Goal: Task Accomplishment & Management: Complete application form

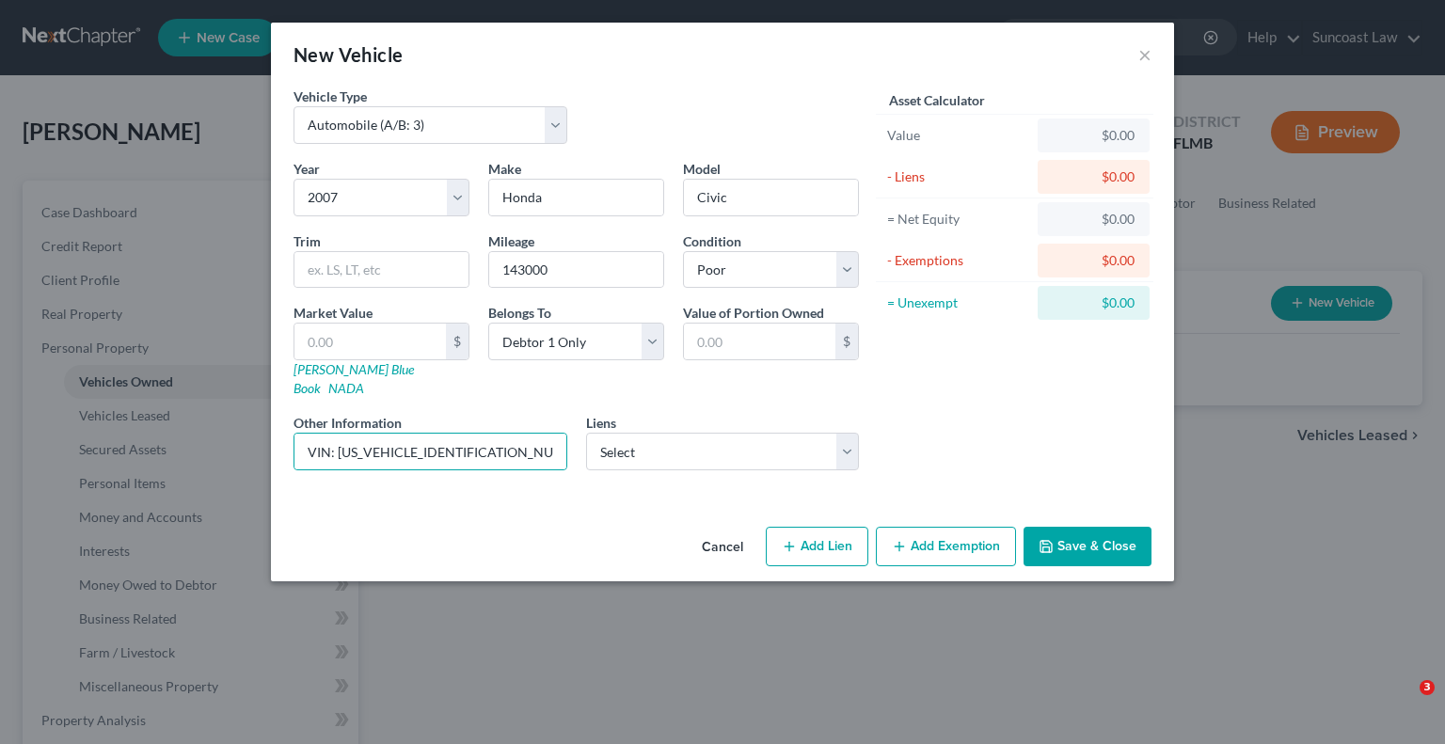
select select "0"
select select "19"
select select "4"
select select "0"
drag, startPoint x: 488, startPoint y: 429, endPoint x: 339, endPoint y: 427, distance: 149.6
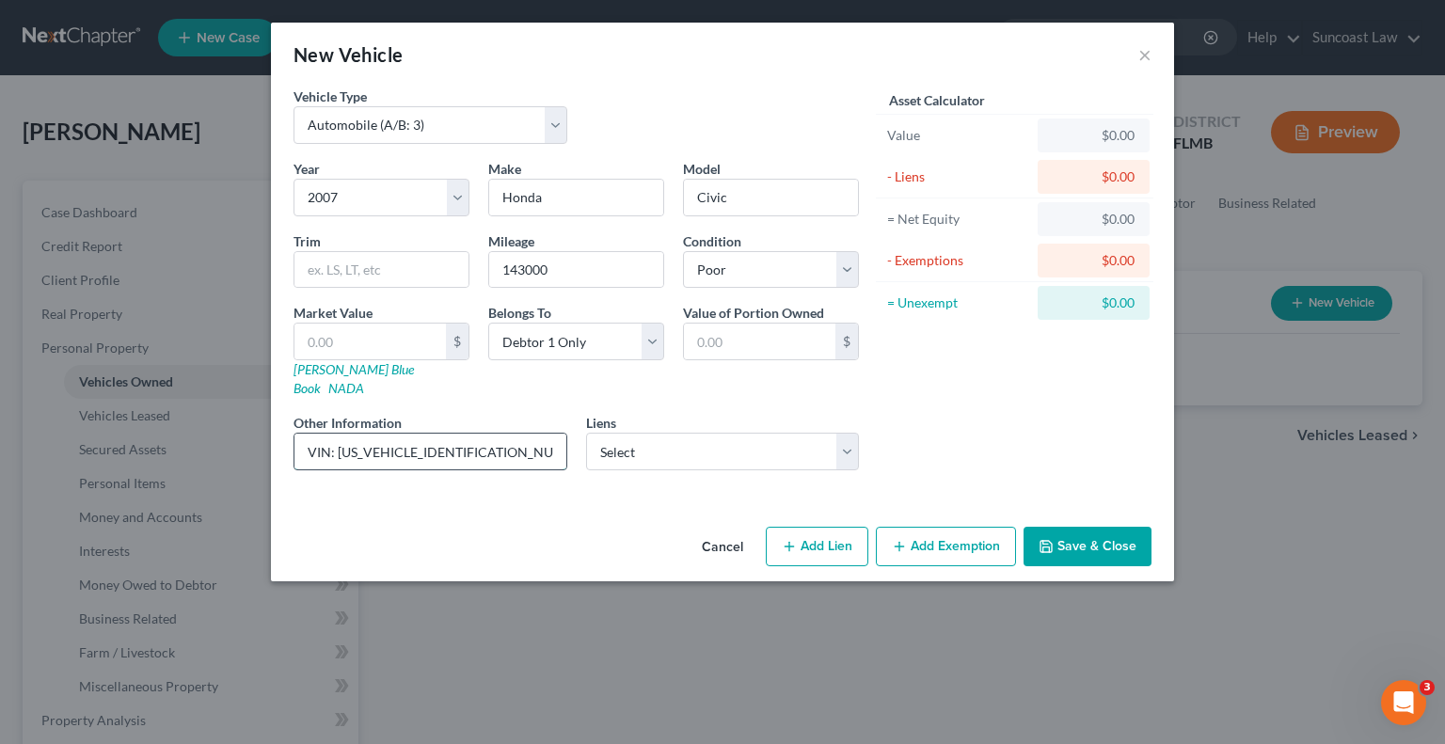
click at [339, 434] on input "VIN: [US_VEHICLE_IDENTIFICATION_NUMBER]" at bounding box center [430, 452] width 272 height 36
drag, startPoint x: 340, startPoint y: 334, endPoint x: 349, endPoint y: 336, distance: 9.6
click at [340, 334] on input "text" at bounding box center [369, 342] width 151 height 36
type input "3"
type input "3.00"
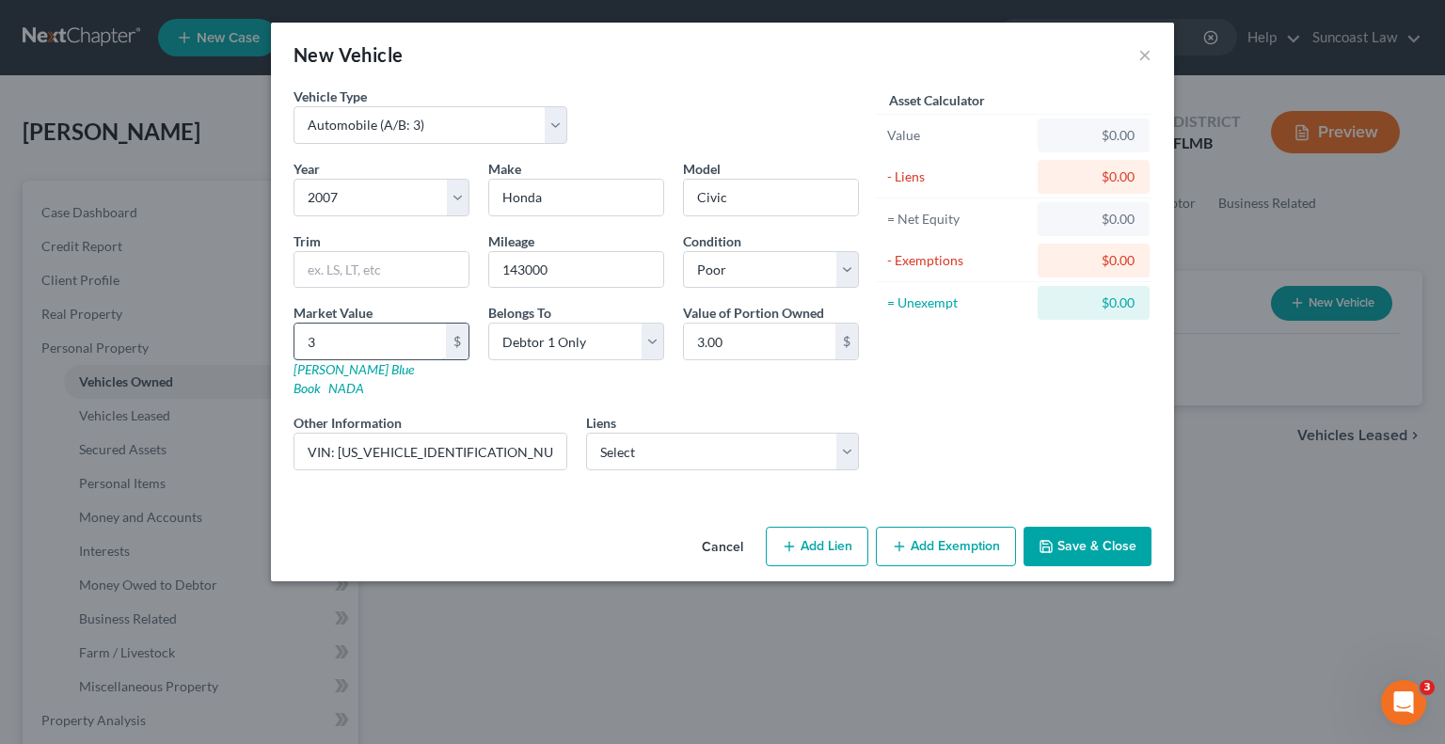
type input "36"
type input "36.00"
type input "362"
type input "362.00"
type input "3625"
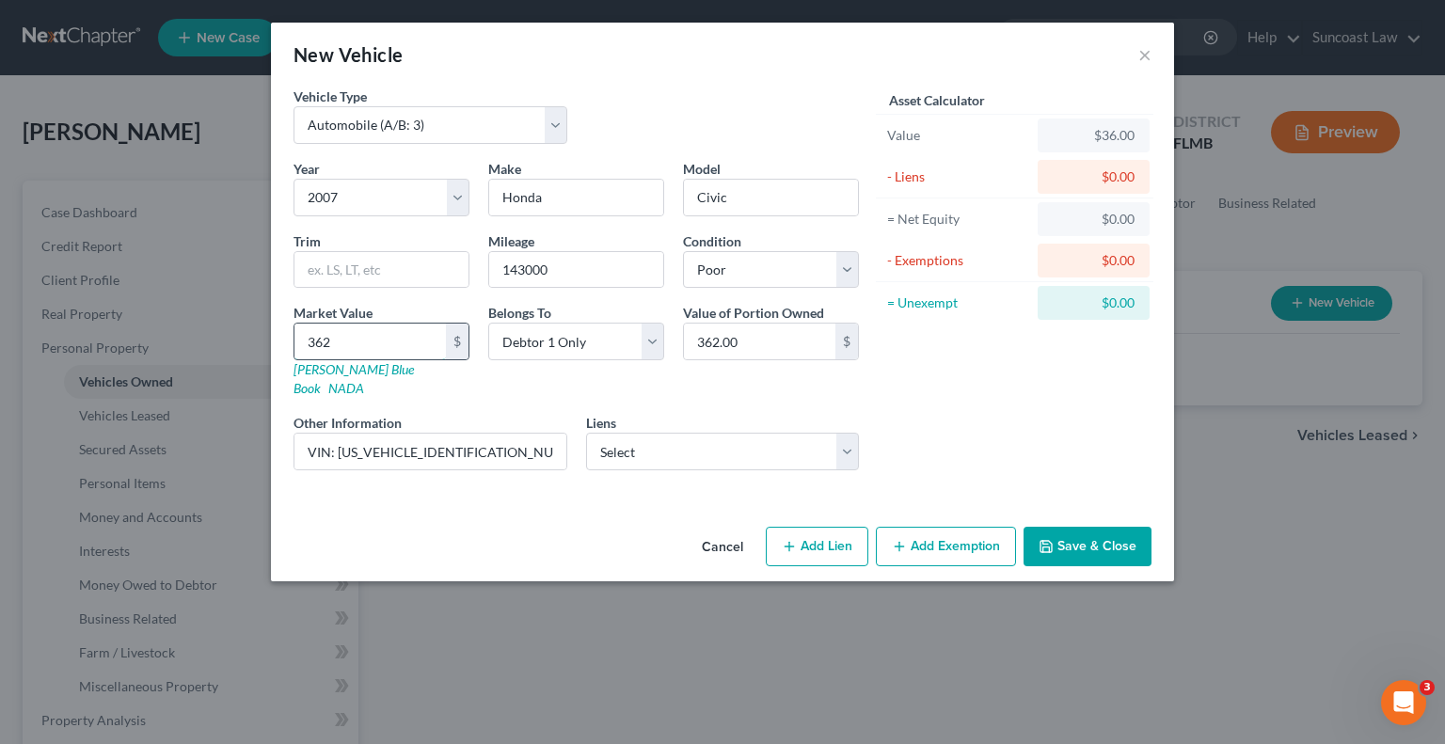
type input "3,625.00"
type input "3,625"
click at [931, 527] on button "Add Exemption" at bounding box center [946, 547] width 140 height 40
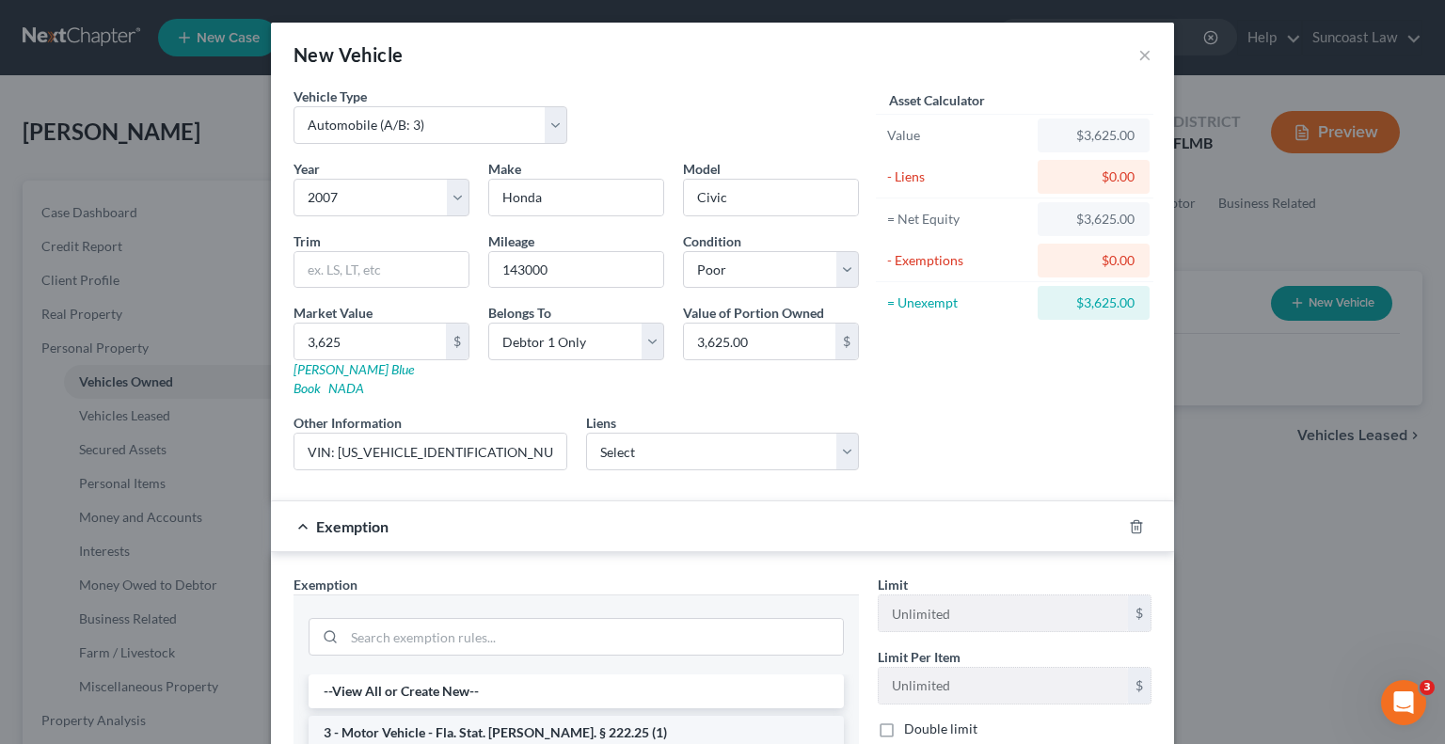
click at [602, 716] on li "3 - Motor Vehicle - Fla. Stat. [PERSON_NAME]. § 222.25 (1)" at bounding box center [576, 733] width 535 height 34
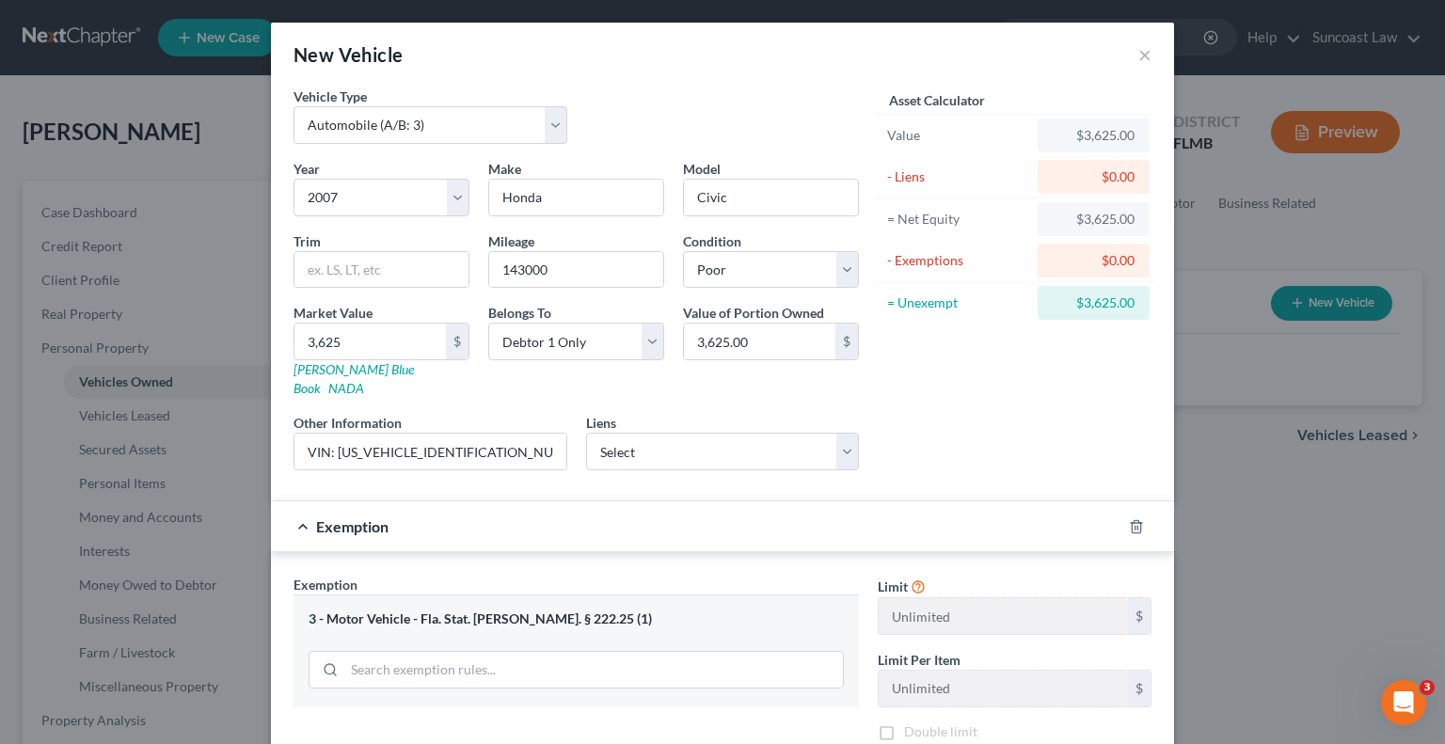
click at [602, 712] on div "Exemption Set must be selected for CA. Exemption * 3 - Motor Vehicle - Fla. Sta…" at bounding box center [576, 738] width 584 height 326
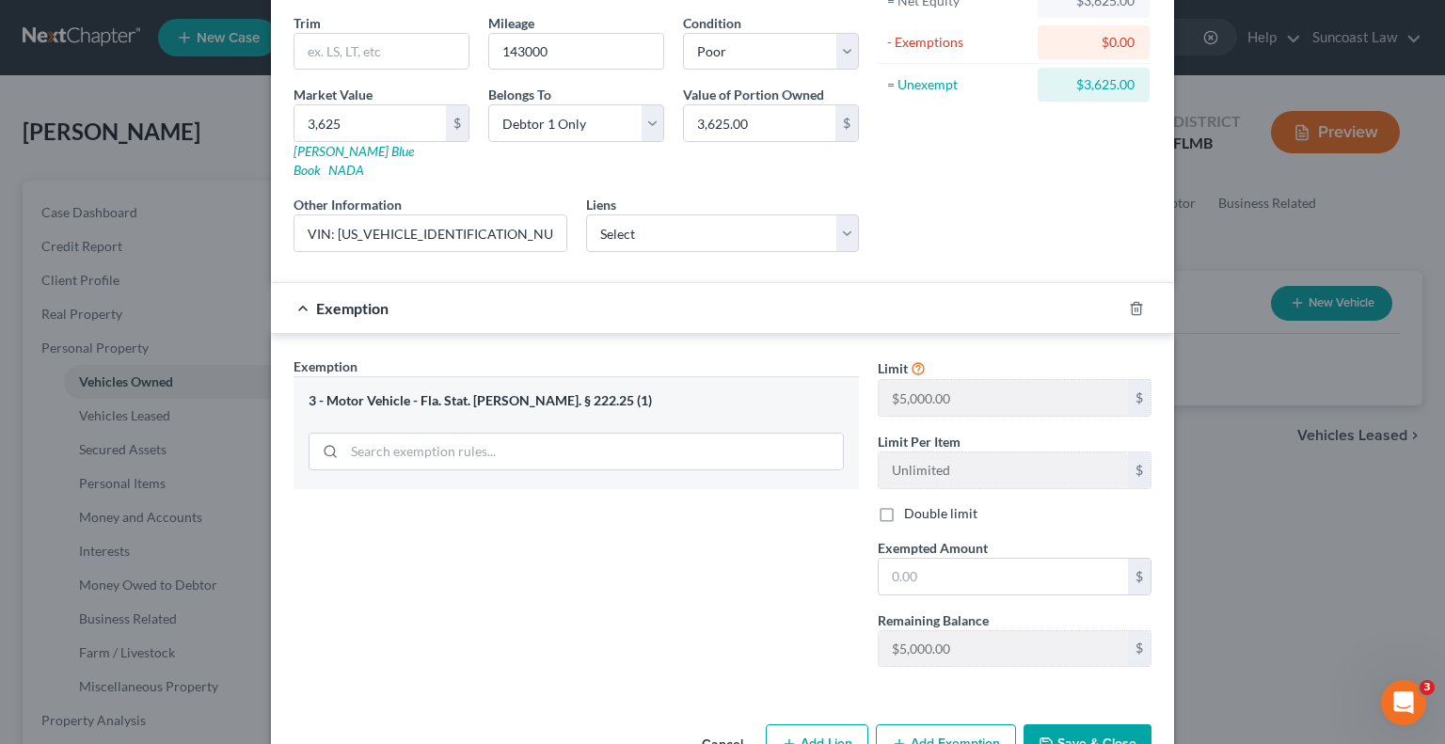
scroll to position [252, 0]
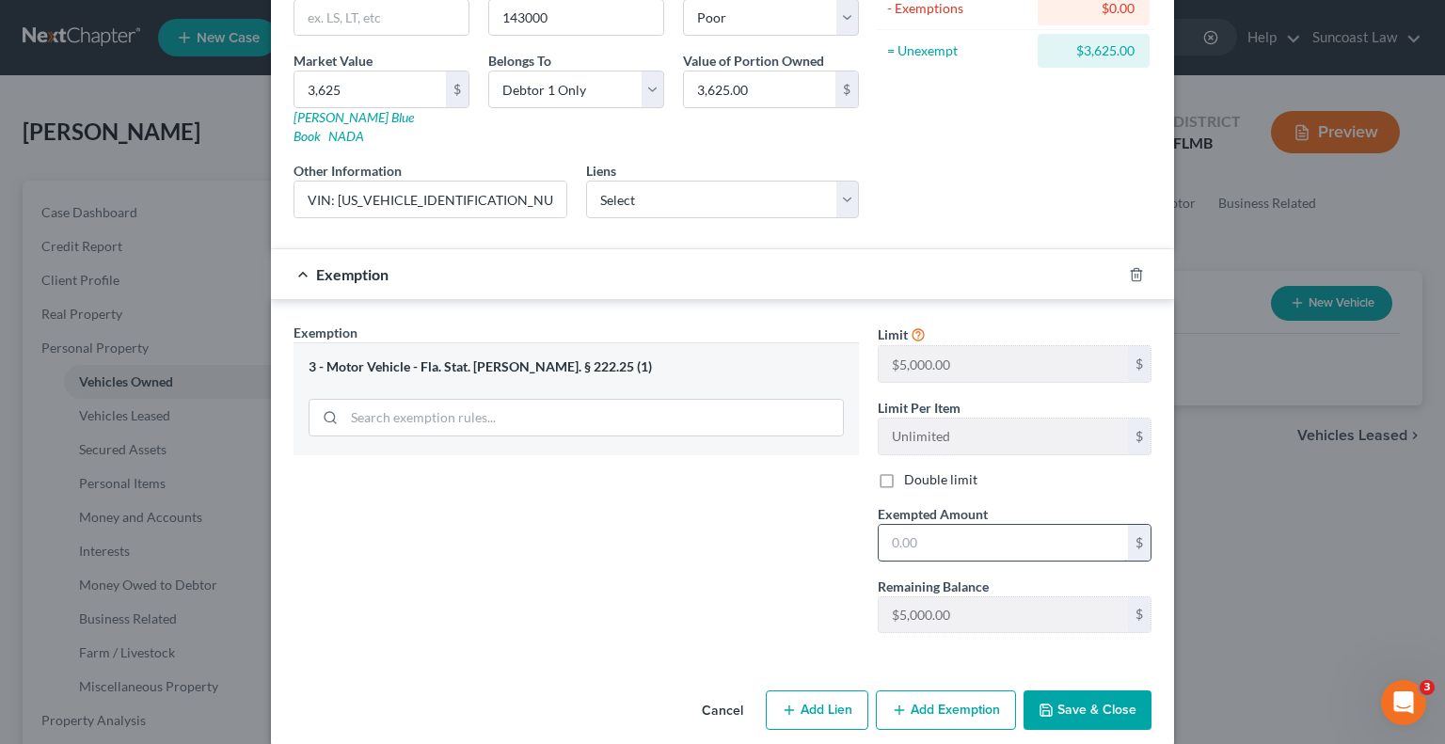
click at [1011, 525] on input "text" at bounding box center [1003, 543] width 249 height 36
type input "3,625"
click at [1103, 691] on button "Save & Close" at bounding box center [1088, 711] width 128 height 40
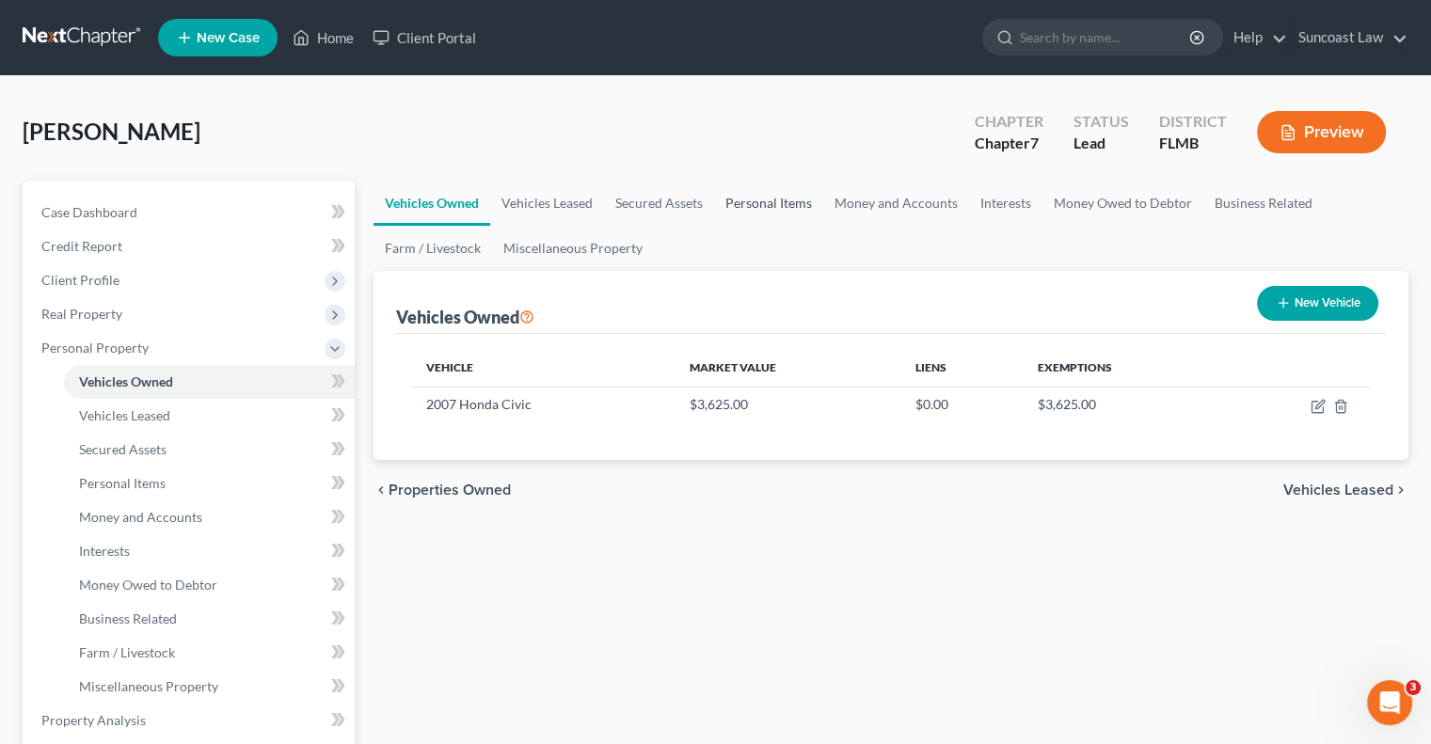
click at [787, 199] on link "Personal Items" at bounding box center [768, 203] width 109 height 45
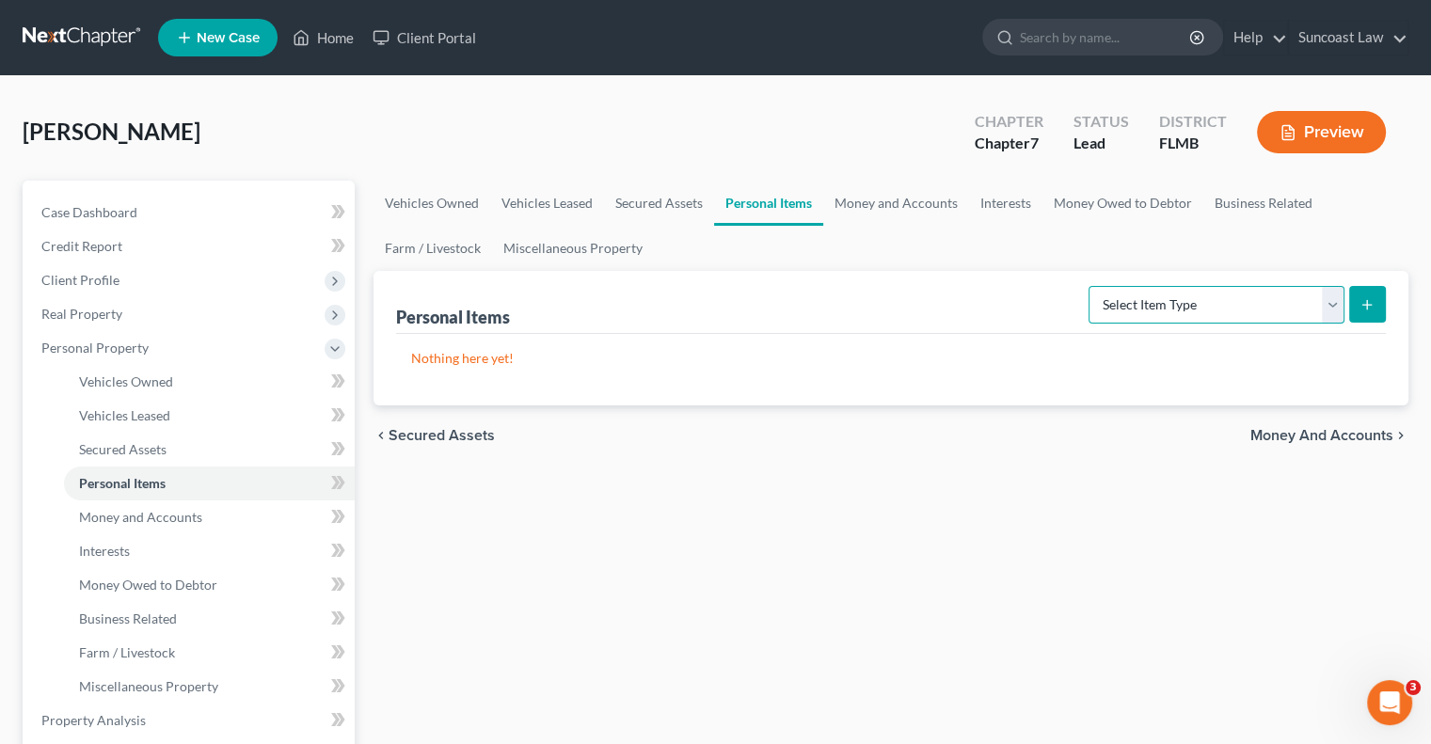
drag, startPoint x: 1329, startPoint y: 307, endPoint x: 1315, endPoint y: 319, distance: 18.0
click at [1329, 307] on select "Select Item Type Clothing (A/B: 11) Collectibles Of Value (A/B: 8) Electronics …" at bounding box center [1217, 305] width 256 height 38
select select "clothing"
click at [1091, 286] on select "Select Item Type Clothing (A/B: 11) Collectibles Of Value (A/B: 8) Electronics …" at bounding box center [1217, 305] width 256 height 38
click at [1377, 299] on button "submit" at bounding box center [1367, 304] width 37 height 37
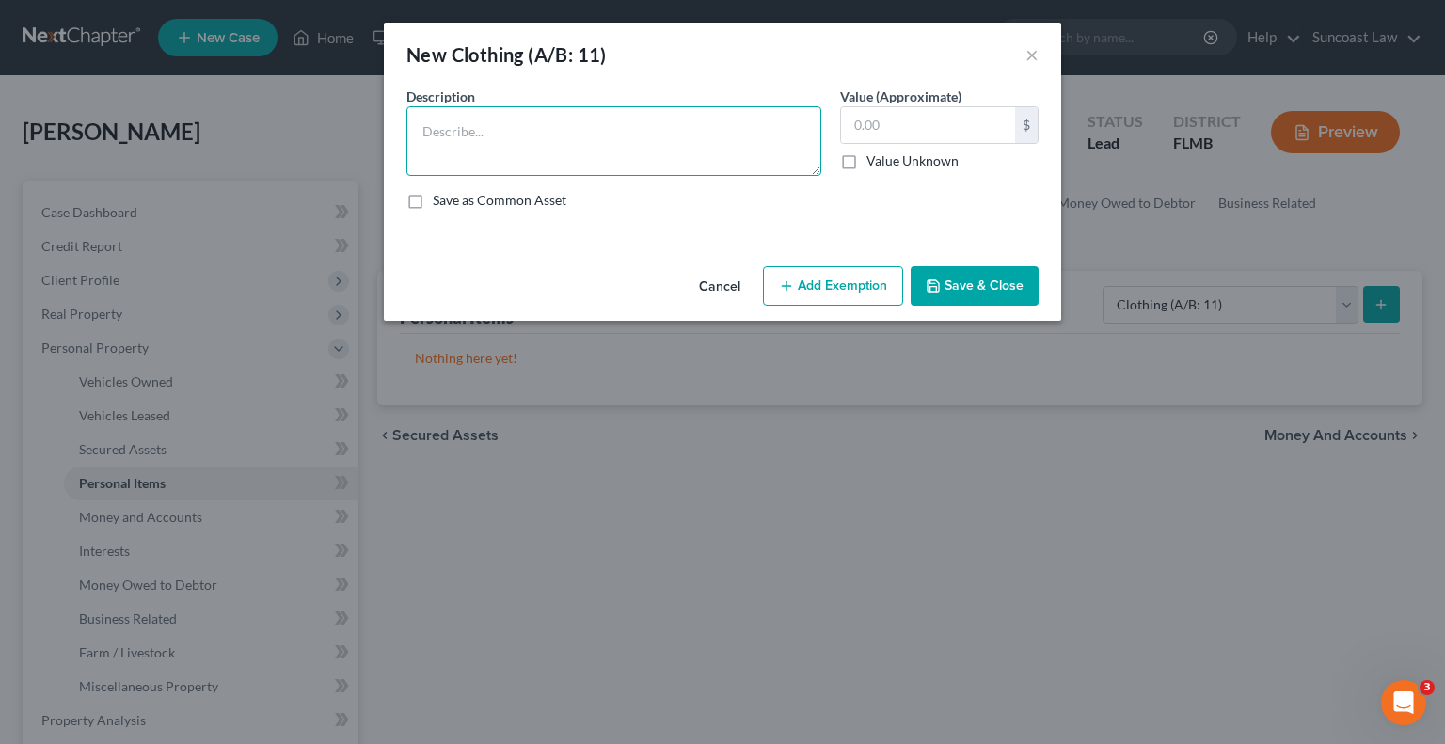
click at [501, 147] on textarea at bounding box center [613, 141] width 415 height 70
type textarea "u"
type textarea "Used clothing"
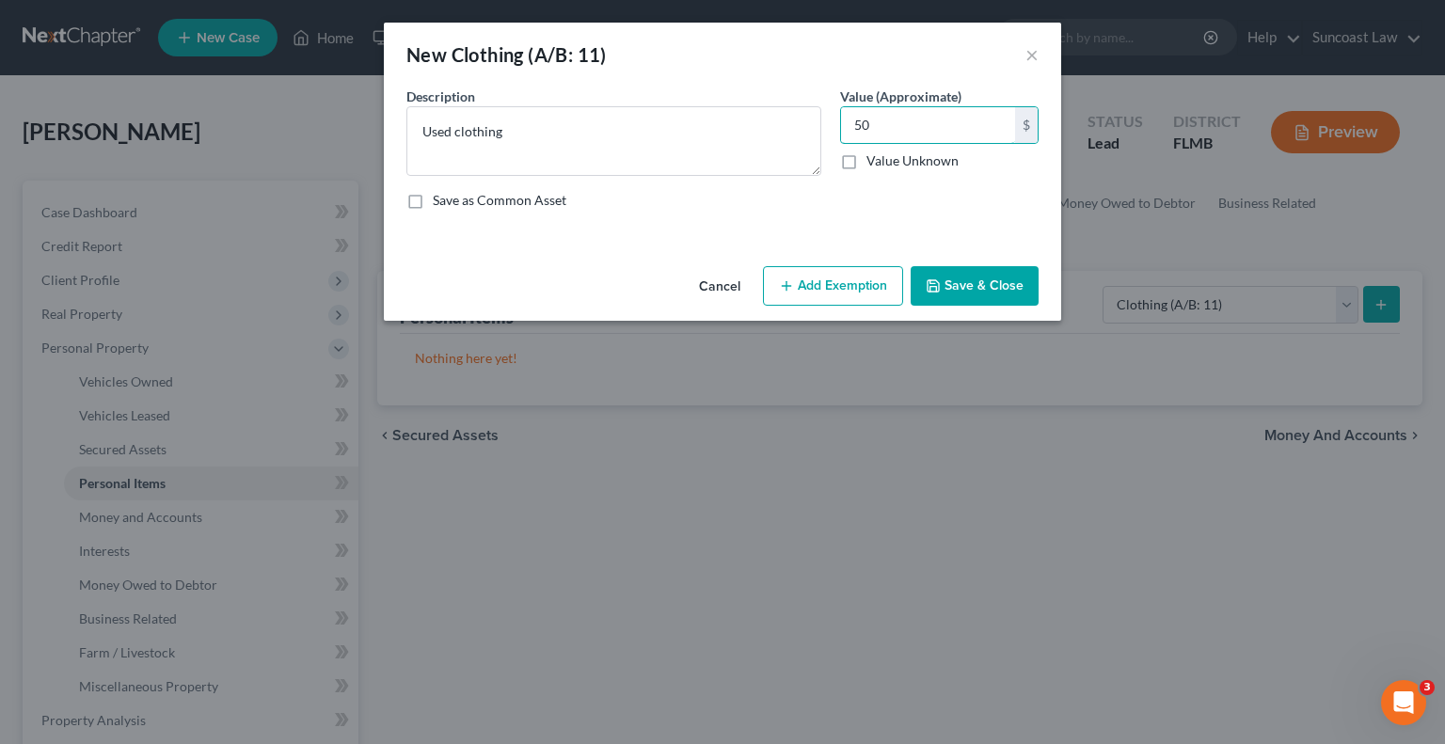
type input "50"
click at [836, 269] on button "Add Exemption" at bounding box center [833, 286] width 140 height 40
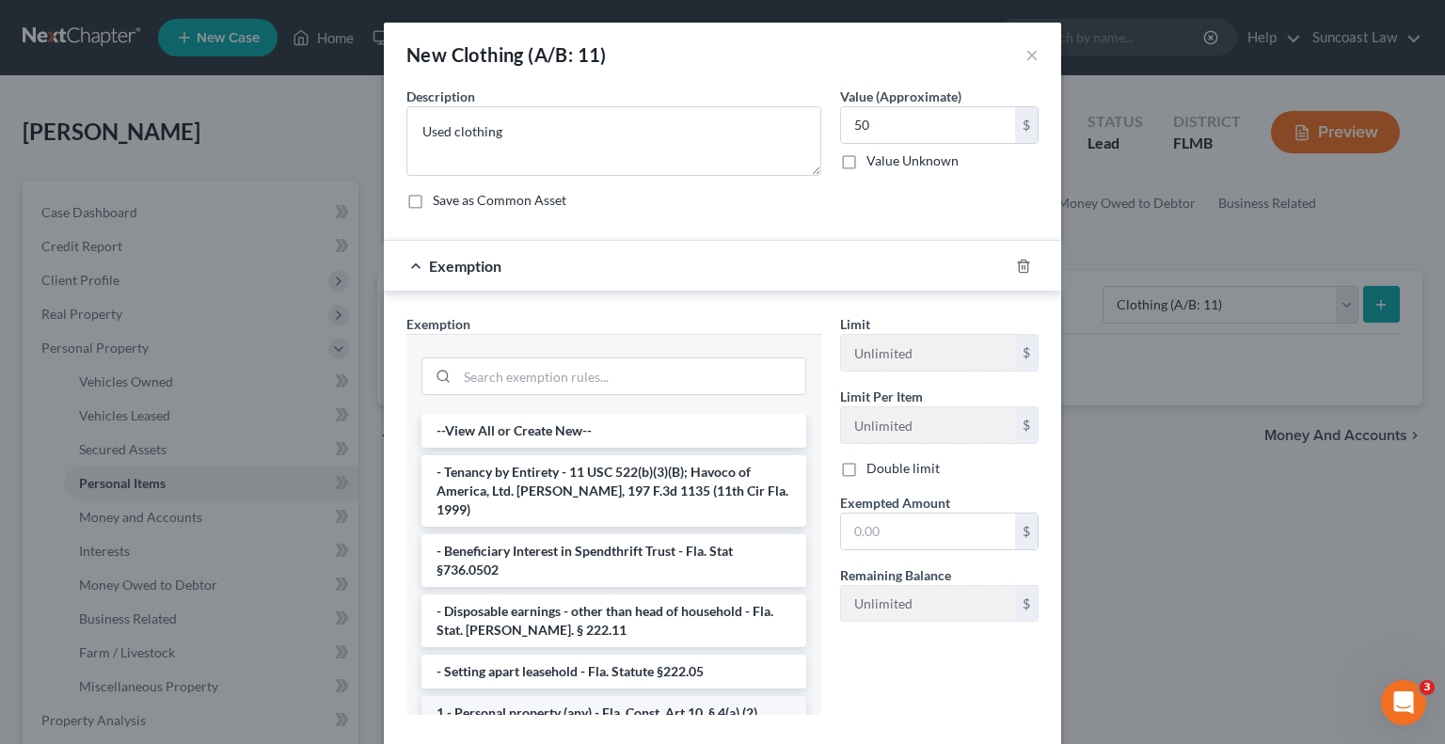
click at [598, 696] on li "1 - Personal property (any) - Fla. Const. Art.10, § 4(a) (2)" at bounding box center [614, 713] width 385 height 34
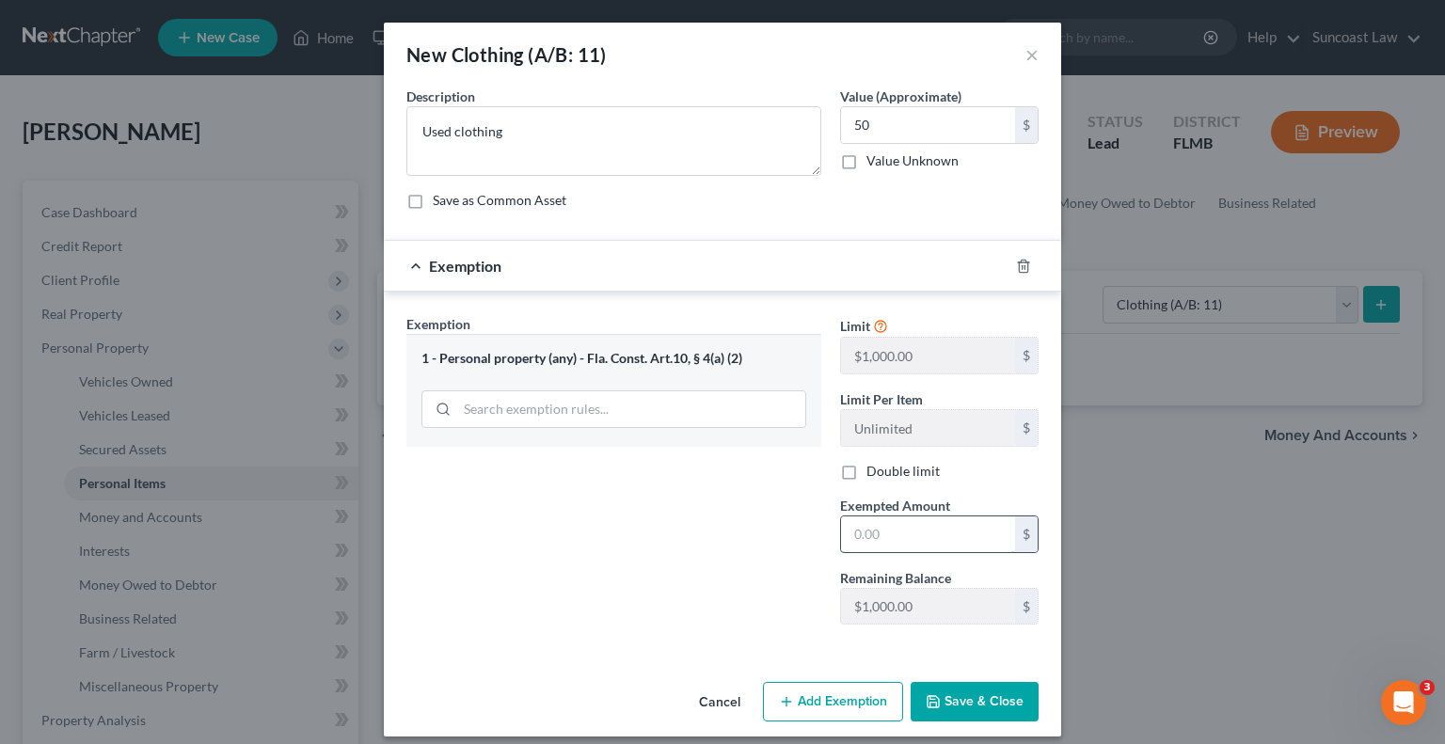
click at [928, 538] on input "text" at bounding box center [928, 535] width 174 height 36
type input "50"
click at [972, 683] on div "Cancel Add Exemption Save & Close" at bounding box center [722, 706] width 677 height 62
click at [971, 699] on button "Save & Close" at bounding box center [975, 702] width 128 height 40
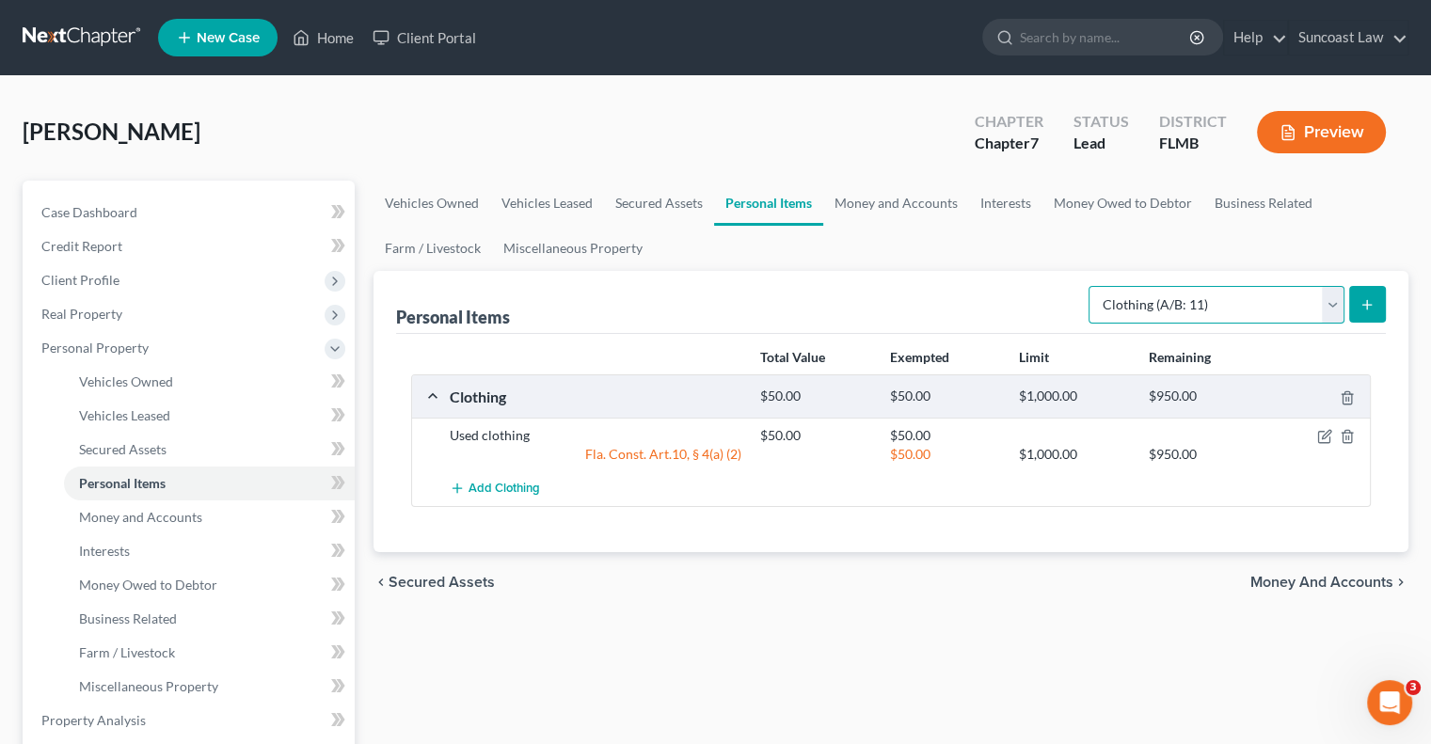
click at [1335, 304] on select "Select Item Type Clothing (A/B: 11) Collectibles Of Value (A/B: 8) Electronics …" at bounding box center [1217, 305] width 256 height 38
select select "household_goods"
click at [1091, 286] on select "Select Item Type Clothing (A/B: 11) Collectibles Of Value (A/B: 8) Electronics …" at bounding box center [1217, 305] width 256 height 38
click at [1364, 319] on button "submit" at bounding box center [1367, 304] width 37 height 37
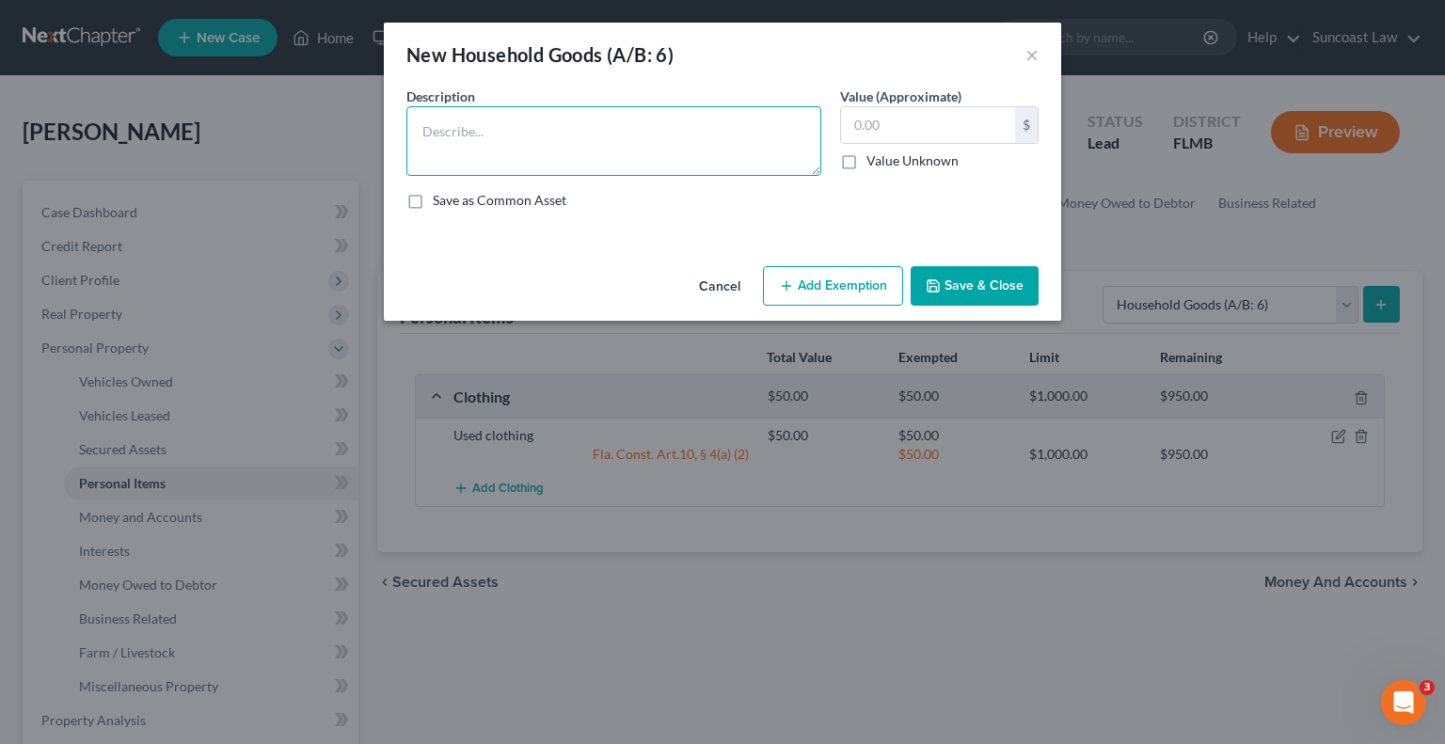
click at [619, 152] on textarea at bounding box center [613, 141] width 415 height 70
type textarea "2 beds, couch"
type input "300"
click at [832, 289] on button "Add Exemption" at bounding box center [833, 286] width 140 height 40
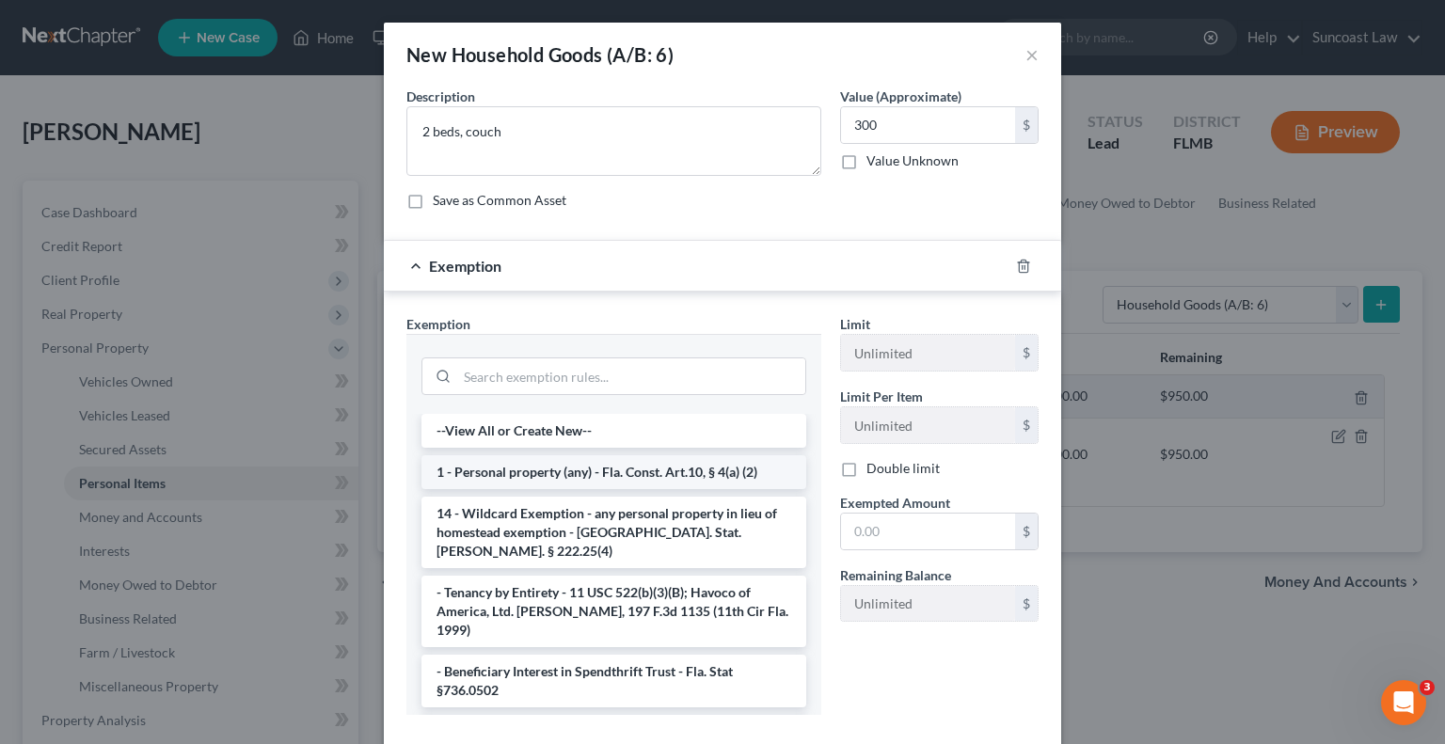
click at [574, 479] on li "1 - Personal property (any) - Fla. Const. Art.10, § 4(a) (2)" at bounding box center [614, 472] width 385 height 34
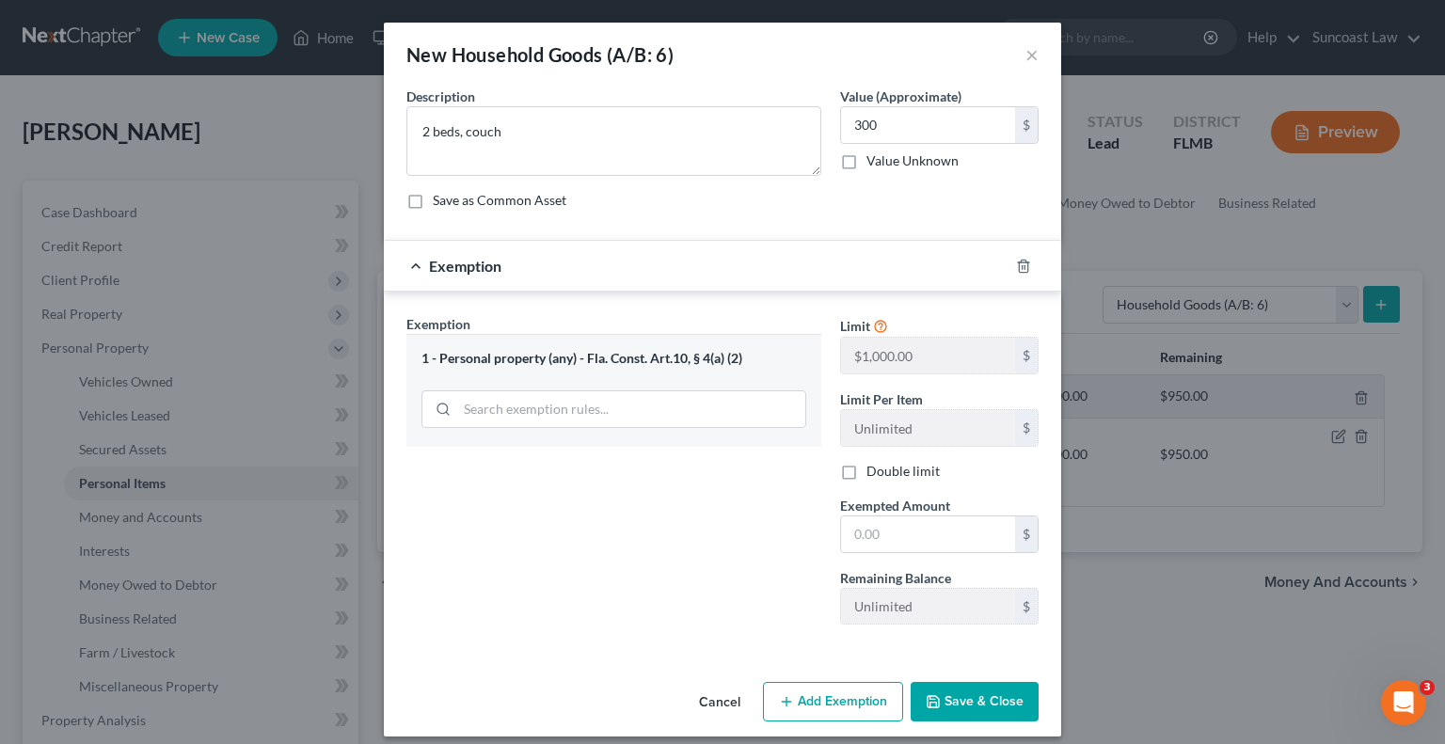
click at [574, 479] on div "Exemption Set must be selected for CA. Exemption * 1 - Personal property (any) …" at bounding box center [614, 477] width 434 height 326
click at [915, 530] on input "text" at bounding box center [928, 535] width 174 height 36
type input "300"
click at [982, 699] on button "Save & Close" at bounding box center [975, 702] width 128 height 40
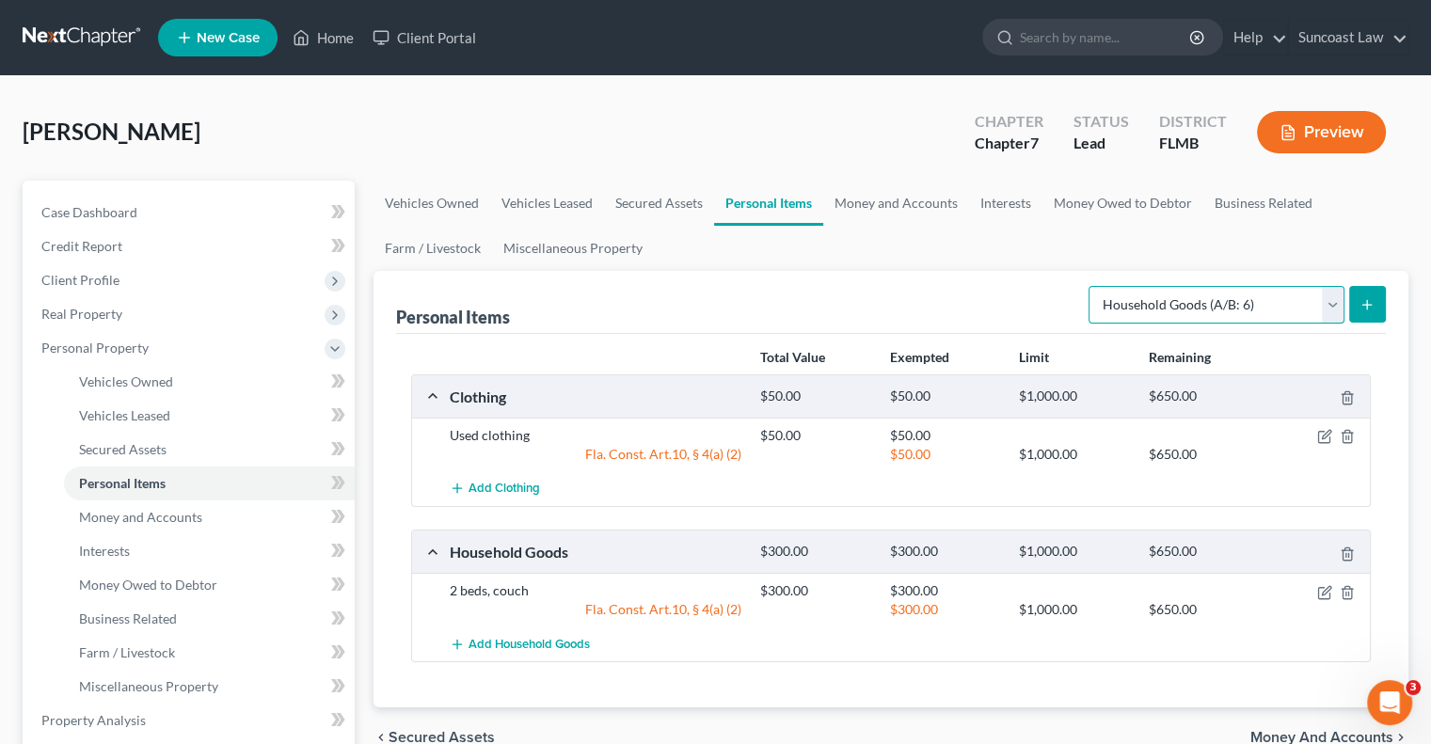
click at [1203, 308] on select "Select Item Type Clothing (A/B: 11) Collectibles Of Value (A/B: 8) Electronics …" at bounding box center [1217, 305] width 256 height 38
click at [1091, 286] on select "Select Item Type Clothing (A/B: 11) Collectibles Of Value (A/B: 8) Electronics …" at bounding box center [1217, 305] width 256 height 38
click at [1221, 306] on select "Select Item Type Clothing (A/B: 11) Collectibles Of Value (A/B: 8) Electronics …" at bounding box center [1217, 305] width 256 height 38
select select "electronics"
click at [1091, 286] on select "Select Item Type Clothing (A/B: 11) Collectibles Of Value (A/B: 8) Electronics …" at bounding box center [1217, 305] width 256 height 38
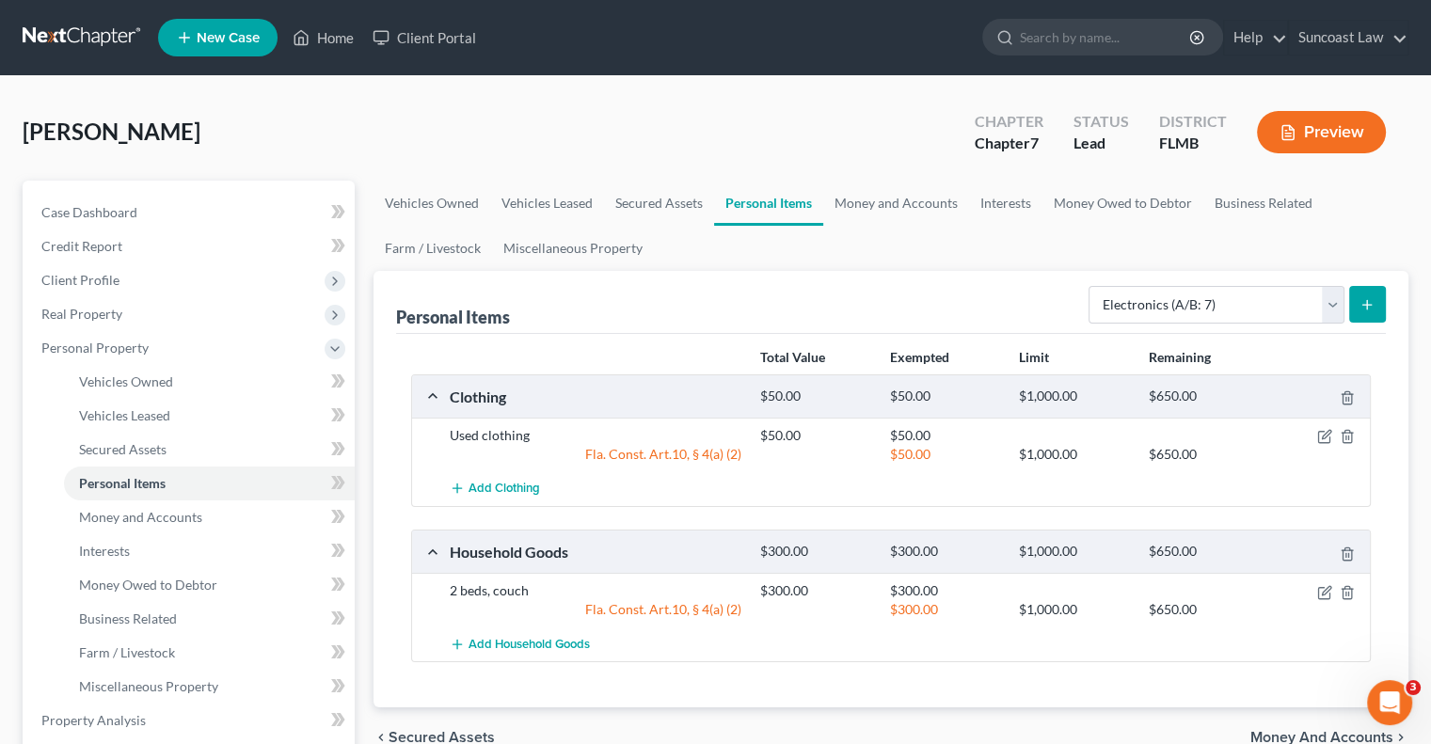
click at [1357, 308] on button "submit" at bounding box center [1367, 304] width 37 height 37
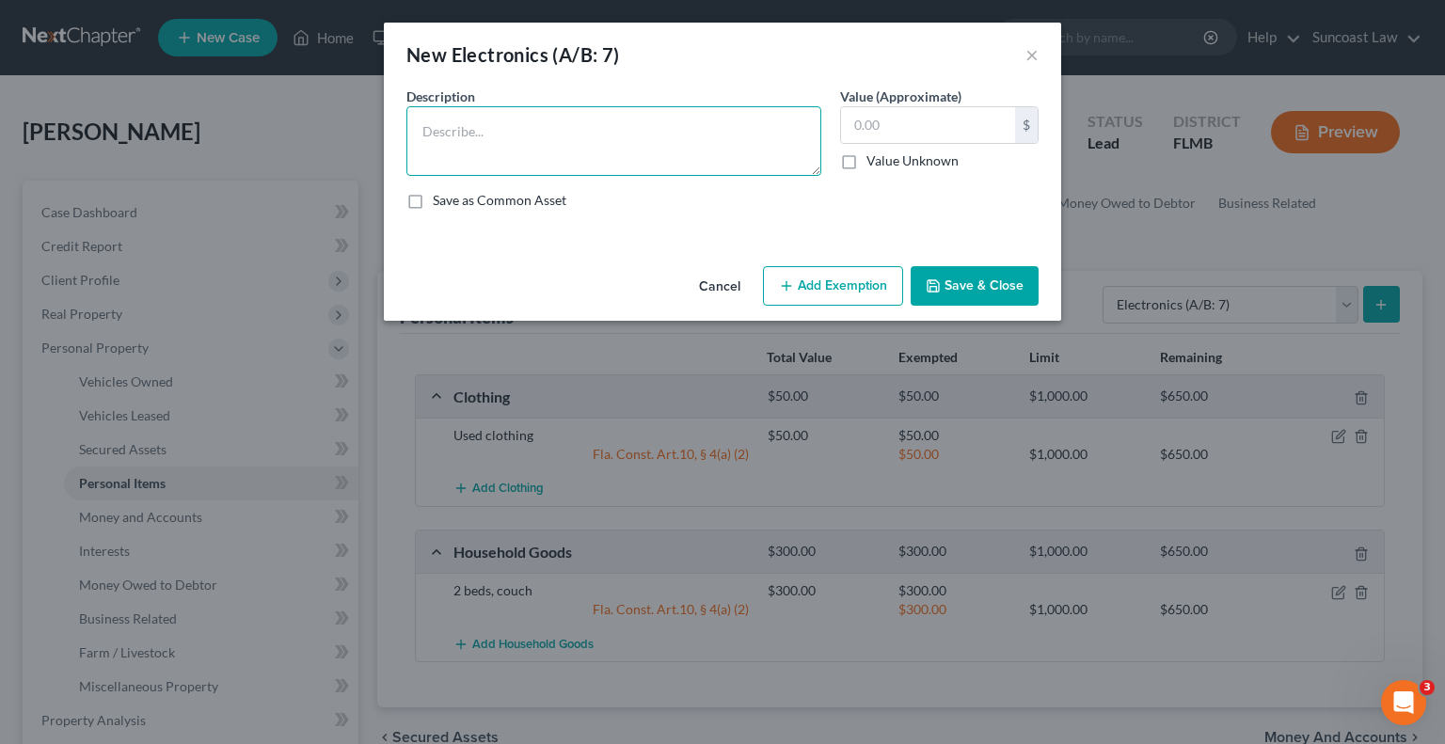
click at [590, 150] on textarea at bounding box center [613, 141] width 415 height 70
drag, startPoint x: 531, startPoint y: 139, endPoint x: 209, endPoint y: 116, distance: 322.6
click at [209, 116] on div "New Electronics (A/B: 7) × An exemption set must first be selected from the Fil…" at bounding box center [722, 372] width 1445 height 744
type textarea "3 tvs"
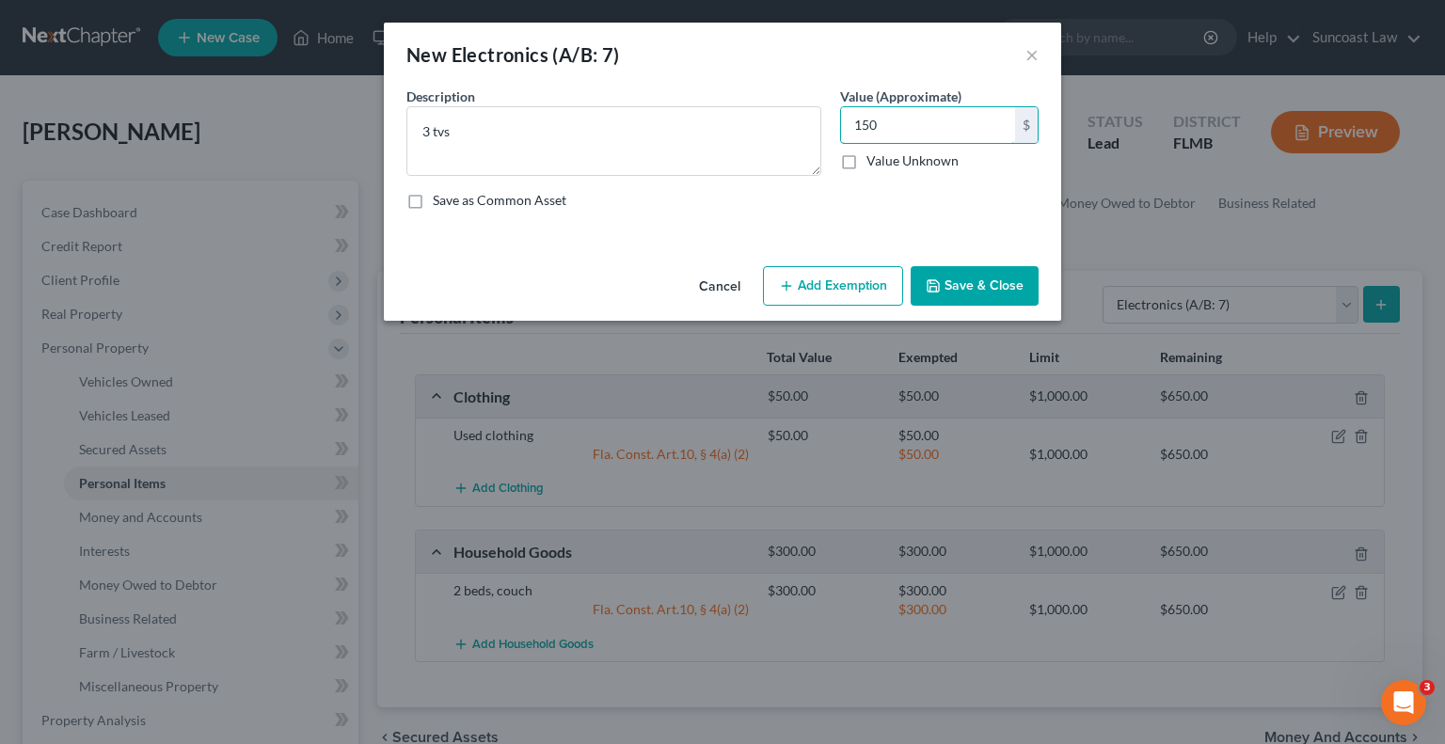
type input "150"
click at [808, 280] on button "Add Exemption" at bounding box center [833, 286] width 140 height 40
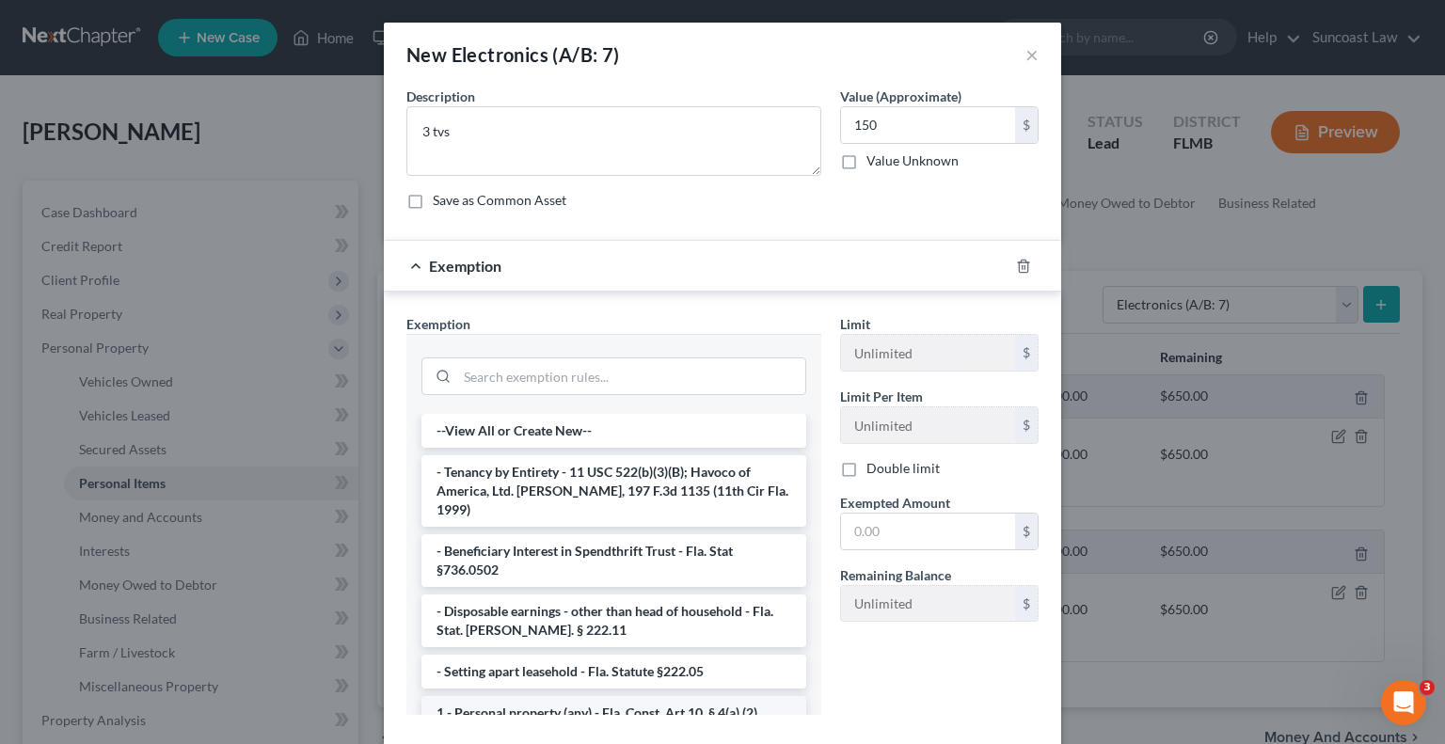
click at [512, 696] on li "1 - Personal property (any) - Fla. Const. Art.10, § 4(a) (2)" at bounding box center [614, 713] width 385 height 34
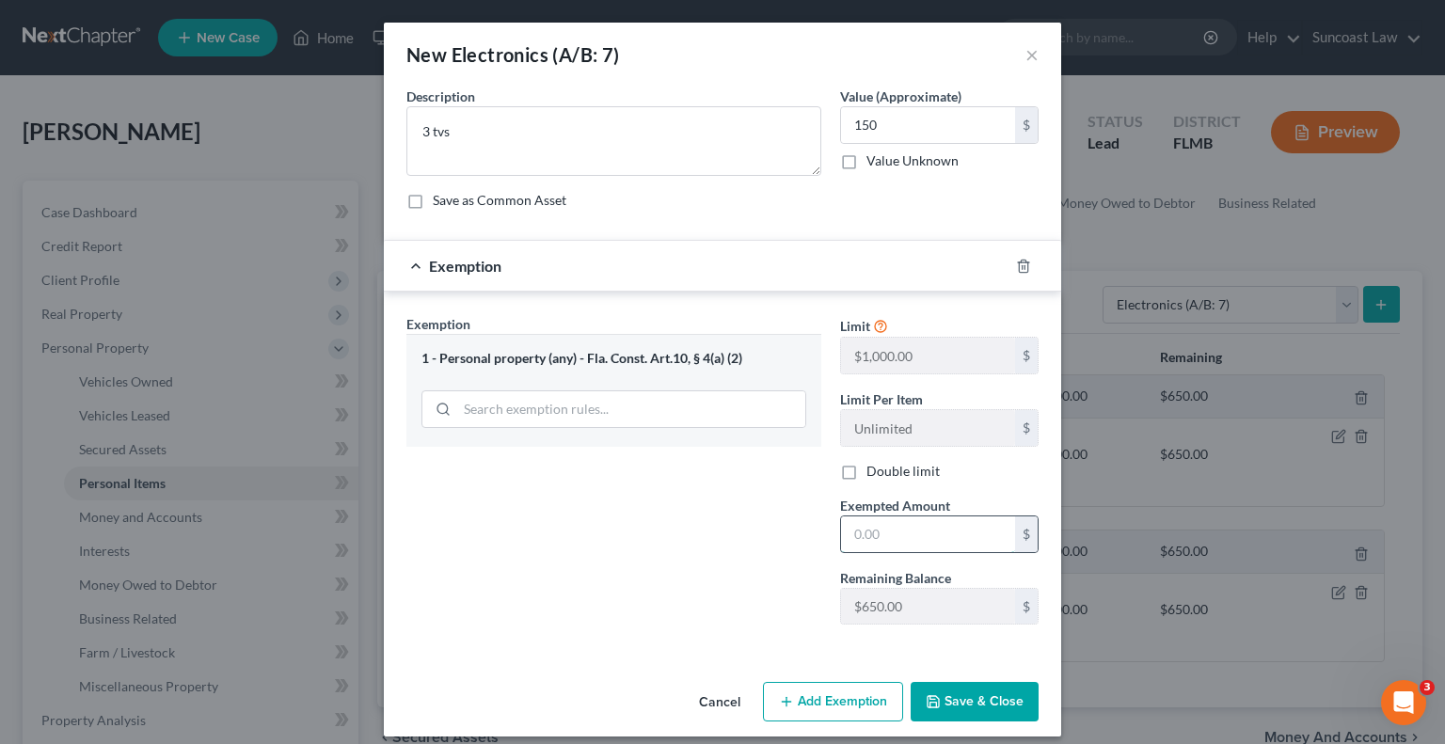
click at [865, 544] on input "text" at bounding box center [928, 535] width 174 height 36
type input "150"
click at [959, 699] on button "Save & Close" at bounding box center [975, 702] width 128 height 40
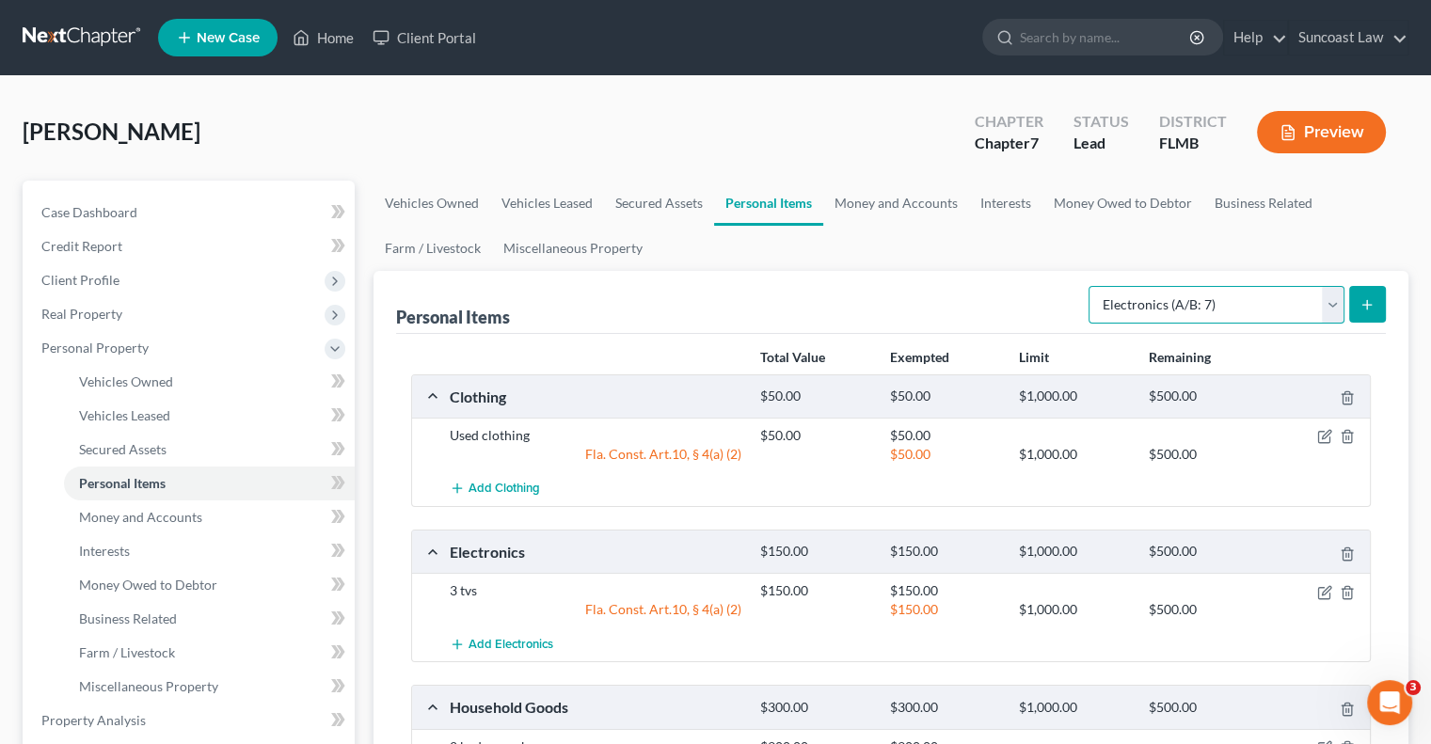
click at [1218, 301] on select "Select Item Type Clothing (A/B: 11) Collectibles Of Value (A/B: 8) Electronics …" at bounding box center [1217, 305] width 256 height 38
select select "pets"
click at [1091, 286] on select "Select Item Type Clothing (A/B: 11) Collectibles Of Value (A/B: 8) Electronics …" at bounding box center [1217, 305] width 256 height 38
click at [1374, 315] on button "submit" at bounding box center [1367, 304] width 37 height 37
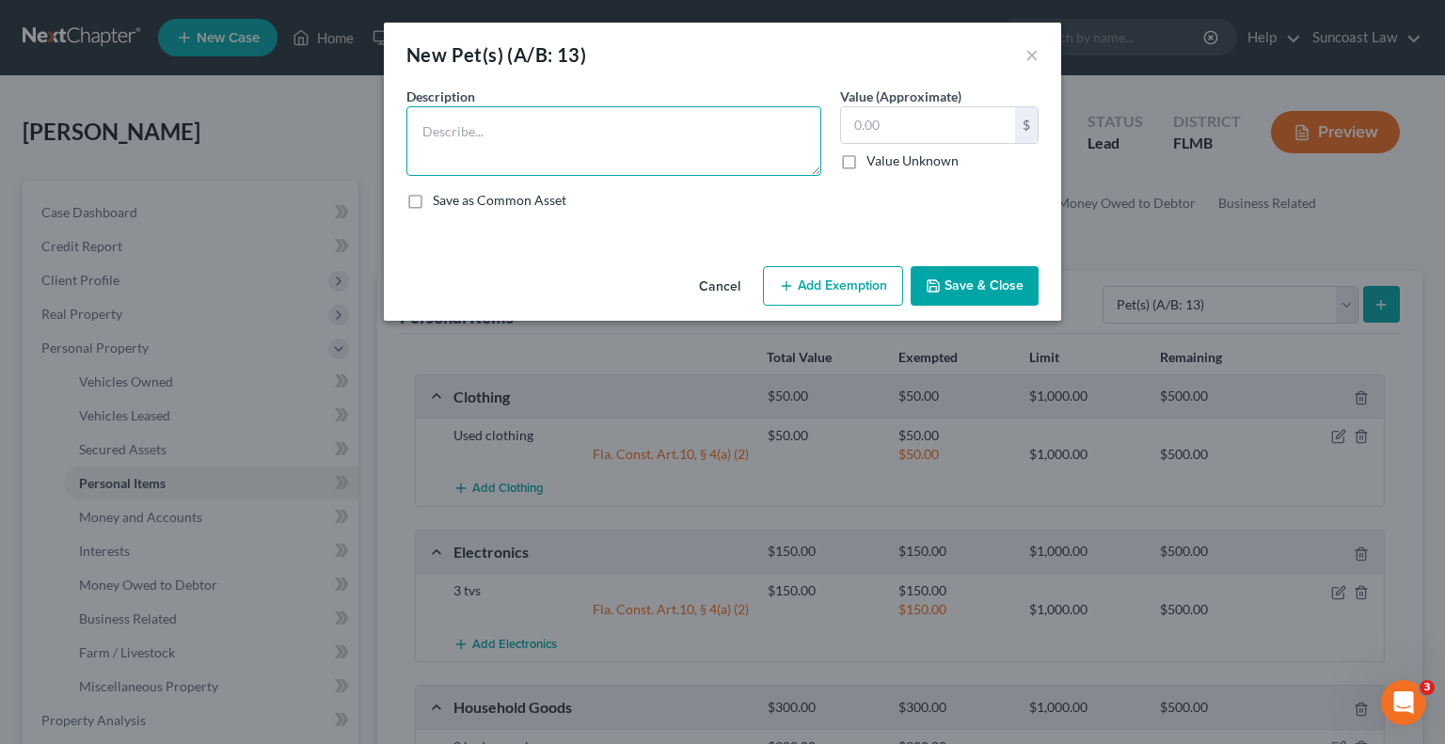
click at [555, 137] on textarea at bounding box center [613, 141] width 415 height 70
type textarea "cat"
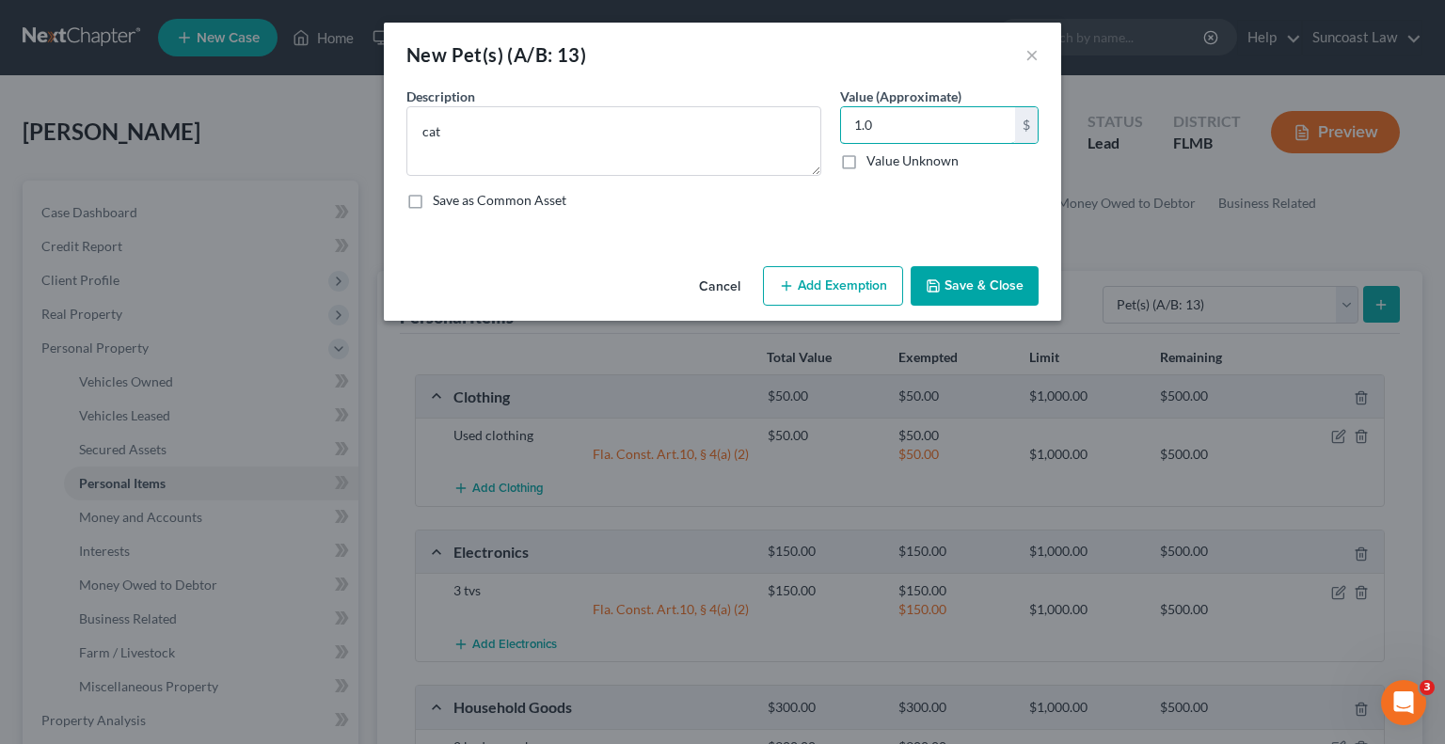
type input "1.0"
click at [836, 281] on button "Add Exemption" at bounding box center [833, 286] width 140 height 40
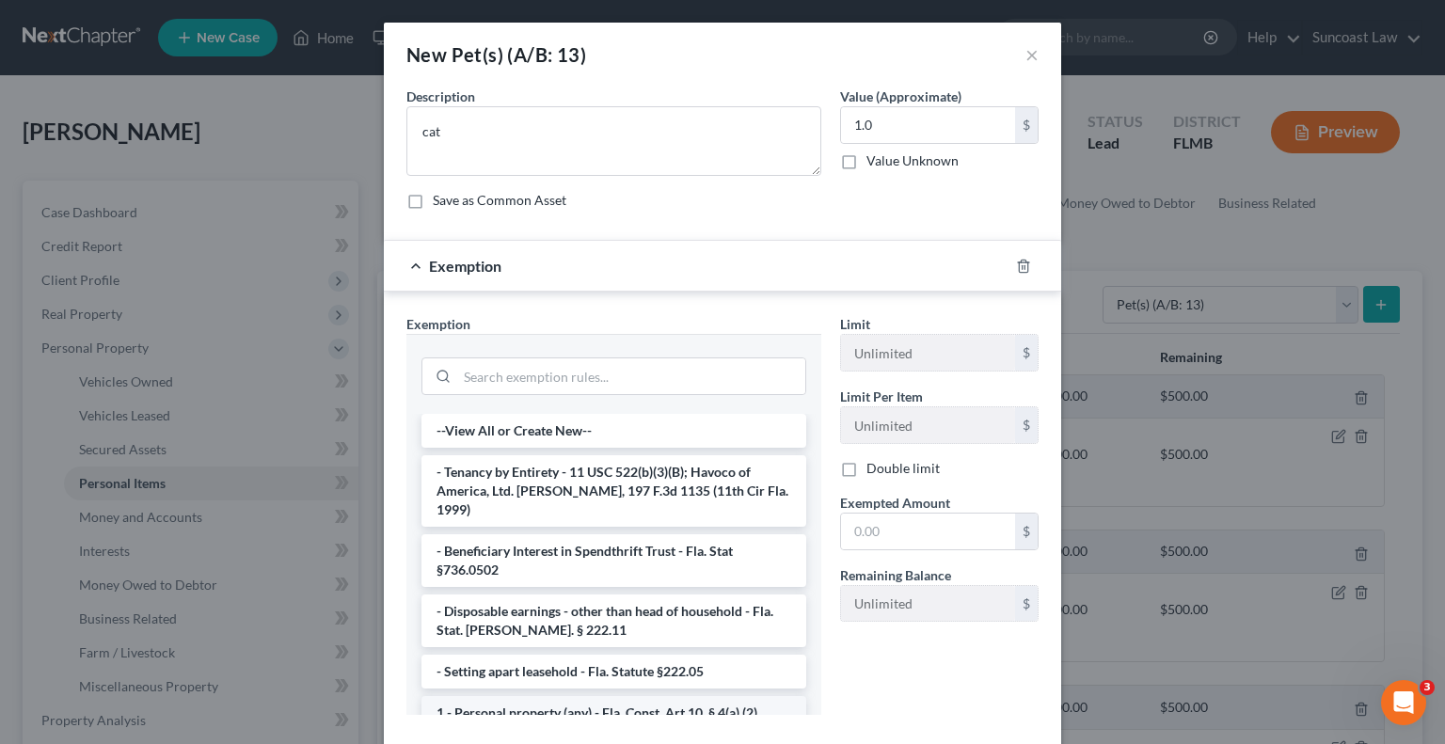
click at [621, 698] on li "1 - Personal property (any) - Fla. Const. Art.10, § 4(a) (2)" at bounding box center [614, 713] width 385 height 34
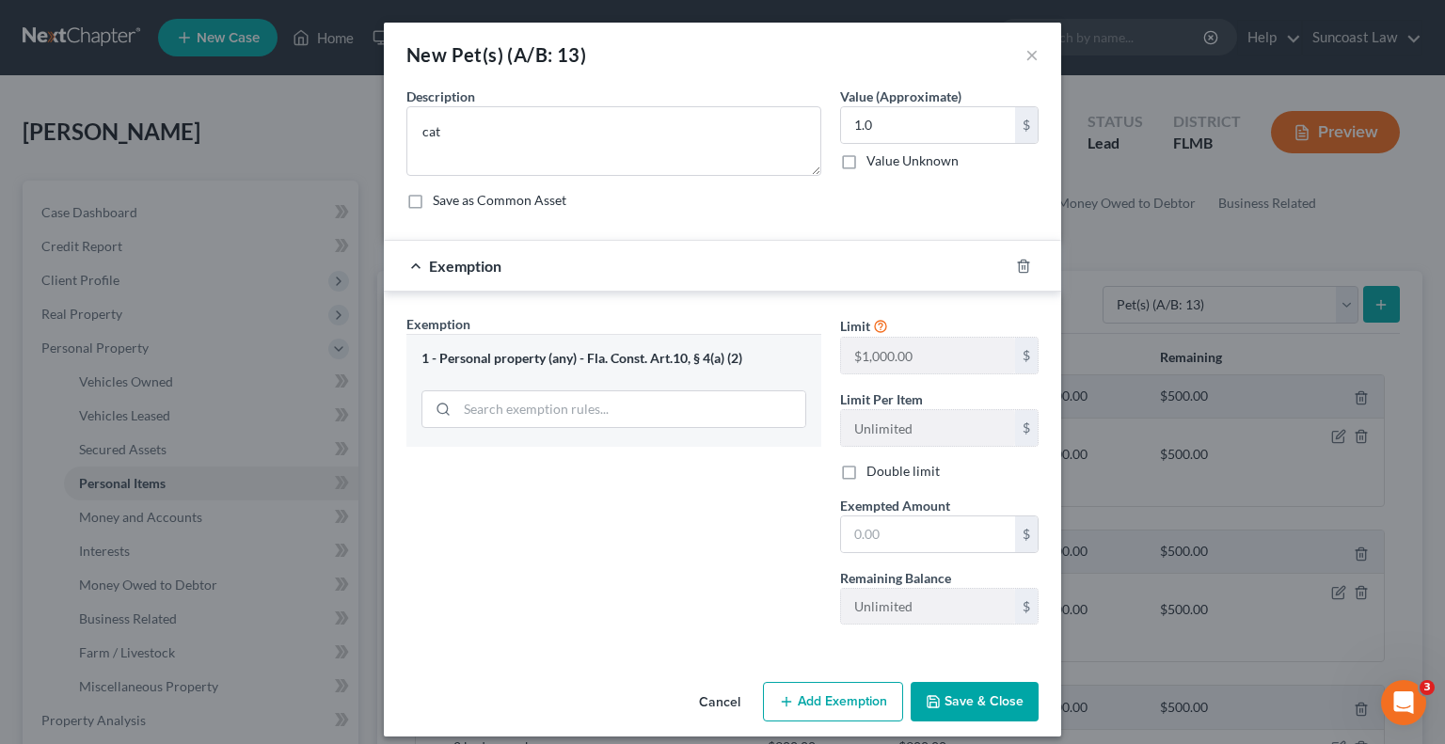
click at [621, 698] on div "Cancel Add Exemption Save & Close" at bounding box center [722, 706] width 677 height 62
click at [883, 533] on input "text" at bounding box center [928, 535] width 174 height 36
type input "1.0"
click at [971, 709] on button "Save & Close" at bounding box center [975, 702] width 128 height 40
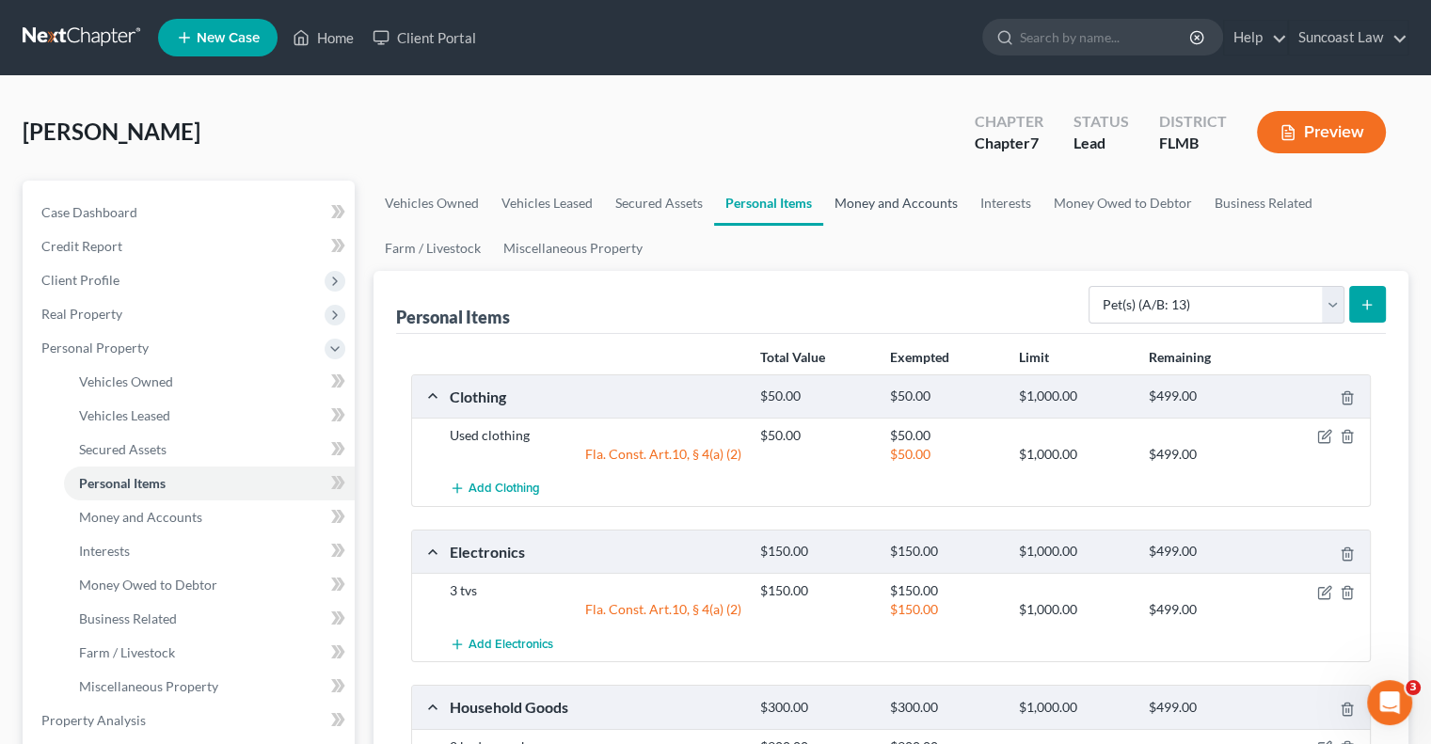
click at [925, 201] on link "Money and Accounts" at bounding box center [896, 203] width 146 height 45
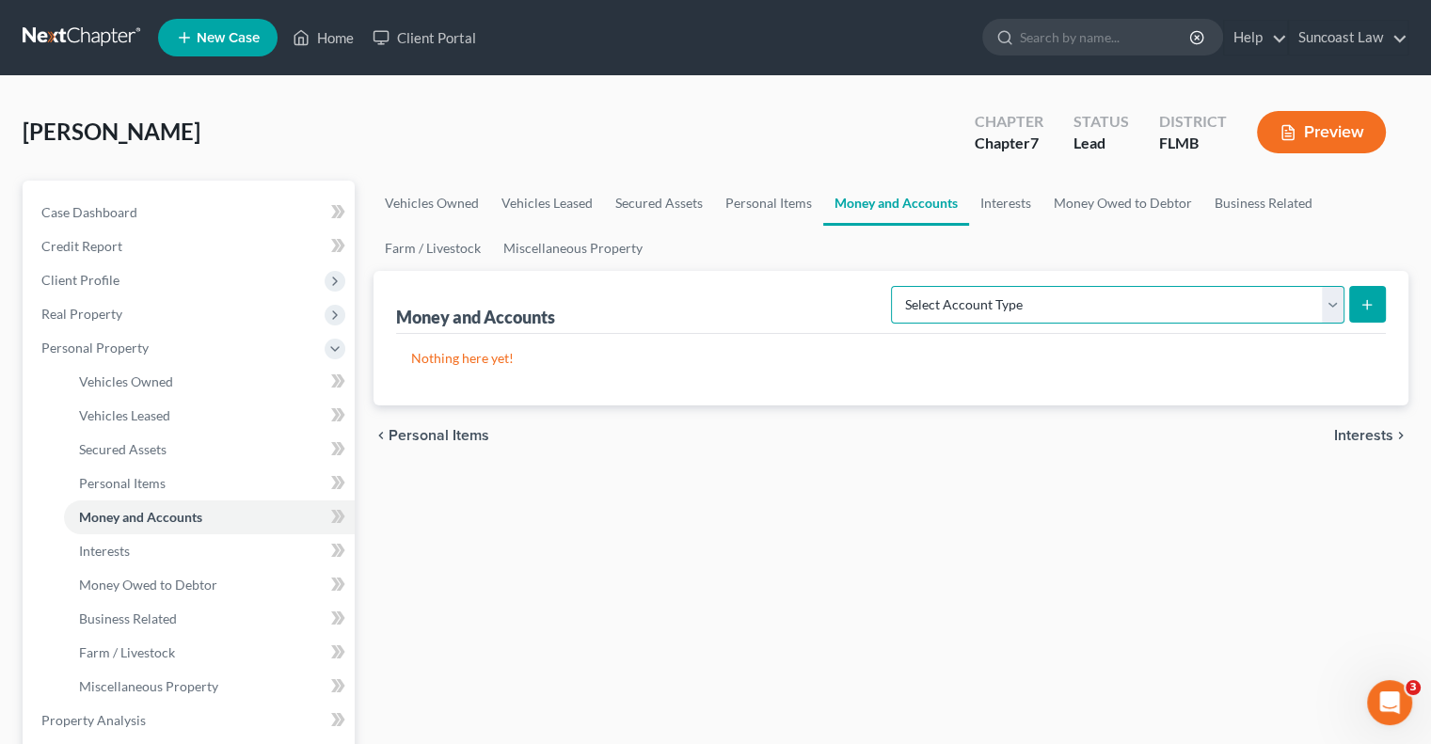
click at [1186, 296] on select "Select Account Type Brokerage (A/B: 18, SOFA: 20) Cash on Hand (A/B: 16) Certif…" at bounding box center [1118, 305] width 454 height 38
select select "checking"
click at [897, 286] on select "Select Account Type Brokerage (A/B: 18, SOFA: 20) Cash on Hand (A/B: 16) Certif…" at bounding box center [1118, 305] width 454 height 38
click at [1366, 309] on icon "submit" at bounding box center [1367, 304] width 15 height 15
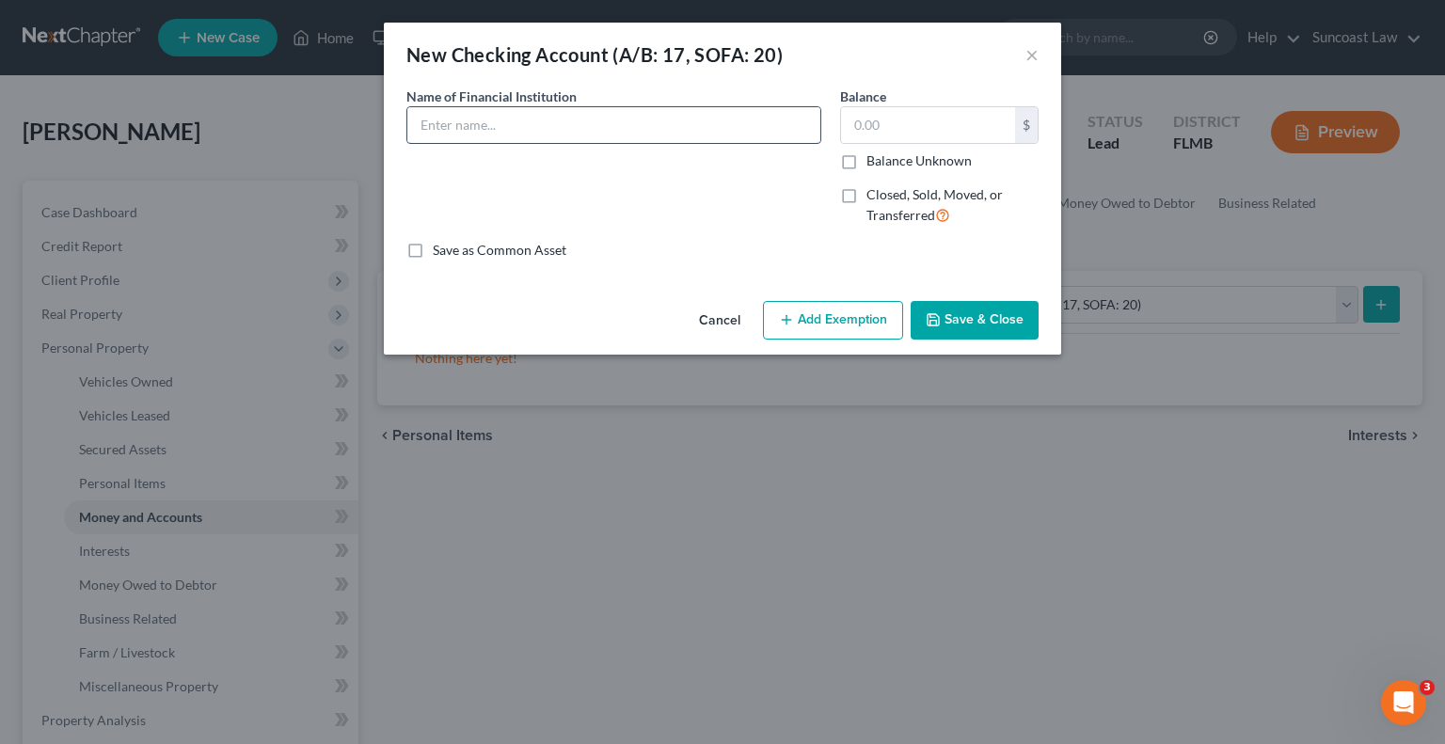
click at [581, 126] on input "text" at bounding box center [613, 125] width 413 height 36
type input "Chime *4336"
type input "254.78"
click at [840, 316] on button "Add Exemption" at bounding box center [833, 321] width 140 height 40
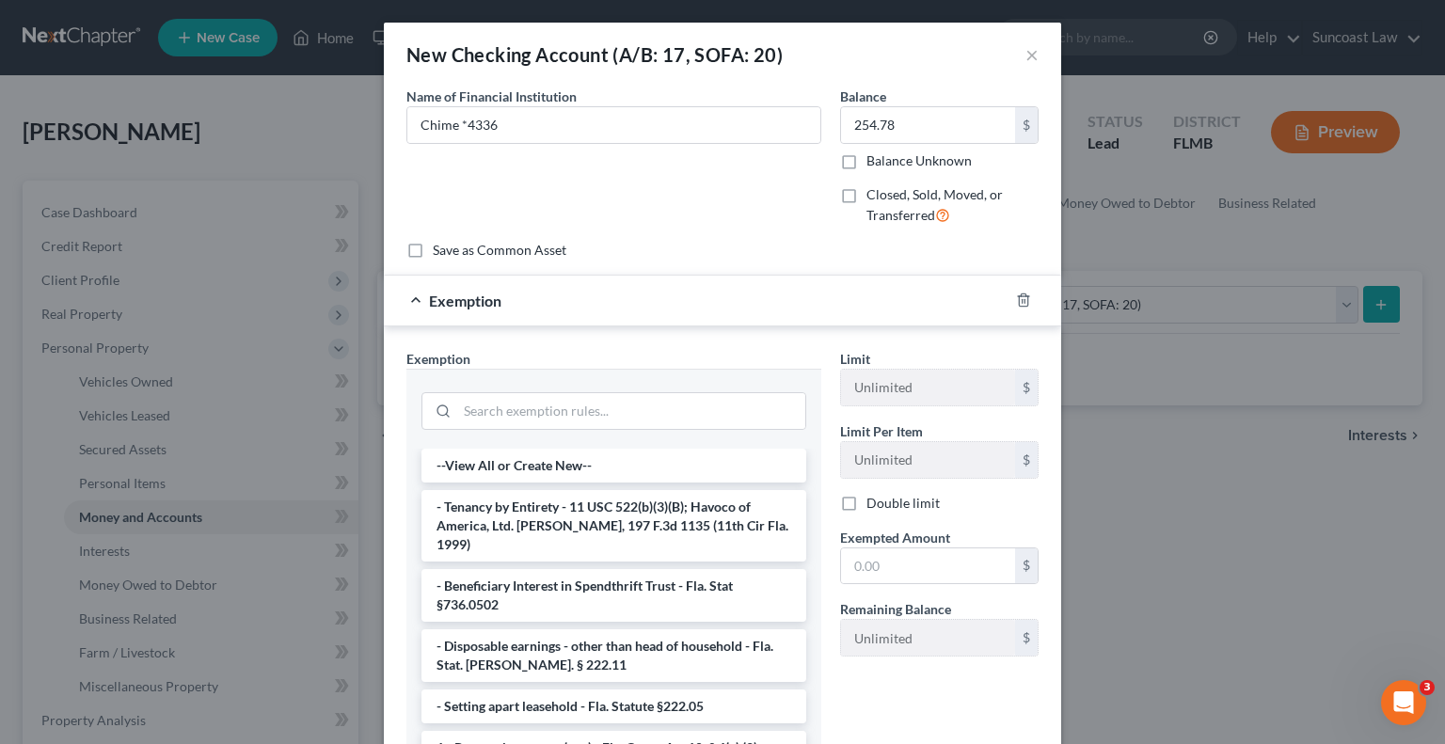
click at [624, 382] on div at bounding box center [613, 409] width 415 height 80
click at [628, 399] on input "search" at bounding box center [631, 411] width 348 height 36
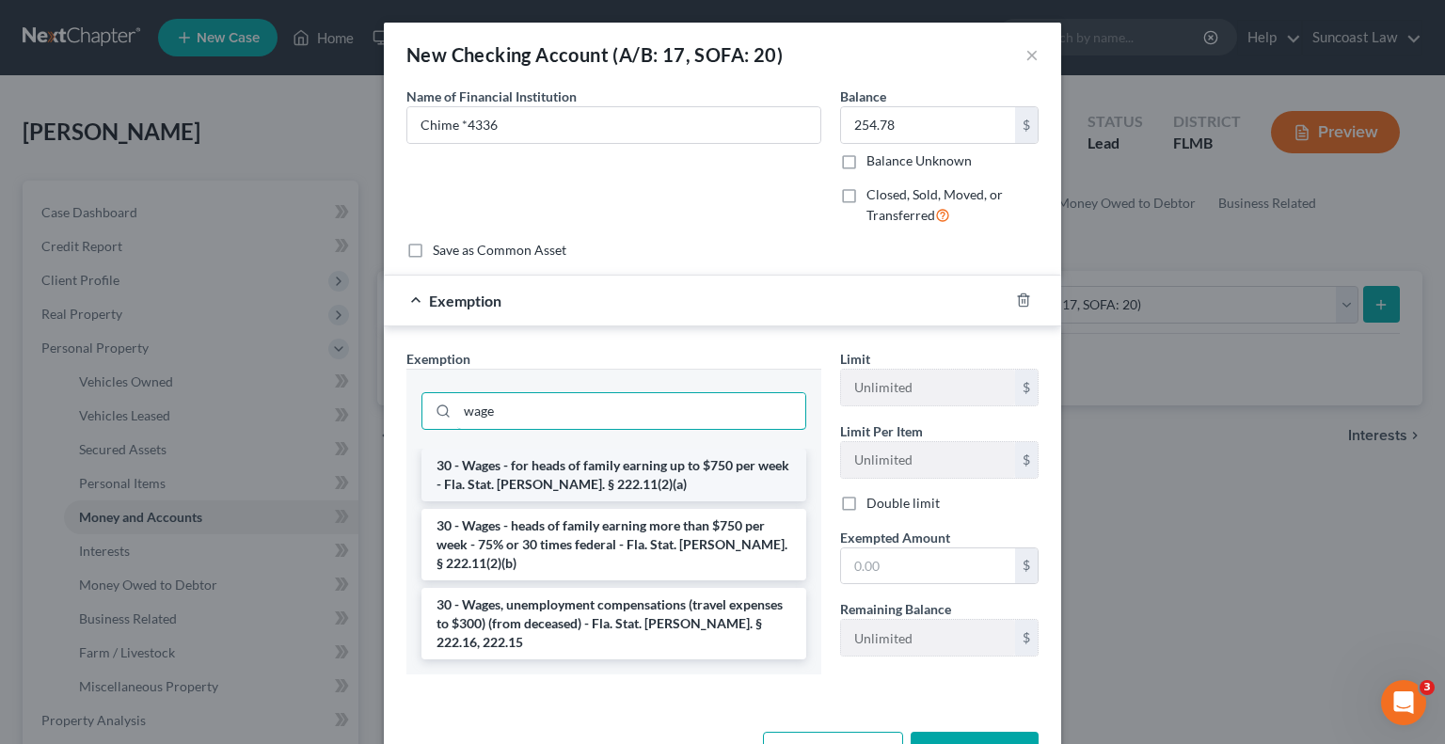
type input "wage"
click at [644, 470] on li "30 - Wages - for heads of family earning up to $750 per week - Fla. Stat. [PERS…" at bounding box center [614, 475] width 385 height 53
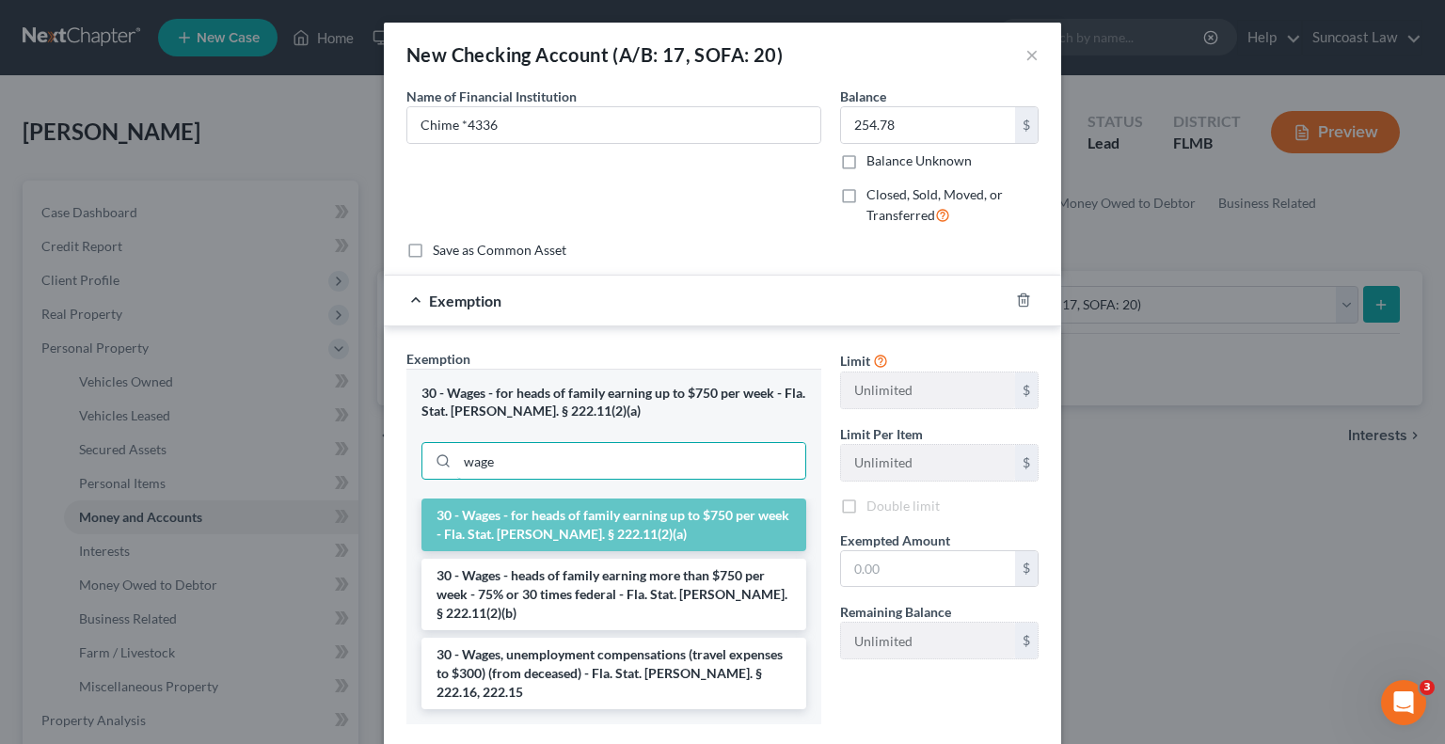
click at [644, 470] on input "wage" at bounding box center [631, 461] width 348 height 36
click at [873, 564] on input "text" at bounding box center [928, 569] width 174 height 36
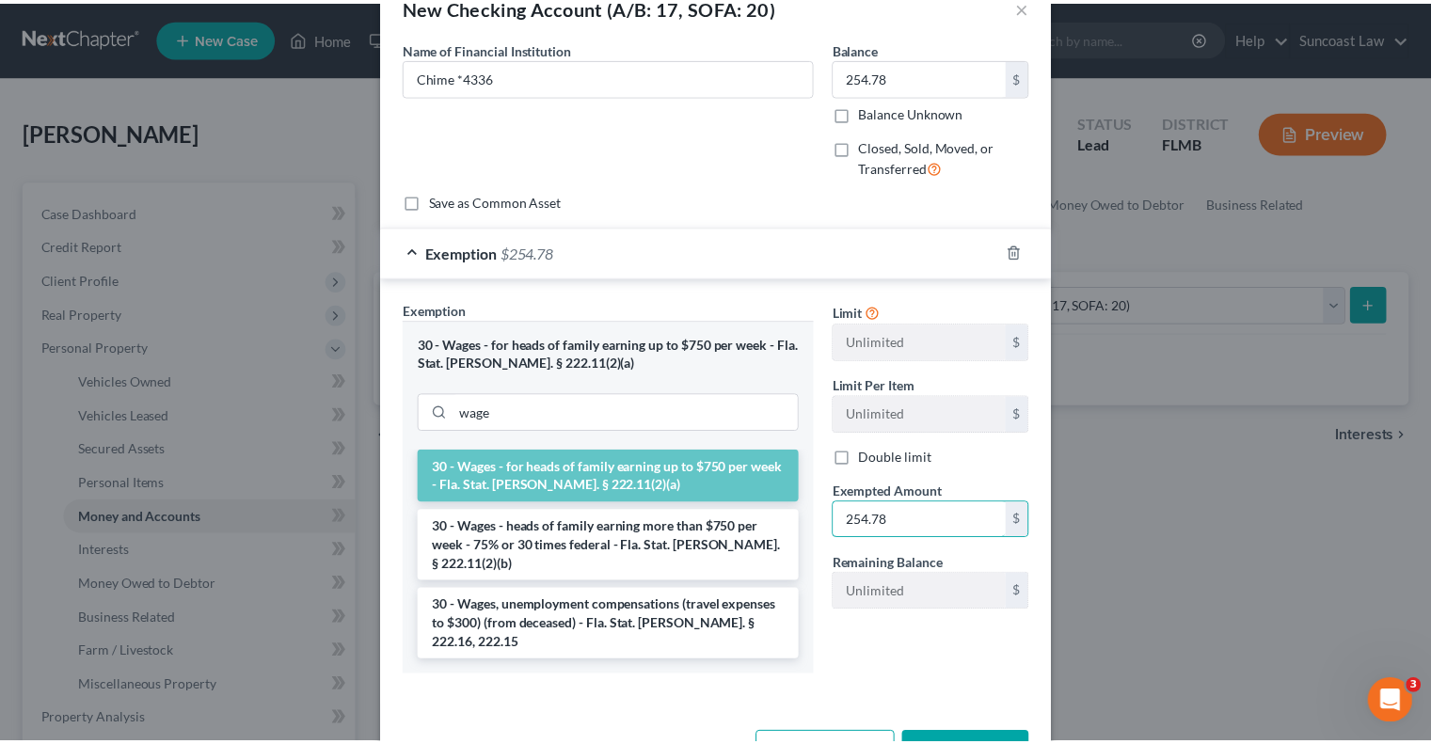
scroll to position [75, 0]
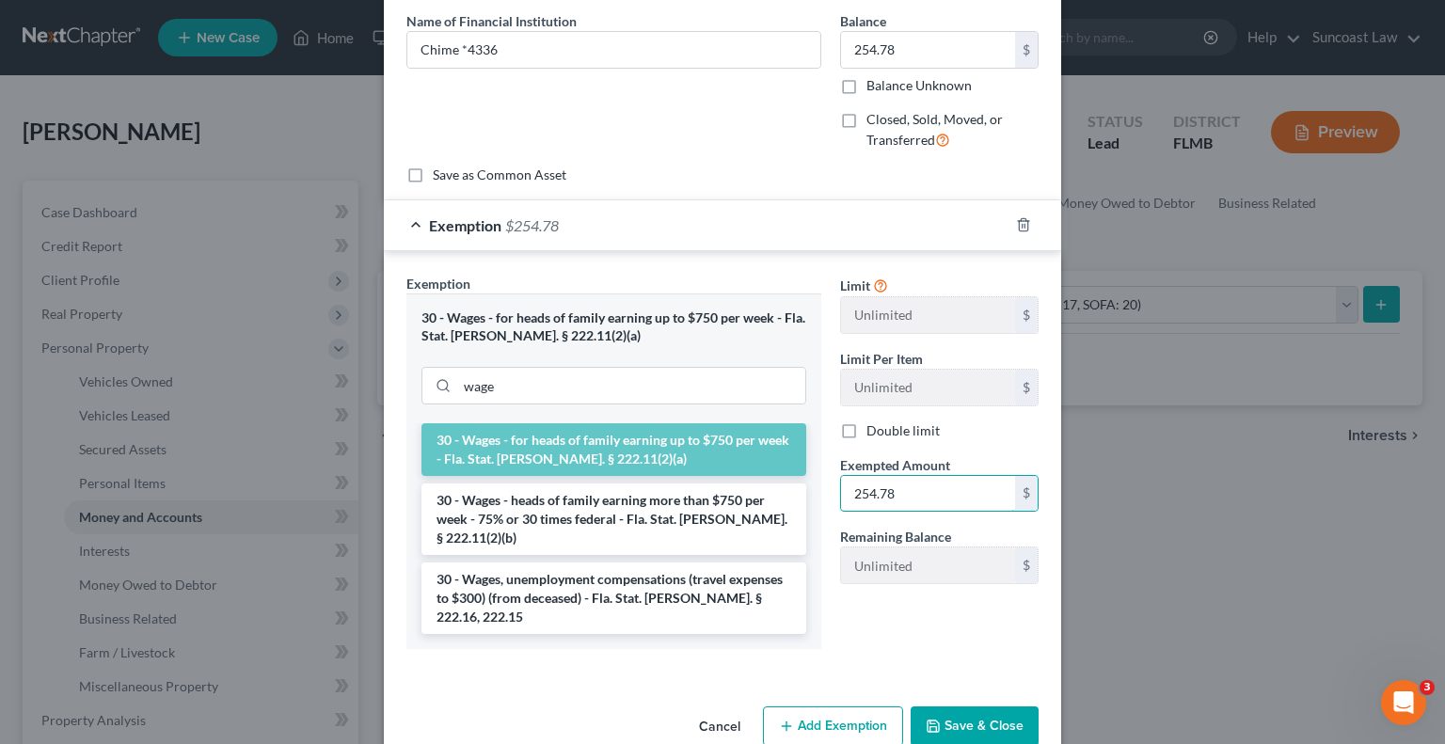
type input "254.78"
click at [966, 707] on button "Save & Close" at bounding box center [975, 727] width 128 height 40
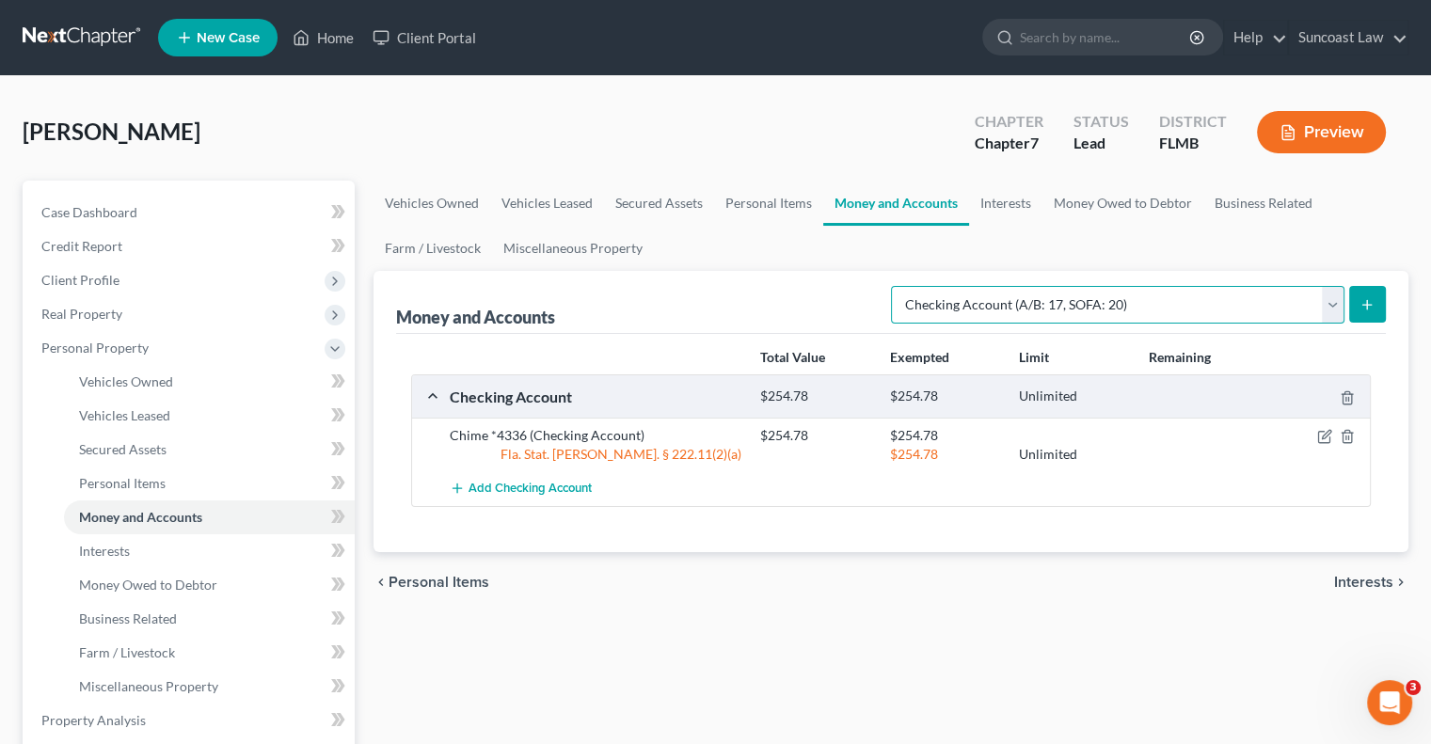
click at [1120, 296] on select "Select Account Type Brokerage (A/B: 18, SOFA: 20) Cash on Hand (A/B: 16) Certif…" at bounding box center [1118, 305] width 454 height 38
select select "savings"
click at [897, 286] on select "Select Account Type Brokerage (A/B: 18, SOFA: 20) Cash on Hand (A/B: 16) Certif…" at bounding box center [1118, 305] width 454 height 38
click at [1360, 299] on icon "submit" at bounding box center [1367, 304] width 15 height 15
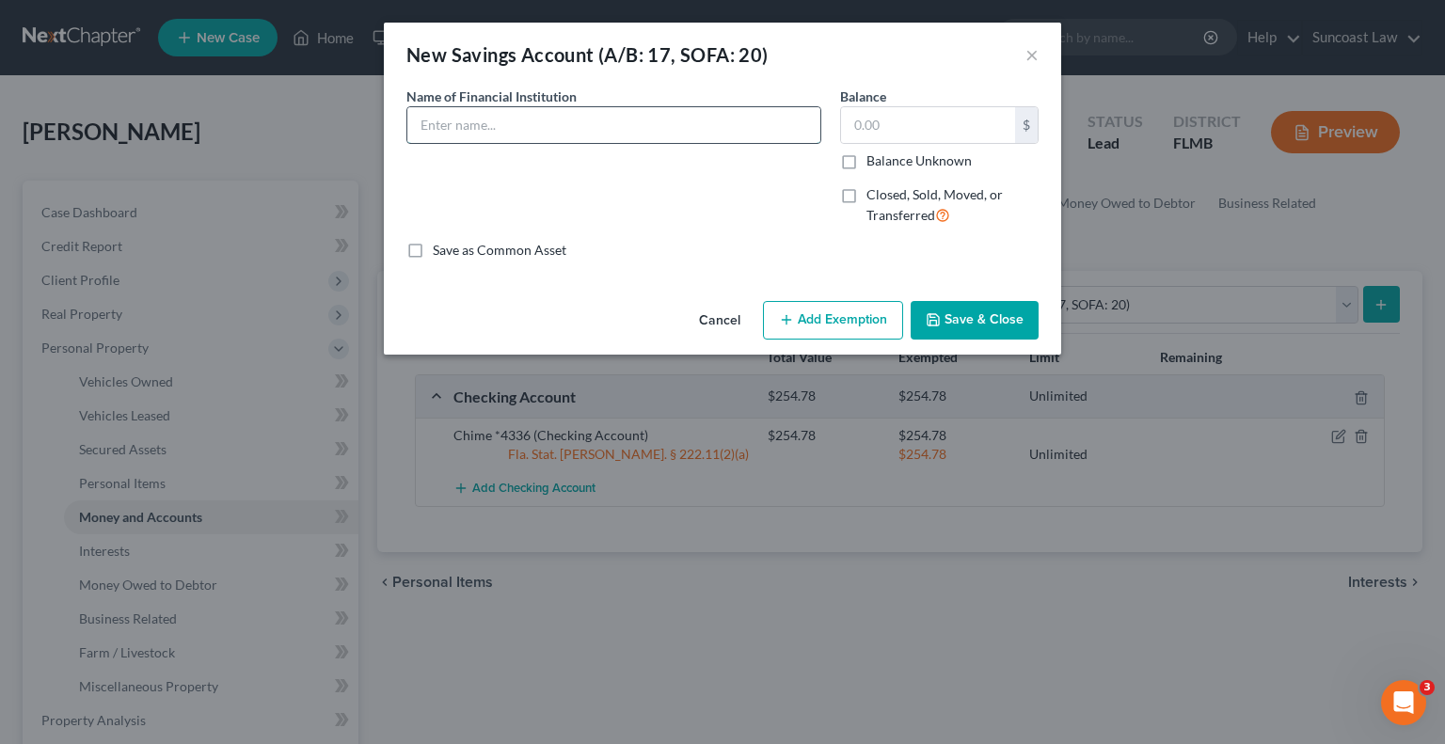
click at [677, 127] on input "text" at bounding box center [613, 125] width 413 height 36
type input "Chime *5929"
type input "971.35"
click at [852, 324] on button "Add Exemption" at bounding box center [833, 321] width 140 height 40
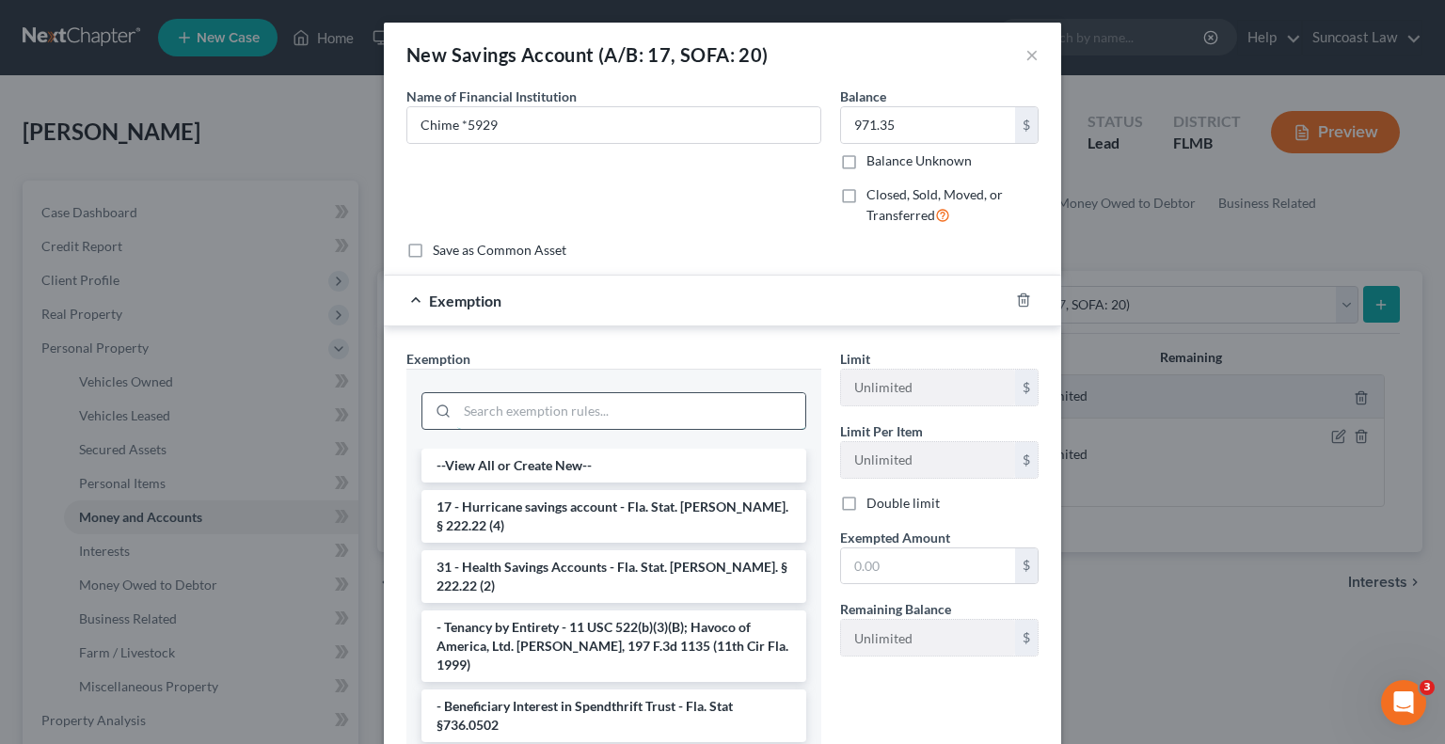
click at [622, 404] on input "search" at bounding box center [631, 411] width 348 height 36
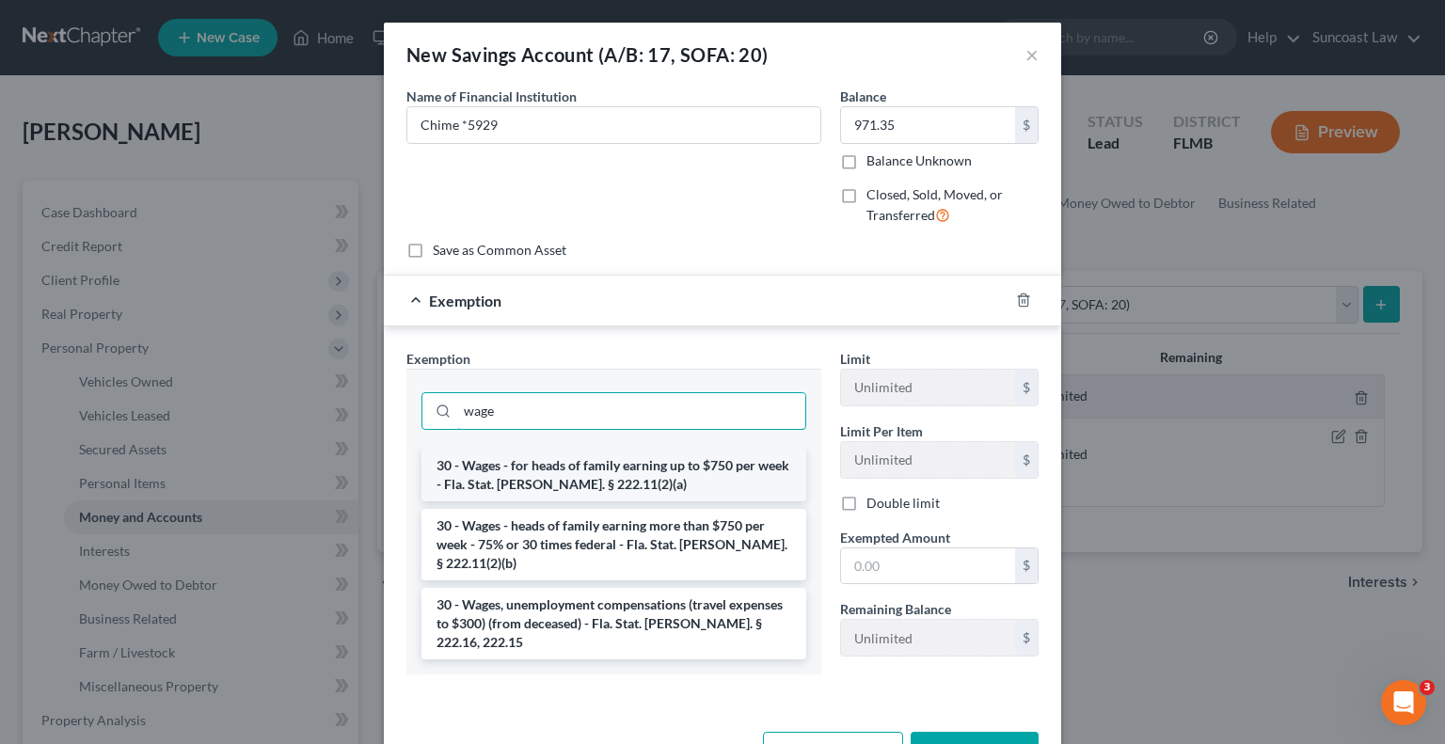
type input "wage"
click at [621, 480] on li "30 - Wages - for heads of family earning up to $750 per week - Fla. Stat. [PERS…" at bounding box center [614, 475] width 385 height 53
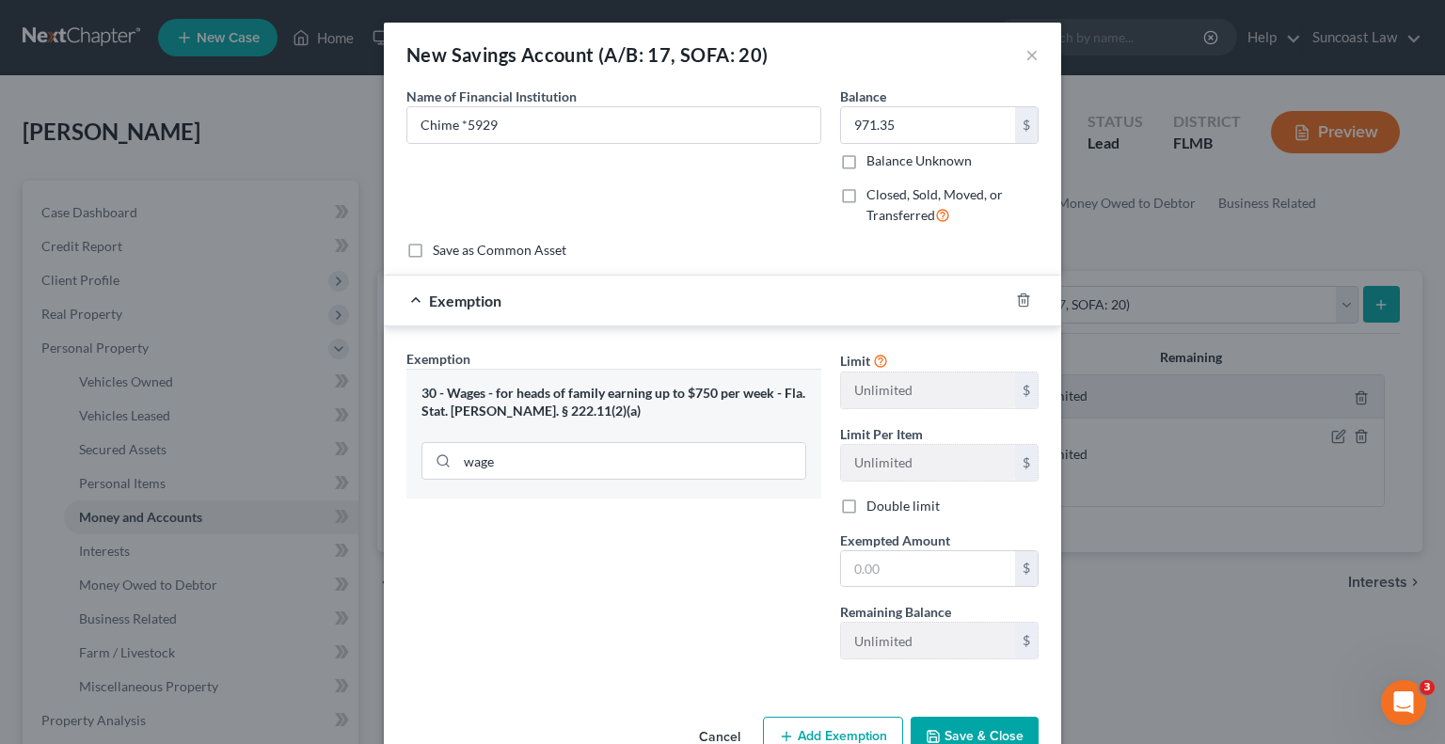
click at [621, 480] on div "wage" at bounding box center [614, 459] width 385 height 49
click at [935, 566] on input "text" at bounding box center [928, 569] width 174 height 36
type input "971.35"
click at [985, 736] on button "Save & Close" at bounding box center [975, 737] width 128 height 40
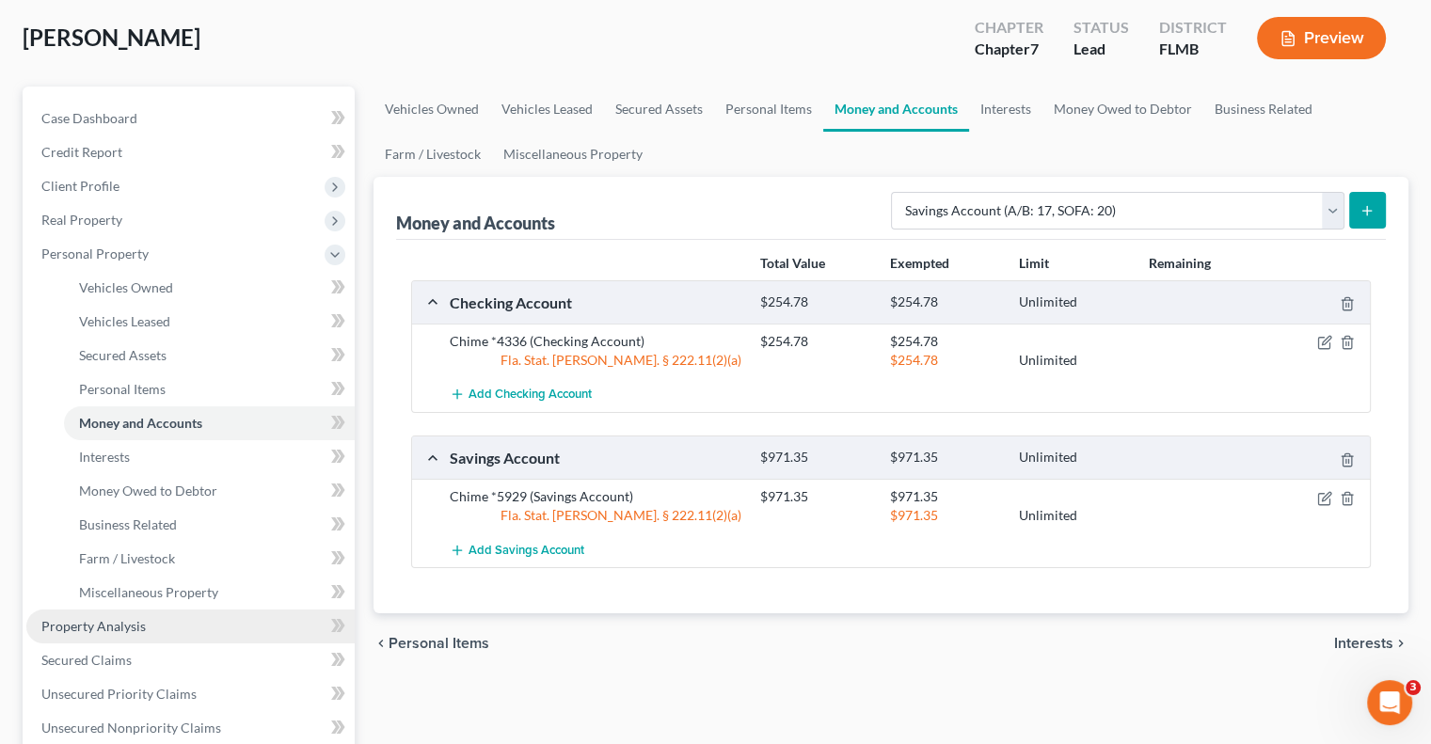
click at [151, 631] on link "Property Analysis" at bounding box center [190, 627] width 328 height 34
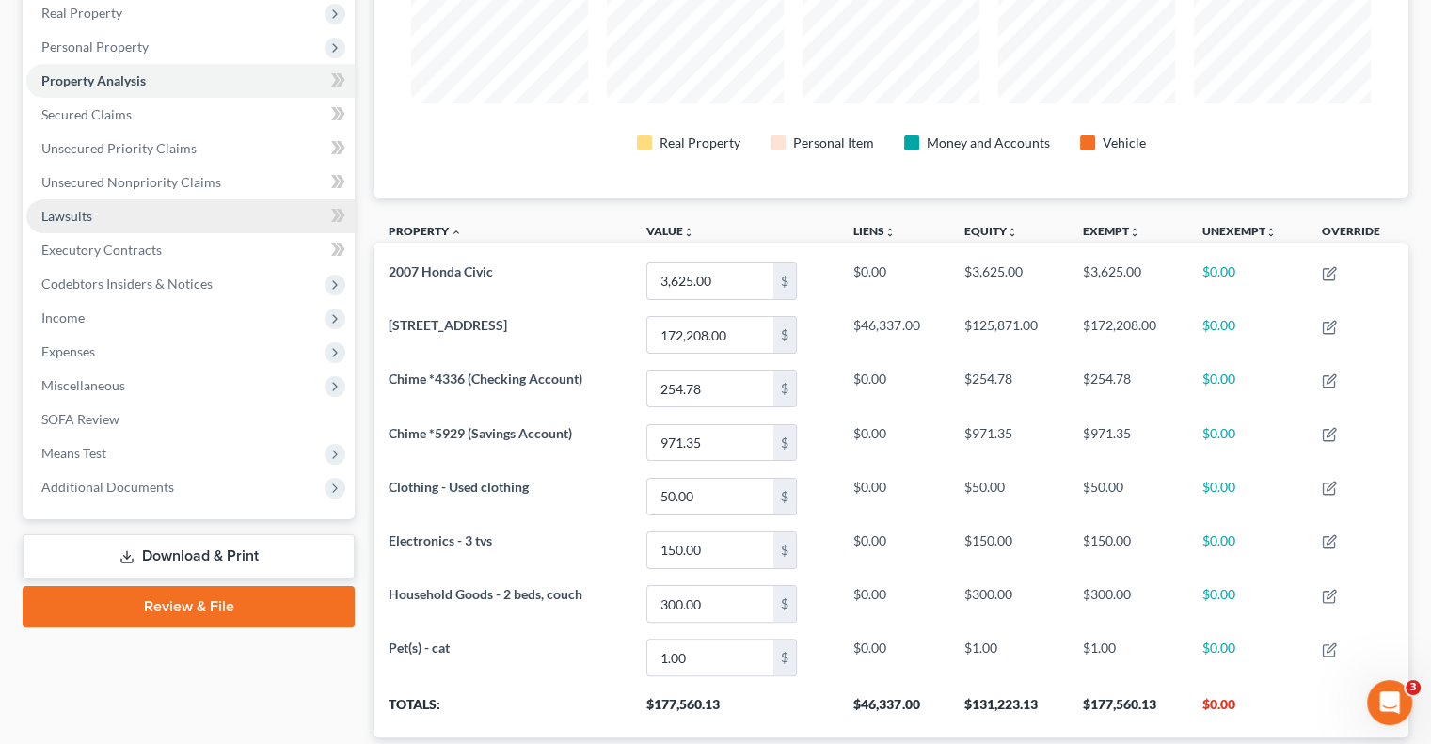
scroll to position [233, 0]
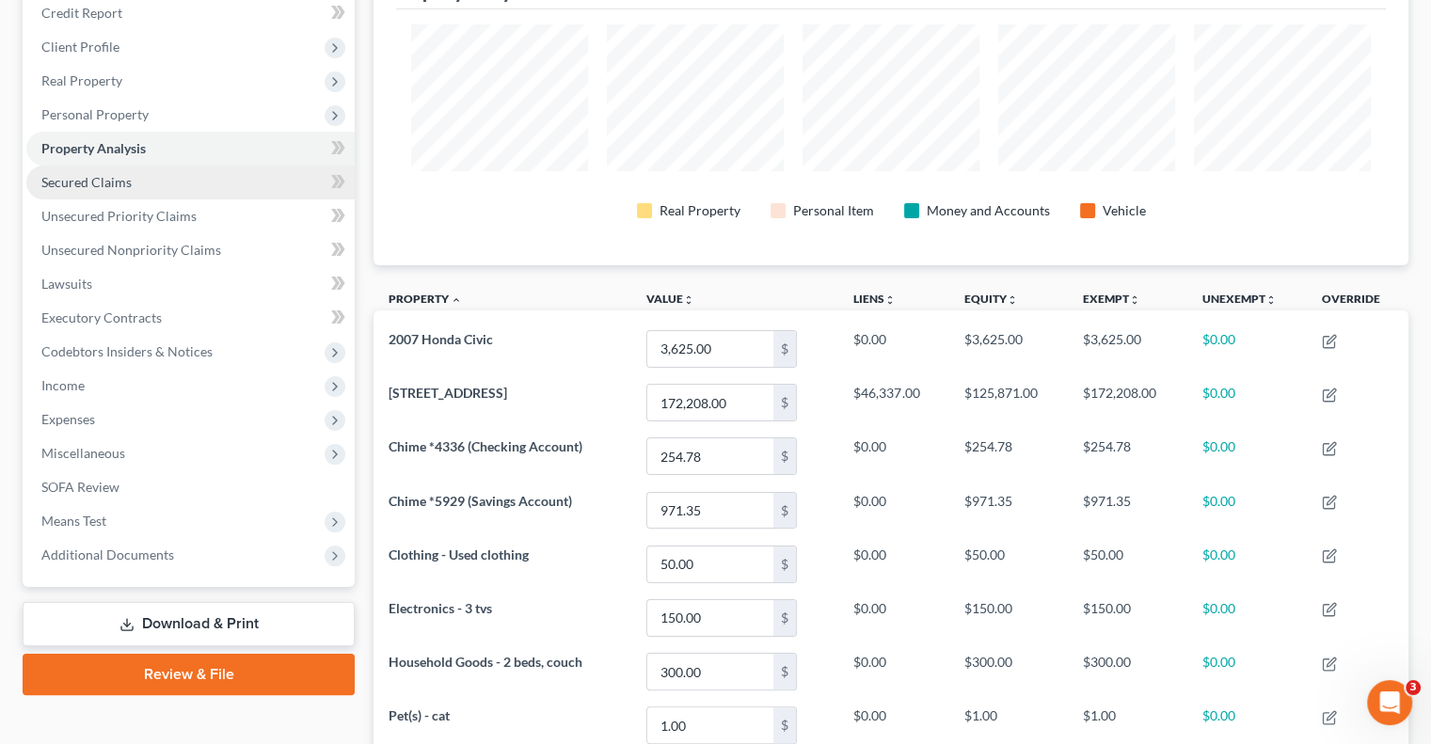
click at [128, 176] on span "Secured Claims" at bounding box center [86, 182] width 90 height 16
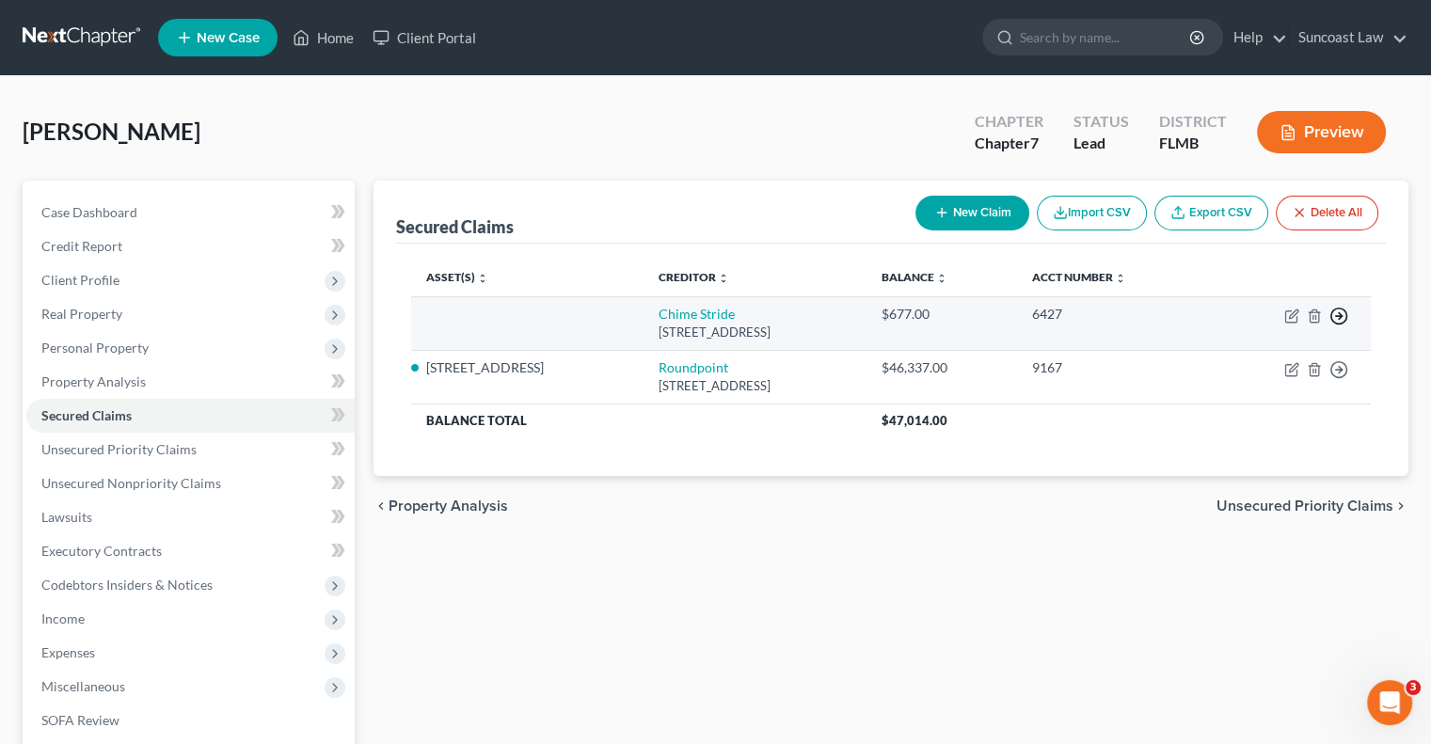
click at [1335, 315] on icon "button" at bounding box center [1338, 316] width 19 height 19
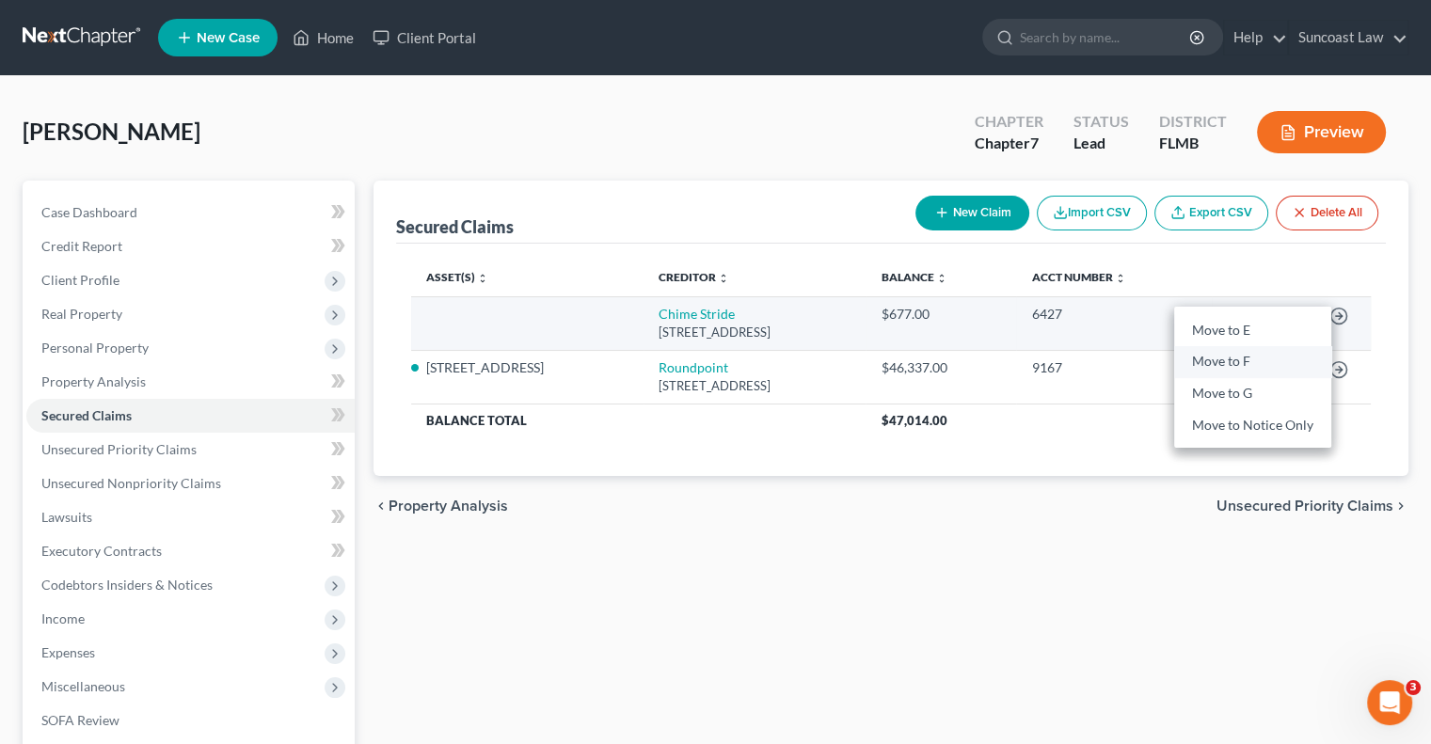
click at [1242, 372] on link "Move to F" at bounding box center [1252, 362] width 157 height 32
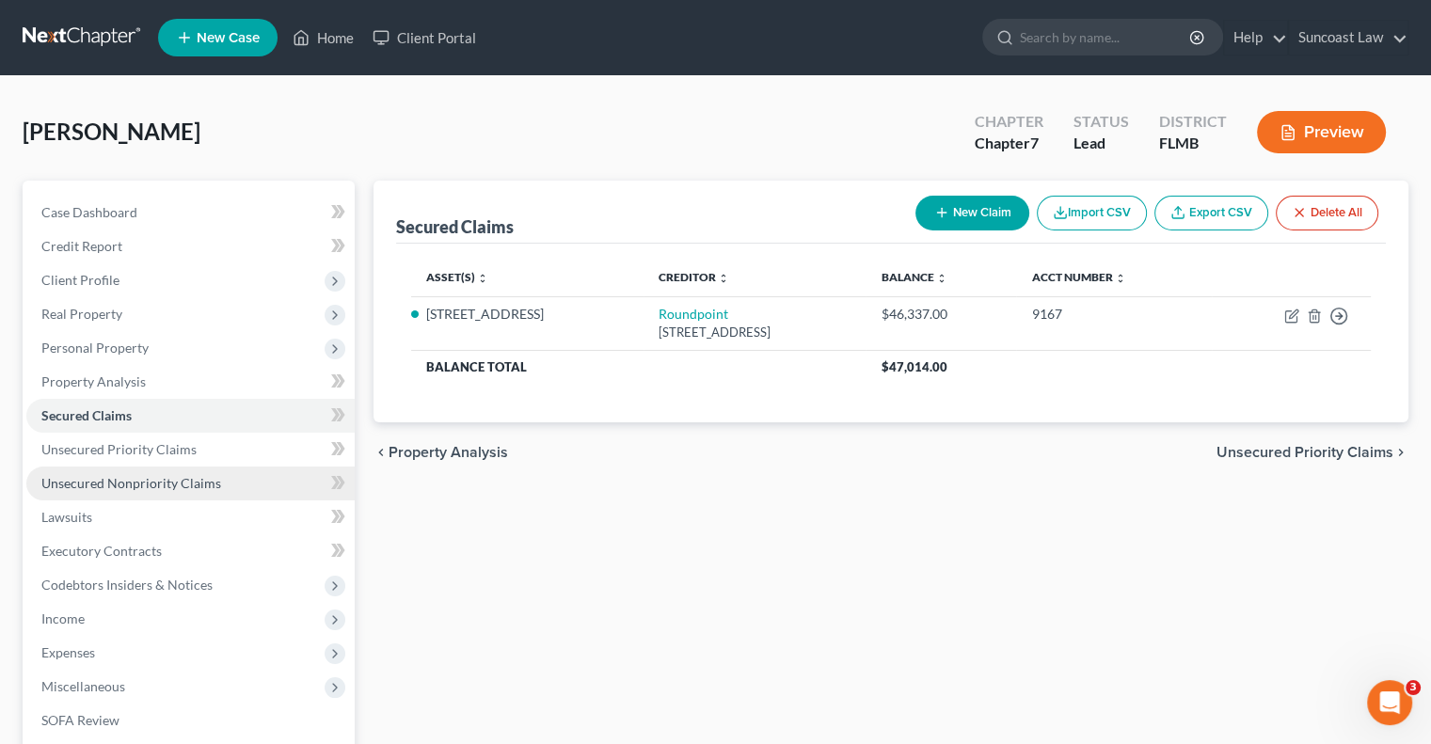
click at [169, 488] on span "Unsecured Nonpriority Claims" at bounding box center [131, 483] width 180 height 16
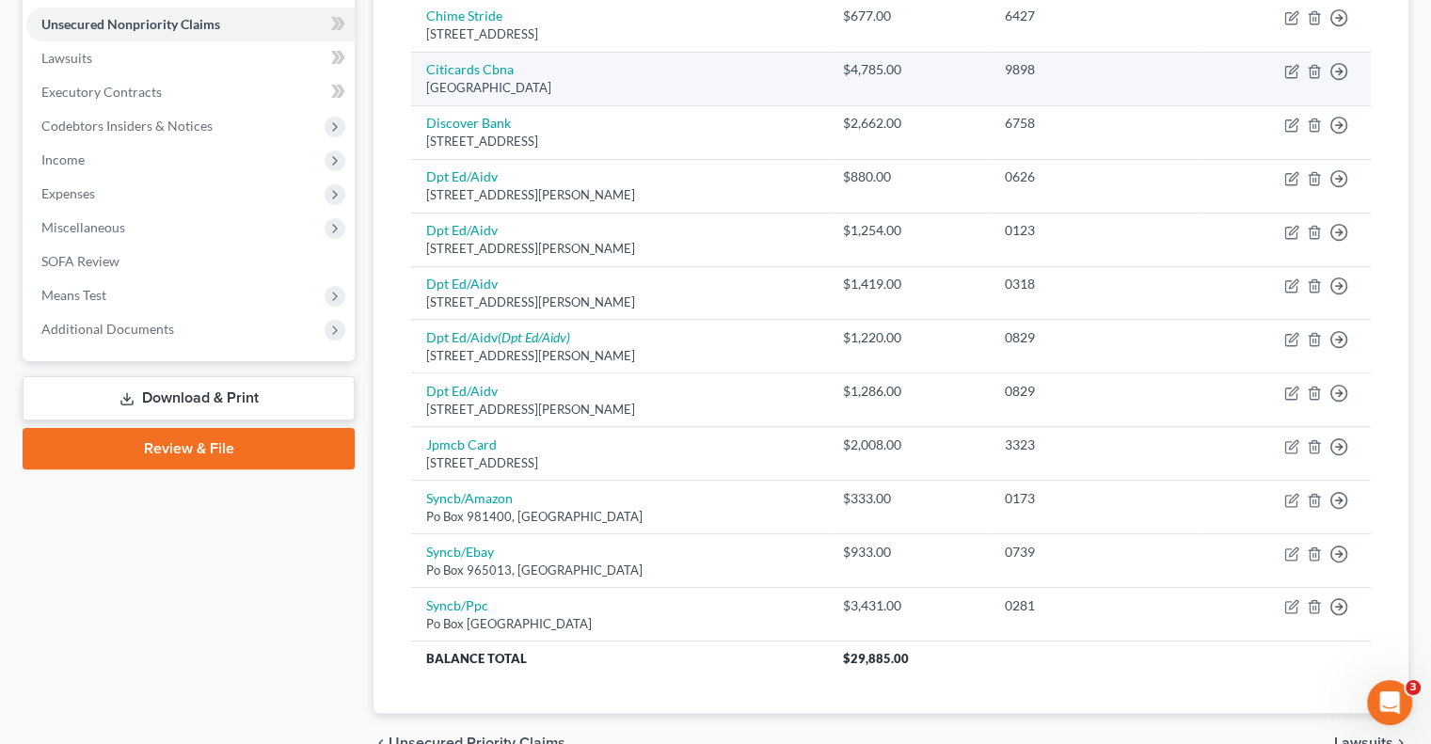
scroll to position [556, 0]
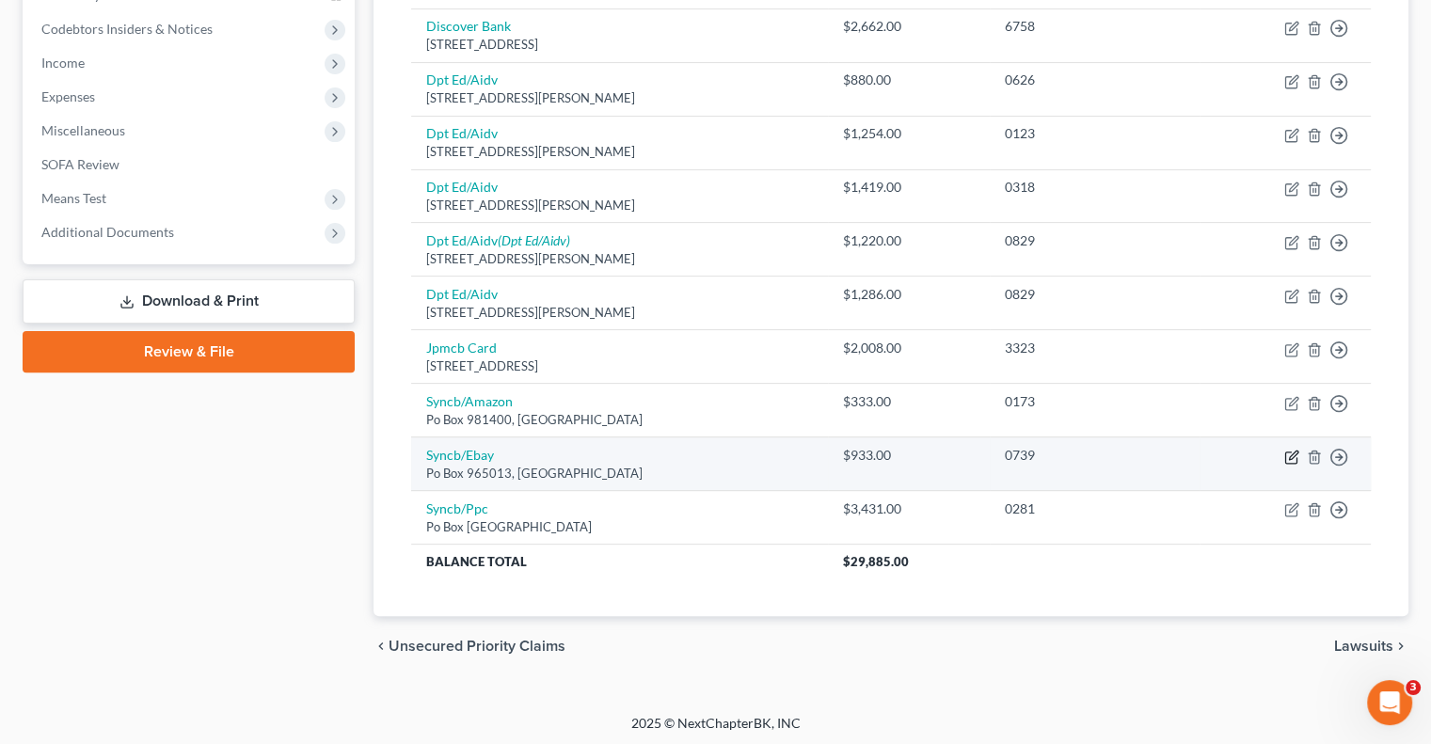
click at [1291, 452] on icon "button" at bounding box center [1293, 455] width 8 height 8
select select "9"
select select "2"
select select "0"
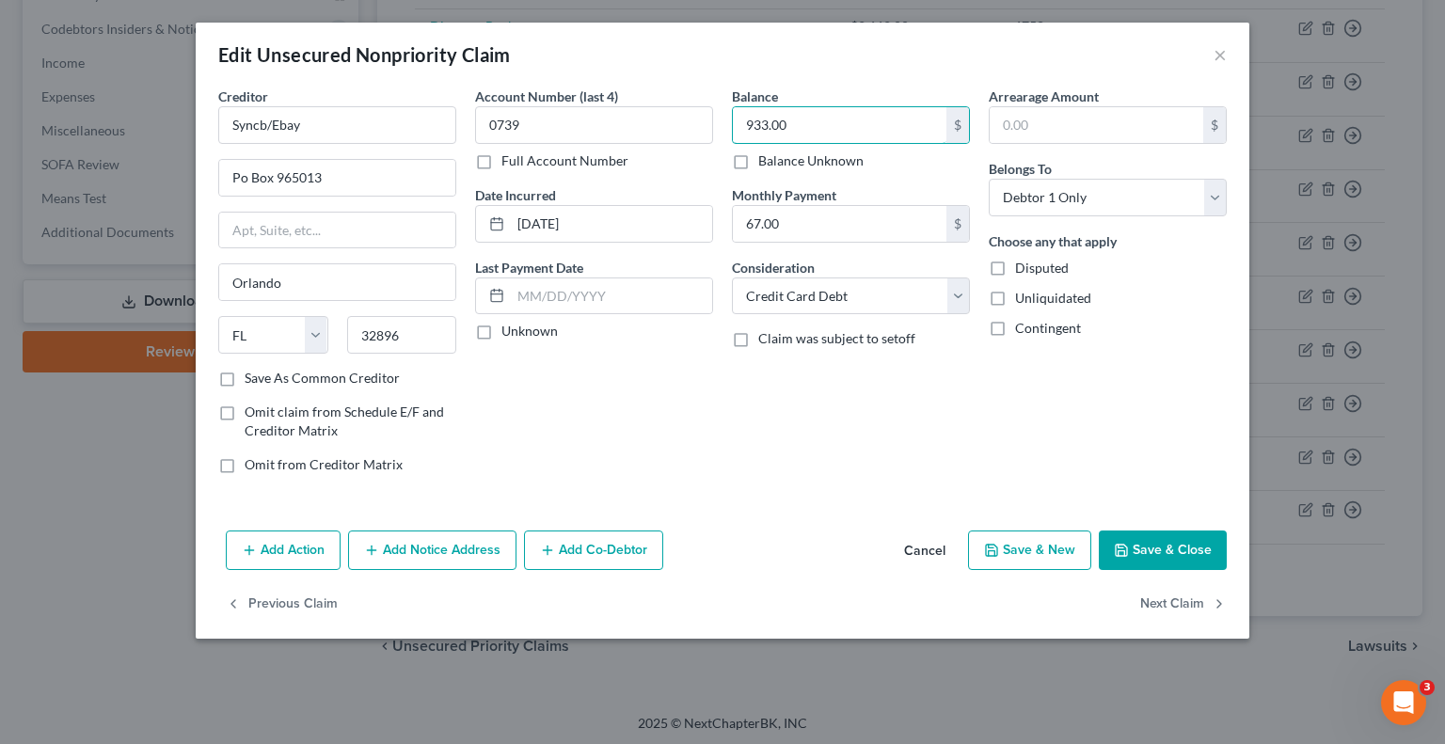
drag, startPoint x: 848, startPoint y: 123, endPoint x: 888, endPoint y: 89, distance: 52.8
click at [848, 123] on input "933.00" at bounding box center [840, 125] width 214 height 36
click at [1174, 537] on button "Save & Close" at bounding box center [1163, 551] width 128 height 40
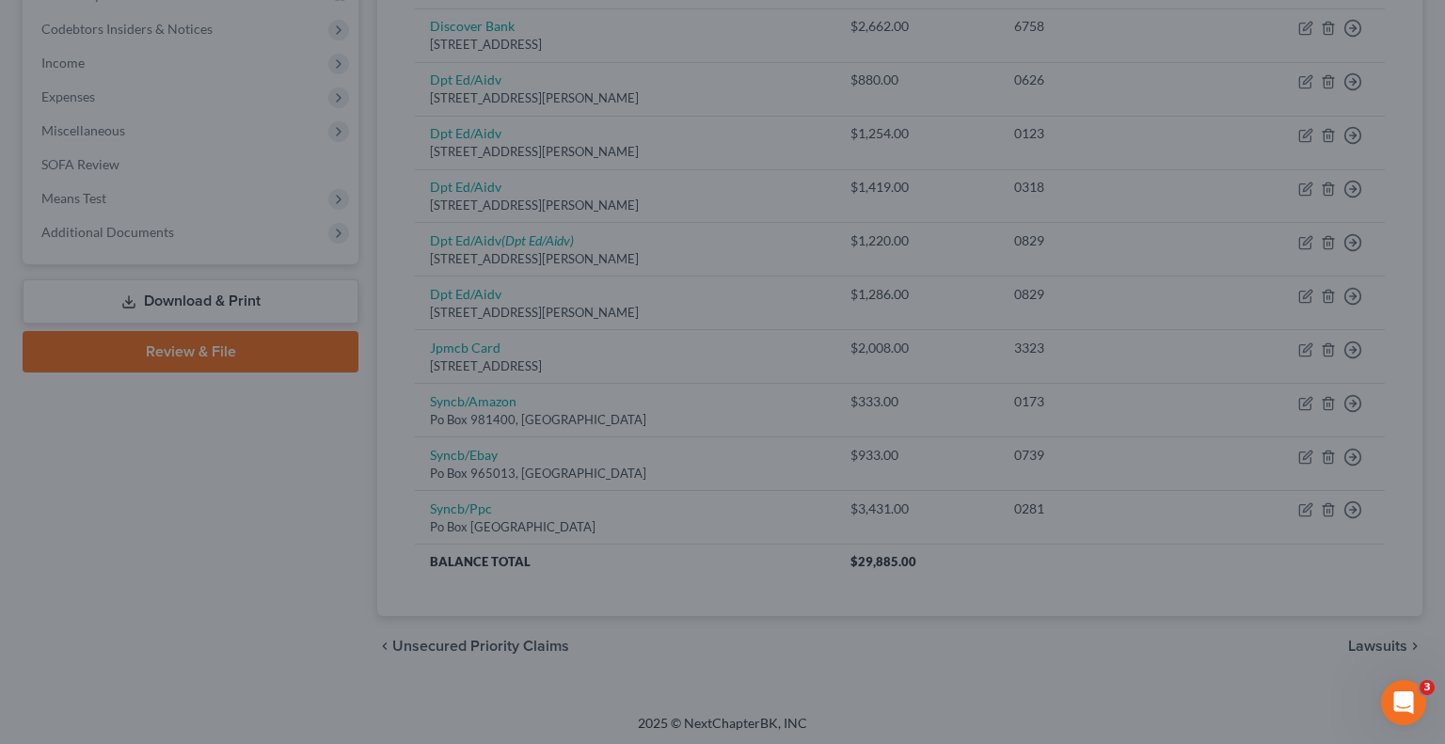
type input "1,054.00"
type input "0"
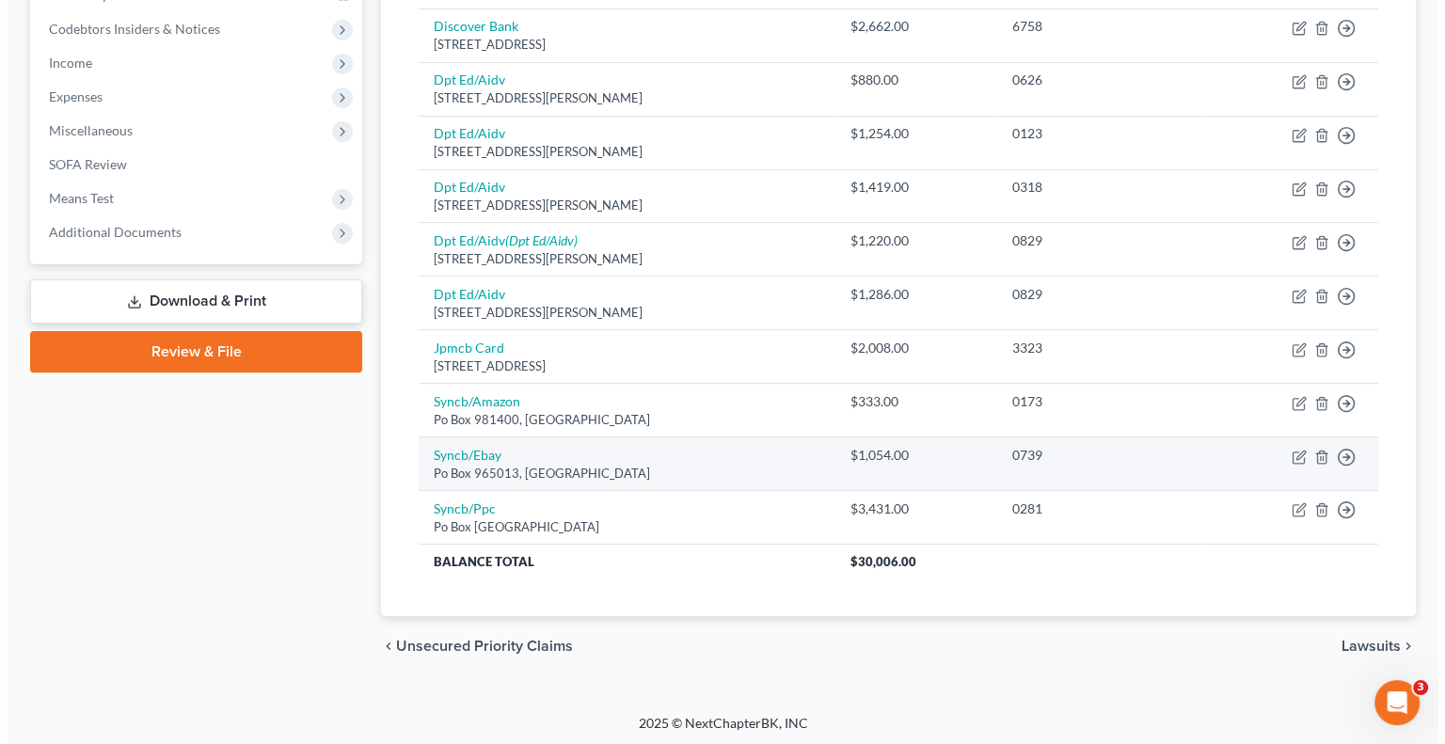
scroll to position [0, 0]
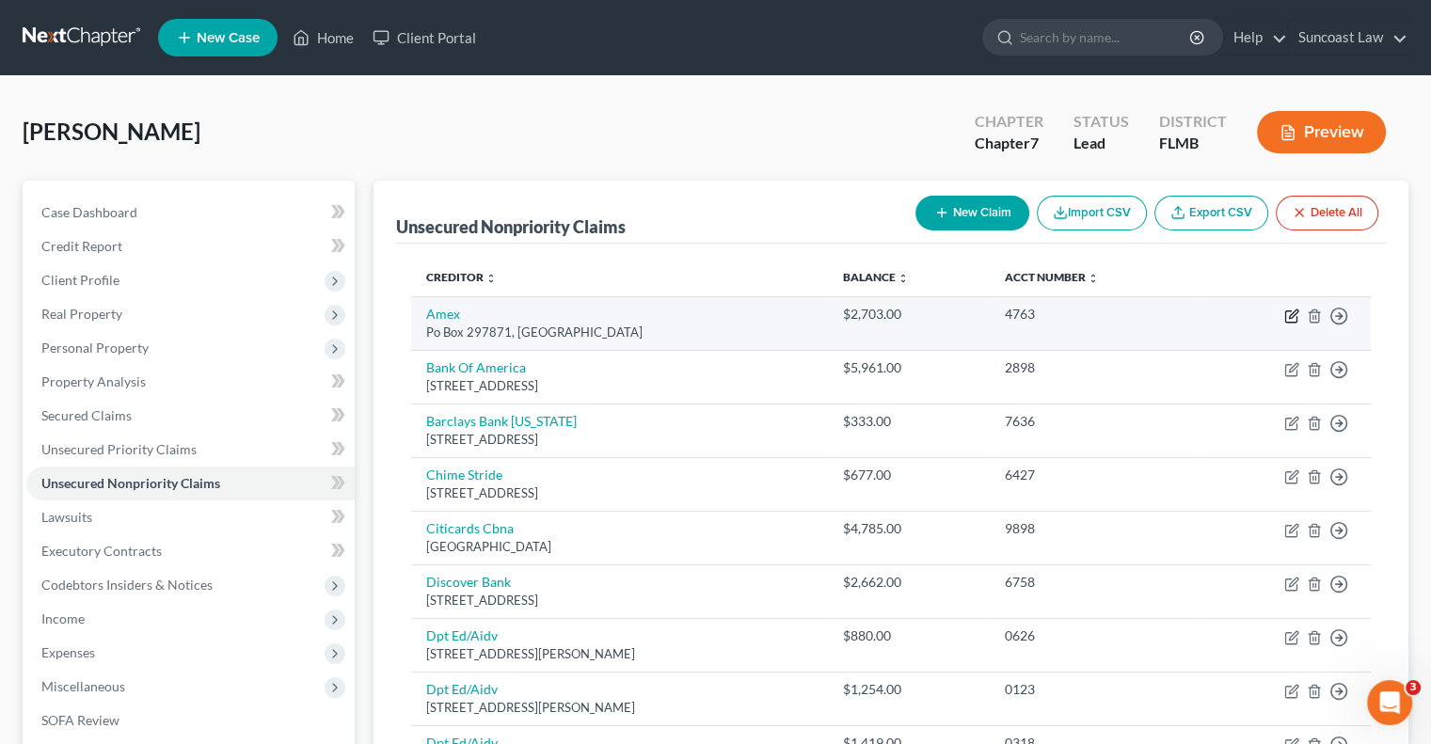
click at [1284, 309] on icon "button" at bounding box center [1291, 316] width 15 height 15
select select "9"
select select "0"
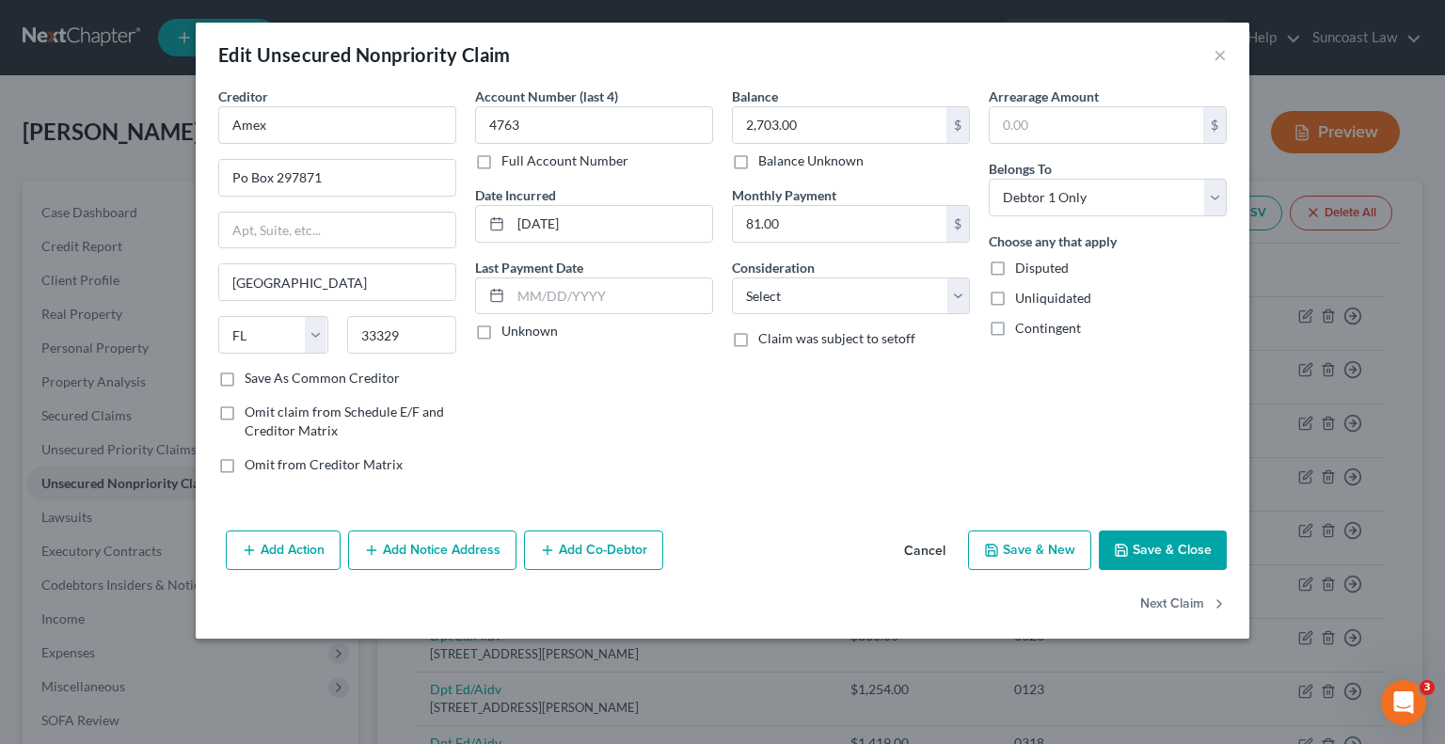
click at [459, 541] on button "Add Notice Address" at bounding box center [432, 551] width 168 height 40
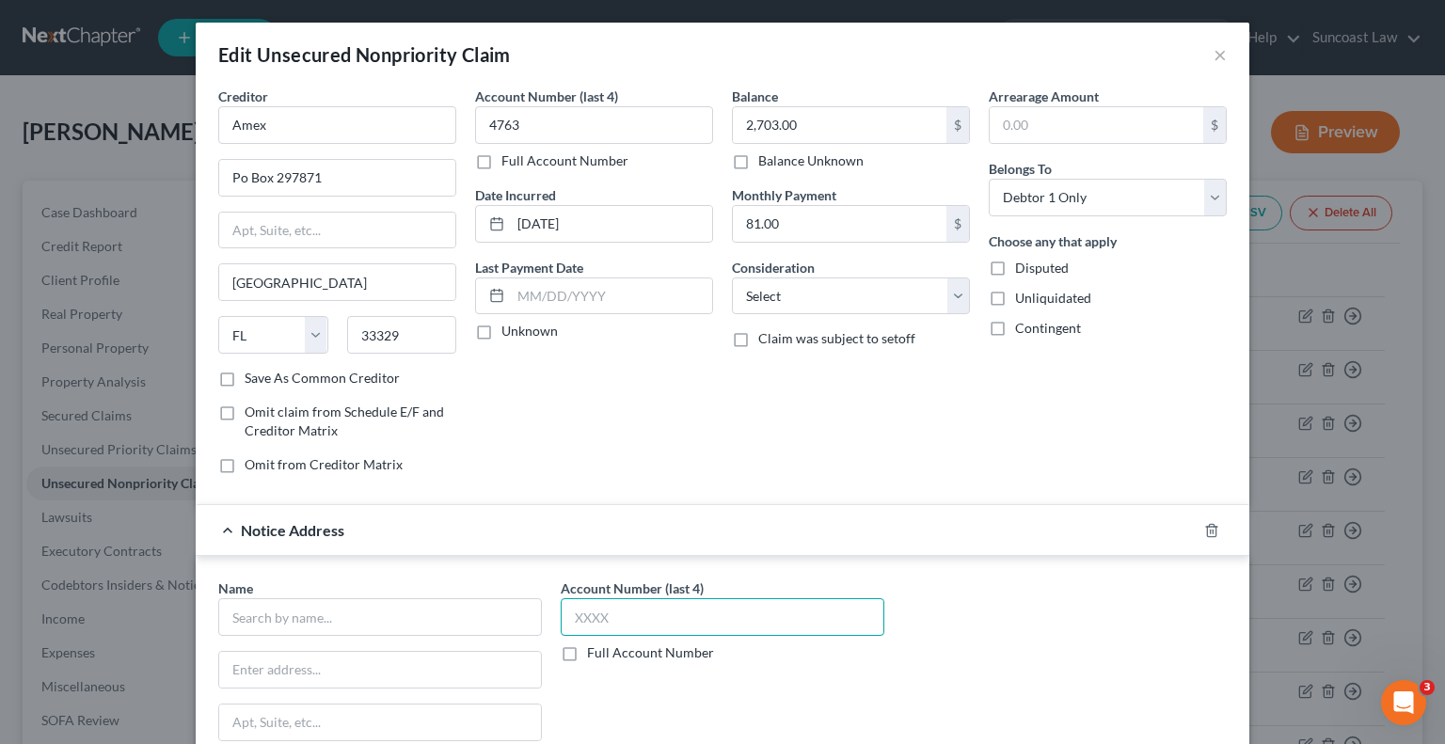
click at [608, 613] on input "text" at bounding box center [723, 617] width 324 height 38
type input "4763"
click at [351, 612] on input "text" at bounding box center [380, 617] width 324 height 38
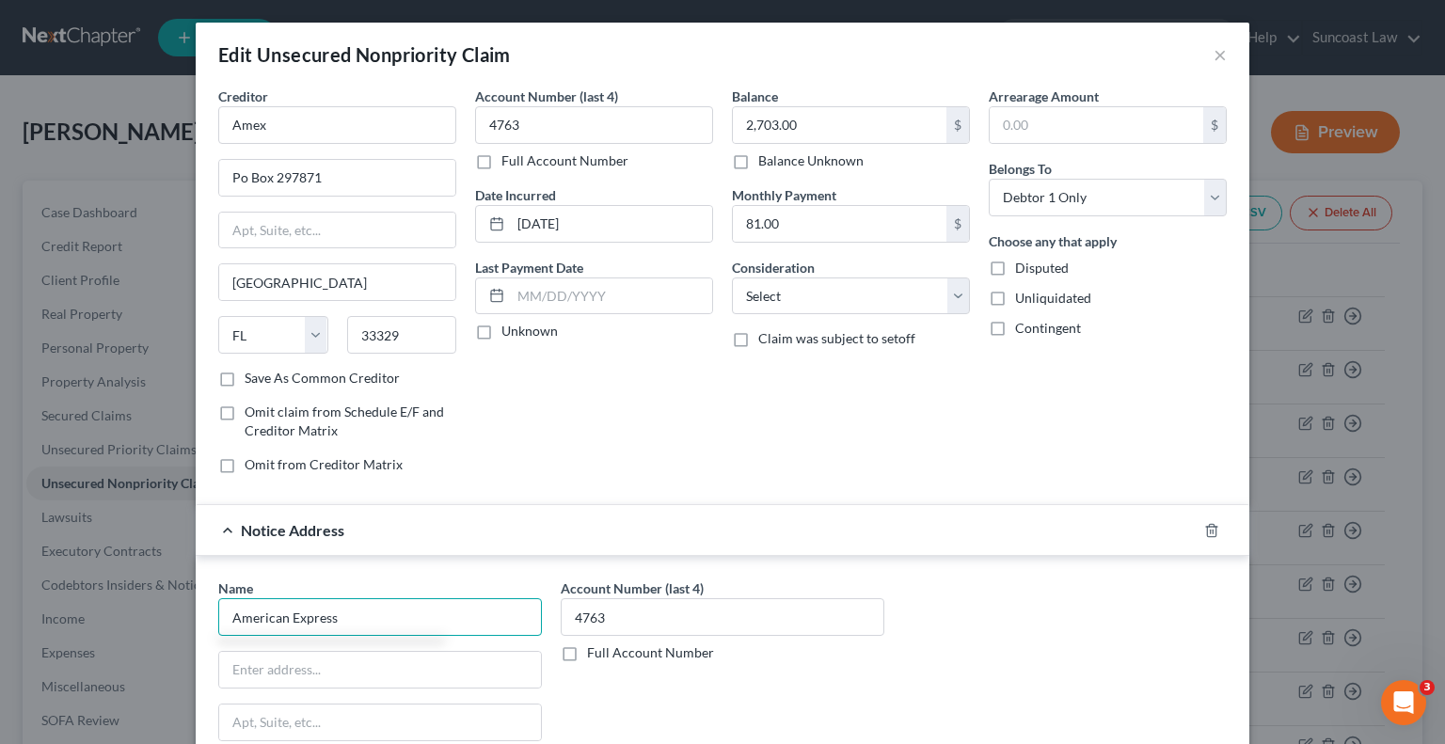
type input "American Express"
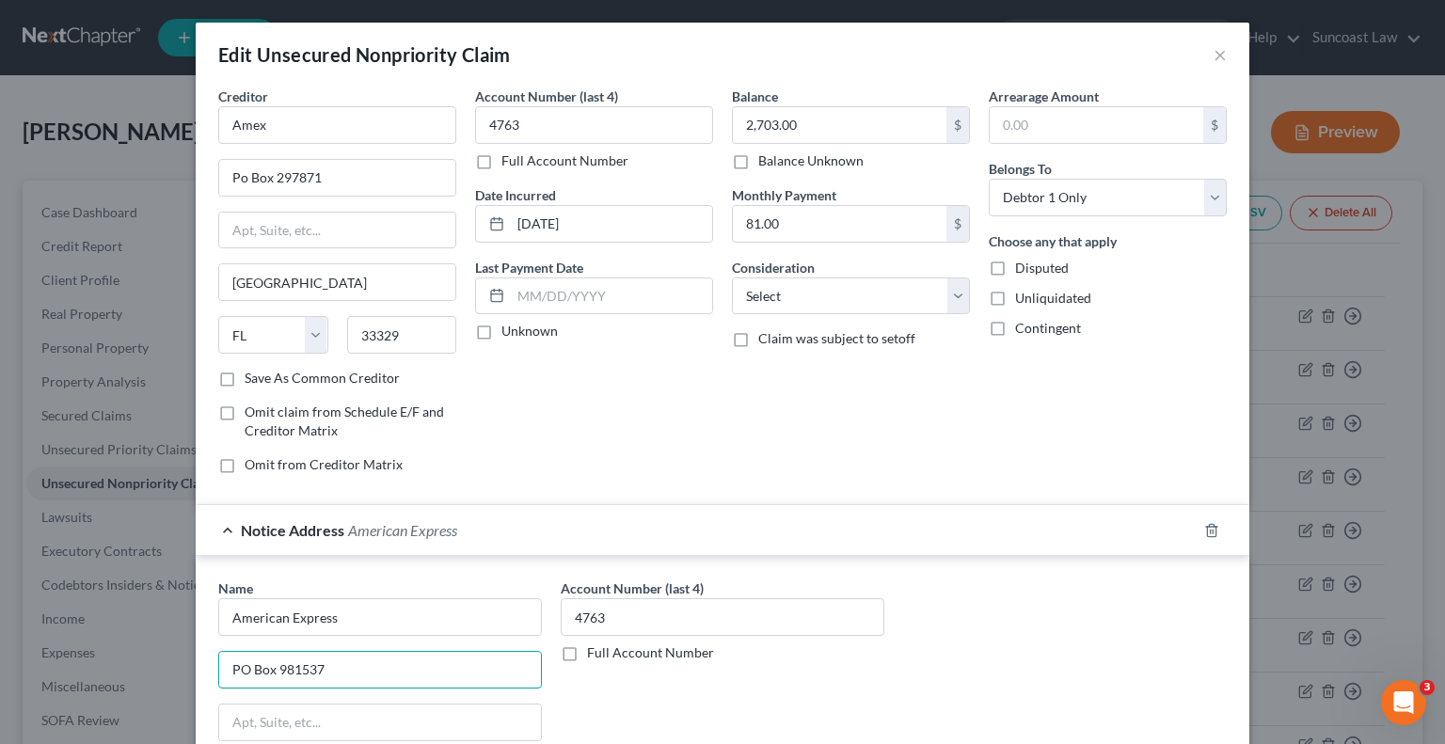
type input "PO Box 981537"
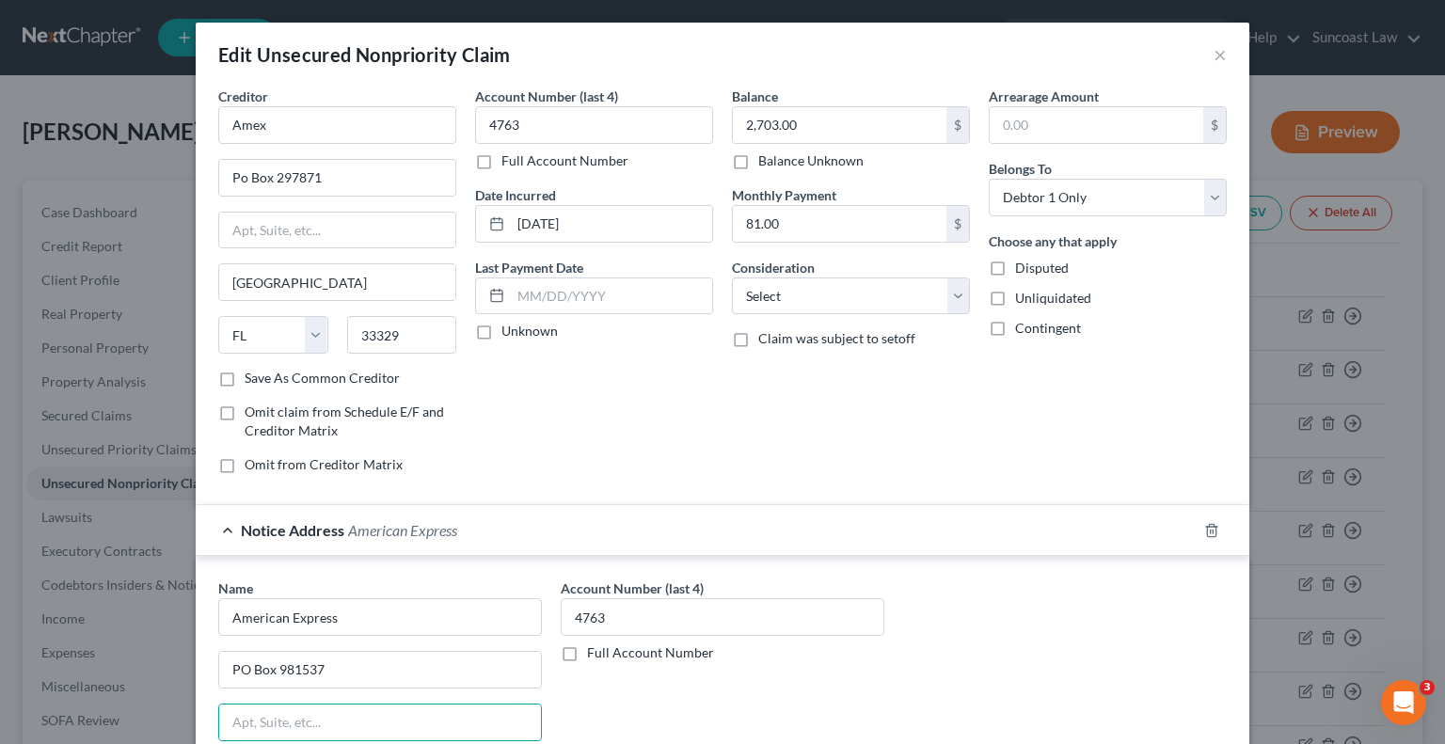
scroll to position [319, 0]
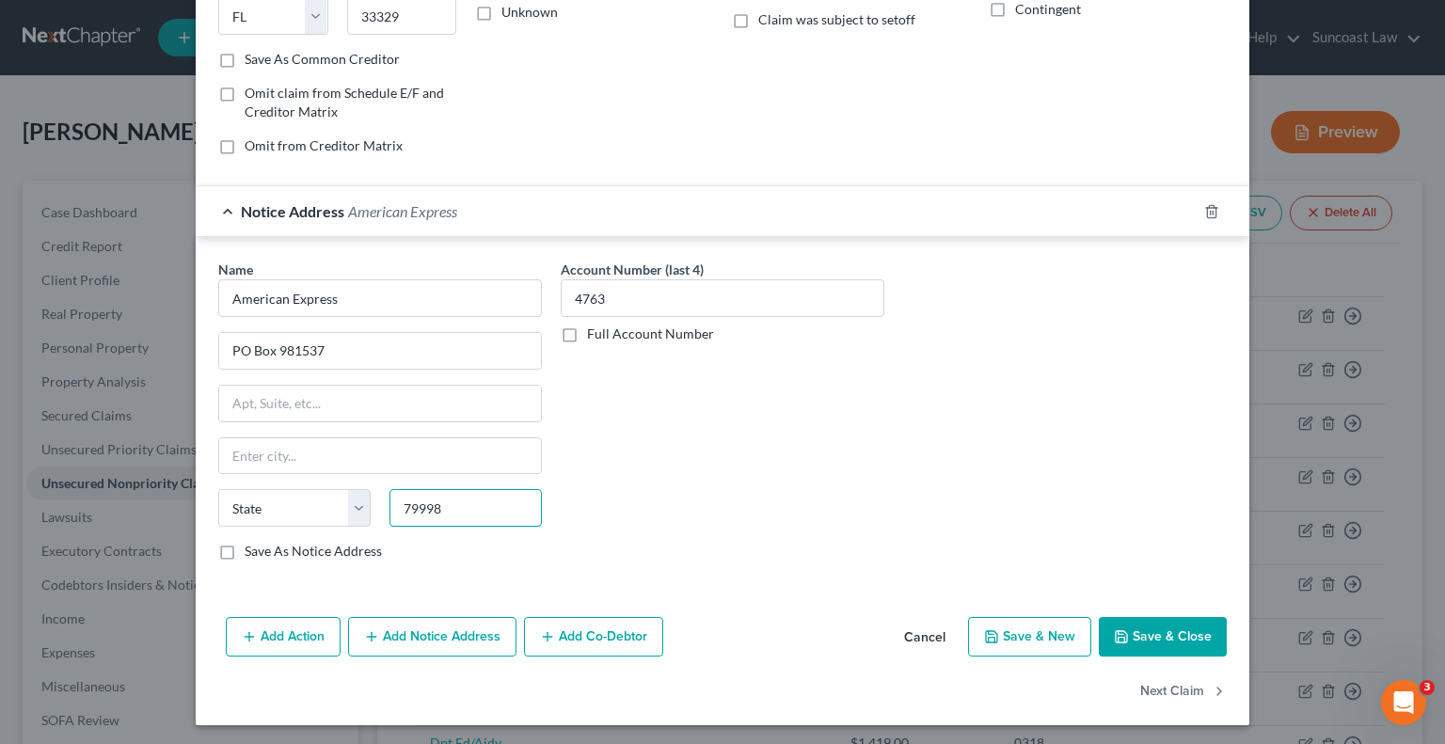
type input "79998"
type input "[GEOGRAPHIC_DATA]"
select select "45"
click at [1164, 638] on button "Save & Close" at bounding box center [1163, 637] width 128 height 40
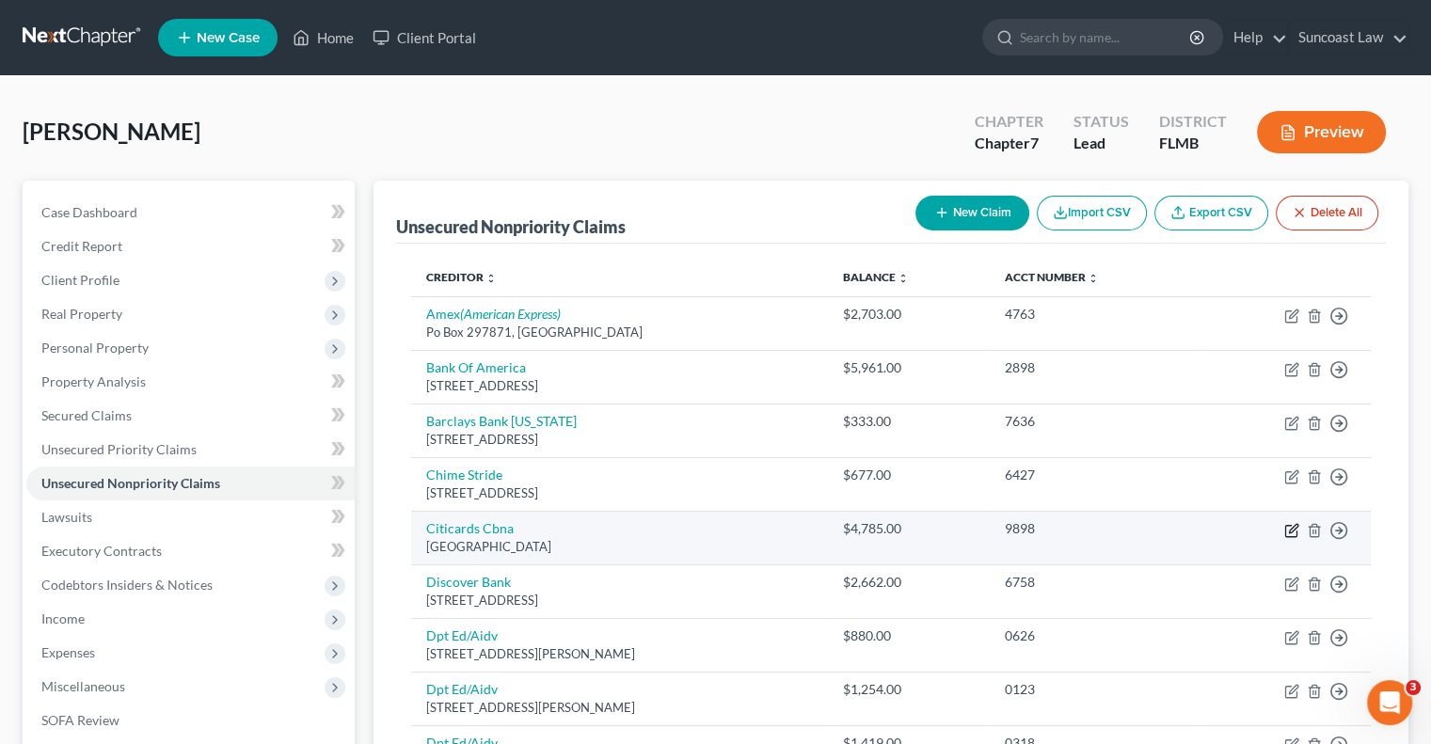
click at [1291, 532] on icon "button" at bounding box center [1291, 530] width 15 height 15
select select "43"
select select "2"
select select "0"
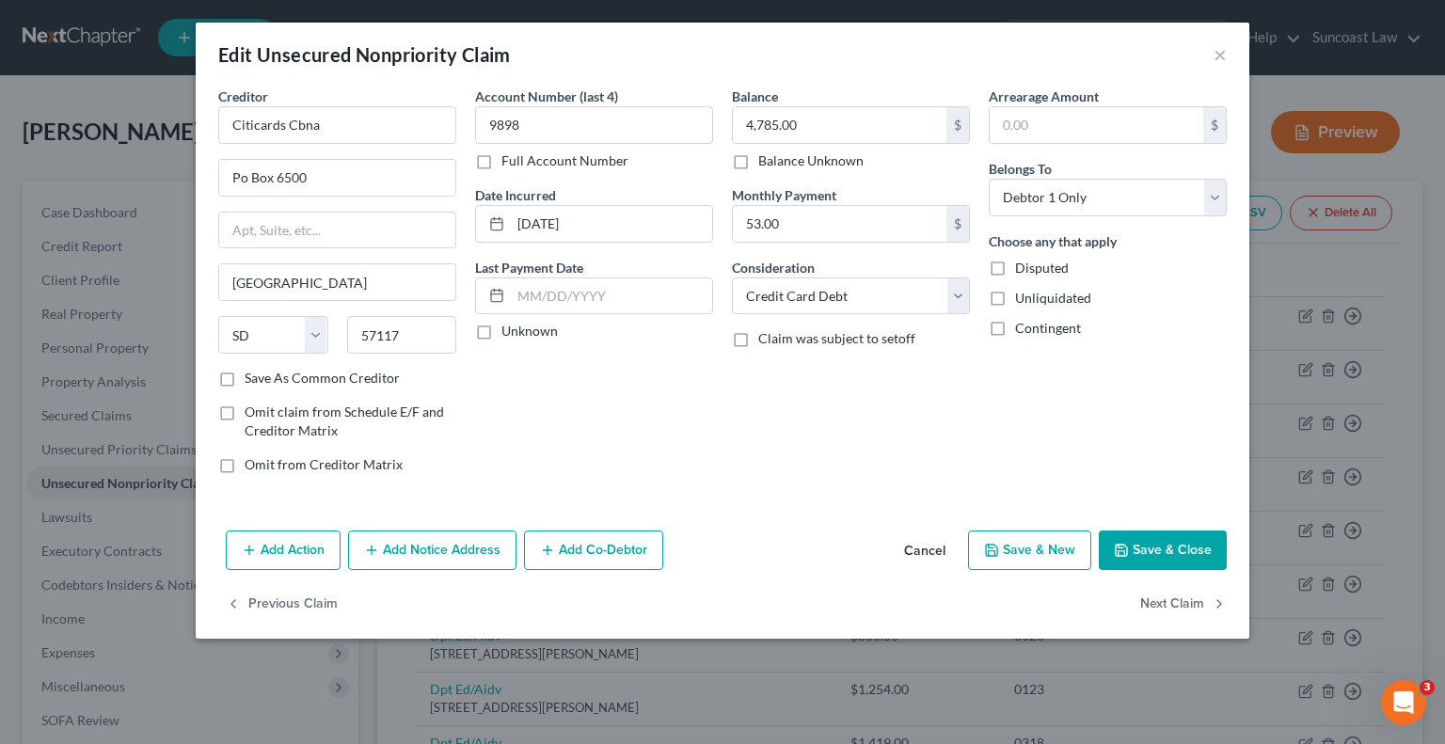
click at [447, 545] on button "Add Notice Address" at bounding box center [432, 551] width 168 height 40
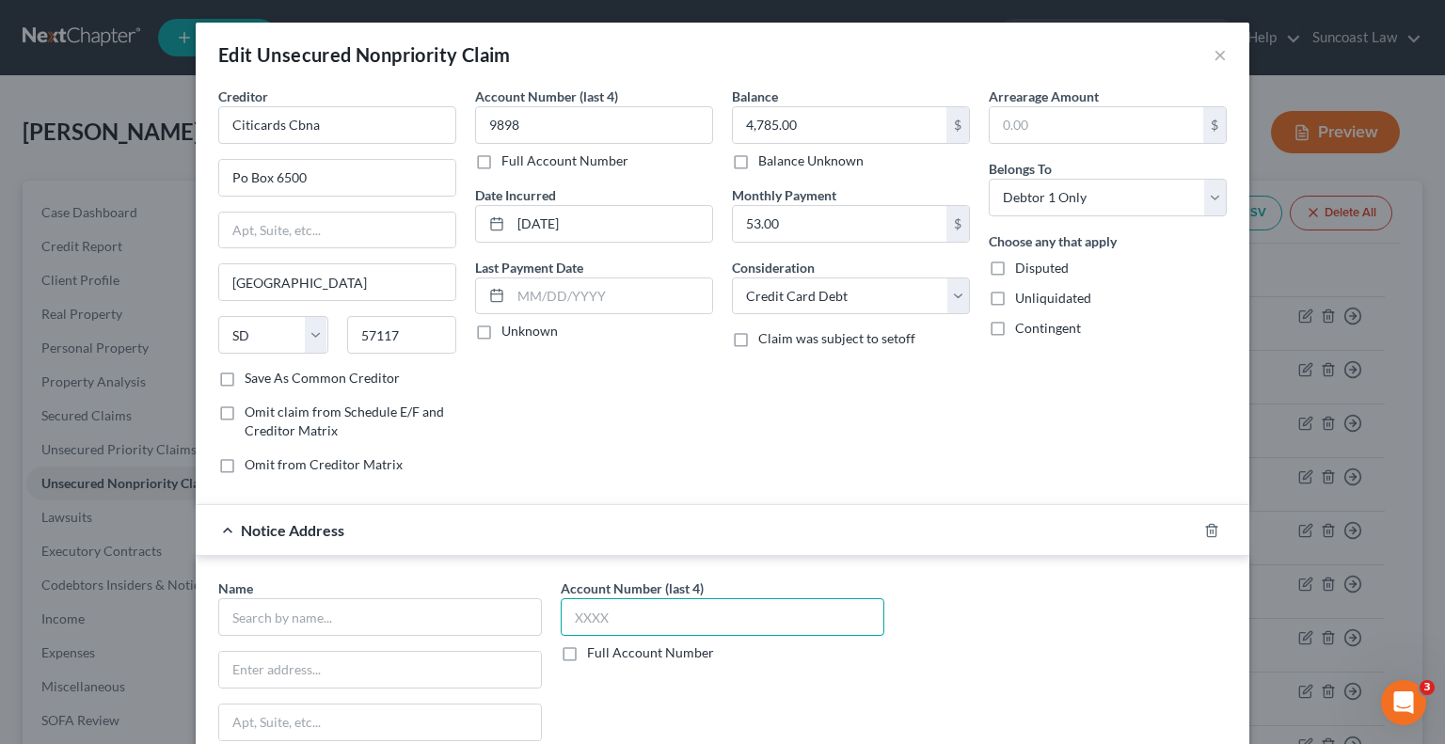
click at [700, 610] on input "text" at bounding box center [723, 617] width 324 height 38
type input "9898"
click at [362, 608] on input "text" at bounding box center [380, 617] width 324 height 38
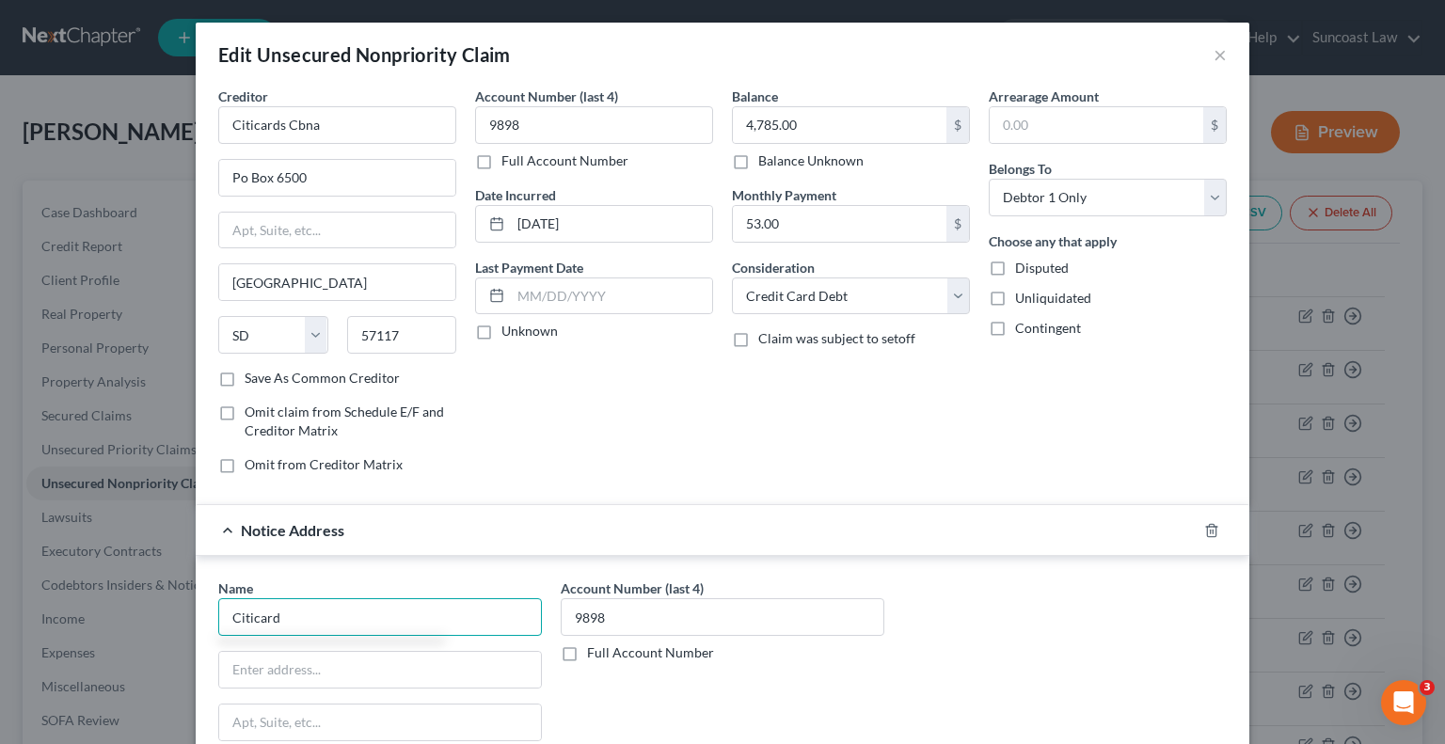
type input "Citicard"
type input "5800 South Corporate Dr"
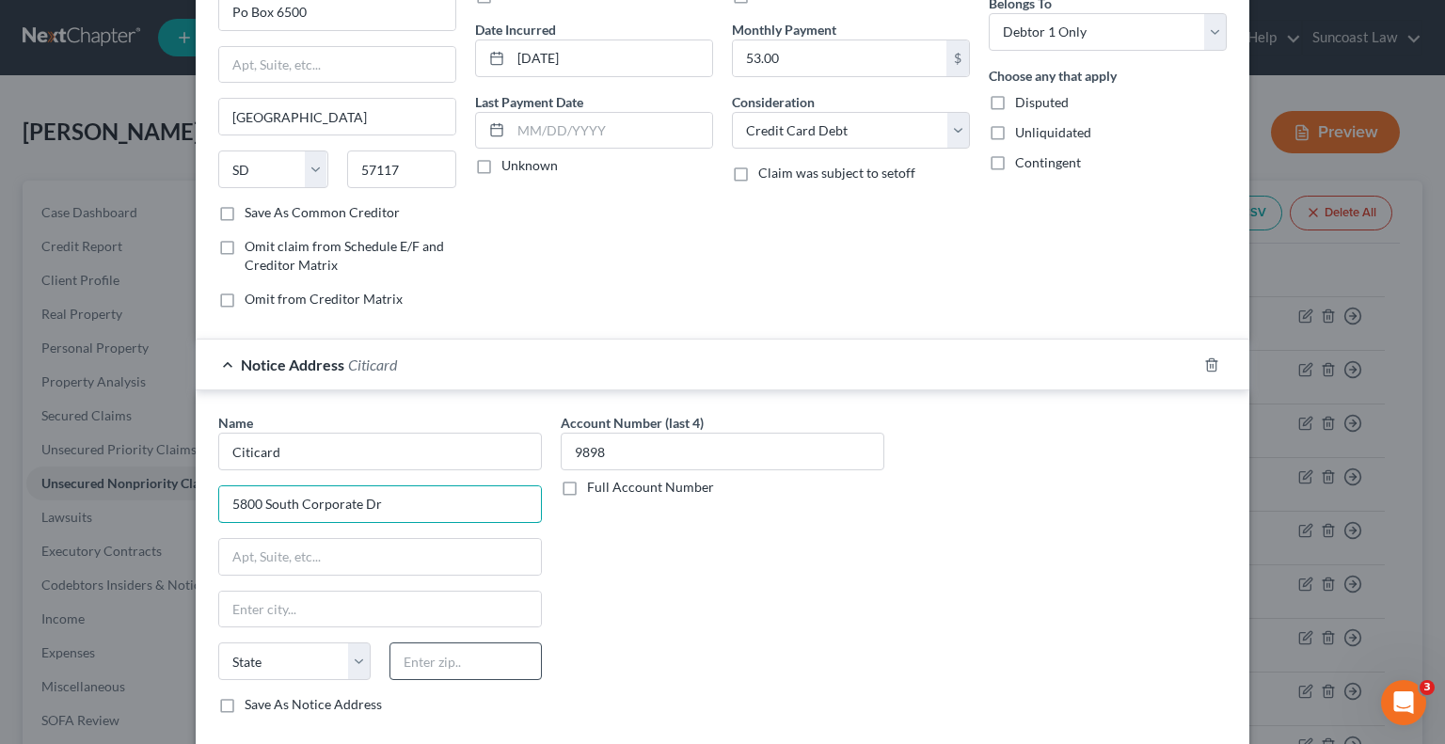
scroll to position [188, 0]
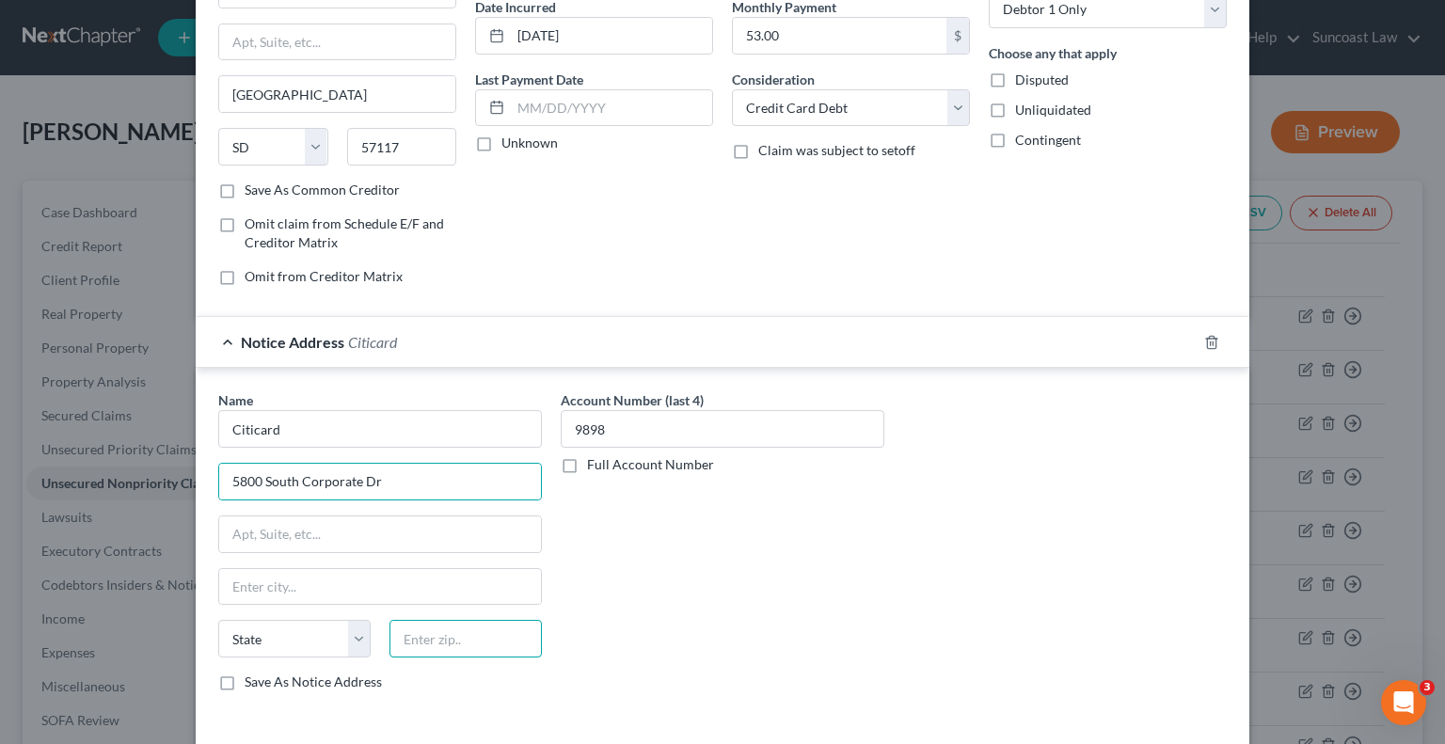
click at [486, 645] on input "text" at bounding box center [466, 639] width 152 height 38
type input "57108"
type input "[GEOGRAPHIC_DATA]"
select select "43"
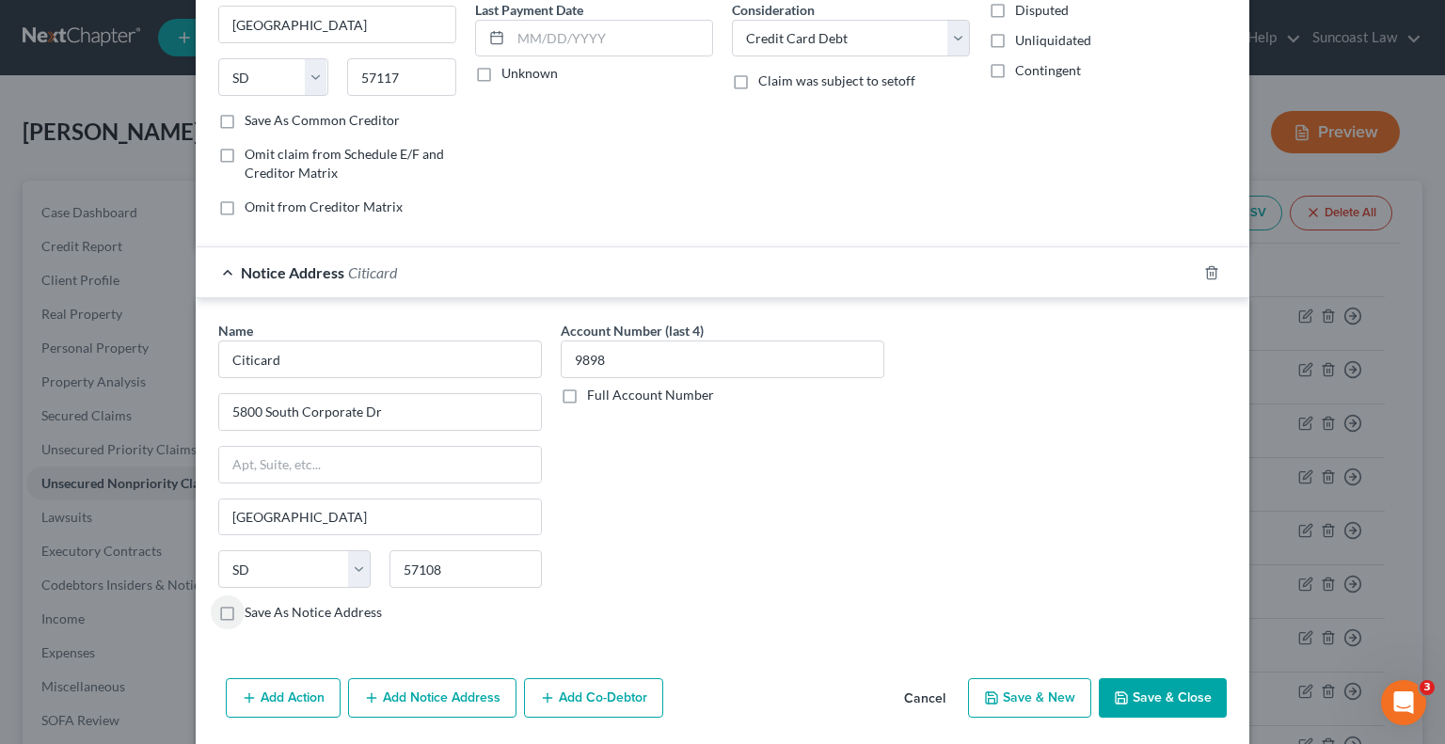
scroll to position [319, 0]
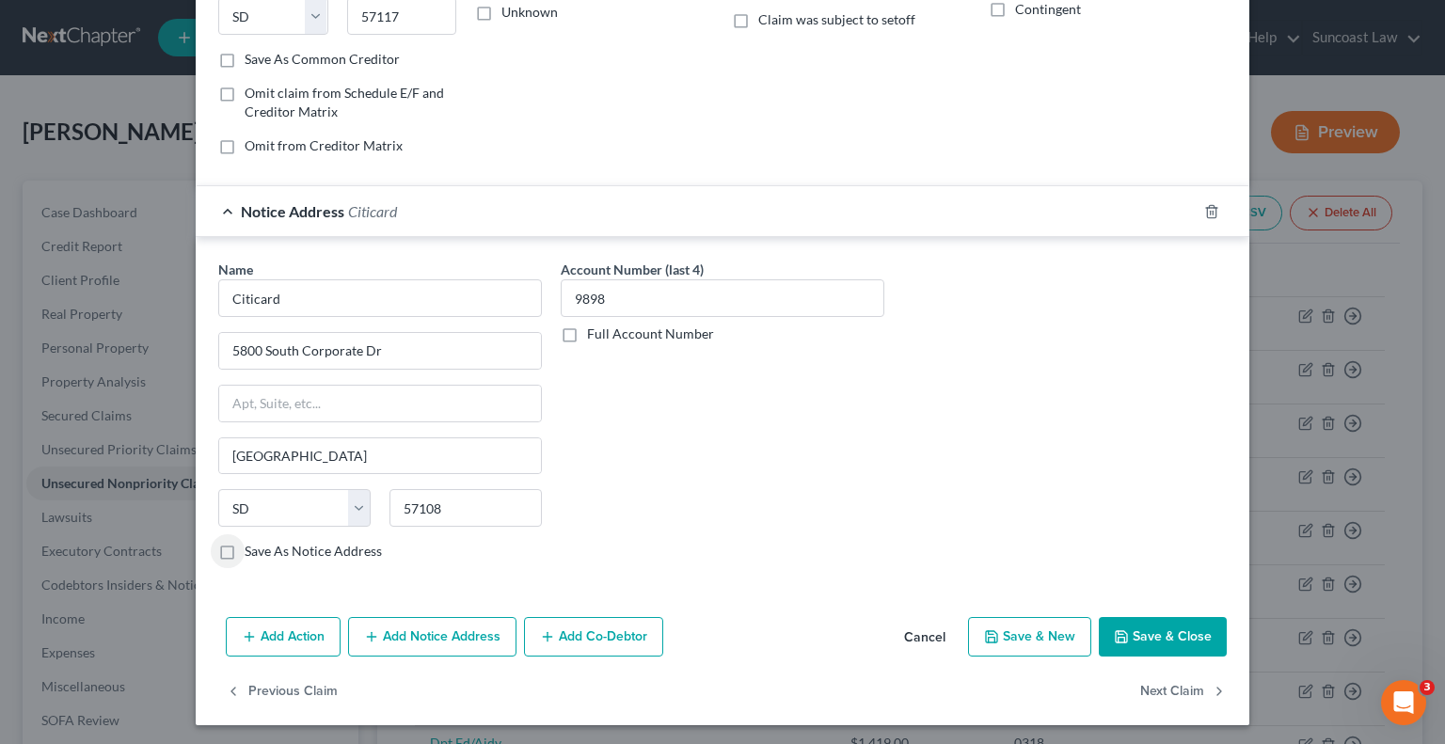
click at [1153, 635] on button "Save & Close" at bounding box center [1163, 637] width 128 height 40
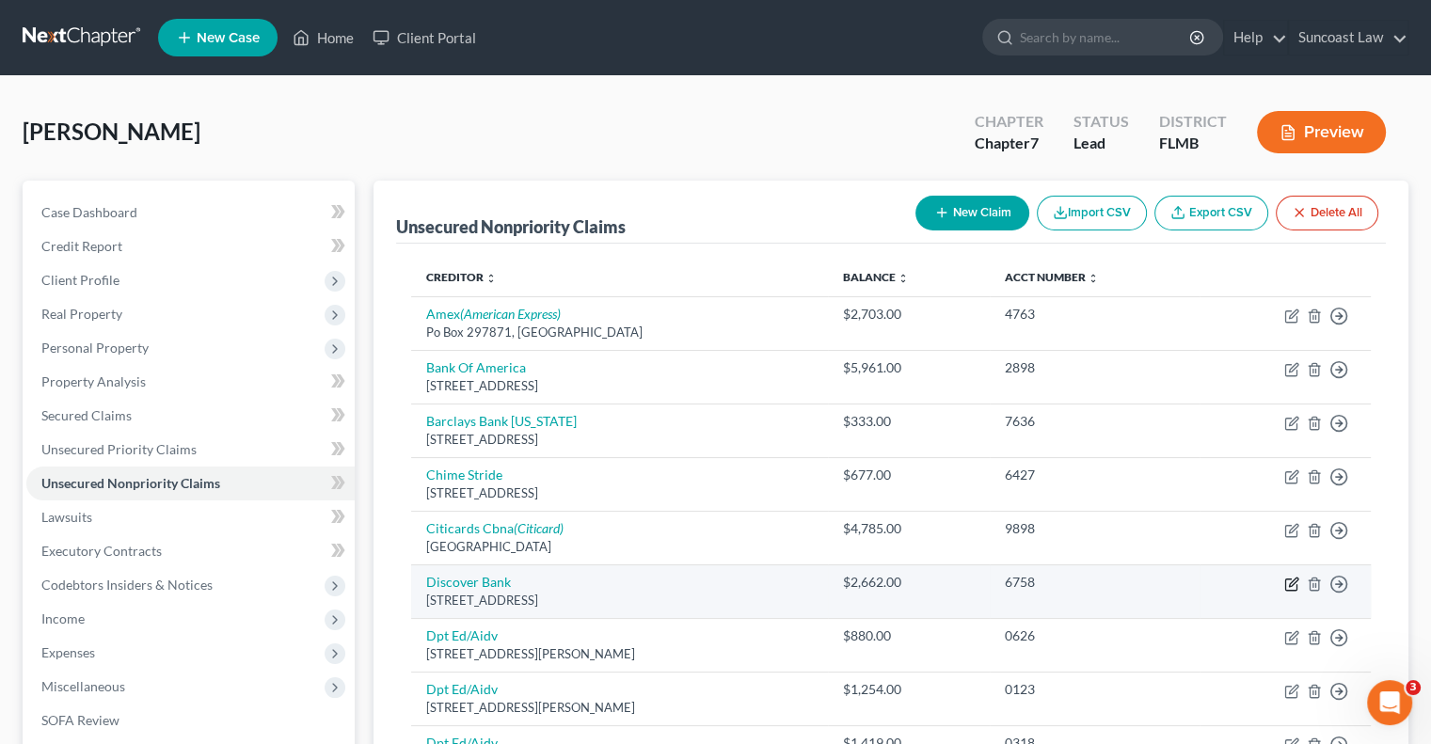
click at [1290, 581] on icon "button" at bounding box center [1293, 582] width 8 height 8
select select "7"
select select "2"
select select "0"
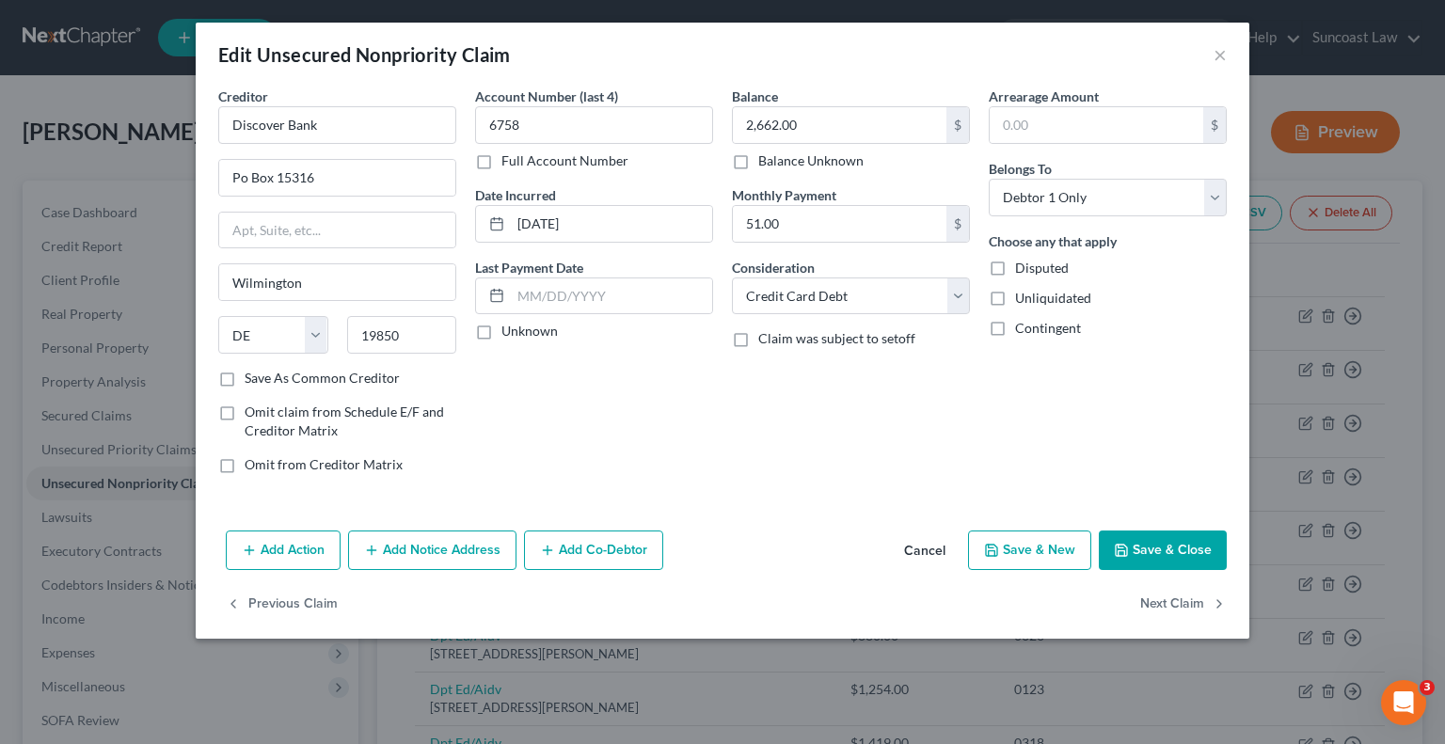
click at [466, 557] on button "Add Notice Address" at bounding box center [432, 551] width 168 height 40
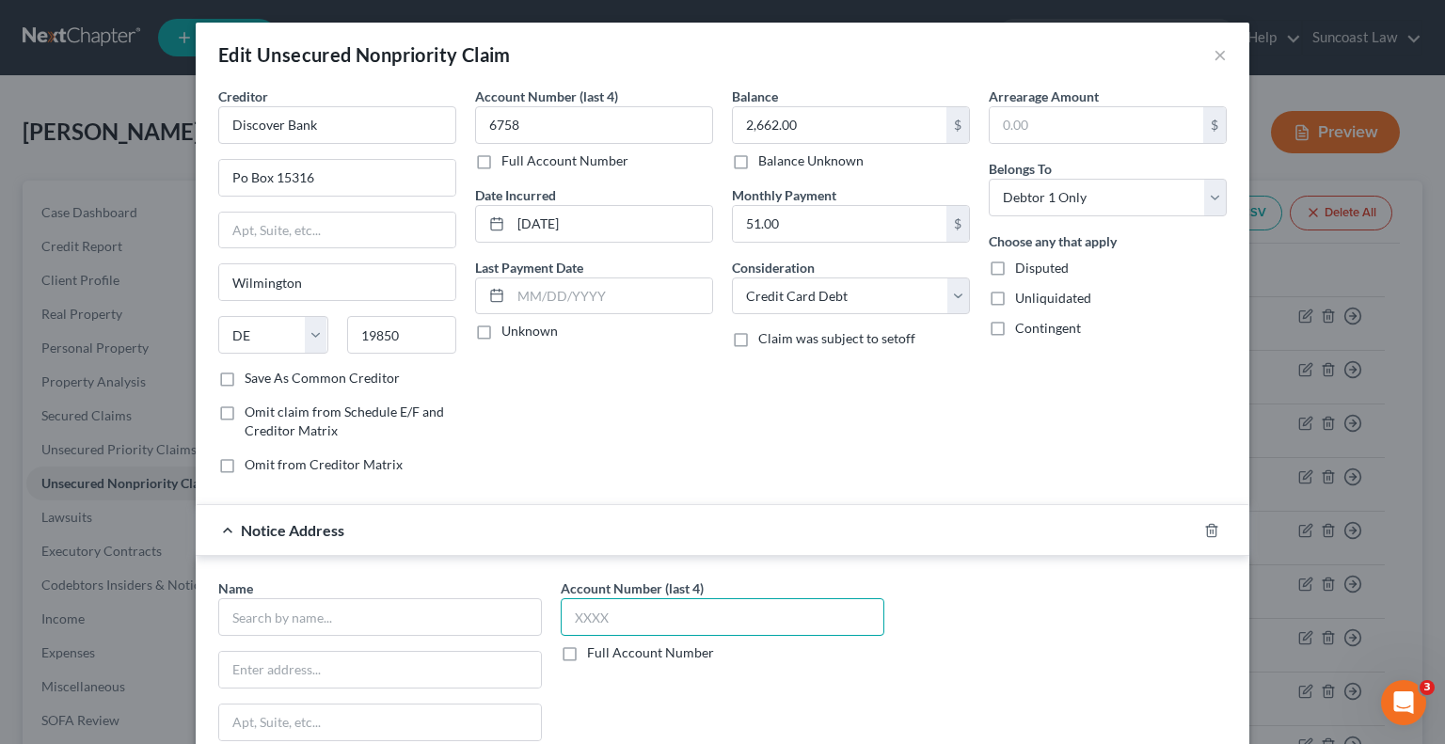
click at [626, 613] on input "text" at bounding box center [723, 617] width 324 height 38
type input "6758"
click at [455, 599] on input "text" at bounding box center [380, 617] width 324 height 38
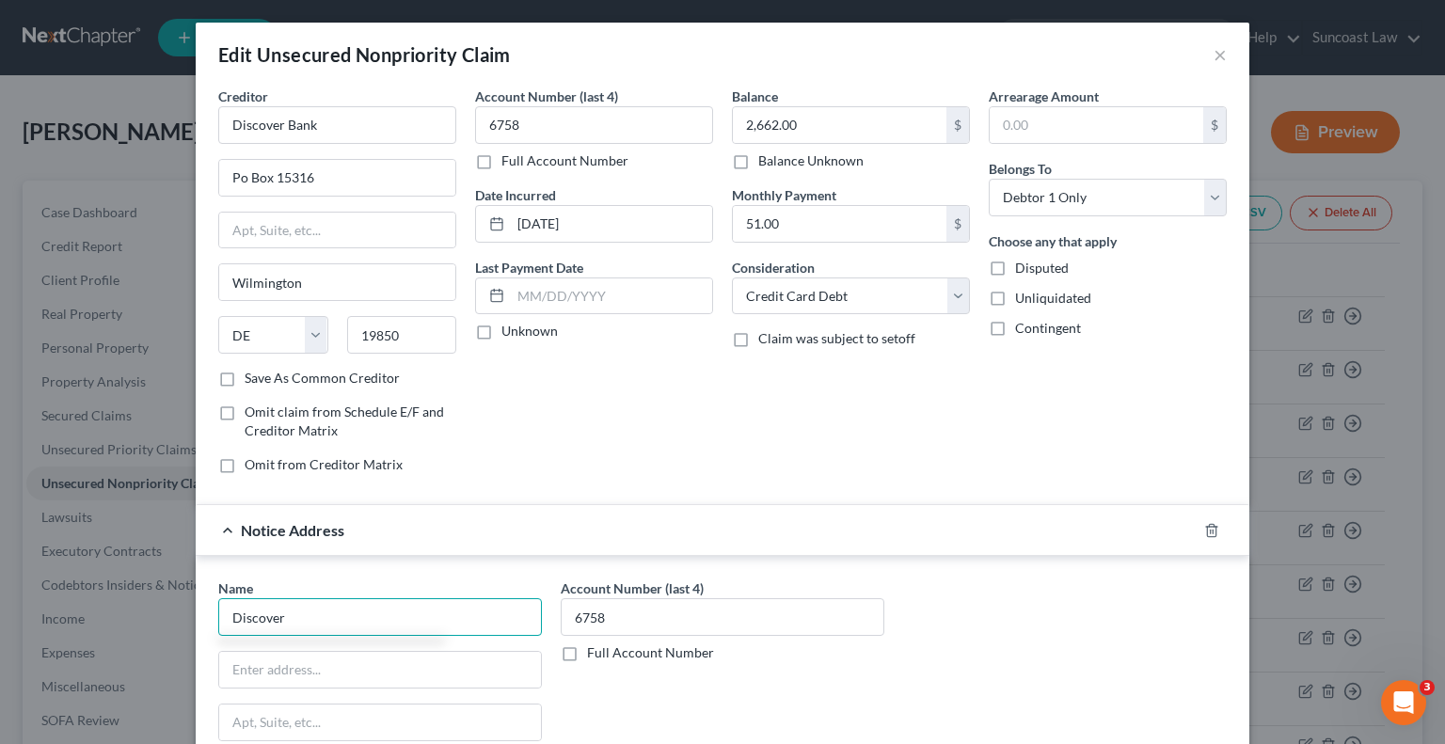
type input "Discover"
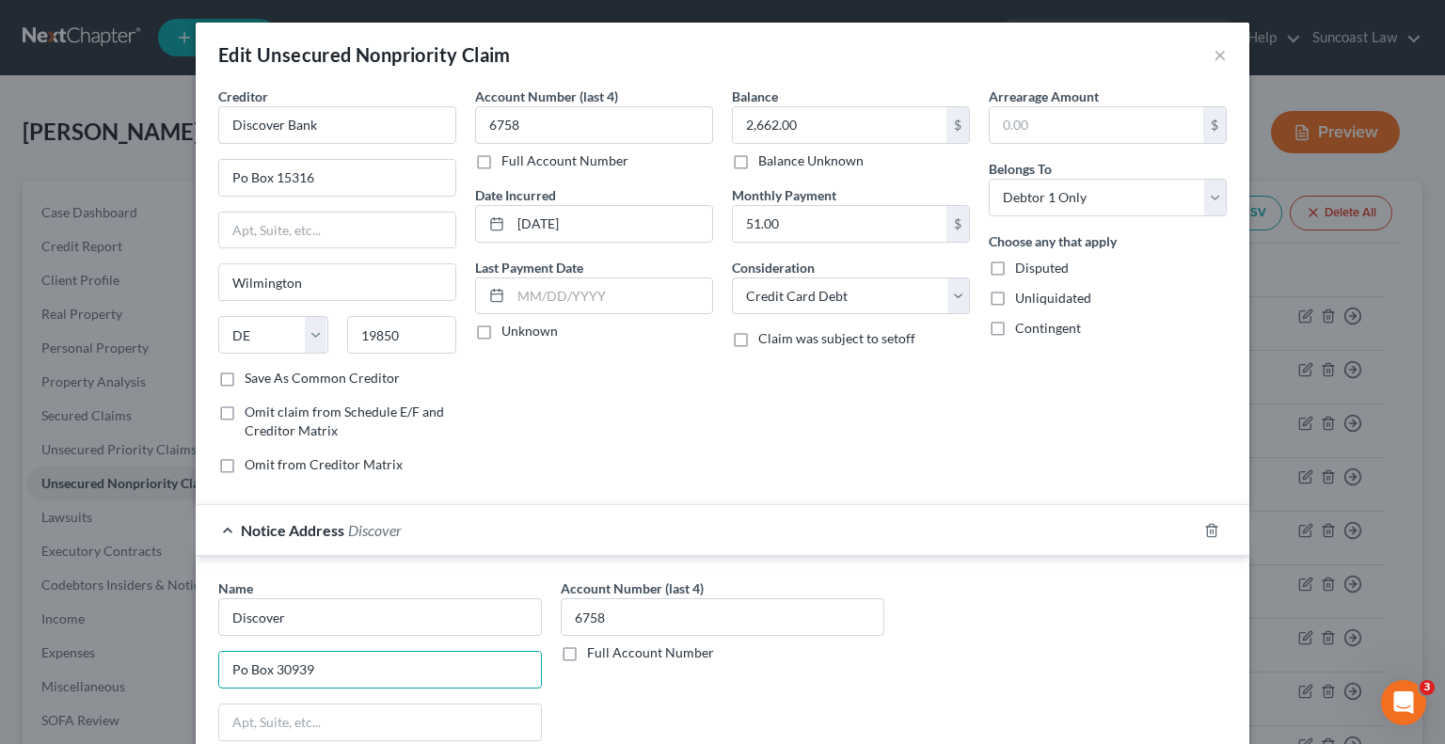
type input "Po Box 30939"
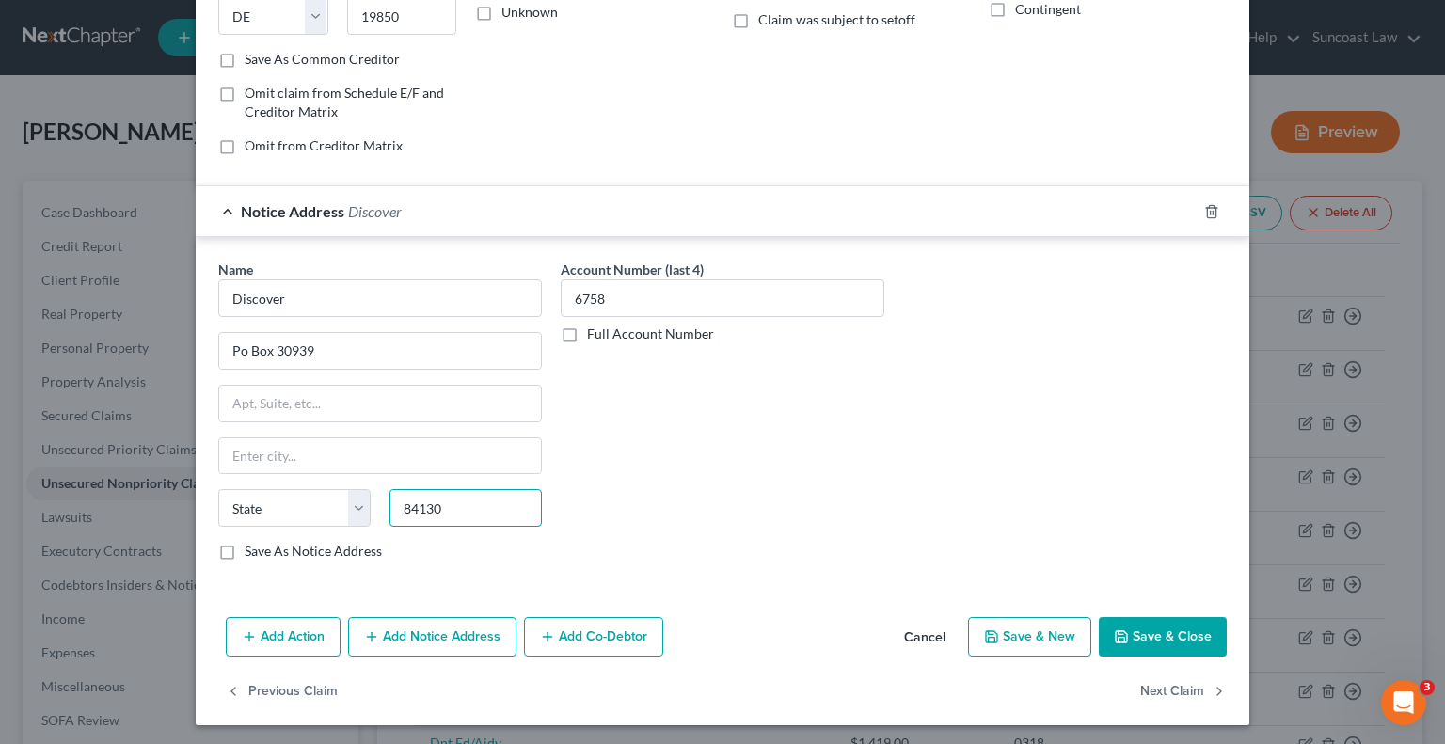
type input "84130"
type input "[GEOGRAPHIC_DATA]"
select select "46"
click at [1170, 640] on button "Save & Close" at bounding box center [1163, 637] width 128 height 40
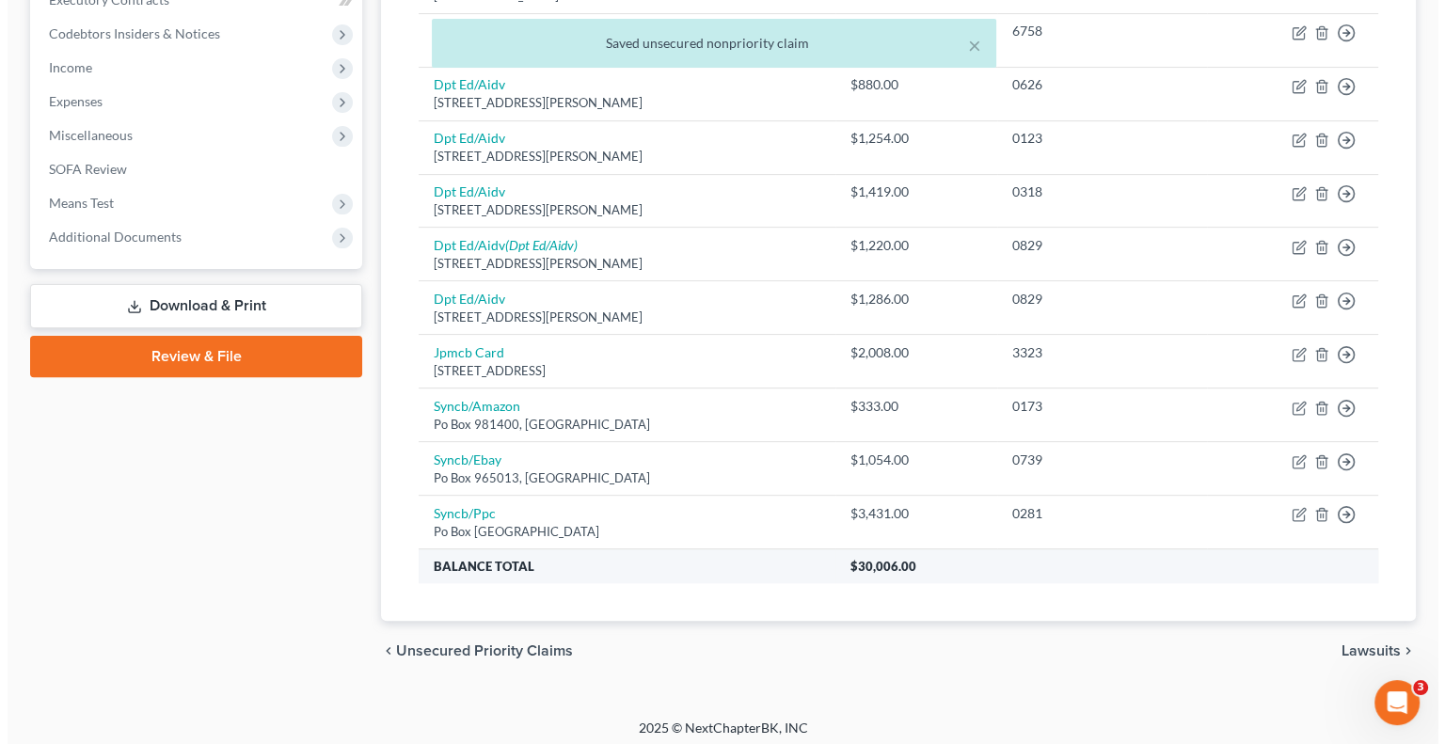
scroll to position [556, 0]
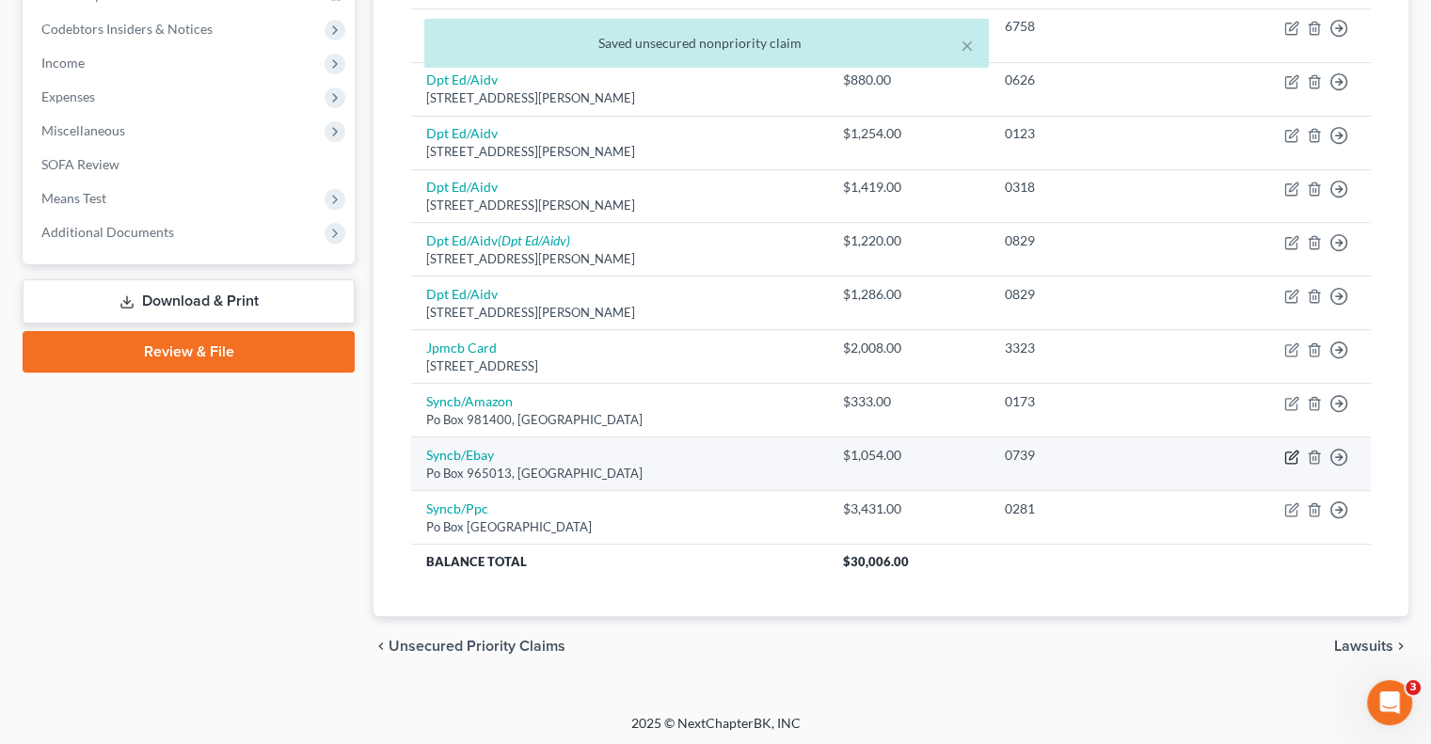
click at [1287, 452] on icon "button" at bounding box center [1291, 457] width 15 height 15
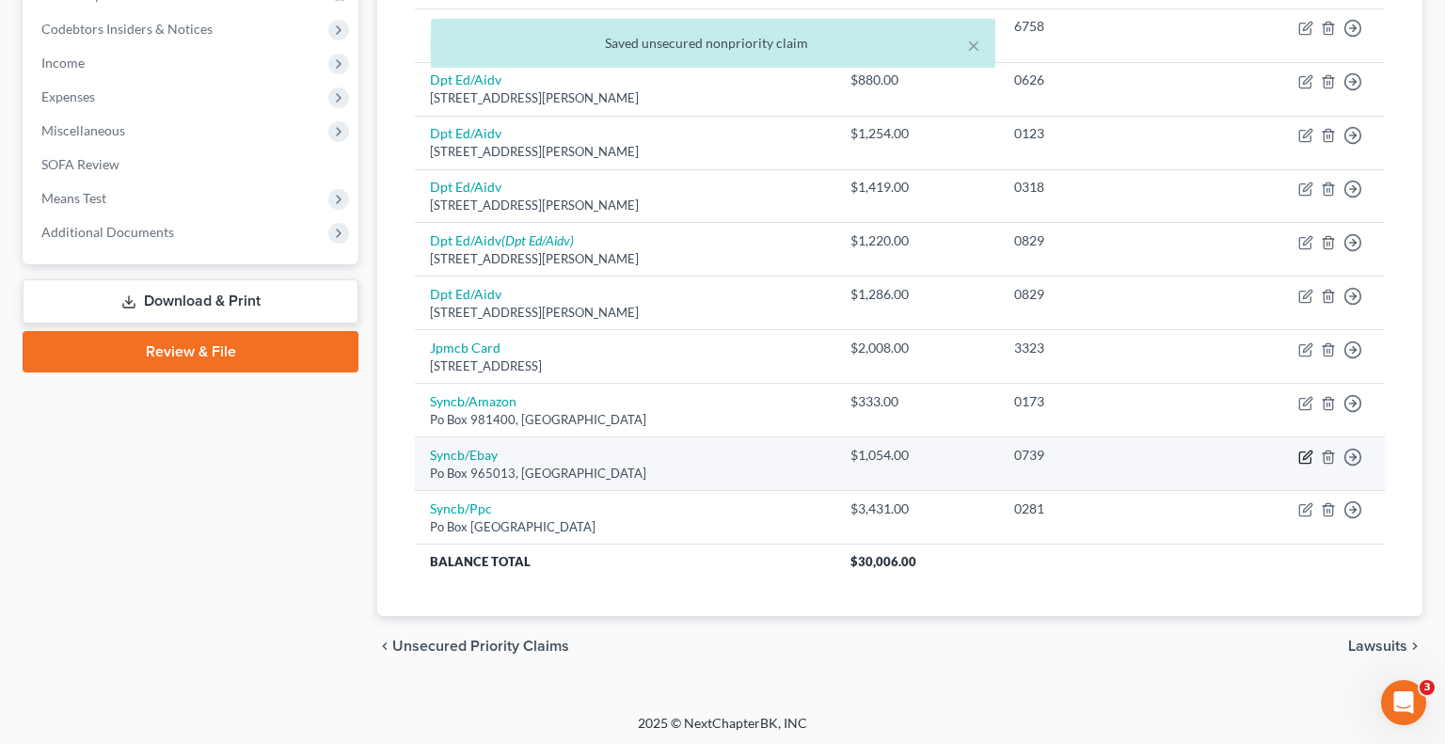
select select "9"
select select "2"
select select "0"
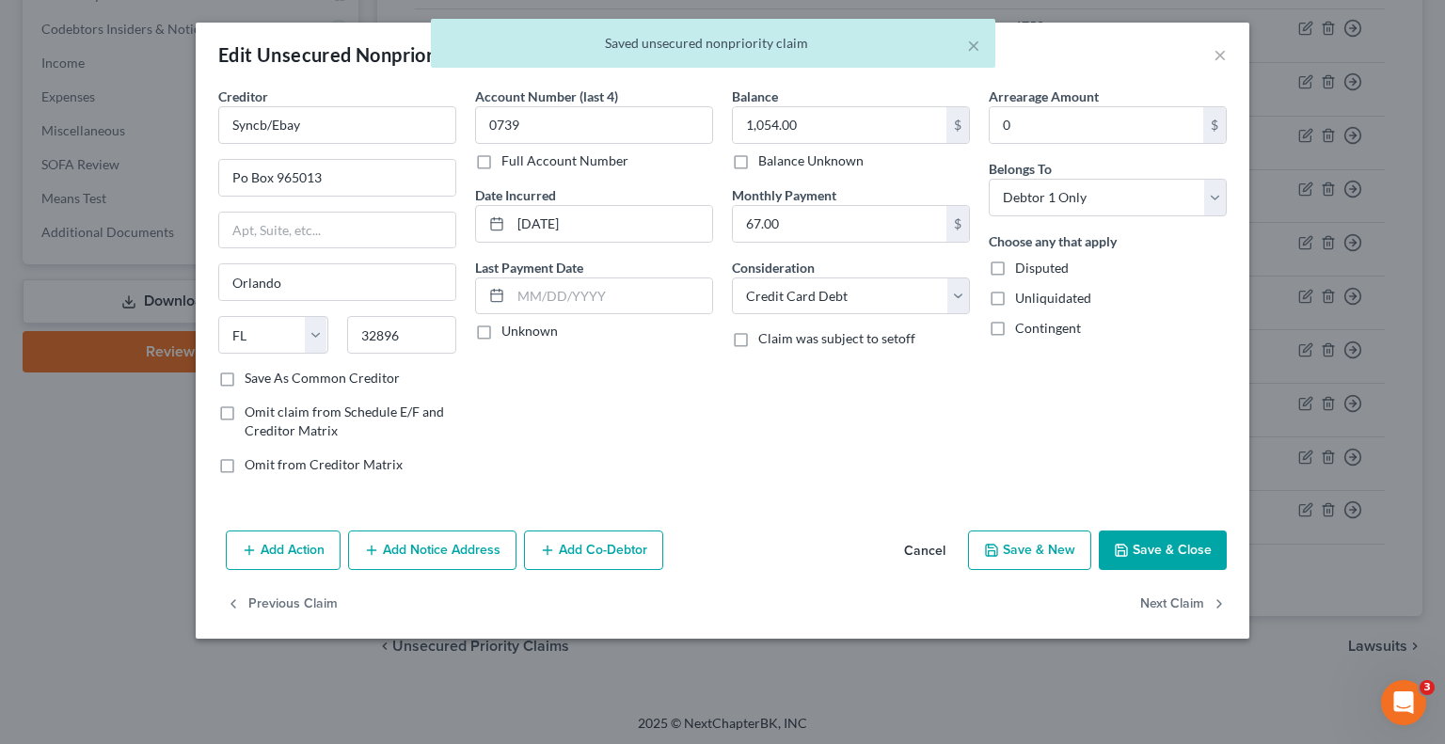
click at [414, 555] on button "Add Notice Address" at bounding box center [432, 551] width 168 height 40
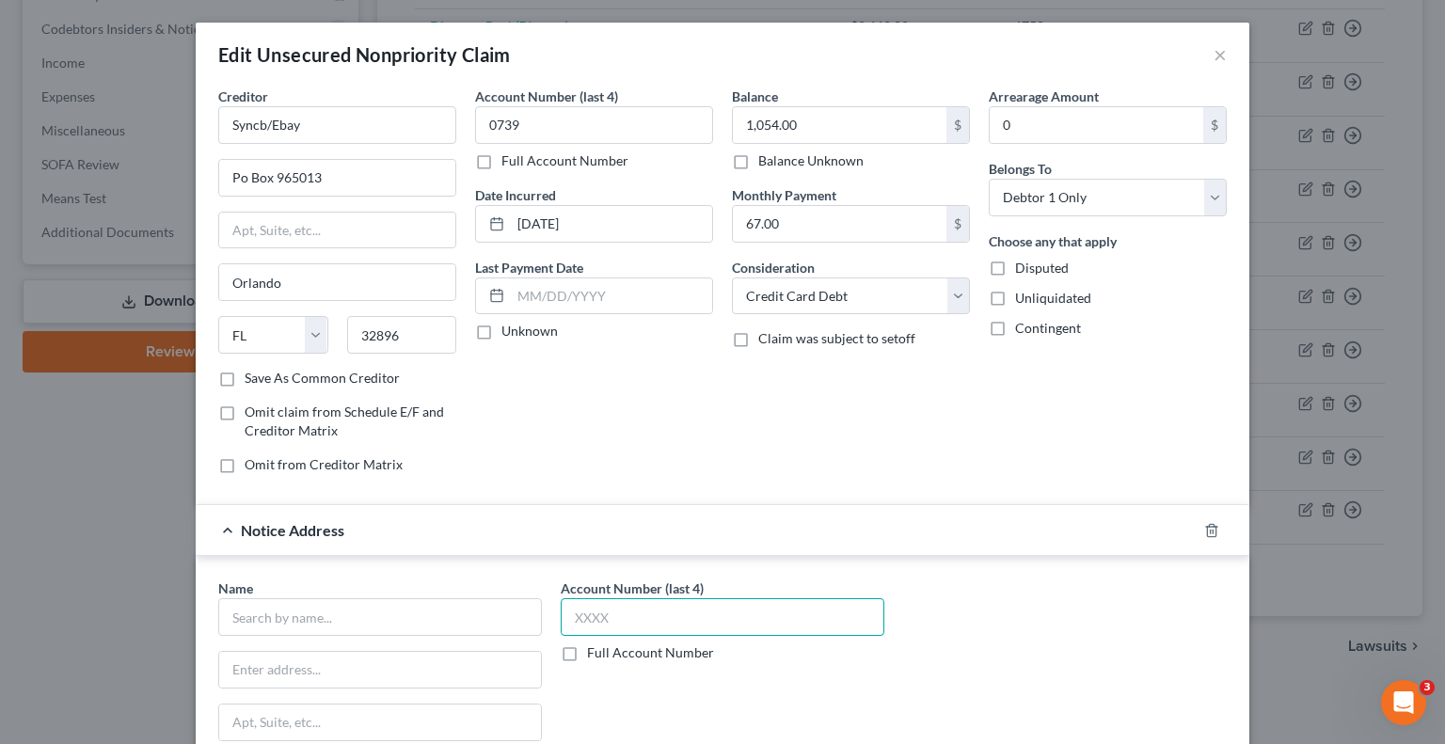
drag, startPoint x: 629, startPoint y: 614, endPoint x: 628, endPoint y: 604, distance: 10.4
click at [629, 614] on input "text" at bounding box center [723, 617] width 324 height 38
type input "0739"
click at [374, 623] on input "text" at bounding box center [380, 617] width 324 height 38
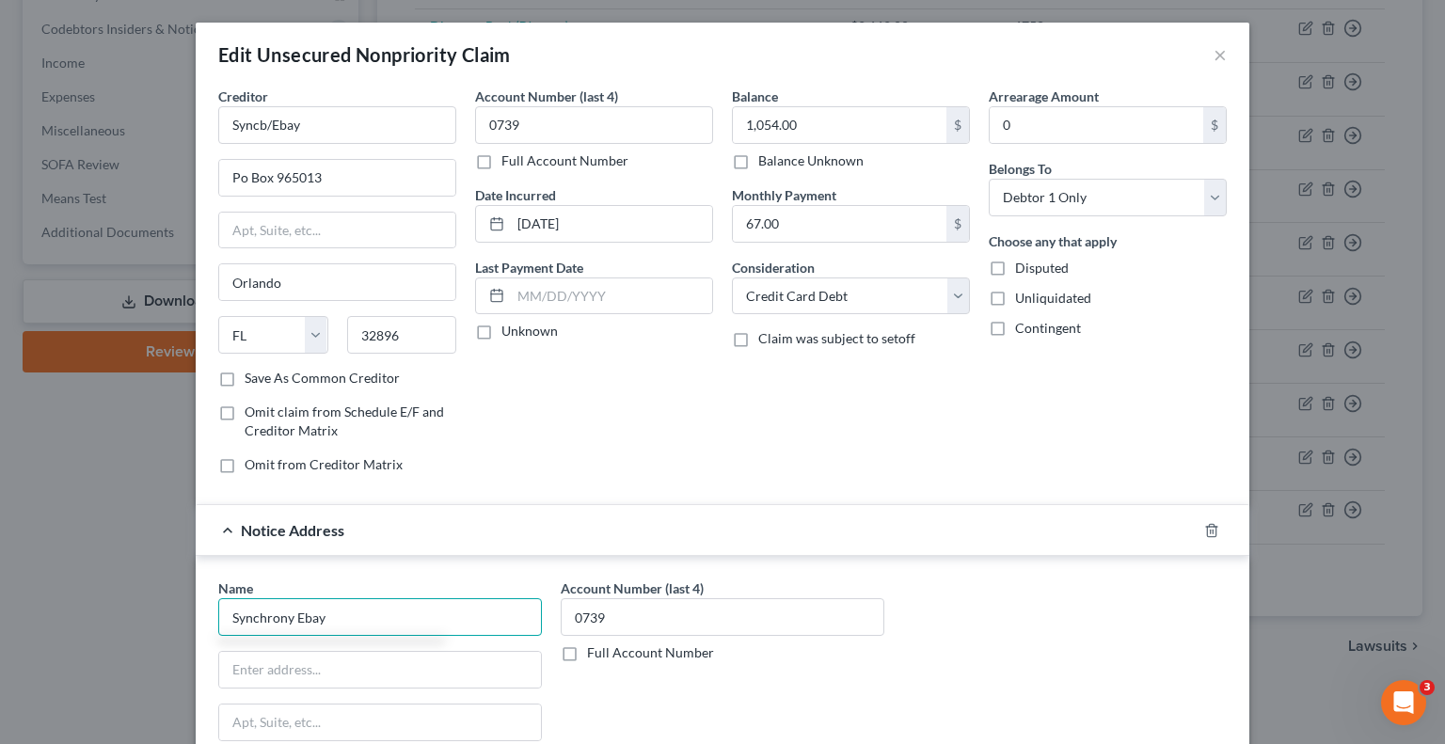
type input "Synchrony Ebay"
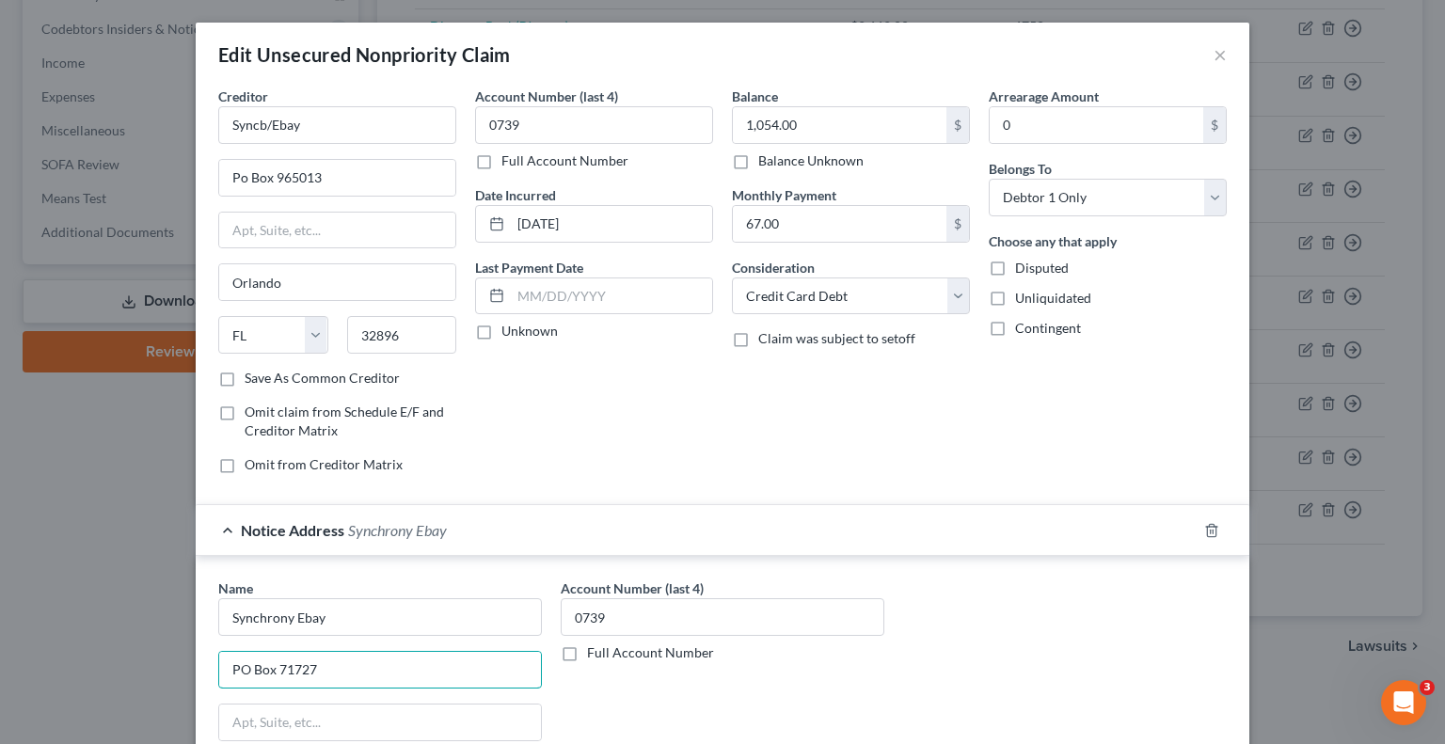
type input "PO Box 71727"
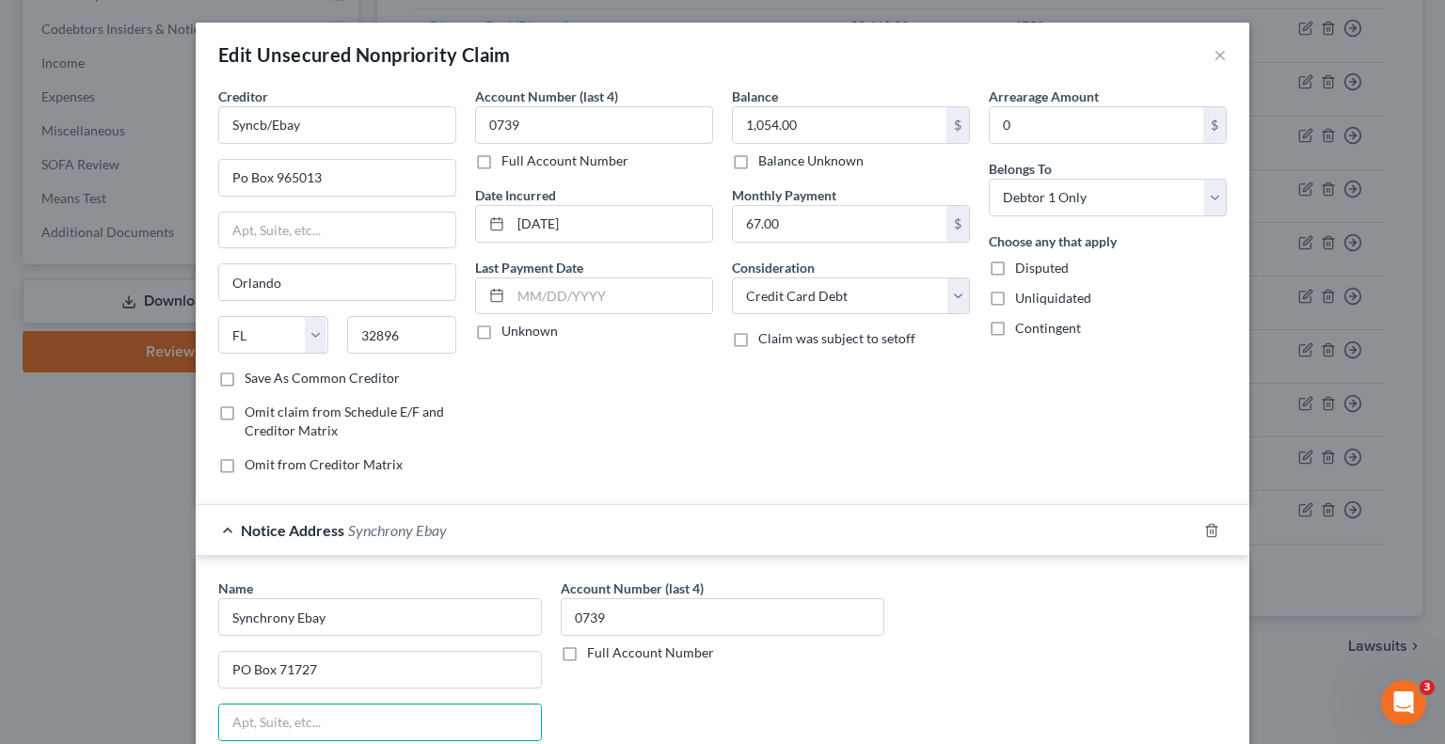
scroll to position [319, 0]
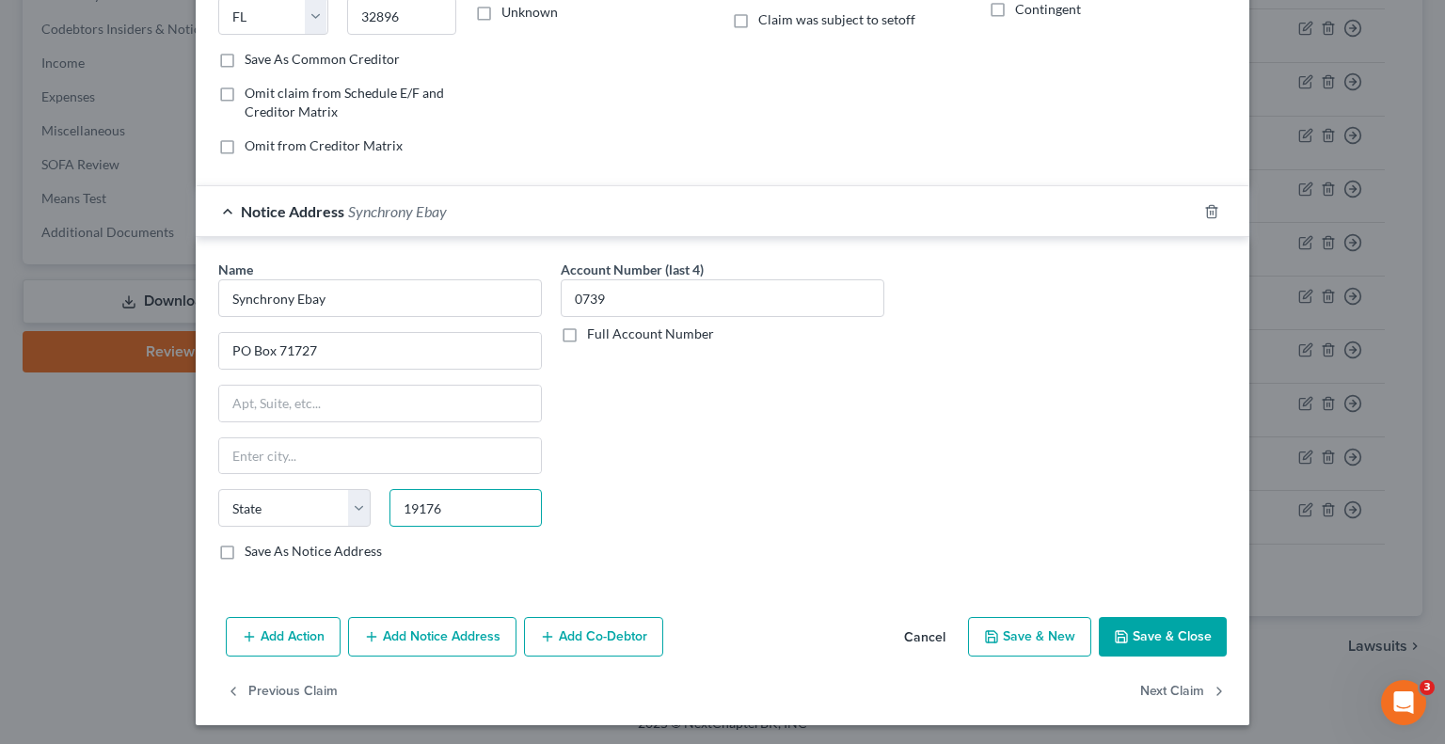
type input "19176"
click at [425, 443] on input "text" at bounding box center [380, 456] width 322 height 36
type input "[GEOGRAPHIC_DATA]"
click at [274, 508] on select "State [US_STATE] AK AR AZ CA CO CT DE DC [GEOGRAPHIC_DATA] [GEOGRAPHIC_DATA] GU…" at bounding box center [294, 508] width 152 height 38
select select "39"
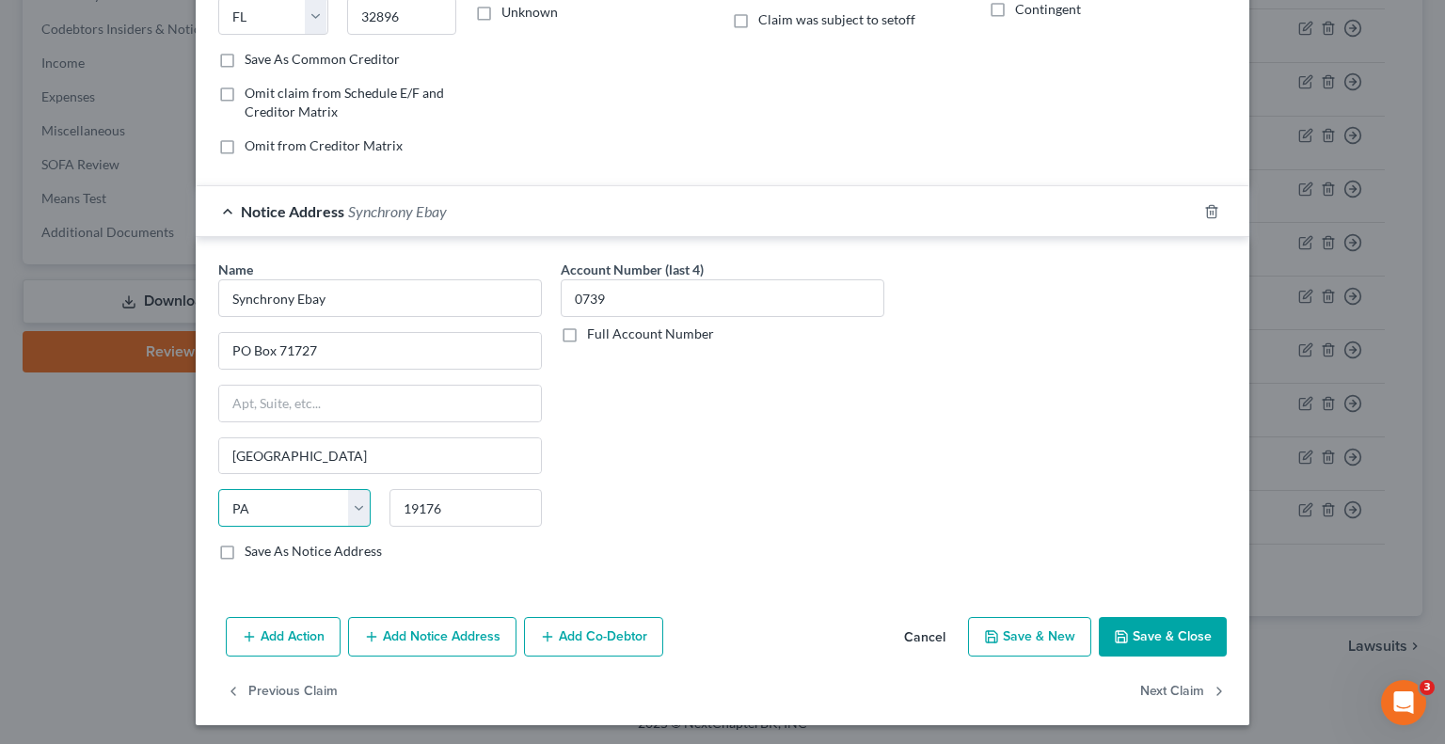
click at [218, 489] on select "State [US_STATE] AK AR AZ CA CO CT DE DC [GEOGRAPHIC_DATA] [GEOGRAPHIC_DATA] GU…" at bounding box center [294, 508] width 152 height 38
click at [1174, 636] on button "Save & Close" at bounding box center [1163, 637] width 128 height 40
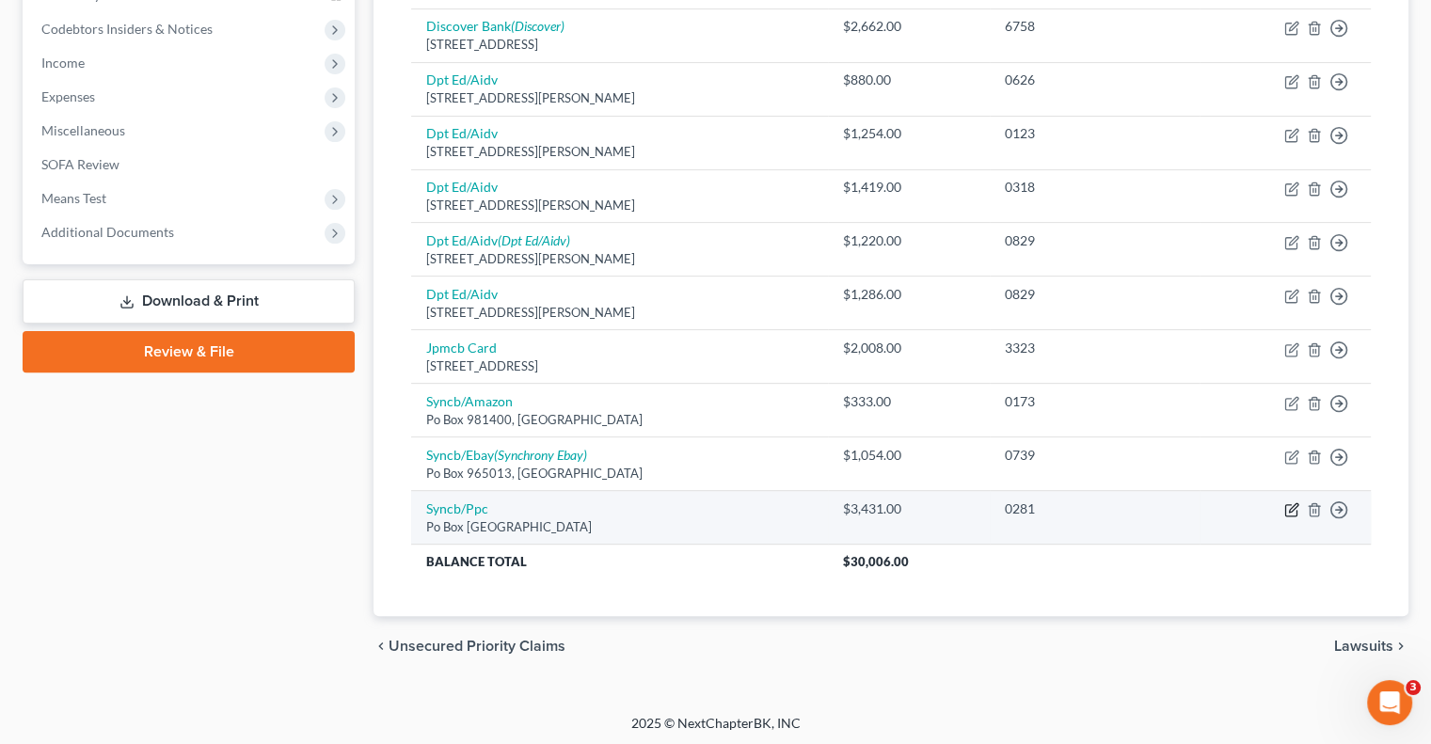
click at [1287, 509] on icon "button" at bounding box center [1291, 509] width 15 height 15
select select "9"
select select "2"
select select "0"
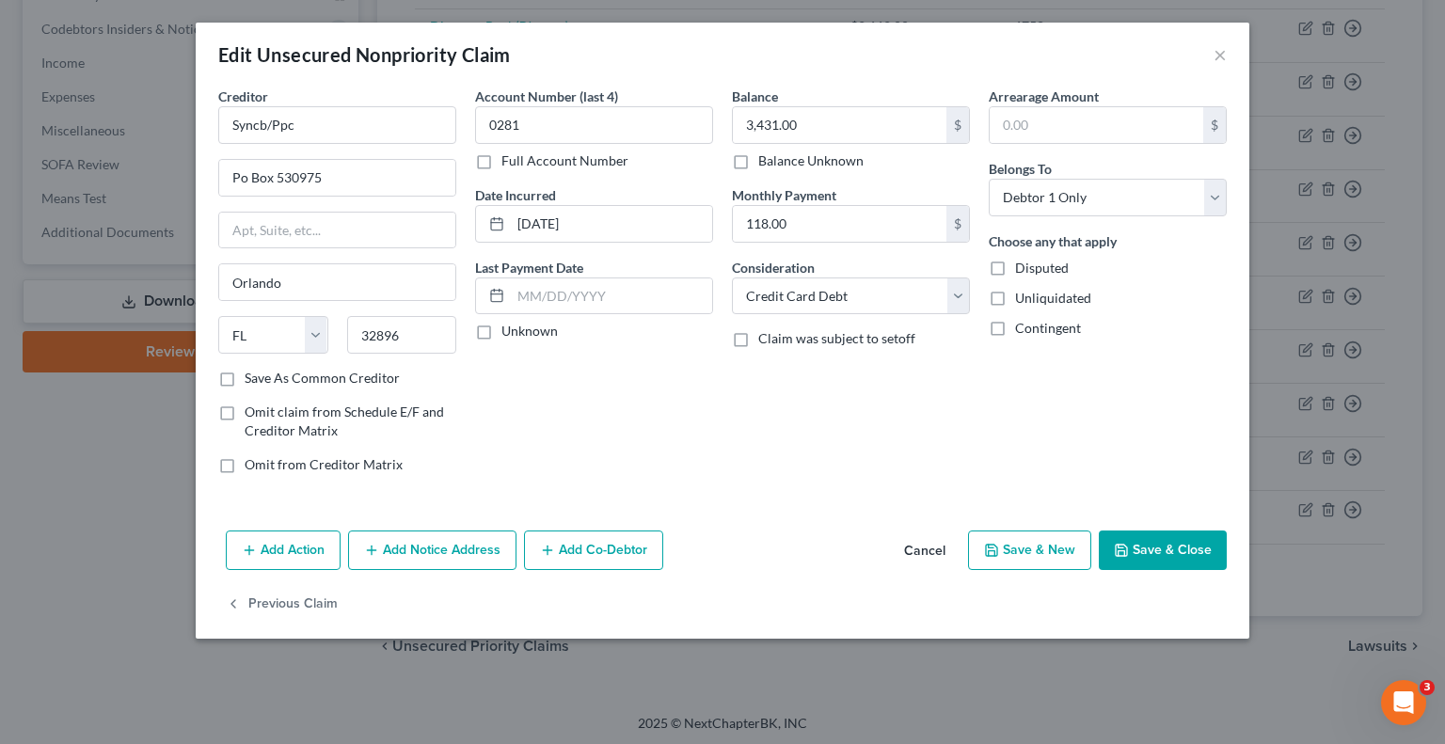
click at [450, 552] on button "Add Notice Address" at bounding box center [432, 551] width 168 height 40
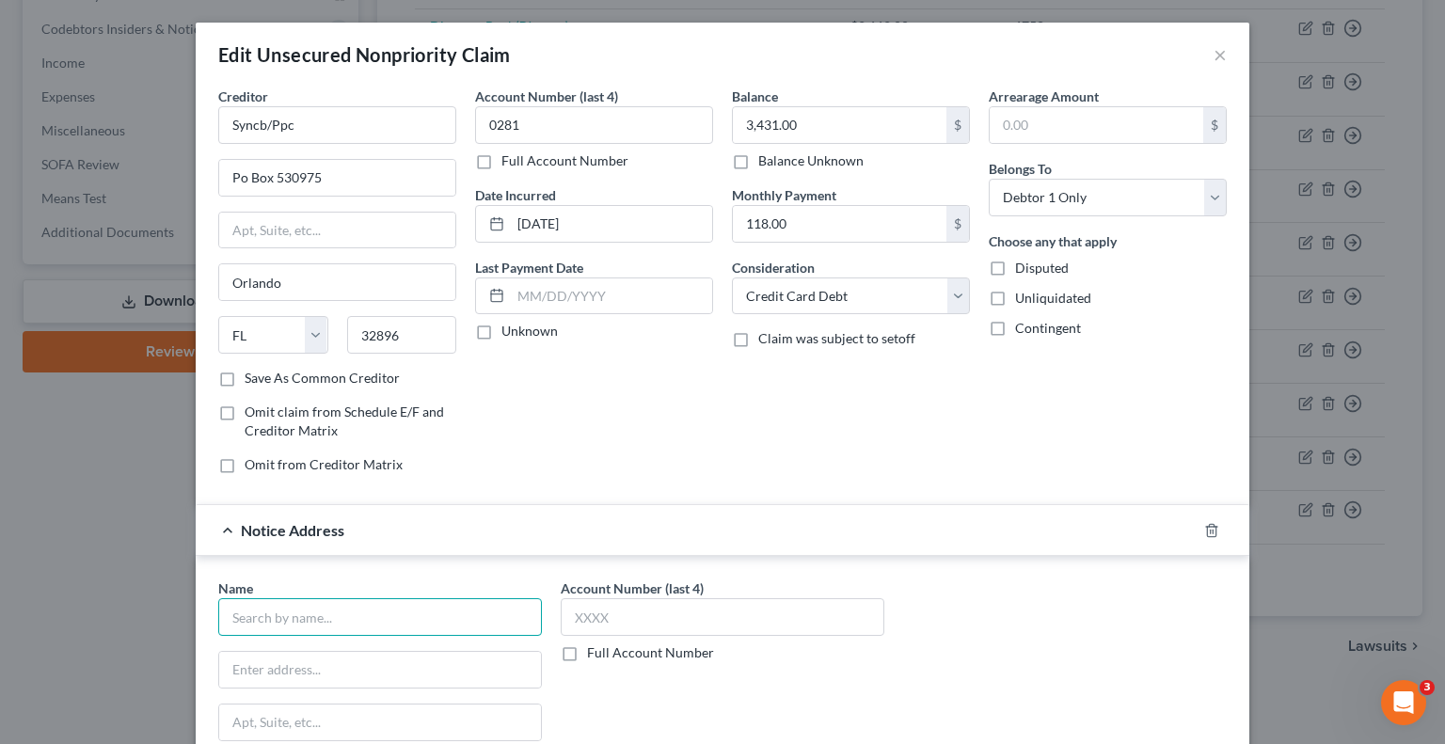
drag, startPoint x: 374, startPoint y: 616, endPoint x: 399, endPoint y: 596, distance: 32.0
click at [376, 616] on input "text" at bounding box center [380, 617] width 324 height 38
type input "Synchrony Bank"
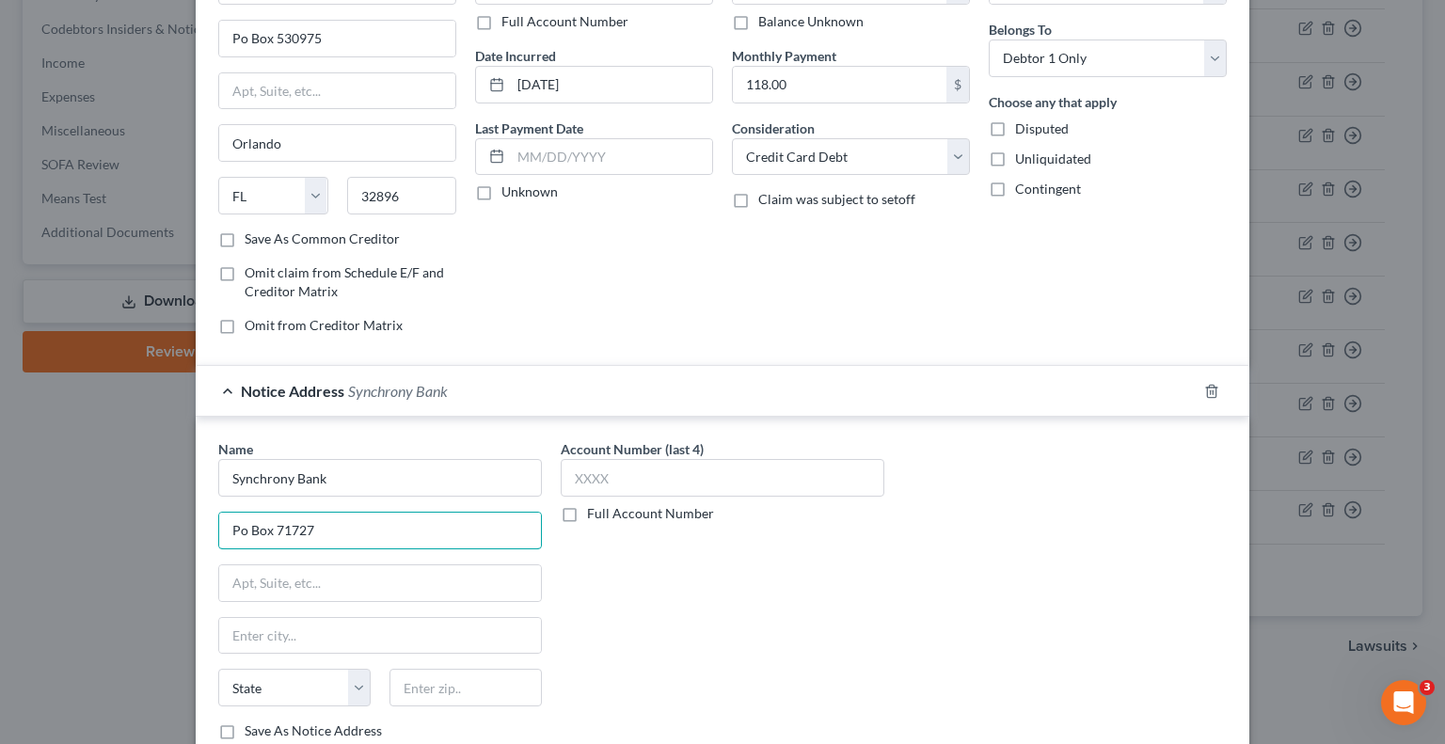
scroll to position [282, 0]
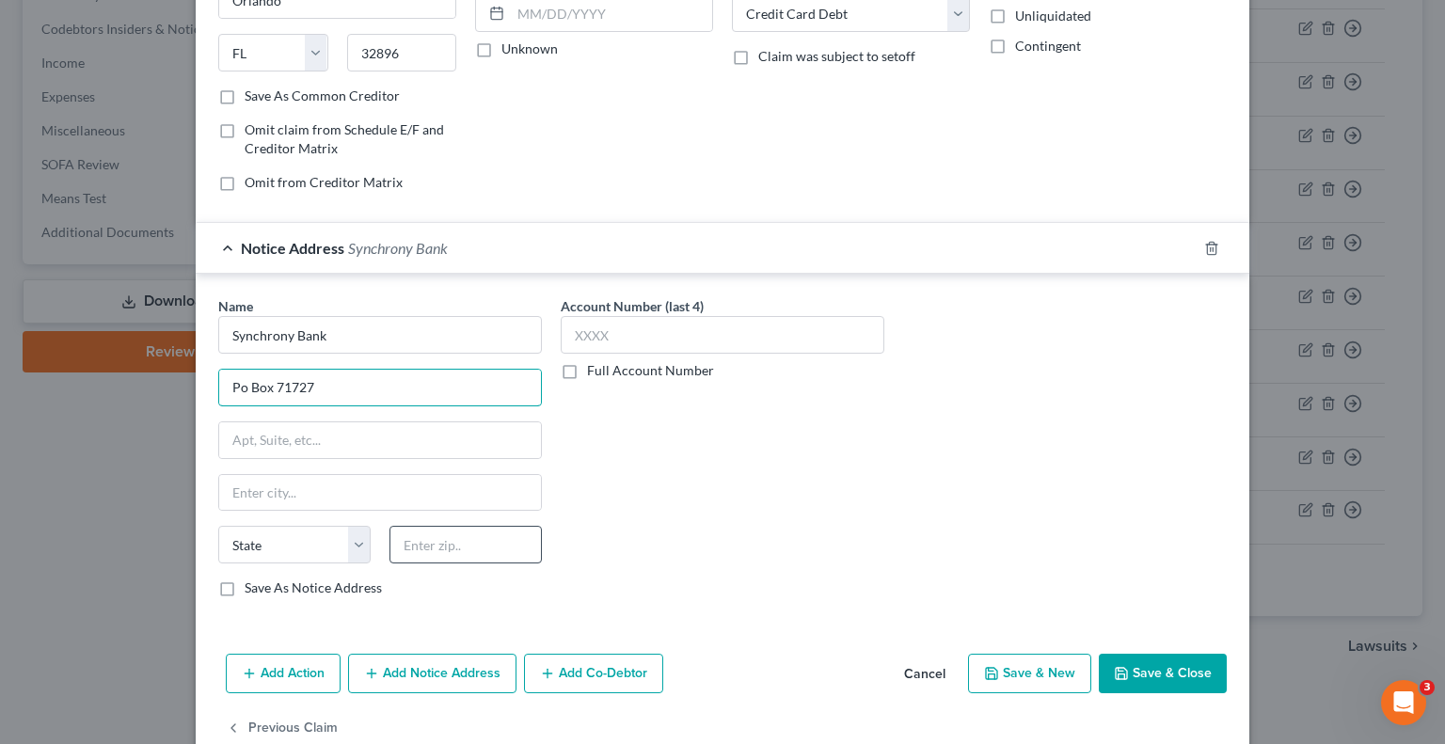
type input "Po Box 71727"
click at [461, 526] on input "text" at bounding box center [466, 545] width 152 height 38
type input "19176"
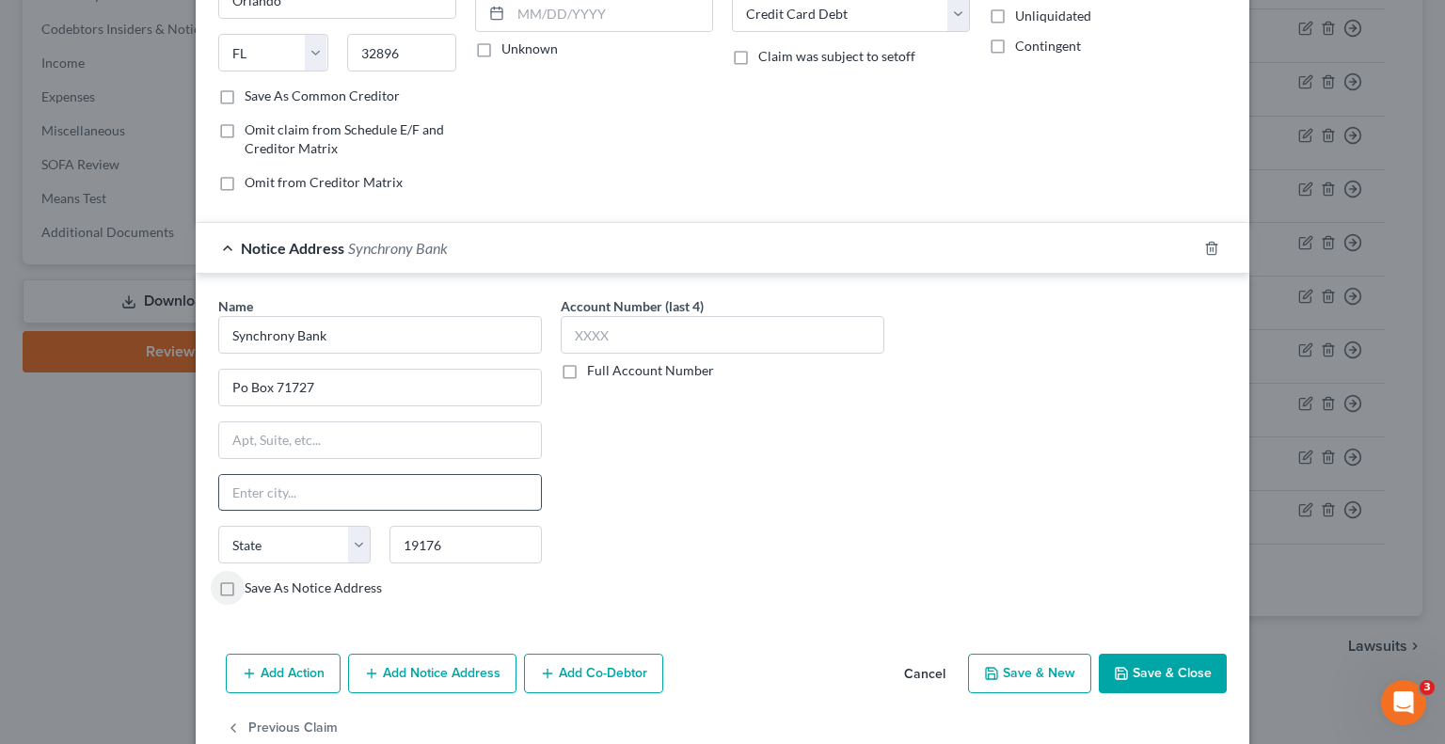
click at [424, 499] on input "text" at bounding box center [380, 493] width 322 height 36
type input "[GEOGRAPHIC_DATA]"
click at [273, 535] on select "State [US_STATE] AK AR AZ CA CO CT DE DC [GEOGRAPHIC_DATA] [GEOGRAPHIC_DATA] GU…" at bounding box center [294, 545] width 152 height 38
select select "39"
click at [218, 526] on select "State [US_STATE] AK AR AZ CA CO CT DE DC [GEOGRAPHIC_DATA] [GEOGRAPHIC_DATA] GU…" at bounding box center [294, 545] width 152 height 38
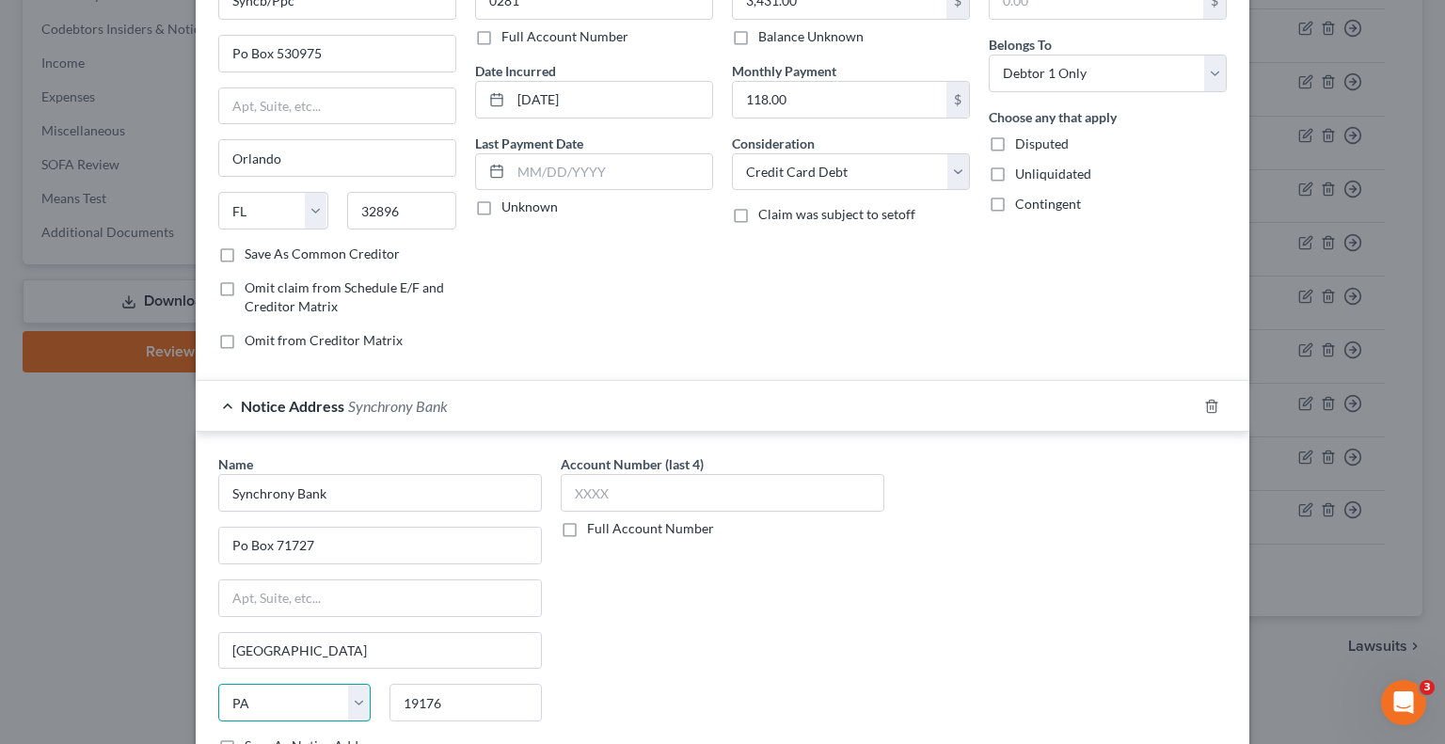
scroll to position [188, 0]
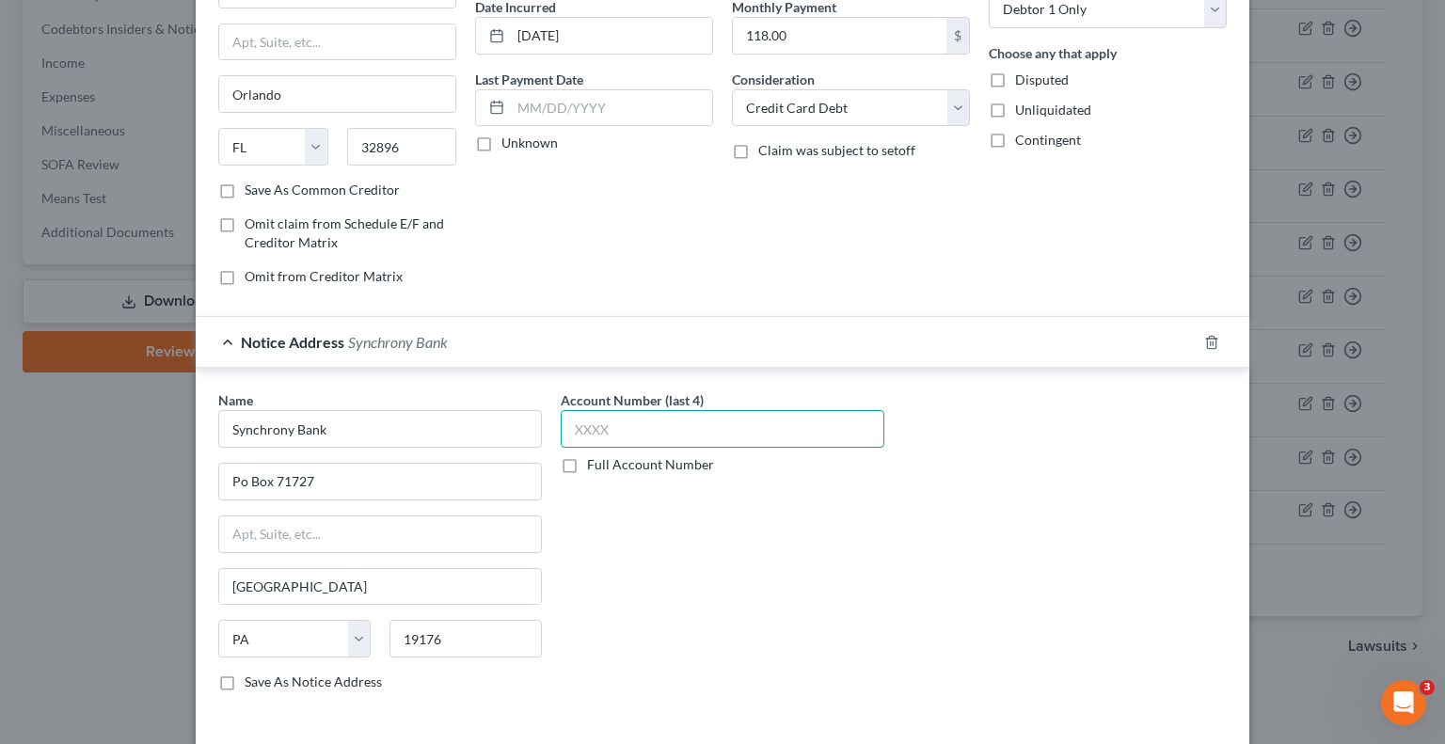
click at [754, 438] on input "text" at bounding box center [723, 429] width 324 height 38
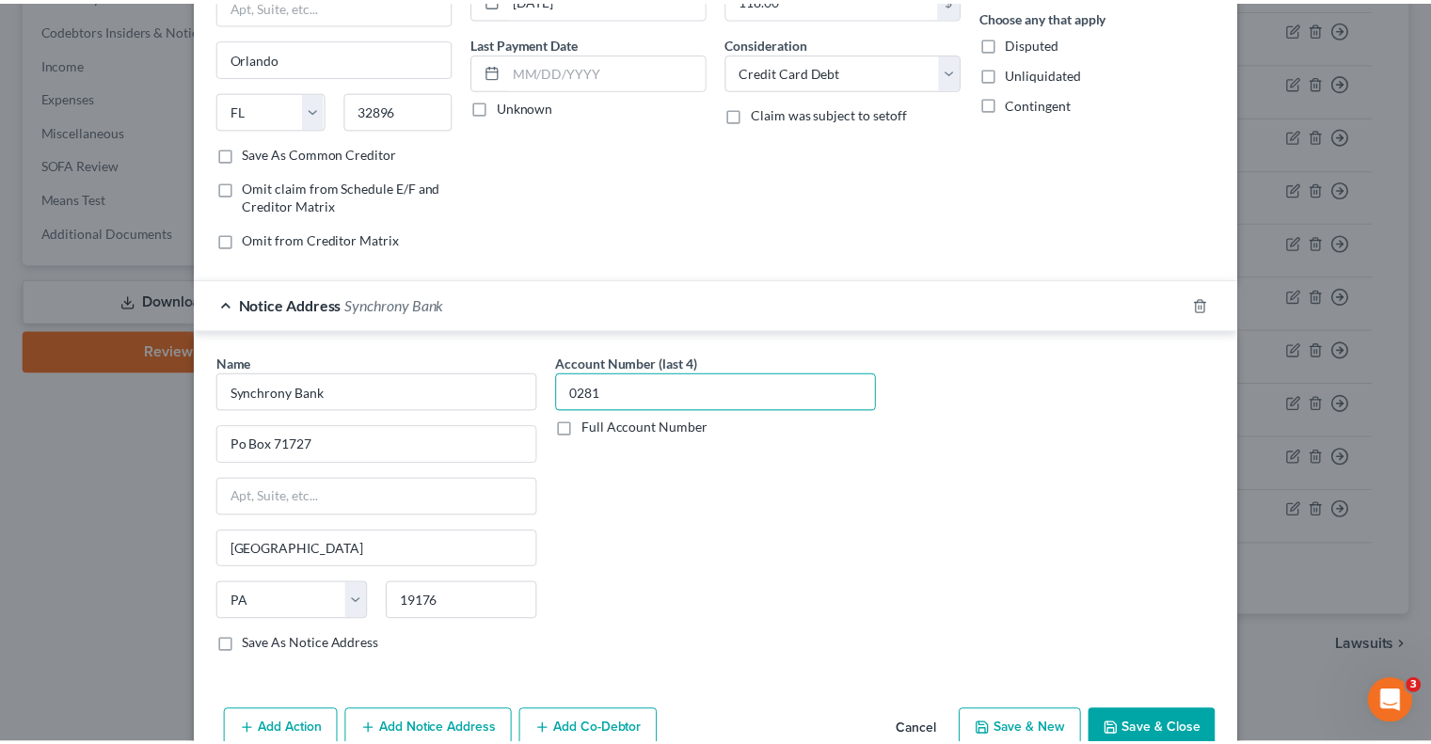
scroll to position [319, 0]
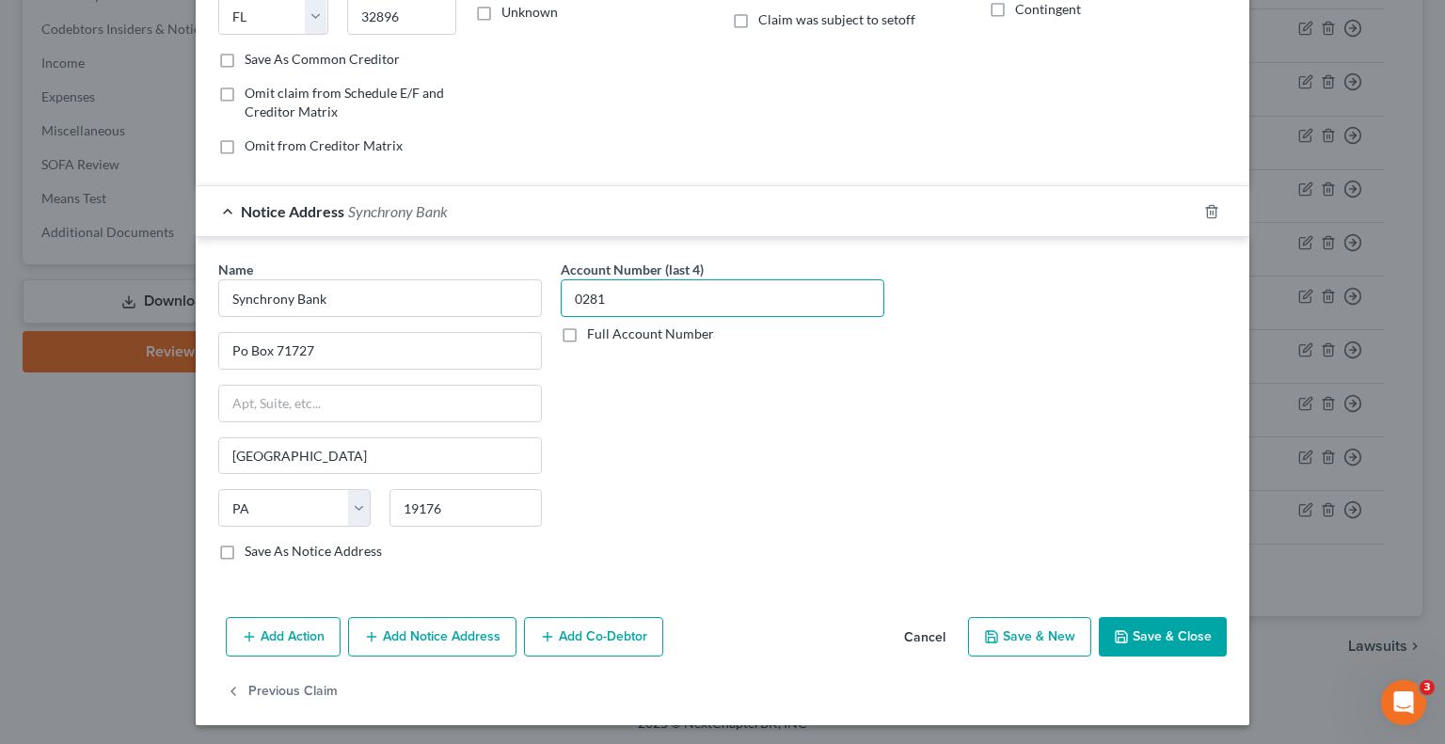
type input "0281"
click at [1167, 641] on button "Save & Close" at bounding box center [1163, 637] width 128 height 40
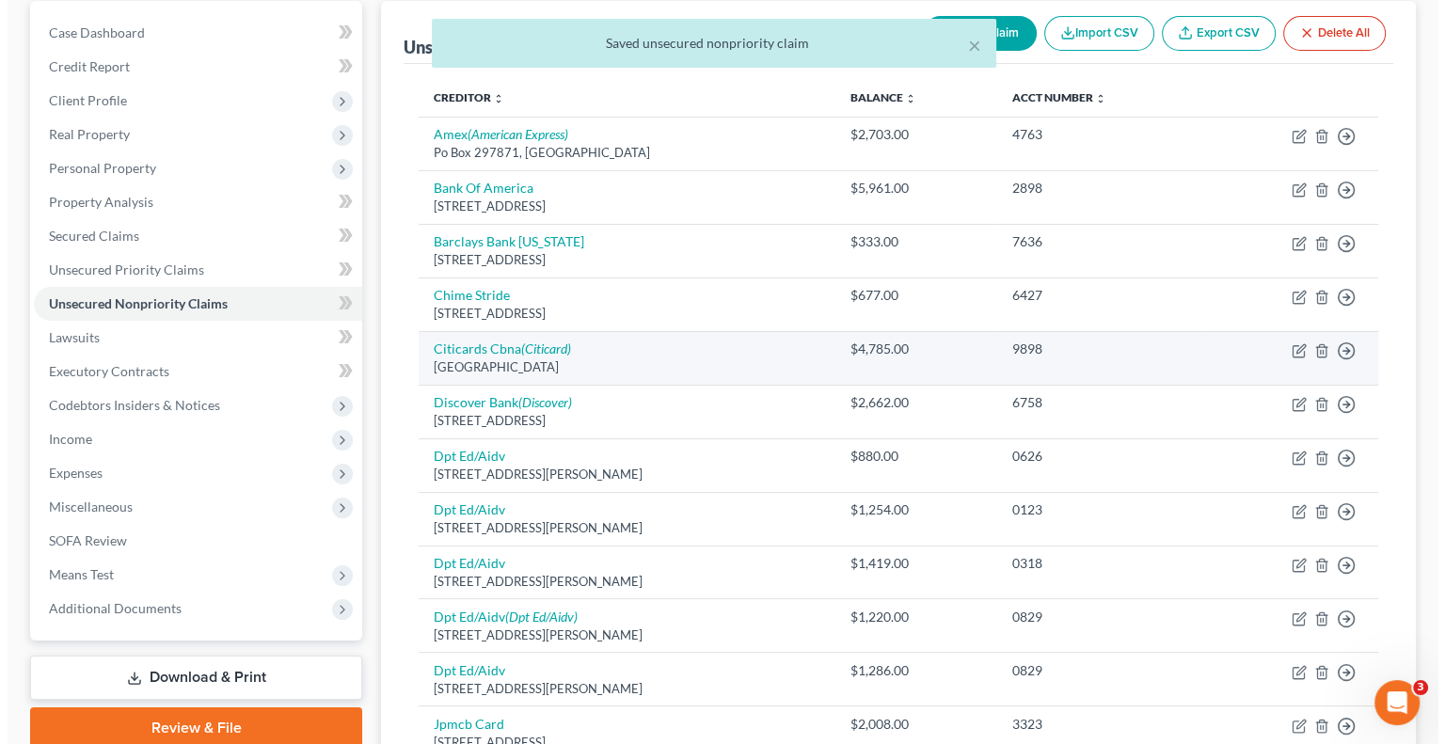
scroll to position [274, 0]
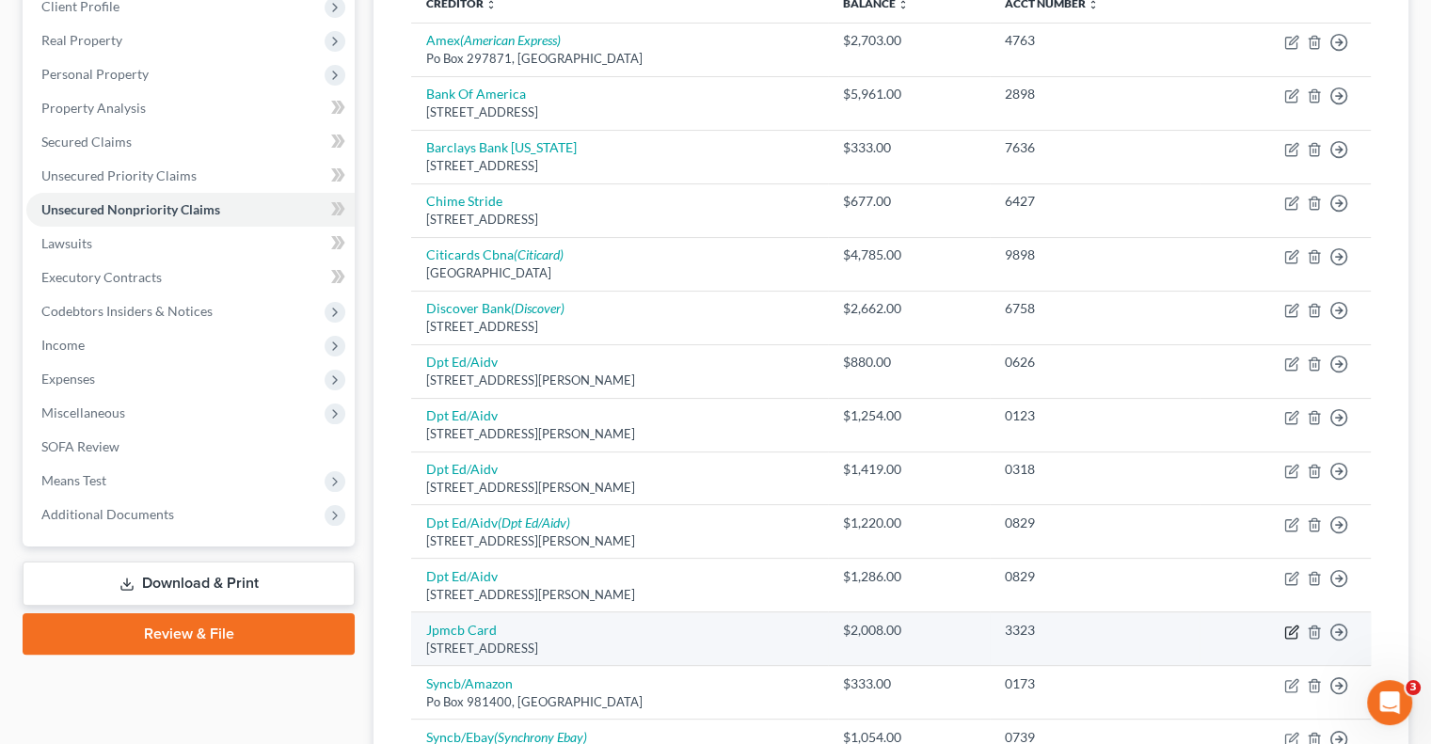
click at [1287, 631] on icon "button" at bounding box center [1291, 632] width 15 height 15
select select "7"
select select "0"
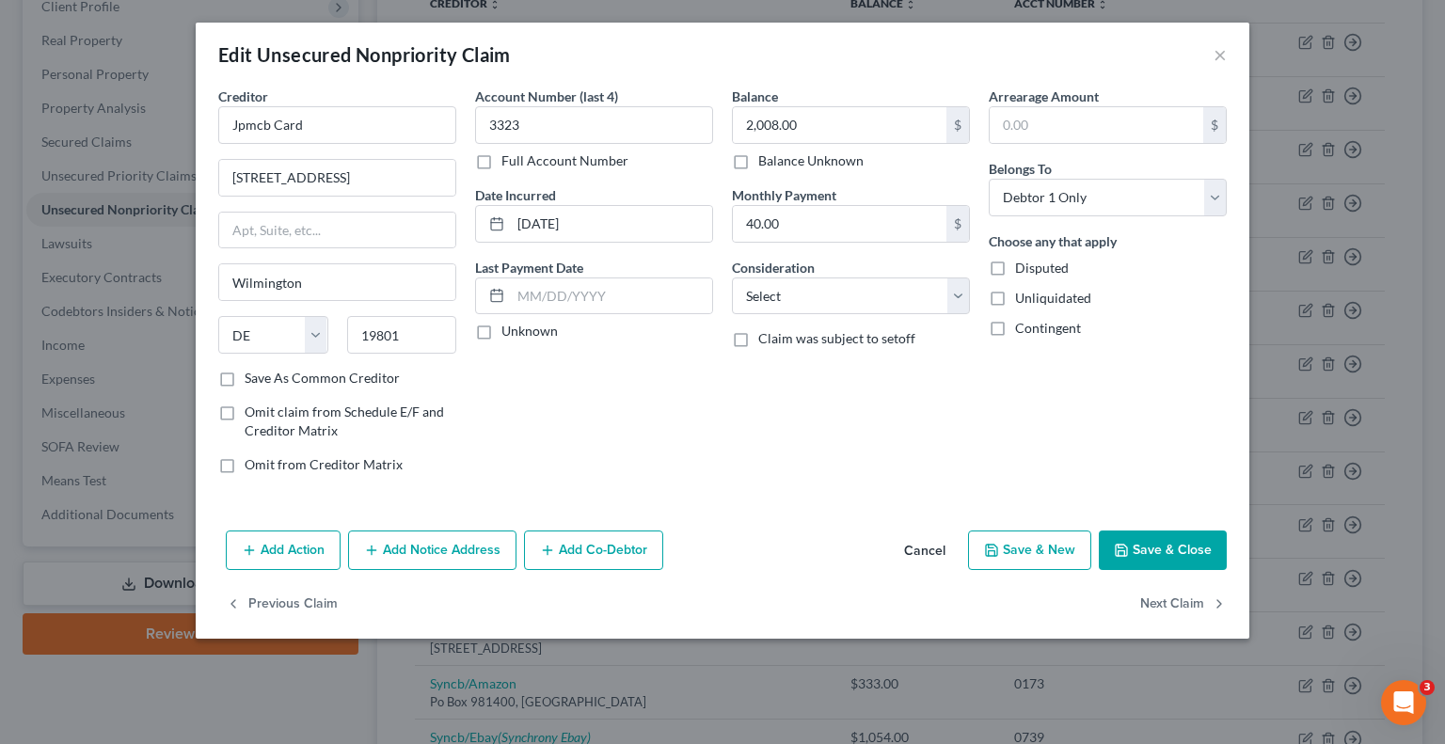
click at [456, 560] on button "Add Notice Address" at bounding box center [432, 551] width 168 height 40
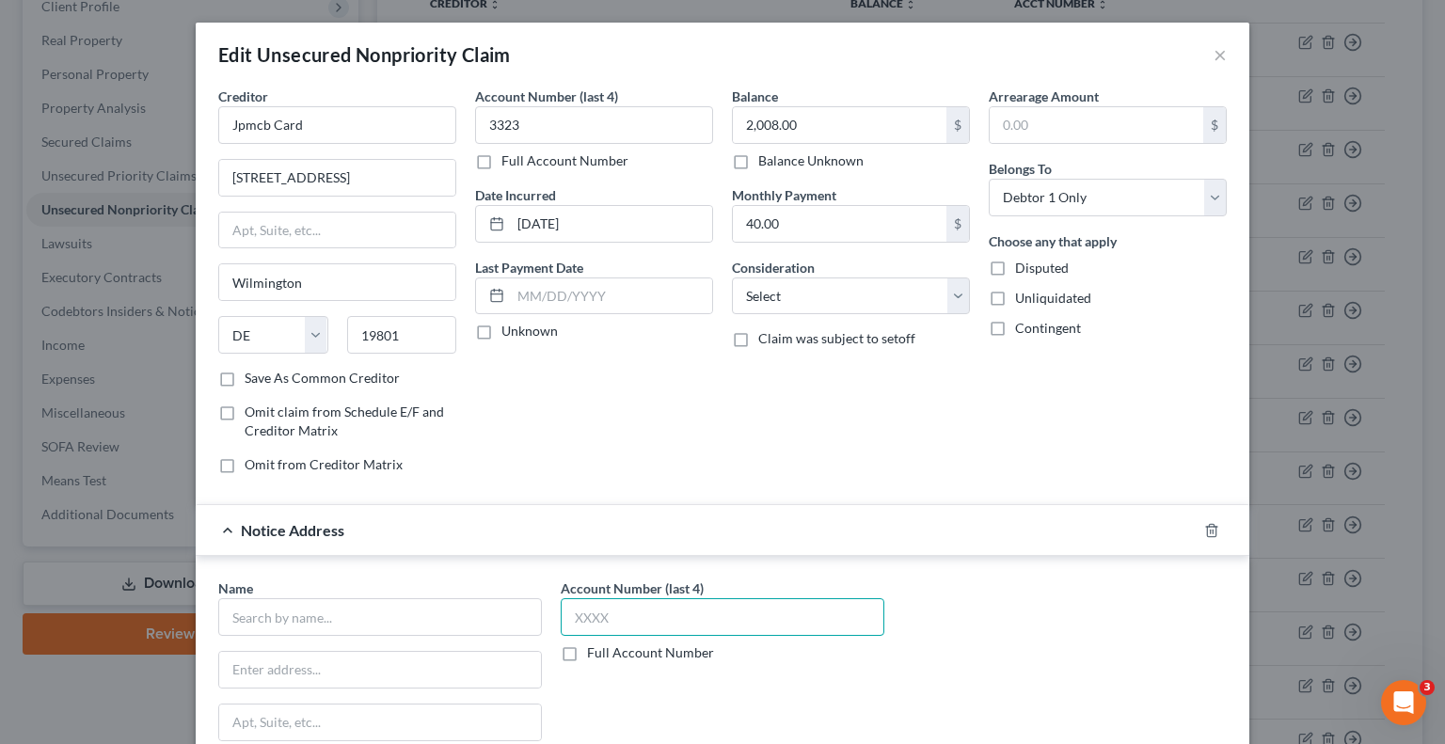
click at [617, 607] on input "text" at bounding box center [723, 617] width 324 height 38
type input "3323"
click at [459, 590] on div "Name *" at bounding box center [380, 607] width 324 height 57
click at [461, 601] on input "text" at bounding box center [380, 617] width 324 height 38
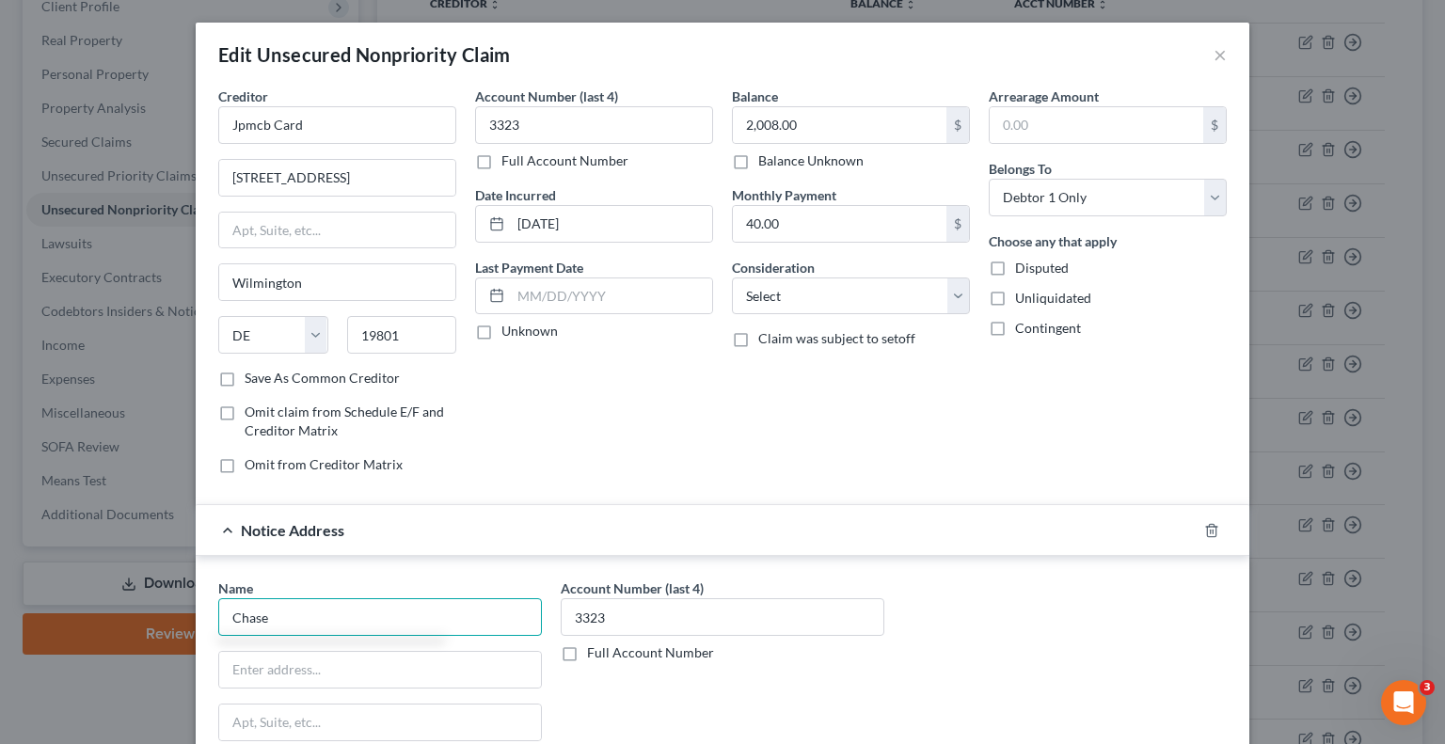
type input "Chase"
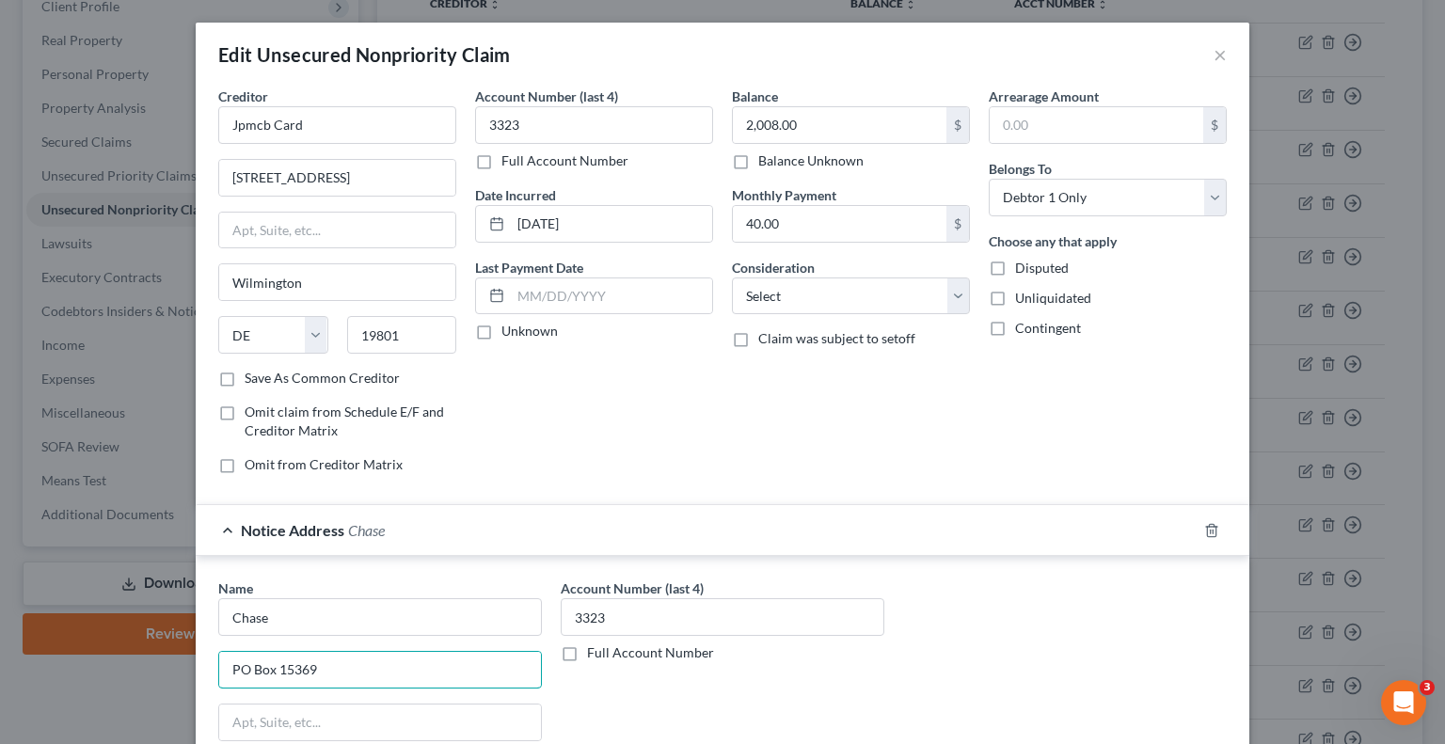
type input "PO Box 15369"
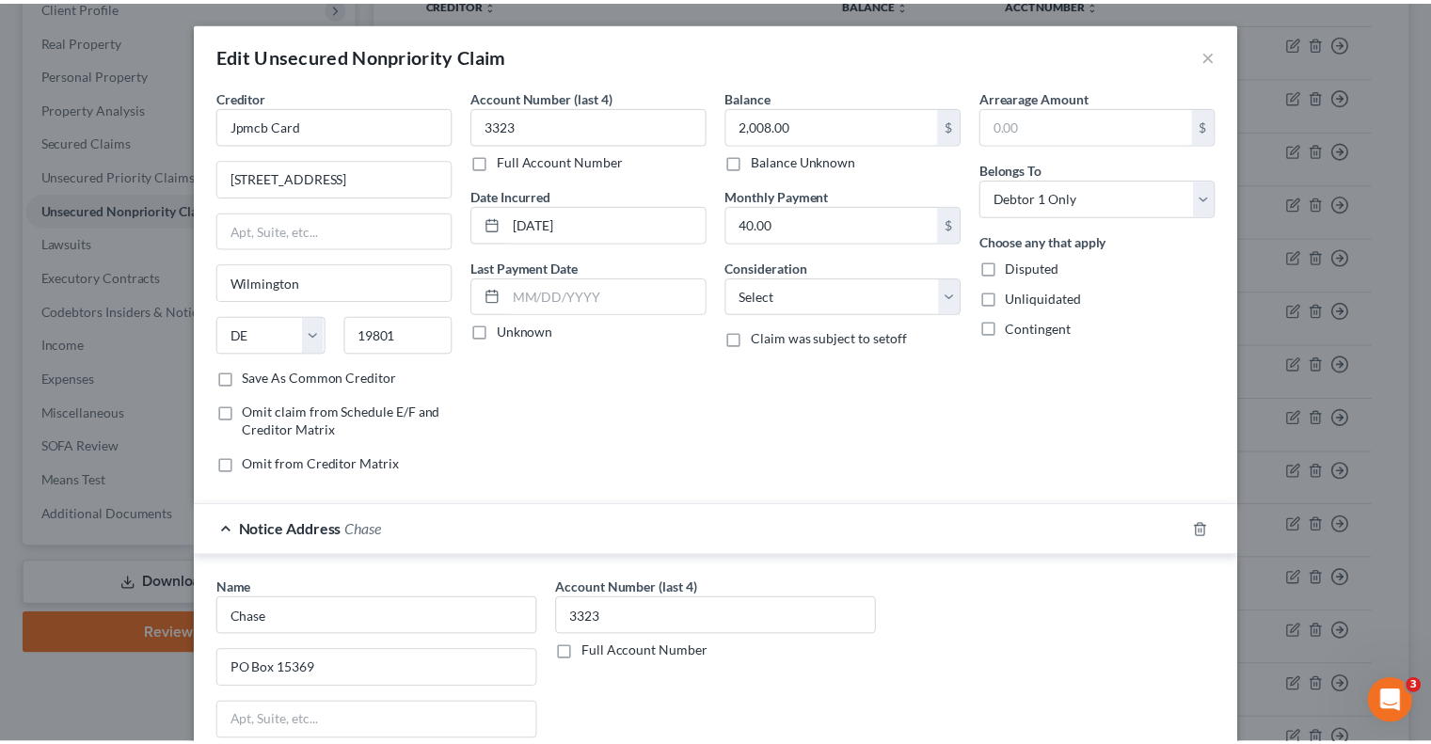
scroll to position [319, 0]
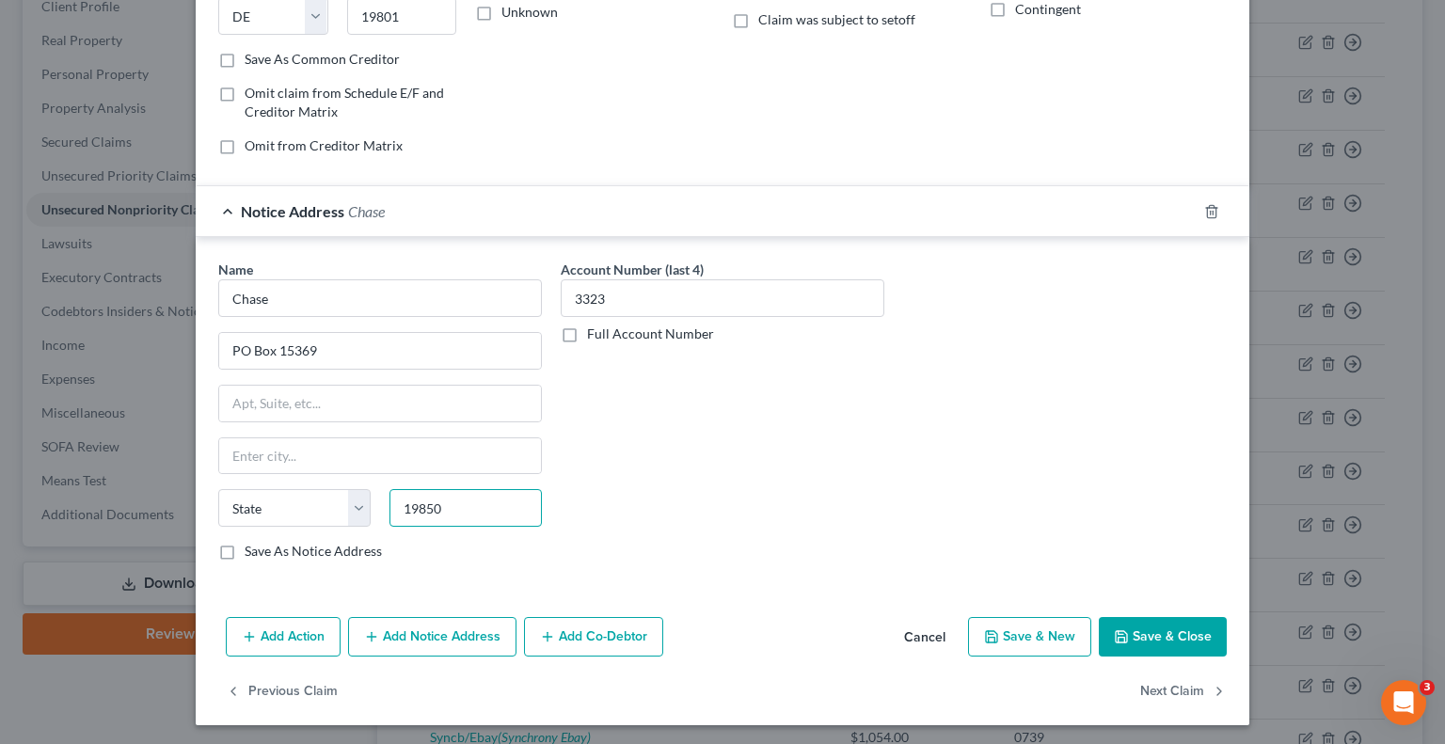
type input "19850"
type input "Wilmington"
select select "7"
click at [1153, 635] on button "Save & Close" at bounding box center [1163, 637] width 128 height 40
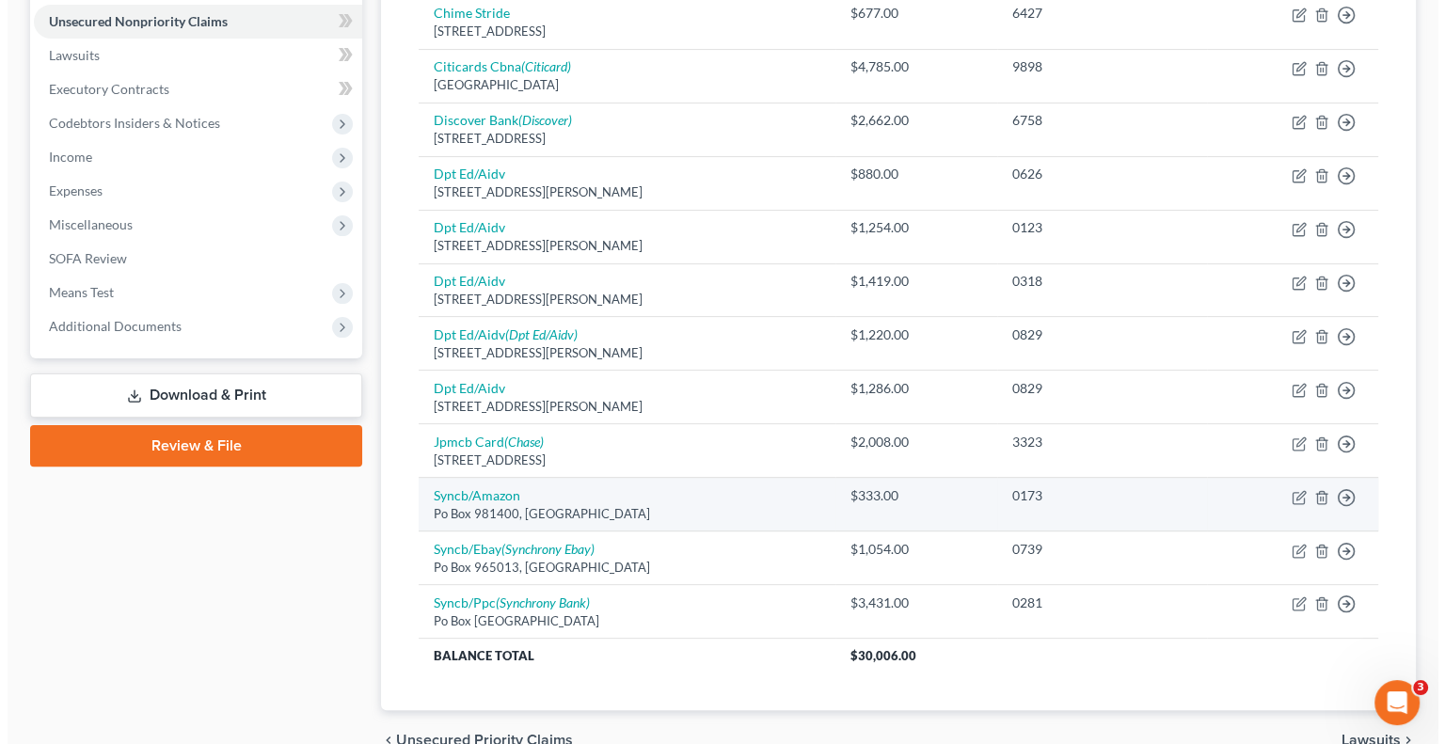
scroll to position [0, 0]
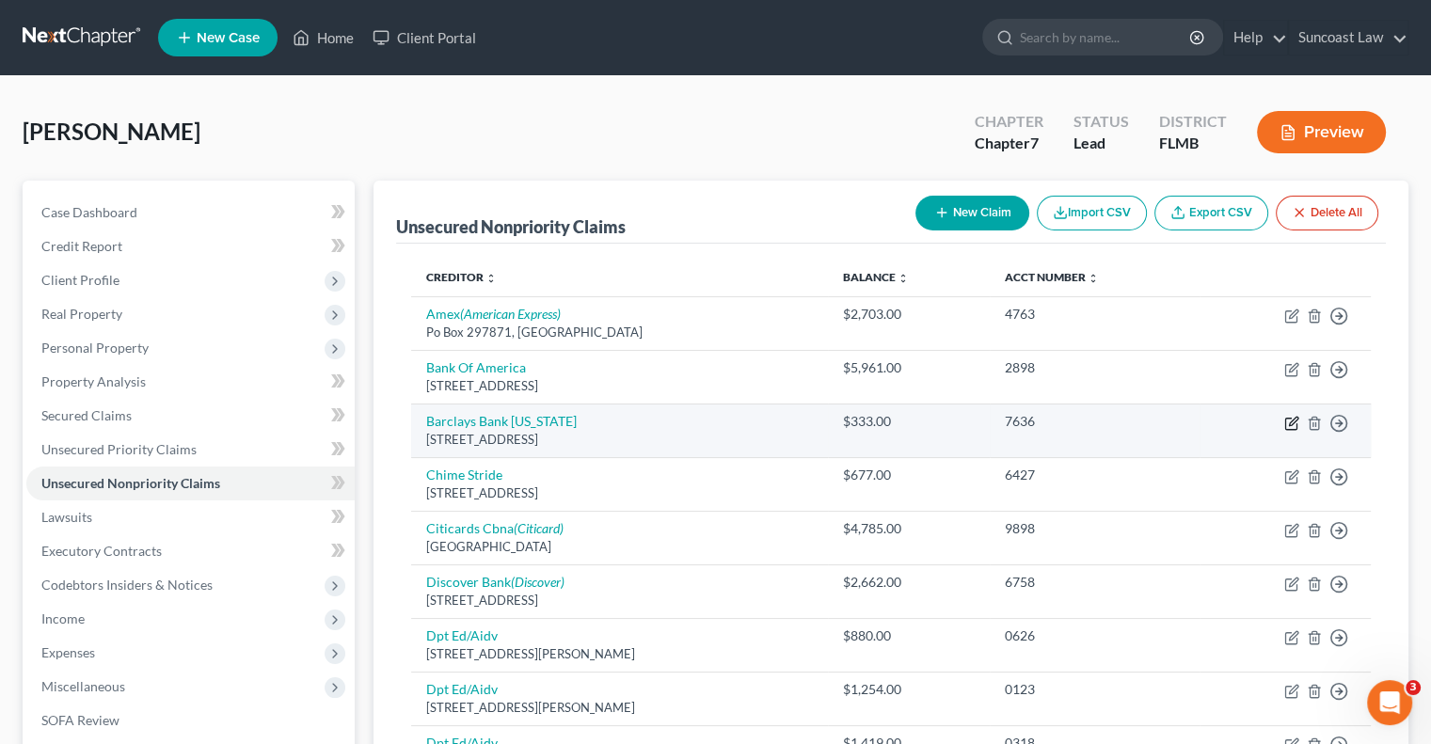
click at [1285, 427] on icon "button" at bounding box center [1290, 424] width 11 height 11
select select "7"
select select "0"
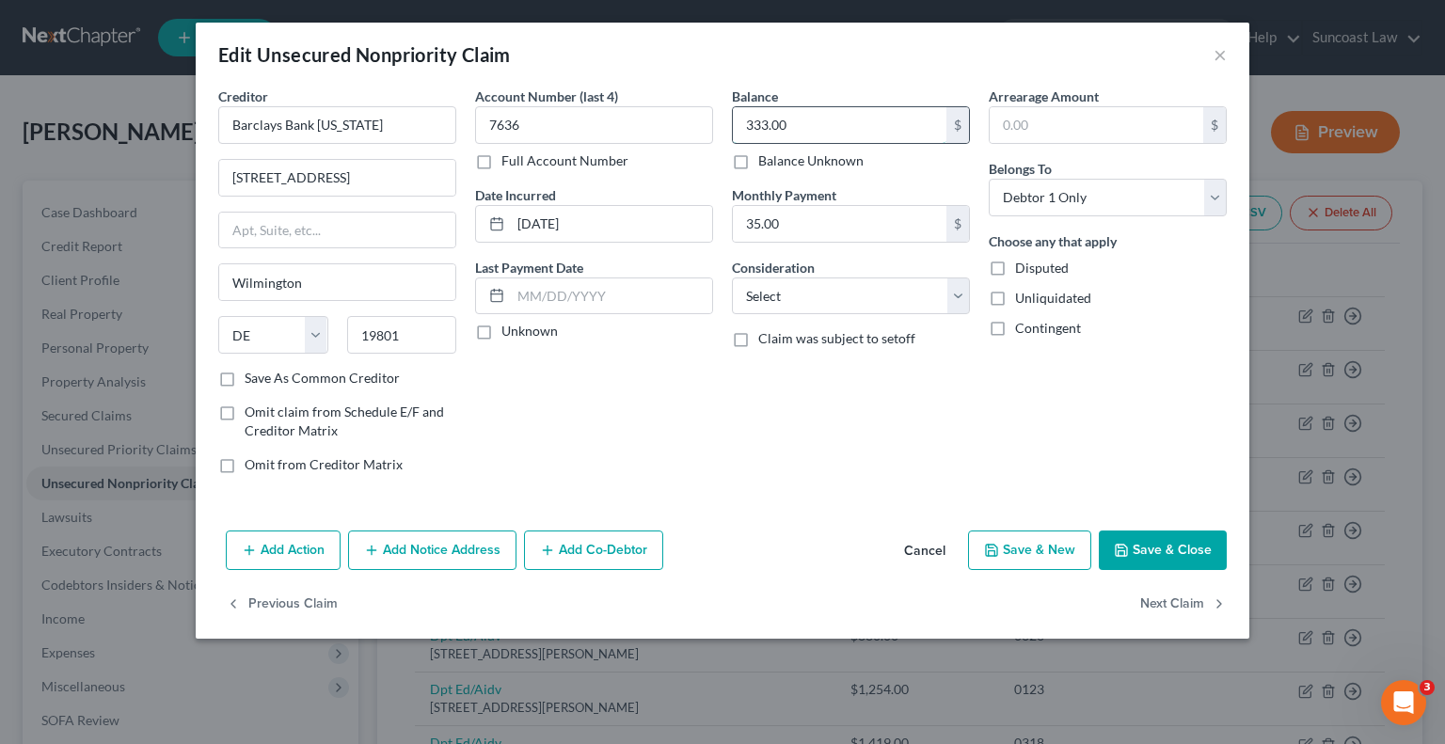
click at [827, 123] on input "333.00" at bounding box center [840, 125] width 214 height 36
click at [1172, 549] on button "Save & Close" at bounding box center [1163, 551] width 128 height 40
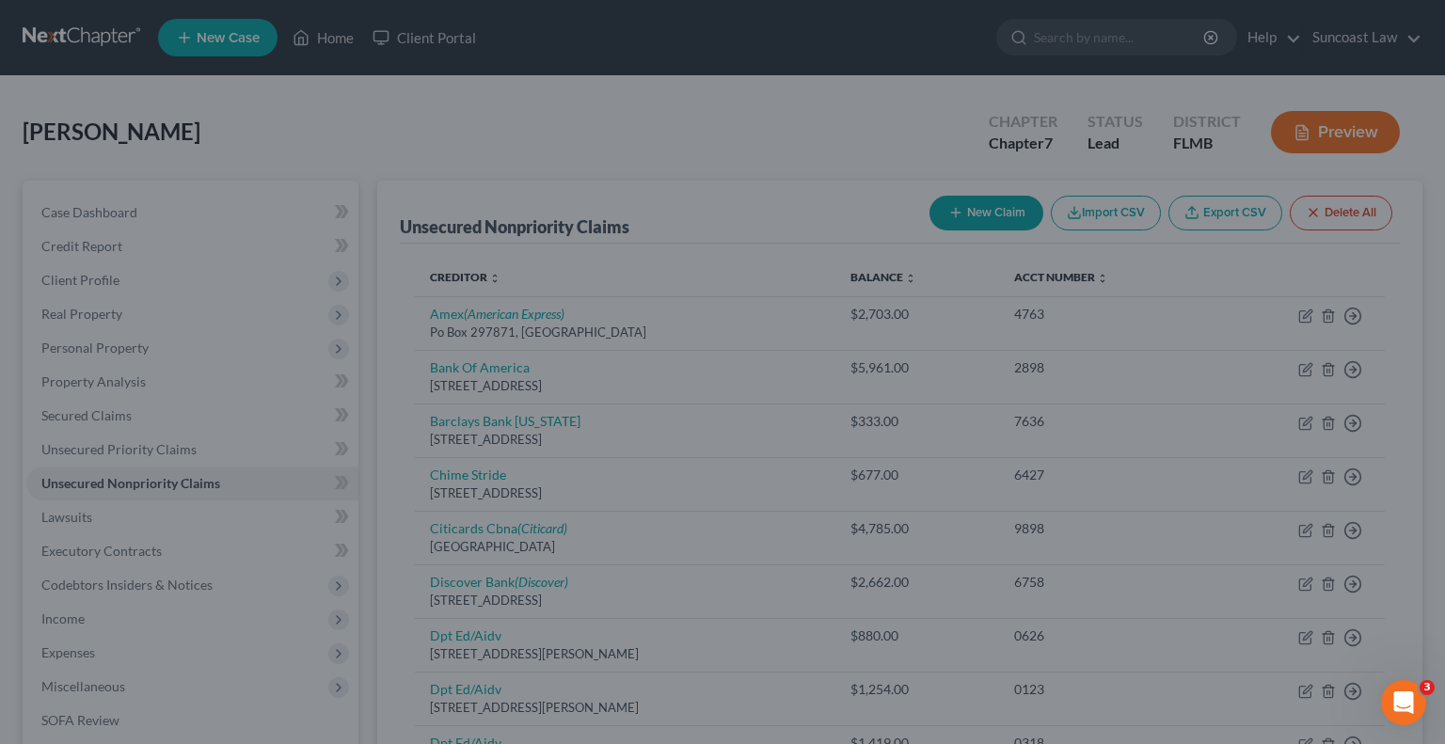
type input "425.00"
type input "0"
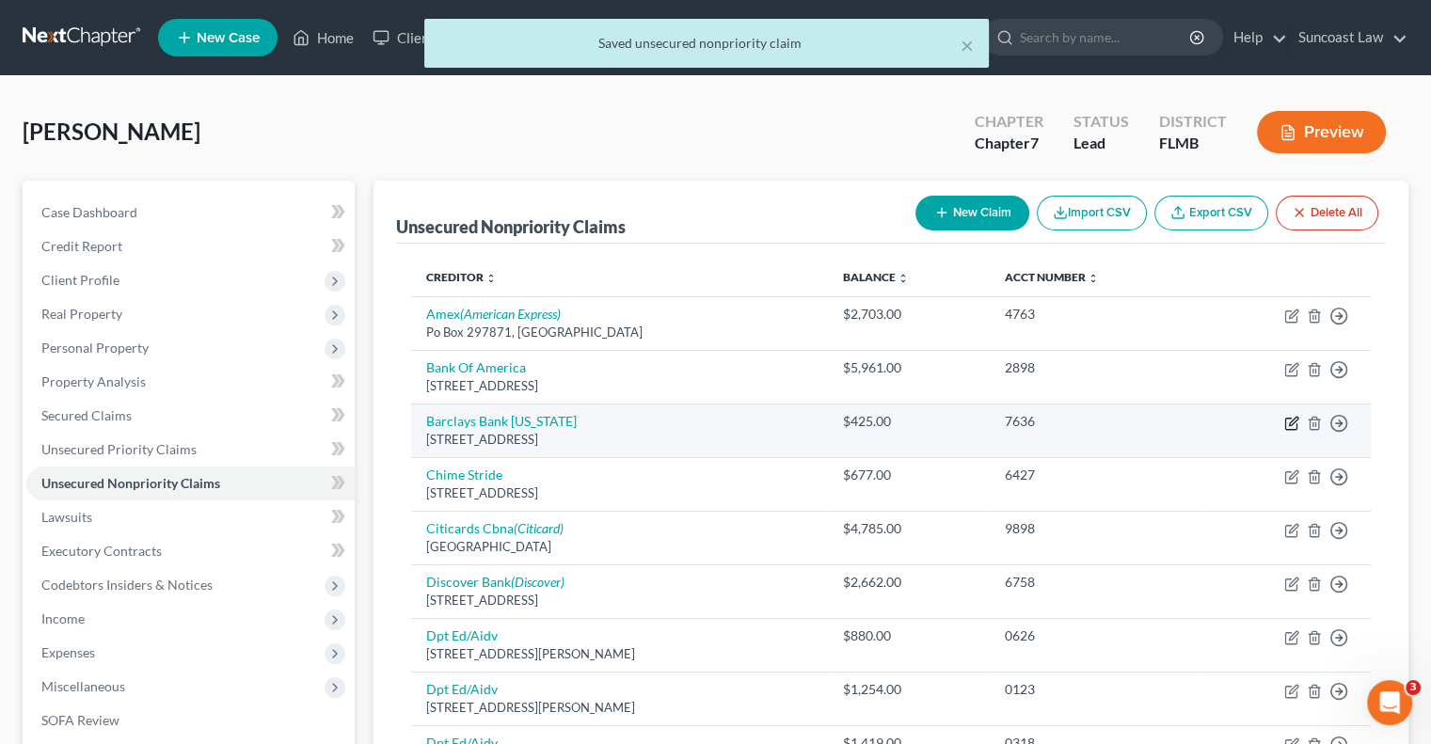
click at [1293, 421] on icon "button" at bounding box center [1291, 423] width 15 height 15
select select "7"
select select "0"
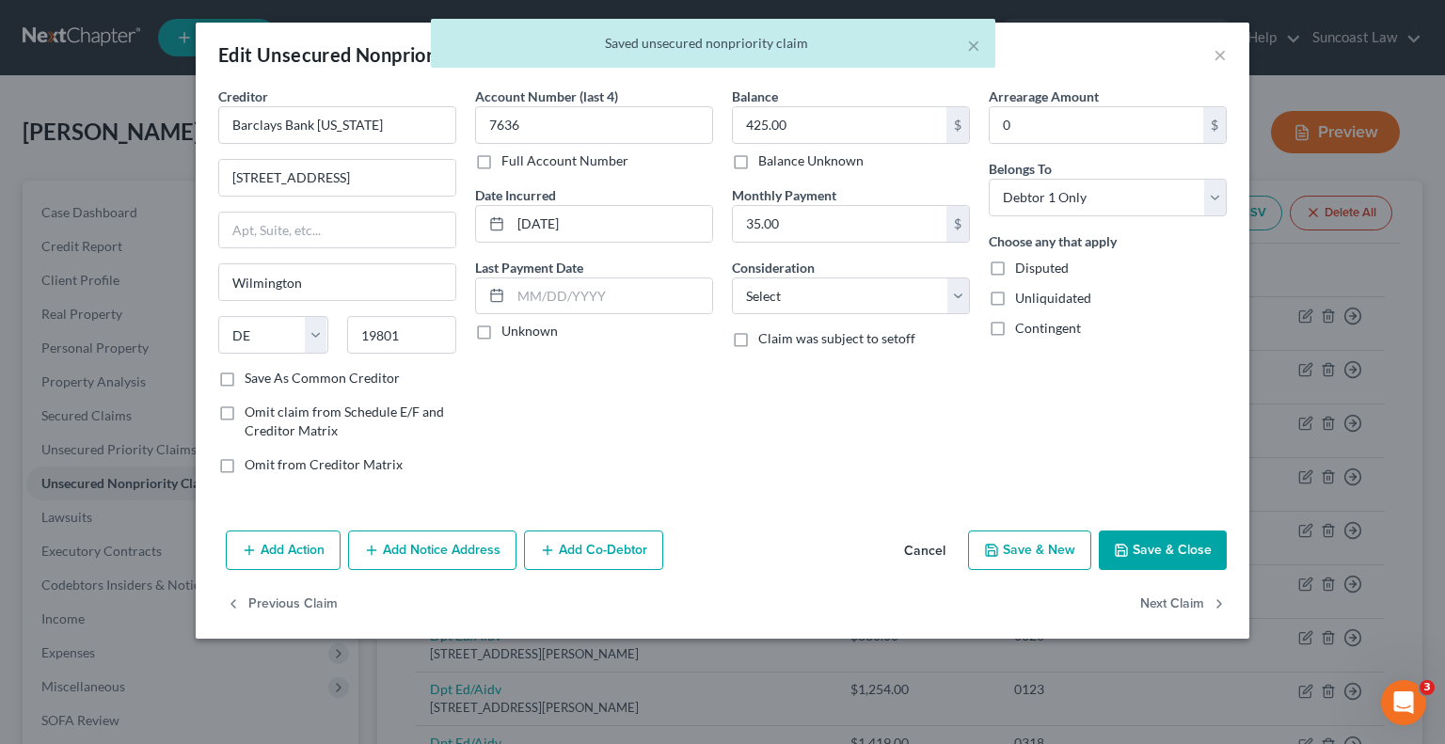
click at [463, 550] on button "Add Notice Address" at bounding box center [432, 551] width 168 height 40
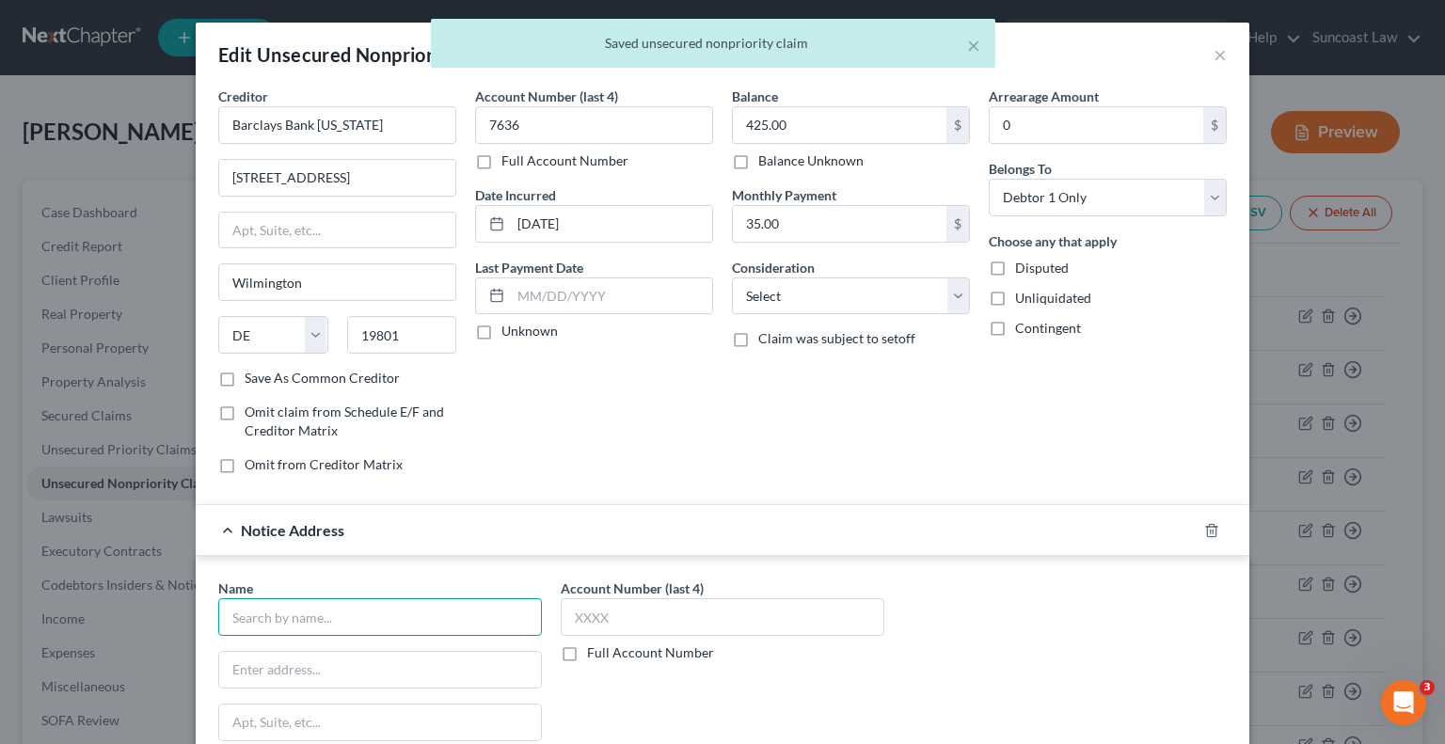
click at [393, 611] on input "text" at bounding box center [380, 617] width 324 height 38
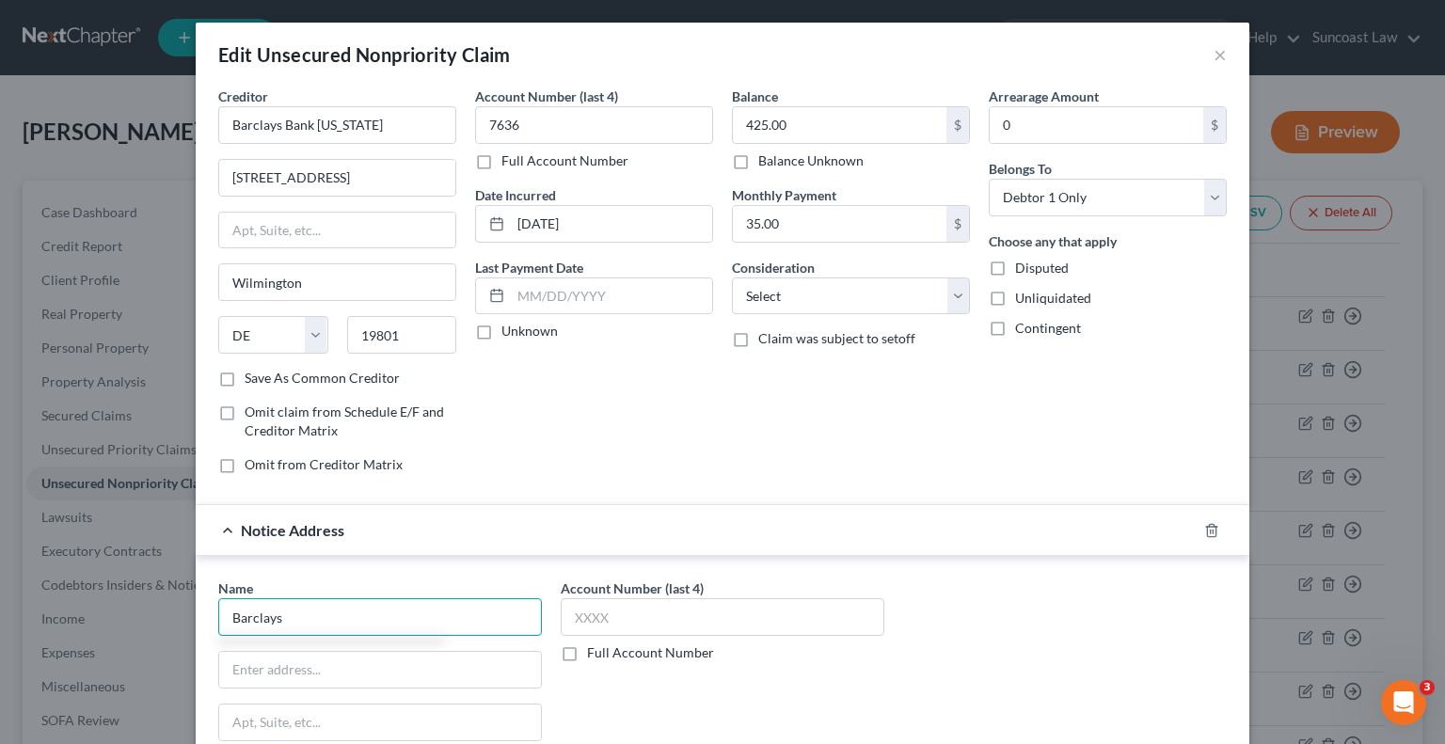
type input "Barclays"
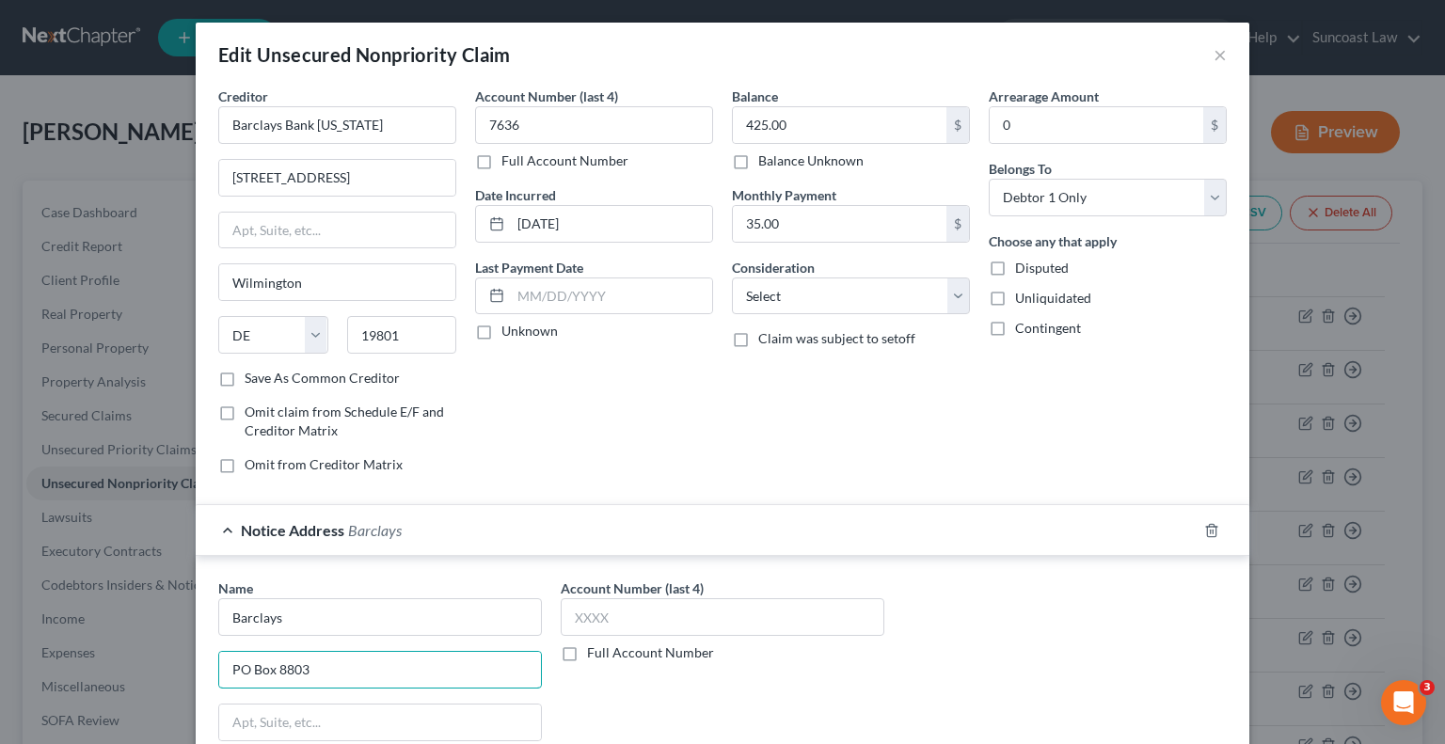
type input "PO Box 8803"
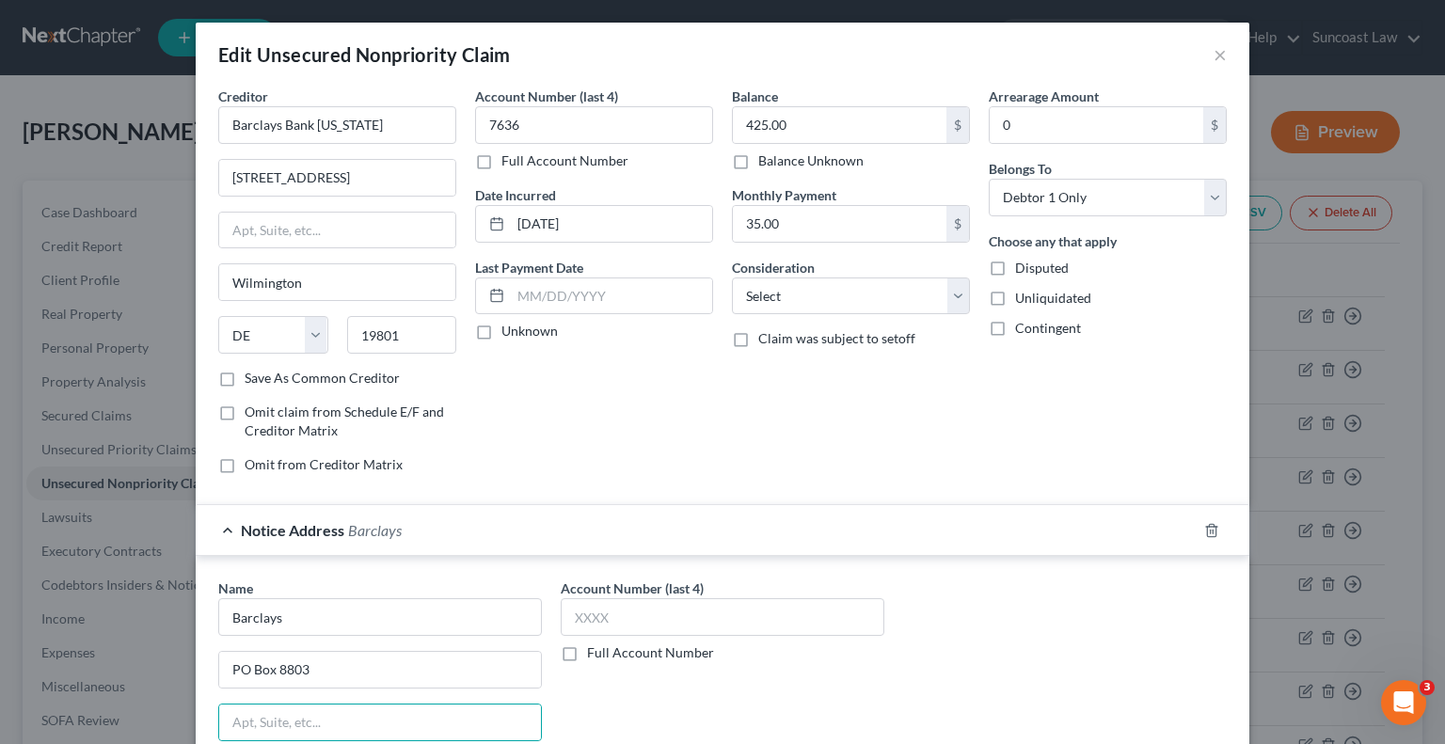
scroll to position [319, 0]
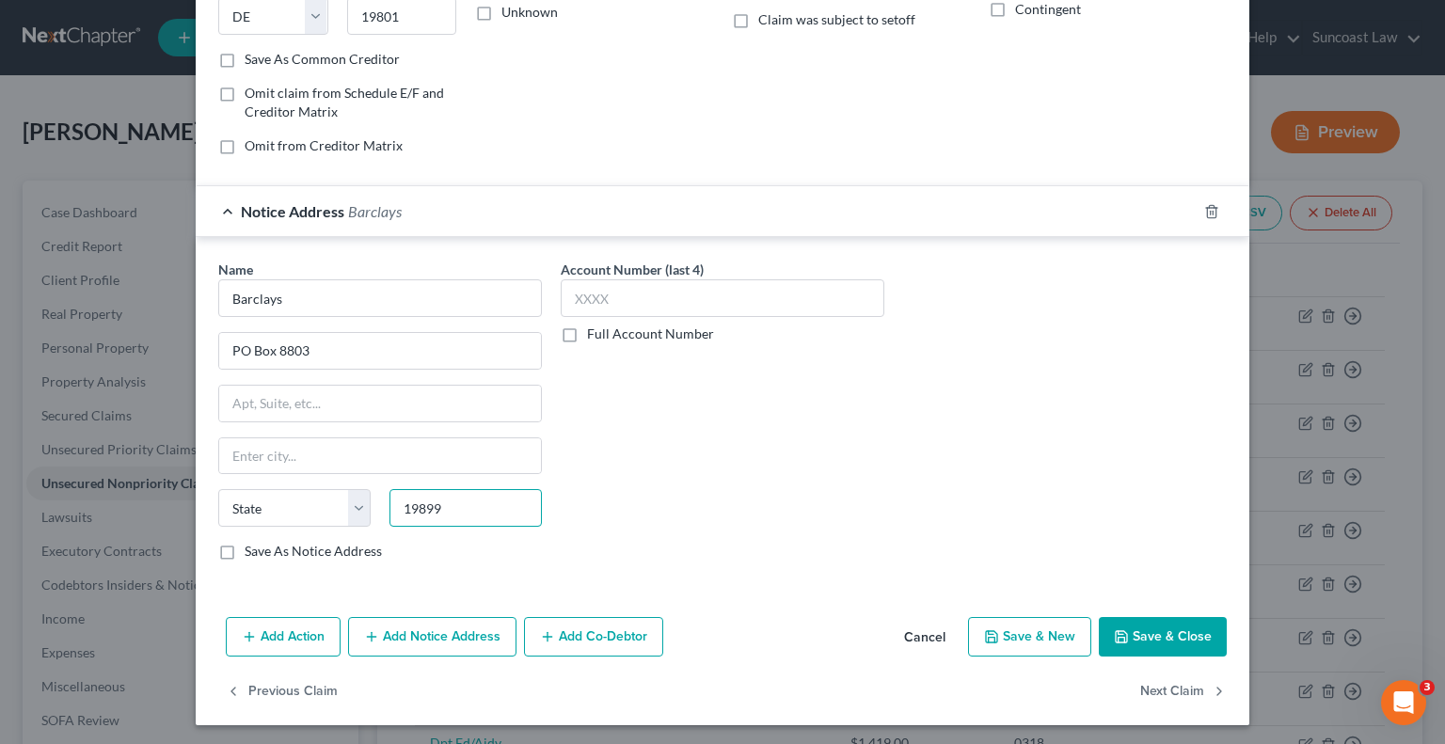
type input "19899"
type input "Wilmington"
select select "7"
click at [684, 279] on input "text" at bounding box center [723, 298] width 324 height 38
type input "7636"
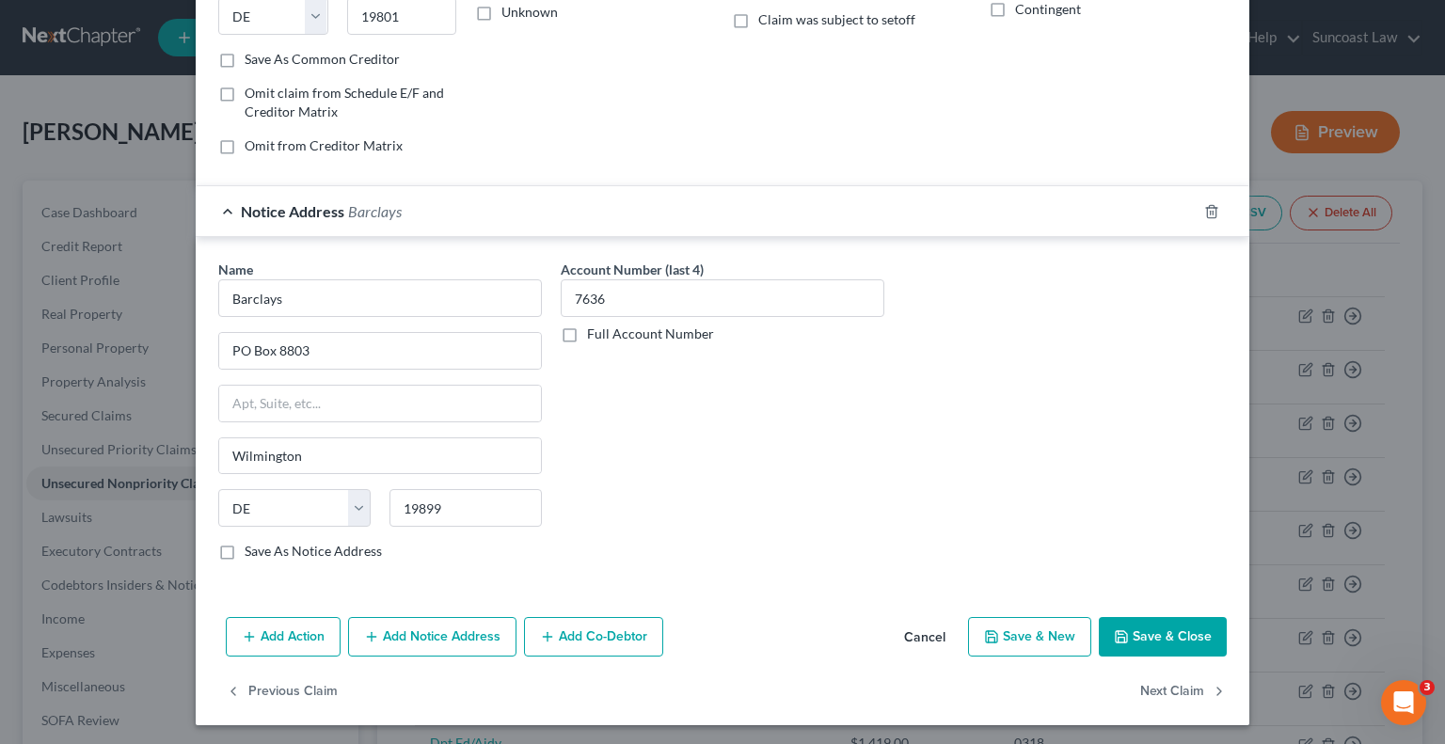
click at [1167, 624] on button "Save & Close" at bounding box center [1163, 637] width 128 height 40
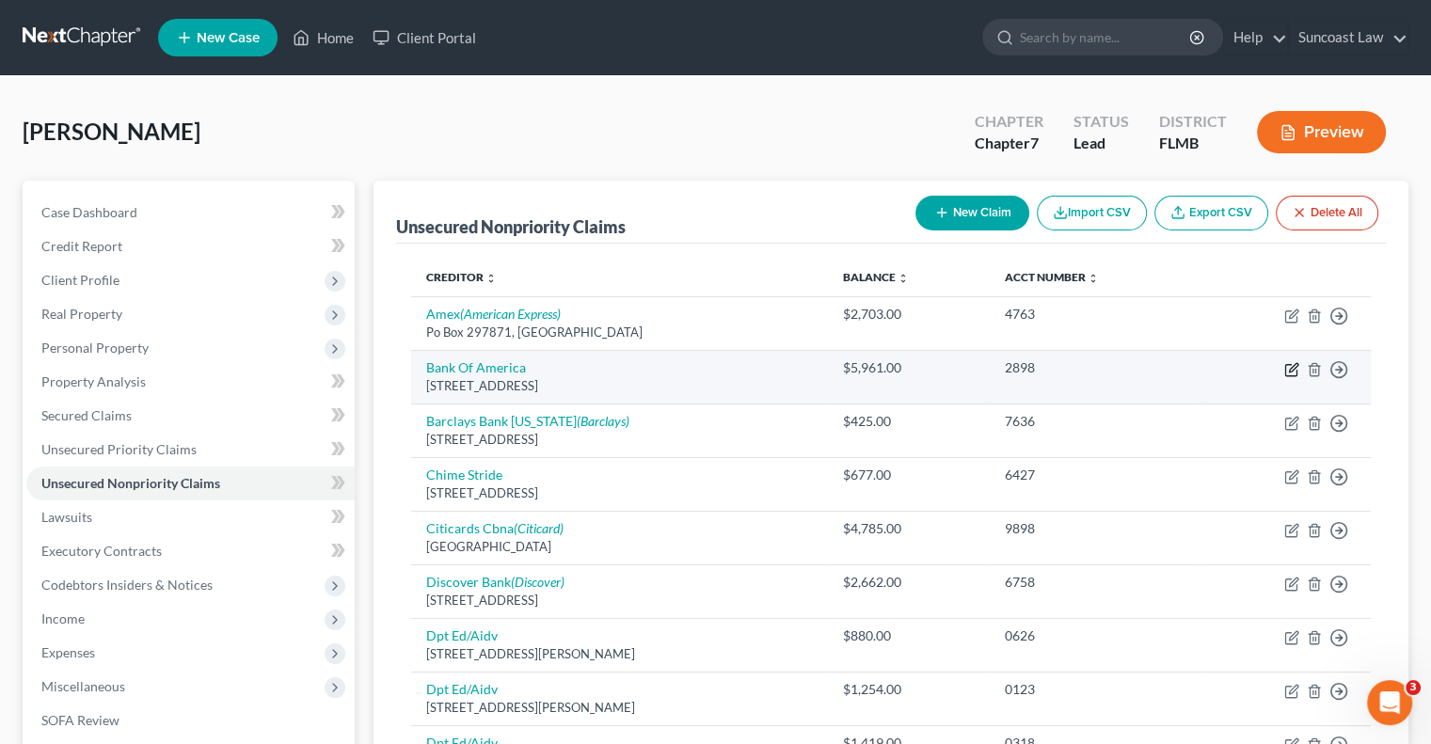
click at [1297, 372] on icon "button" at bounding box center [1291, 369] width 15 height 15
select select "7"
select select "2"
select select "0"
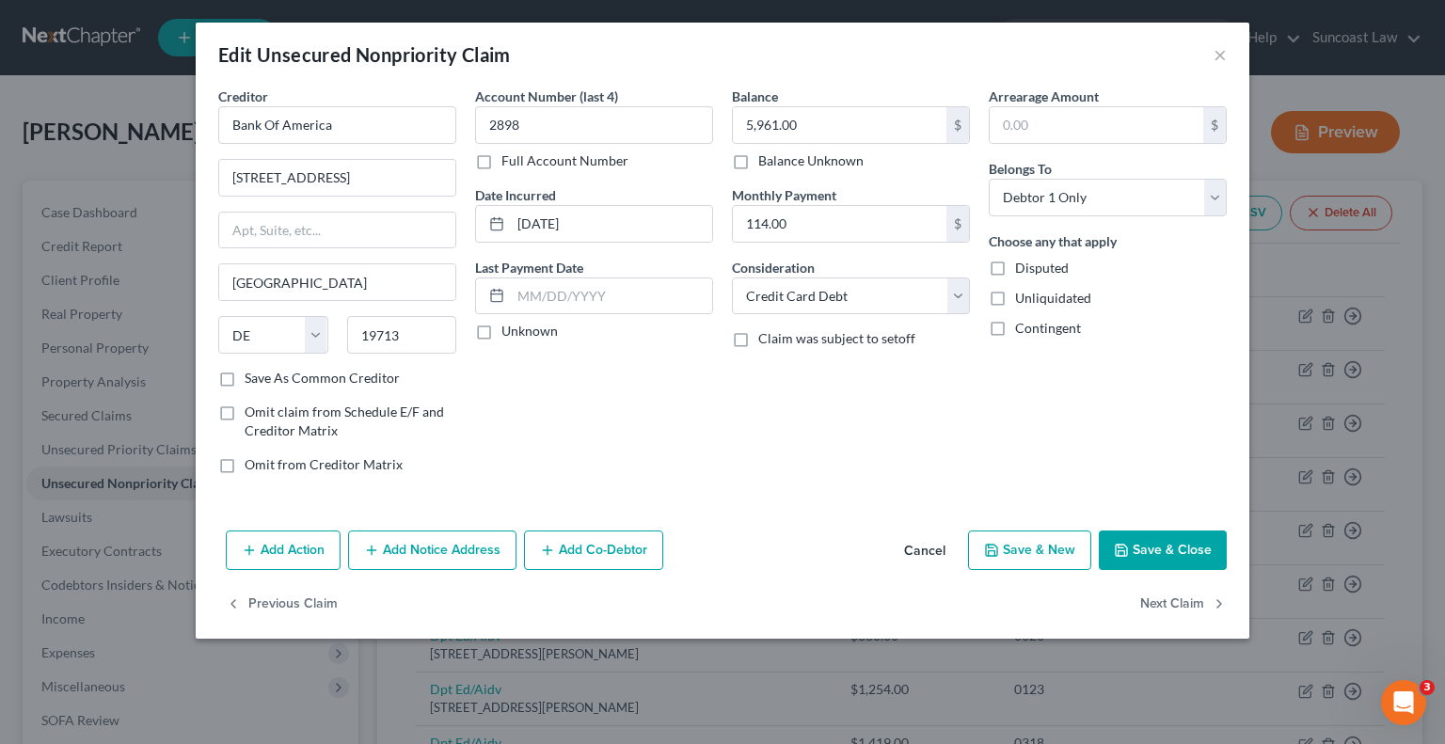
click at [454, 553] on button "Add Notice Address" at bounding box center [432, 551] width 168 height 40
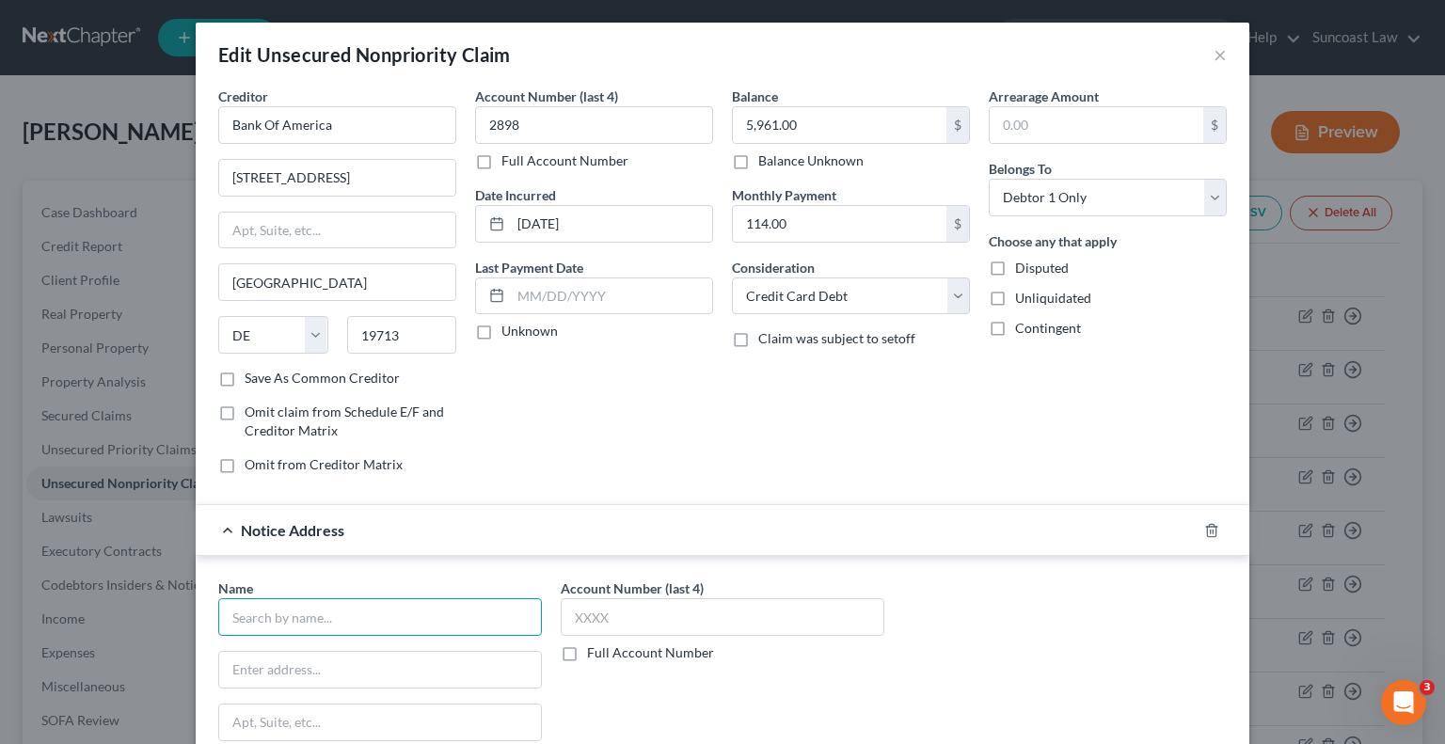
click at [365, 620] on input "text" at bounding box center [380, 617] width 324 height 38
type input "Bank of America"
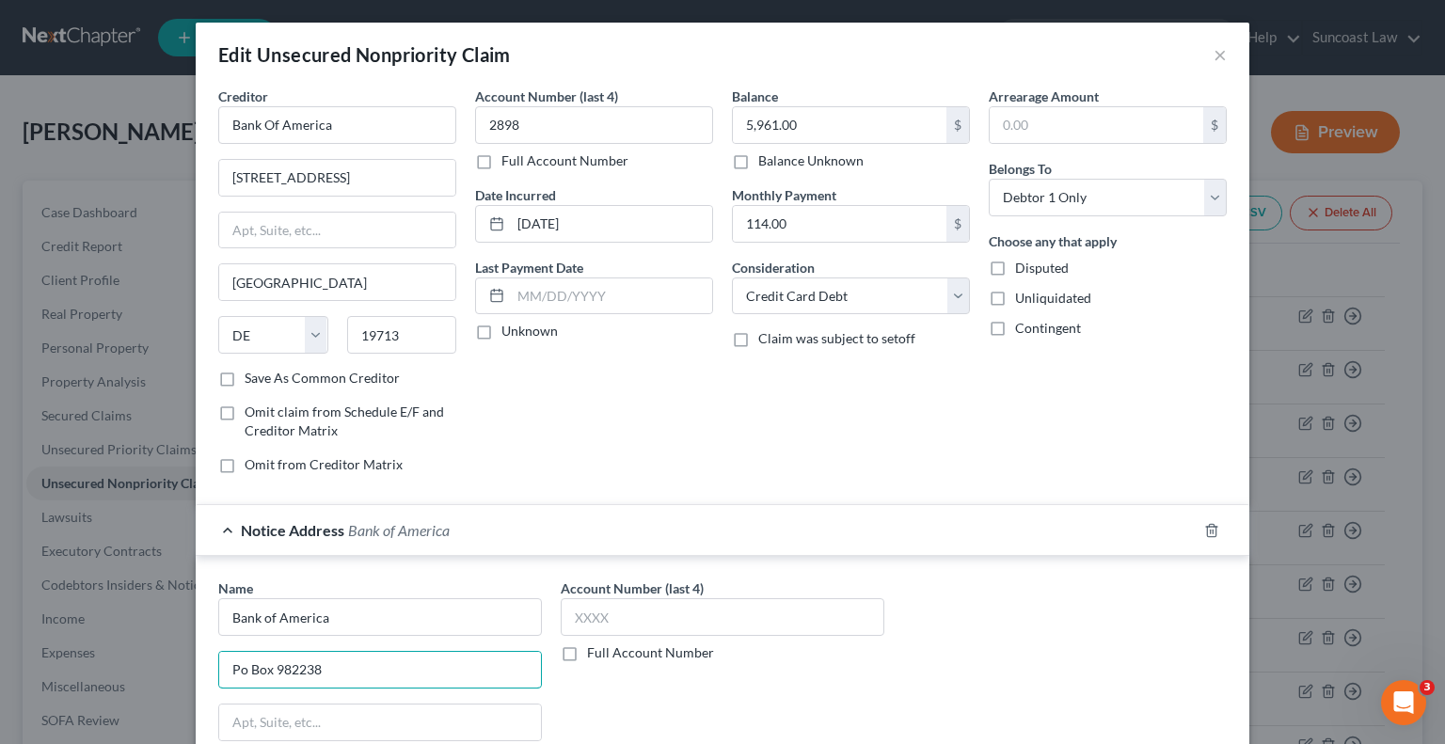
type input "Po Box 982238"
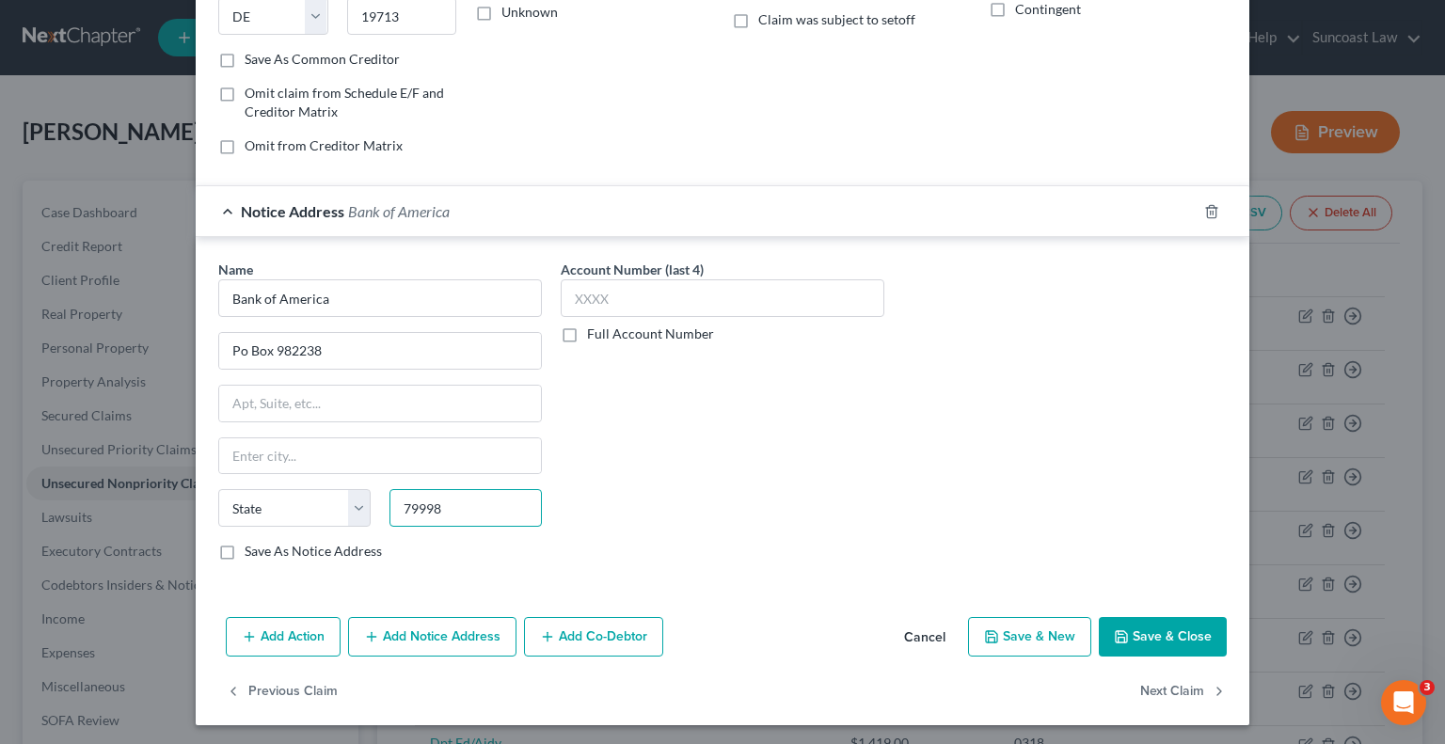
type input "79998"
type input "[GEOGRAPHIC_DATA]"
select select "45"
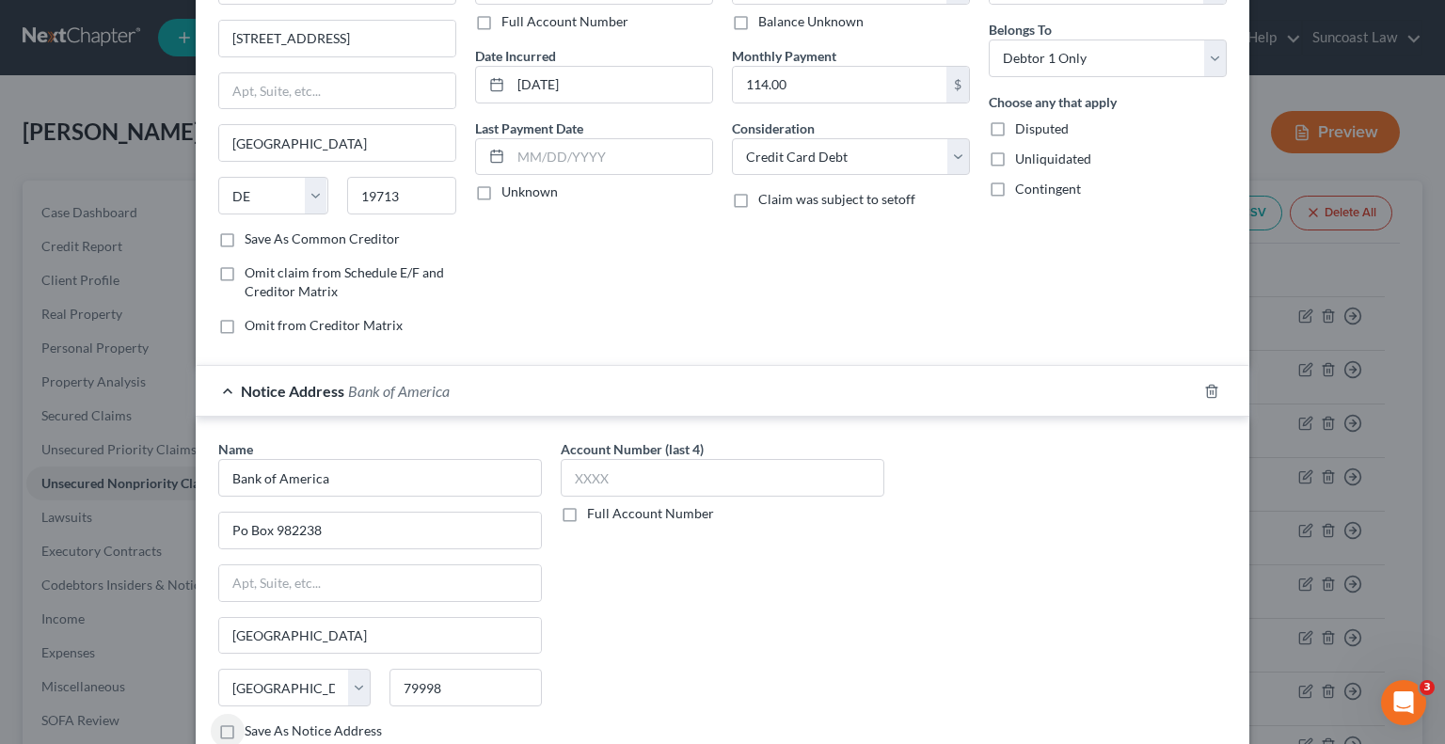
scroll to position [0, 0]
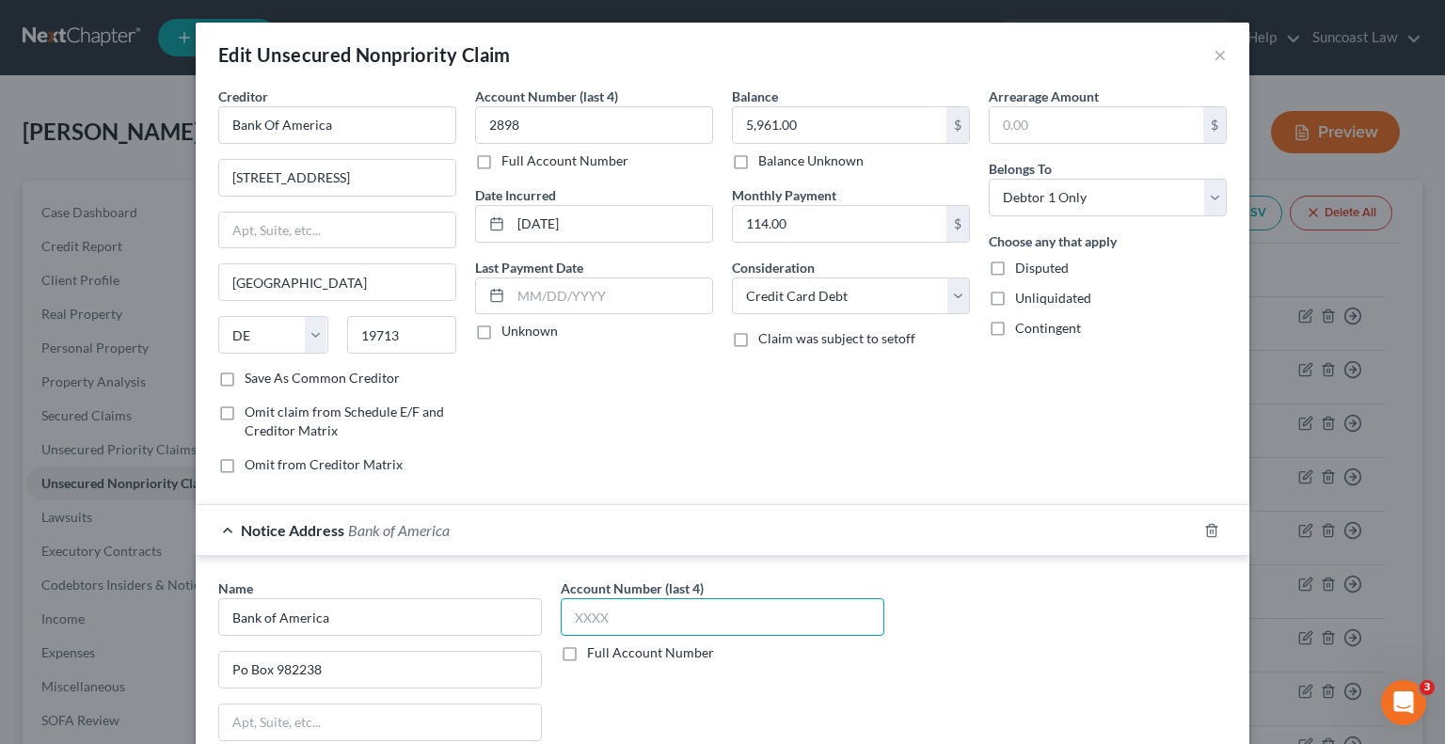
drag, startPoint x: 757, startPoint y: 622, endPoint x: 762, endPoint y: 597, distance: 24.9
click at [758, 621] on input "text" at bounding box center [723, 617] width 324 height 38
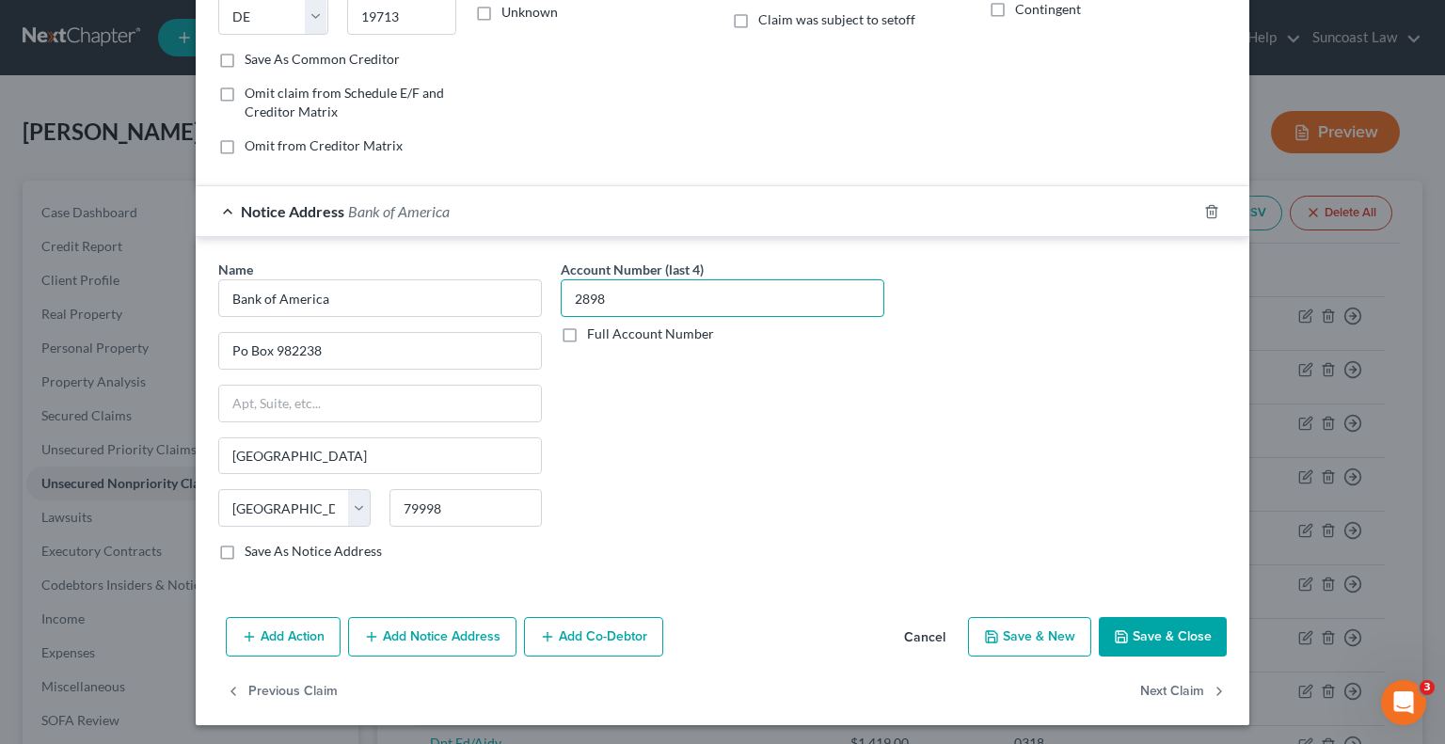
type input "2898"
click at [1170, 644] on button "Save & Close" at bounding box center [1163, 637] width 128 height 40
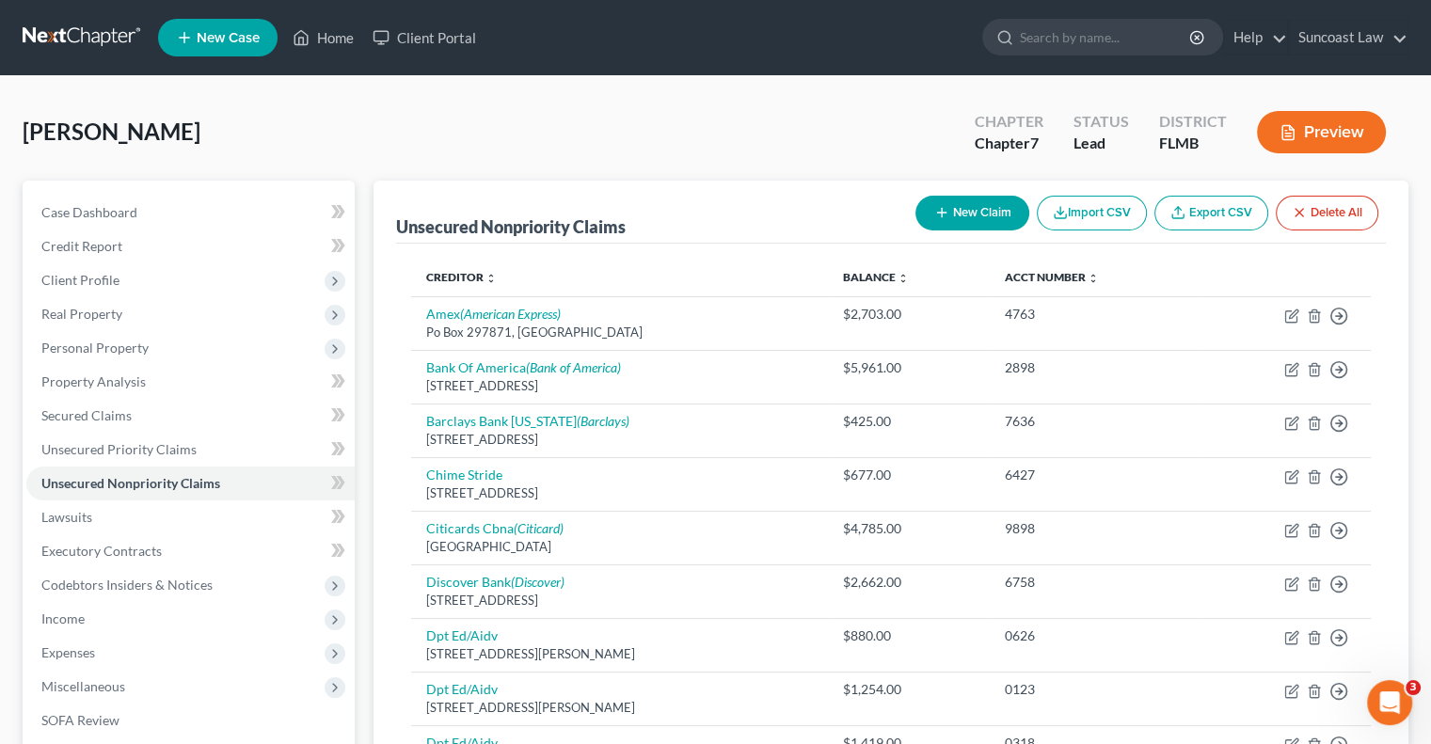
click at [975, 225] on button "New Claim" at bounding box center [972, 213] width 114 height 35
select select "0"
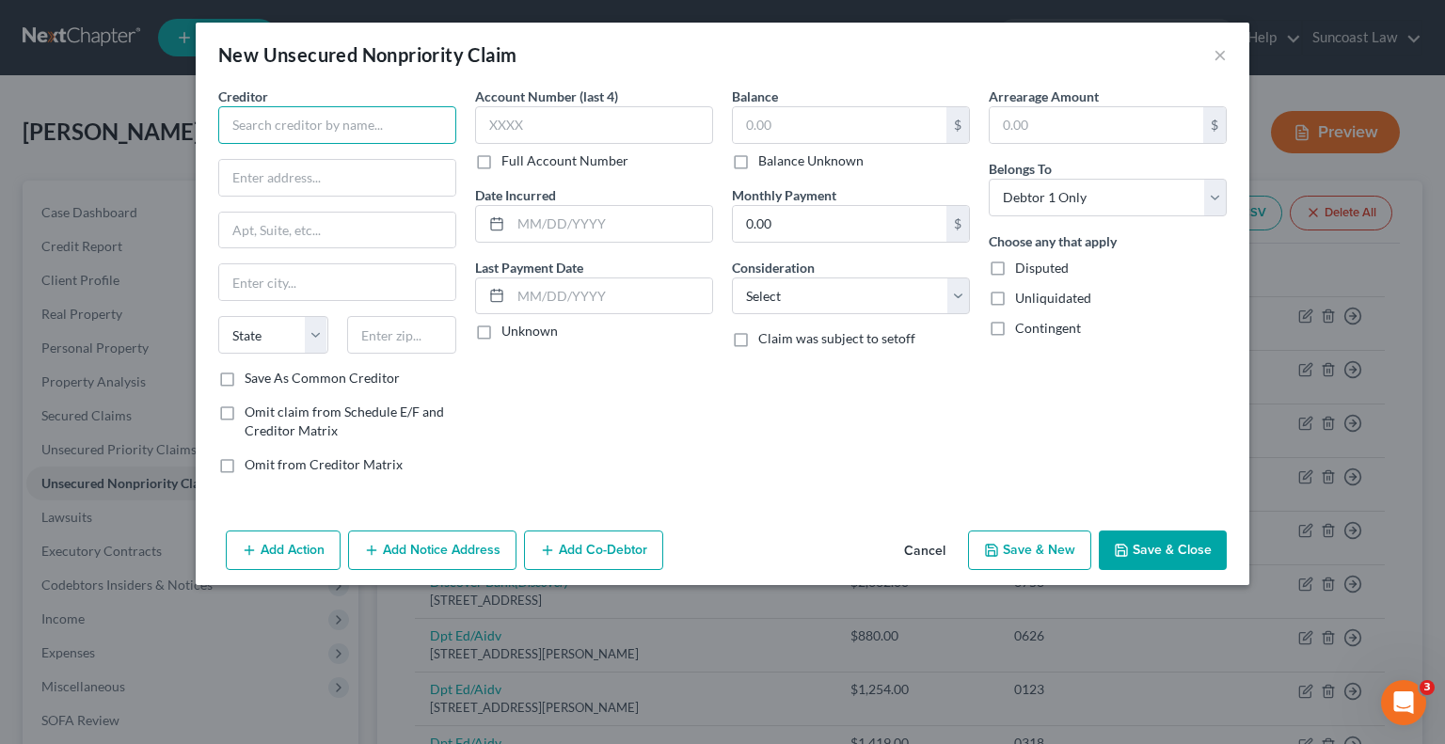
click at [321, 121] on input "text" at bounding box center [337, 125] width 238 height 38
type input "Central [US_STATE] Pathology Associates"
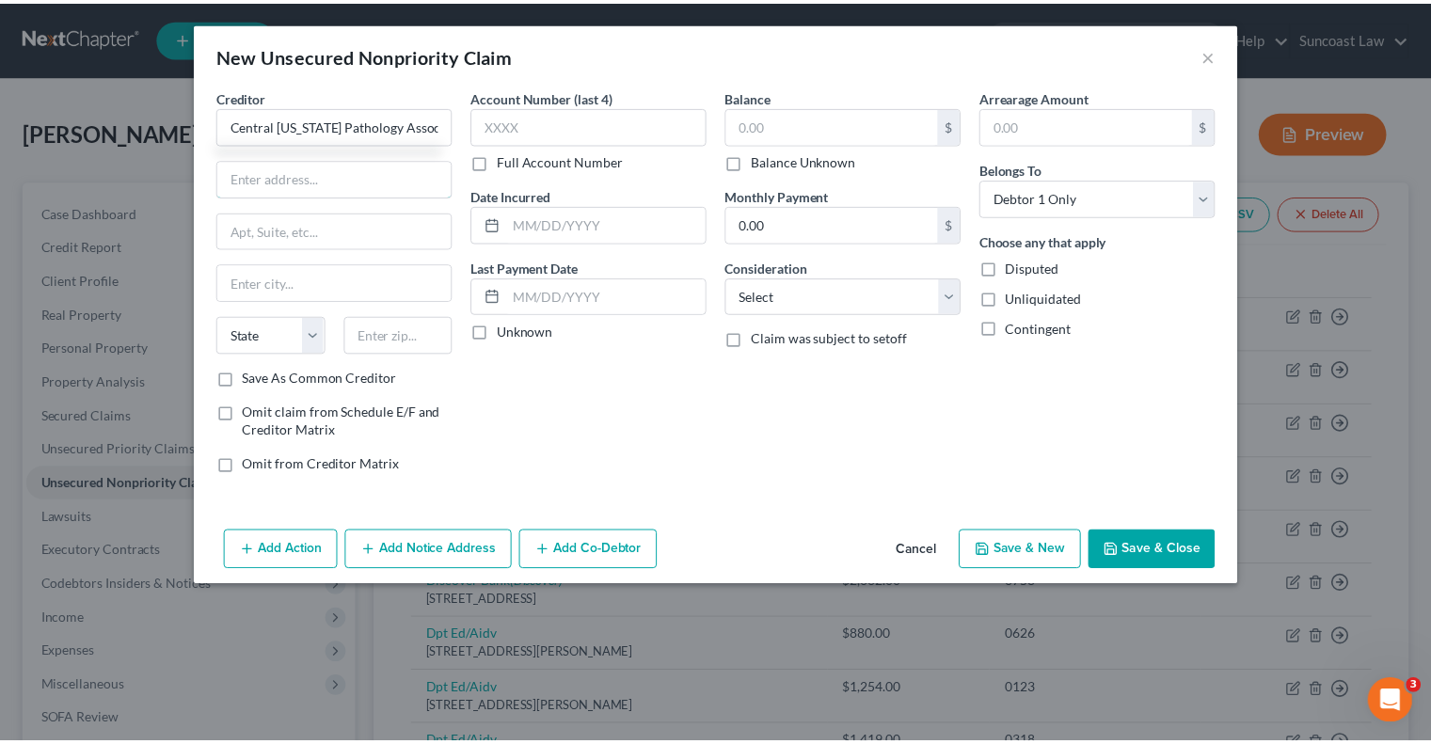
scroll to position [0, 0]
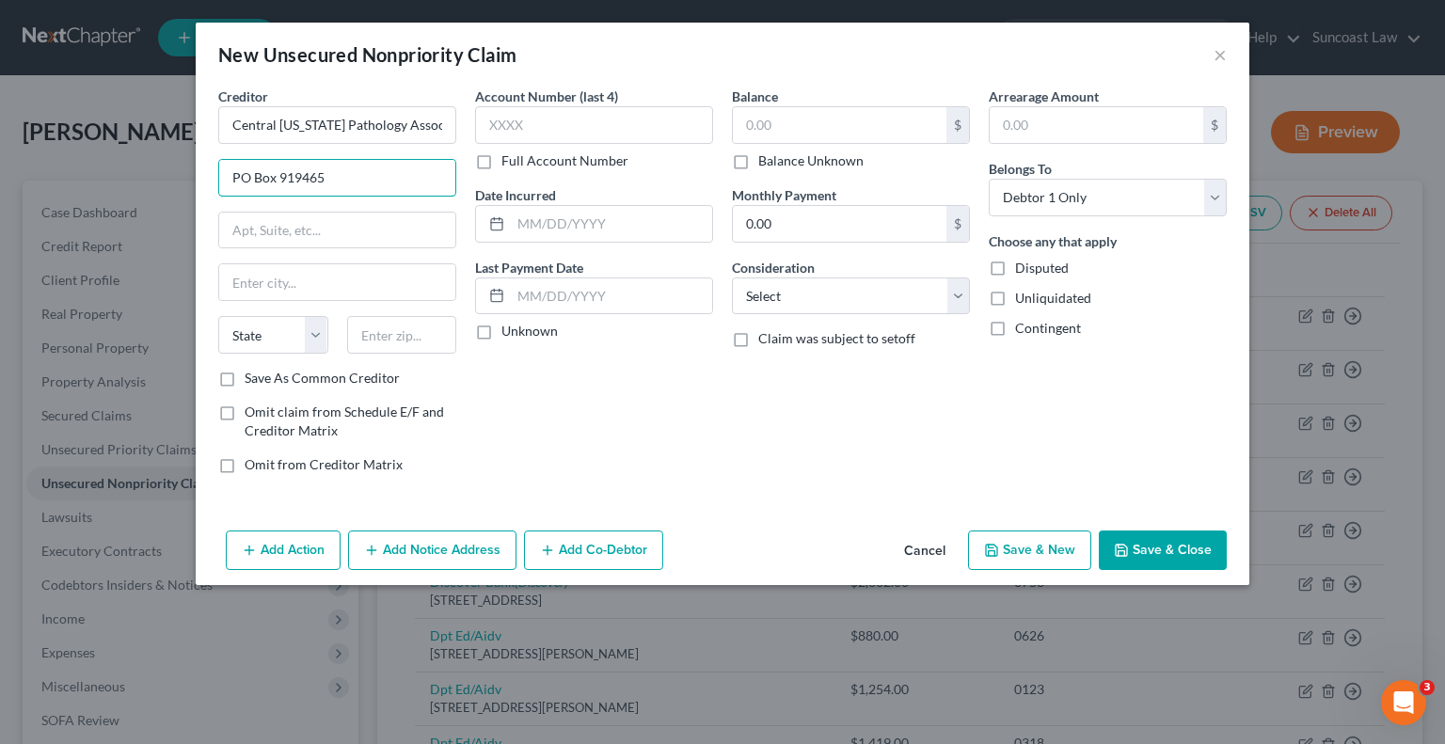
type input "PO Box 919465"
type input "32891"
type input "Orlando"
select select "9"
click at [501, 161] on label "Full Account Number" at bounding box center [564, 160] width 127 height 19
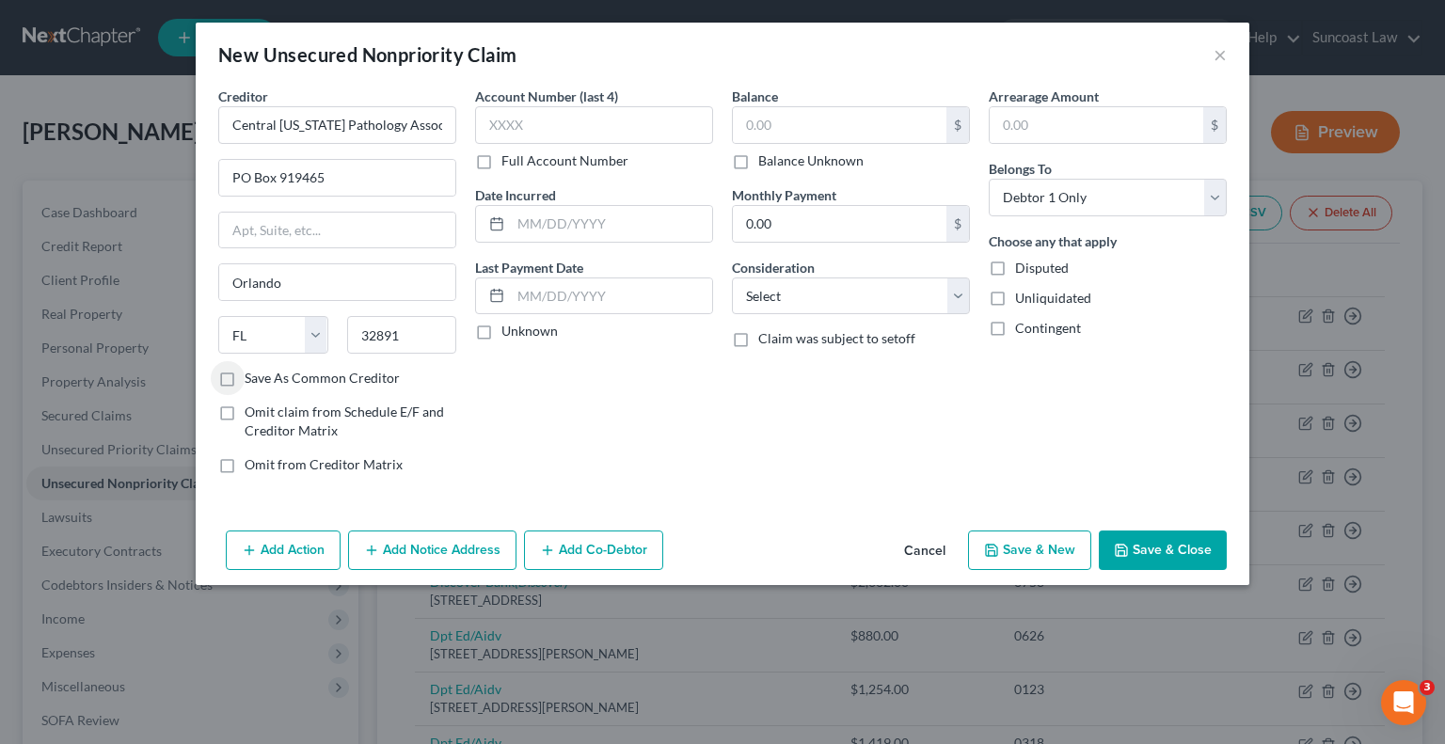
click at [509, 161] on input "Full Account Number" at bounding box center [515, 157] width 12 height 12
click at [537, 135] on input "text" at bounding box center [594, 125] width 238 height 38
type input "30015130196809"
click at [853, 116] on input "text" at bounding box center [840, 125] width 214 height 36
click at [1165, 541] on button "Save & Close" at bounding box center [1163, 551] width 128 height 40
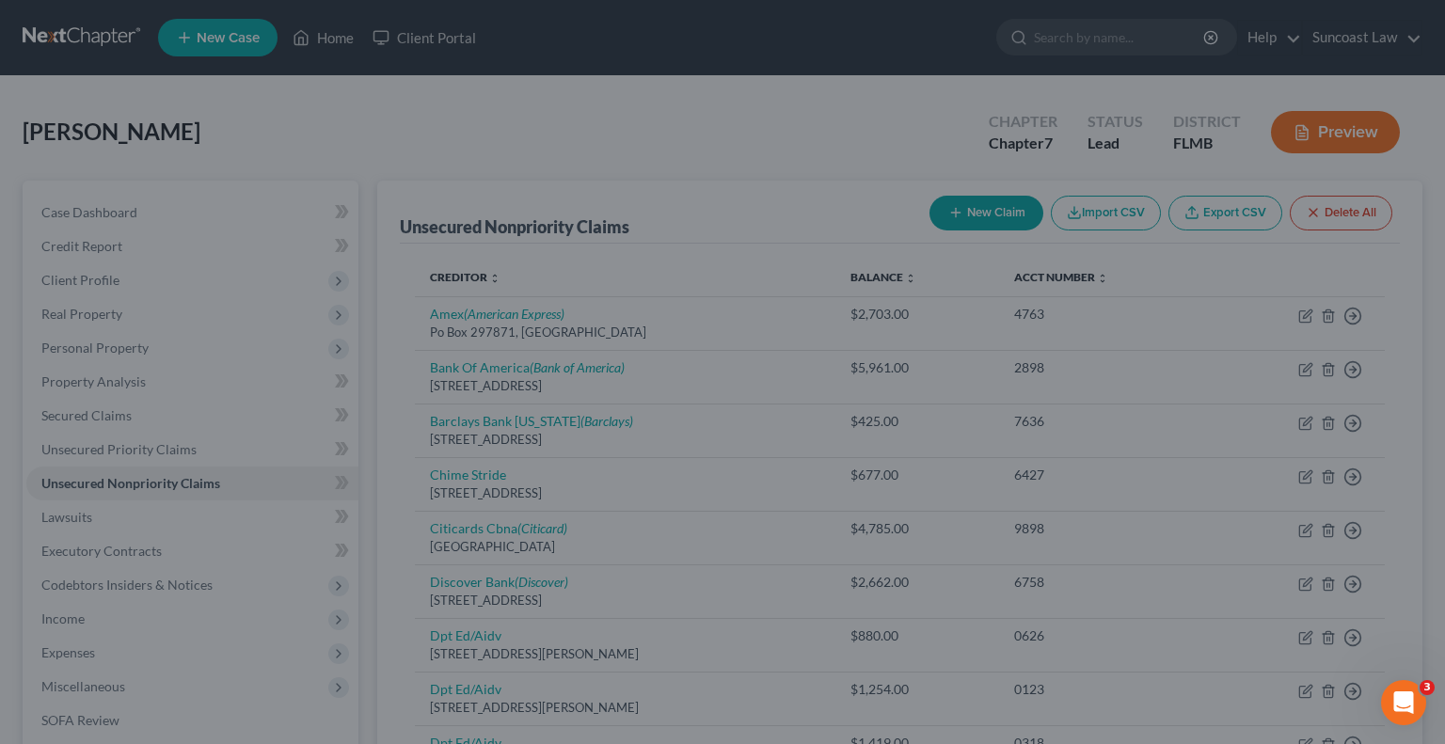
type input "605.00"
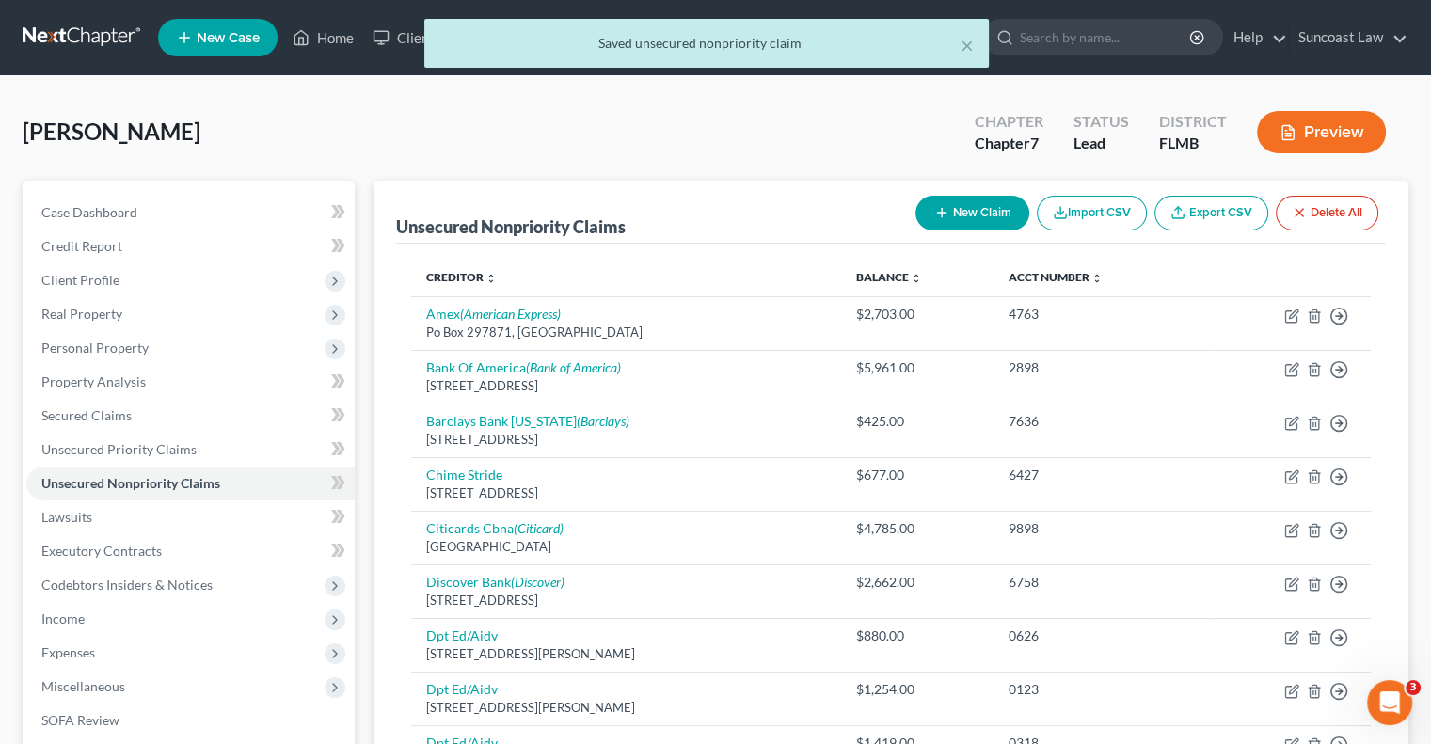
click at [973, 208] on button "New Claim" at bounding box center [972, 213] width 114 height 35
select select "0"
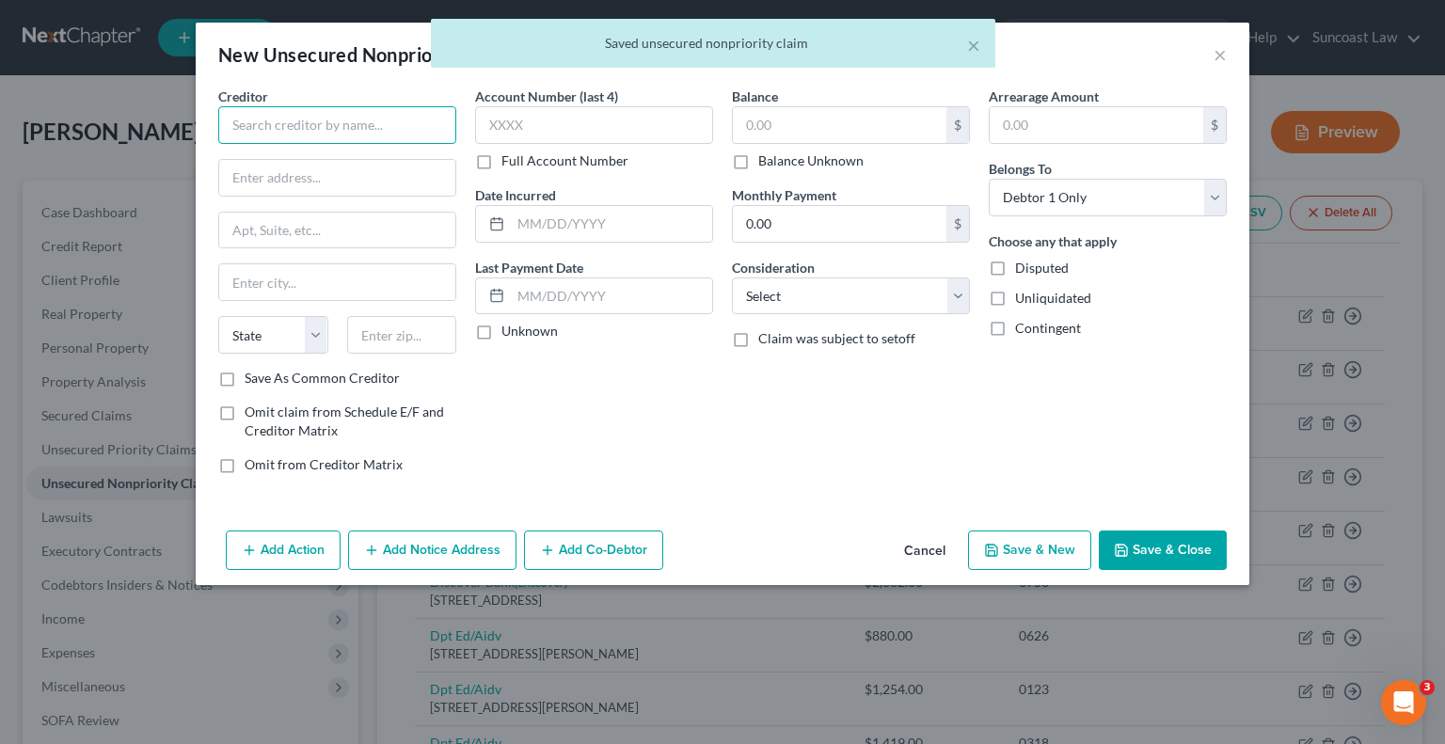
click at [379, 125] on input "text" at bounding box center [337, 125] width 238 height 38
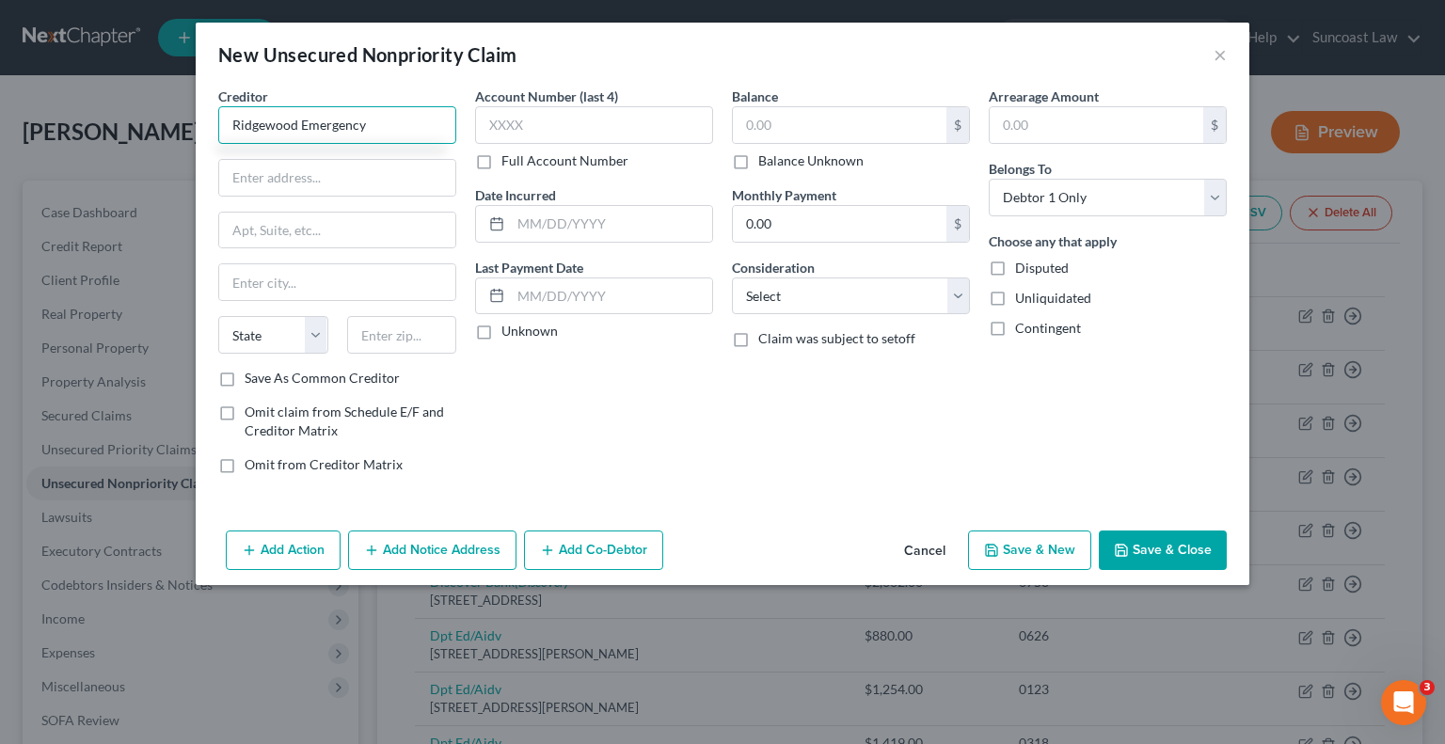
type input "Ridgewood Emergency"
type input "PO Box 650763"
type input "75265"
type input "[GEOGRAPHIC_DATA]"
select select "45"
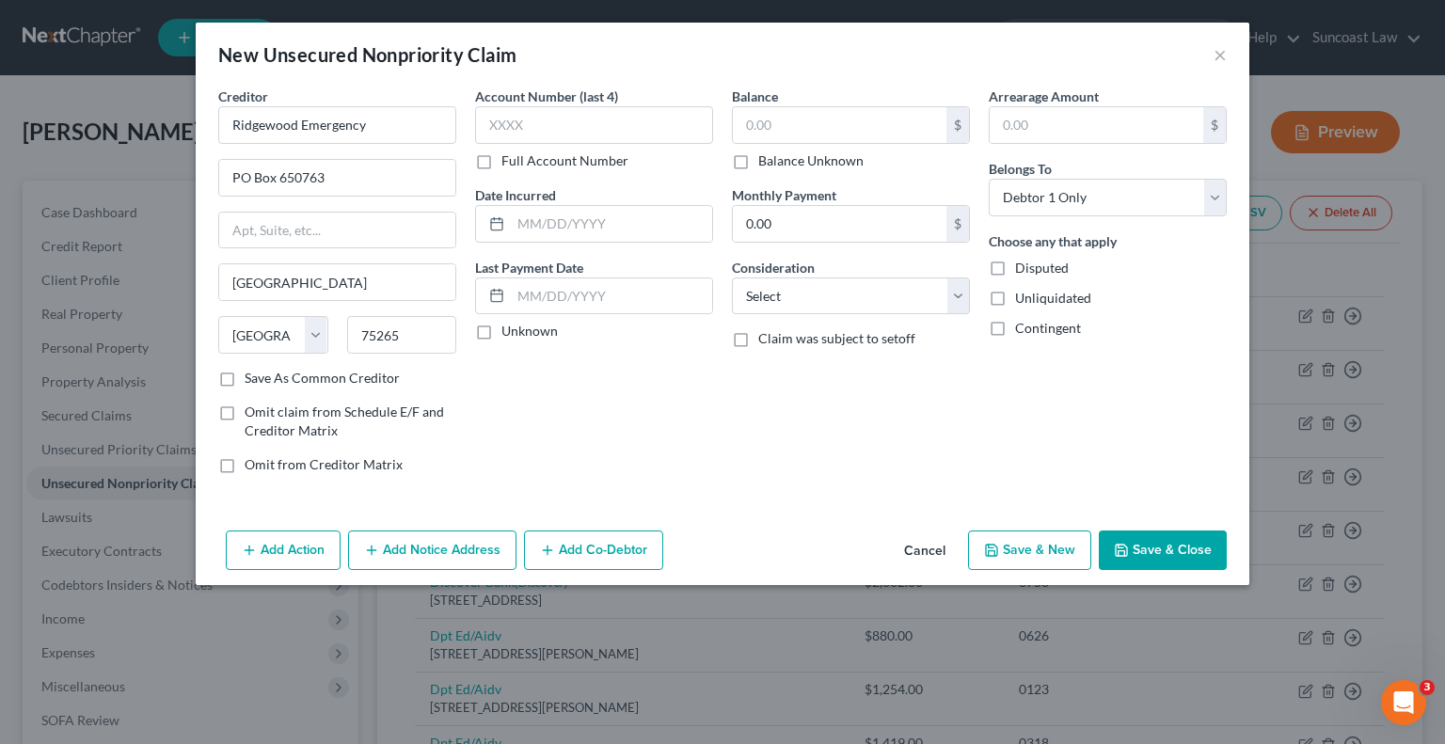
click at [501, 160] on label "Full Account Number" at bounding box center [564, 160] width 127 height 19
click at [509, 160] on input "Full Account Number" at bounding box center [515, 157] width 12 height 12
click at [555, 123] on input "text" at bounding box center [594, 125] width 238 height 38
type input "06X94142517"
click at [805, 121] on input "text" at bounding box center [840, 125] width 214 height 36
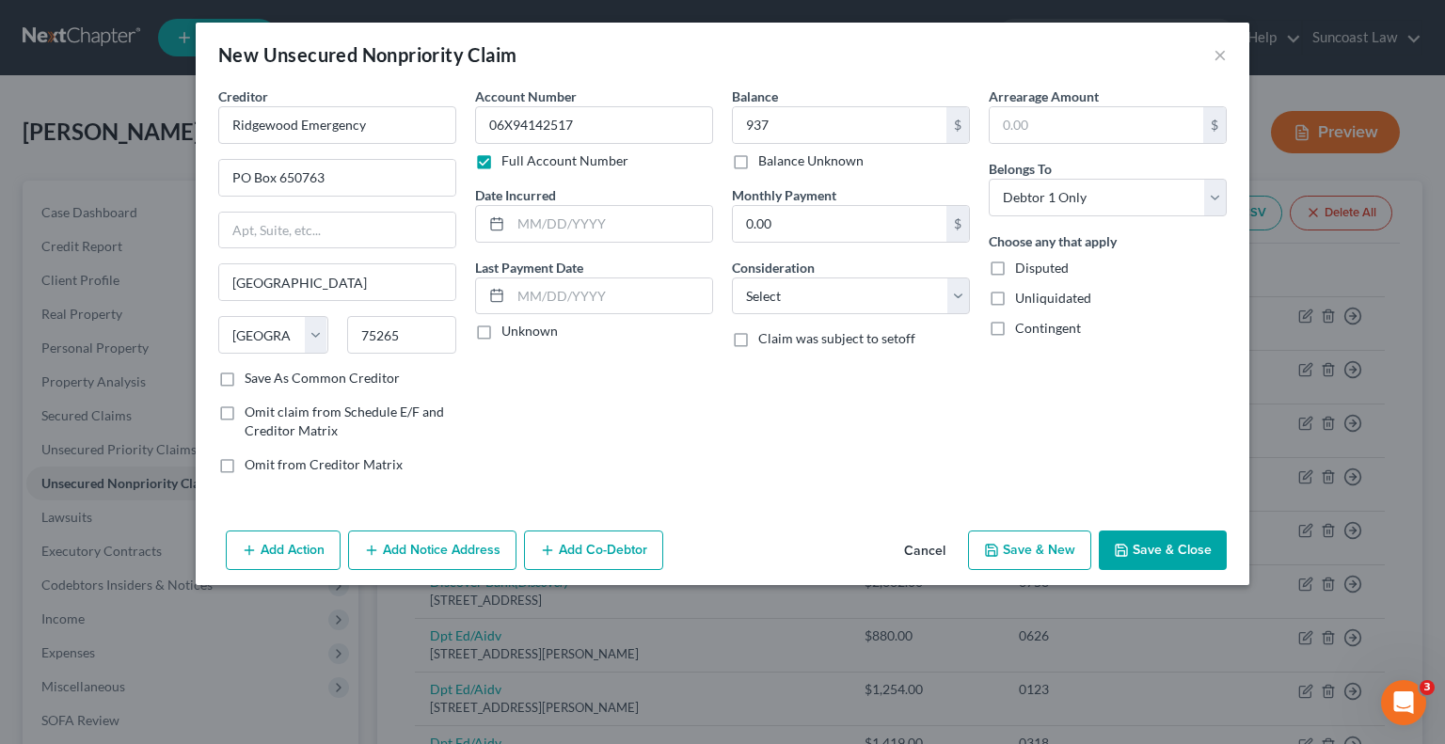
click at [1155, 554] on button "Save & Close" at bounding box center [1163, 551] width 128 height 40
type input "937.00"
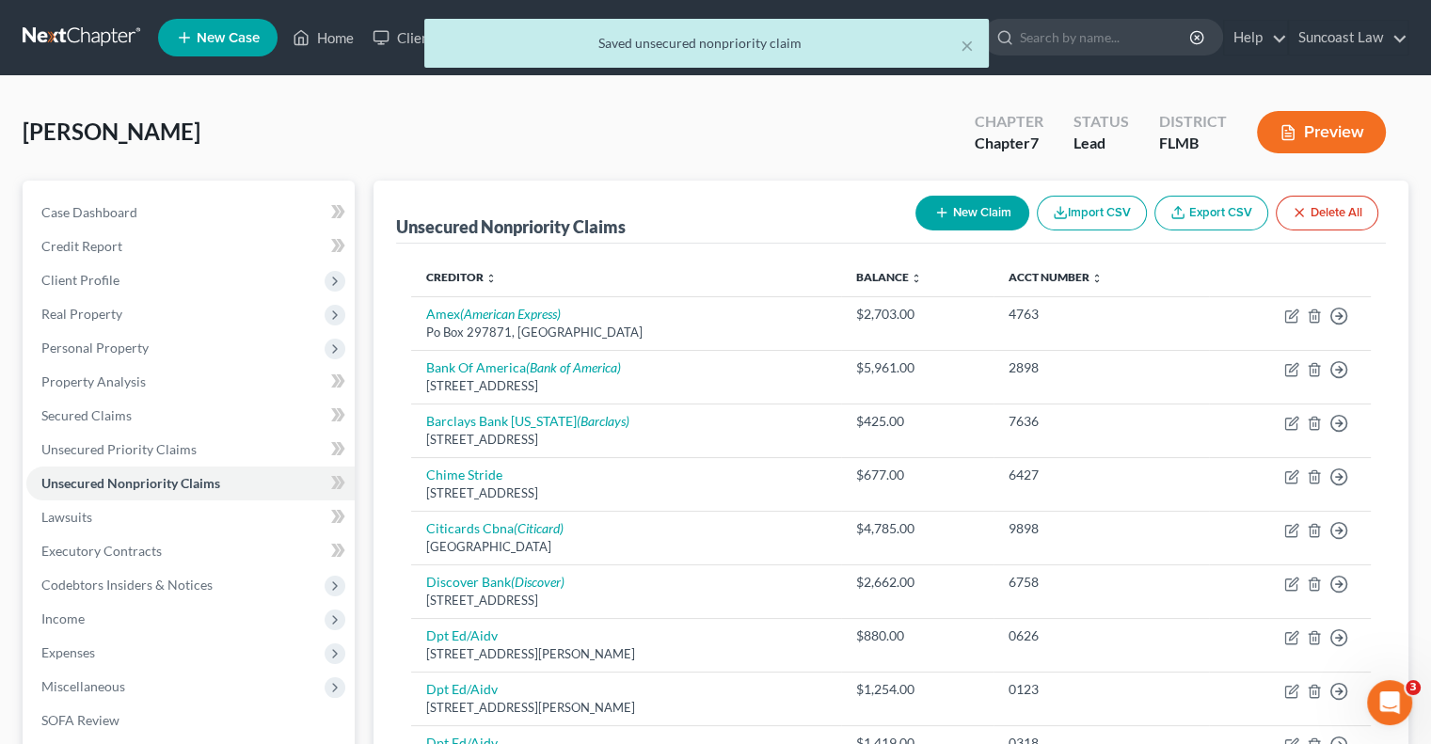
click at [997, 214] on button "New Claim" at bounding box center [972, 213] width 114 height 35
select select "0"
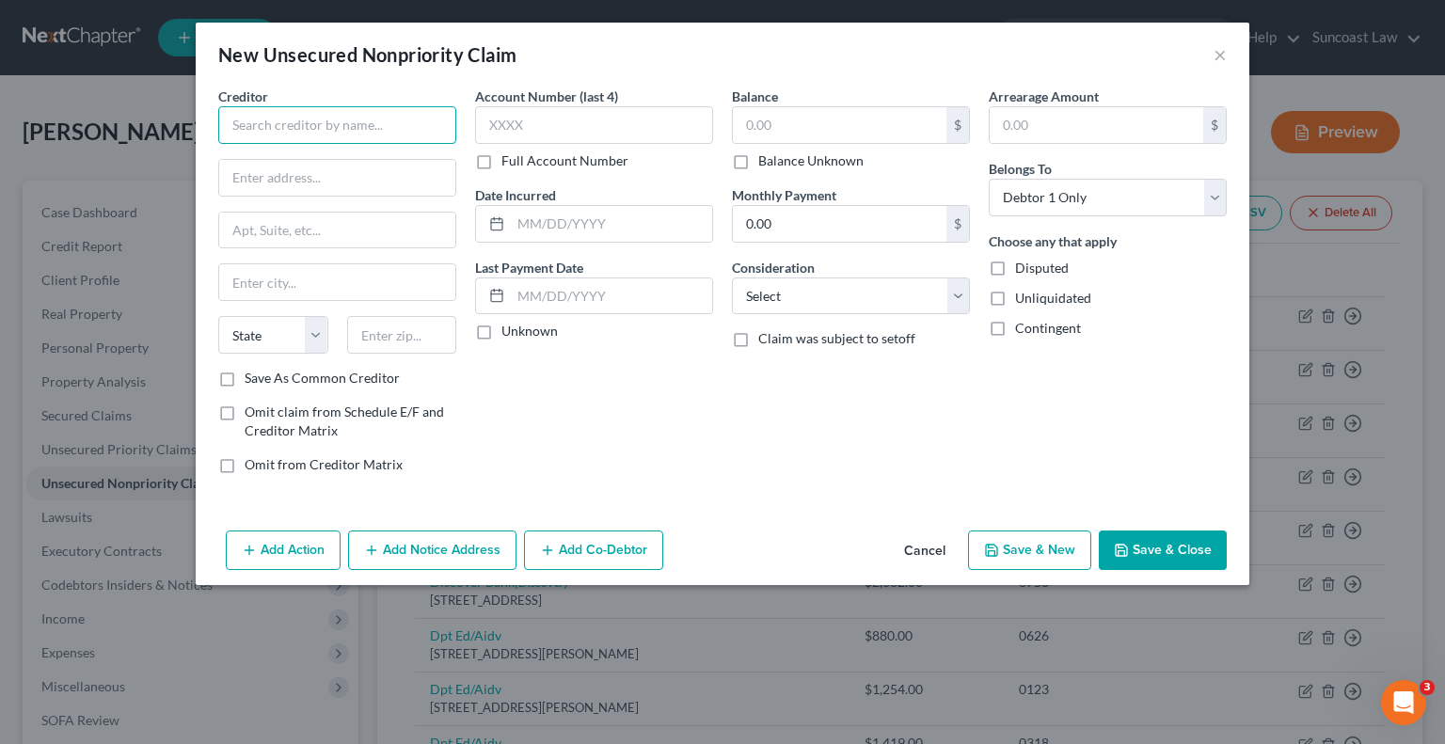
click at [364, 122] on input "text" at bounding box center [337, 125] width 238 height 38
type input "HRRG"
type input "PO Box 5406"
type input "45273"
type input "[GEOGRAPHIC_DATA]"
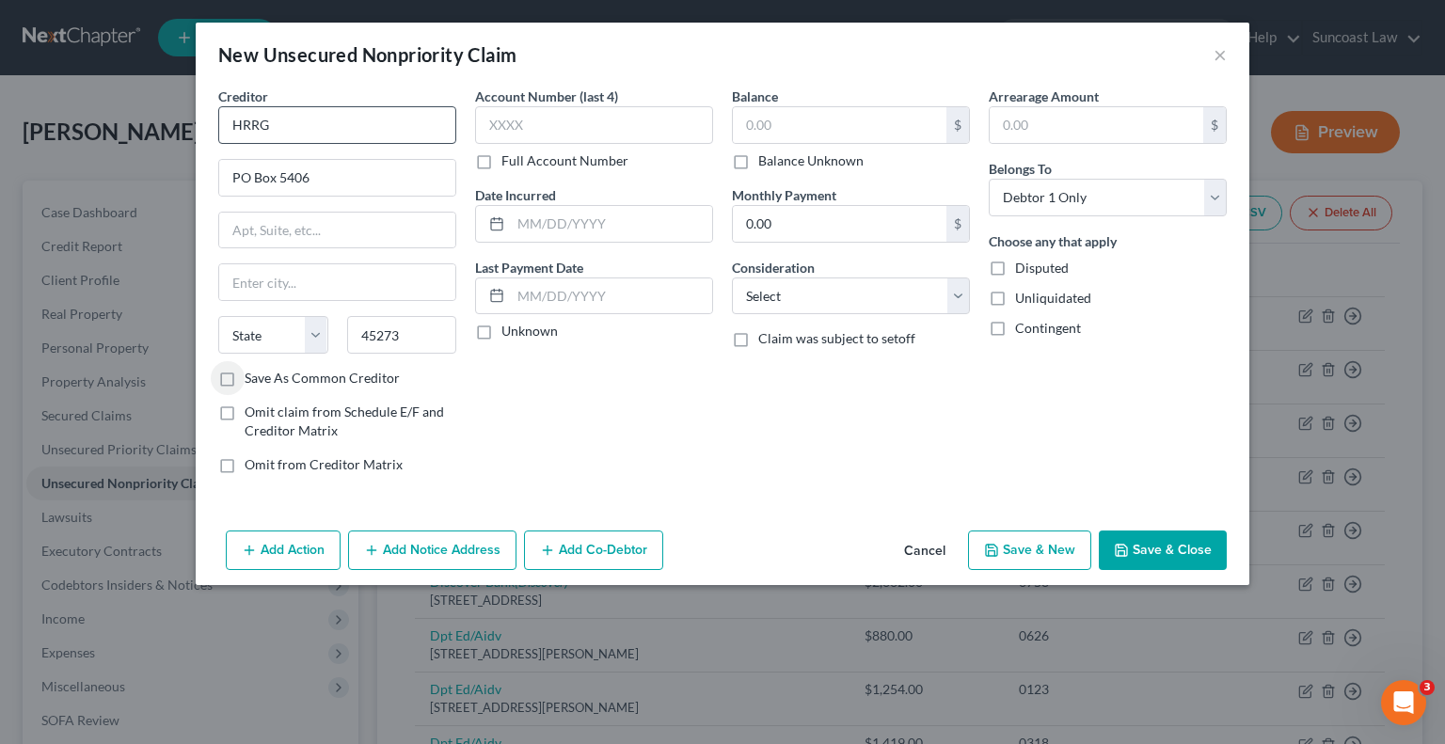
select select "36"
click at [501, 160] on label "Full Account Number" at bounding box center [564, 160] width 127 height 19
click at [509, 160] on input "Full Account Number" at bounding box center [515, 157] width 12 height 12
click at [591, 127] on input "text" at bounding box center [594, 125] width 238 height 38
type input "66740428"
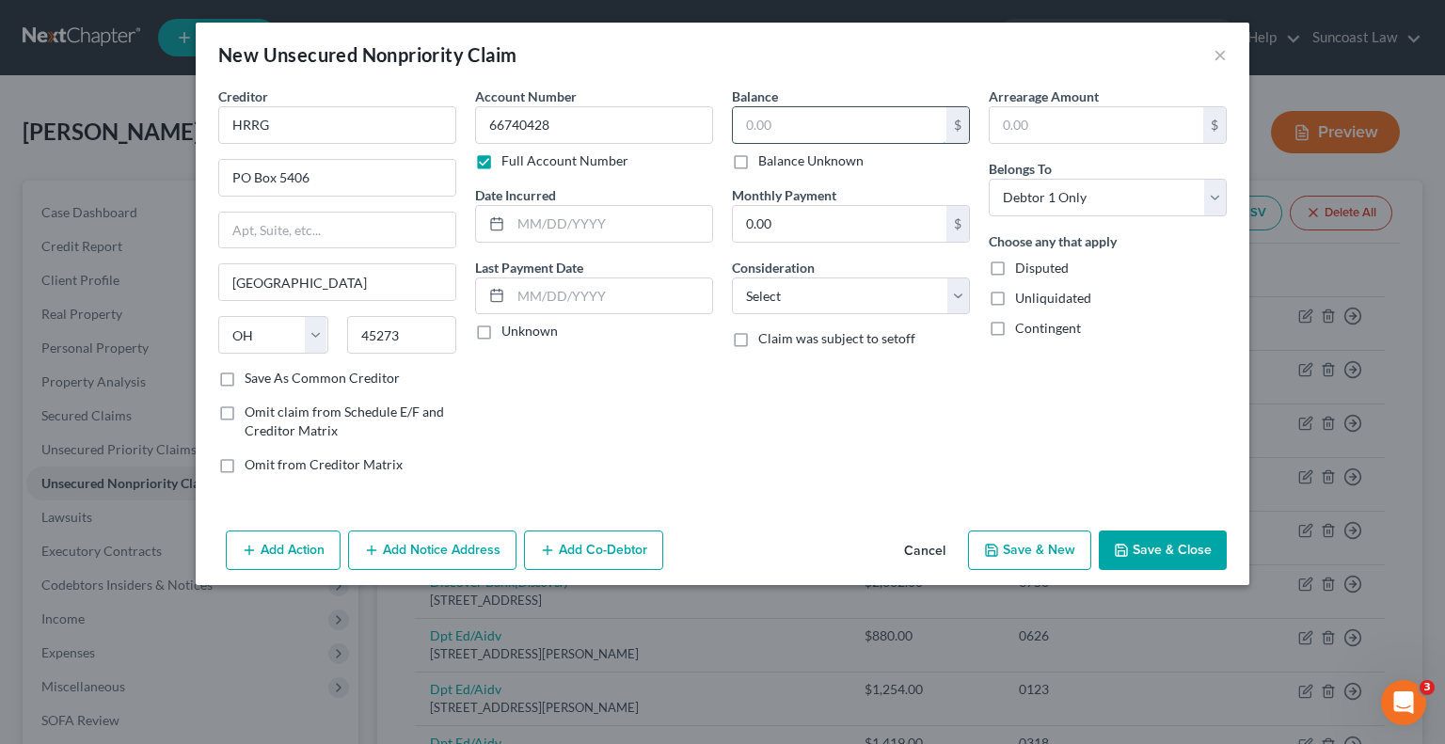
click at [783, 126] on input "text" at bounding box center [840, 125] width 214 height 36
click at [1155, 556] on button "Save & Close" at bounding box center [1163, 551] width 128 height 40
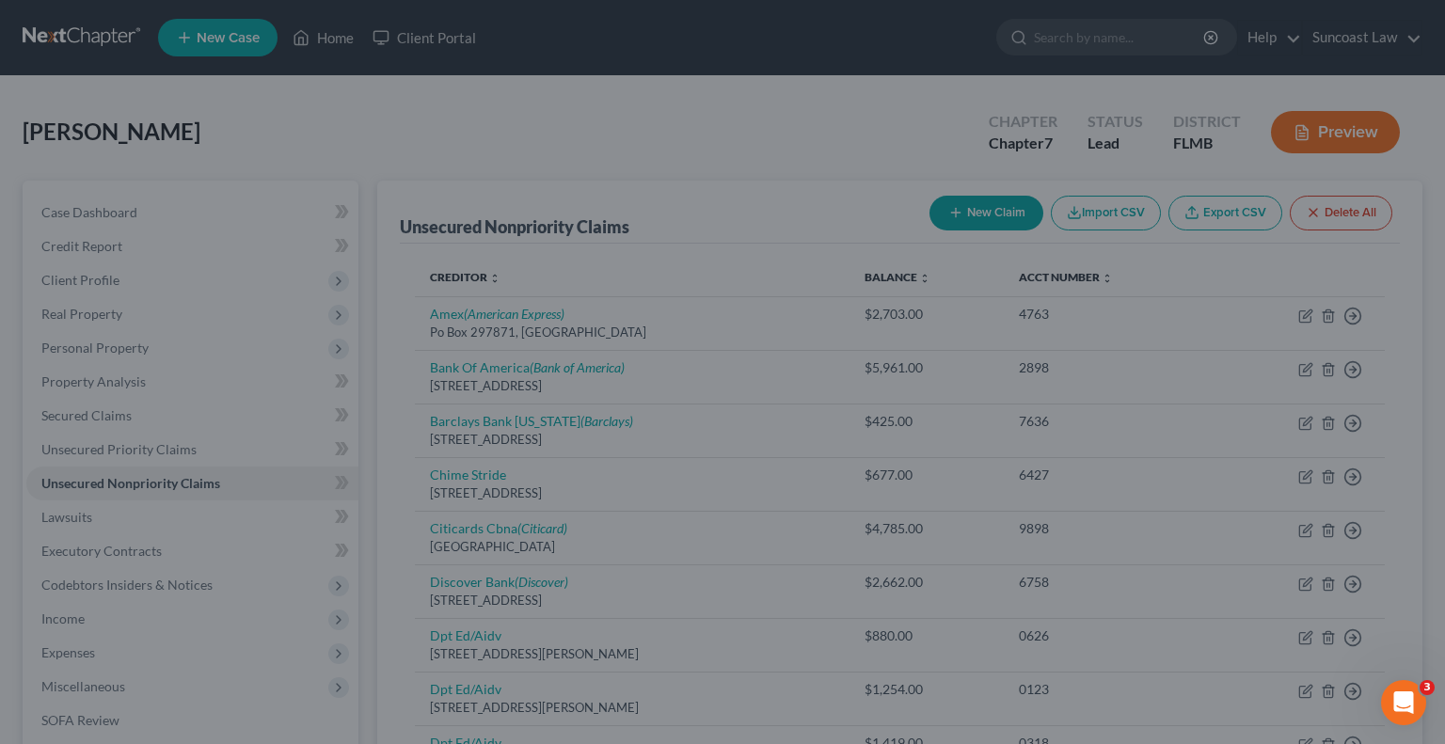
type input "1,243.00"
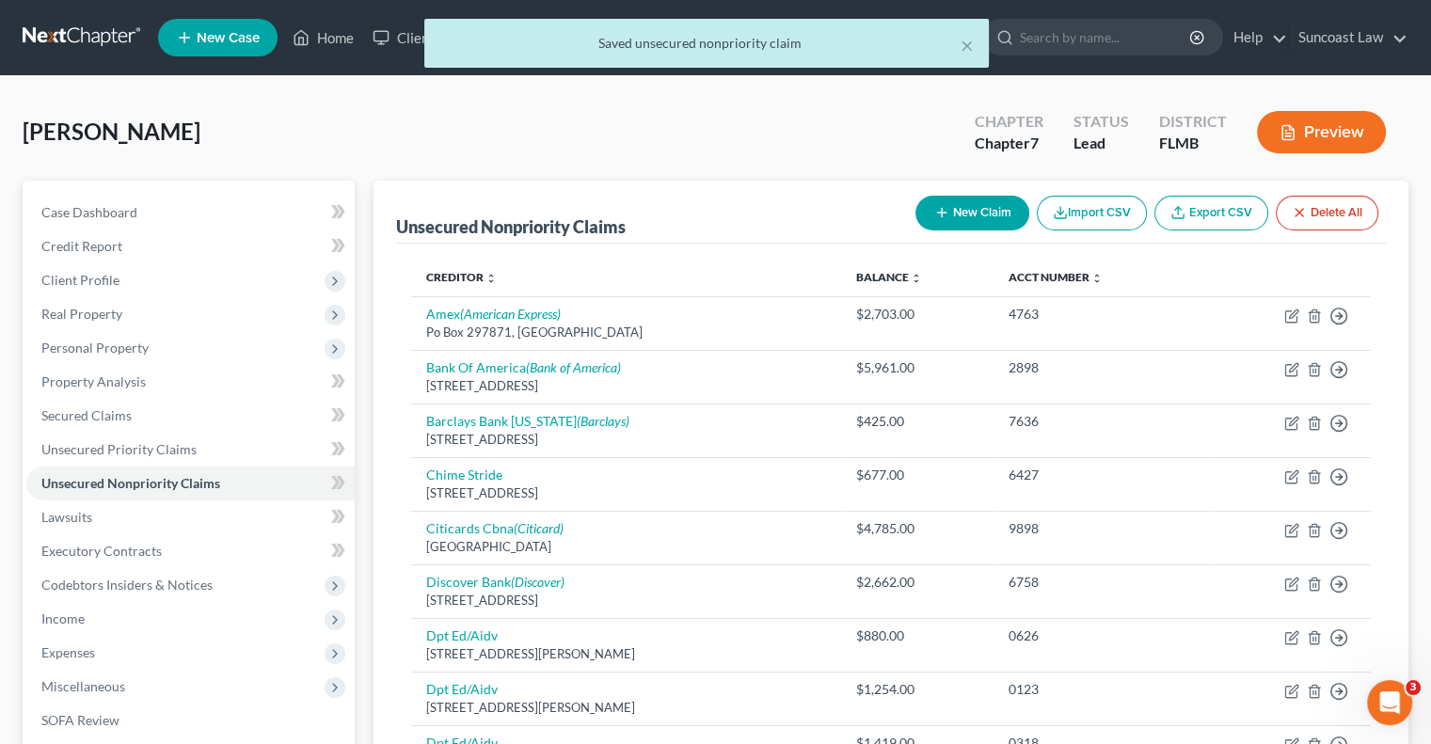
click at [917, 206] on button "New Claim" at bounding box center [972, 213] width 114 height 35
select select "0"
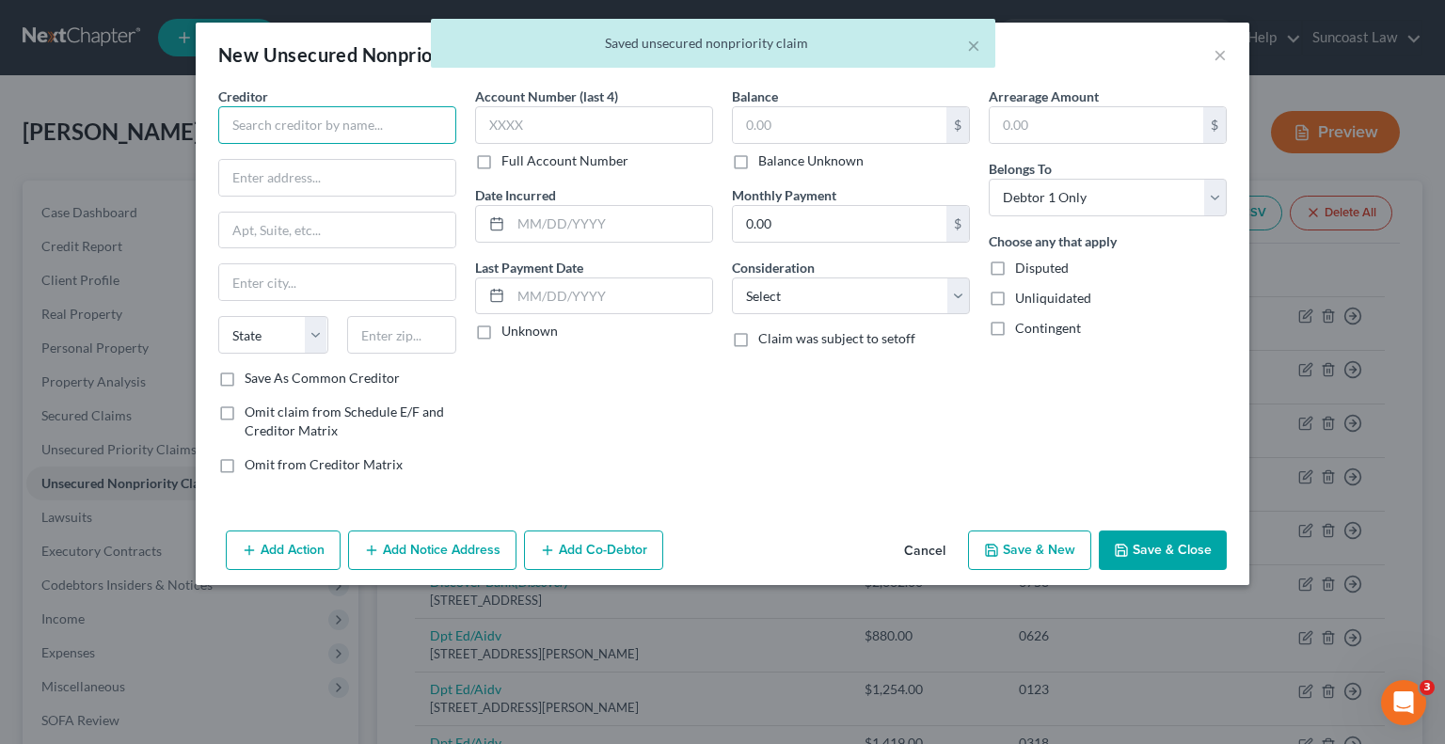
click at [400, 119] on input "text" at bounding box center [337, 125] width 238 height 38
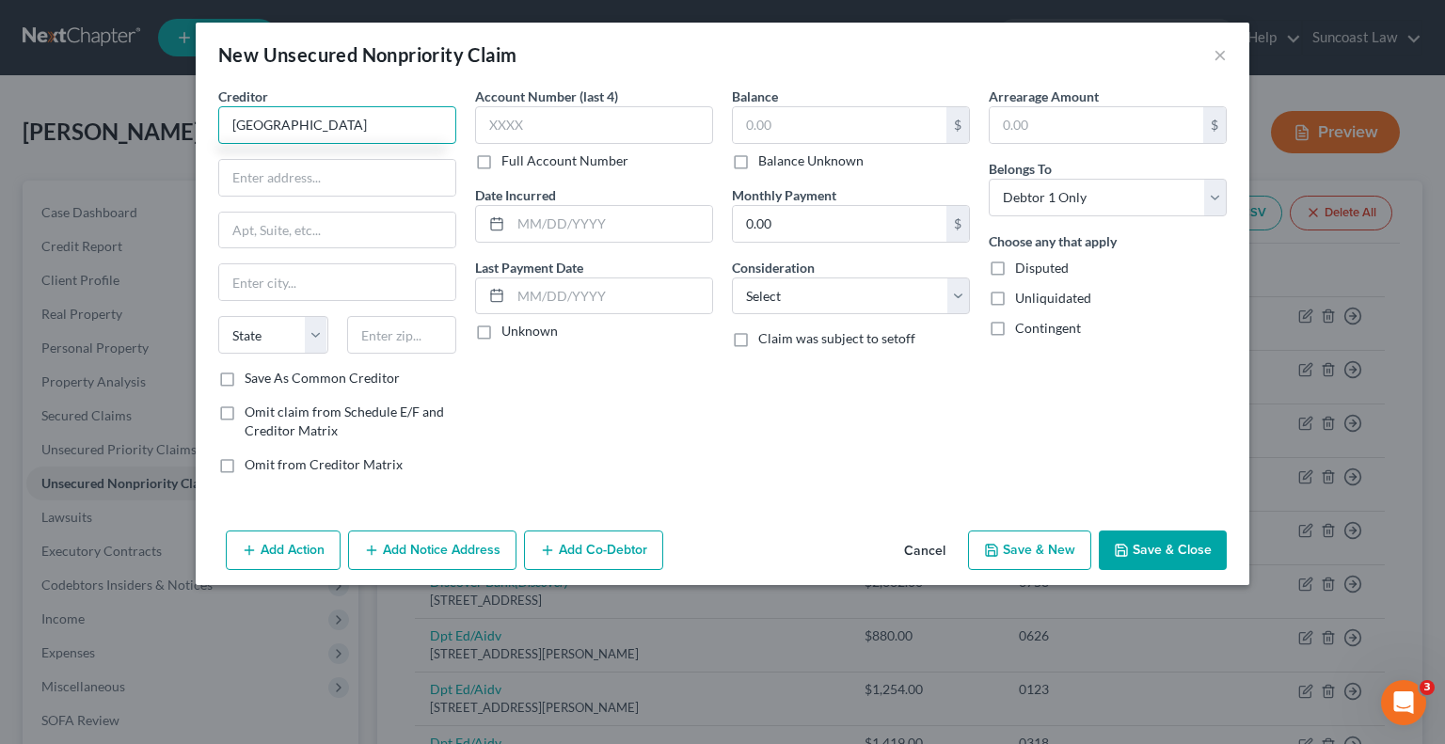
type input "[GEOGRAPHIC_DATA]"
type input "PO Box 496"
type input "43058"
type input "[GEOGRAPHIC_DATA]"
select select "36"
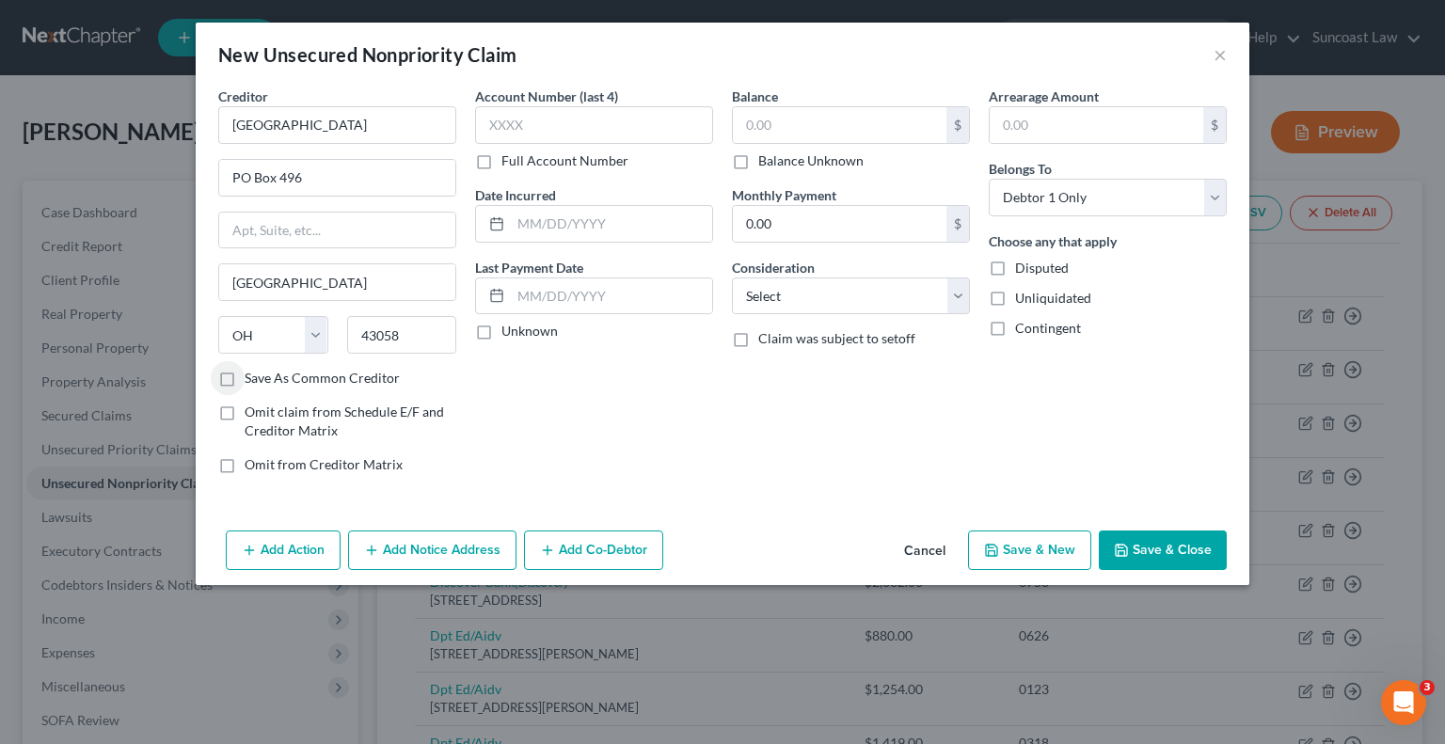
click at [501, 156] on label "Full Account Number" at bounding box center [564, 160] width 127 height 19
click at [509, 156] on input "Full Account Number" at bounding box center [515, 157] width 12 height 12
click at [523, 128] on input "text" at bounding box center [594, 125] width 238 height 38
type input "000062895748"
click at [861, 119] on input "text" at bounding box center [840, 125] width 214 height 36
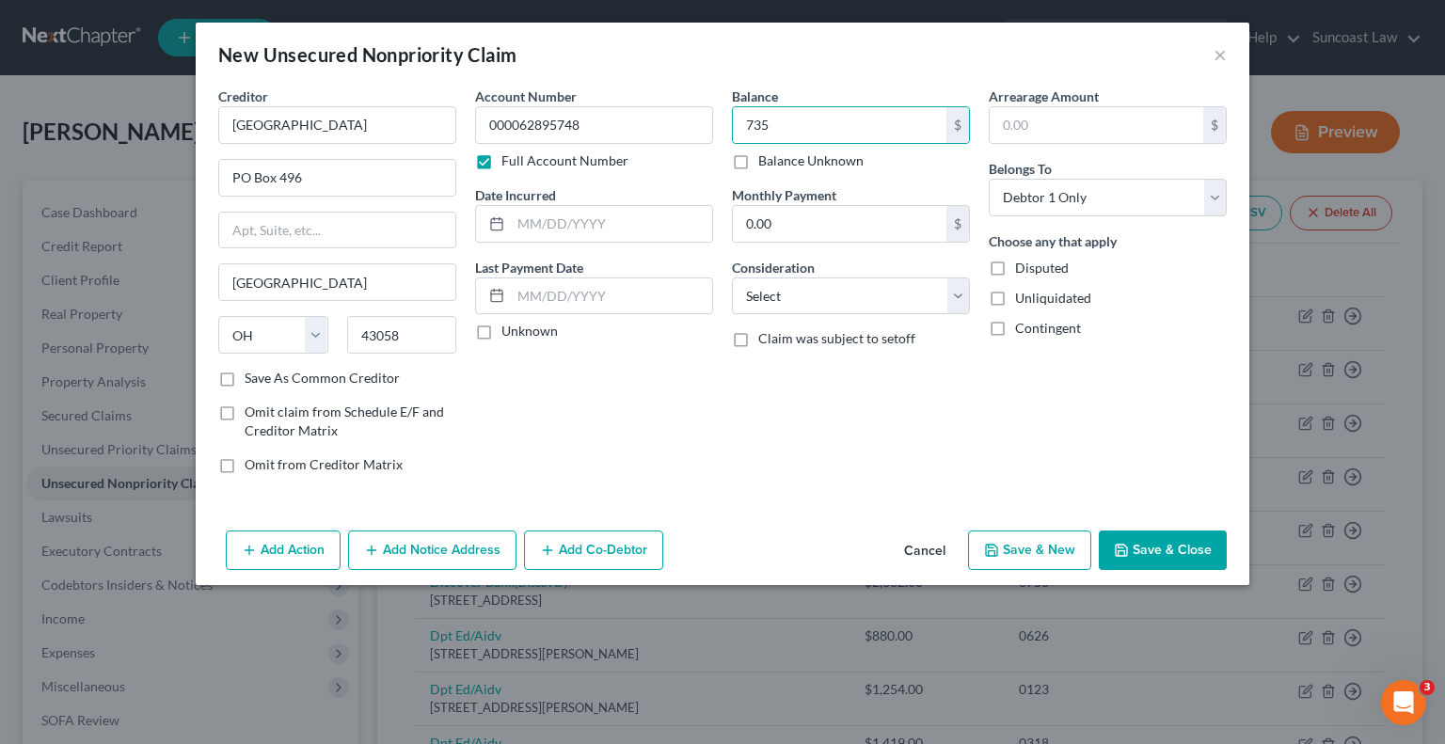
click at [1141, 540] on button "Save & Close" at bounding box center [1163, 551] width 128 height 40
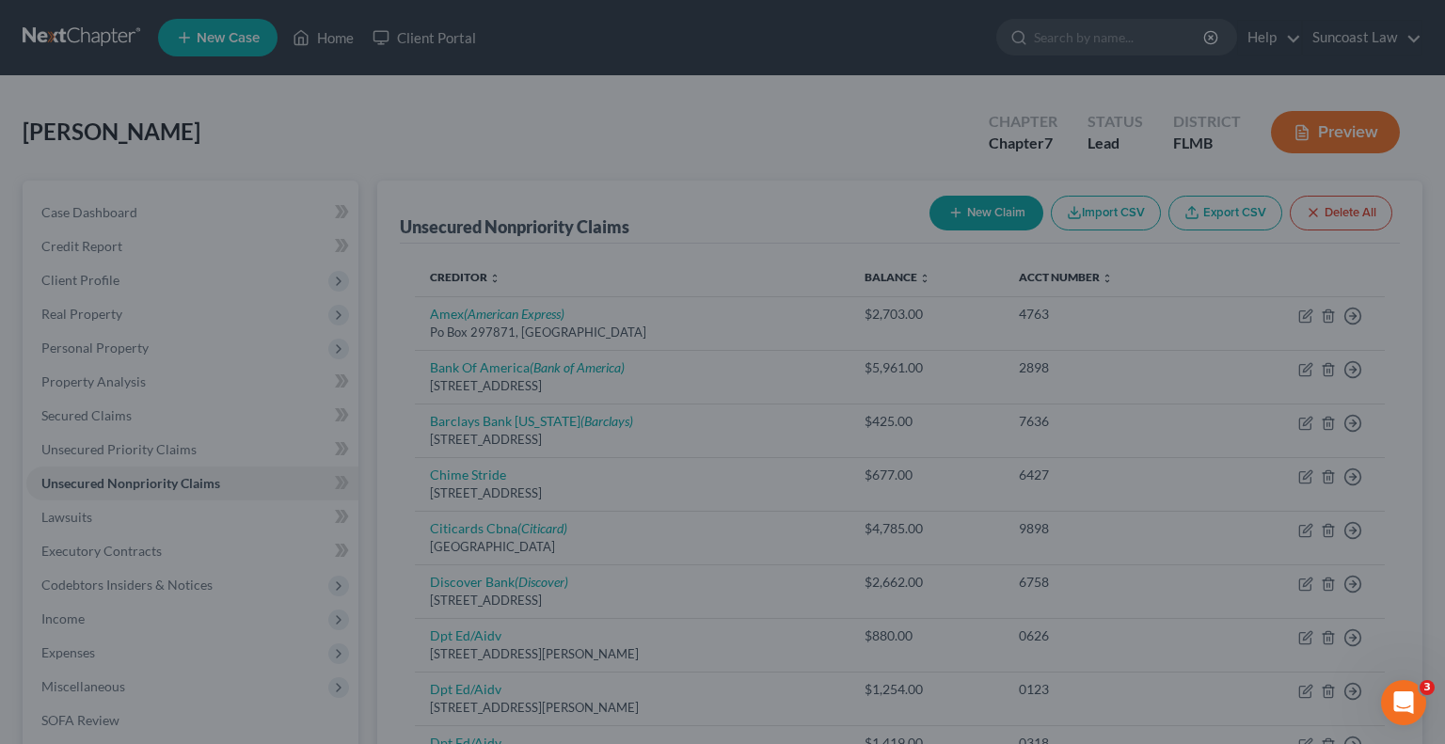
type input "735.00"
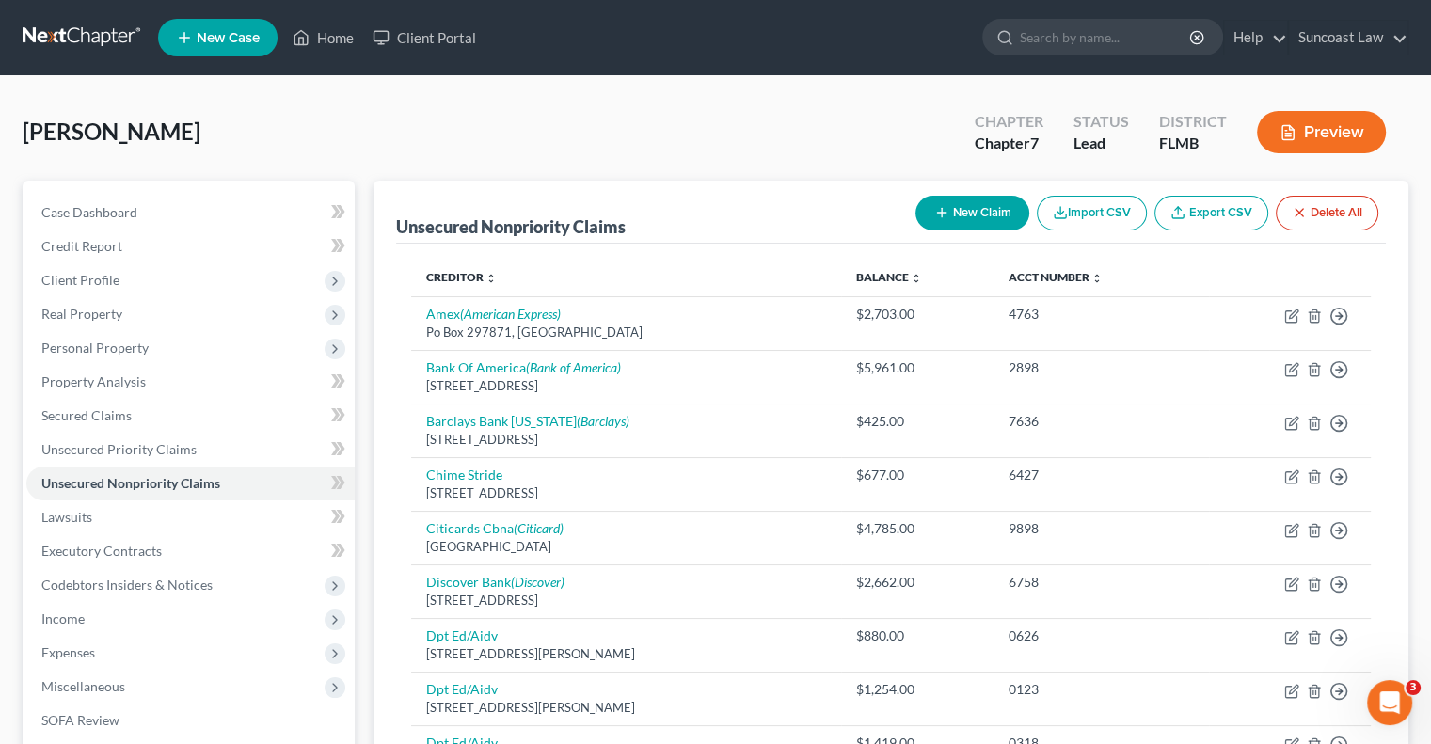
click at [952, 203] on button "New Claim" at bounding box center [972, 213] width 114 height 35
select select "0"
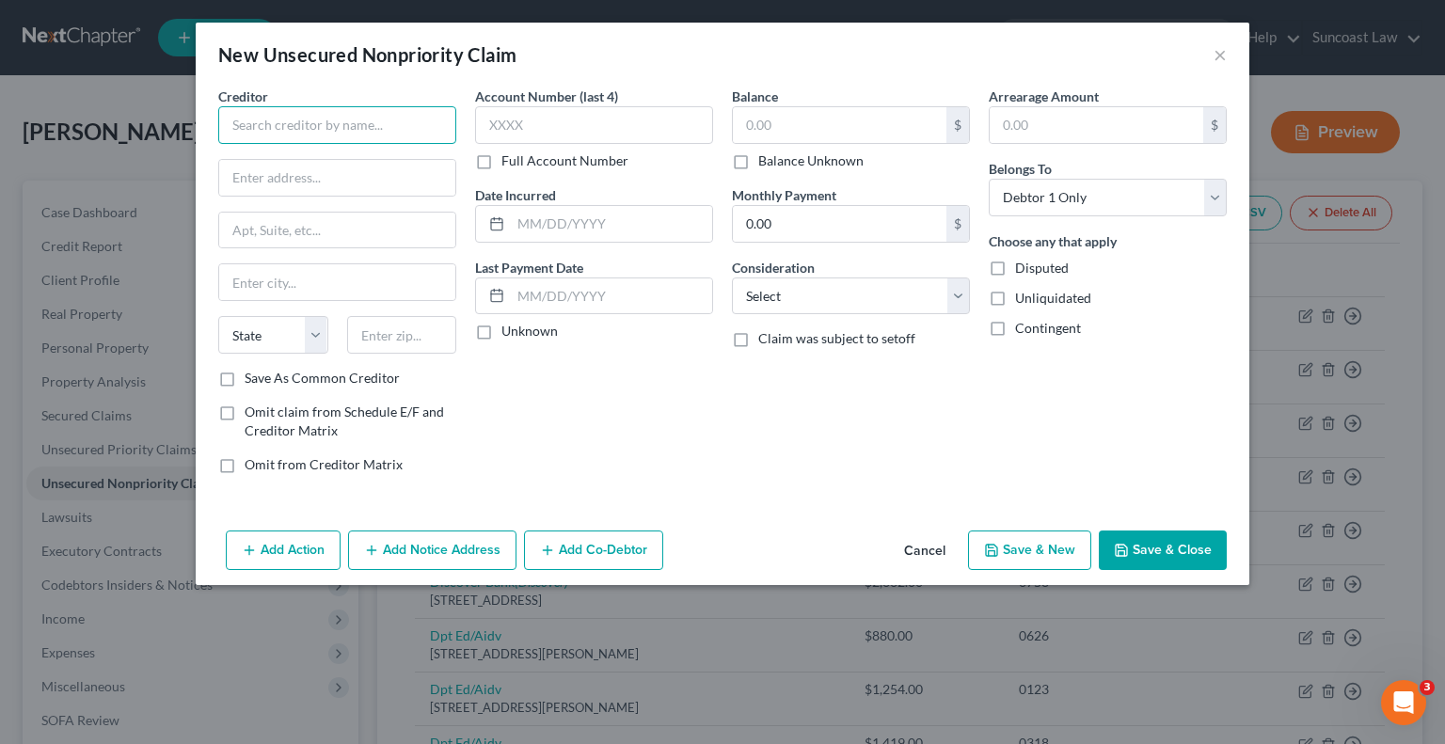
click at [333, 111] on input "text" at bounding box center [337, 125] width 238 height 38
type input "EMBCC Patient Services"
type input "Po Box 981028"
type input "02298"
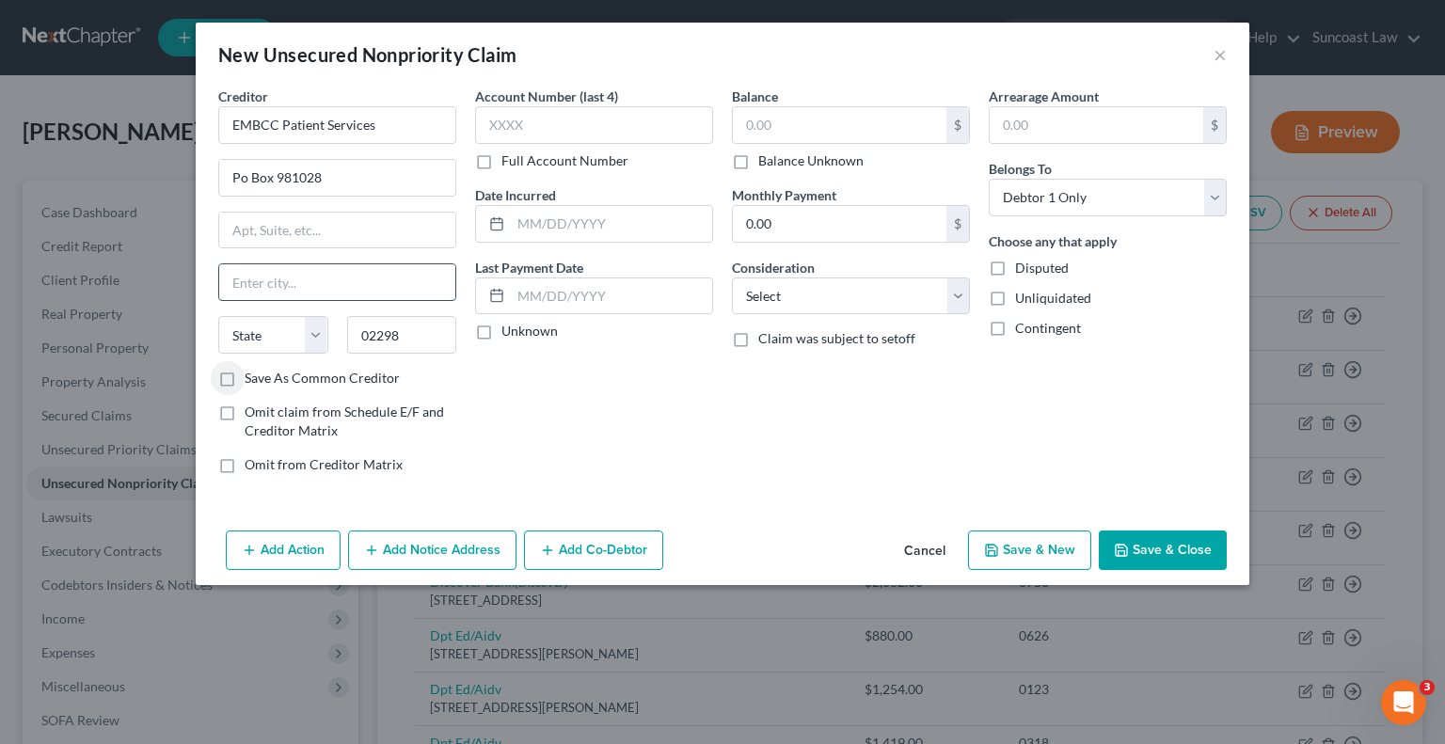
click at [324, 296] on input "text" at bounding box center [337, 282] width 236 height 36
type input "[GEOGRAPHIC_DATA]"
select select "22"
click at [501, 157] on label "Full Account Number" at bounding box center [564, 160] width 127 height 19
click at [509, 157] on input "Full Account Number" at bounding box center [515, 157] width 12 height 12
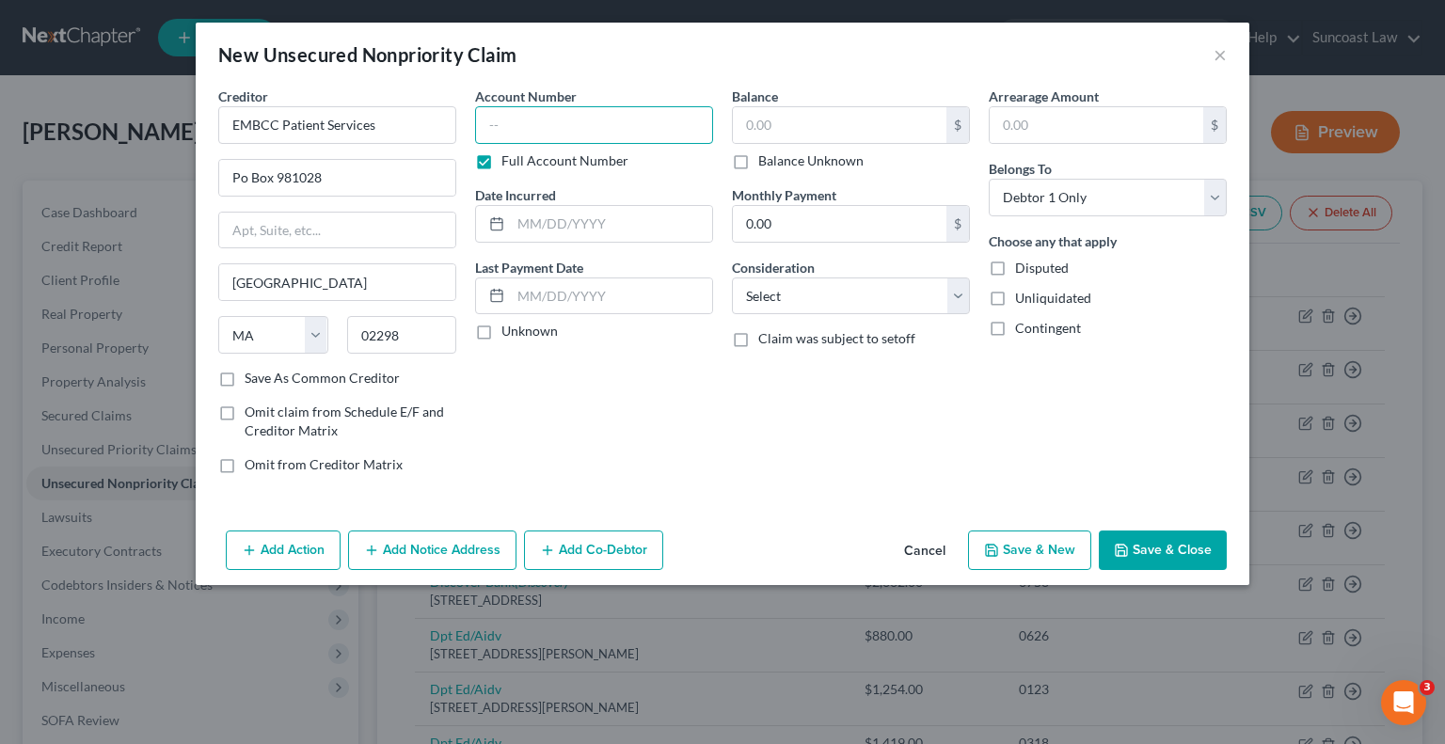
click at [559, 136] on input "text" at bounding box center [594, 125] width 238 height 38
type input "06X94142517"
click at [766, 129] on input "text" at bounding box center [840, 125] width 214 height 36
type input "937"
click at [1157, 536] on button "Save & Close" at bounding box center [1163, 551] width 128 height 40
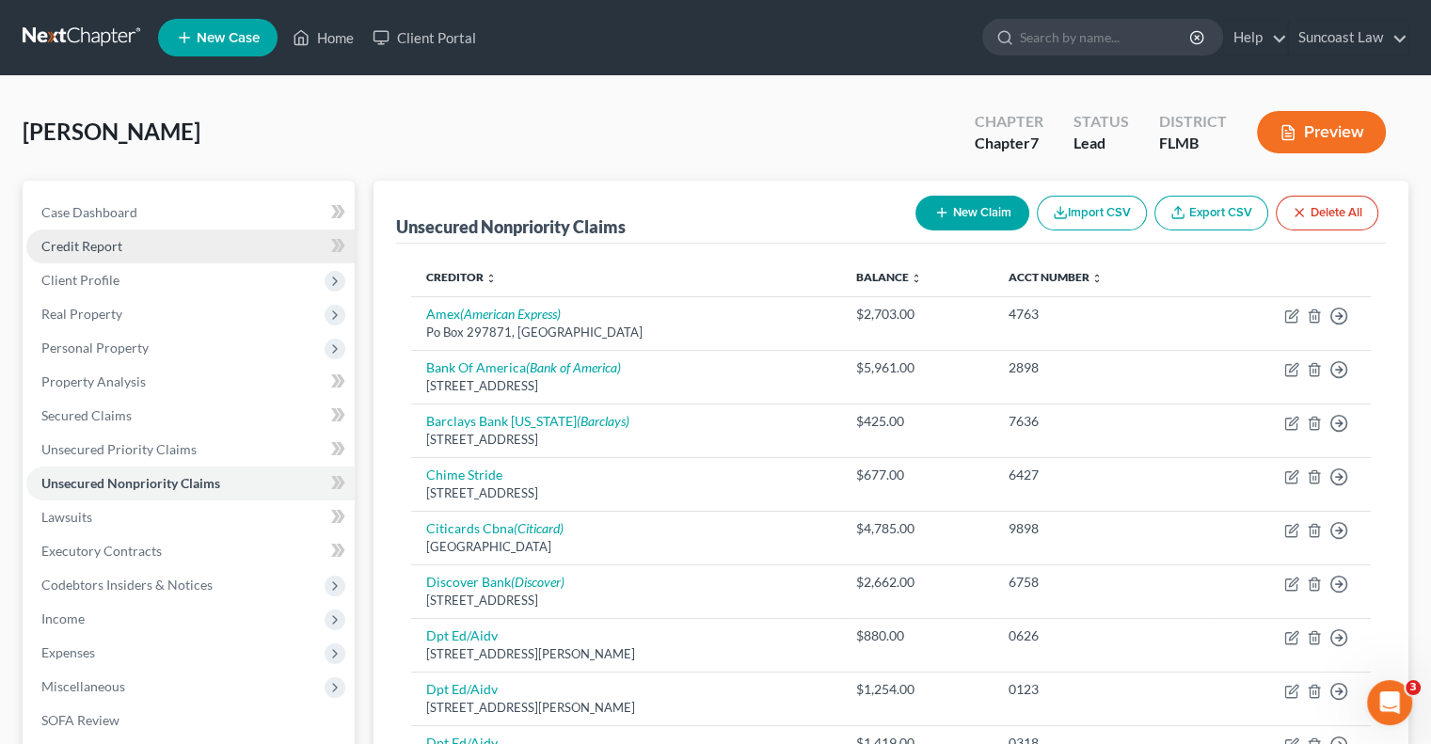
click at [130, 253] on link "Credit Report" at bounding box center [190, 247] width 328 height 34
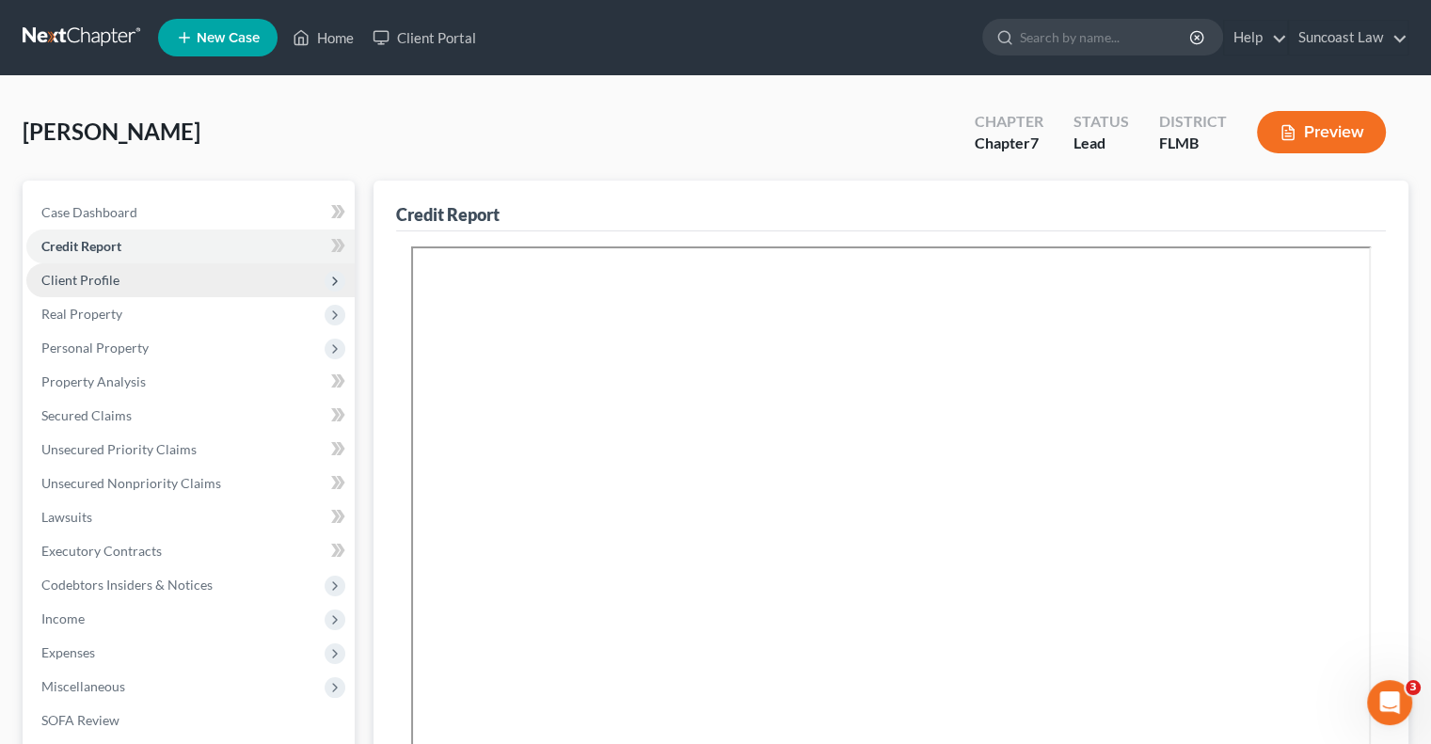
click at [121, 286] on span "Client Profile" at bounding box center [190, 280] width 328 height 34
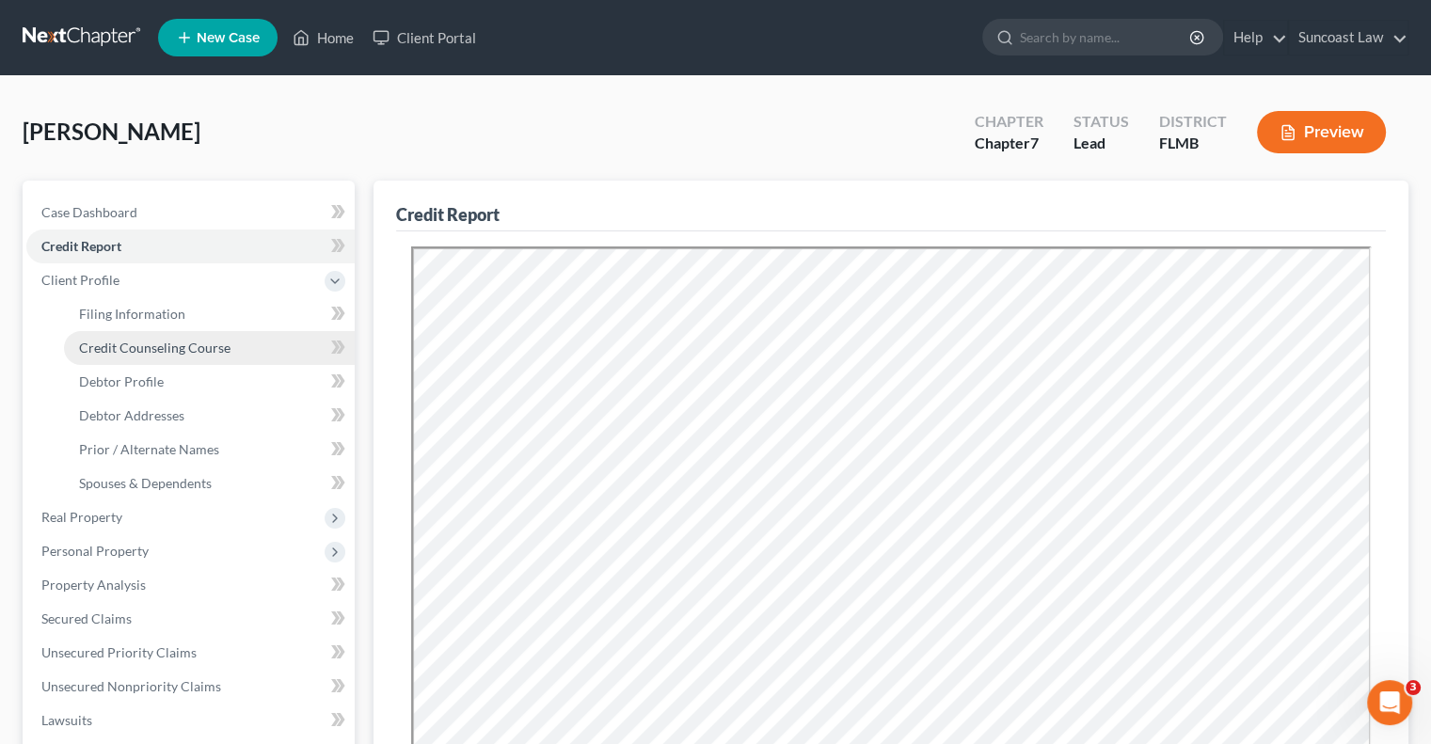
click at [174, 345] on span "Credit Counseling Course" at bounding box center [154, 348] width 151 height 16
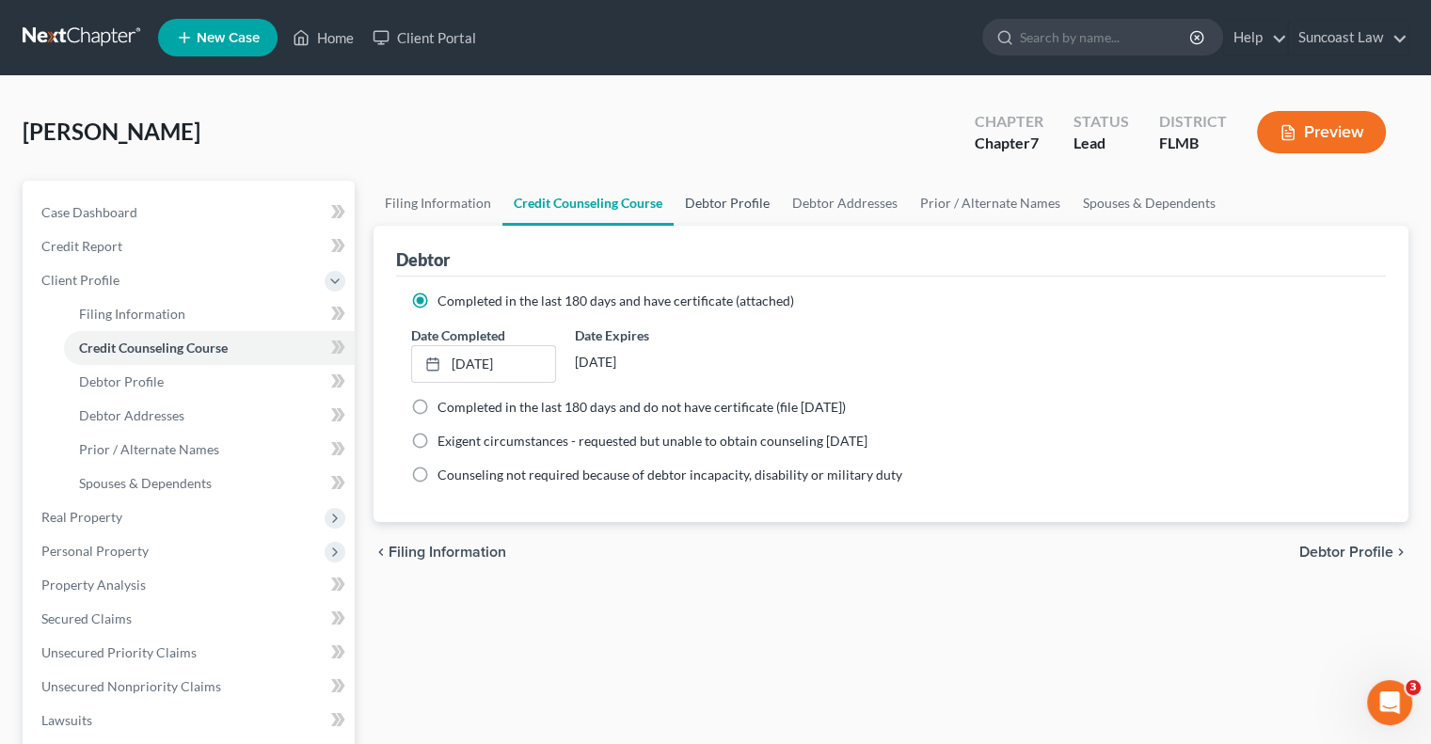
click at [758, 200] on link "Debtor Profile" at bounding box center [727, 203] width 107 height 45
select select "0"
select select "1"
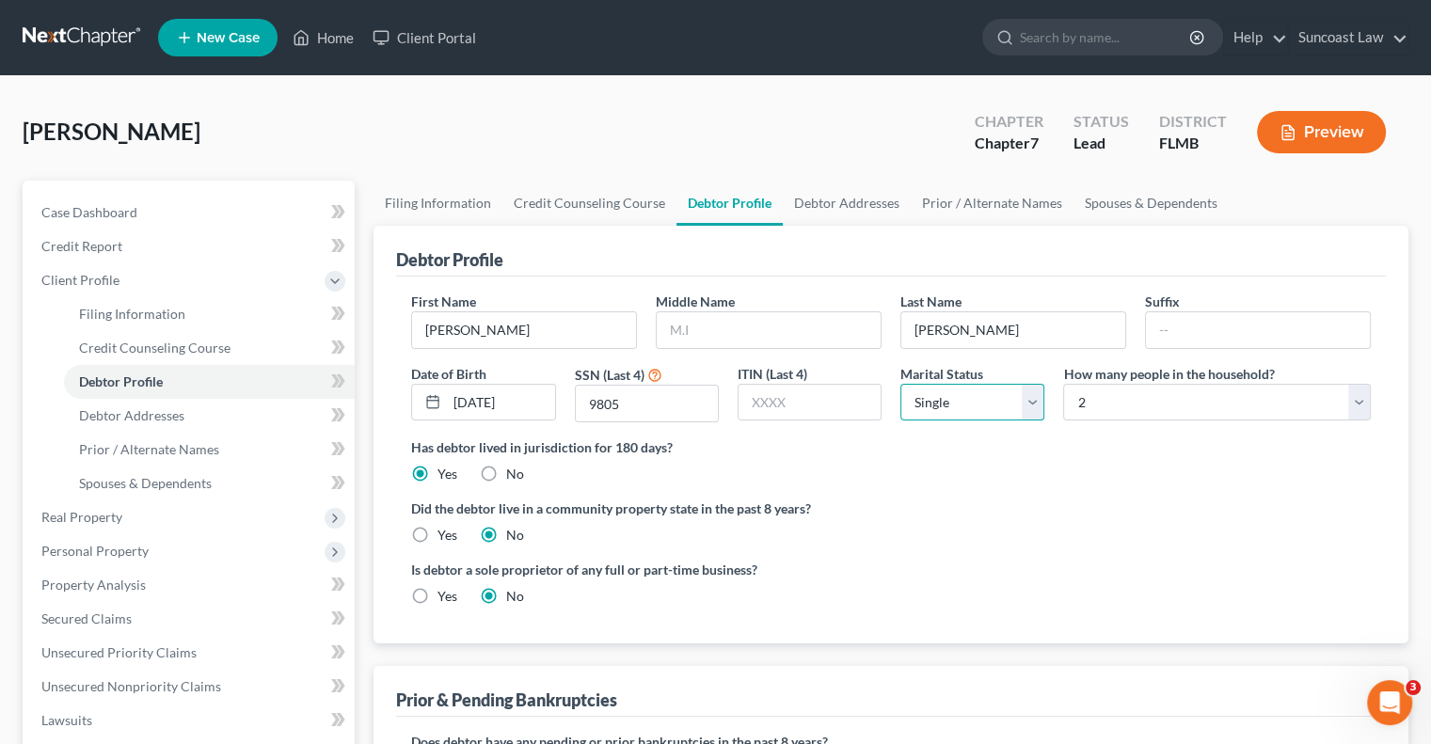
click at [982, 406] on select "Select Single Married Separated Divorced Widowed" at bounding box center [972, 403] width 144 height 38
select select "3"
click at [900, 384] on select "Select Single Married Separated Divorced Widowed" at bounding box center [972, 403] width 144 height 38
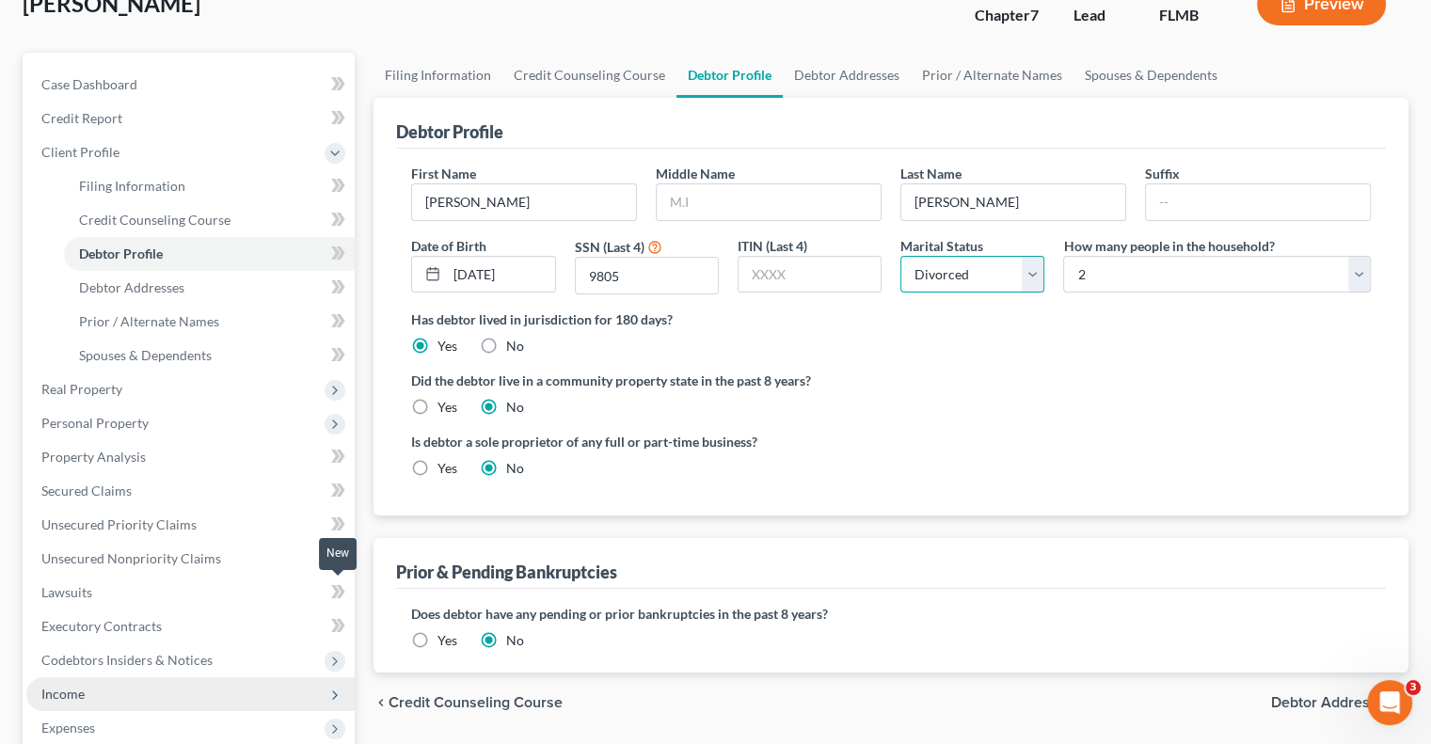
scroll to position [282, 0]
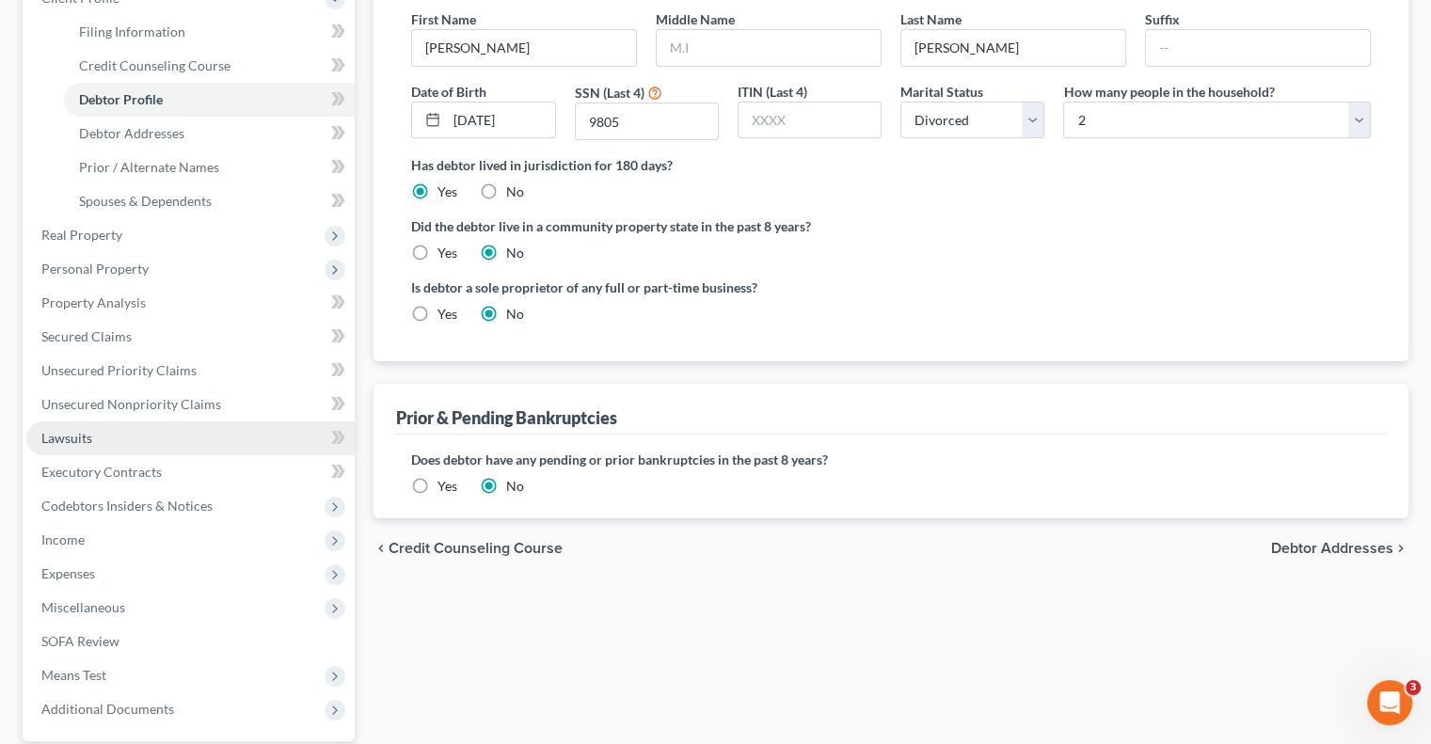
click at [76, 439] on span "Lawsuits" at bounding box center [66, 438] width 51 height 16
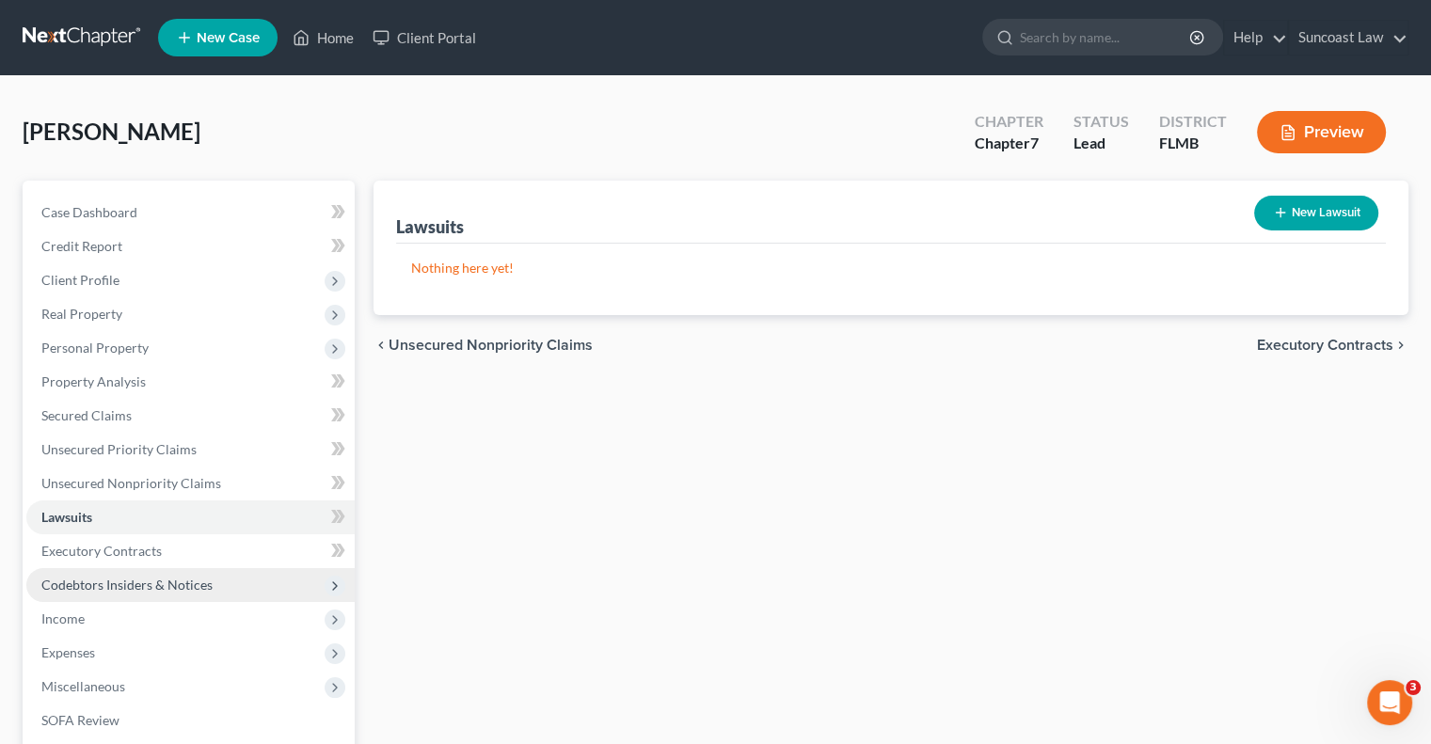
click at [180, 580] on span "Codebtors Insiders & Notices" at bounding box center [126, 585] width 171 height 16
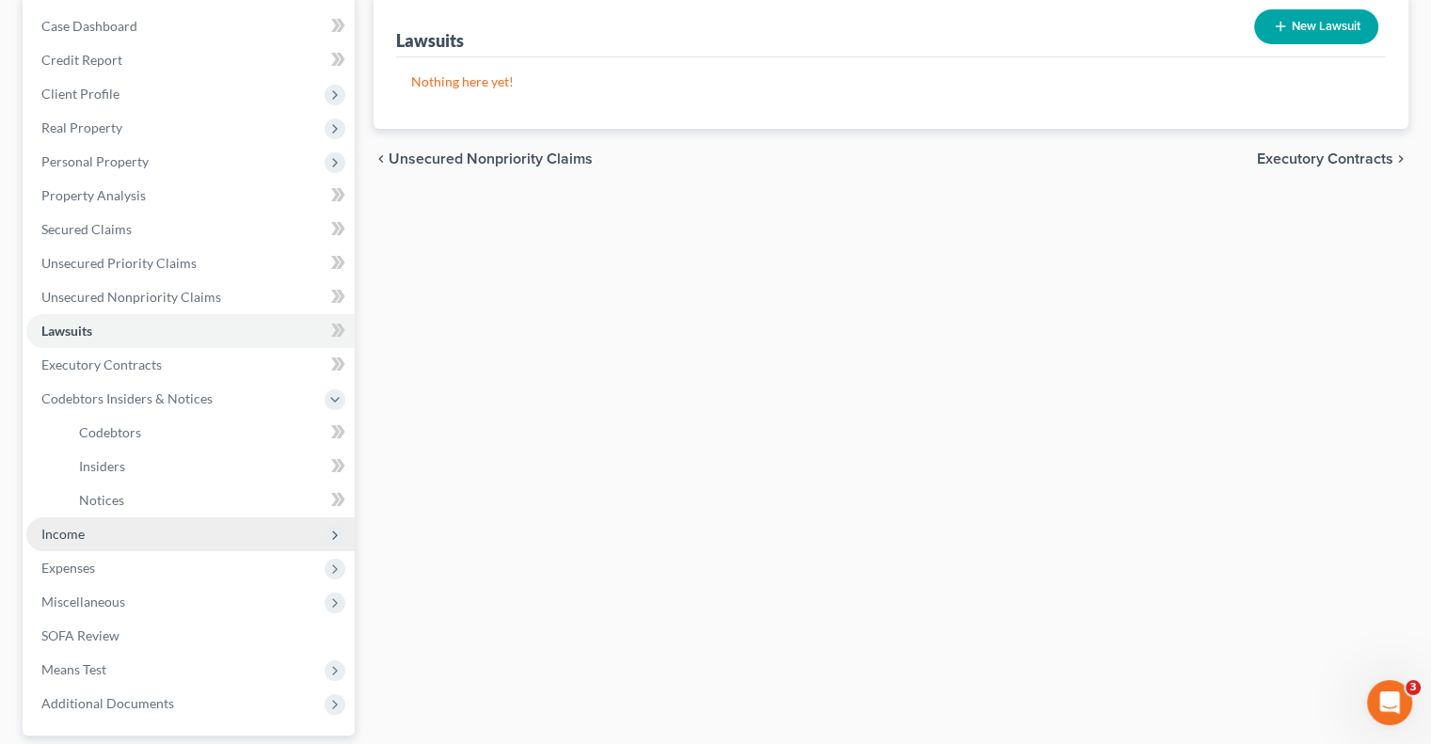
scroll to position [188, 0]
click at [94, 541] on span "Income" at bounding box center [190, 533] width 328 height 34
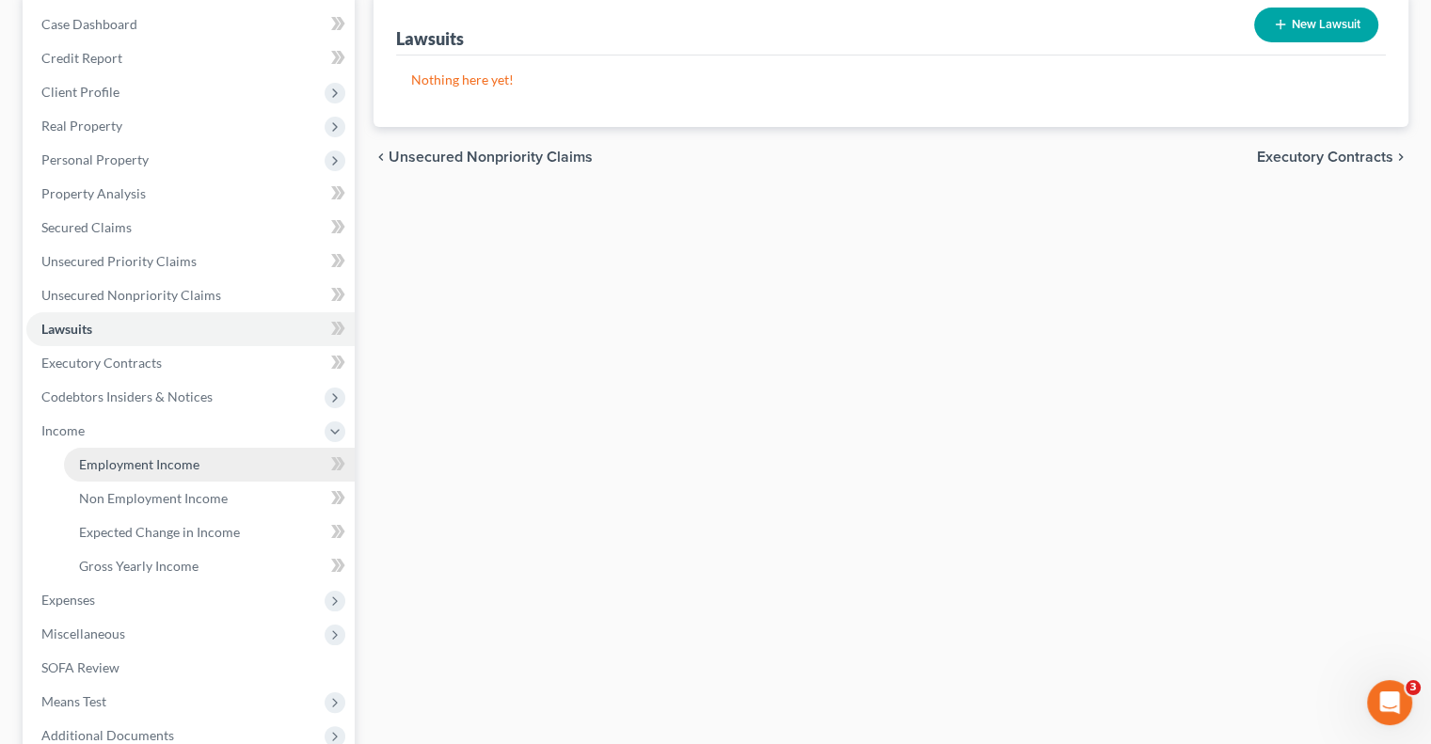
click at [177, 475] on link "Employment Income" at bounding box center [209, 465] width 291 height 34
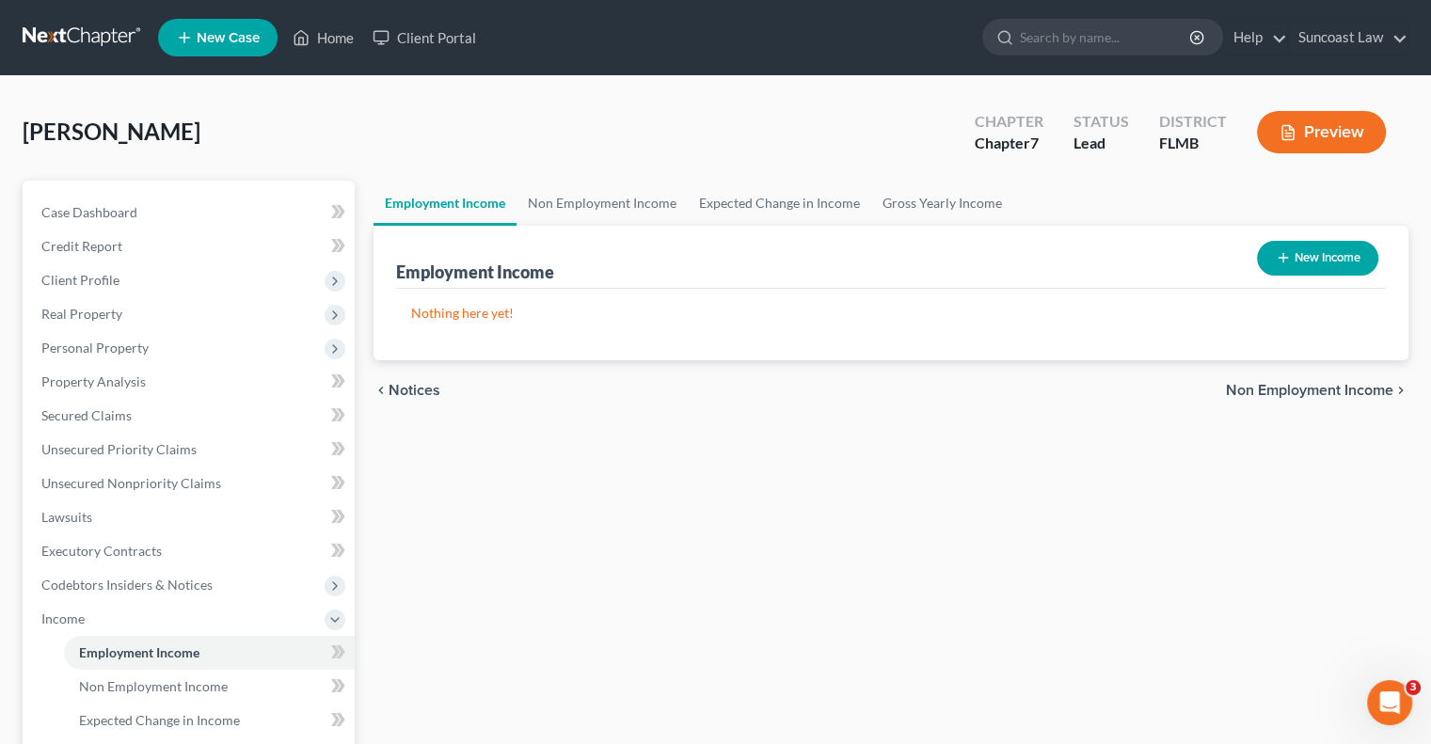
click at [1321, 266] on button "New Income" at bounding box center [1317, 258] width 121 height 35
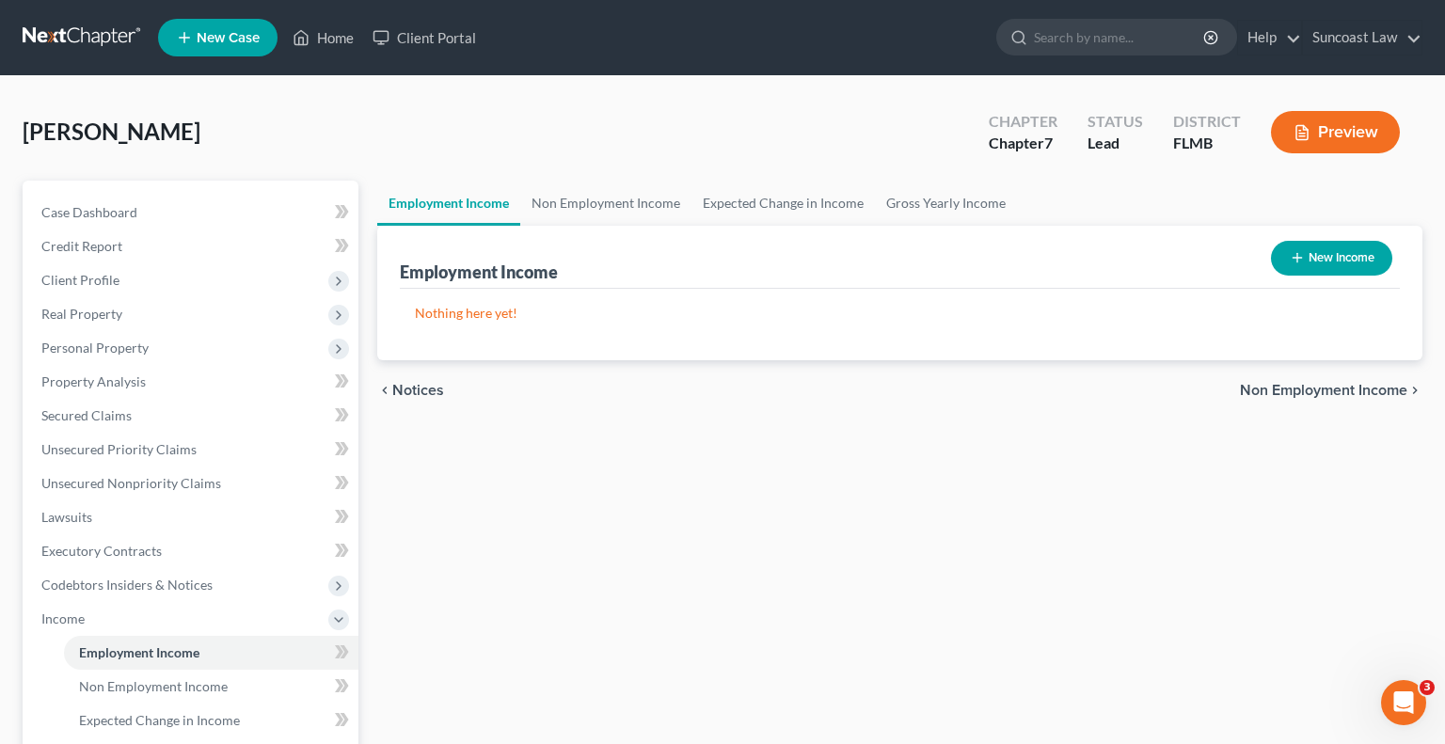
select select "0"
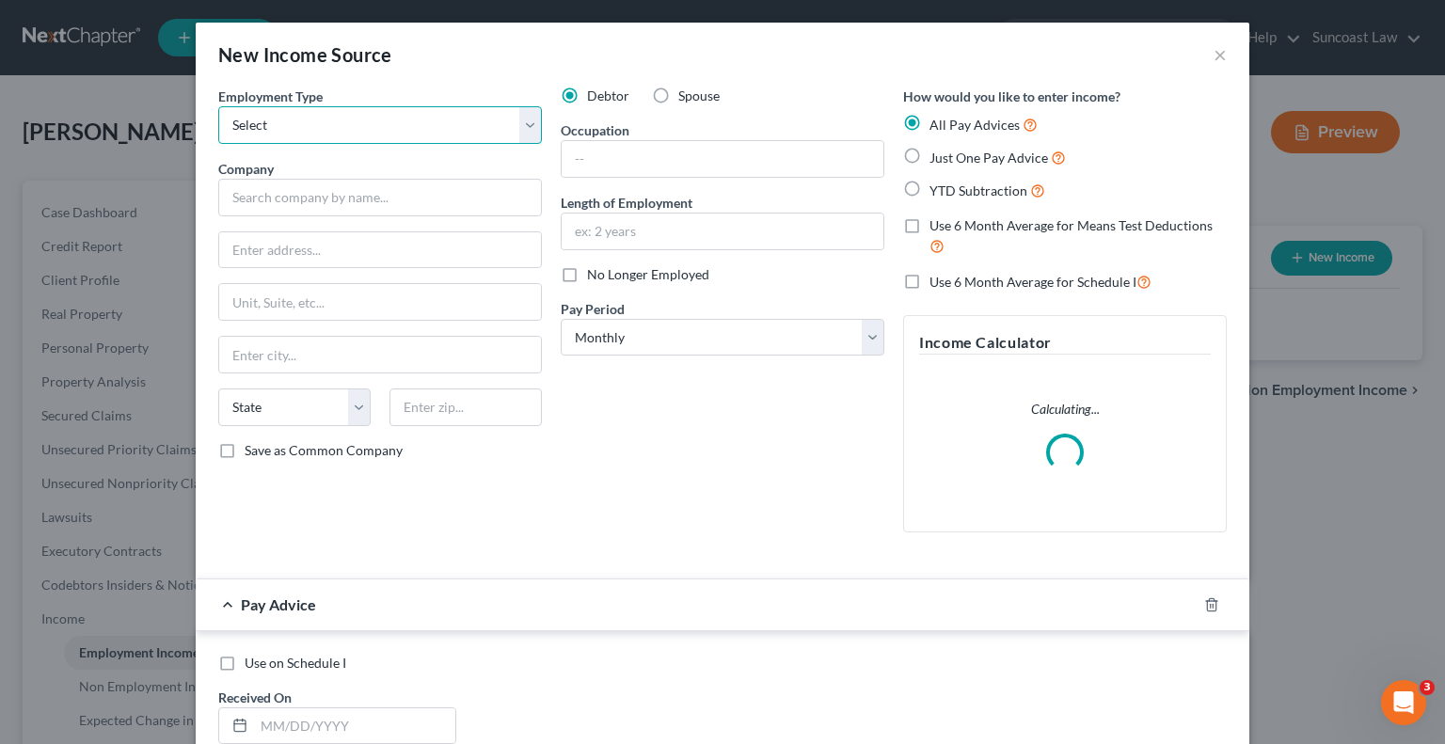
click at [485, 118] on select "Select Full or [DEMOGRAPHIC_DATA] Employment Self Employment" at bounding box center [380, 125] width 324 height 38
select select "0"
click at [218, 106] on select "Select Full or [DEMOGRAPHIC_DATA] Employment Self Employment" at bounding box center [380, 125] width 324 height 38
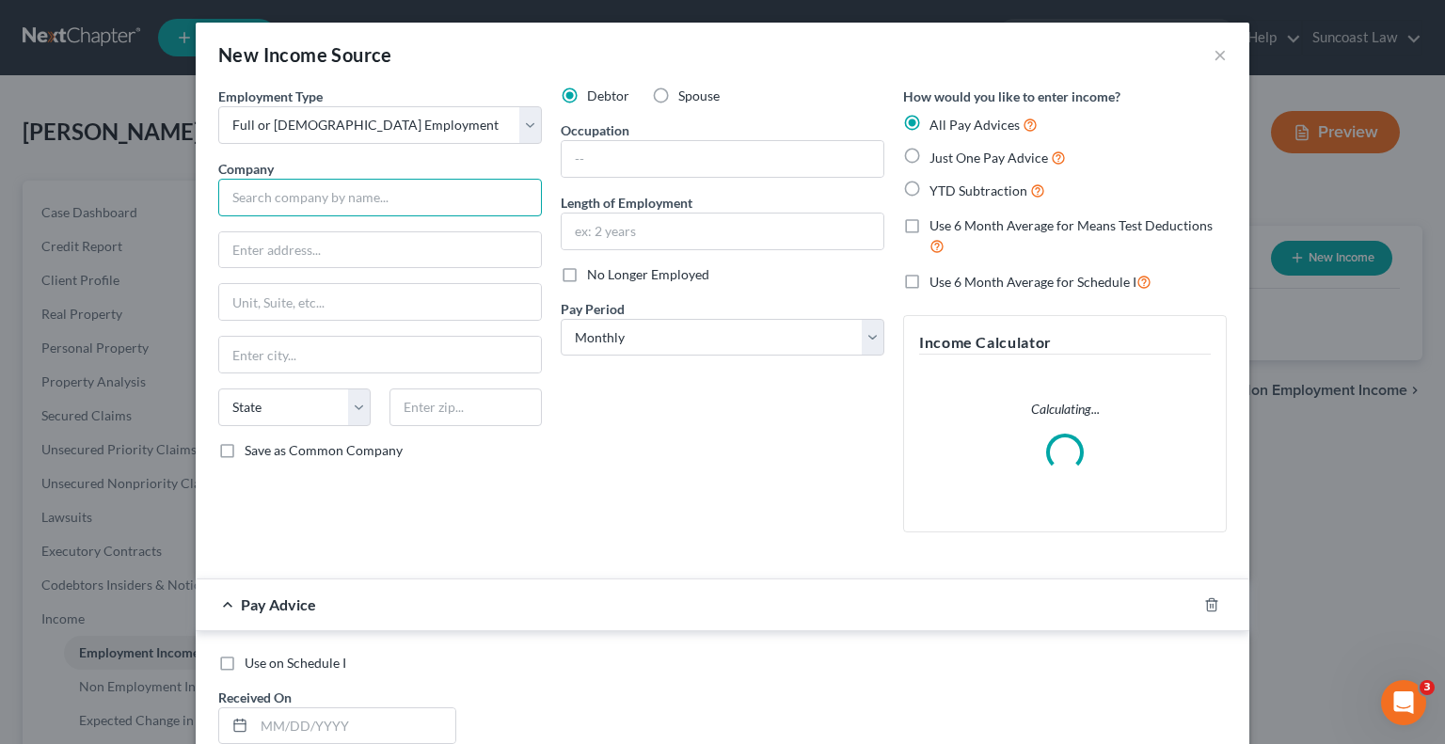
click at [434, 198] on input "text" at bounding box center [380, 198] width 324 height 38
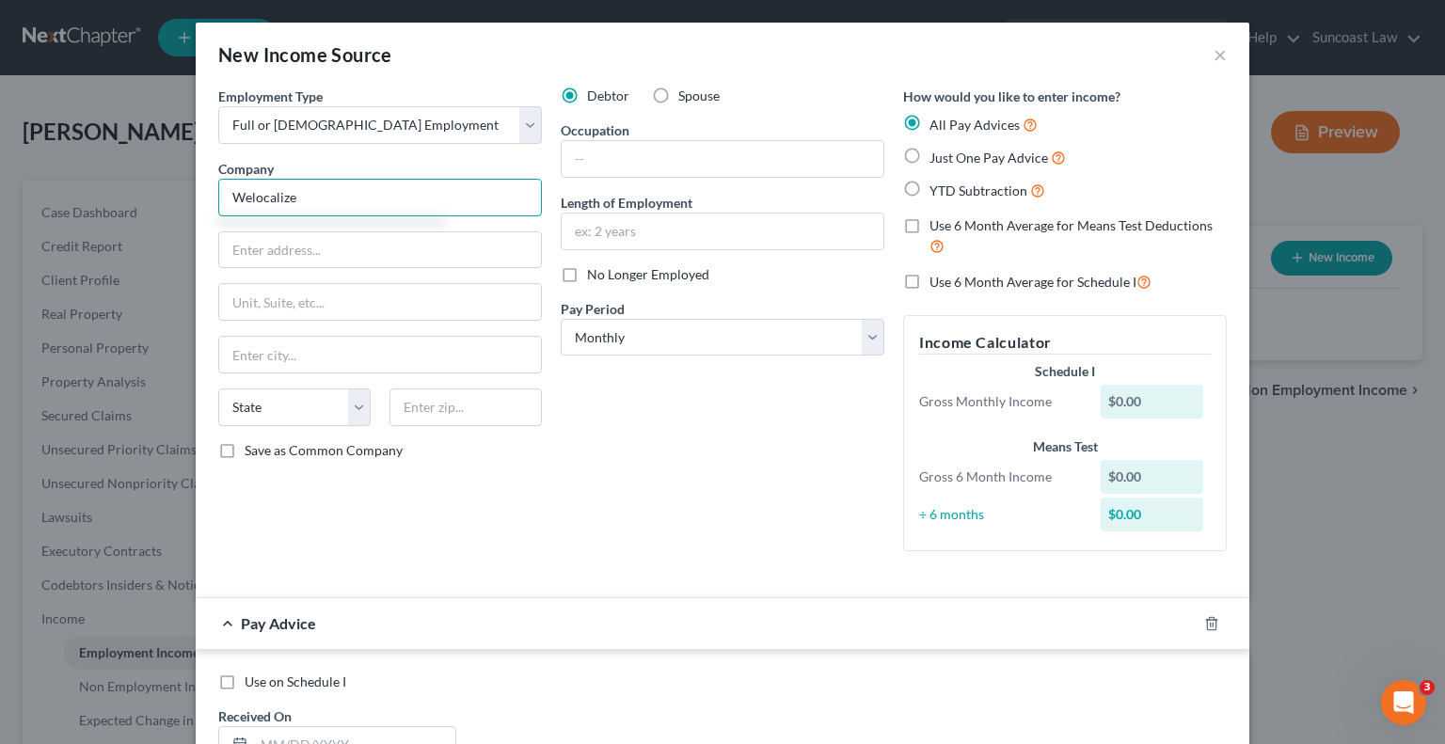
type input "Welocalize"
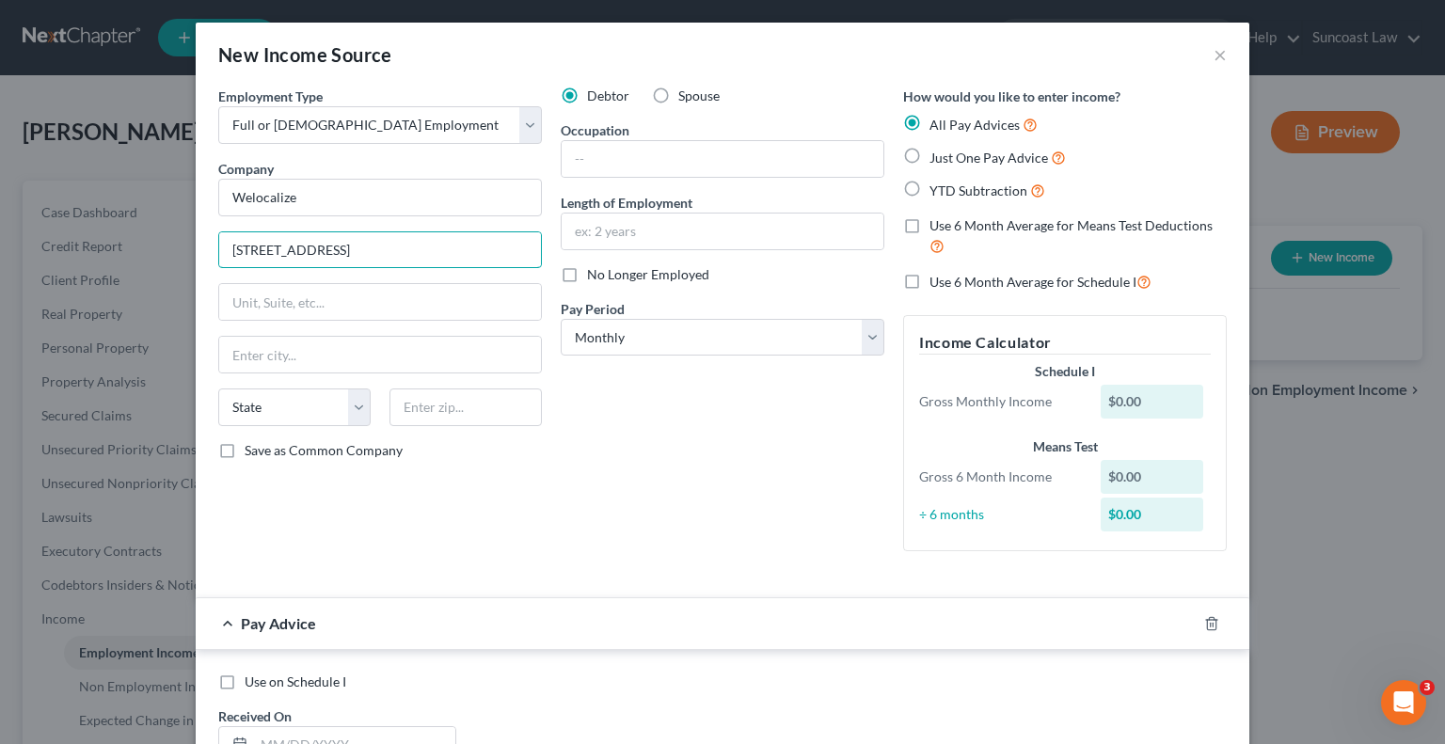
type input "[STREET_ADDRESS]"
type input "10016"
type input "[US_STATE]"
select select "35"
click at [609, 157] on input "text" at bounding box center [723, 159] width 322 height 36
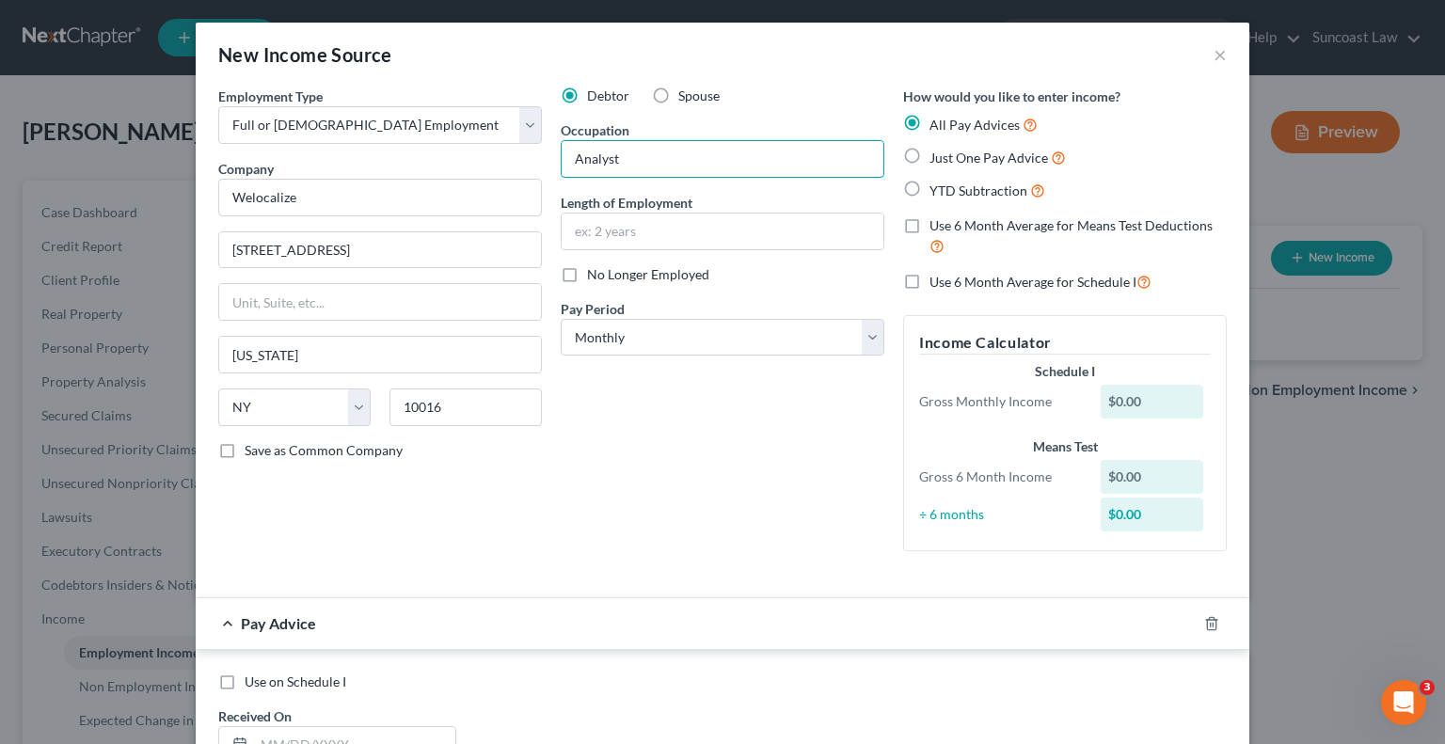
type input "Analyst"
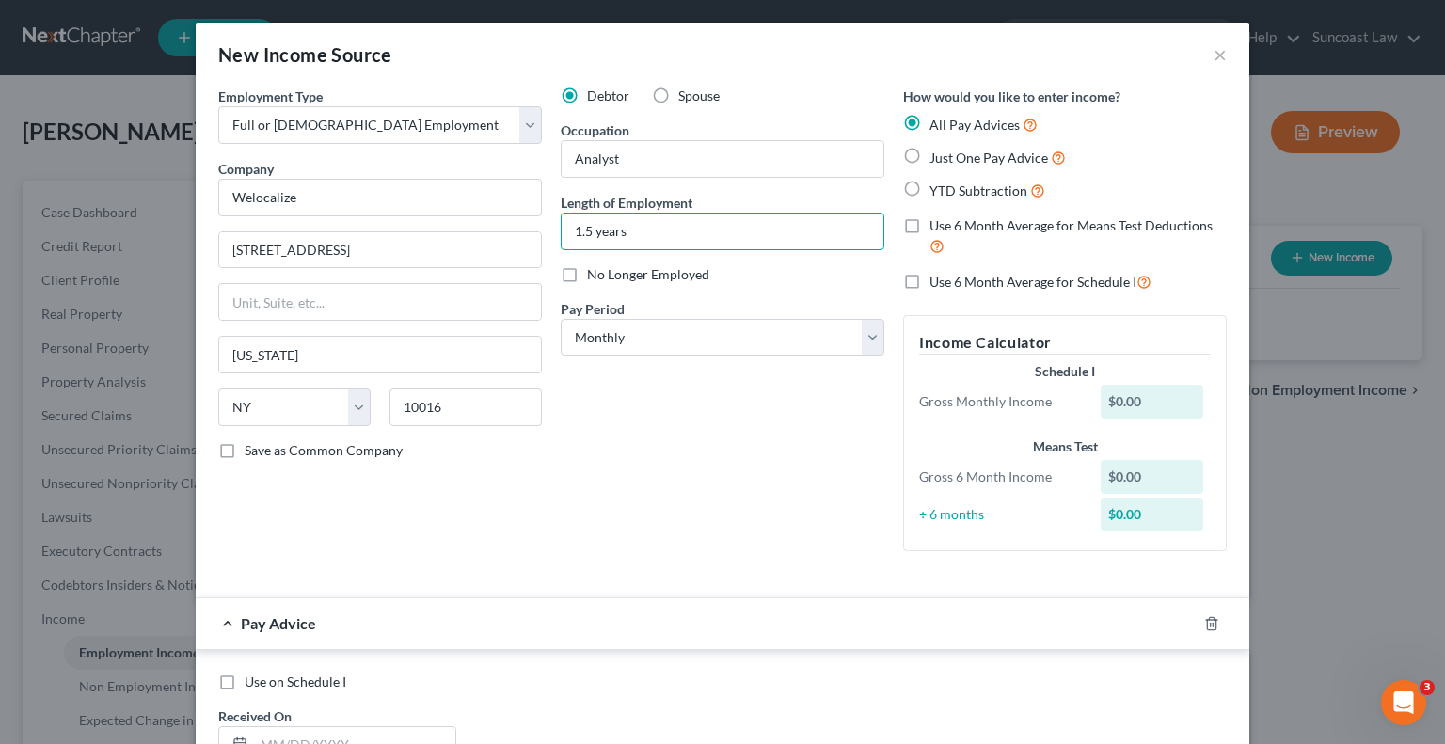
type input "1.5 years"
click at [679, 337] on select "Select Monthly Twice Monthly Every Other Week Weekly" at bounding box center [723, 338] width 324 height 38
select select "2"
click at [561, 319] on select "Select Monthly Twice Monthly Every Other Week Weekly" at bounding box center [723, 338] width 324 height 38
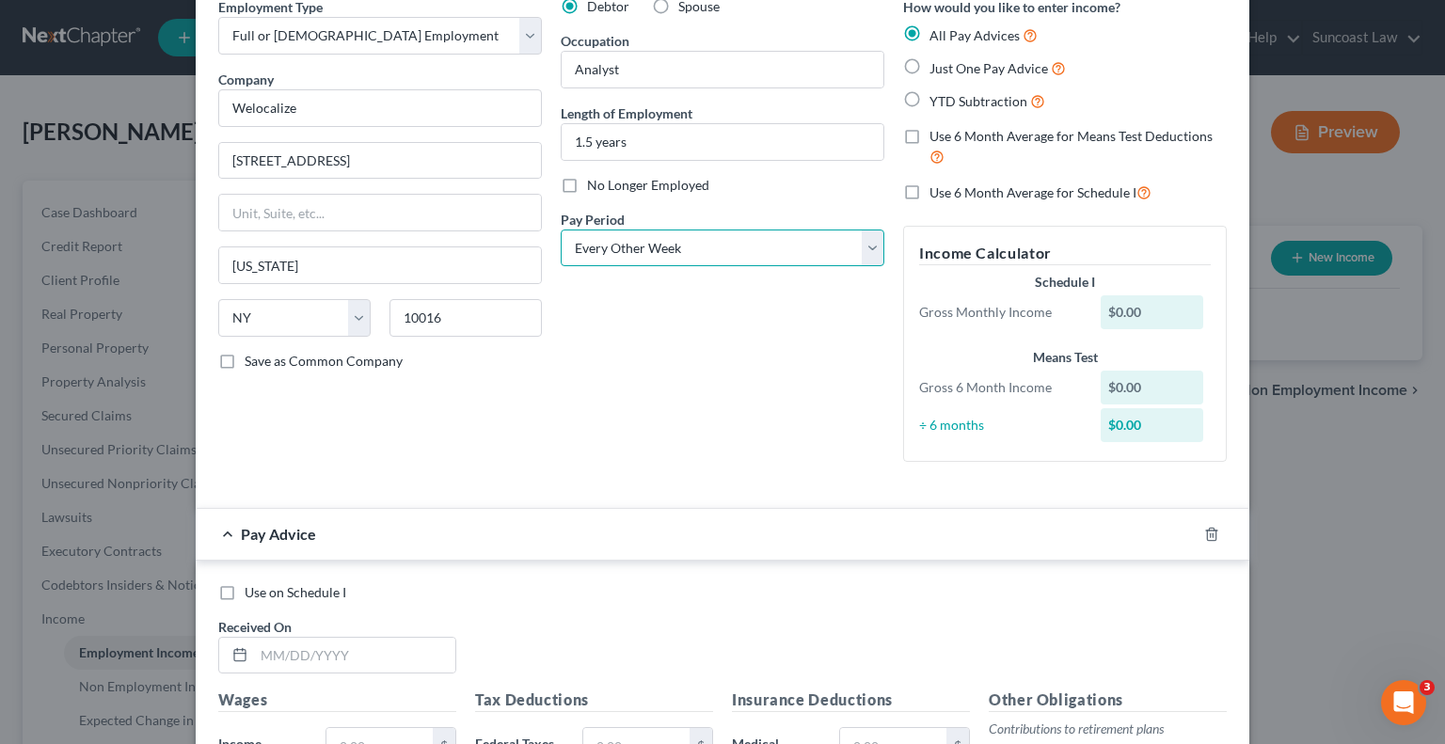
scroll to position [188, 0]
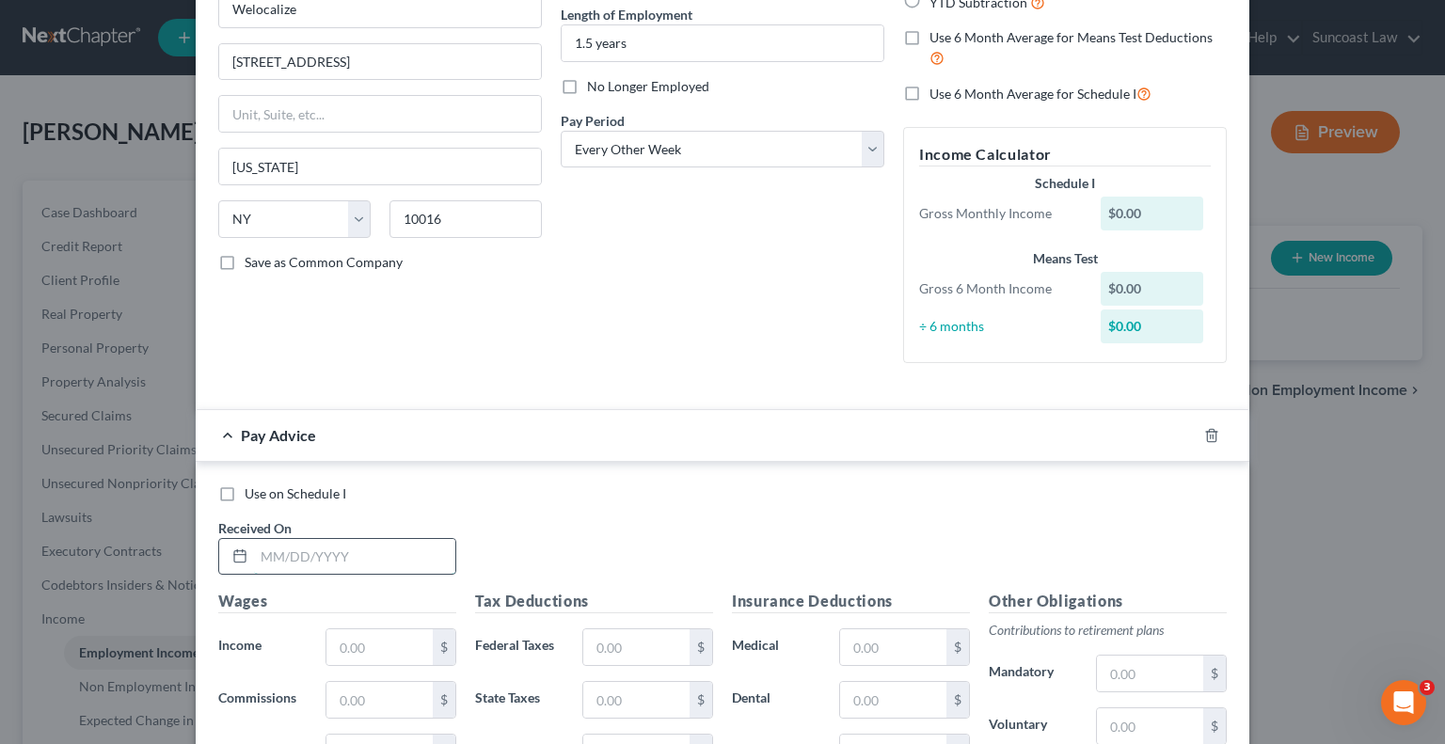
click at [328, 558] on input "text" at bounding box center [354, 557] width 201 height 36
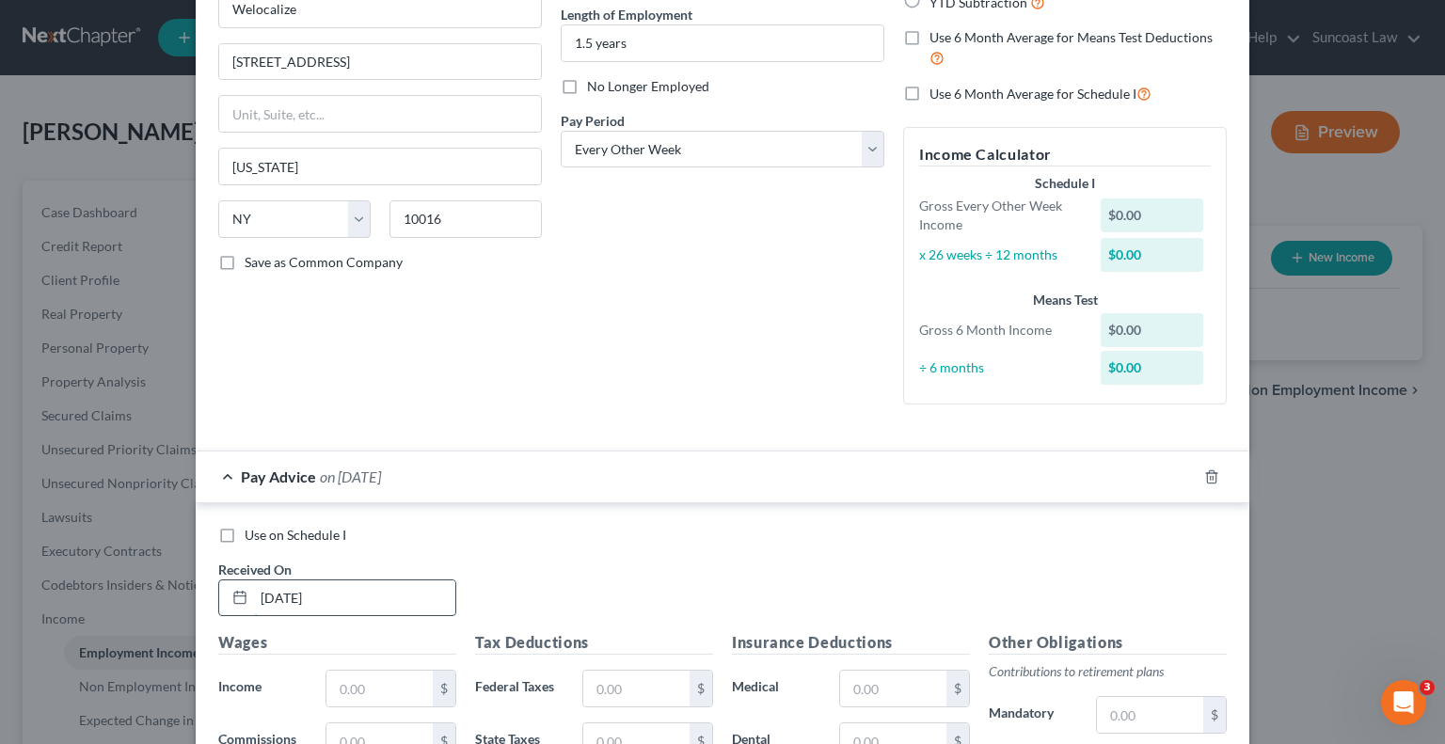
type input "[DATE]"
type input "918"
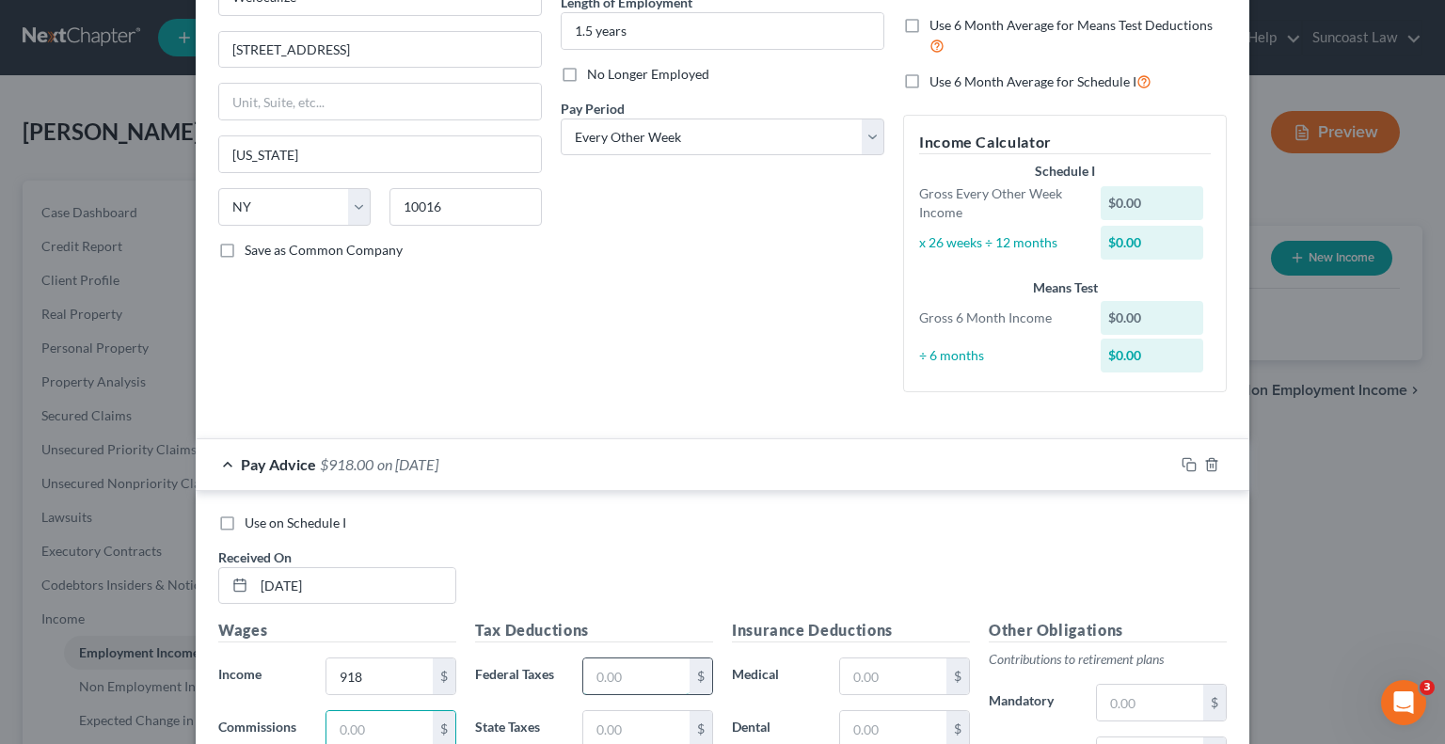
click at [634, 672] on input "text" at bounding box center [636, 677] width 106 height 36
type input "70.22"
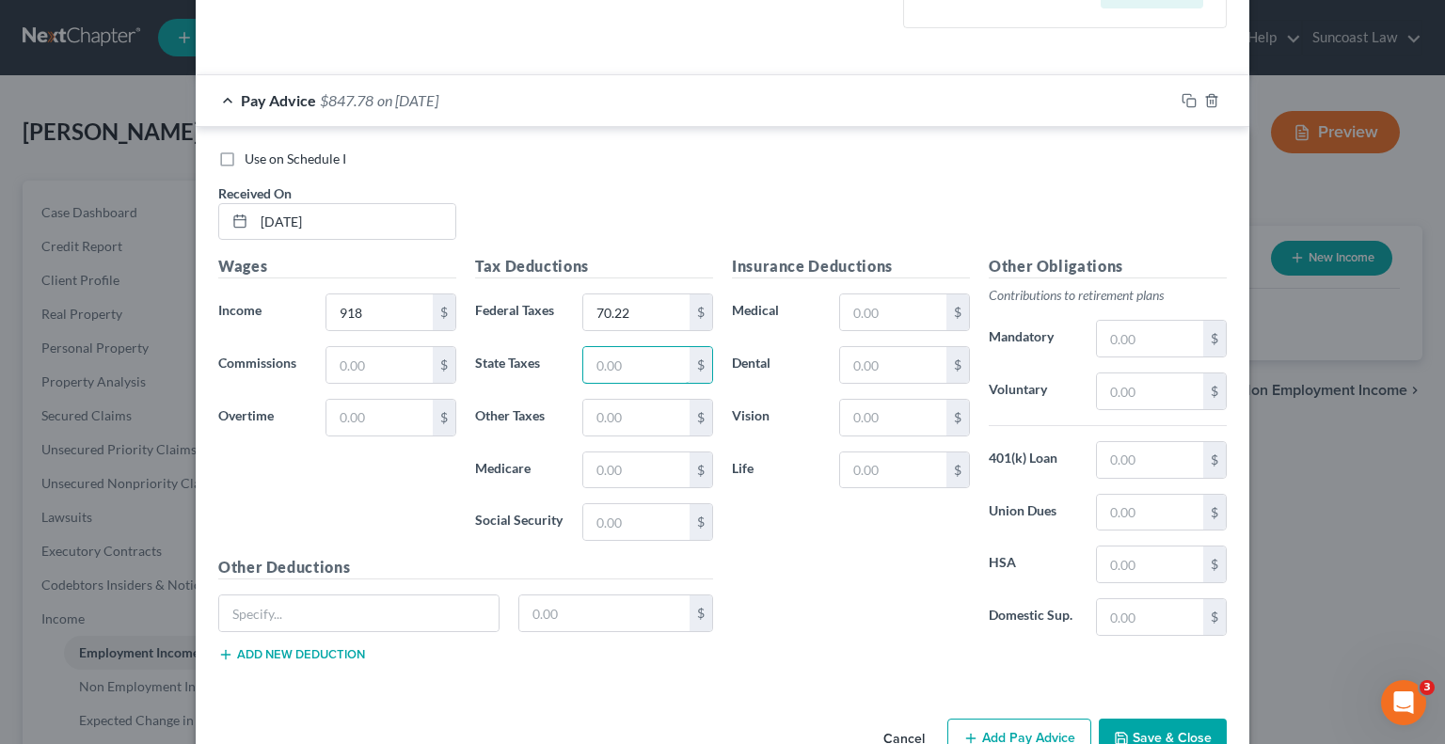
scroll to position [577, 0]
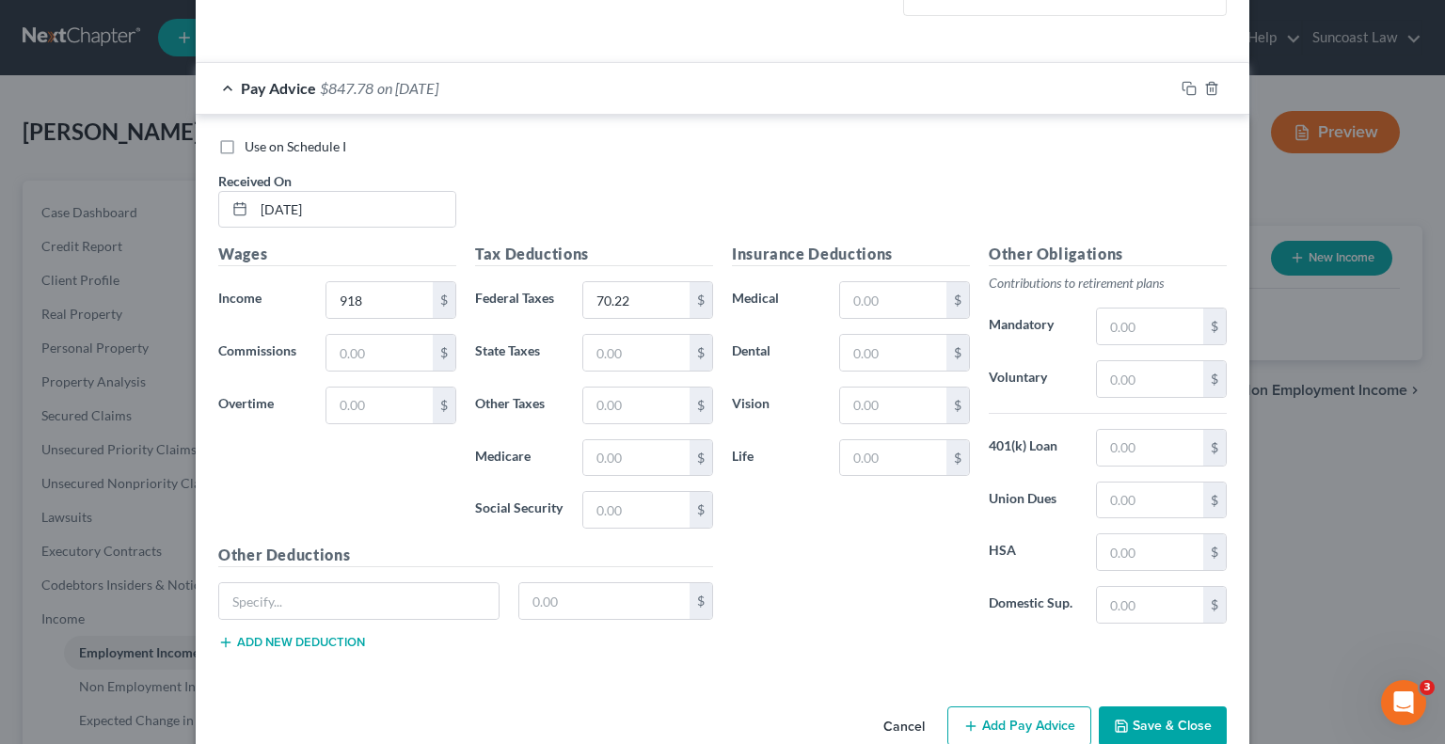
click at [999, 717] on button "Add Pay Advice" at bounding box center [1019, 727] width 144 height 40
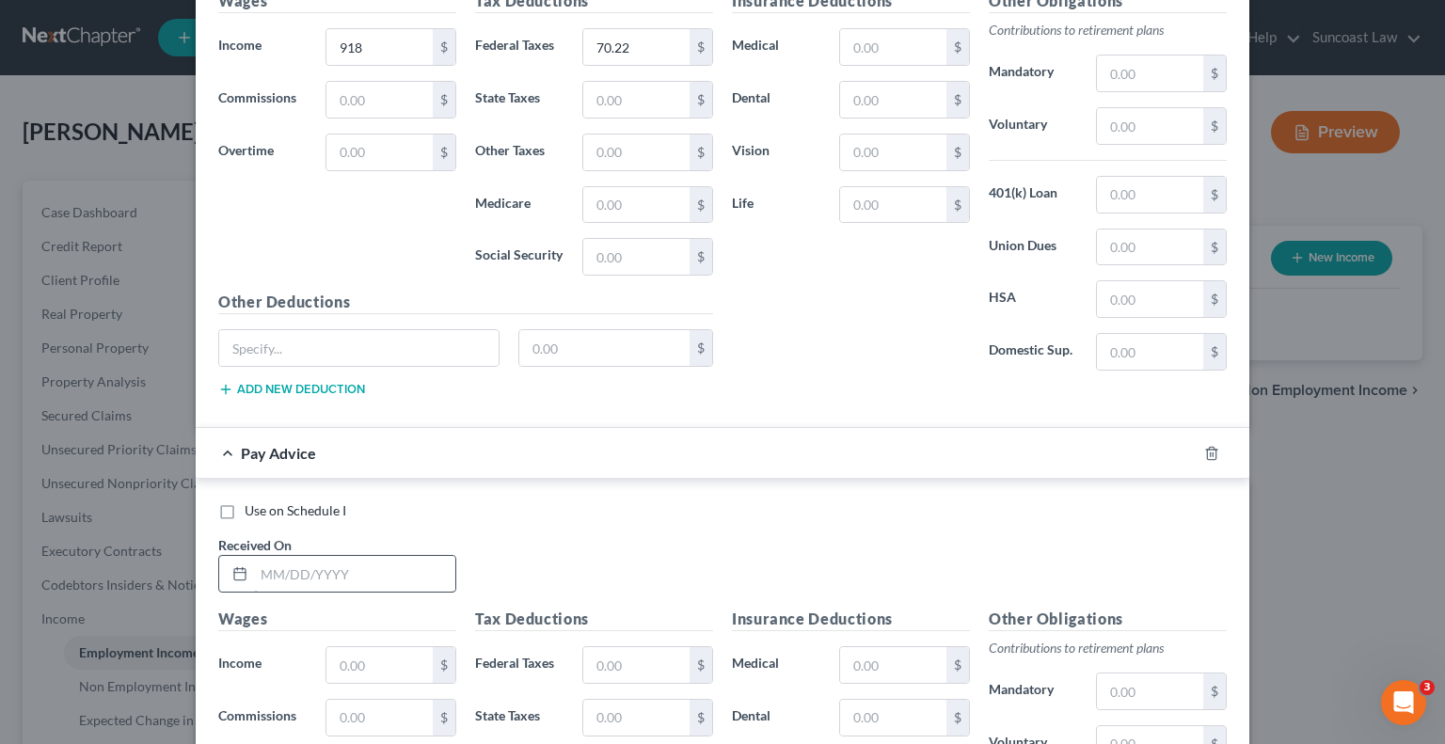
scroll to position [859, 0]
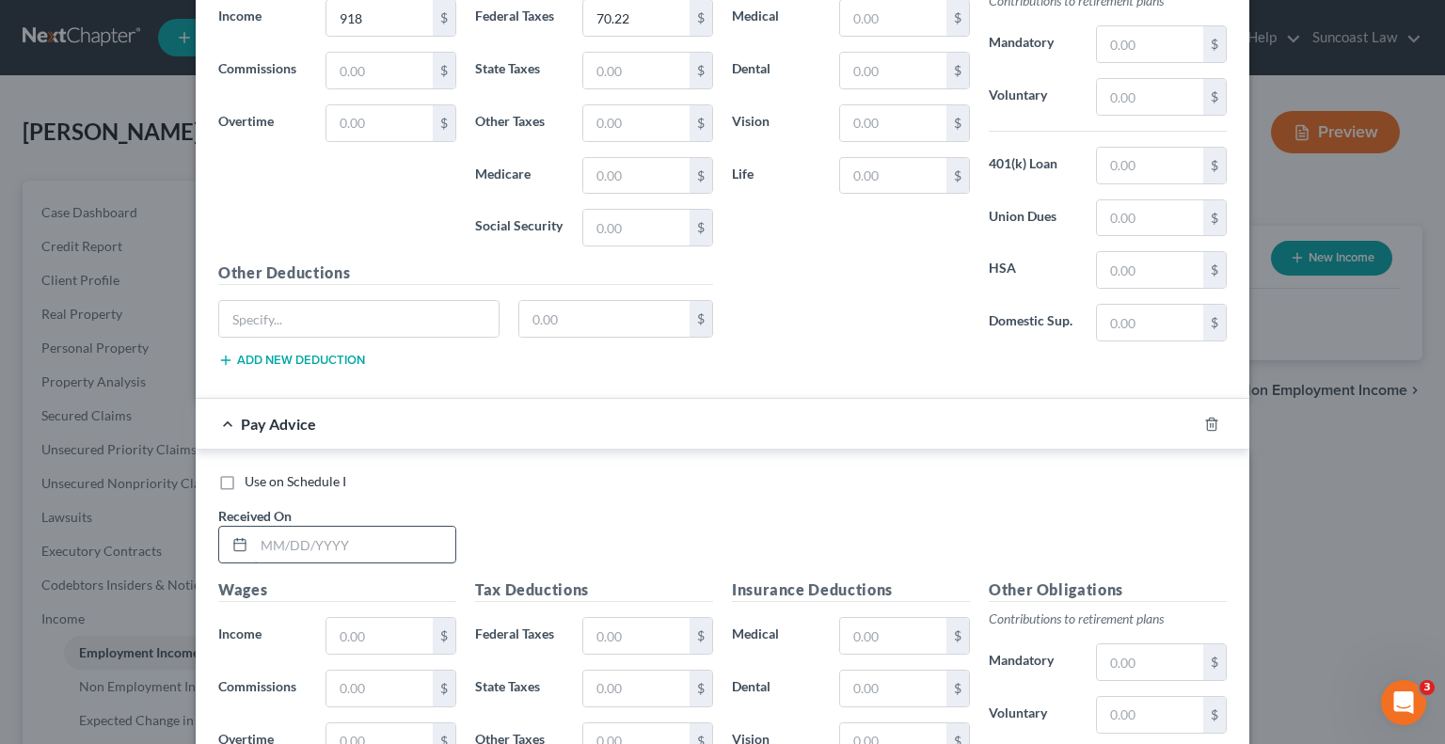
click at [385, 535] on input "text" at bounding box center [354, 545] width 201 height 36
type input "[DATE]"
type input "919.50"
click at [644, 618] on input "text" at bounding box center [636, 636] width 106 height 36
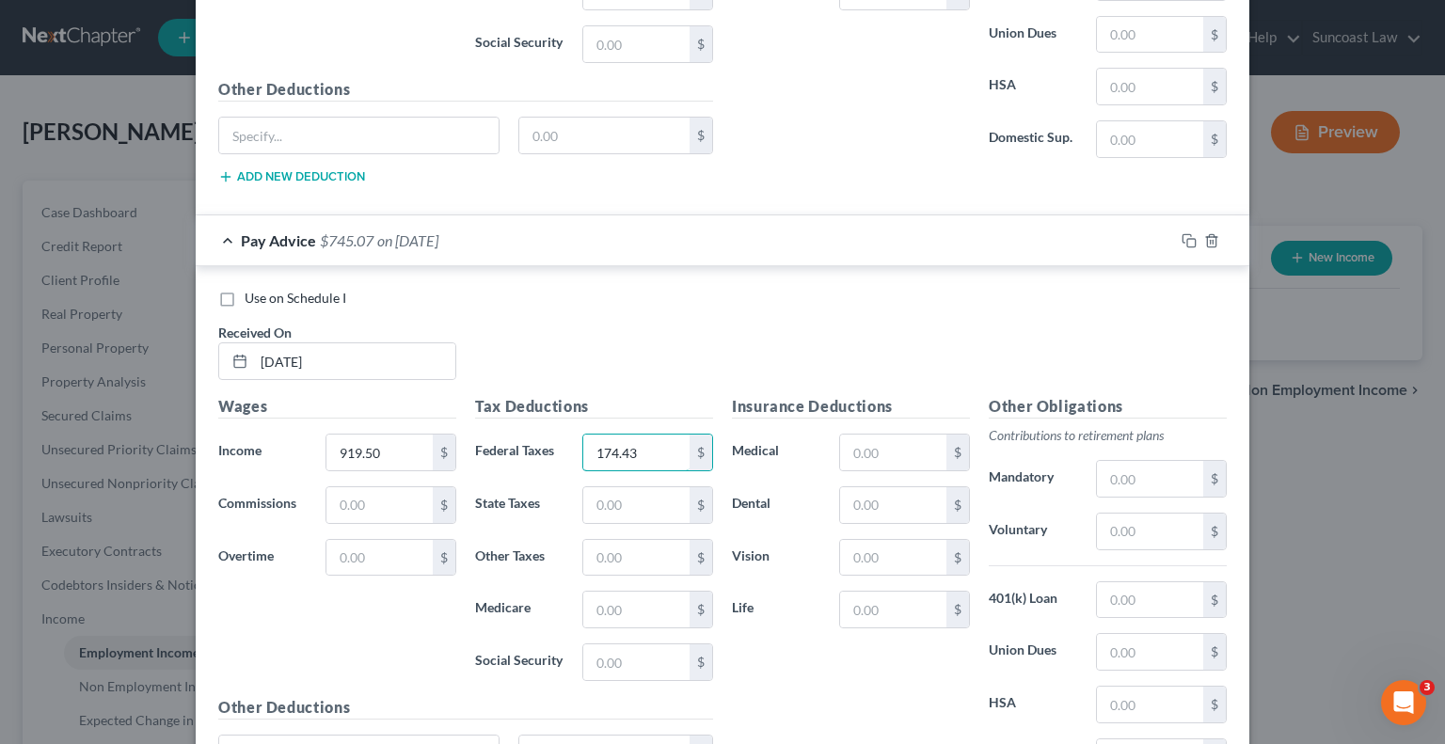
scroll to position [1227, 0]
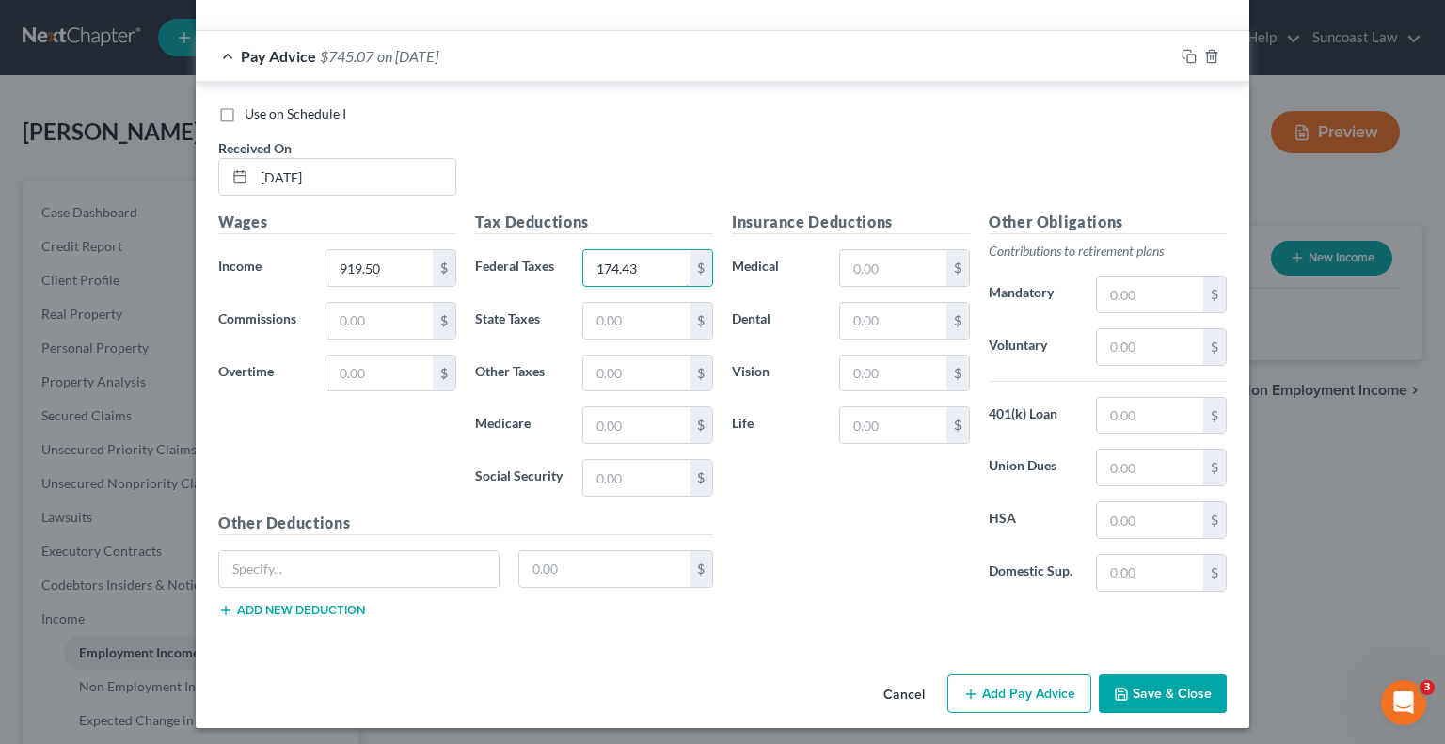
type input "174.43"
click at [1042, 686] on button "Add Pay Advice" at bounding box center [1019, 695] width 144 height 40
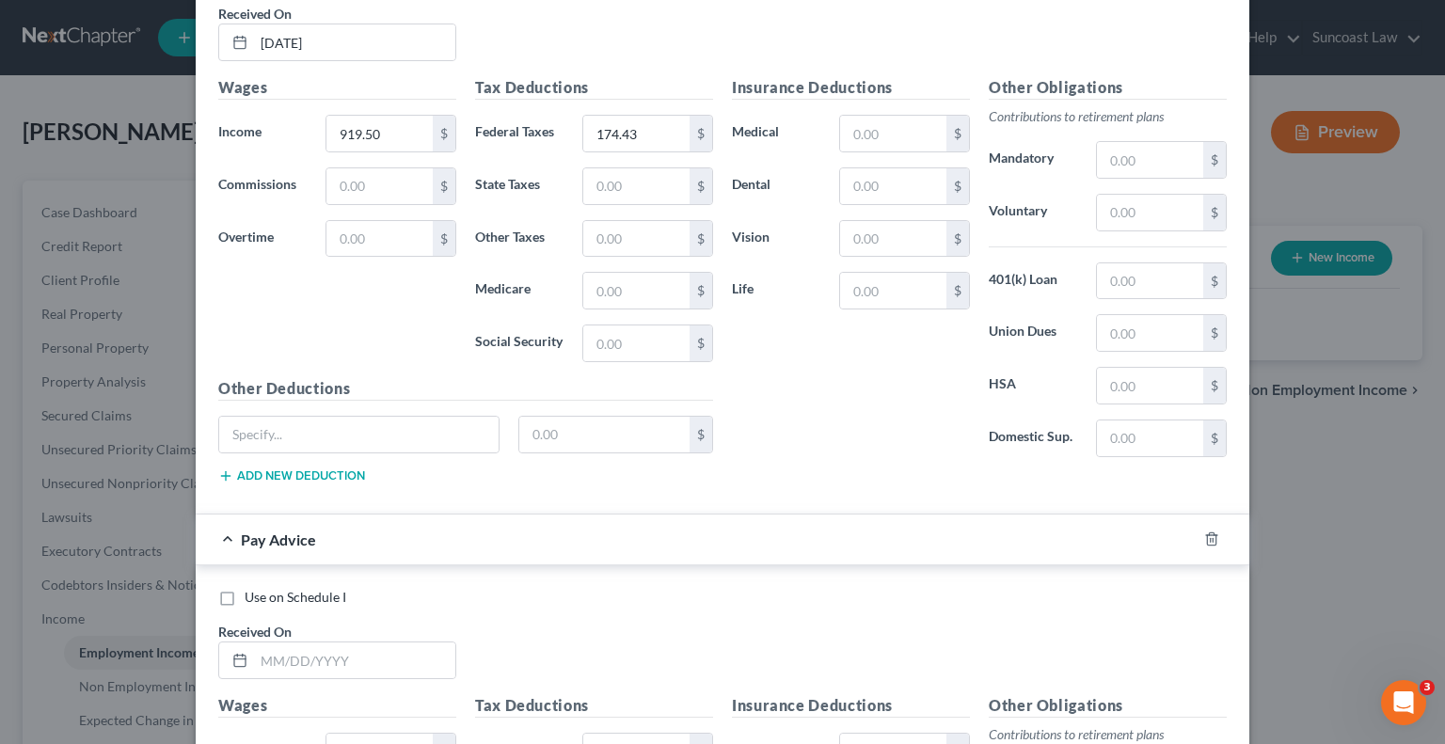
scroll to position [1509, 0]
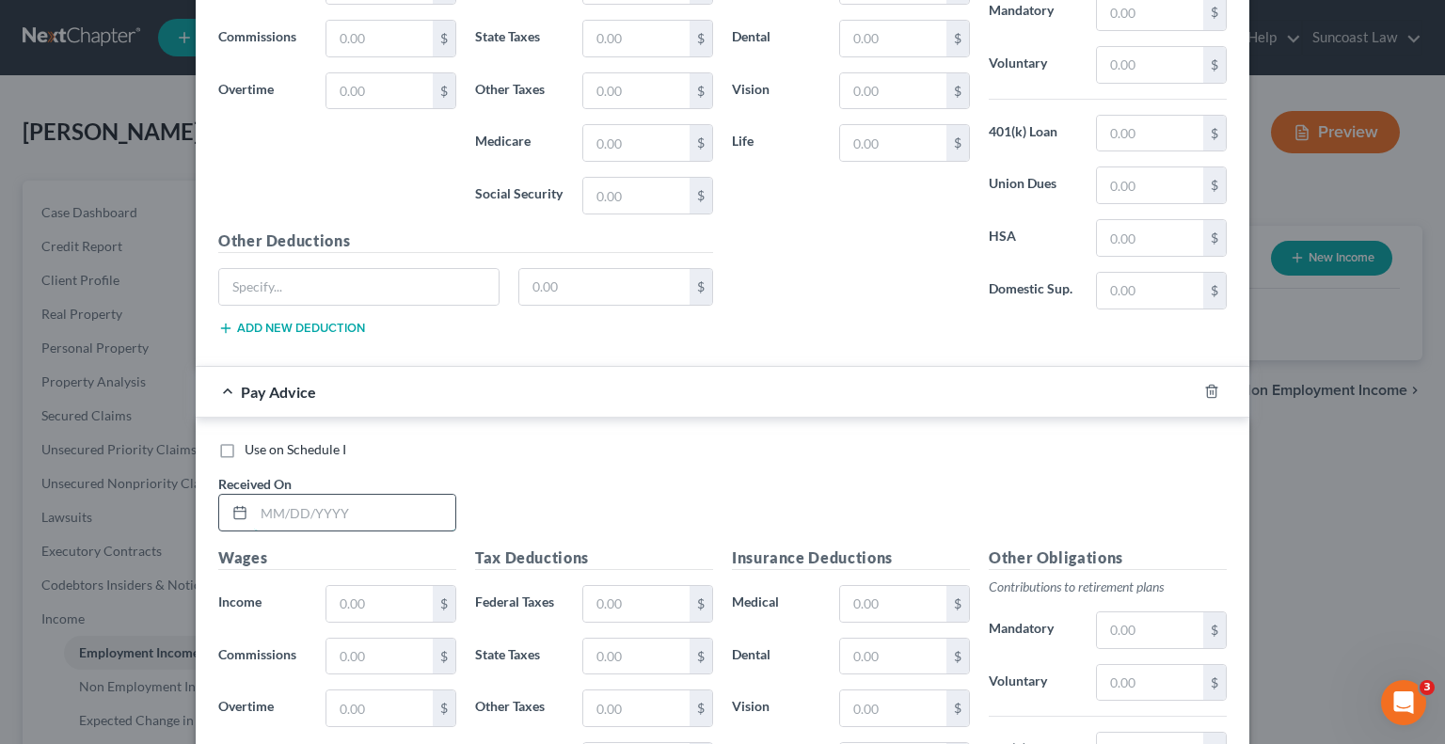
click at [333, 503] on input "text" at bounding box center [354, 513] width 201 height 36
type input "[DATE]"
type input "976.50"
click at [614, 597] on input "text" at bounding box center [636, 604] width 106 height 36
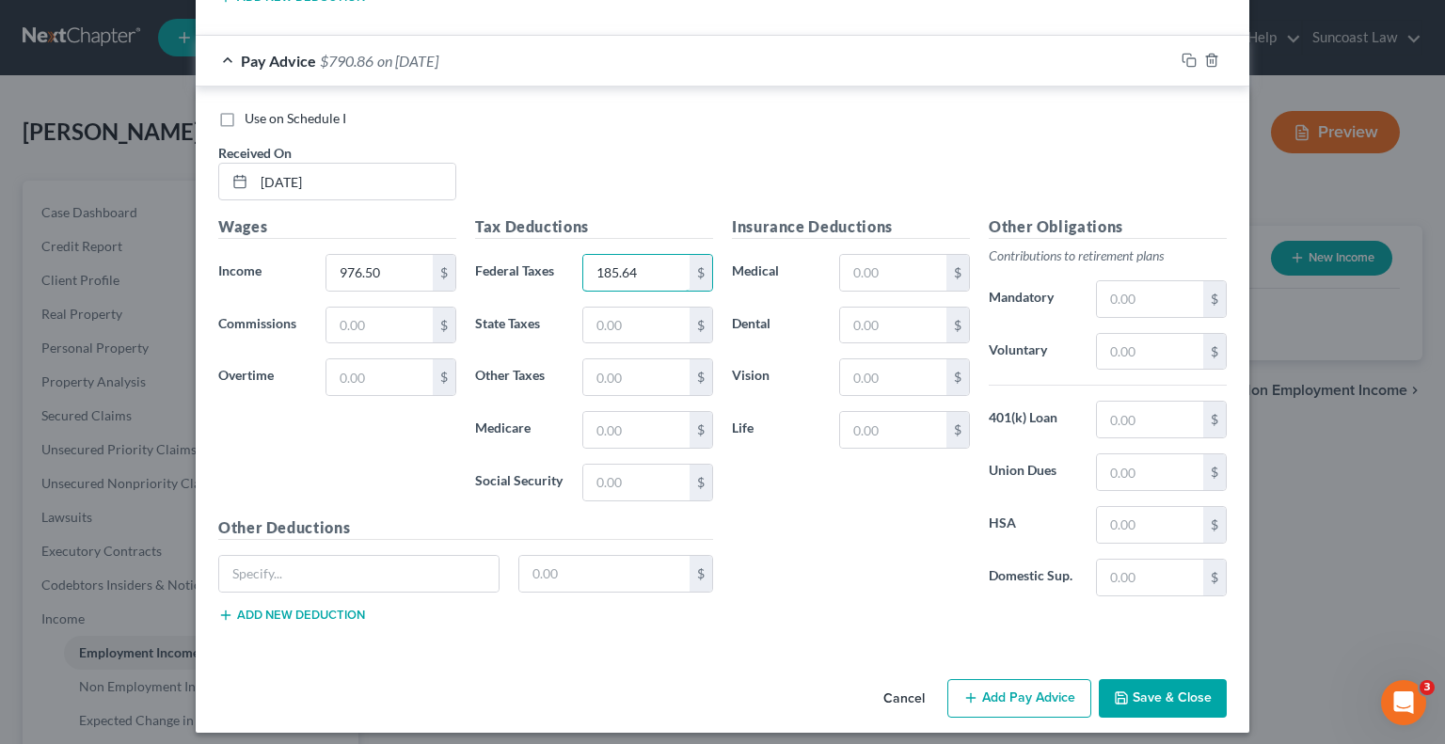
type input "185.64"
click at [986, 692] on button "Add Pay Advice" at bounding box center [1019, 699] width 144 height 40
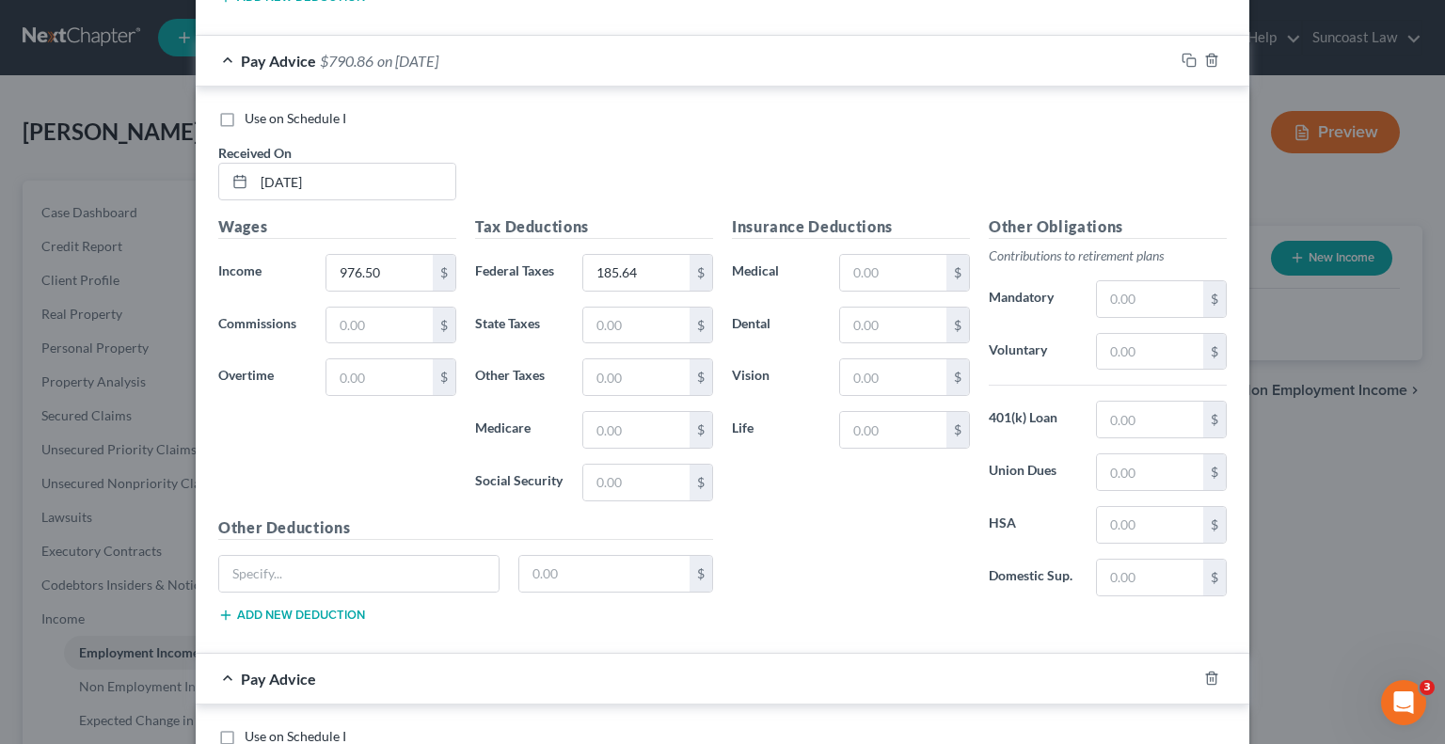
scroll to position [2123, 0]
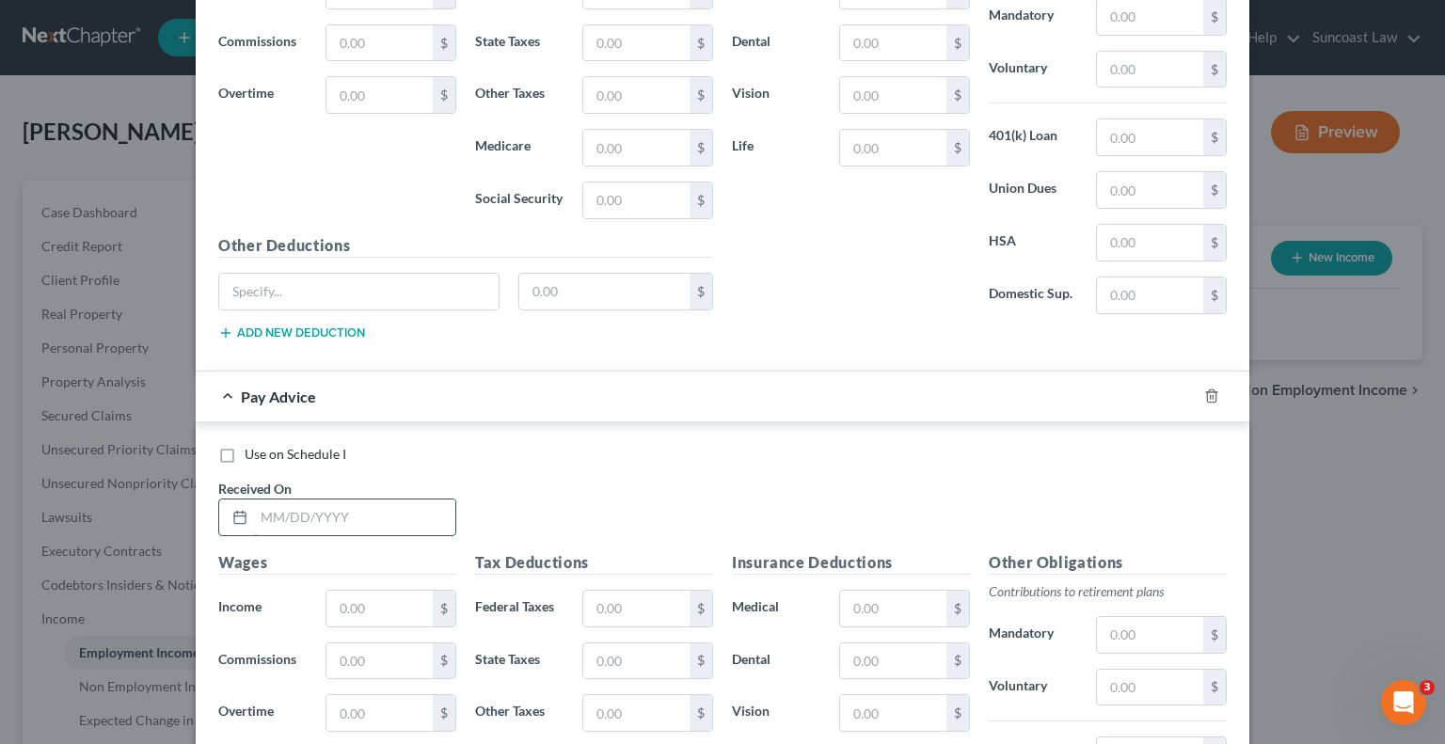
click at [342, 500] on input "text" at bounding box center [354, 518] width 201 height 36
type input "[DATE]"
type input "837"
click at [584, 594] on input "text" at bounding box center [636, 609] width 106 height 36
type input "159.33"
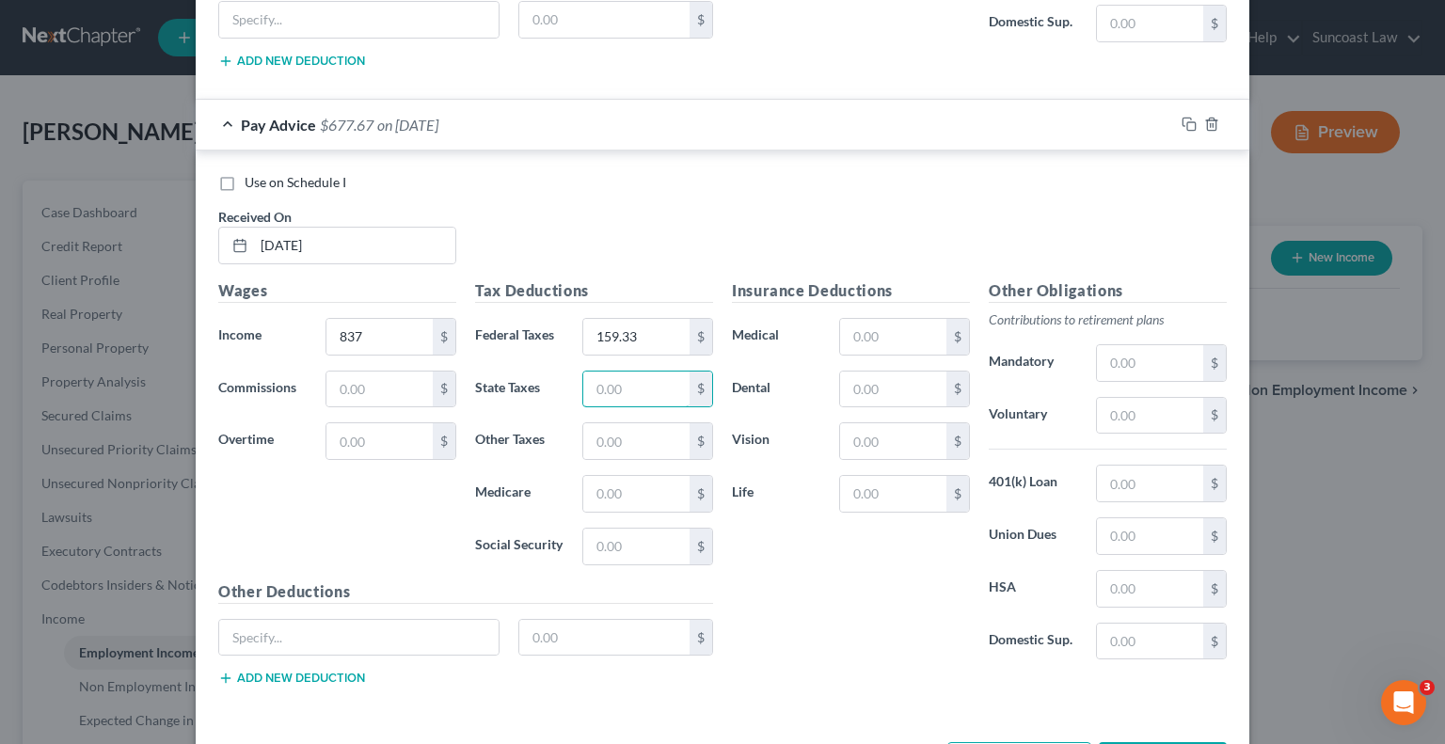
scroll to position [2405, 0]
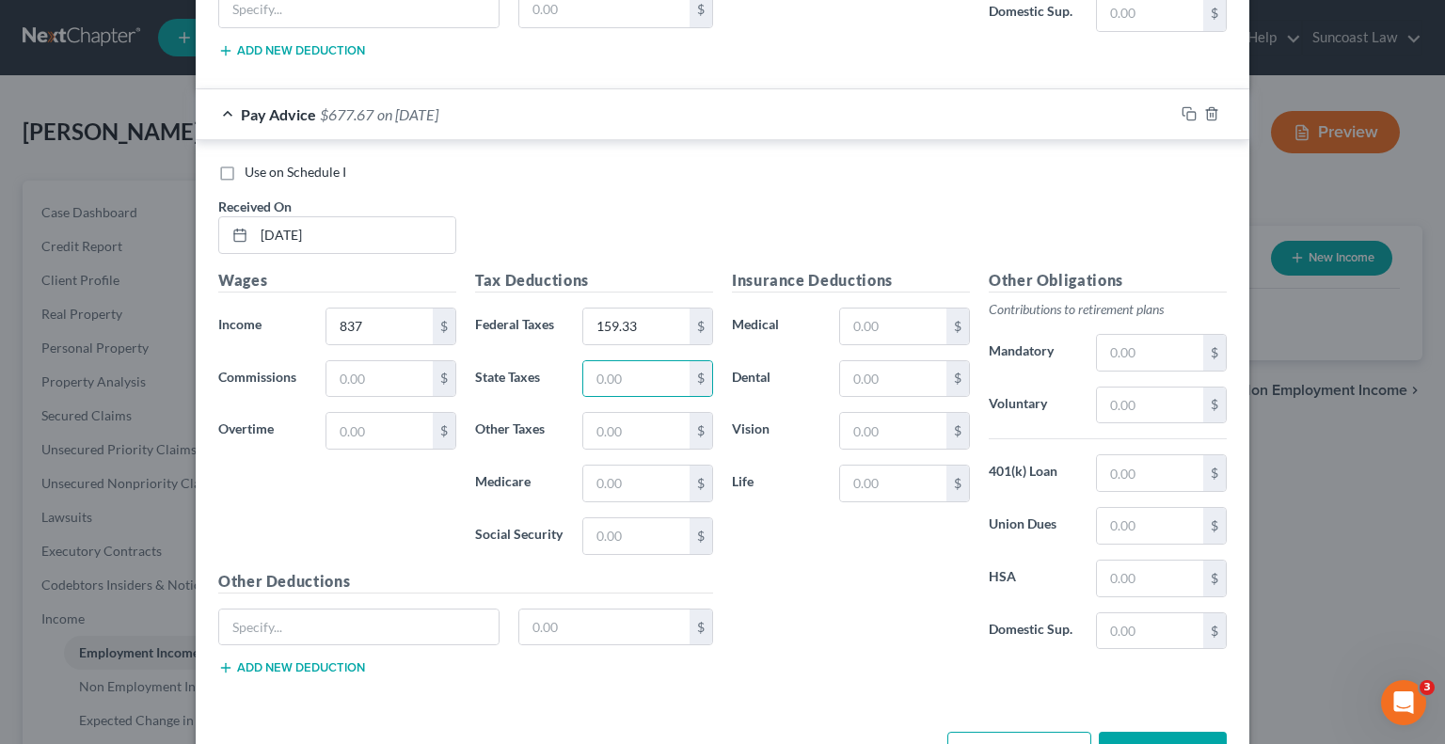
click at [1012, 735] on button "Add Pay Advice" at bounding box center [1019, 752] width 144 height 40
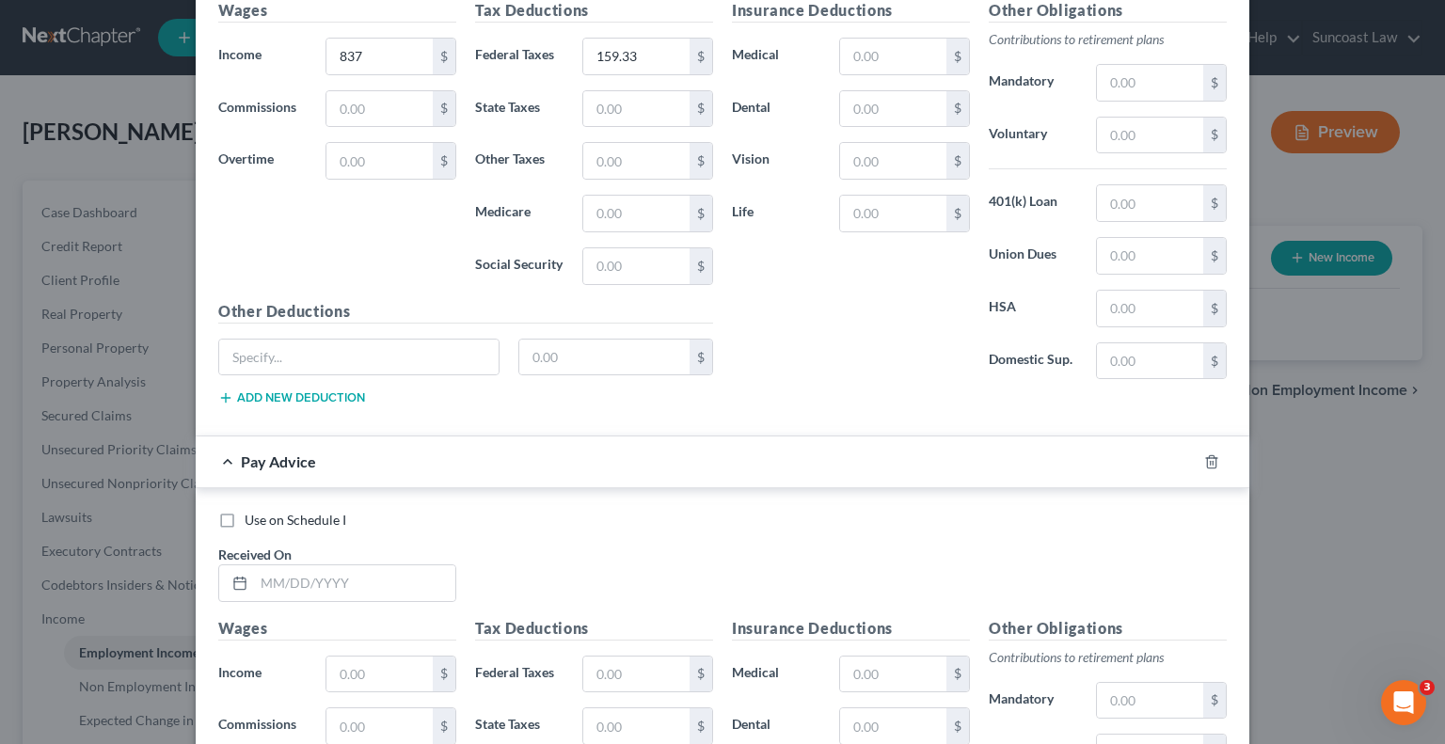
scroll to position [2687, 0]
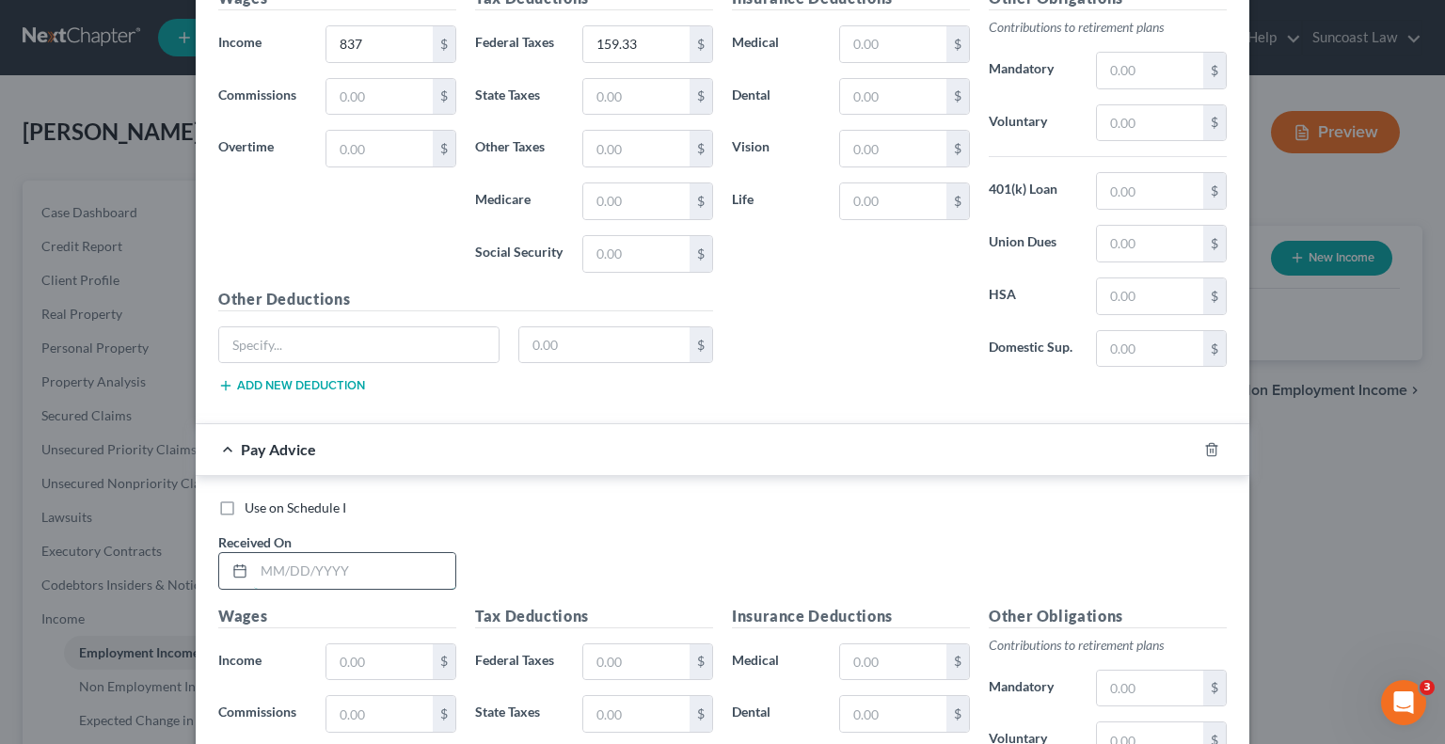
click at [394, 553] on input "text" at bounding box center [354, 571] width 201 height 36
type input "[DATE]"
type input "732"
click at [647, 645] on input "text" at bounding box center [636, 663] width 106 height 36
type input "140.79"
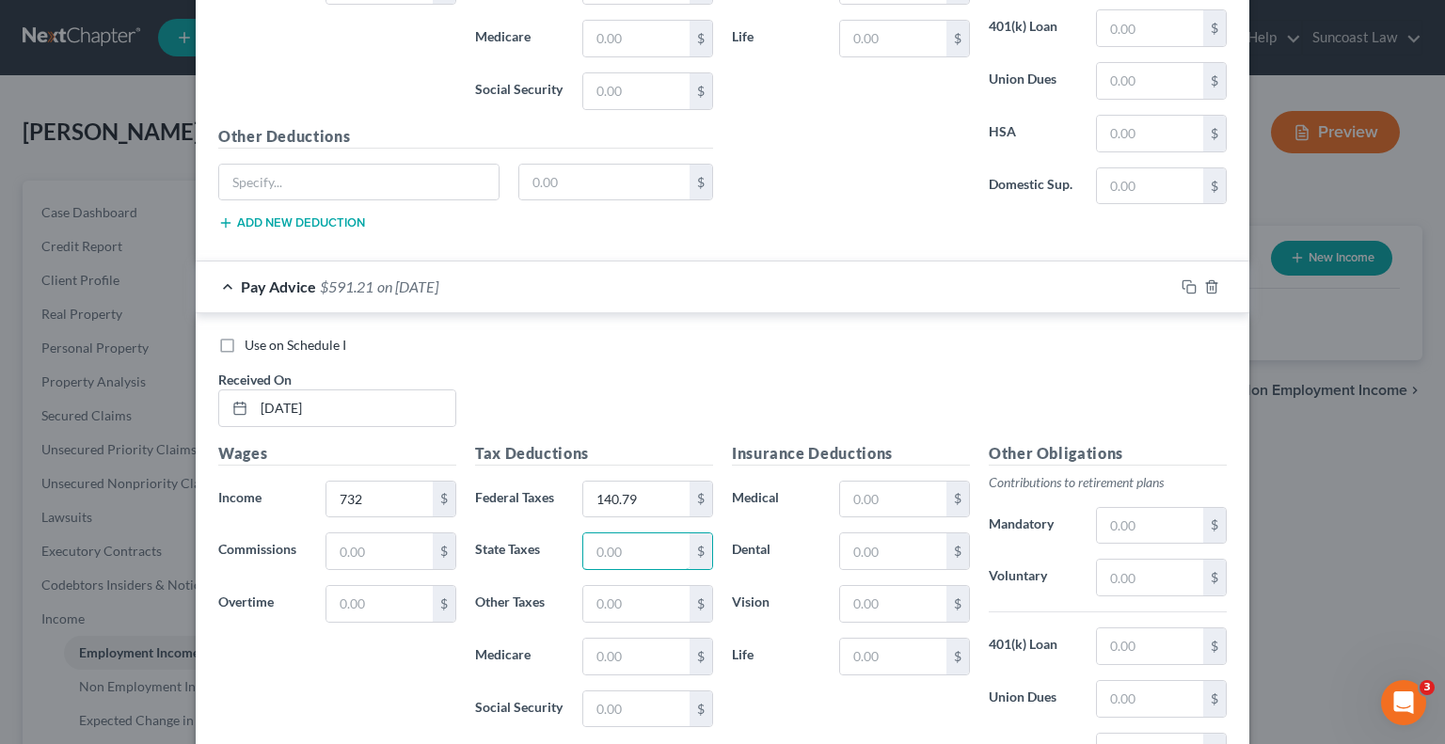
scroll to position [3064, 0]
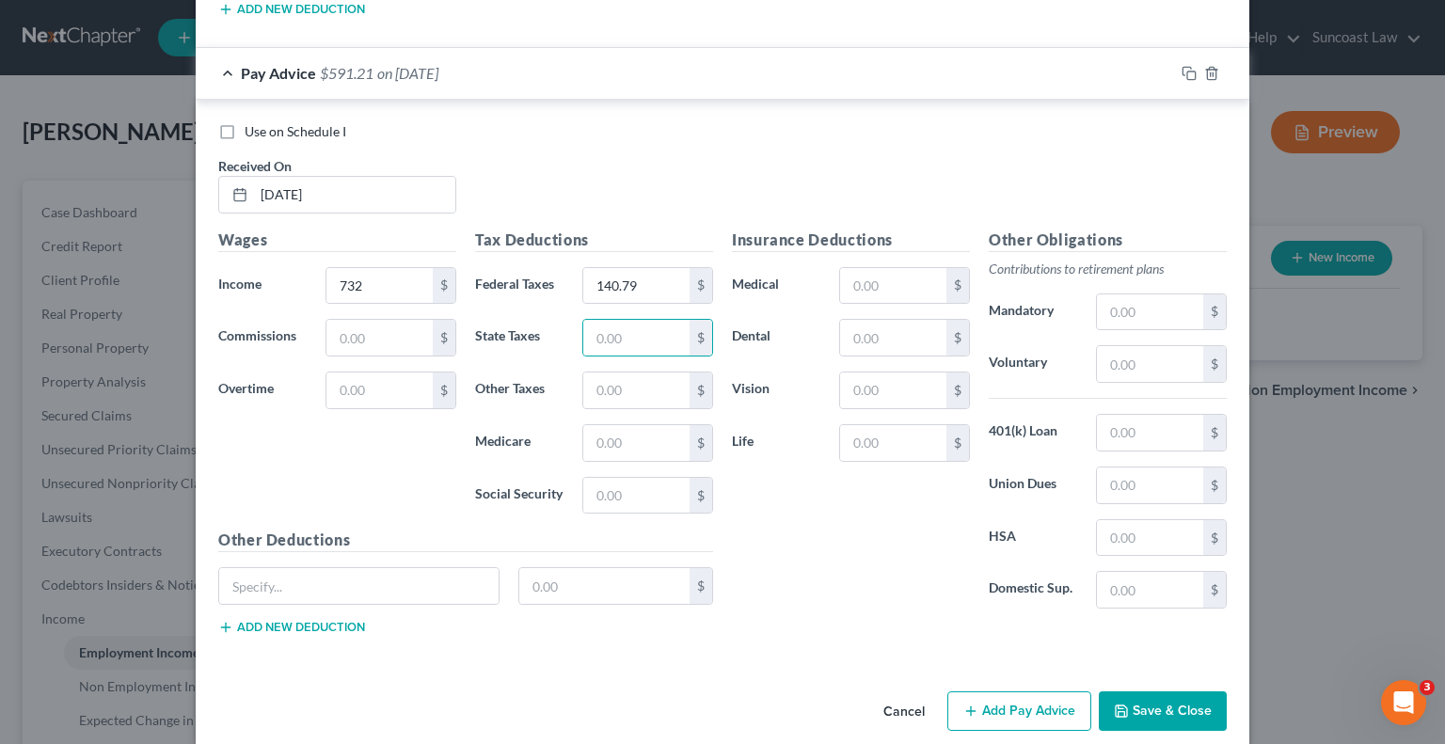
click at [1017, 692] on button "Add Pay Advice" at bounding box center [1019, 712] width 144 height 40
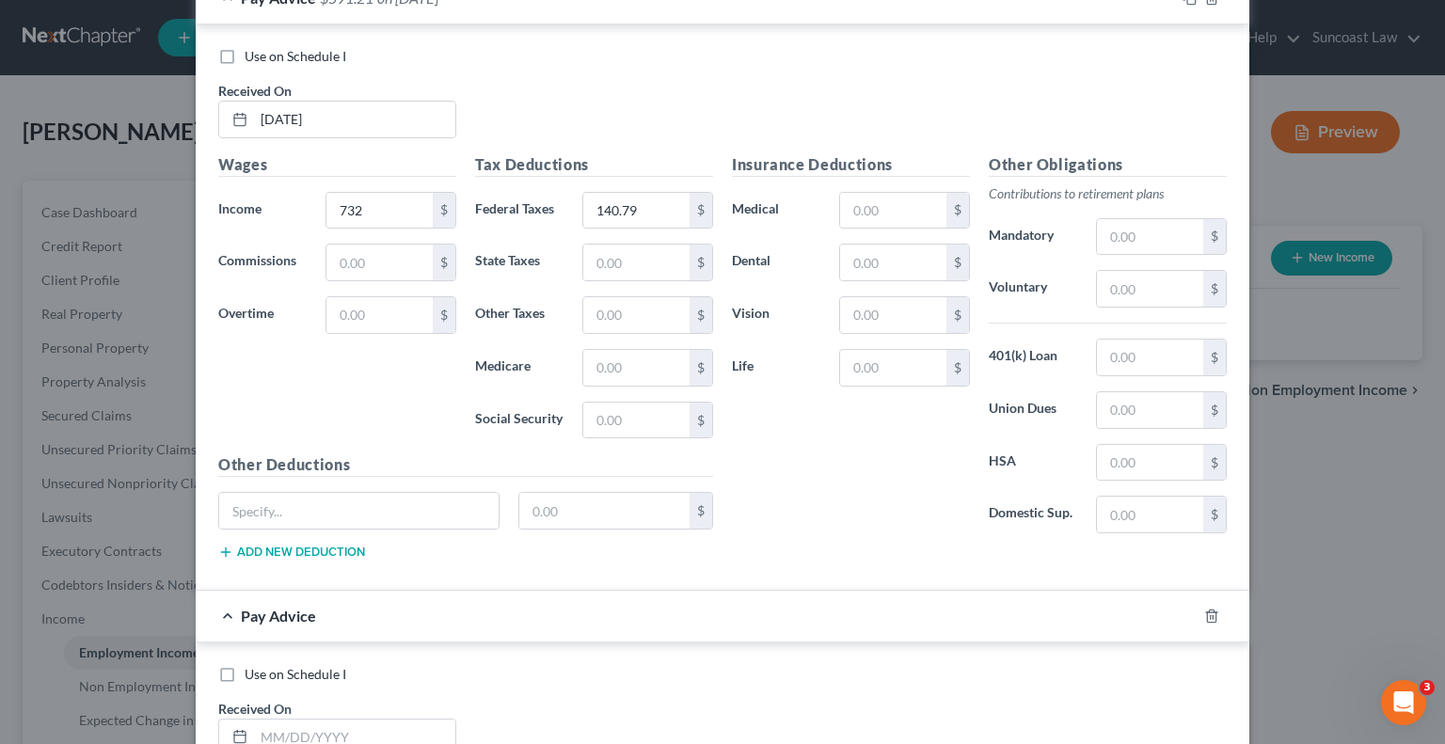
scroll to position [3252, 0]
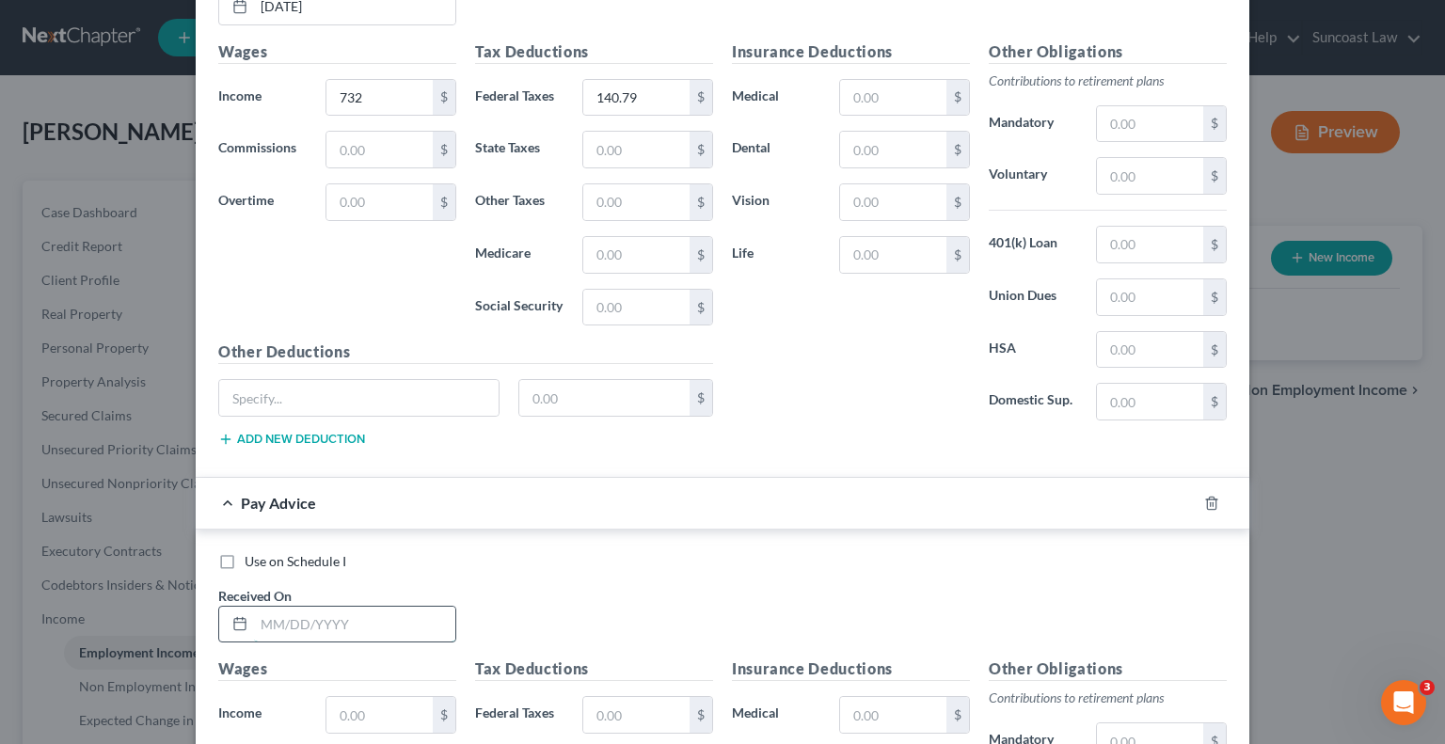
click at [420, 607] on input "text" at bounding box center [354, 625] width 201 height 36
type input "[DATE]"
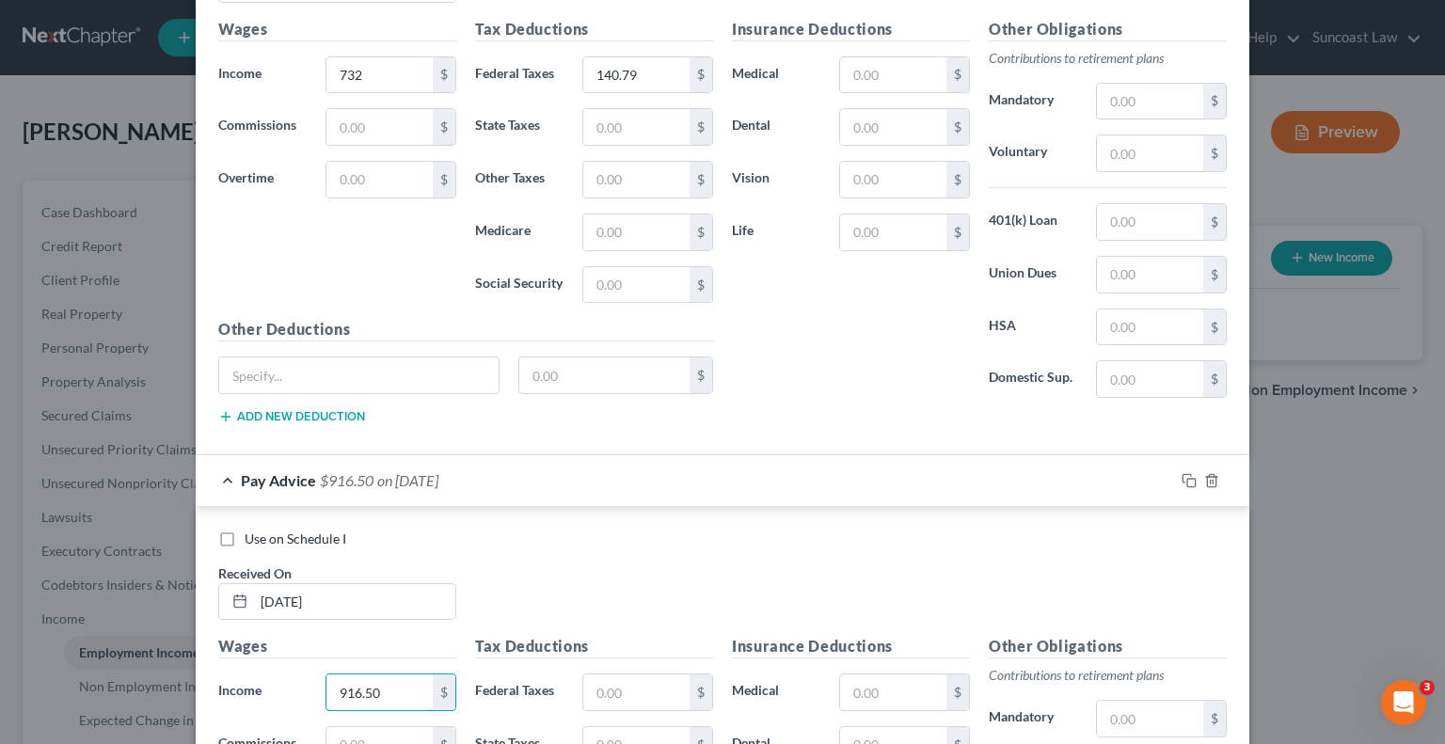
type input "916.50"
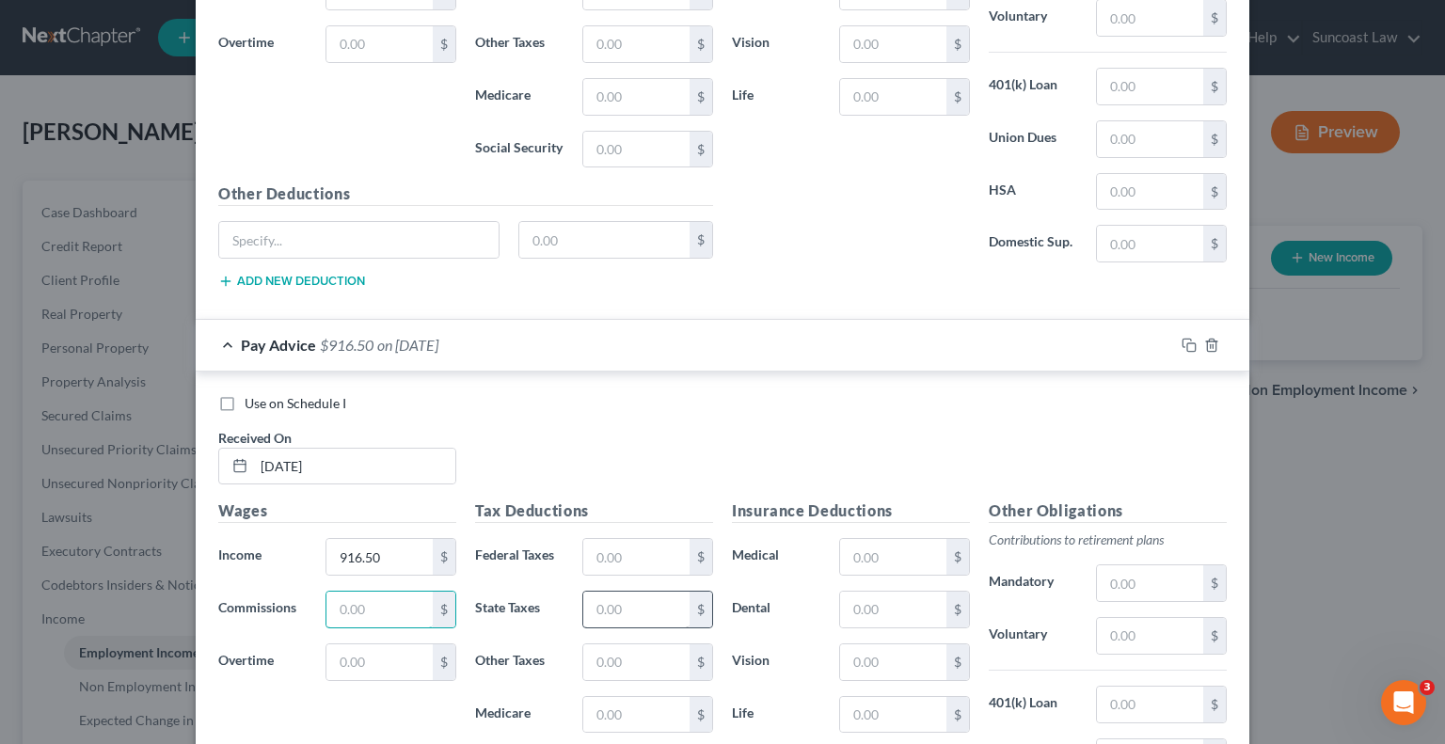
scroll to position [3462, 0]
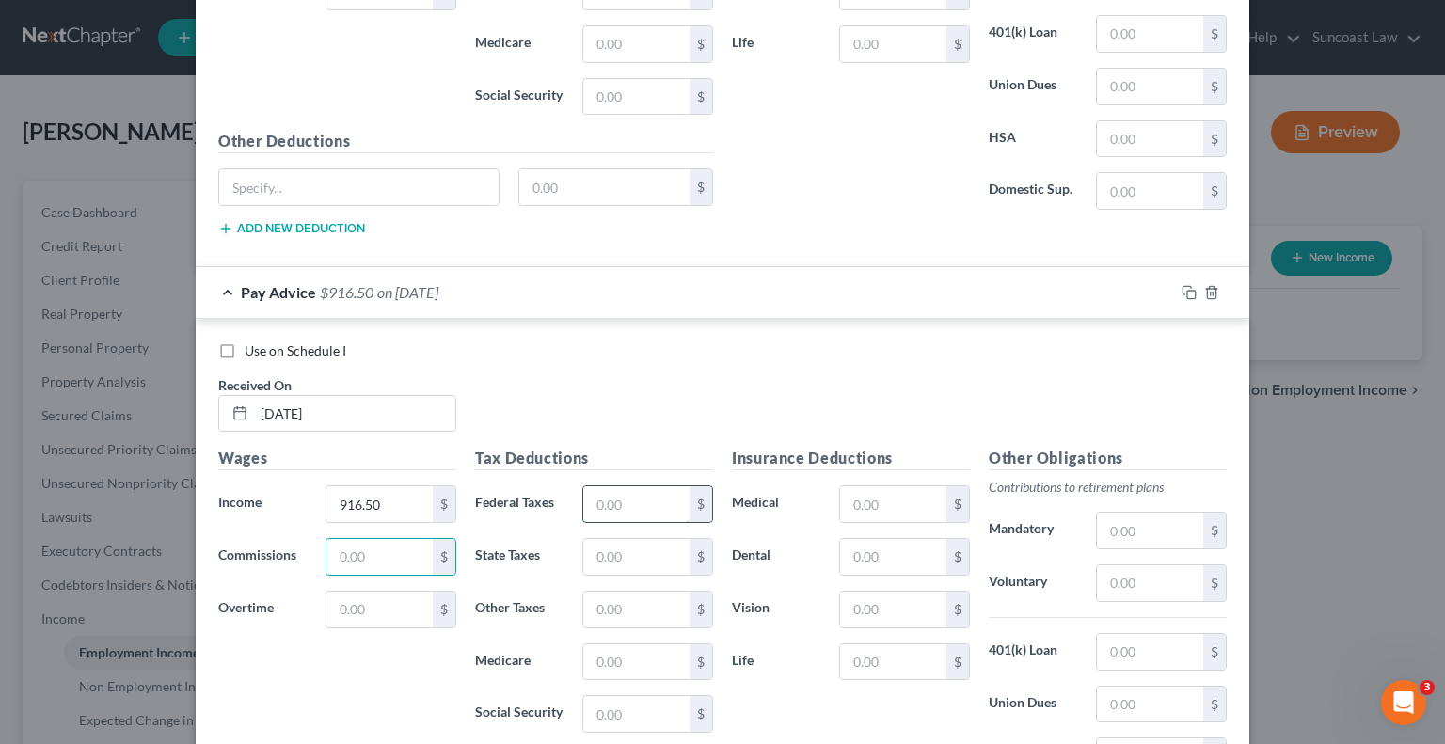
click at [612, 487] on input "text" at bounding box center [636, 504] width 106 height 36
type input "173.85"
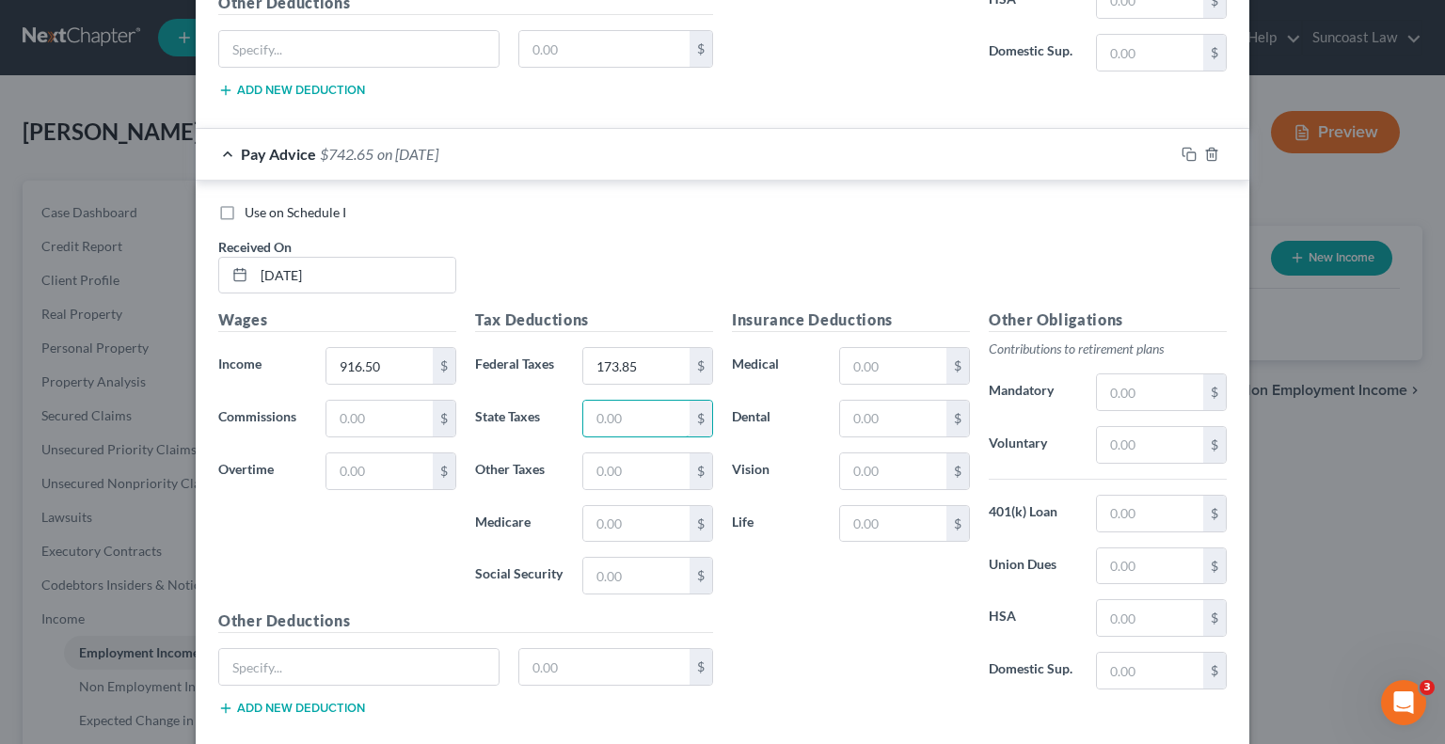
scroll to position [3684, 0]
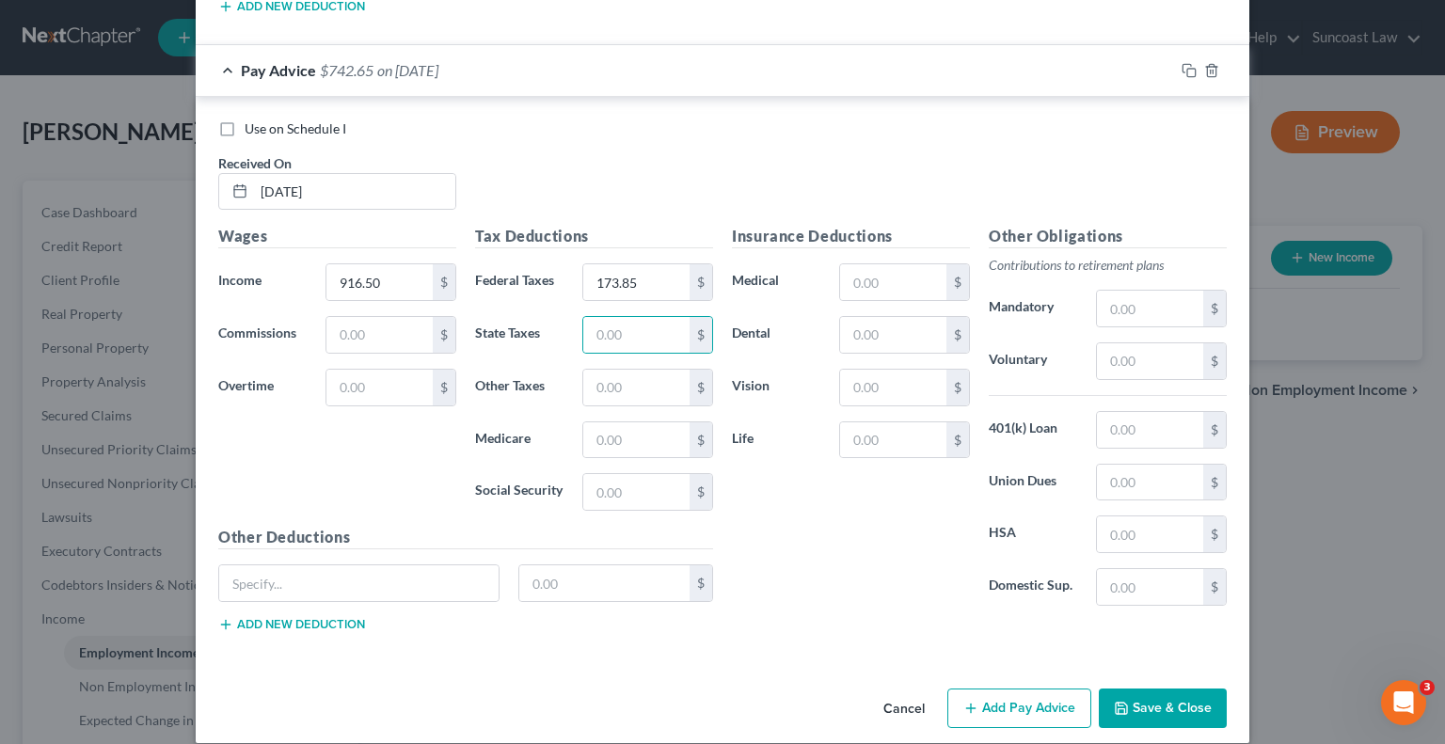
click at [1010, 696] on button "Add Pay Advice" at bounding box center [1019, 709] width 144 height 40
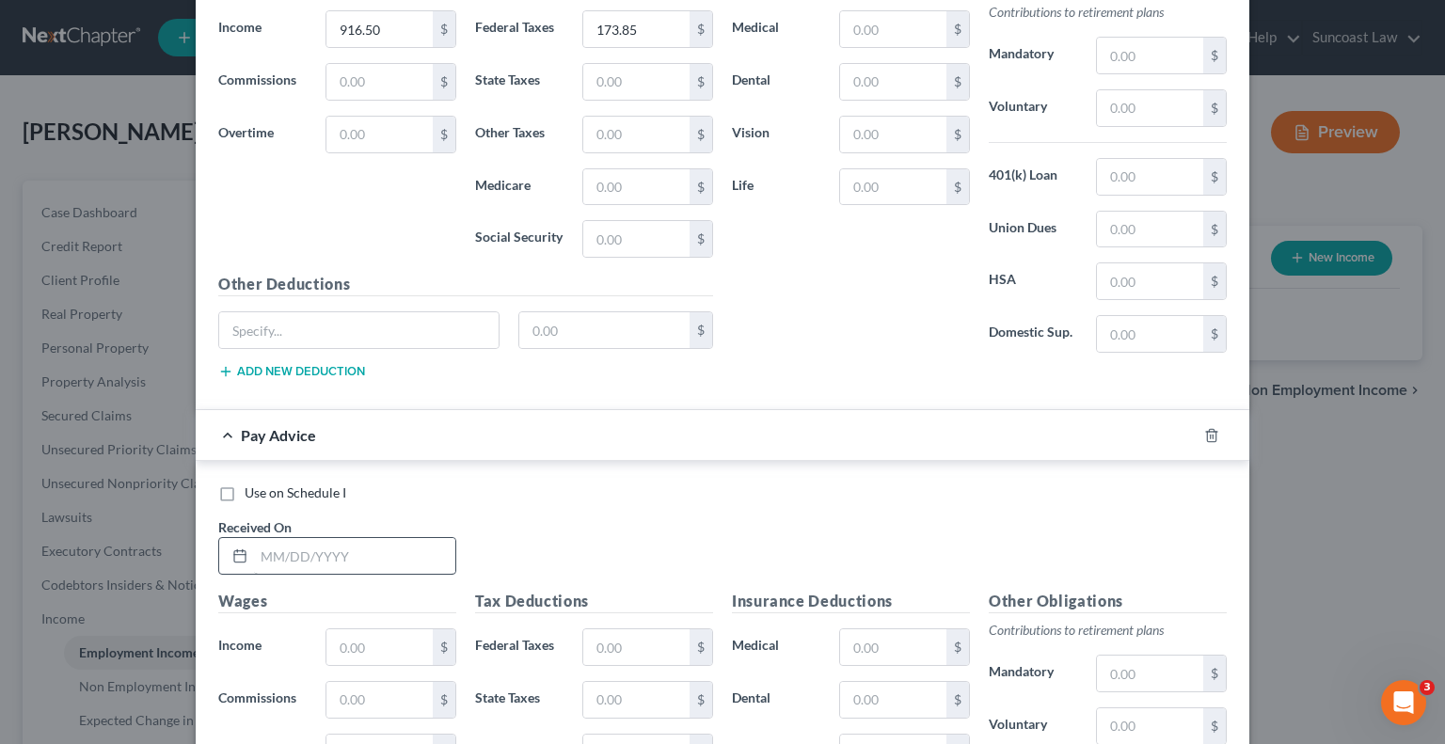
scroll to position [3967, 0]
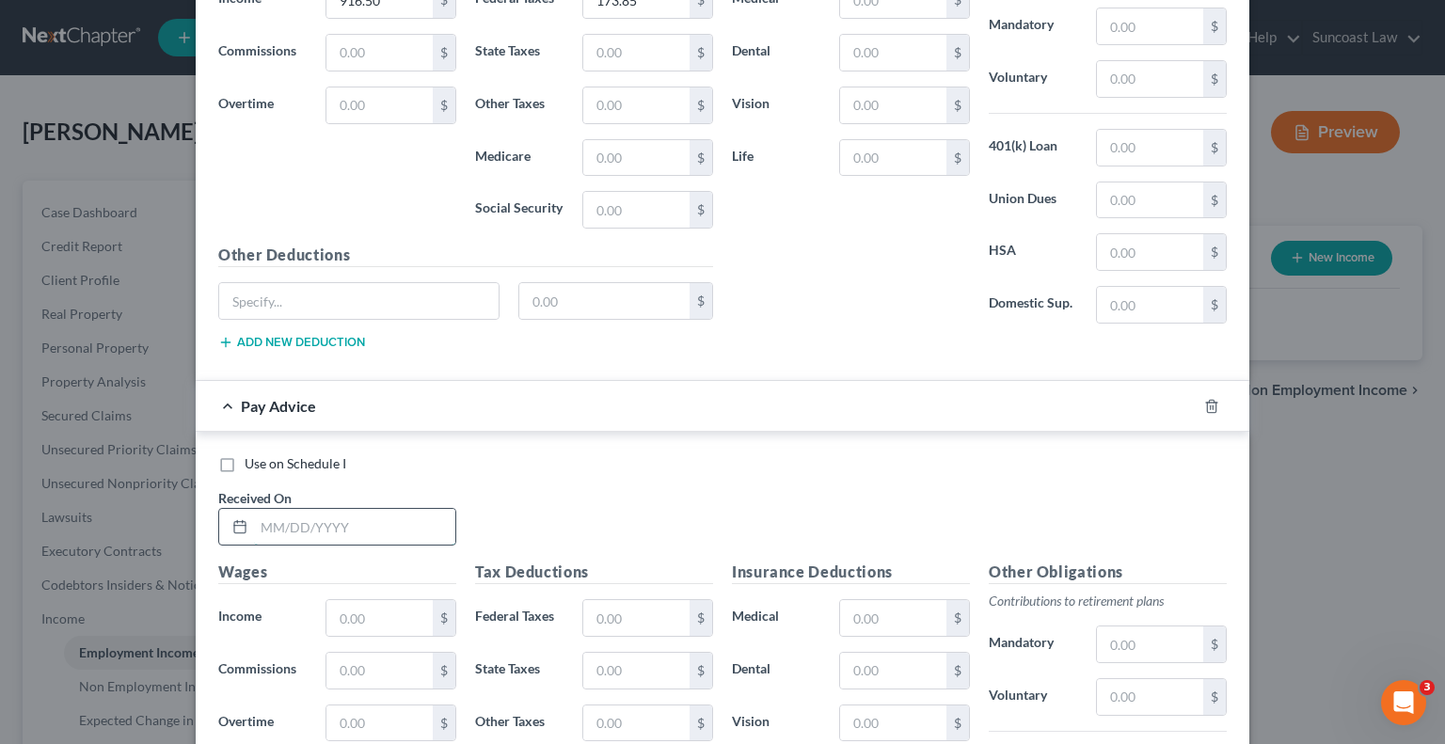
click at [358, 515] on input "text" at bounding box center [354, 527] width 201 height 36
type input "[DATE]"
type input "948"
click at [621, 601] on input "text" at bounding box center [636, 618] width 106 height 36
type input "180.03"
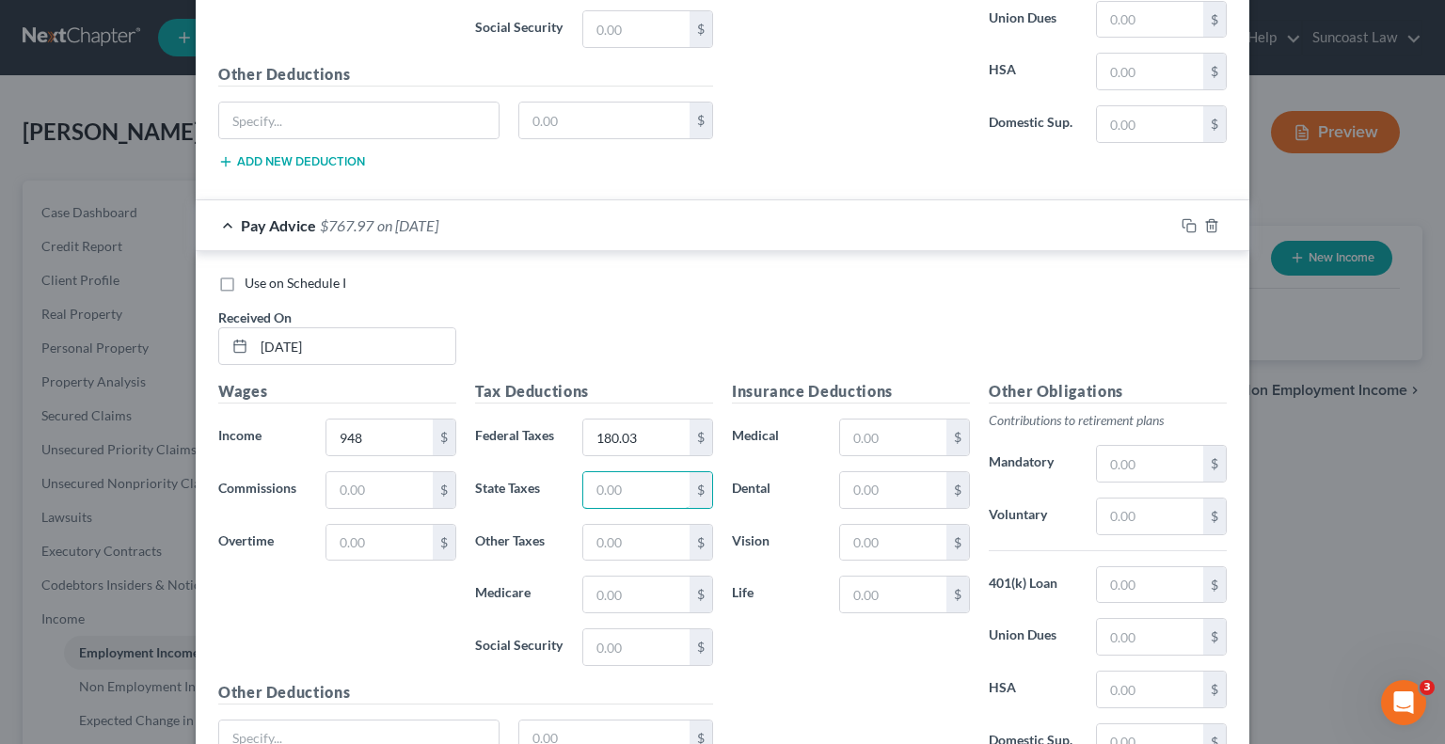
scroll to position [4300, 0]
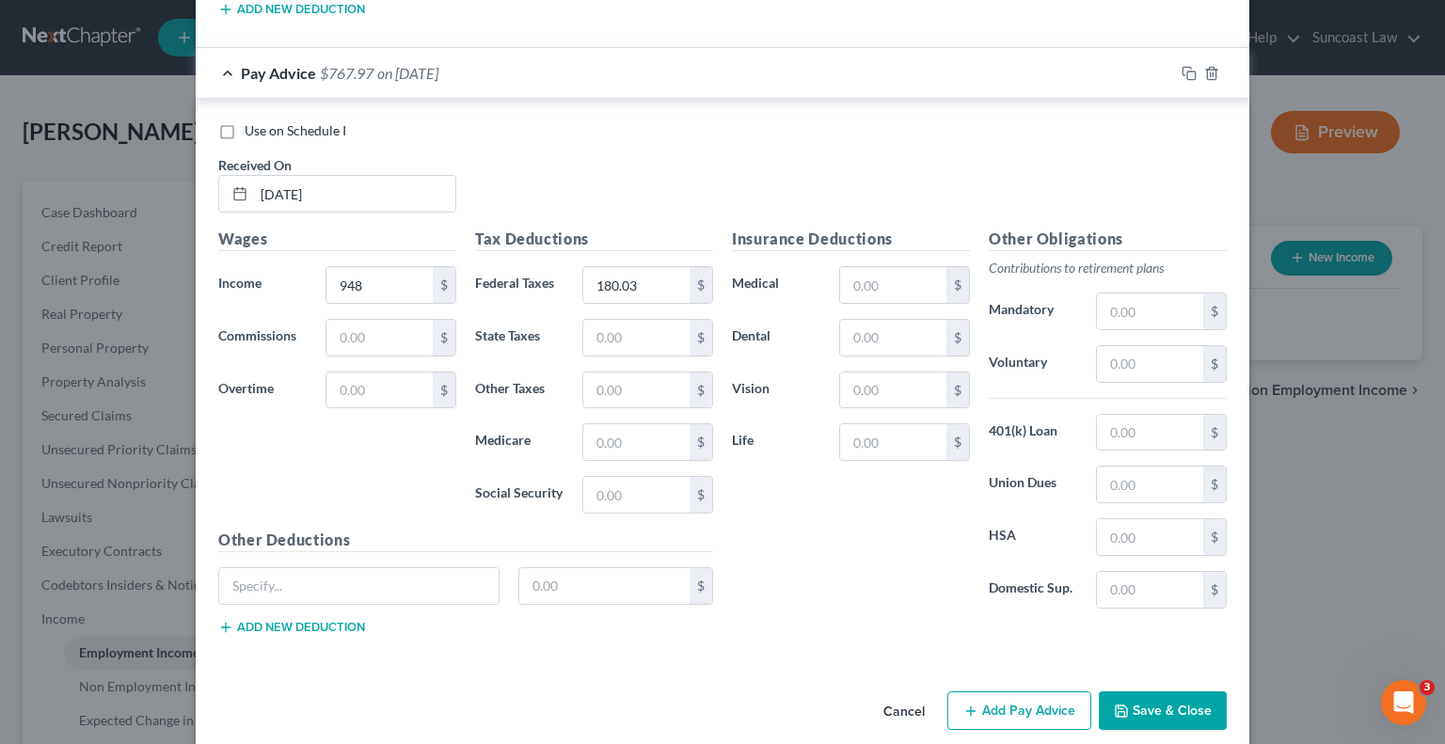
click at [997, 697] on button "Add Pay Advice" at bounding box center [1019, 712] width 144 height 40
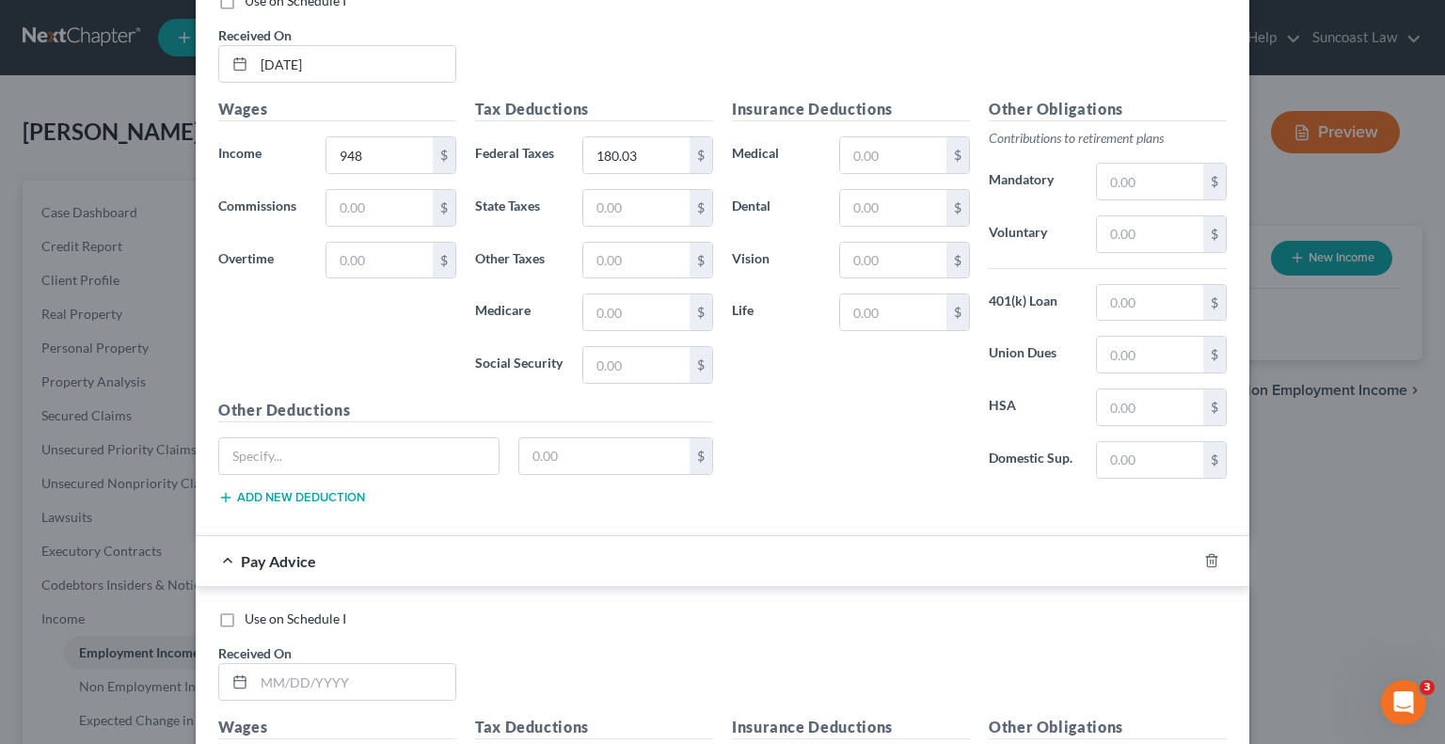
scroll to position [4582, 0]
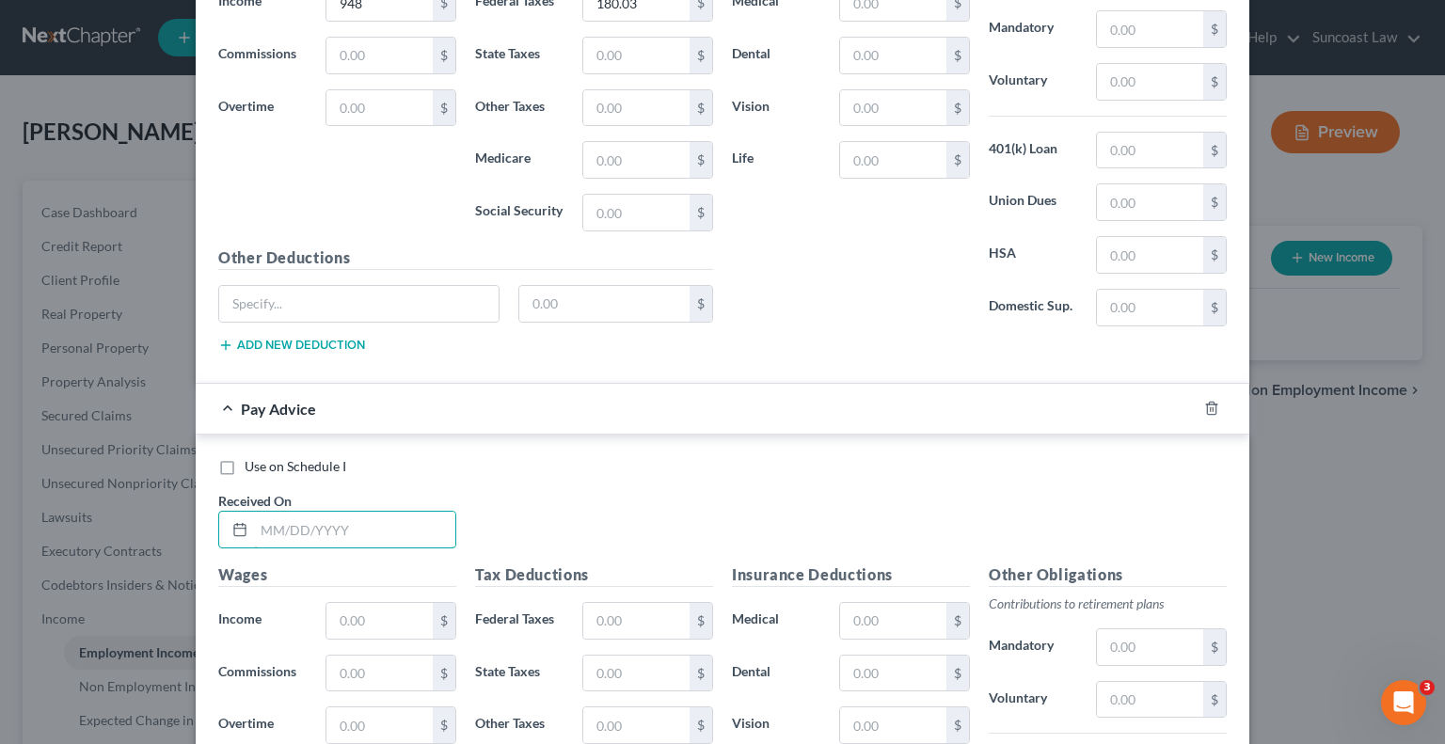
drag, startPoint x: 369, startPoint y: 507, endPoint x: 365, endPoint y: 466, distance: 41.6
click at [367, 512] on input "text" at bounding box center [354, 530] width 201 height 36
type input "[DATE]"
type input "858"
drag, startPoint x: 615, startPoint y: 595, endPoint x: 622, endPoint y: 584, distance: 12.3
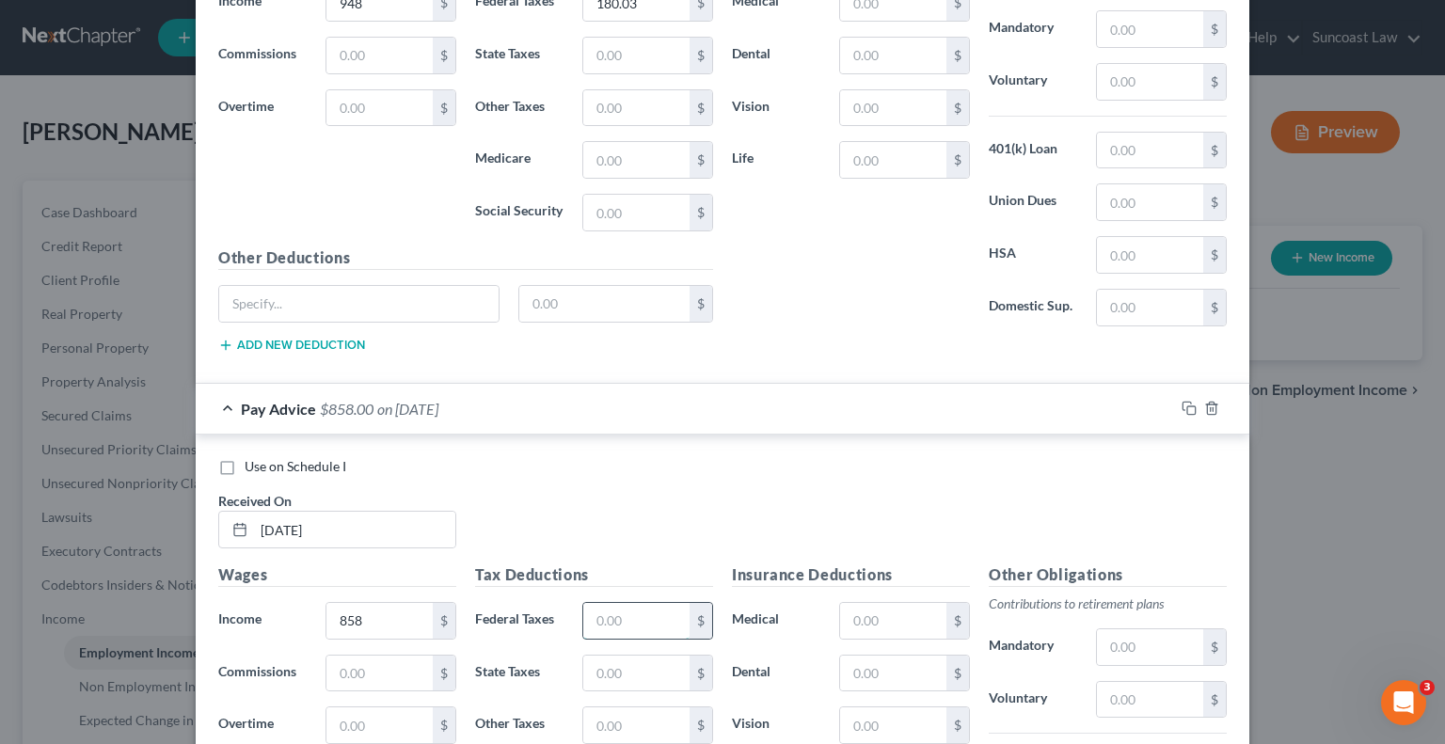
click at [615, 603] on input "text" at bounding box center [636, 621] width 106 height 36
type input "93.75"
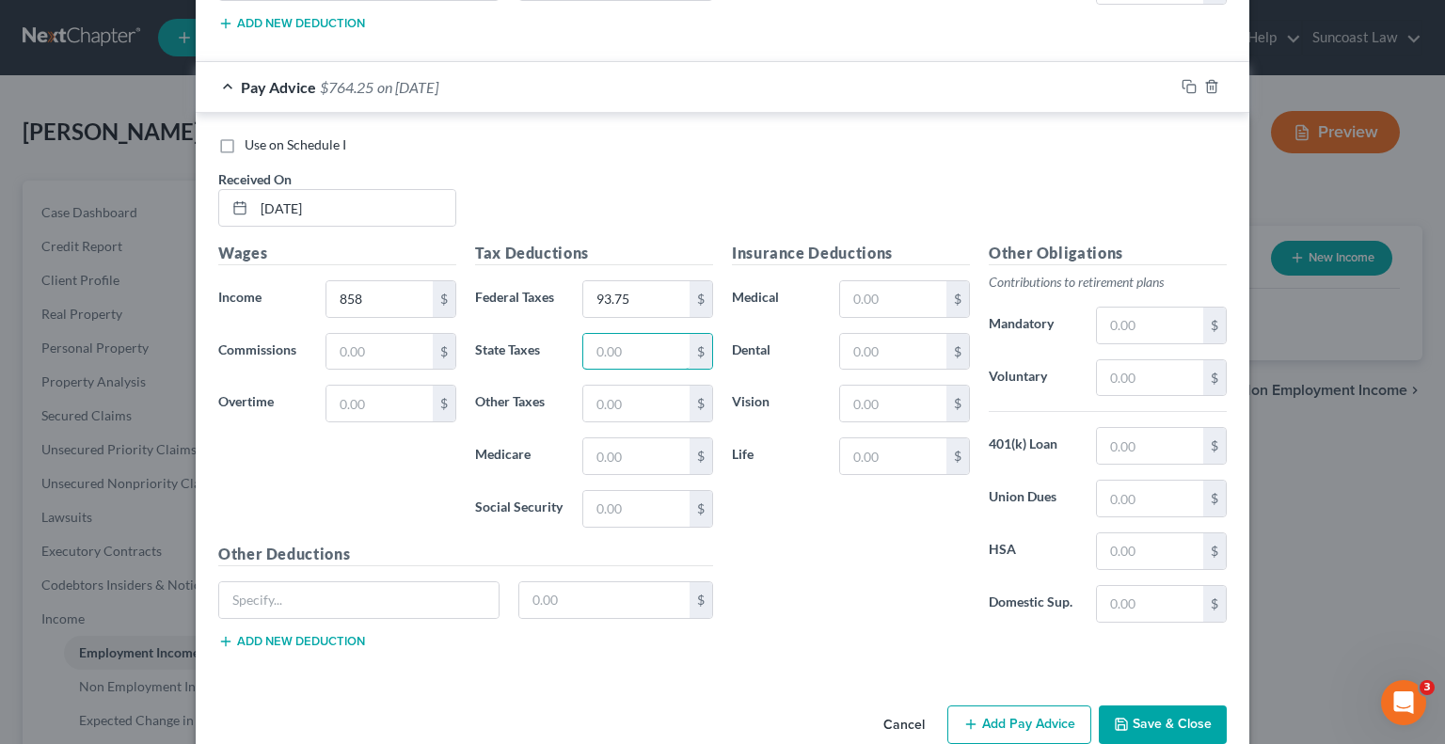
scroll to position [4915, 0]
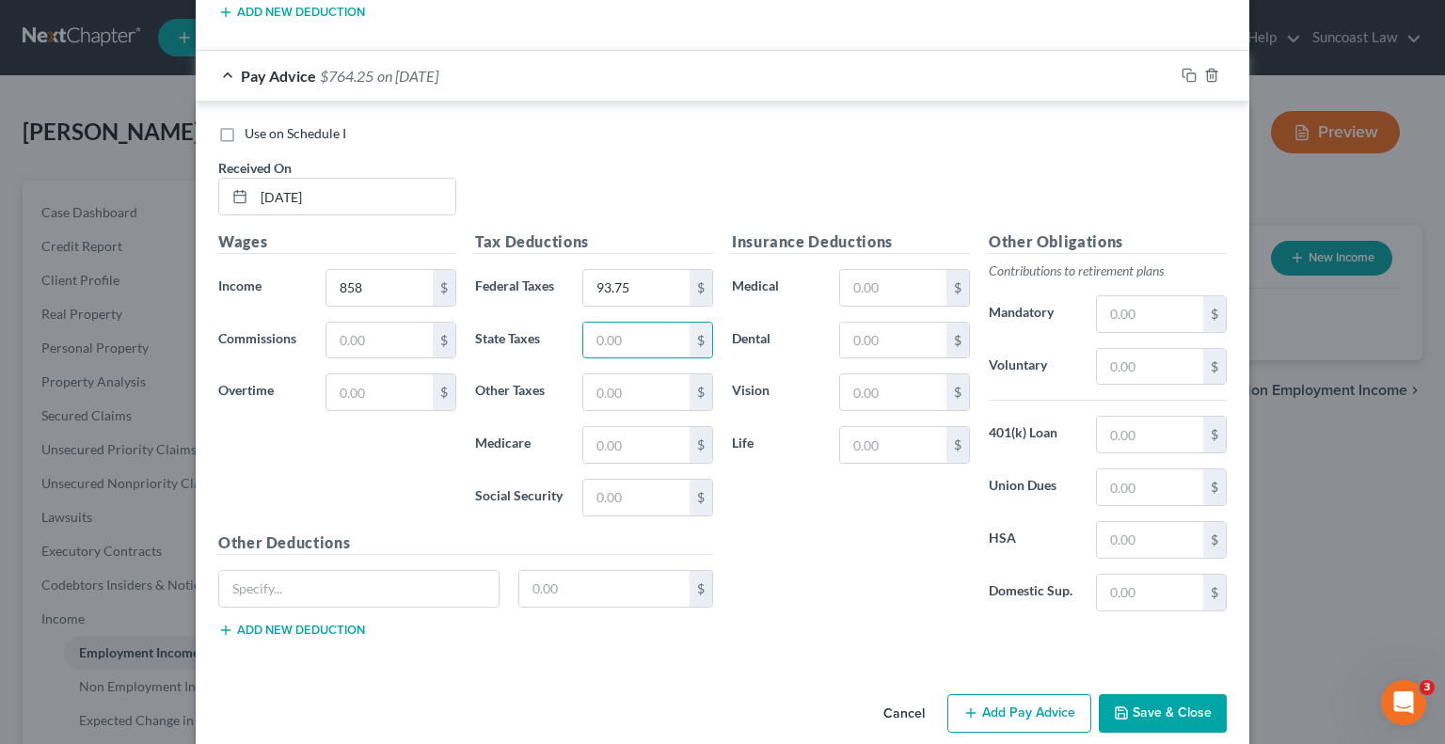
click at [1021, 694] on button "Add Pay Advice" at bounding box center [1019, 714] width 144 height 40
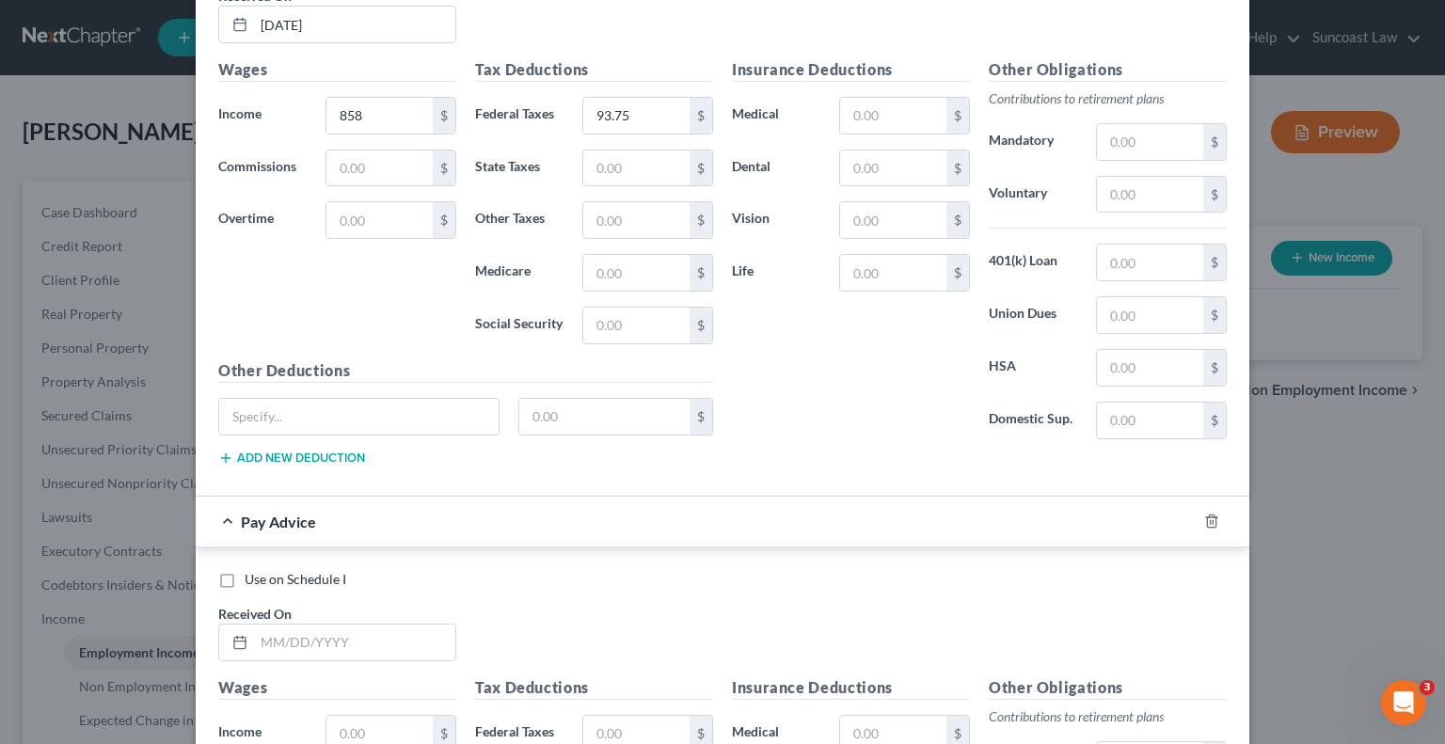
scroll to position [5103, 0]
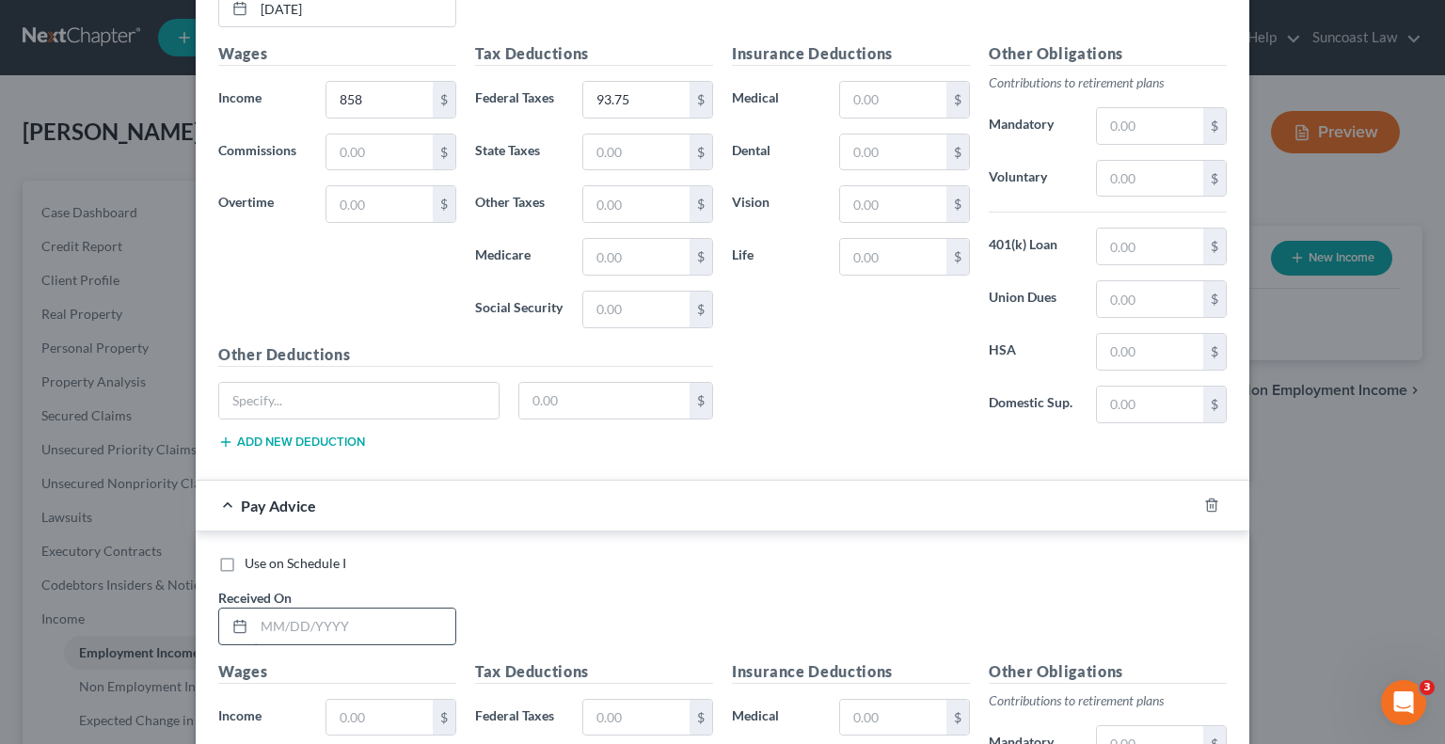
drag, startPoint x: 389, startPoint y: 606, endPoint x: 408, endPoint y: 581, distance: 32.2
click at [389, 609] on input "text" at bounding box center [354, 627] width 201 height 36
type input "[DATE]"
type input "1,035"
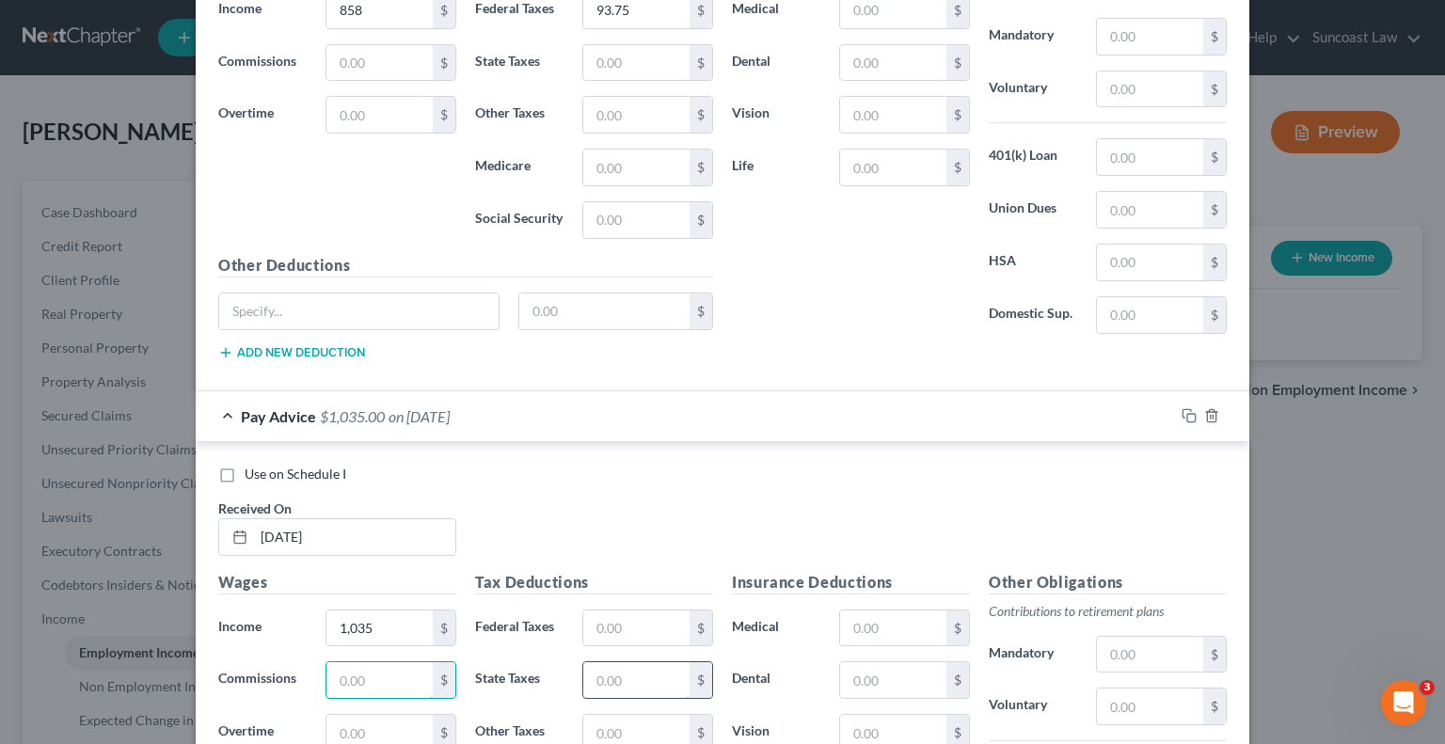
scroll to position [5307, 0]
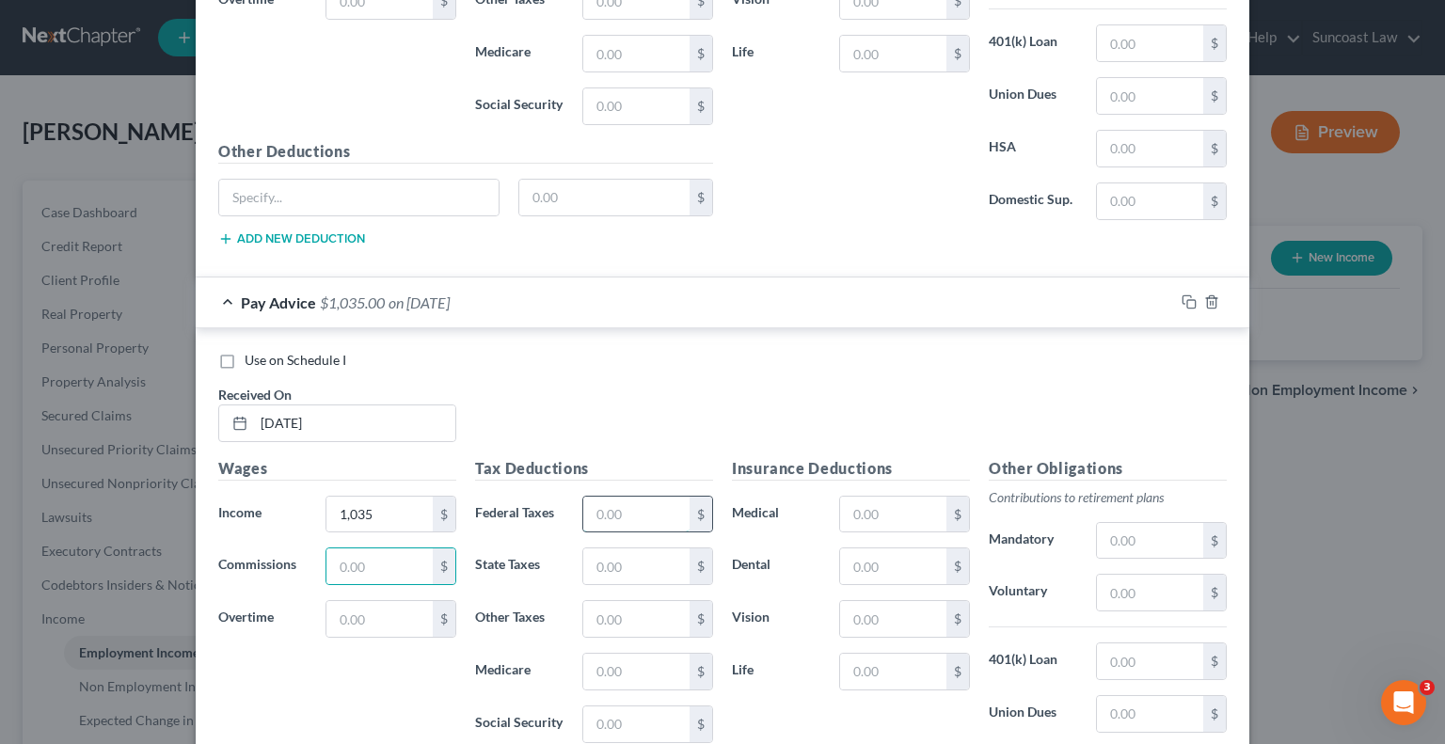
click at [626, 497] on input "text" at bounding box center [636, 515] width 106 height 36
type input "124.99"
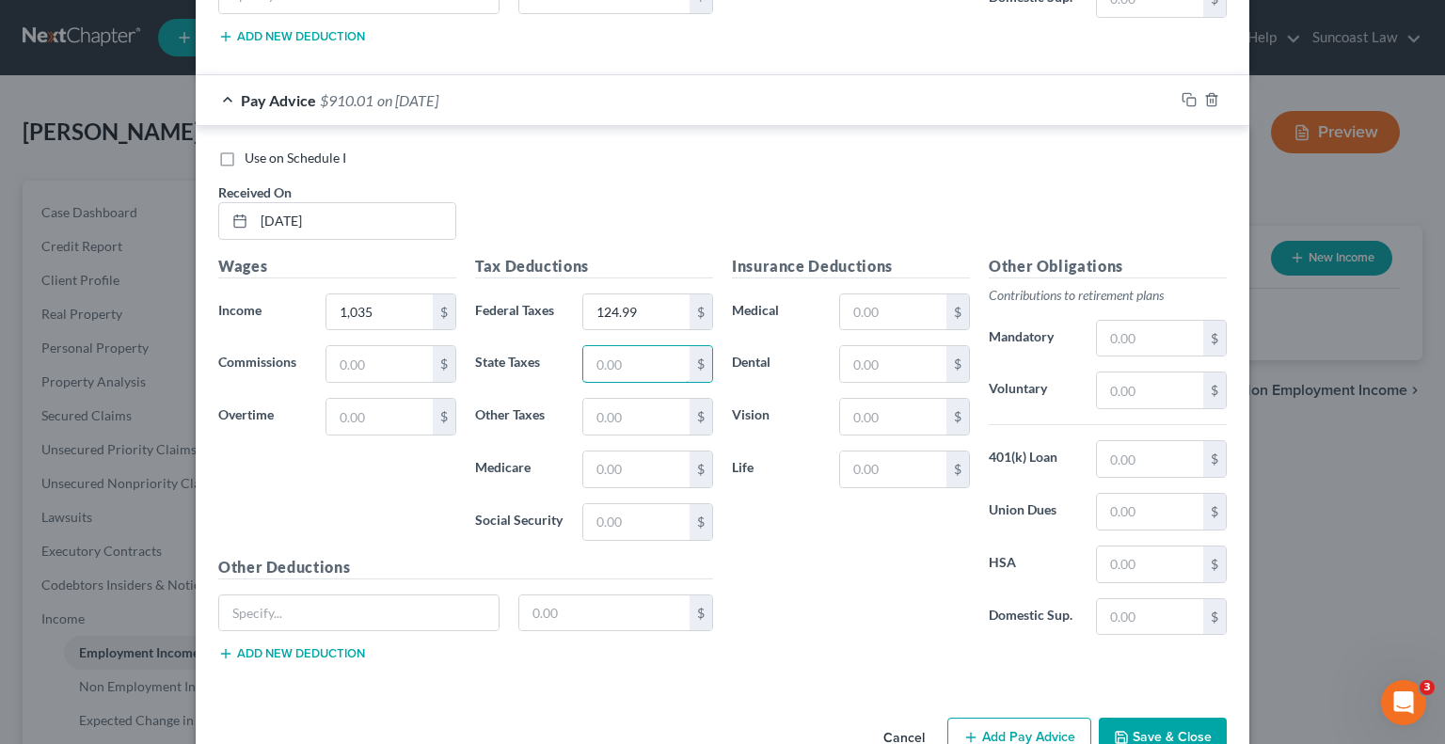
scroll to position [5529, 0]
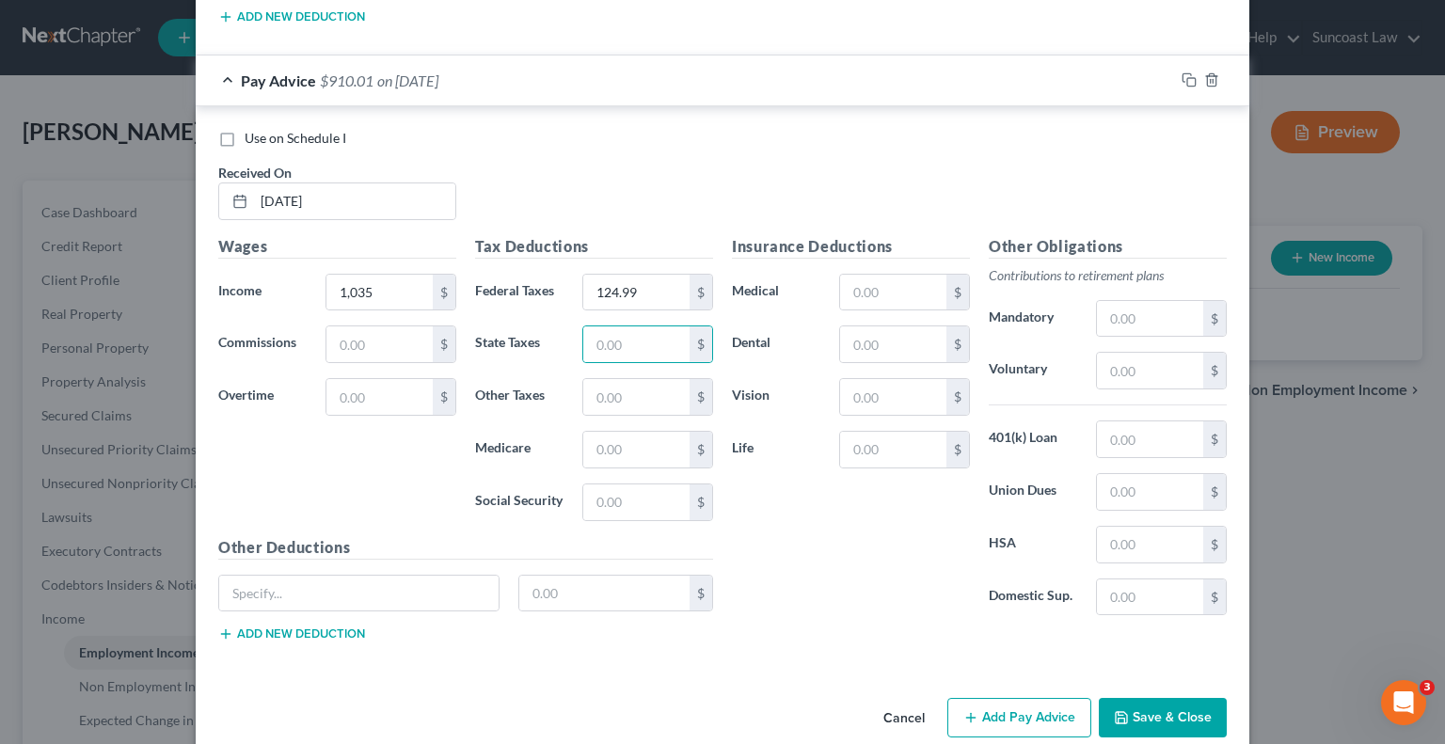
click at [995, 698] on button "Add Pay Advice" at bounding box center [1019, 718] width 144 height 40
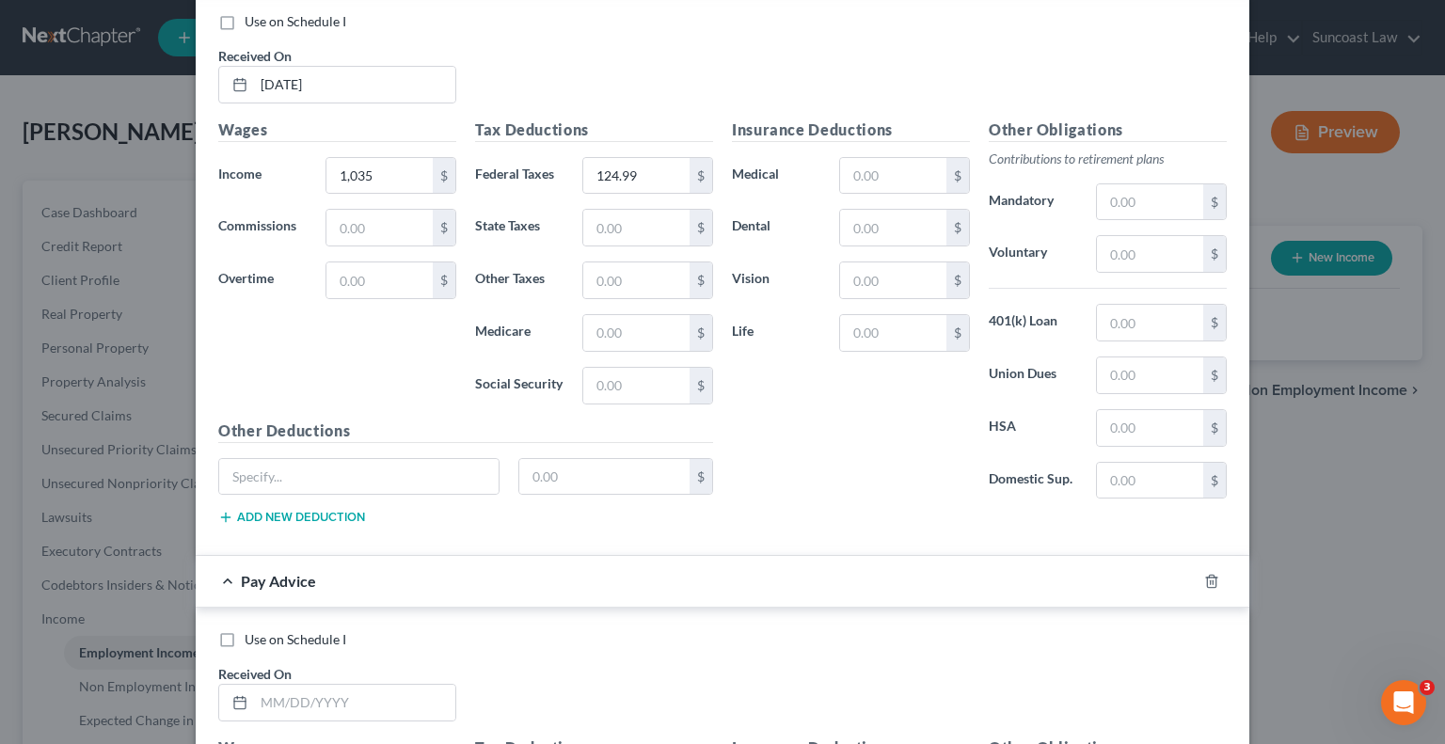
scroll to position [5905, 0]
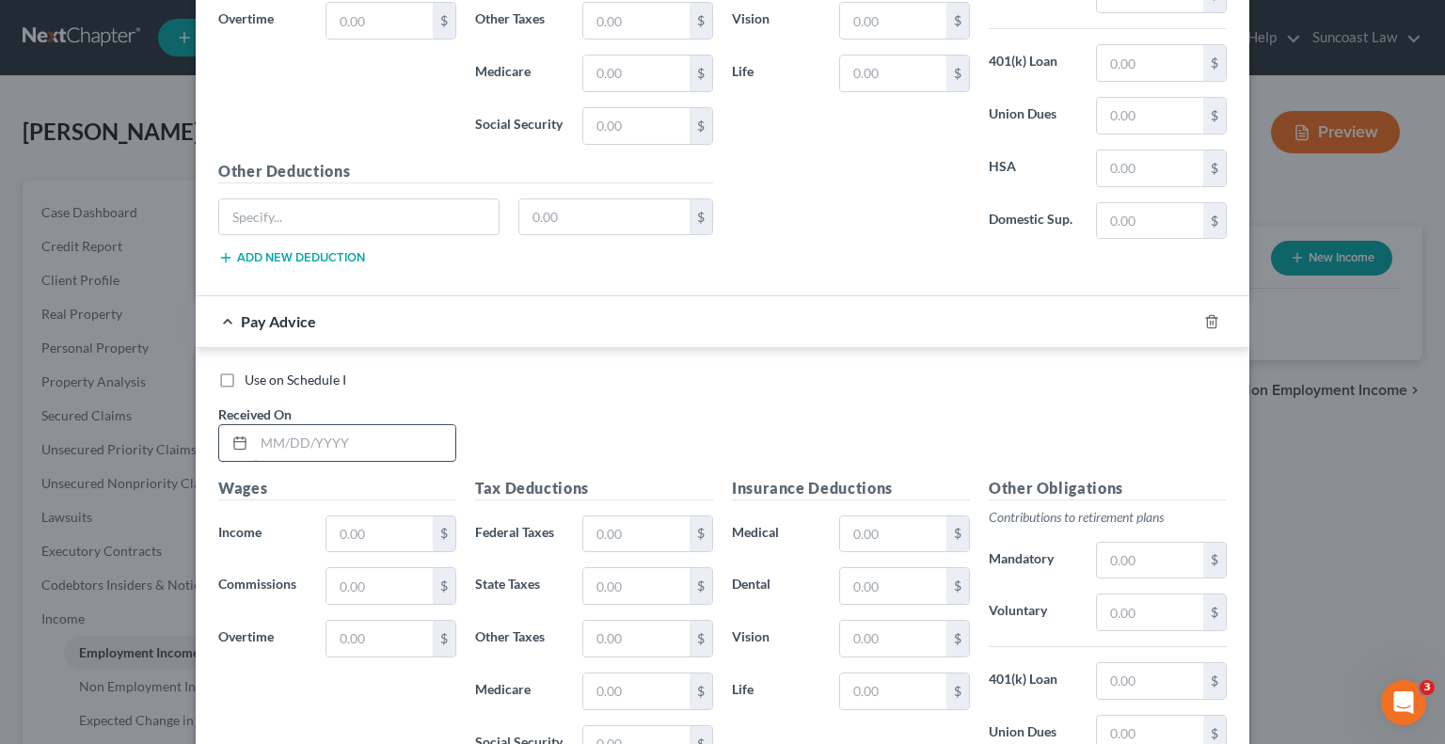
click at [327, 425] on input "text" at bounding box center [354, 443] width 201 height 36
click at [603, 517] on input "text" at bounding box center [636, 535] width 106 height 36
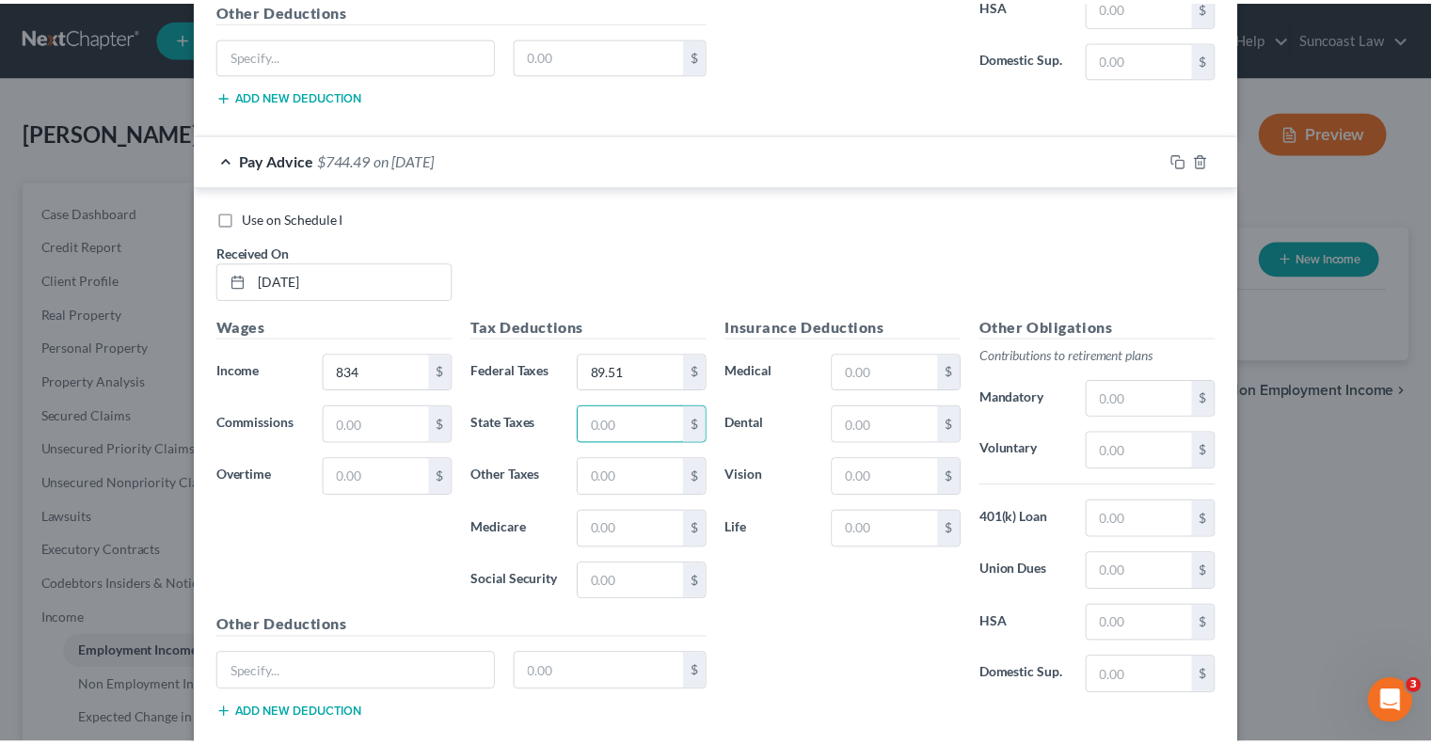
scroll to position [6144, 0]
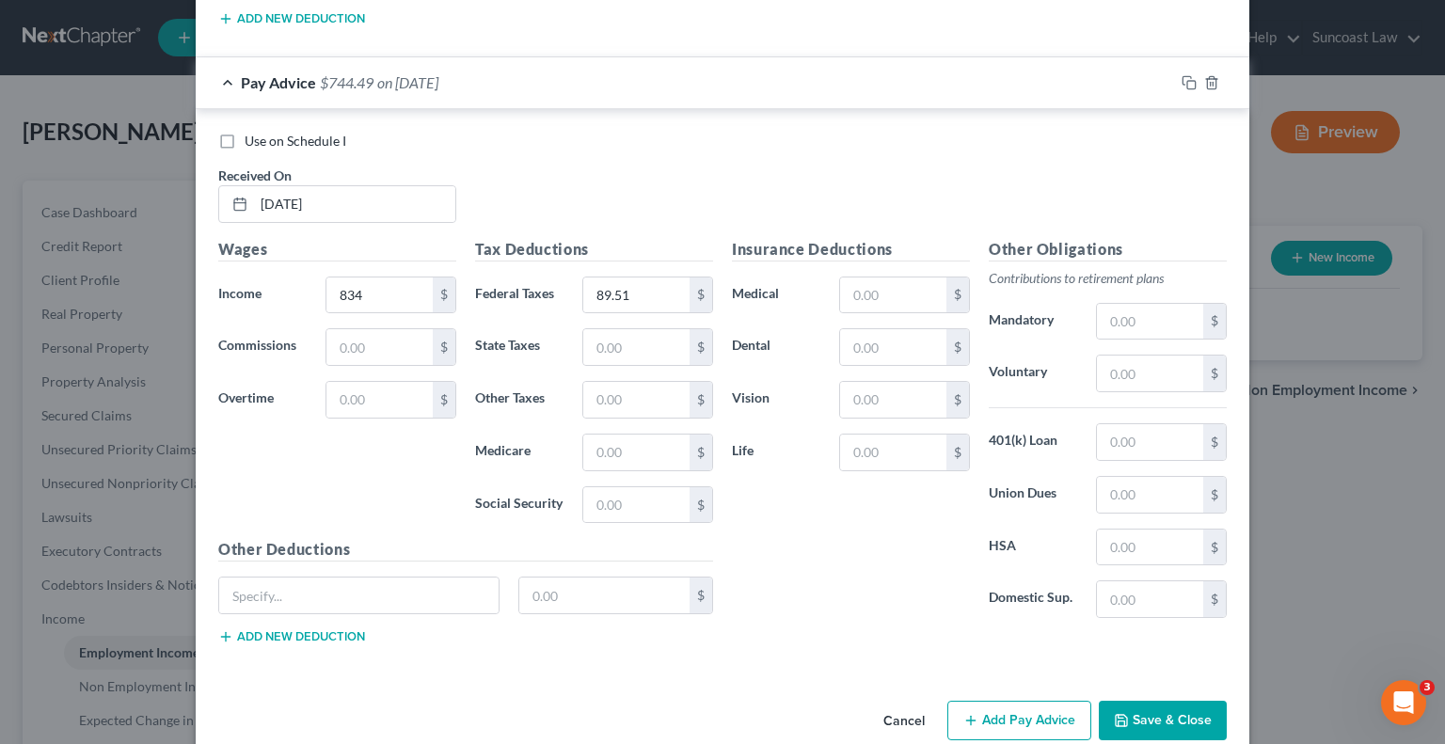
click at [1143, 701] on button "Save & Close" at bounding box center [1163, 721] width 128 height 40
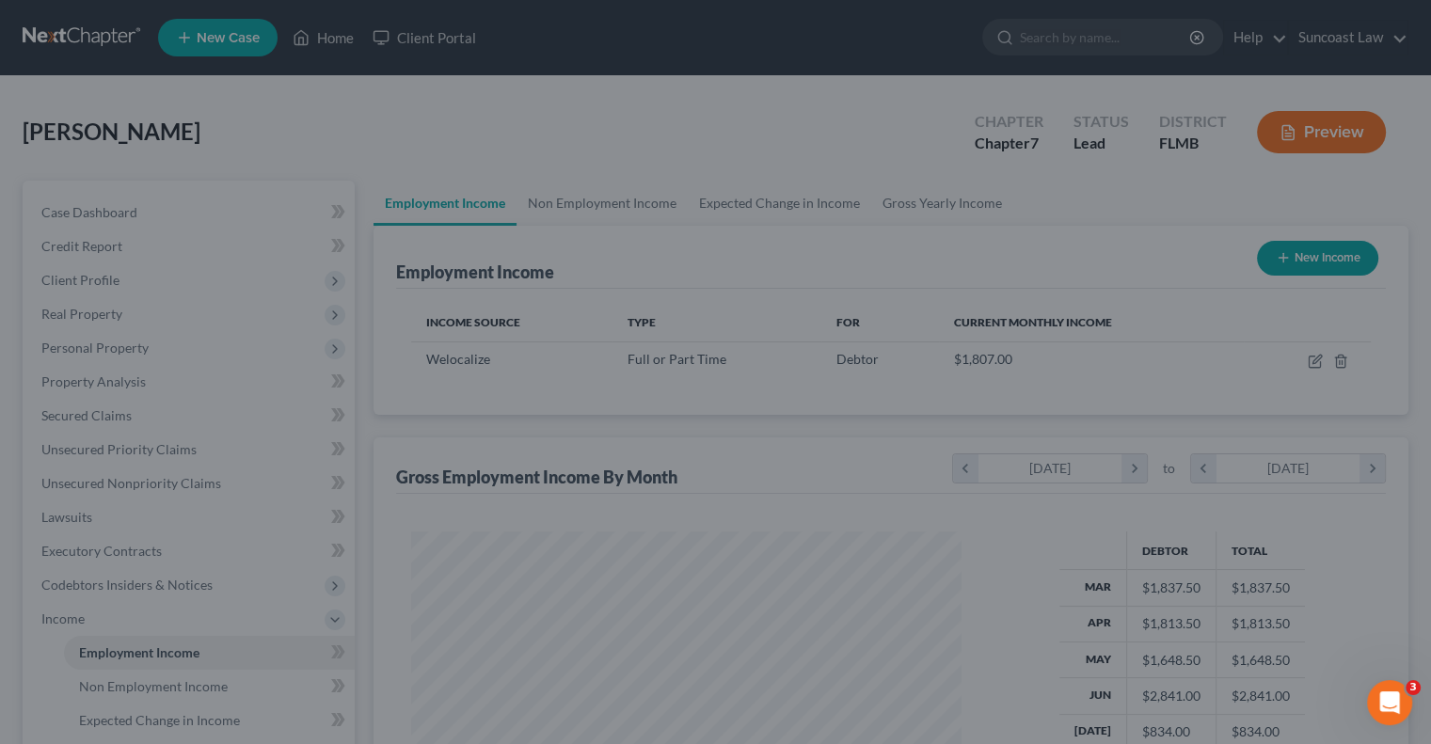
scroll to position [940547, 940300]
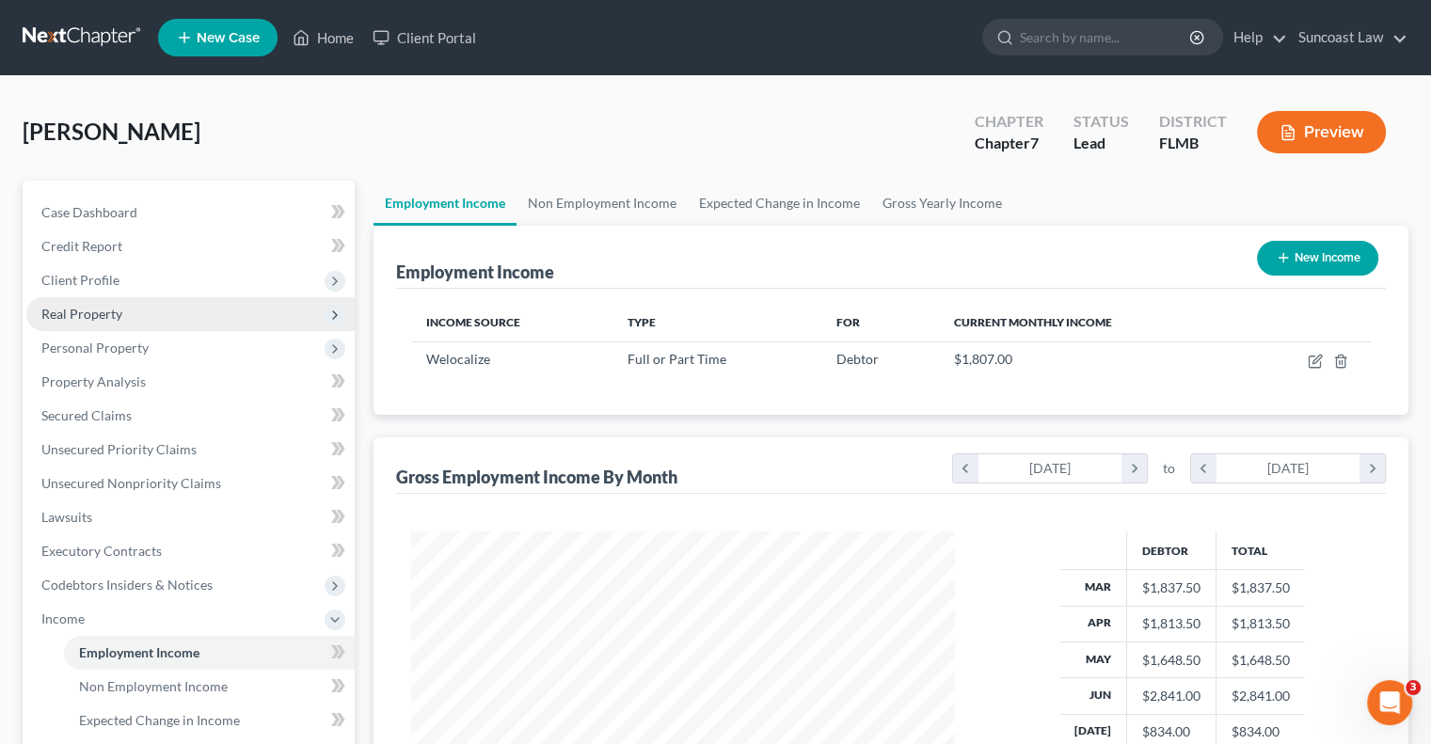
click at [103, 306] on span "Real Property" at bounding box center [81, 314] width 81 height 16
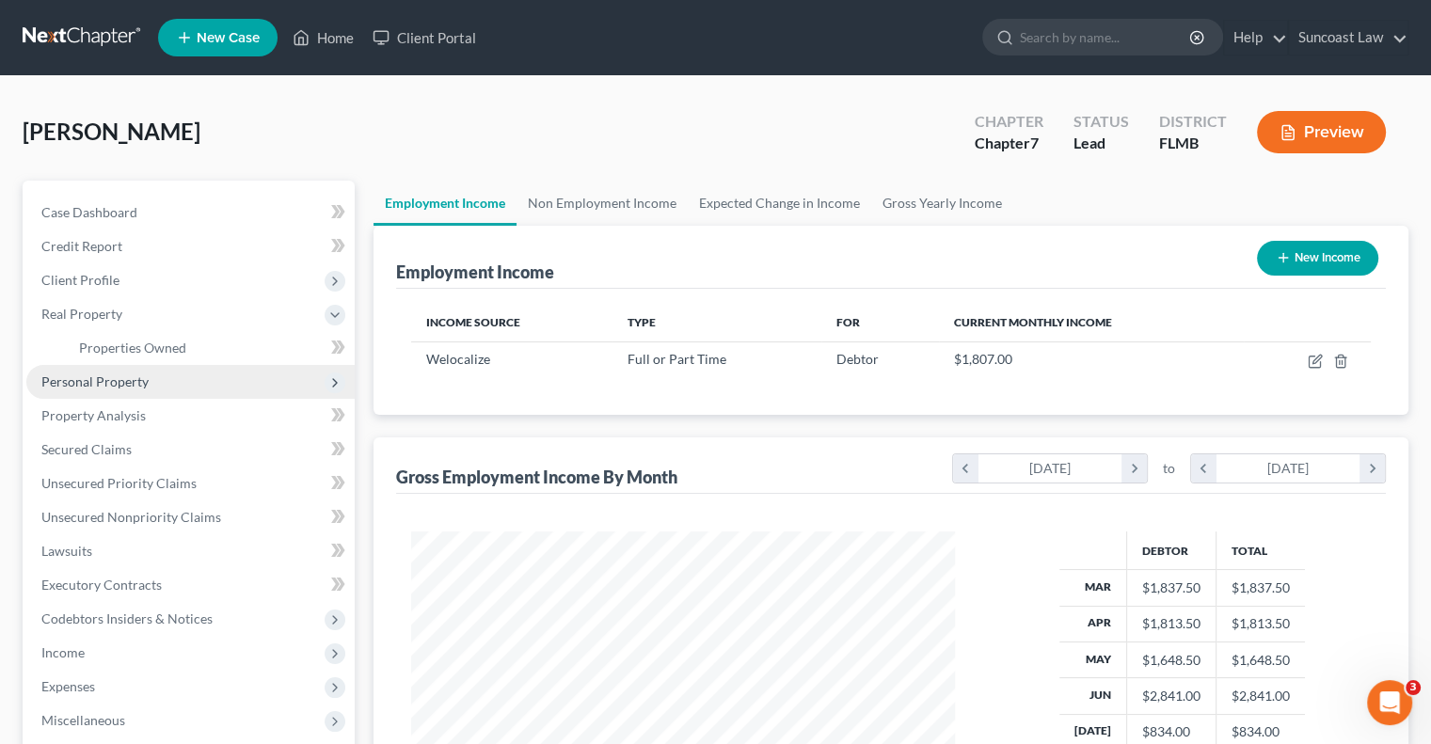
click at [104, 369] on span "Personal Property" at bounding box center [190, 382] width 328 height 34
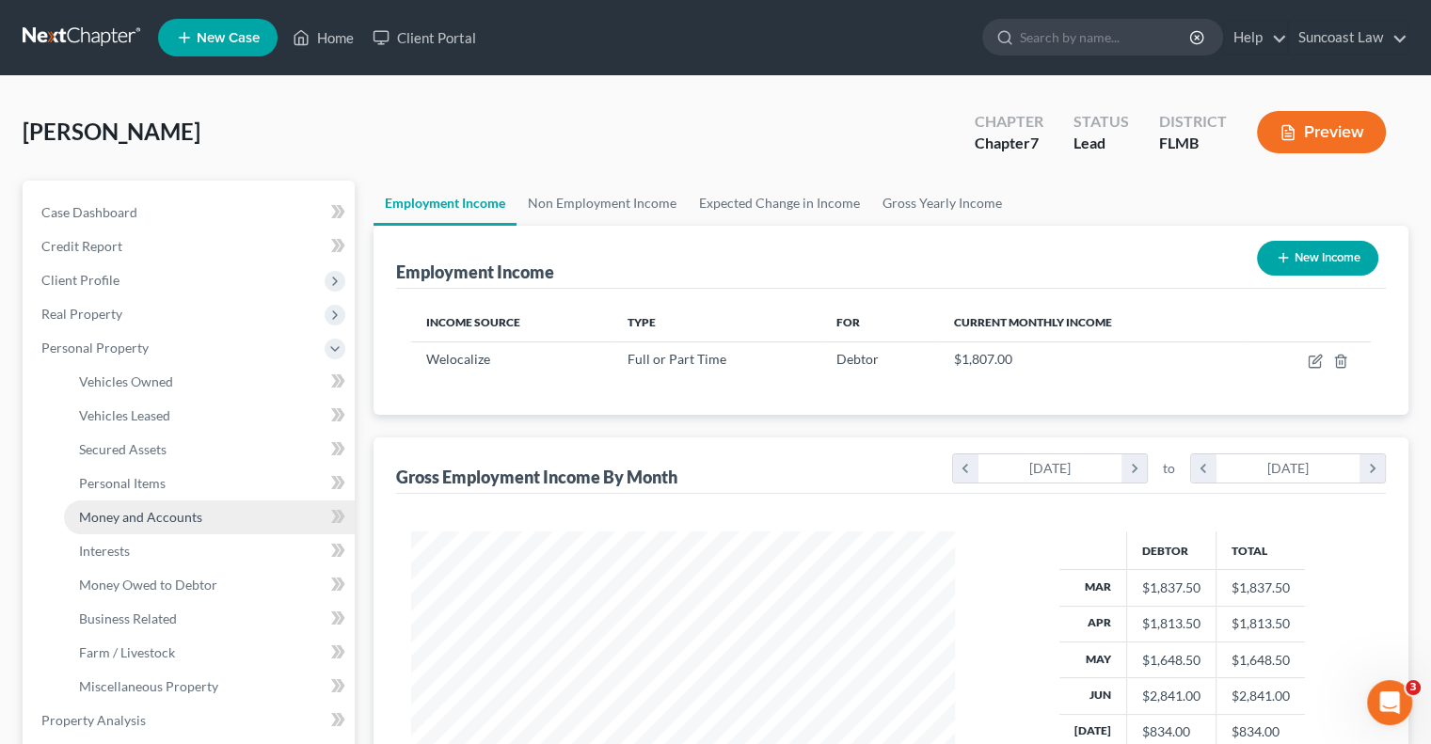
click at [184, 517] on span "Money and Accounts" at bounding box center [140, 517] width 123 height 16
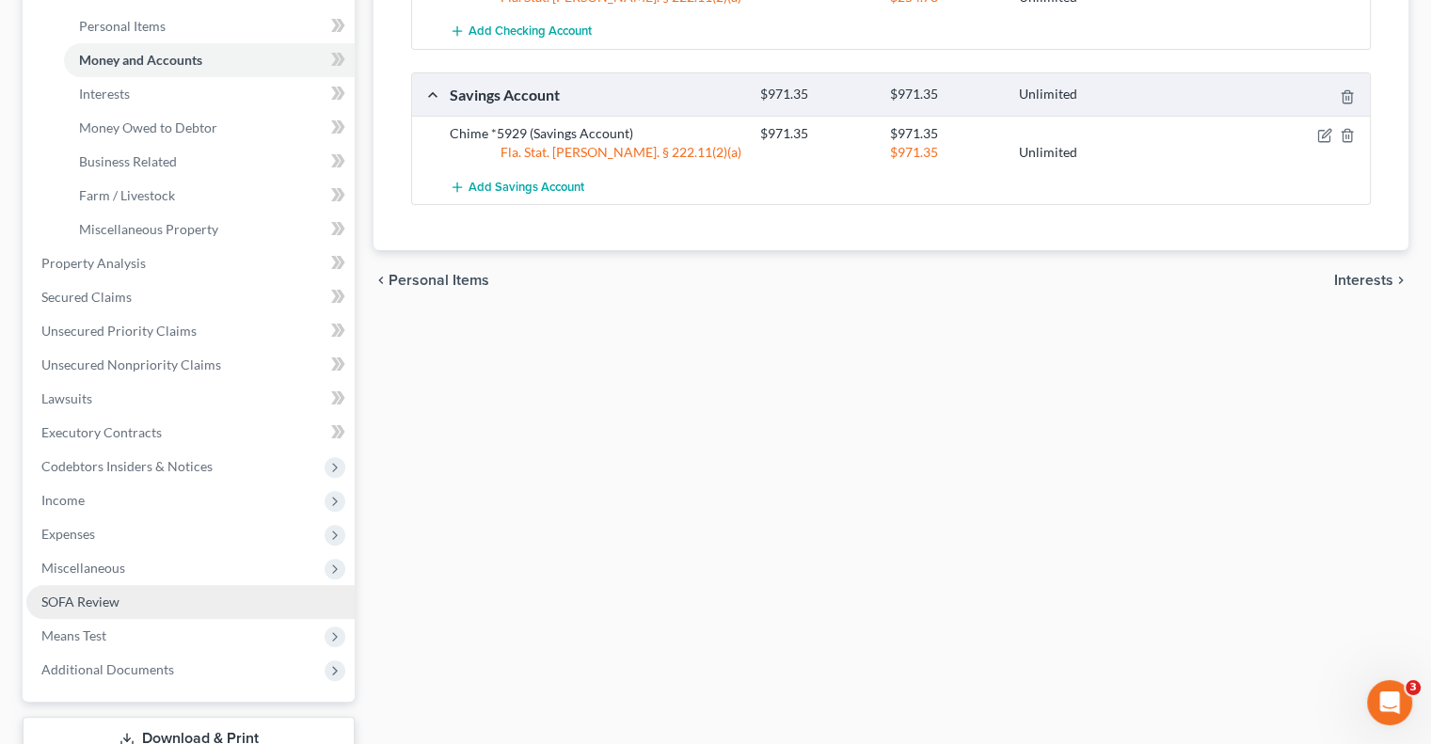
scroll to position [470, 0]
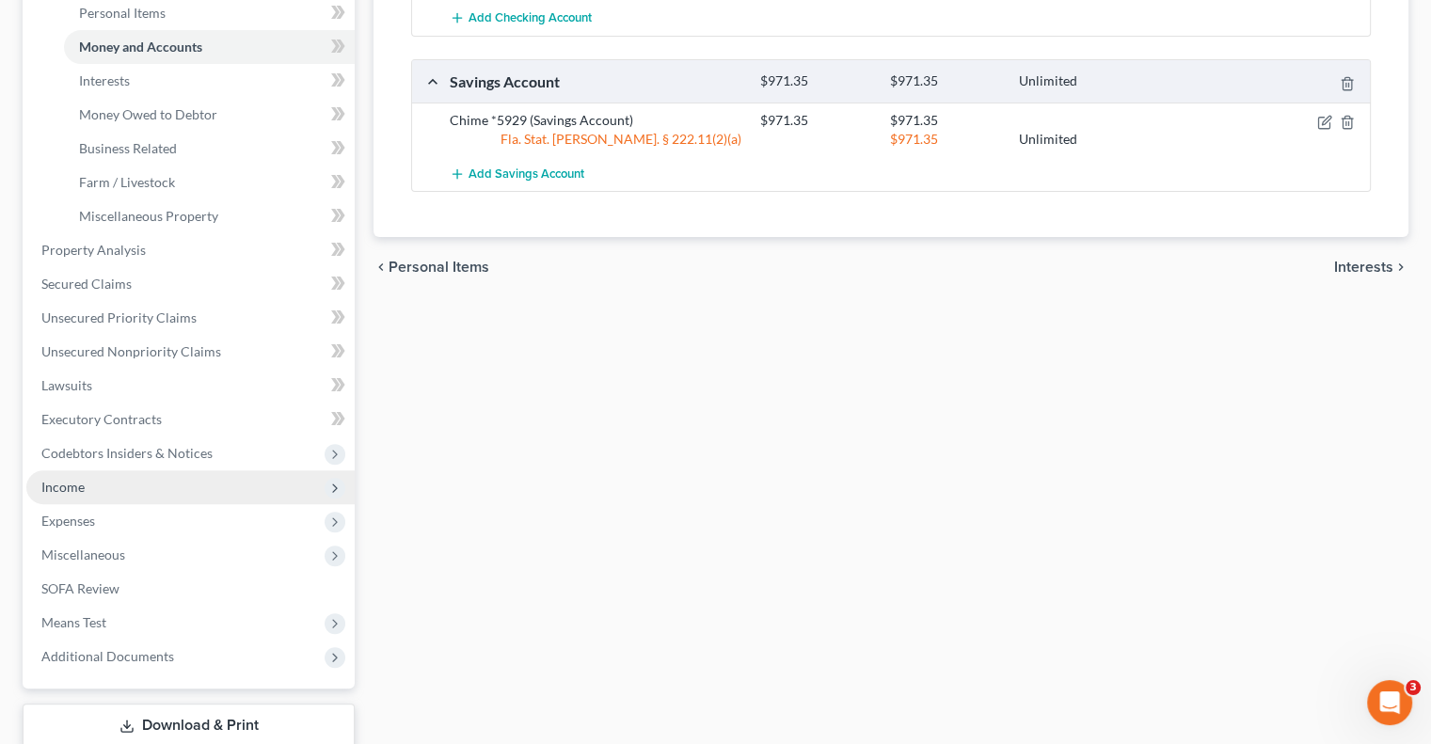
click at [92, 488] on span "Income" at bounding box center [190, 487] width 328 height 34
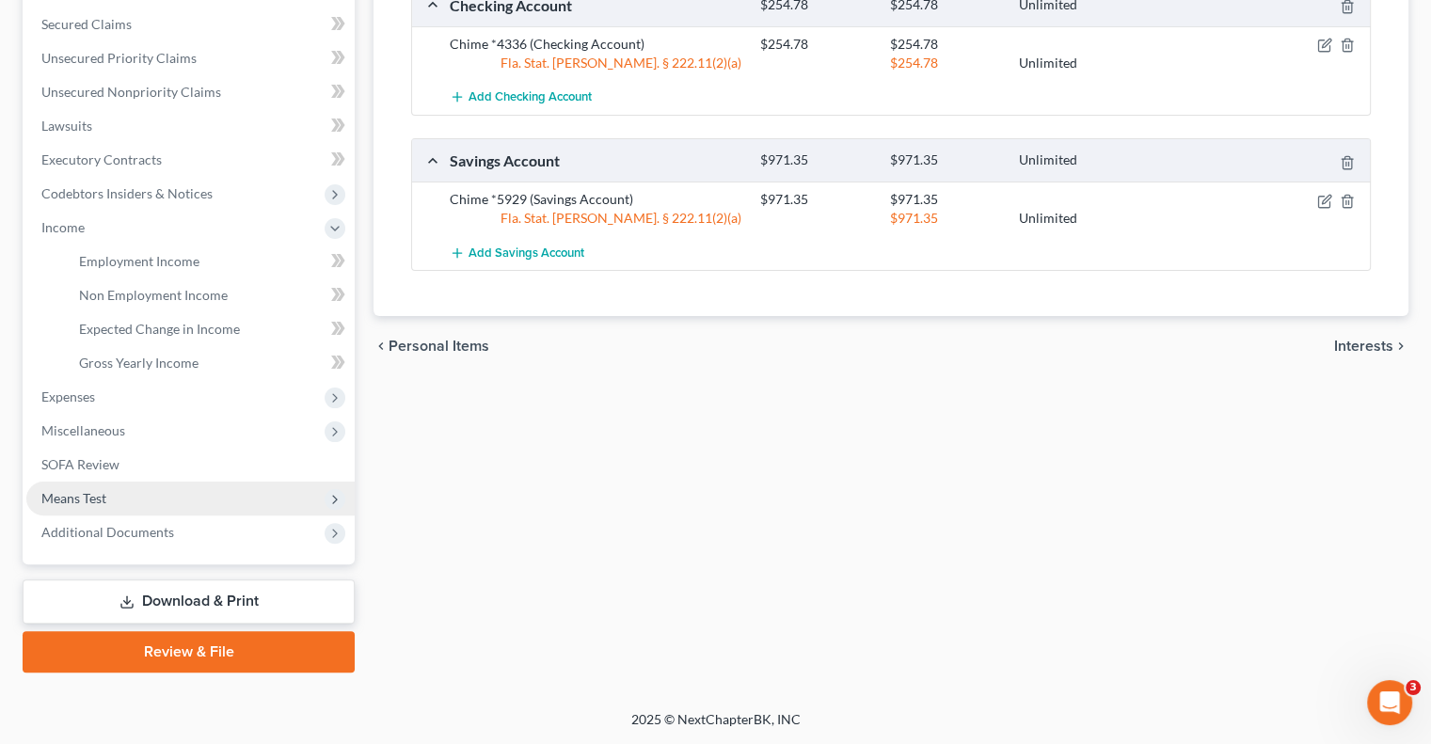
scroll to position [389, 0]
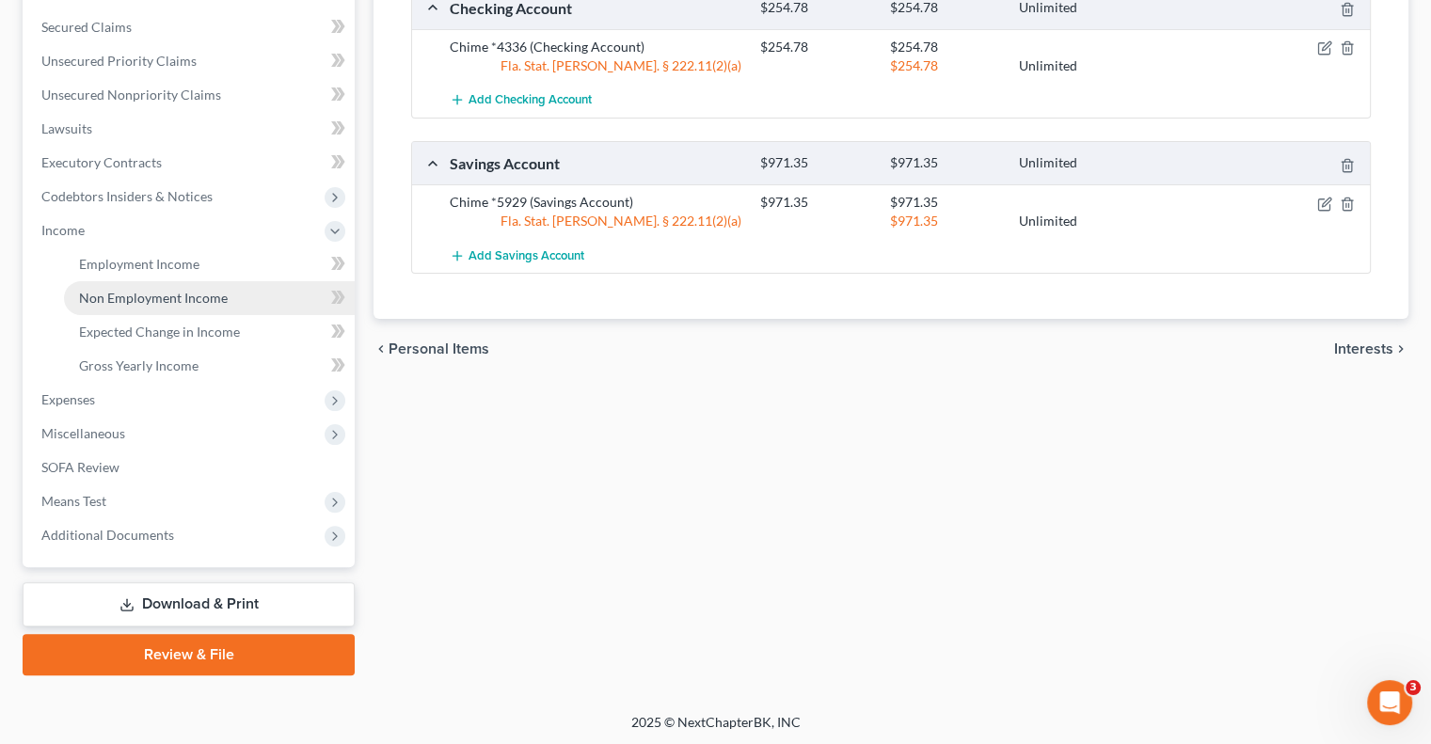
click at [166, 290] on span "Non Employment Income" at bounding box center [153, 298] width 149 height 16
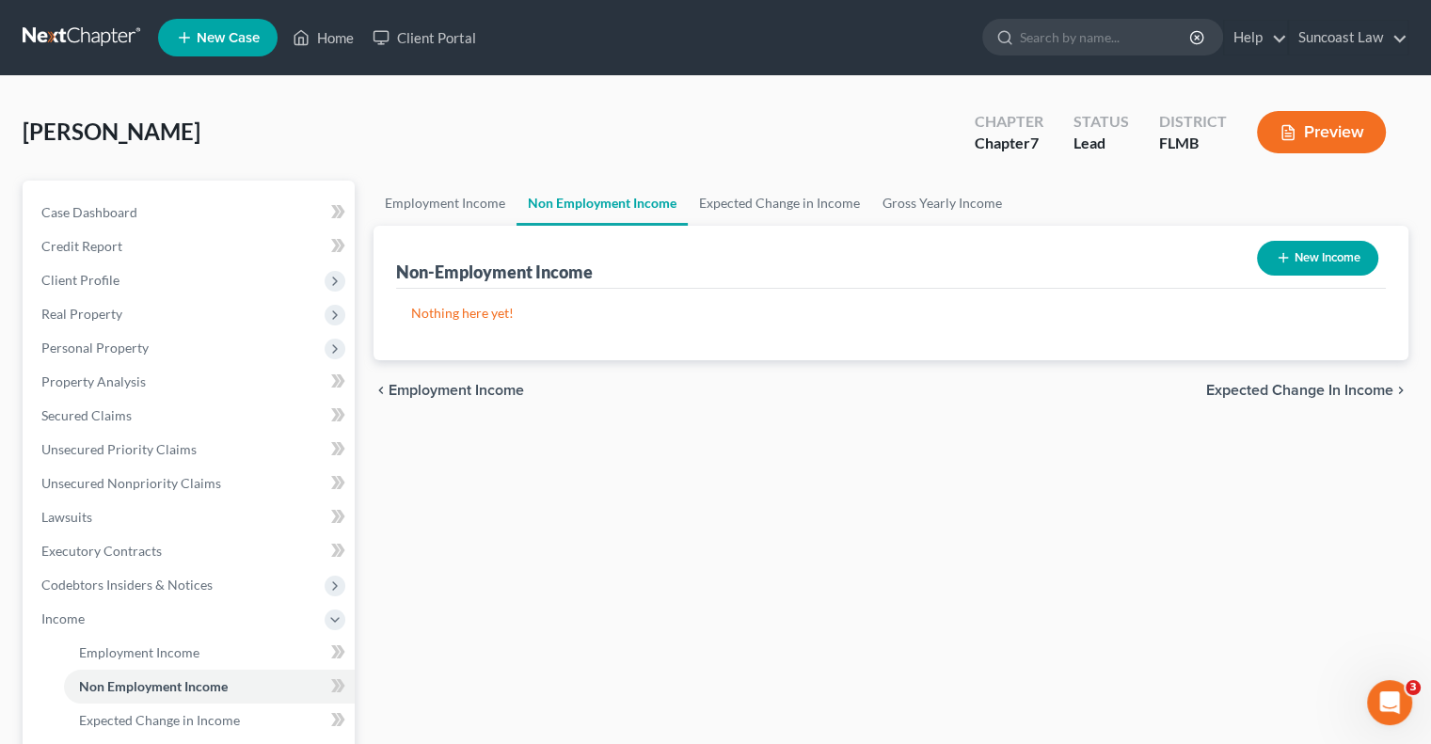
click at [1311, 260] on button "New Income" at bounding box center [1317, 258] width 121 height 35
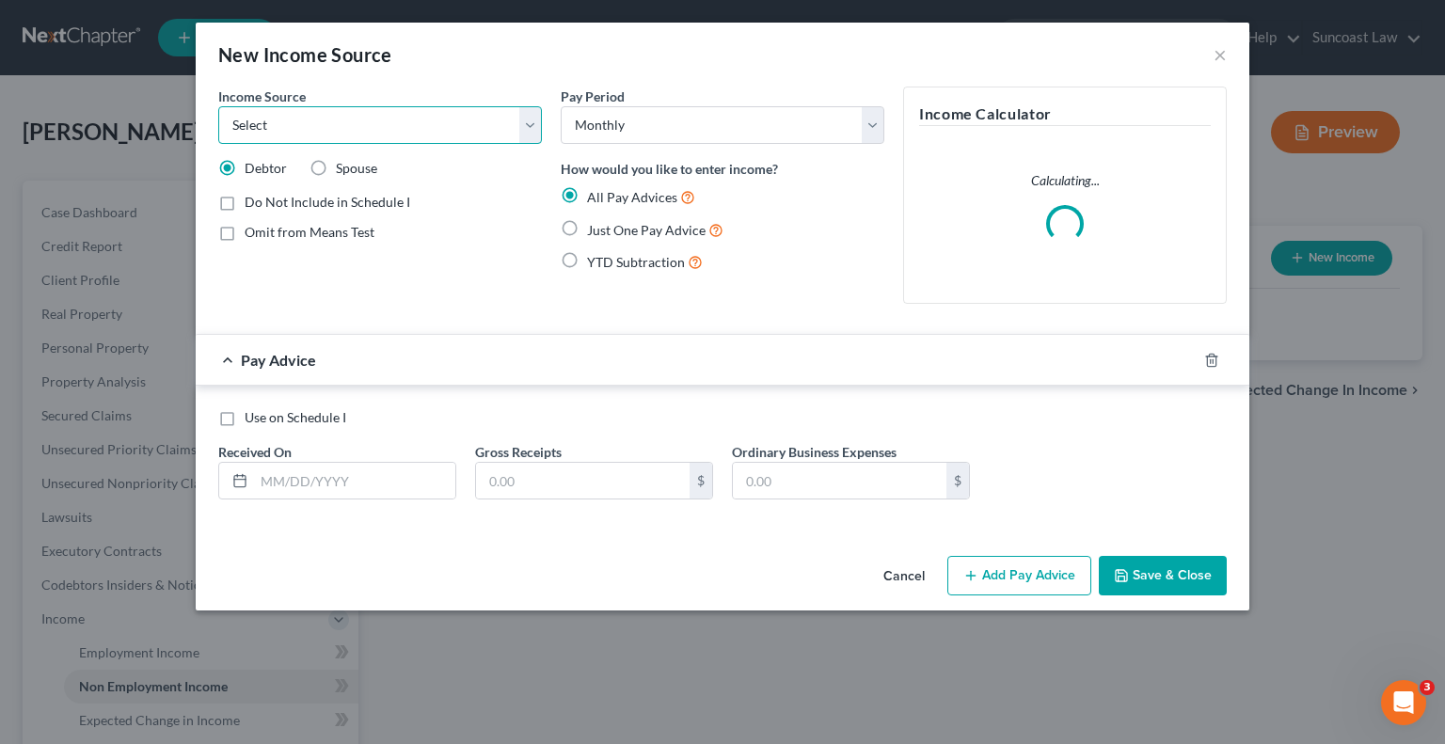
click at [383, 119] on select "Select Unemployment Disability (from employer) Pension Retirement Social Securi…" at bounding box center [380, 125] width 324 height 38
click at [218, 106] on select "Select Unemployment Disability (from employer) Pension Retirement Social Securi…" at bounding box center [380, 125] width 324 height 38
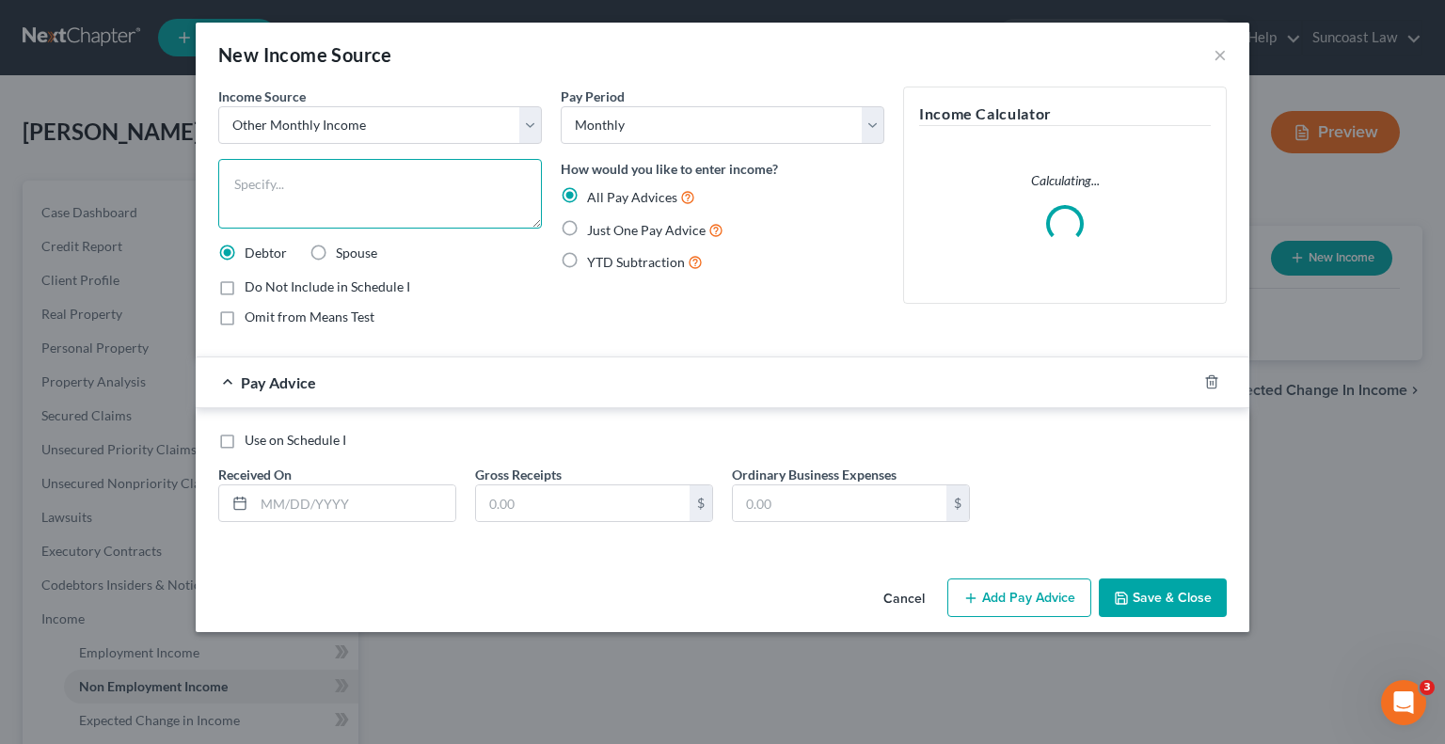
click at [324, 191] on textarea at bounding box center [380, 194] width 324 height 70
click at [1216, 53] on button "×" at bounding box center [1220, 54] width 13 height 23
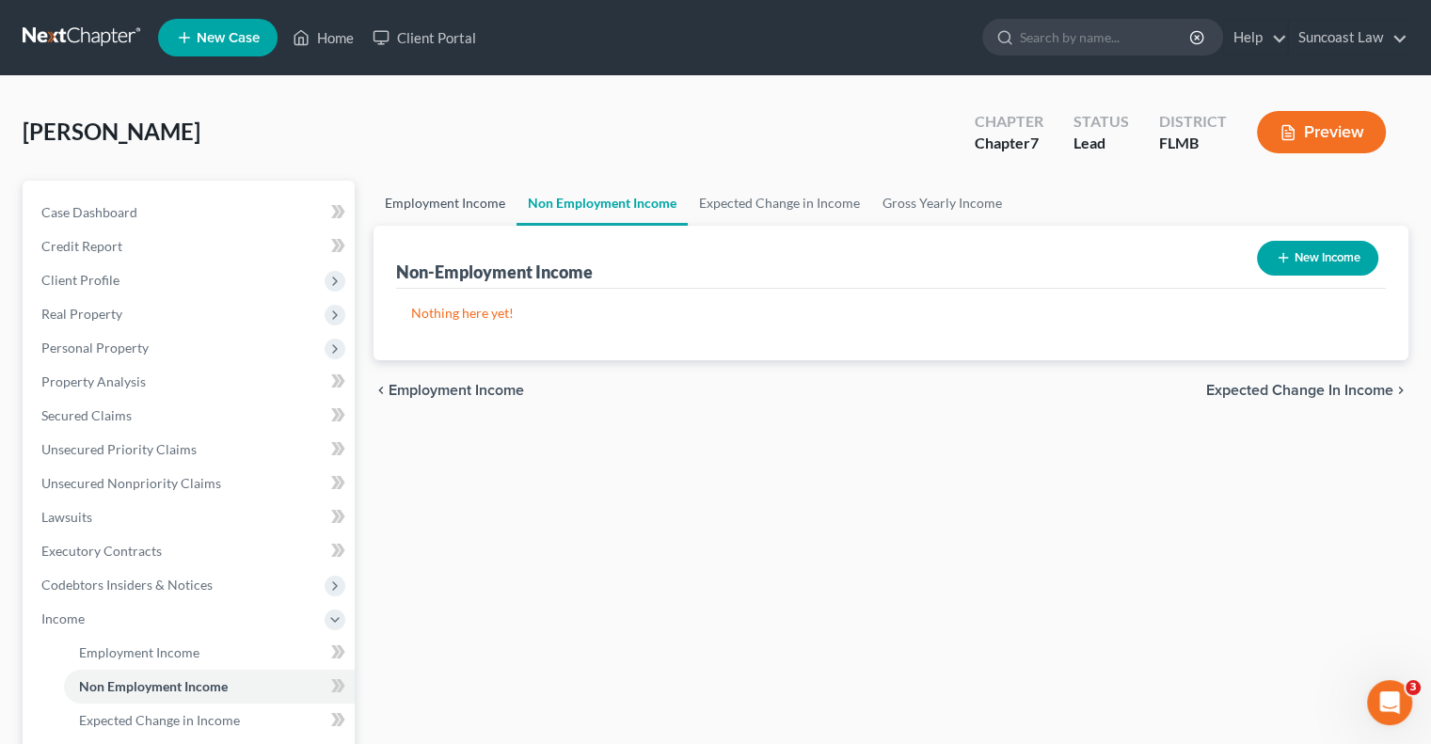
click at [444, 195] on link "Employment Income" at bounding box center [445, 203] width 143 height 45
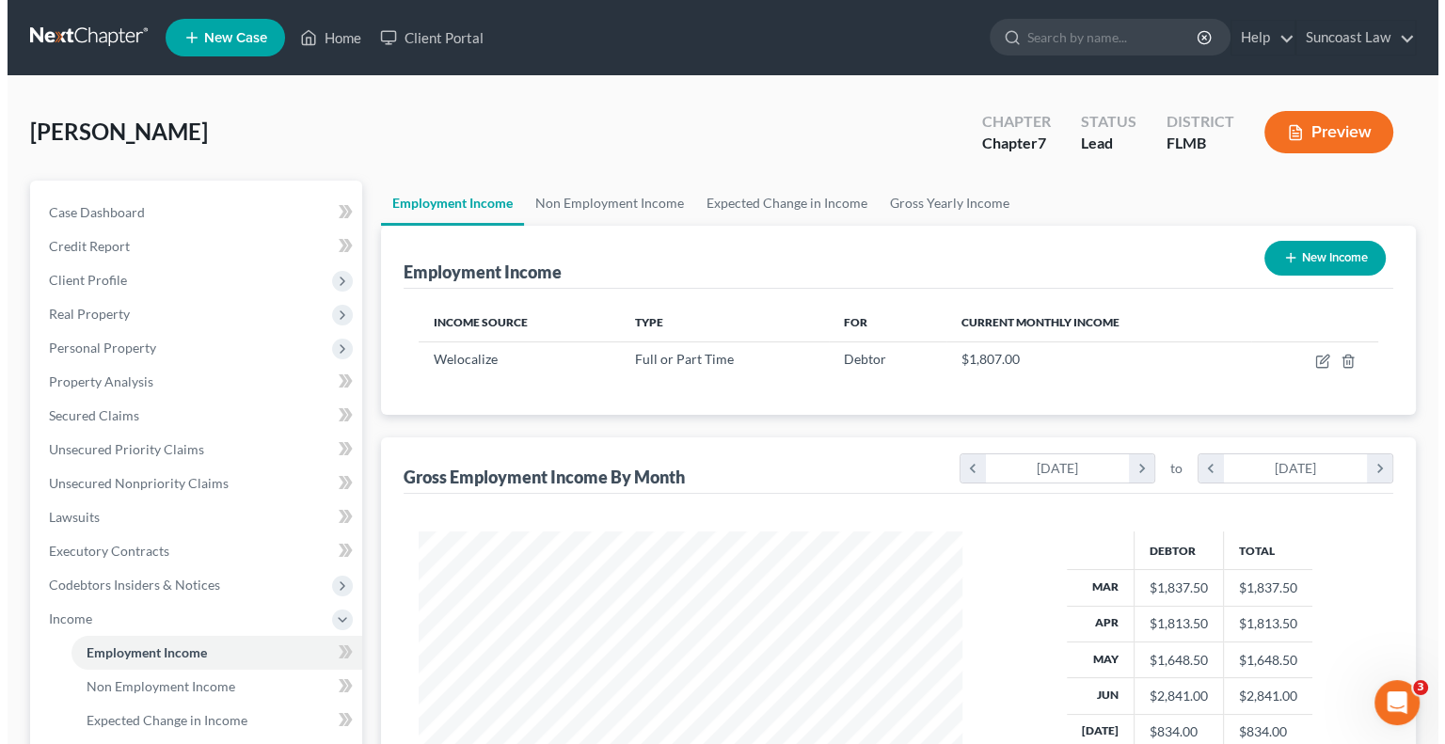
scroll to position [335, 581]
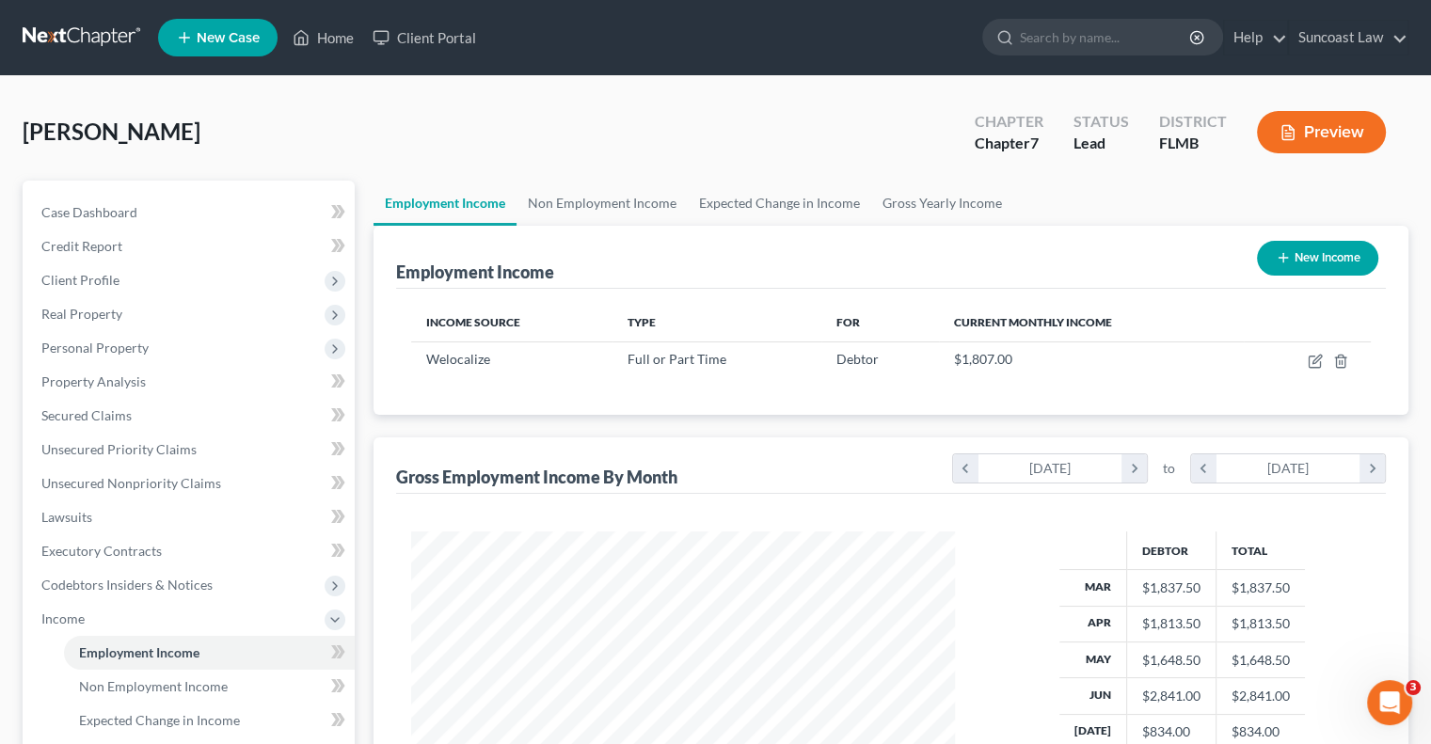
click at [1318, 258] on button "New Income" at bounding box center [1317, 258] width 121 height 35
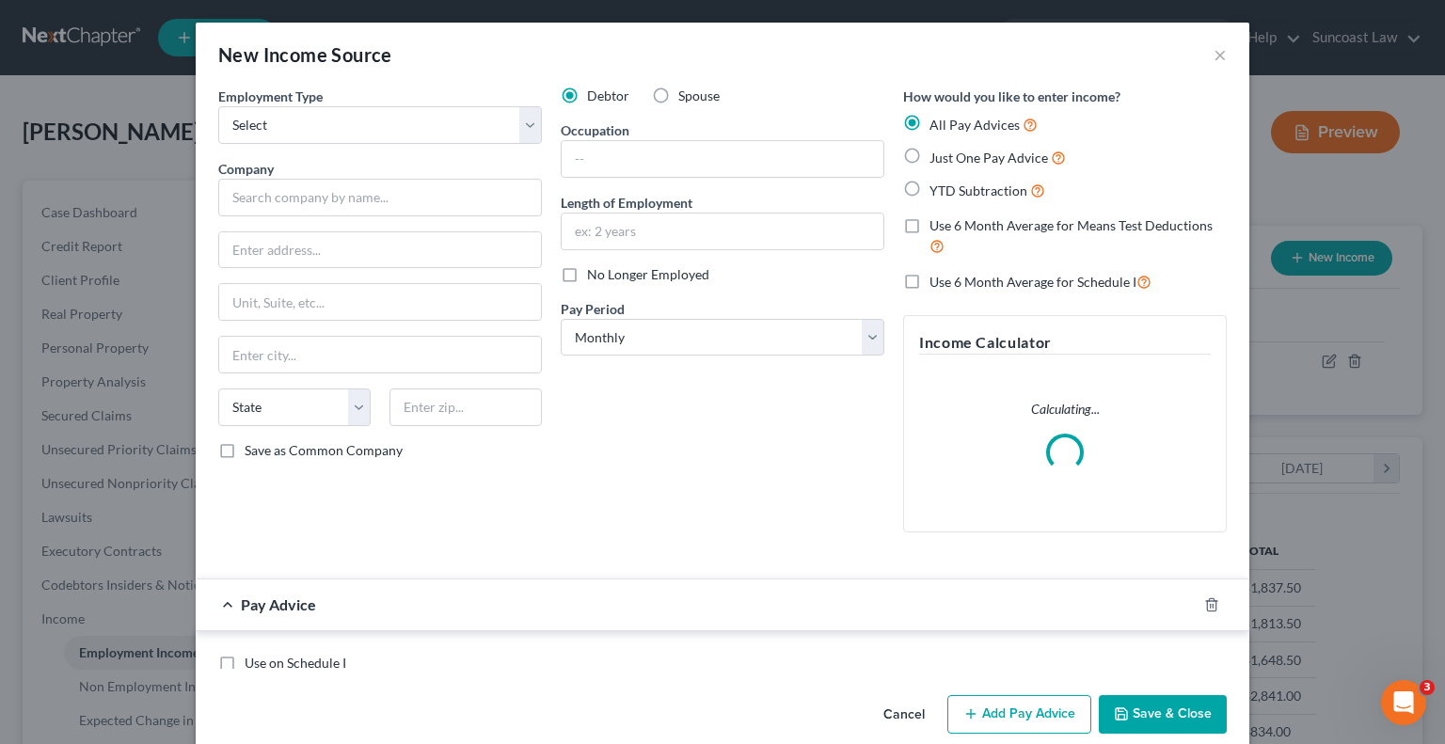
scroll to position [335, 587]
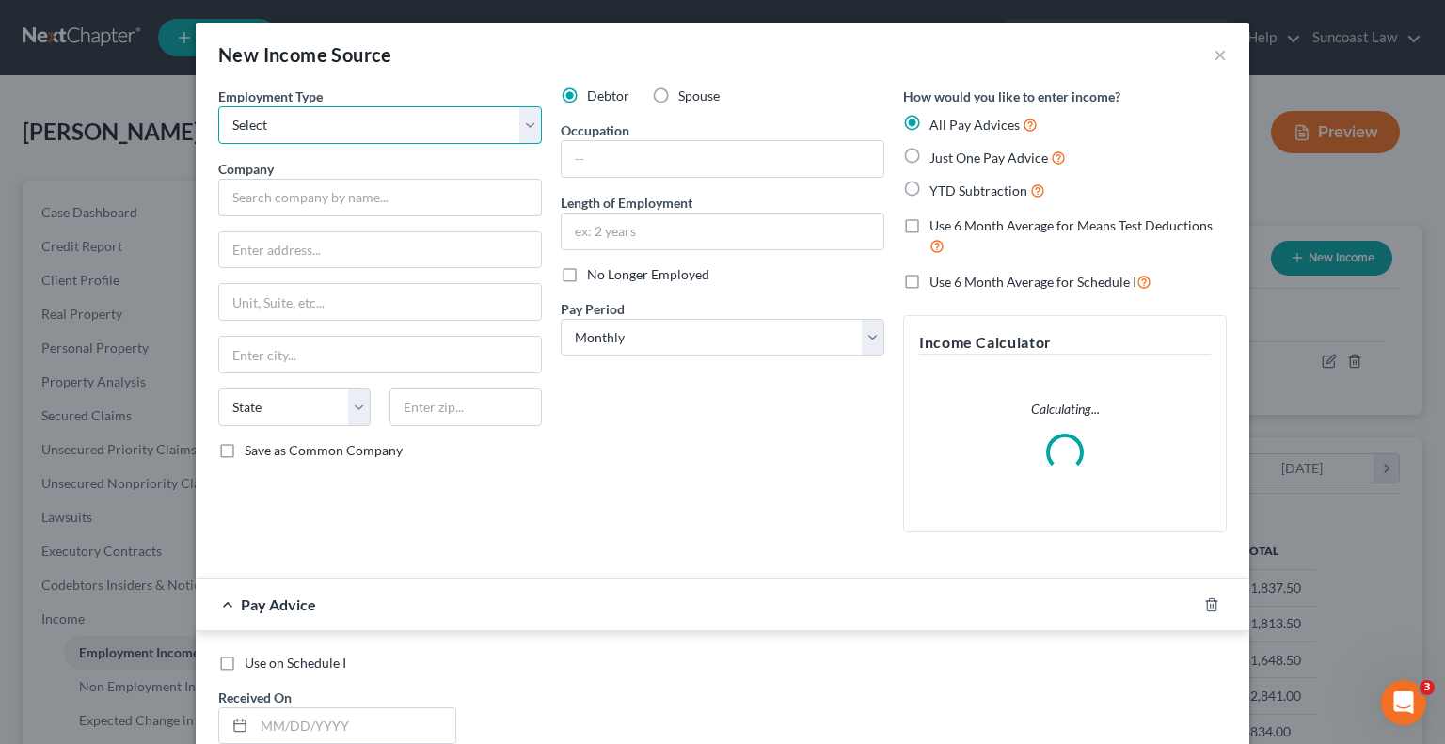
click at [405, 133] on select "Select Full or [DEMOGRAPHIC_DATA] Employment Self Employment" at bounding box center [380, 125] width 324 height 38
click at [218, 106] on select "Select Full or [DEMOGRAPHIC_DATA] Employment Self Employment" at bounding box center [380, 125] width 324 height 38
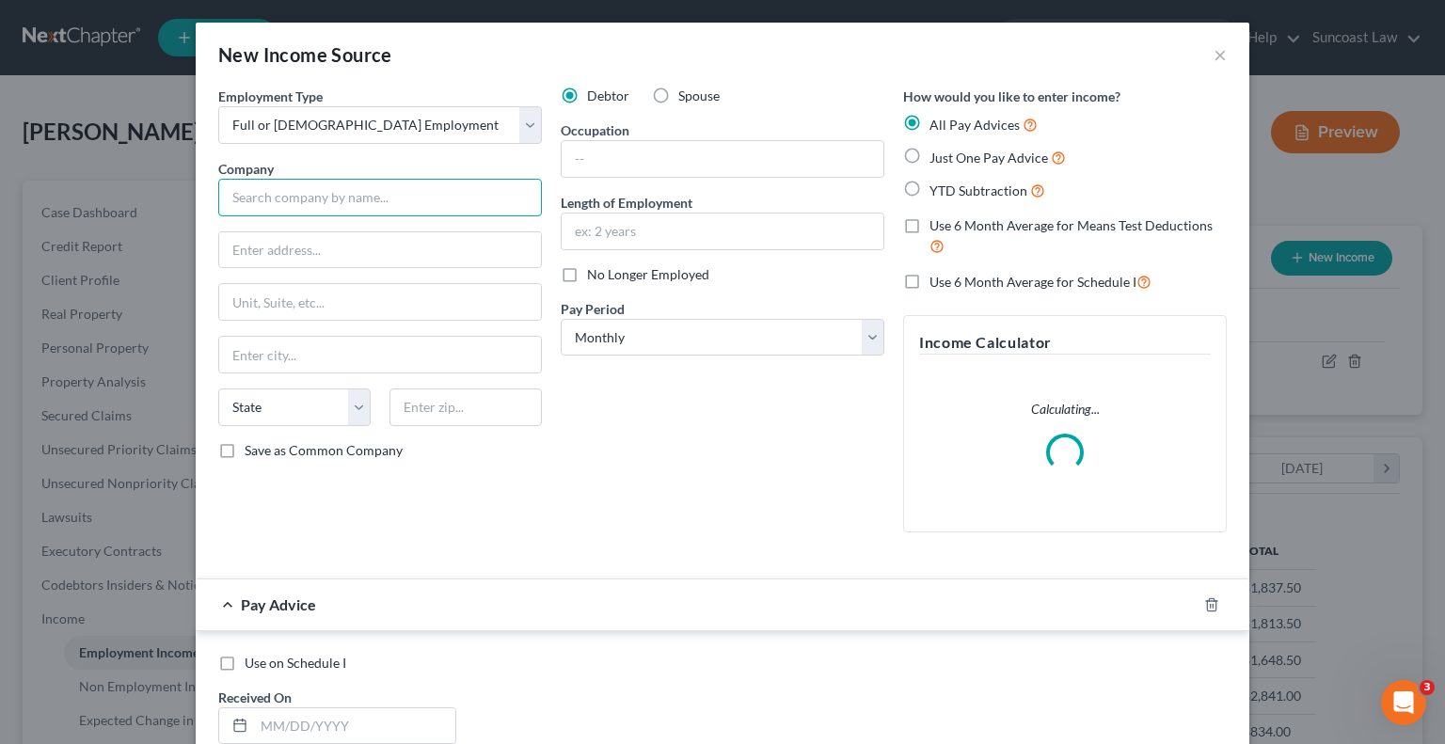
click at [394, 187] on input "text" at bounding box center [380, 198] width 324 height 38
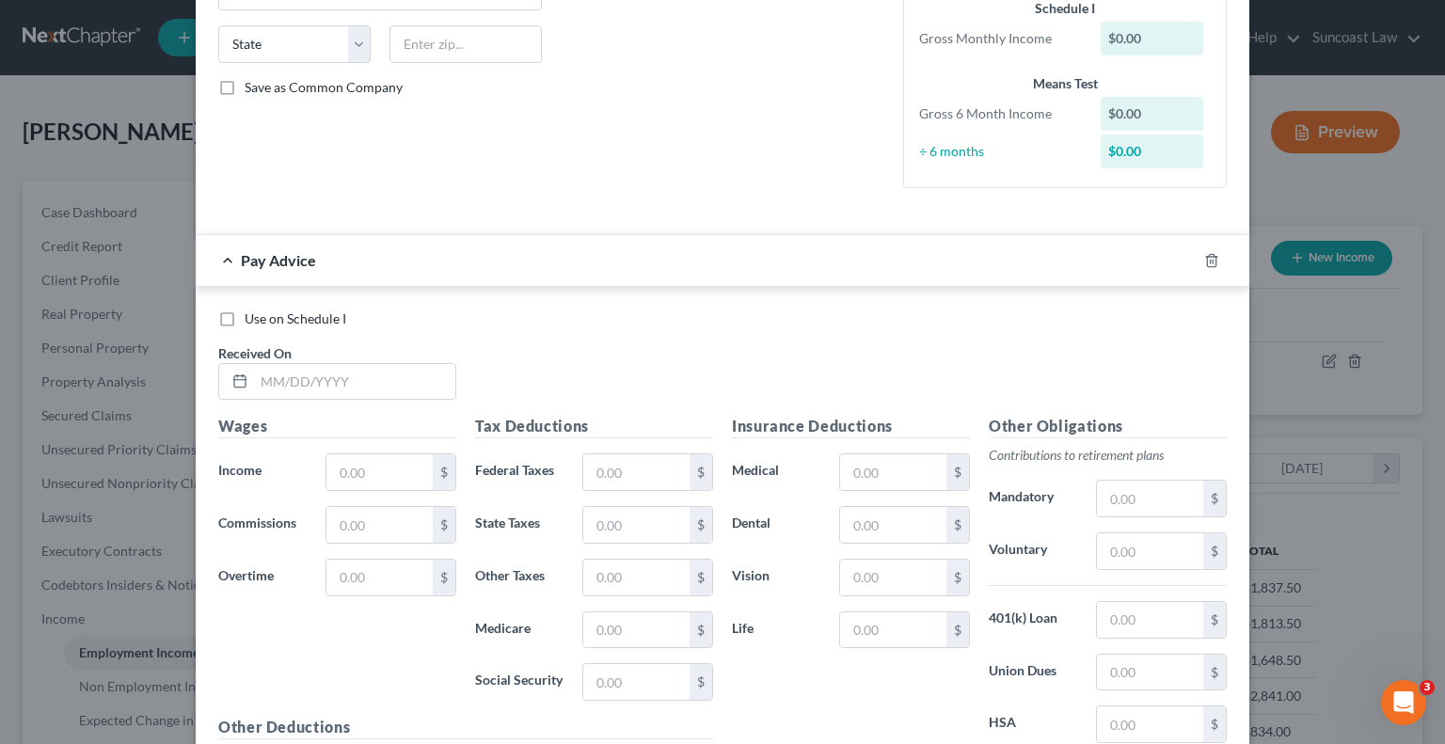
scroll to position [376, 0]
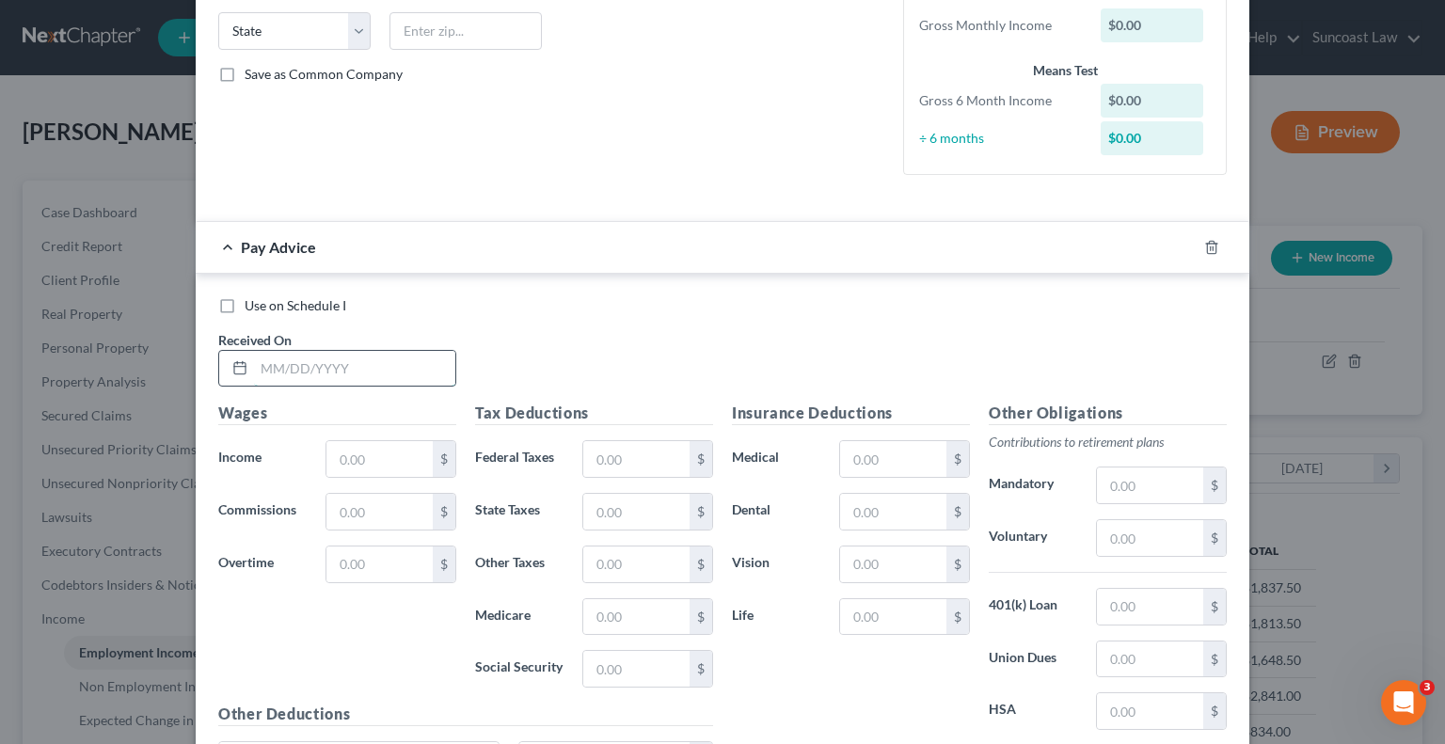
click at [342, 367] on input "text" at bounding box center [354, 369] width 201 height 36
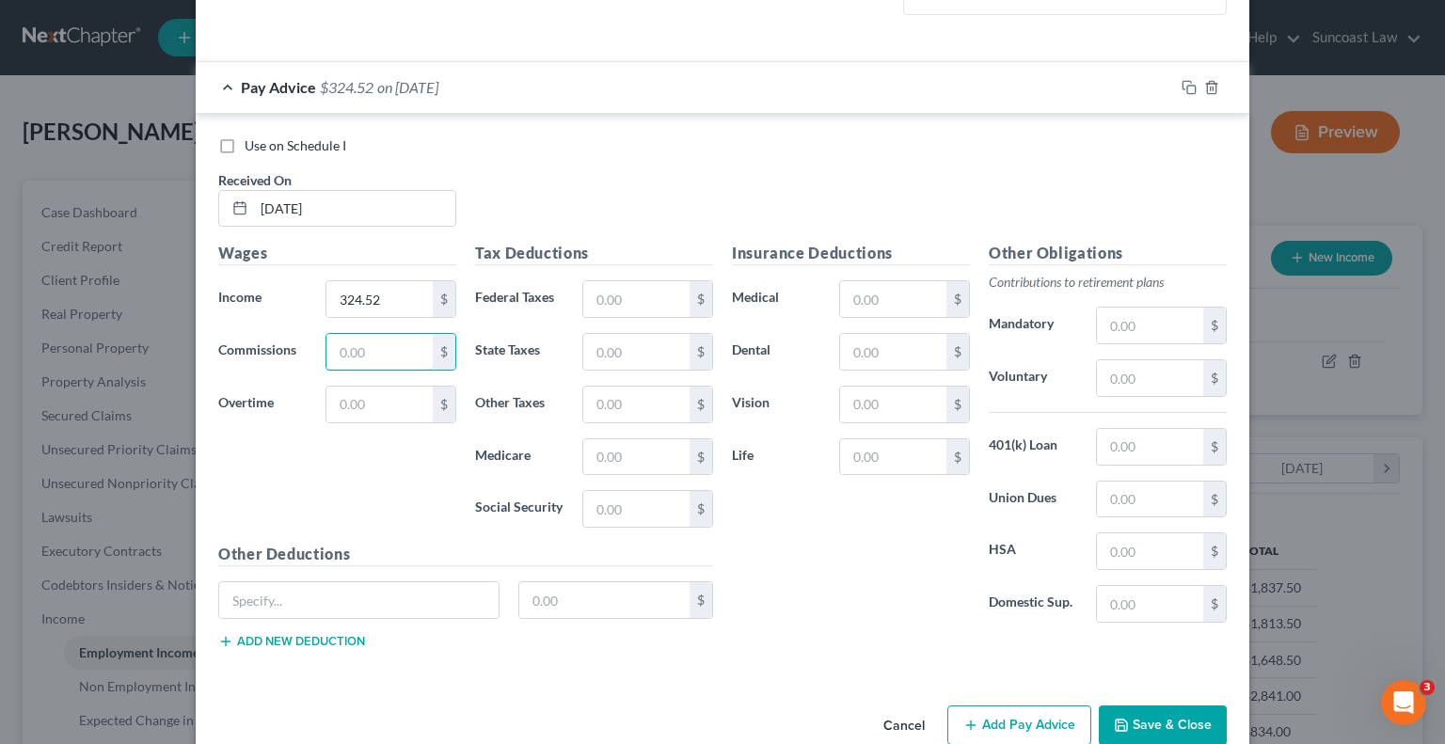
scroll to position [570, 0]
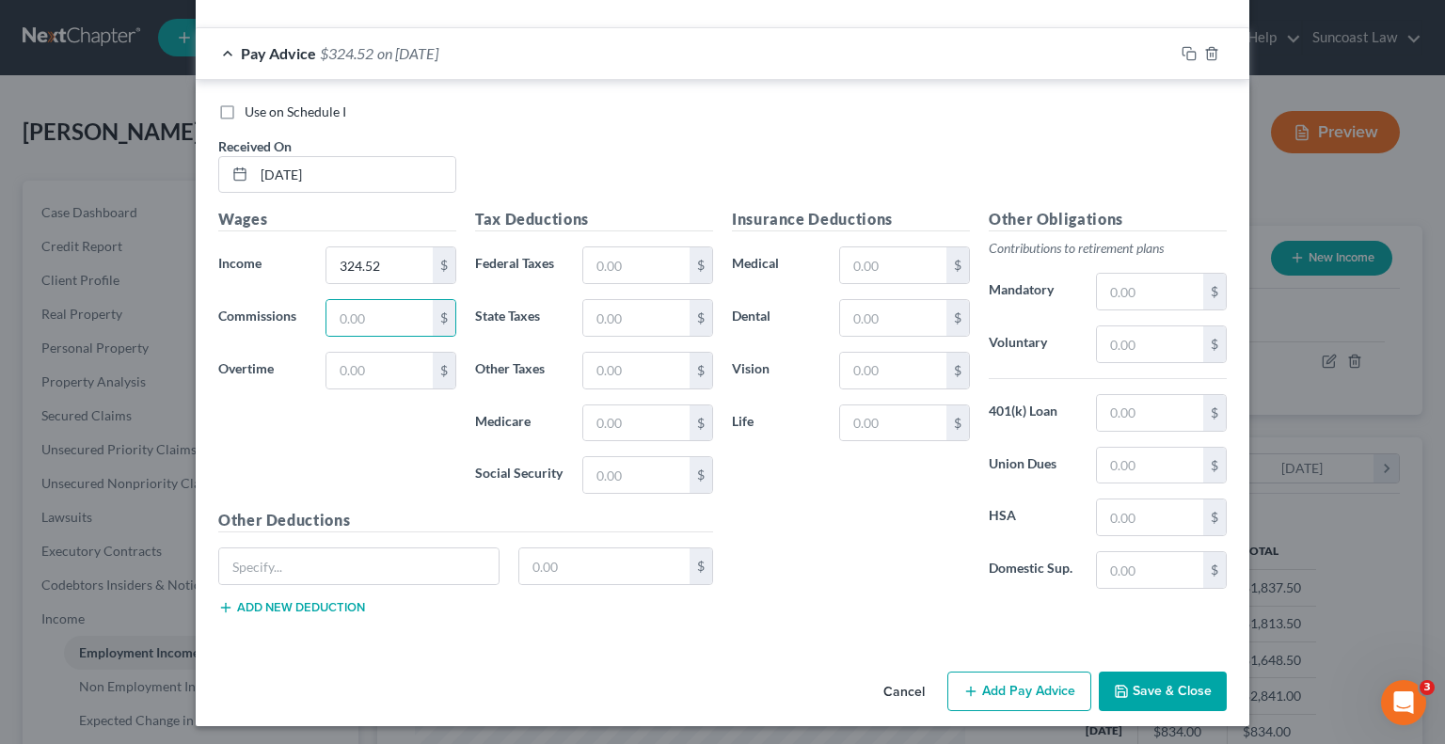
click at [979, 676] on button "Add Pay Advice" at bounding box center [1019, 692] width 144 height 40
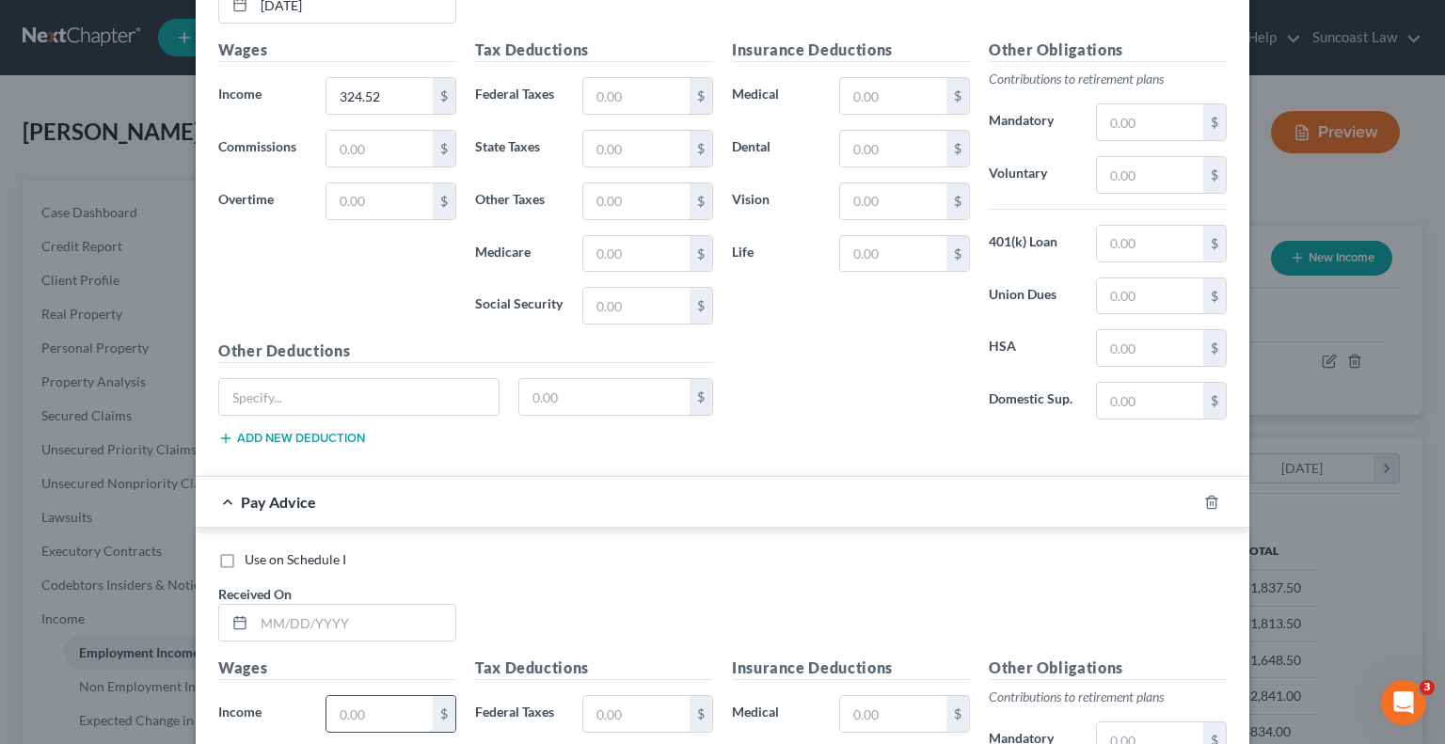
scroll to position [947, 0]
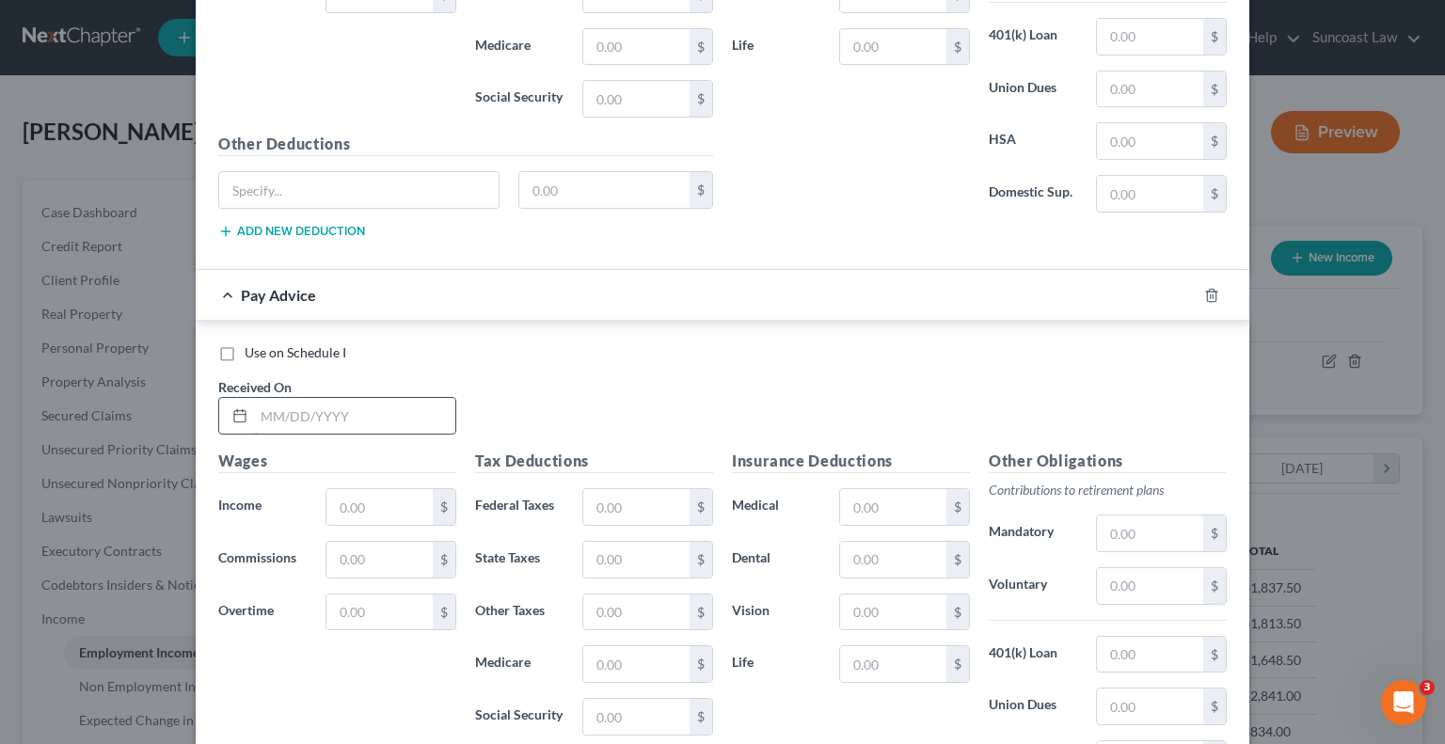
click at [358, 419] on input "text" at bounding box center [354, 416] width 201 height 36
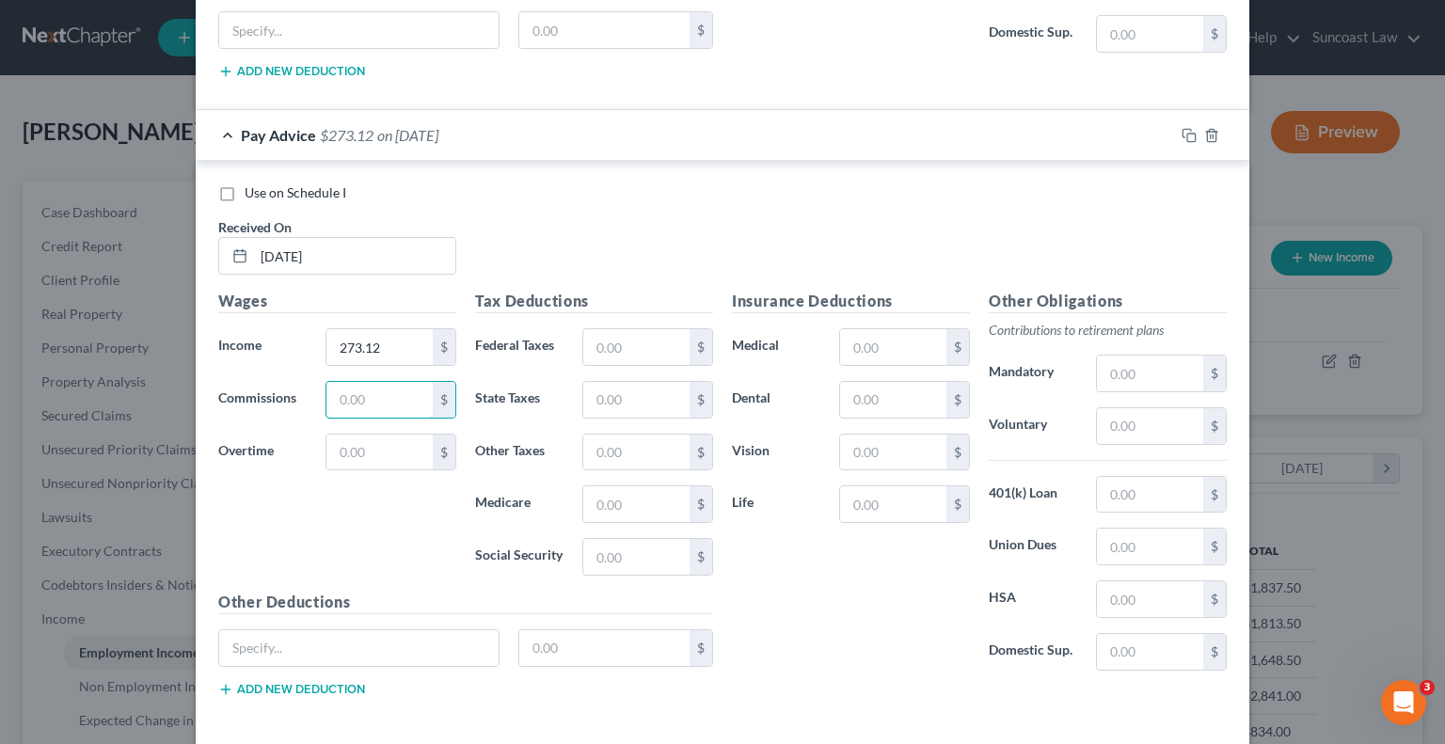
scroll to position [1186, 0]
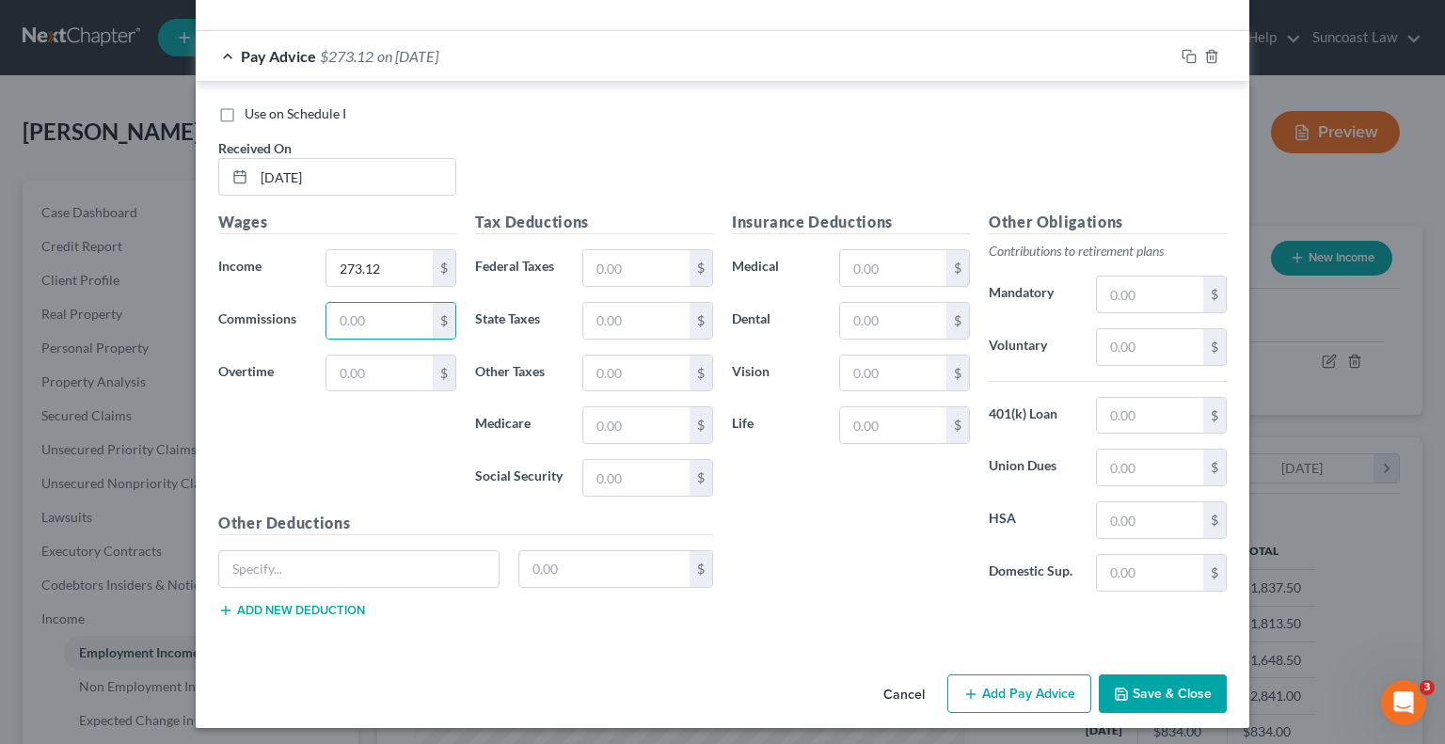
click at [1044, 676] on button "Add Pay Advice" at bounding box center [1019, 695] width 144 height 40
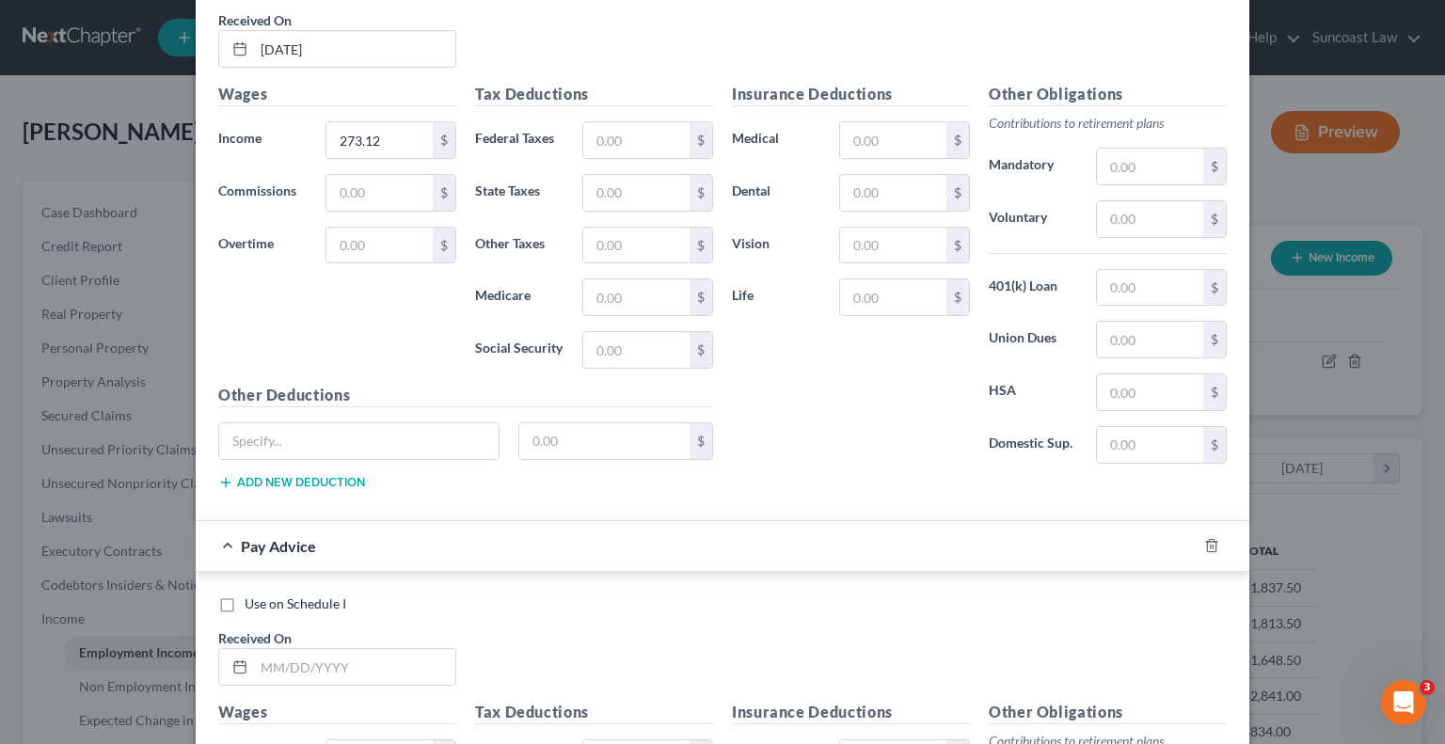
scroll to position [1562, 0]
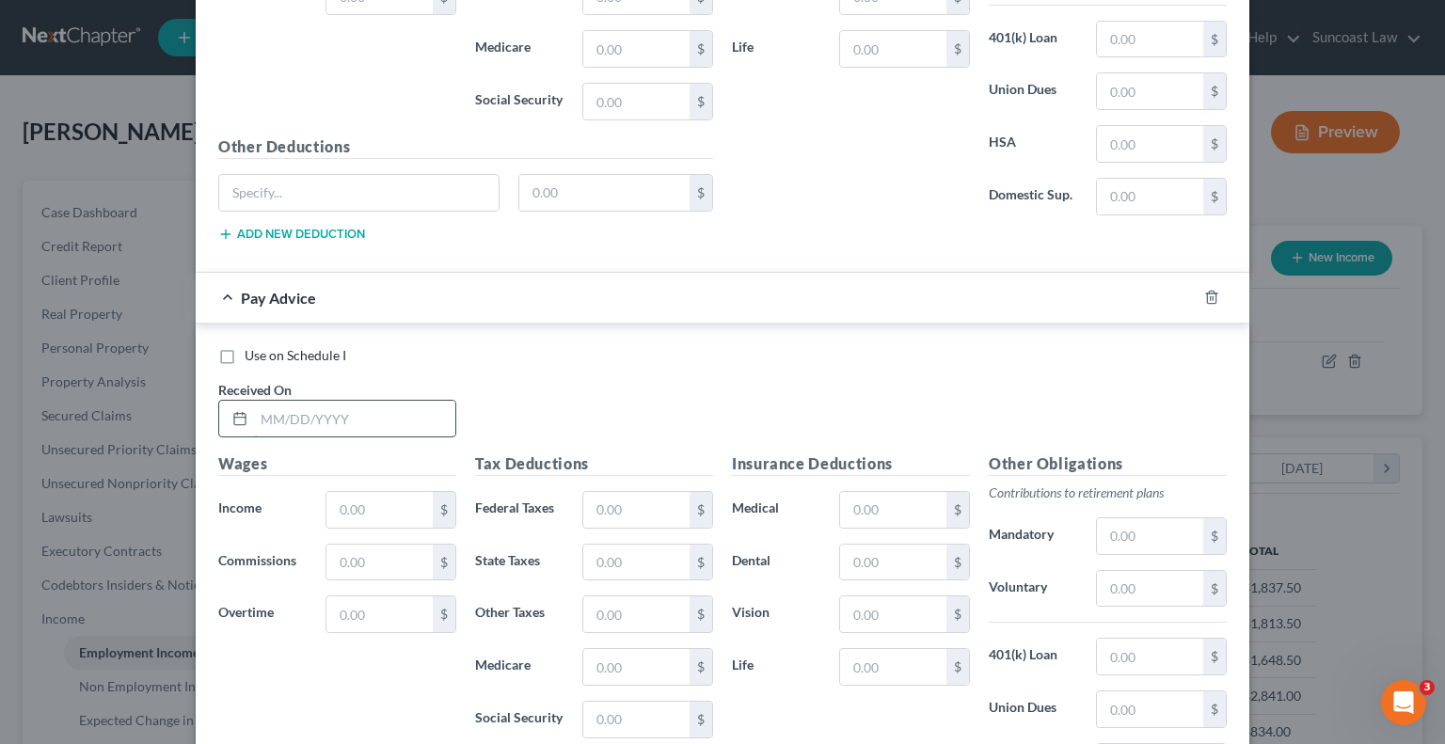
click at [388, 409] on input "text" at bounding box center [354, 419] width 201 height 36
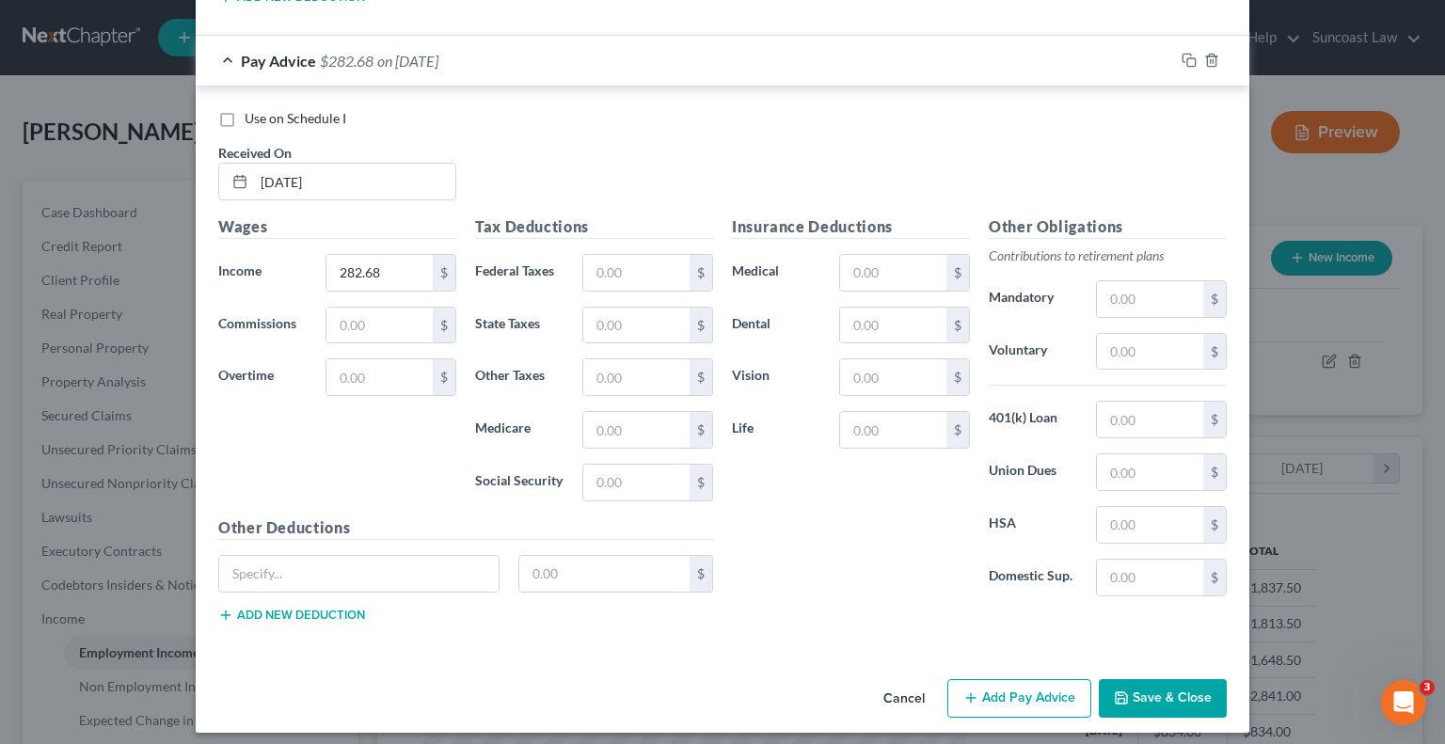
click at [1044, 695] on button "Add Pay Advice" at bounding box center [1019, 699] width 144 height 40
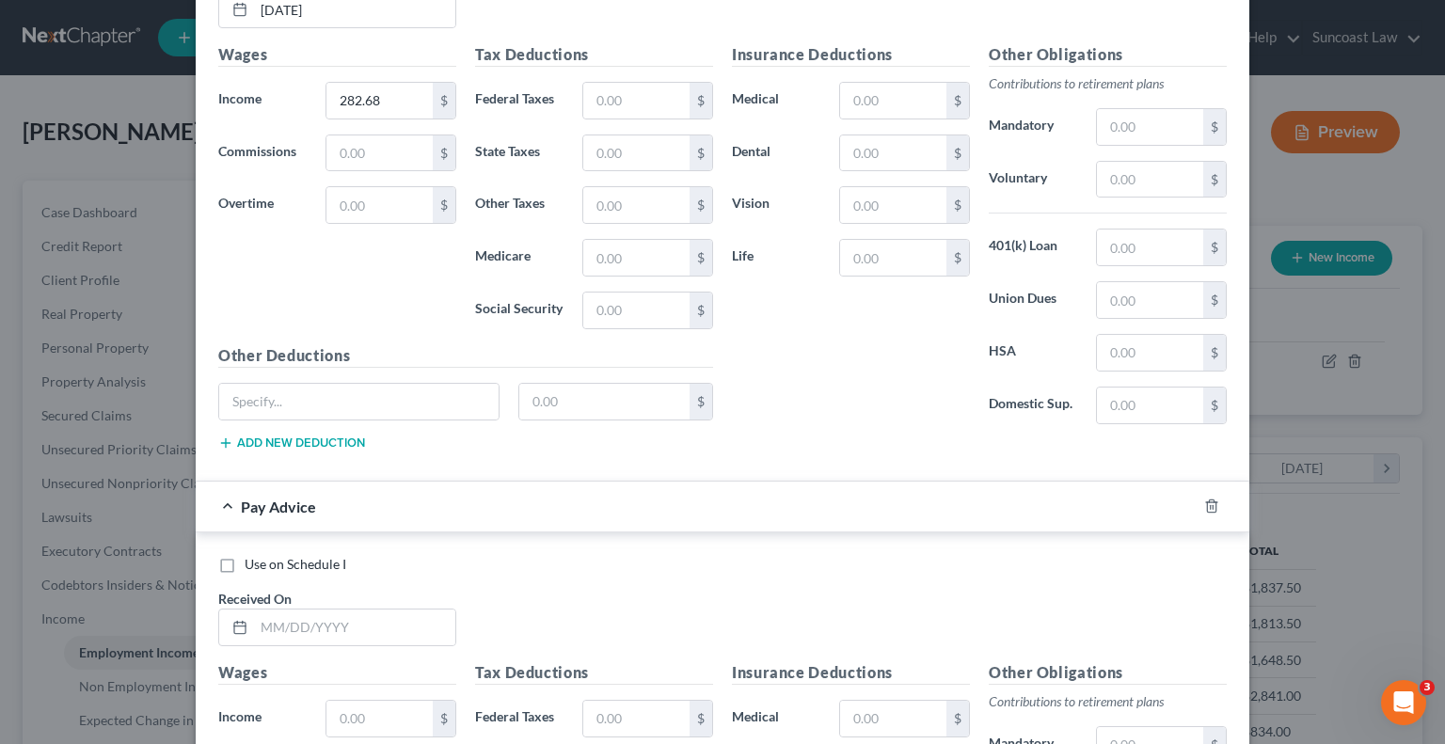
scroll to position [2269, 0]
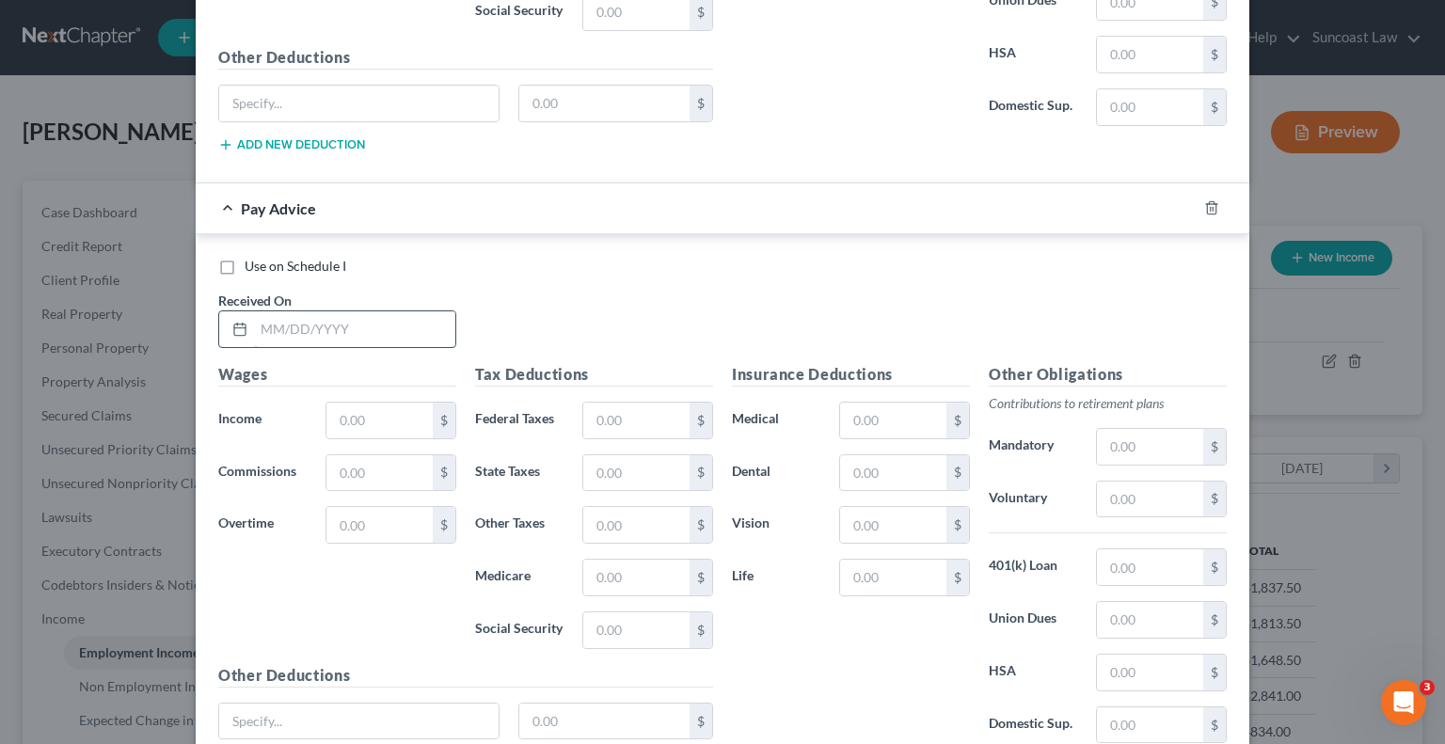
click at [371, 311] on input "text" at bounding box center [354, 329] width 201 height 36
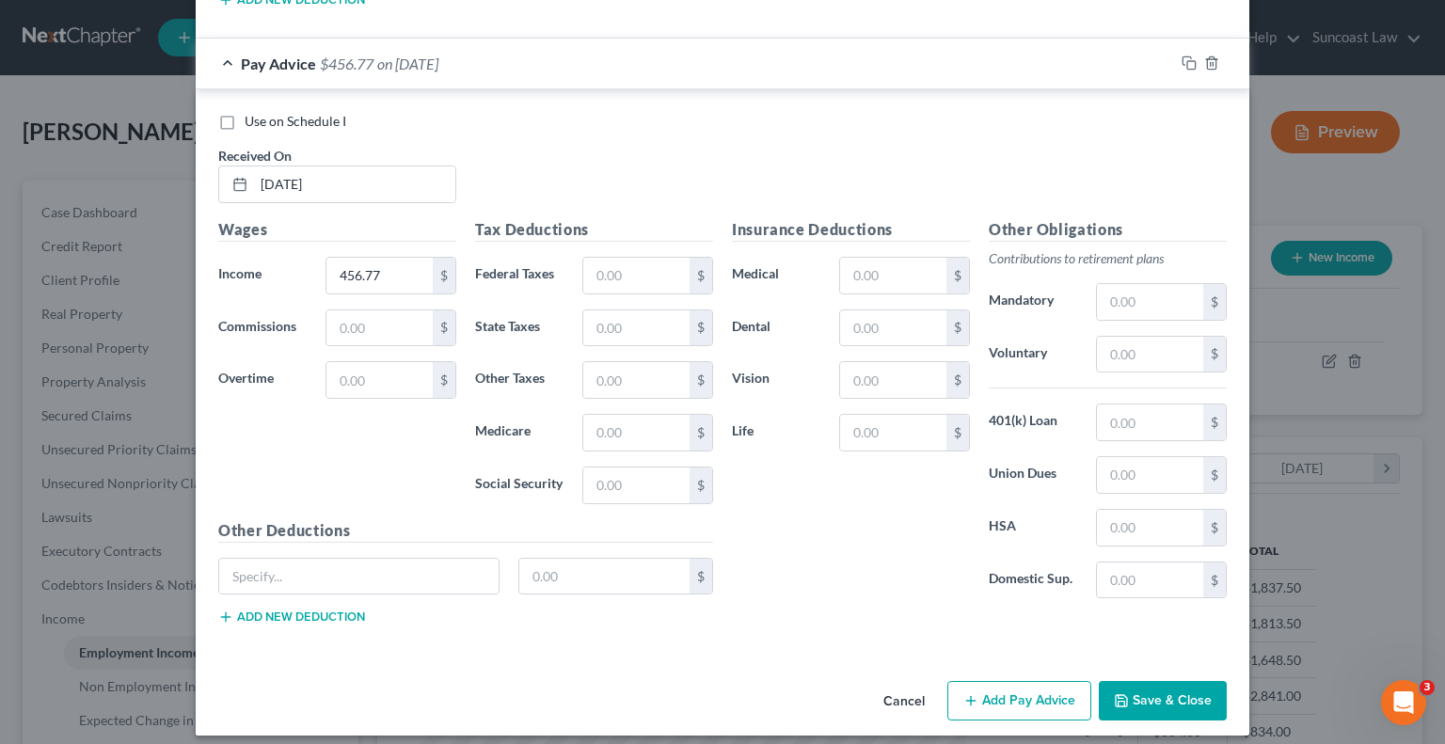
click at [997, 692] on button "Add Pay Advice" at bounding box center [1019, 701] width 144 height 40
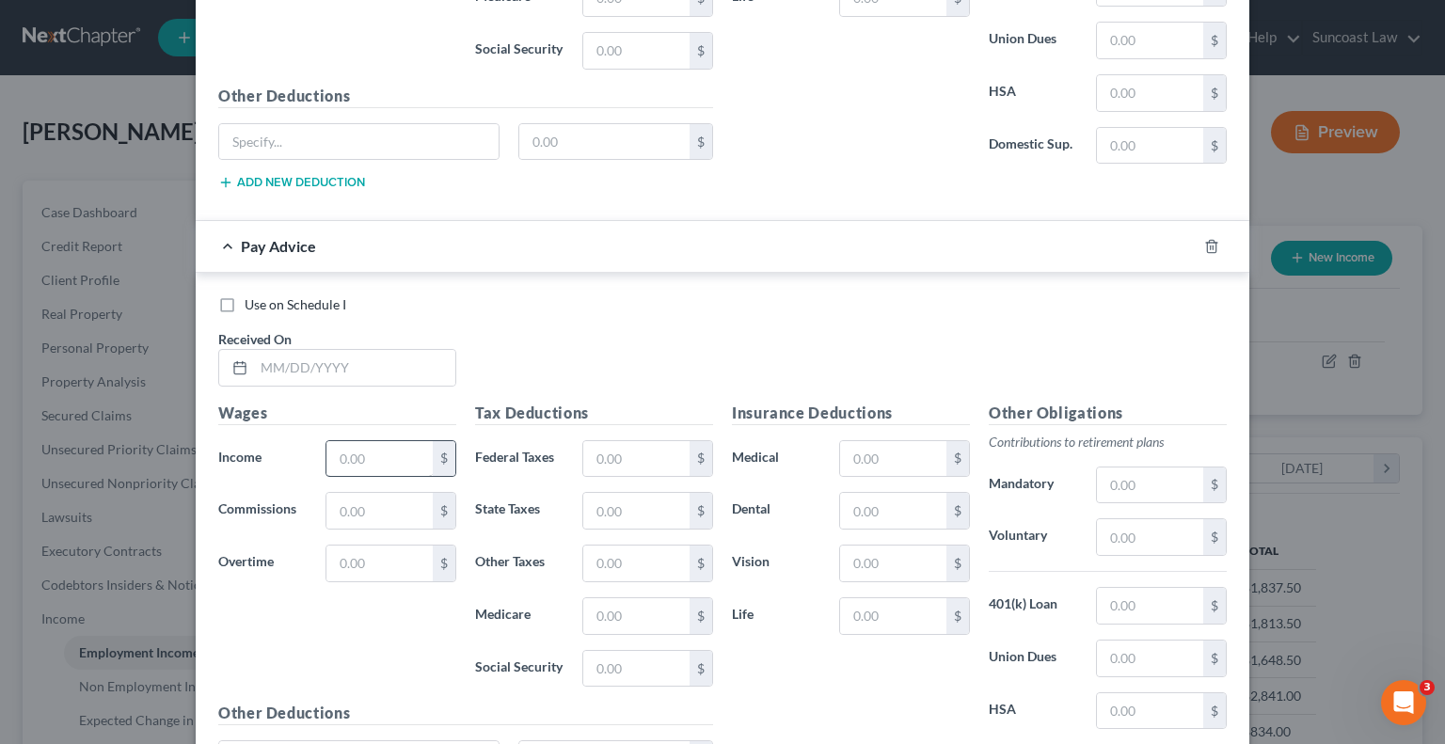
scroll to position [2885, 0]
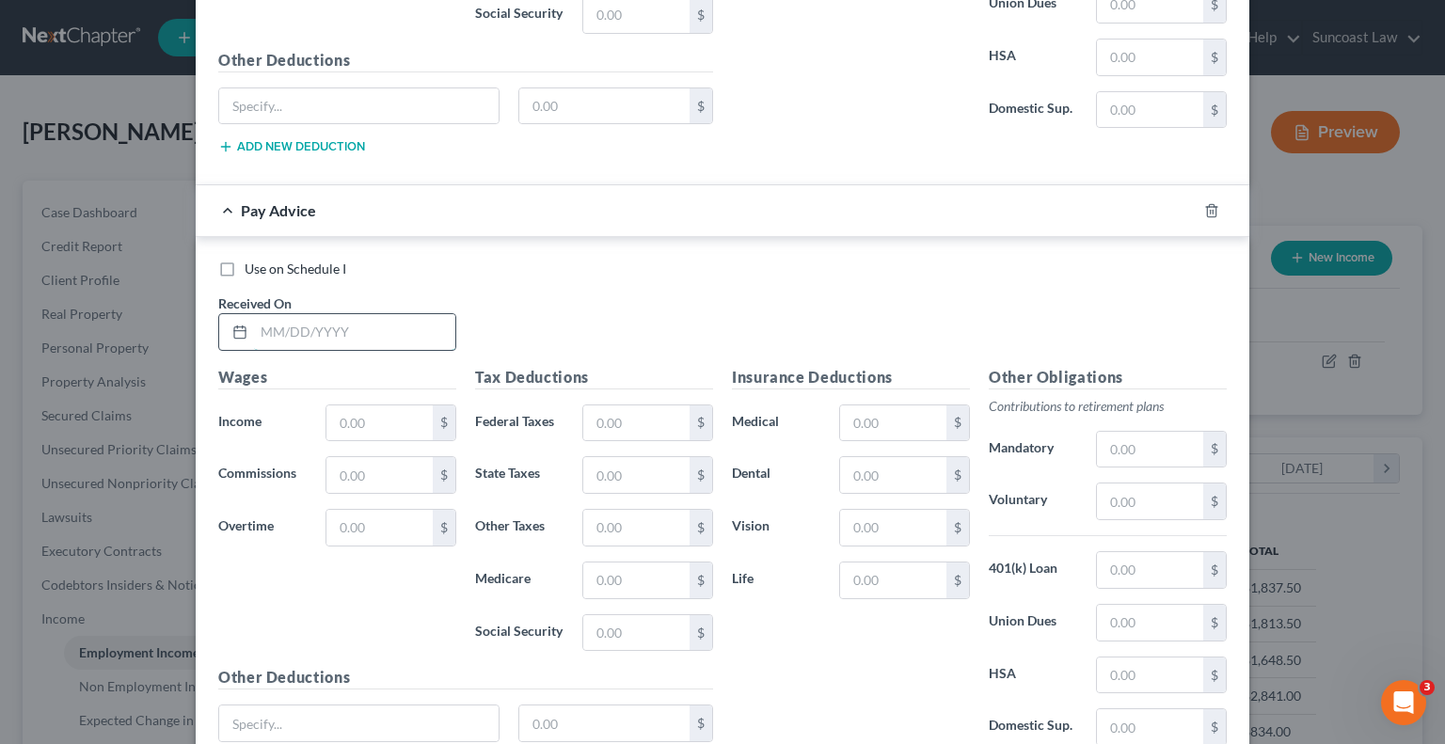
click at [345, 314] on input "text" at bounding box center [354, 332] width 201 height 36
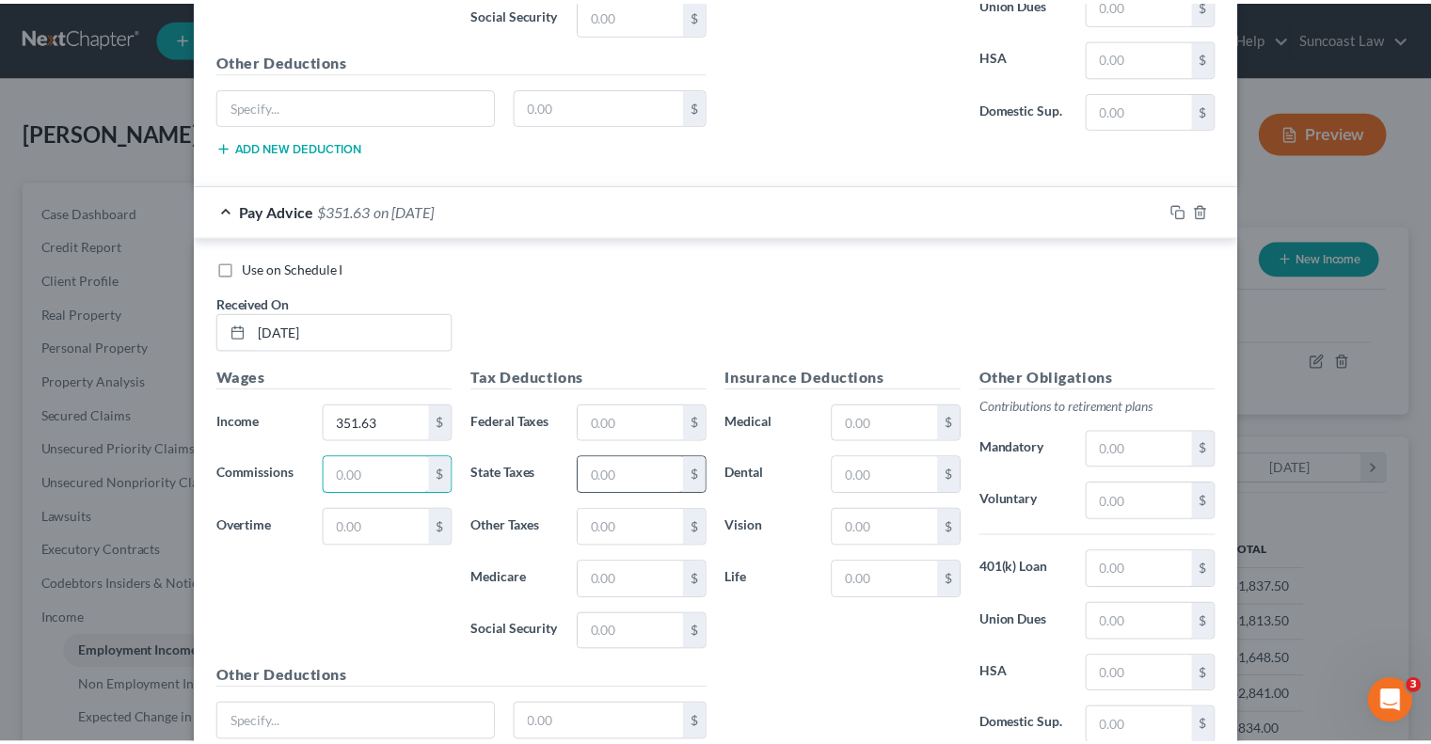
scroll to position [3030, 0]
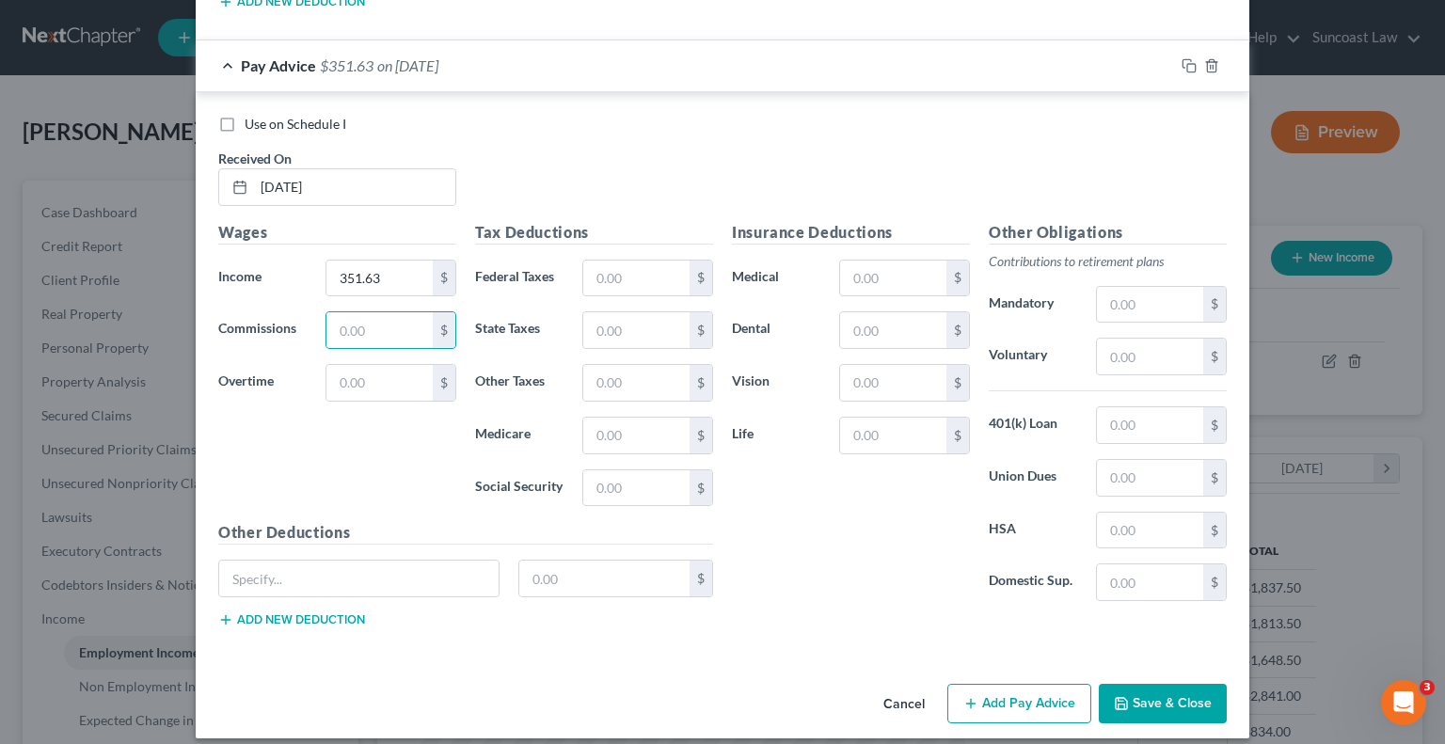
click at [1135, 684] on button "Save & Close" at bounding box center [1163, 704] width 128 height 40
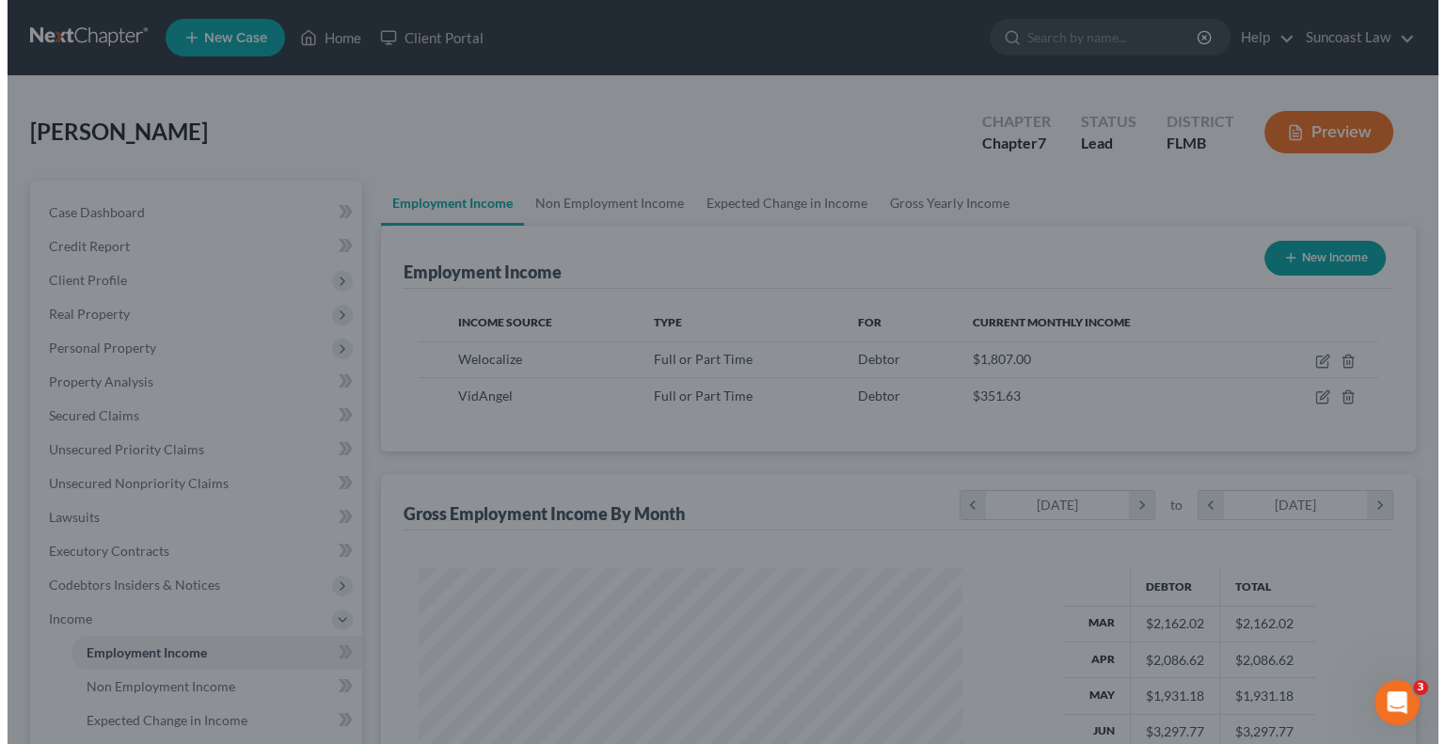
scroll to position [940547, 940300]
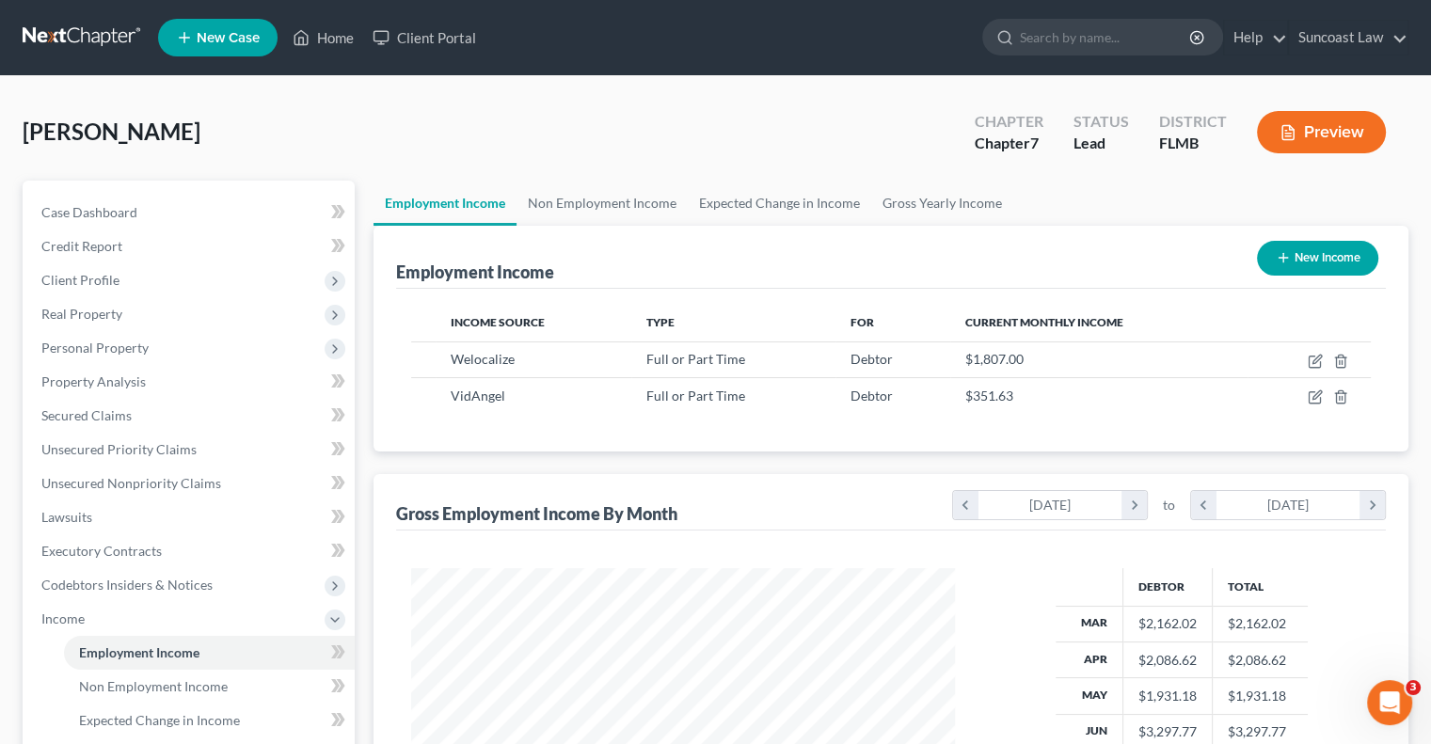
click at [1341, 263] on button "New Income" at bounding box center [1317, 258] width 121 height 35
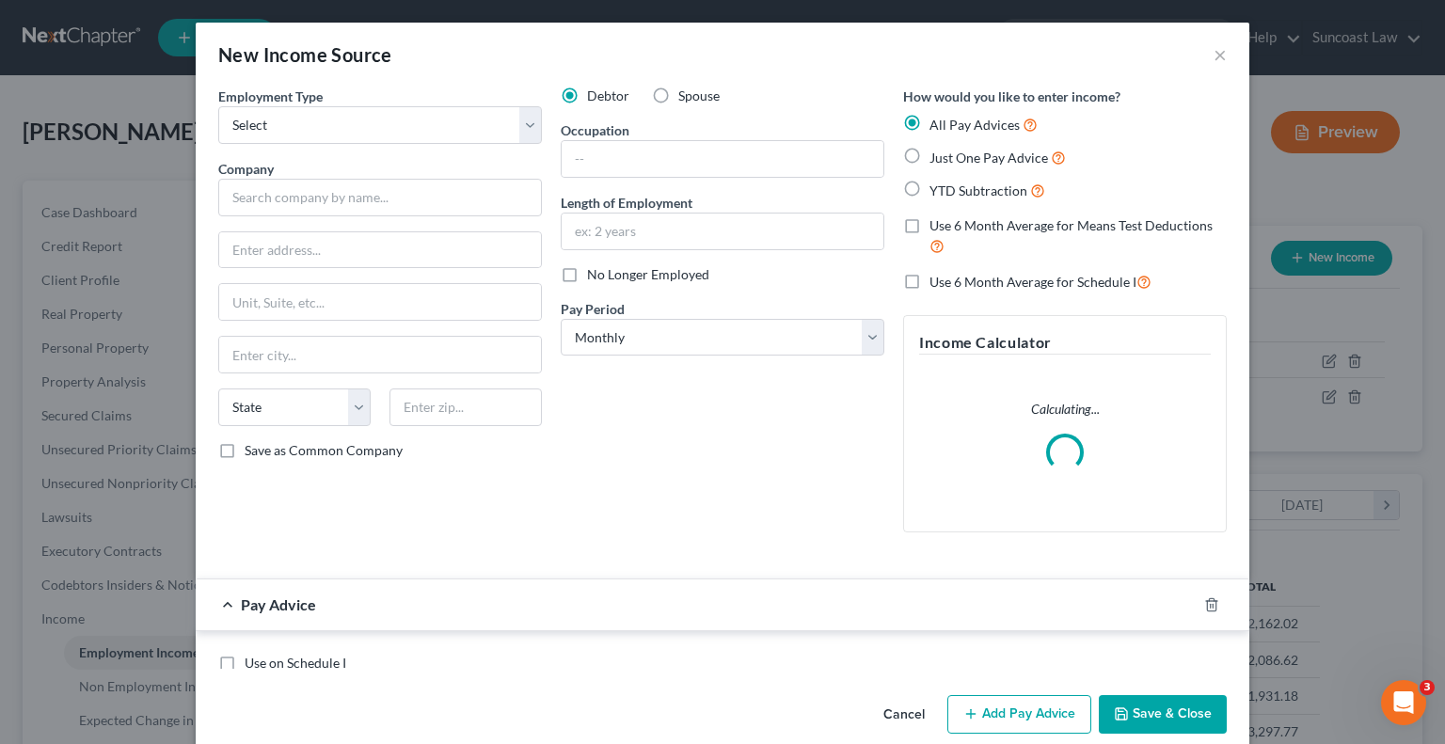
scroll to position [335, 587]
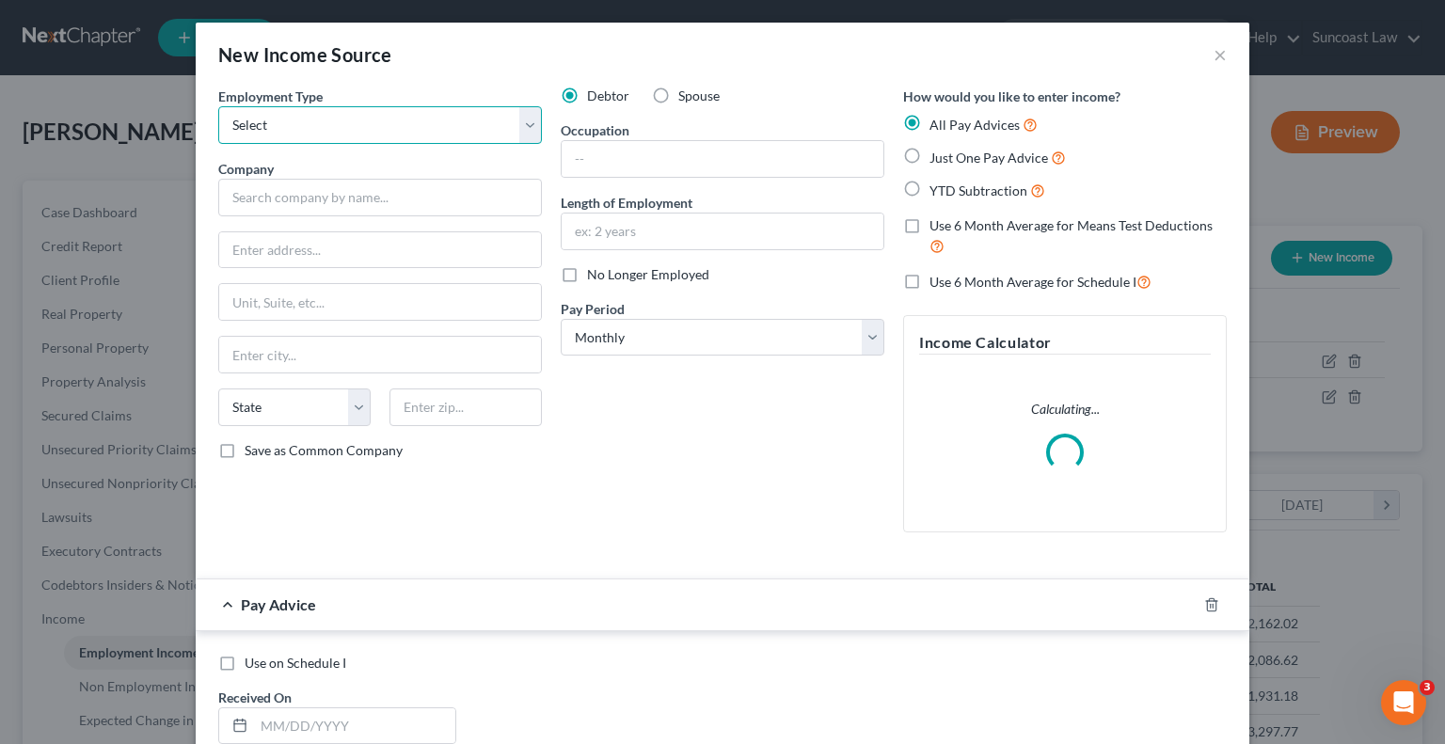
drag, startPoint x: 325, startPoint y: 129, endPoint x: 328, endPoint y: 140, distance: 11.9
click at [325, 129] on select "Select Full or [DEMOGRAPHIC_DATA] Employment Self Employment" at bounding box center [380, 125] width 324 height 38
click at [218, 106] on select "Select Full or [DEMOGRAPHIC_DATA] Employment Self Employment" at bounding box center [380, 125] width 324 height 38
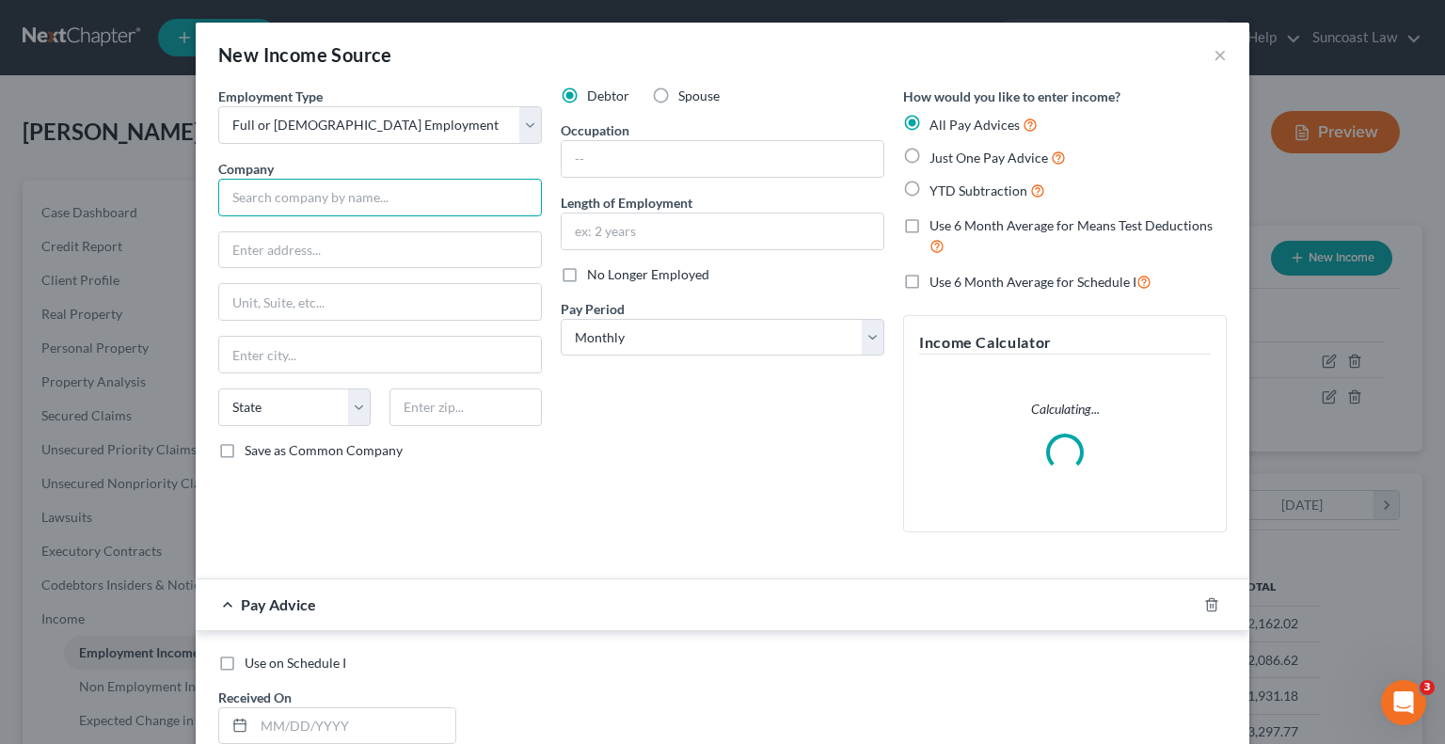
click at [338, 200] on input "text" at bounding box center [380, 198] width 324 height 38
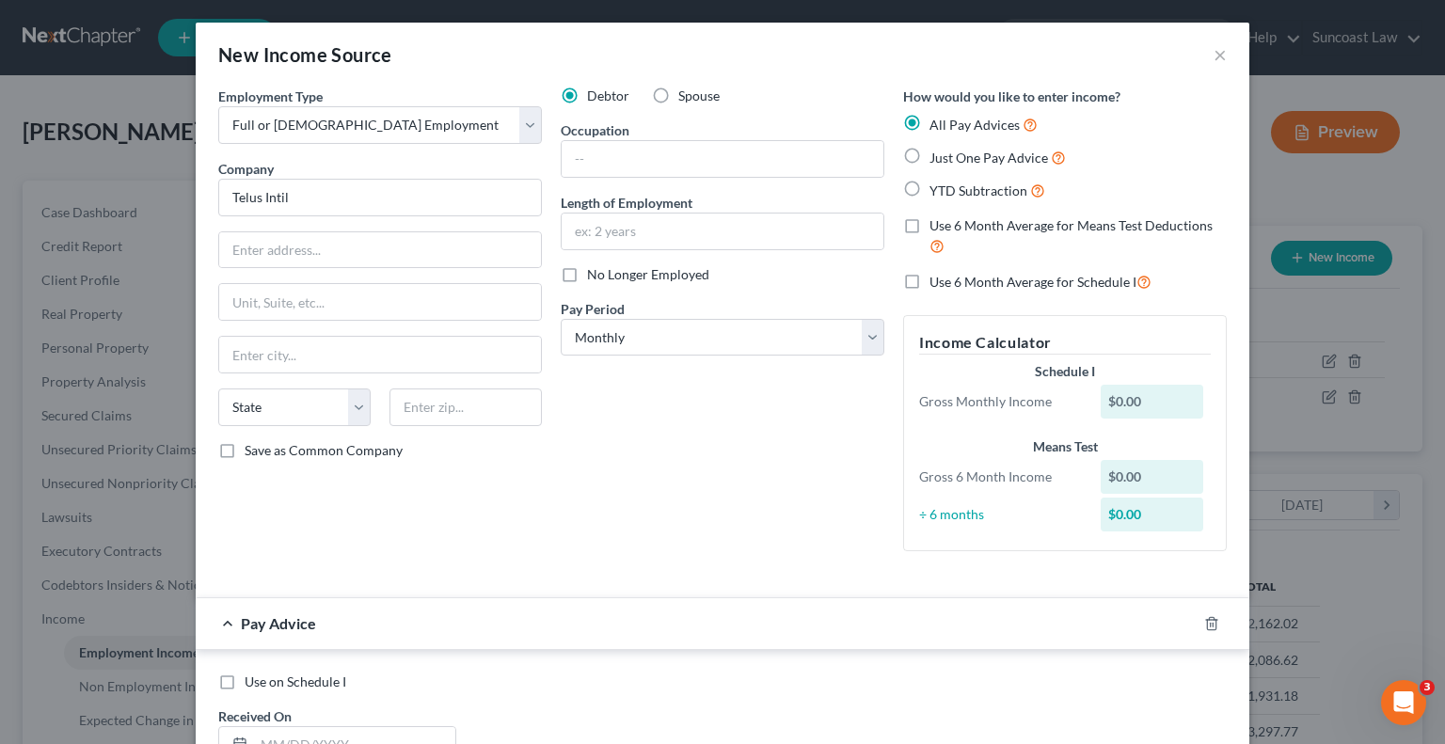
click at [587, 280] on label "No Longer Employed" at bounding box center [648, 274] width 122 height 19
click at [595, 278] on input "No Longer Employed" at bounding box center [601, 271] width 12 height 12
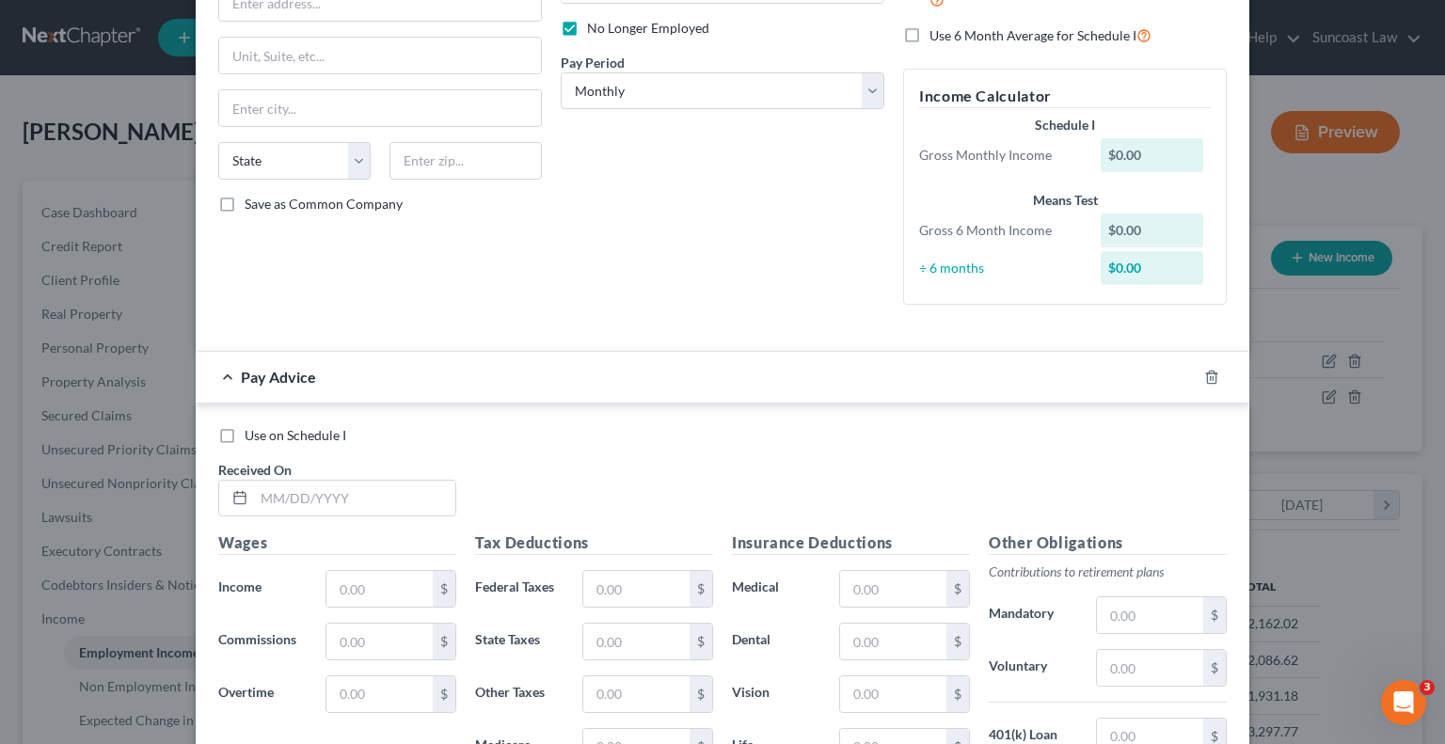
scroll to position [282, 0]
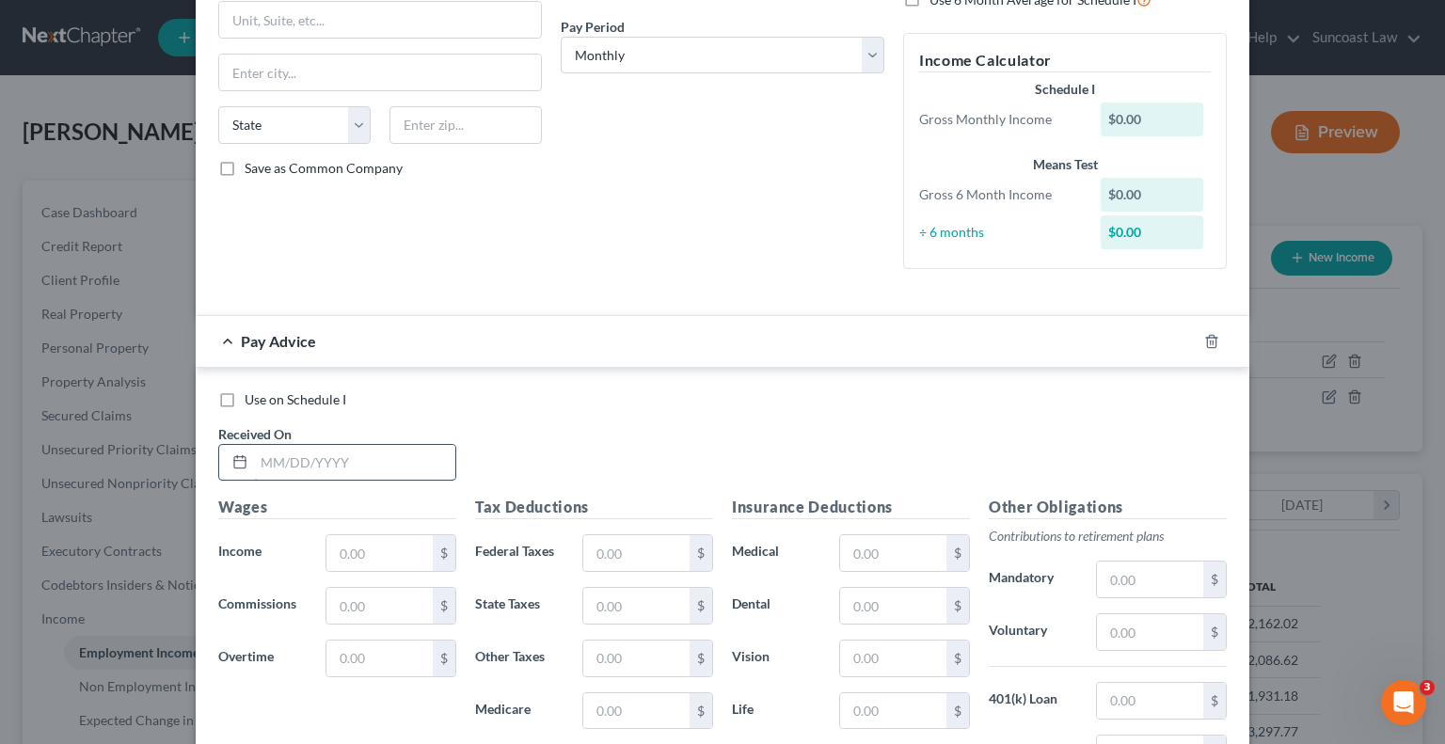
click at [356, 458] on input "text" at bounding box center [354, 463] width 201 height 36
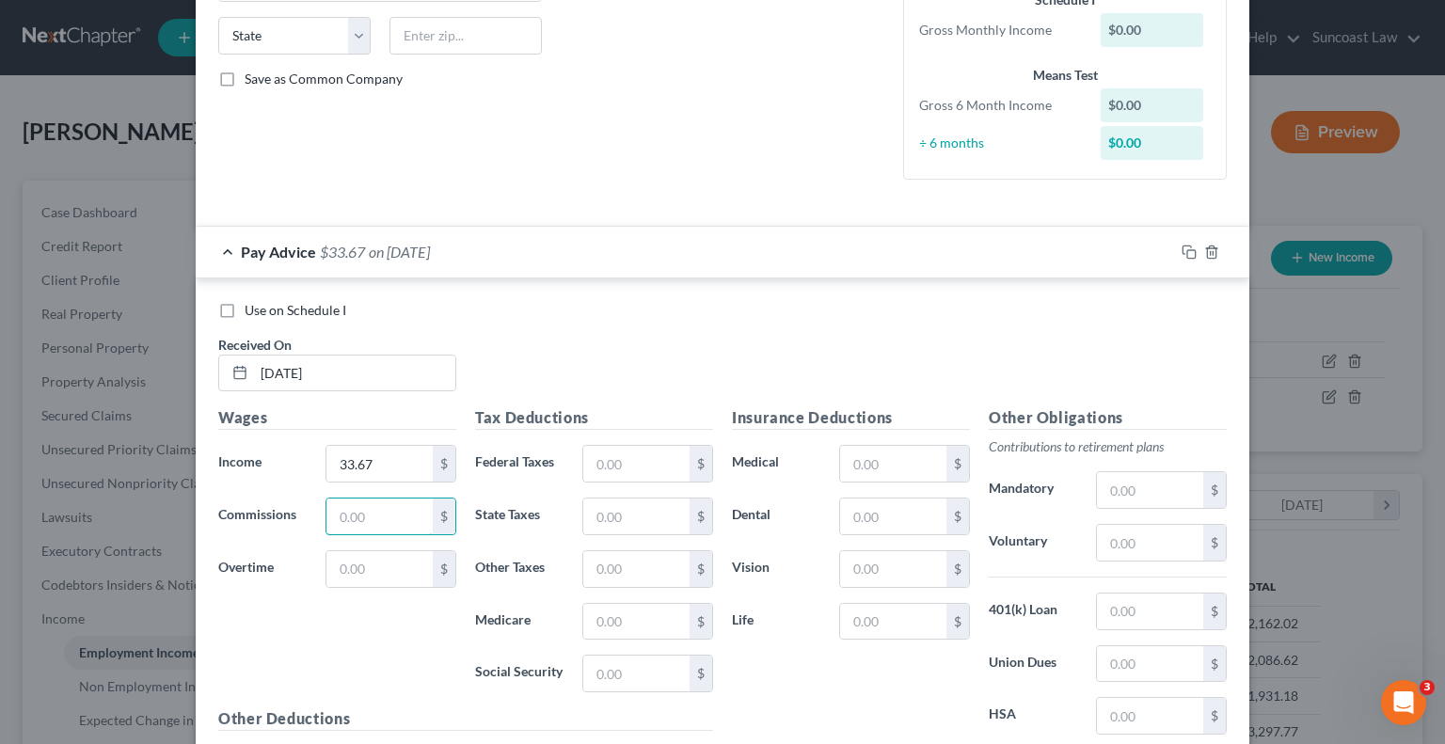
scroll to position [570, 0]
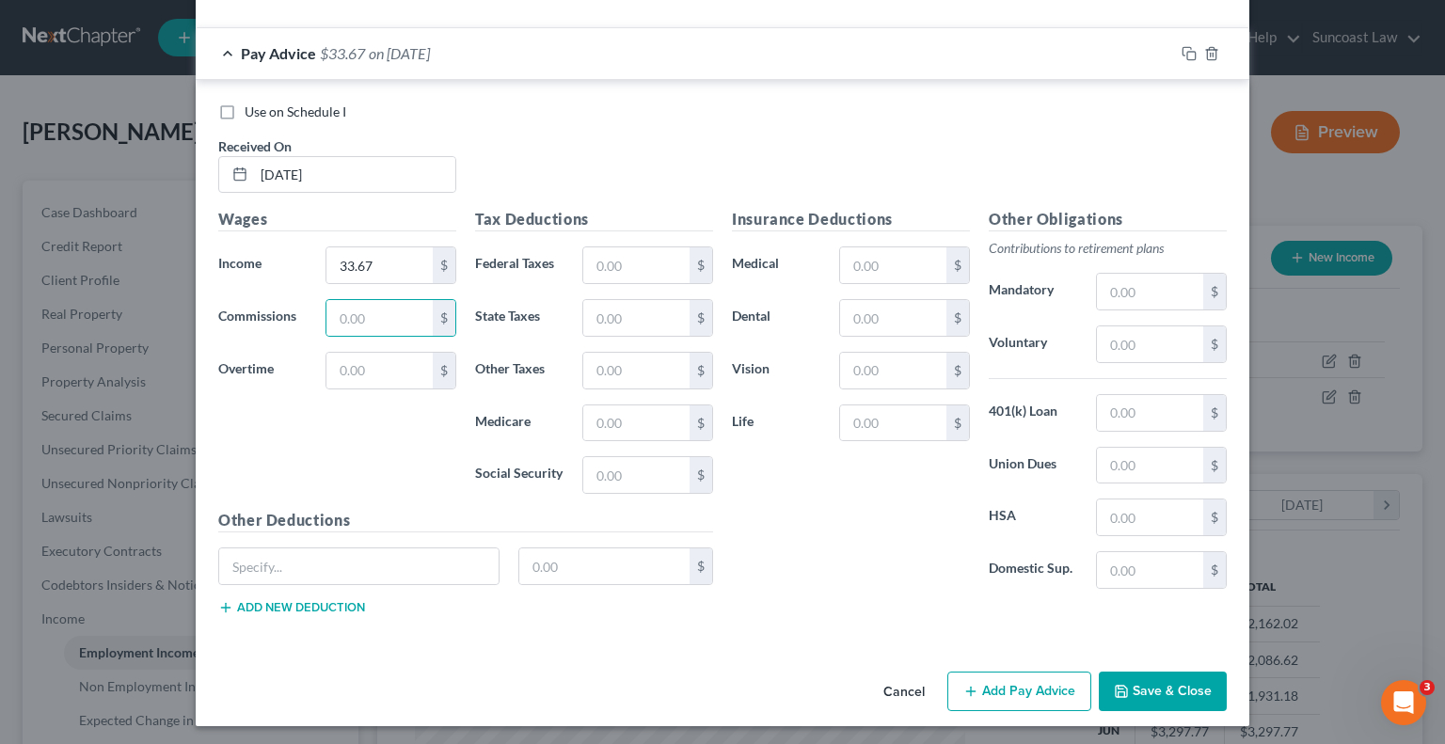
click at [1012, 702] on button "Add Pay Advice" at bounding box center [1019, 692] width 144 height 40
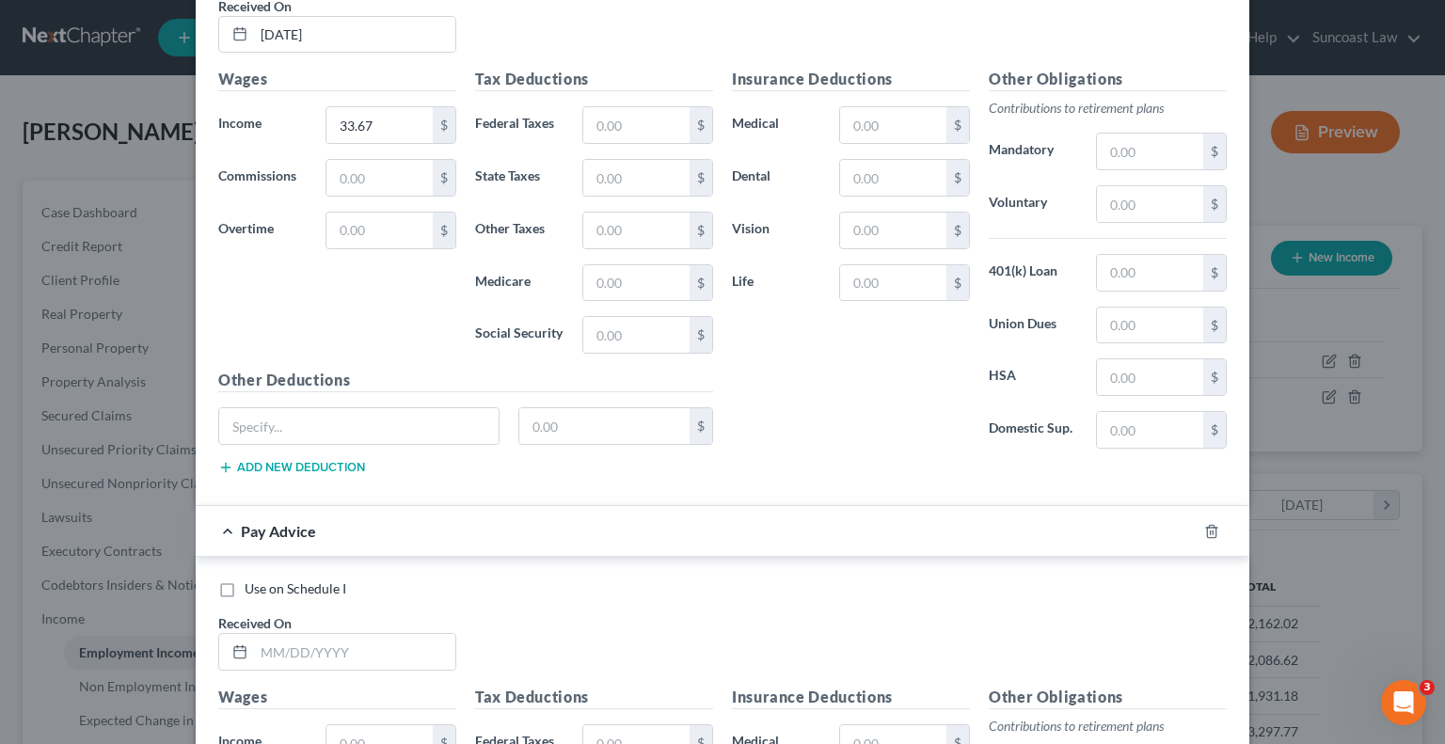
scroll to position [852, 0]
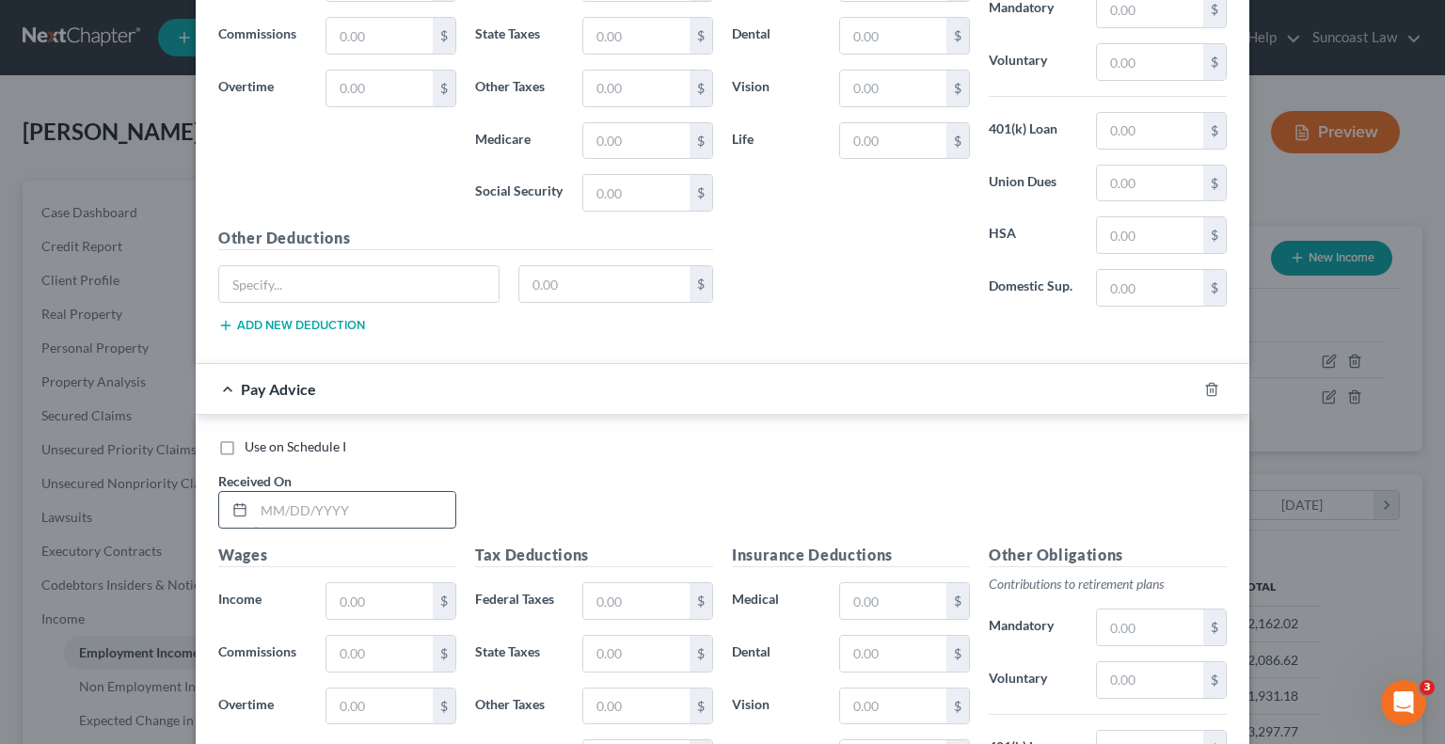
drag, startPoint x: 409, startPoint y: 509, endPoint x: 398, endPoint y: 496, distance: 17.3
click at [407, 509] on input "text" at bounding box center [354, 510] width 201 height 36
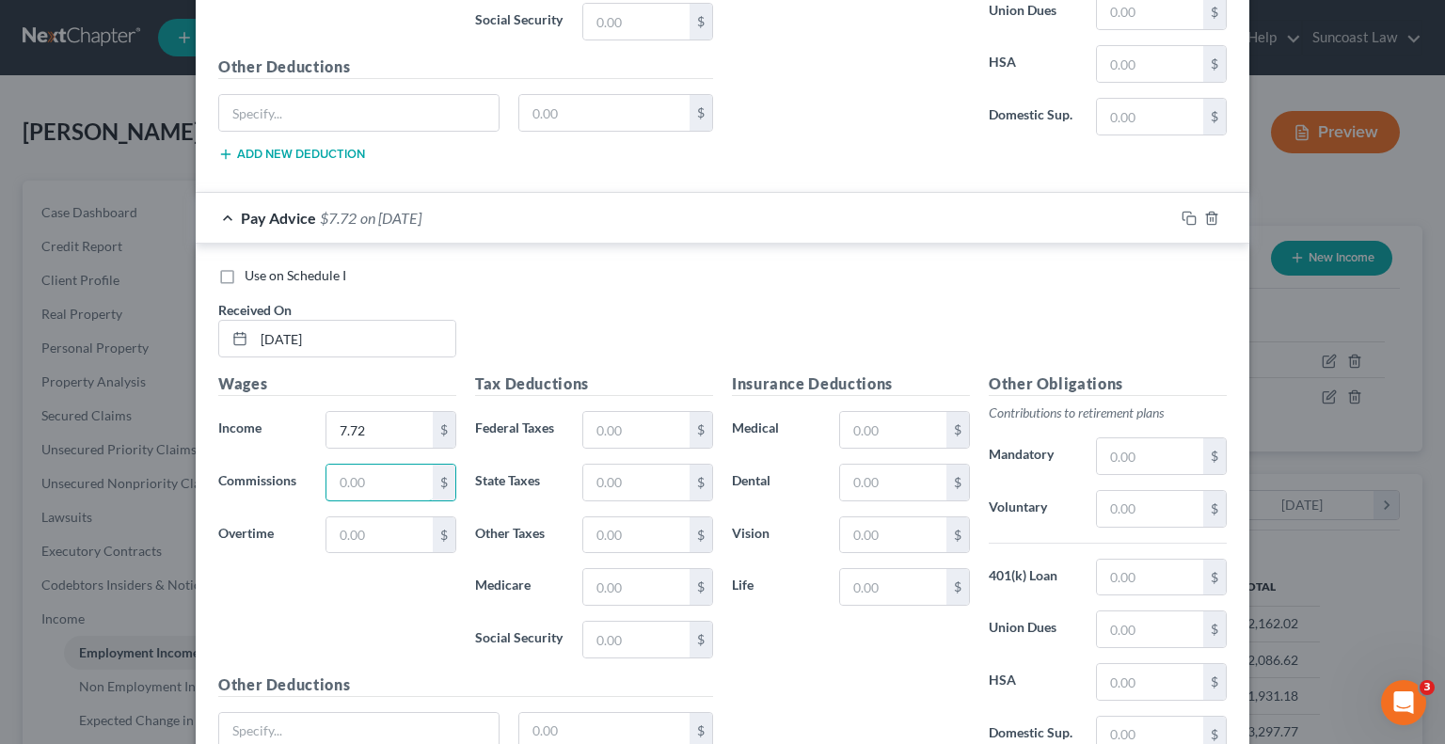
scroll to position [1186, 0]
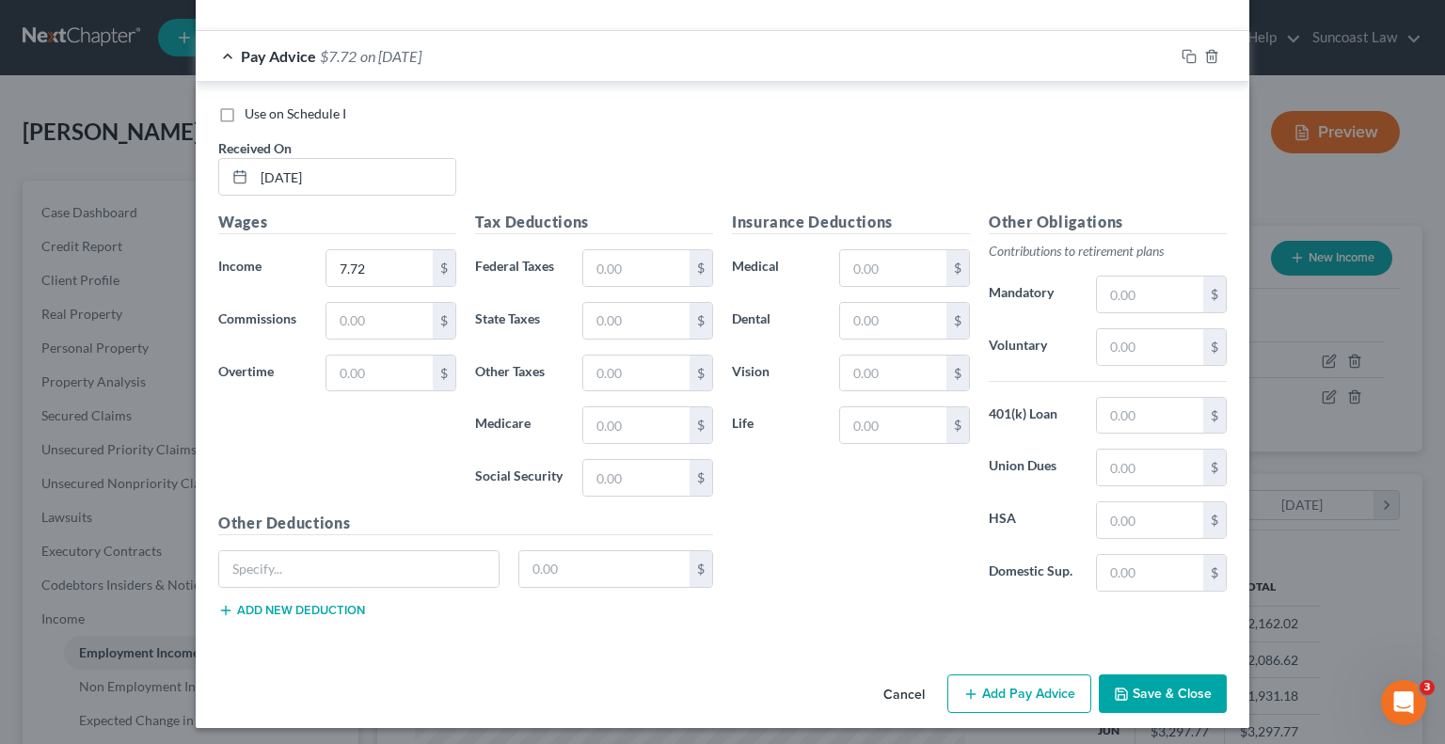
click at [1046, 692] on button "Add Pay Advice" at bounding box center [1019, 695] width 144 height 40
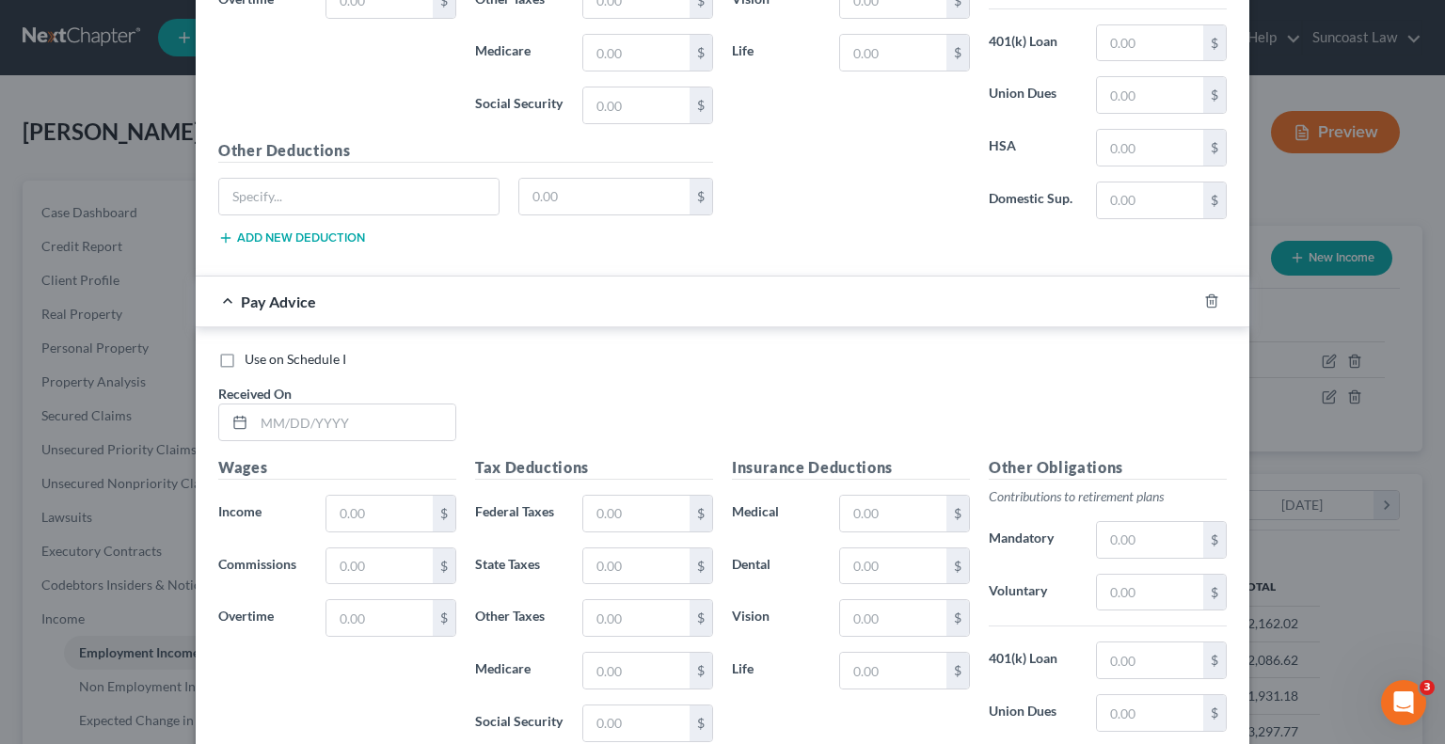
scroll to position [1562, 0]
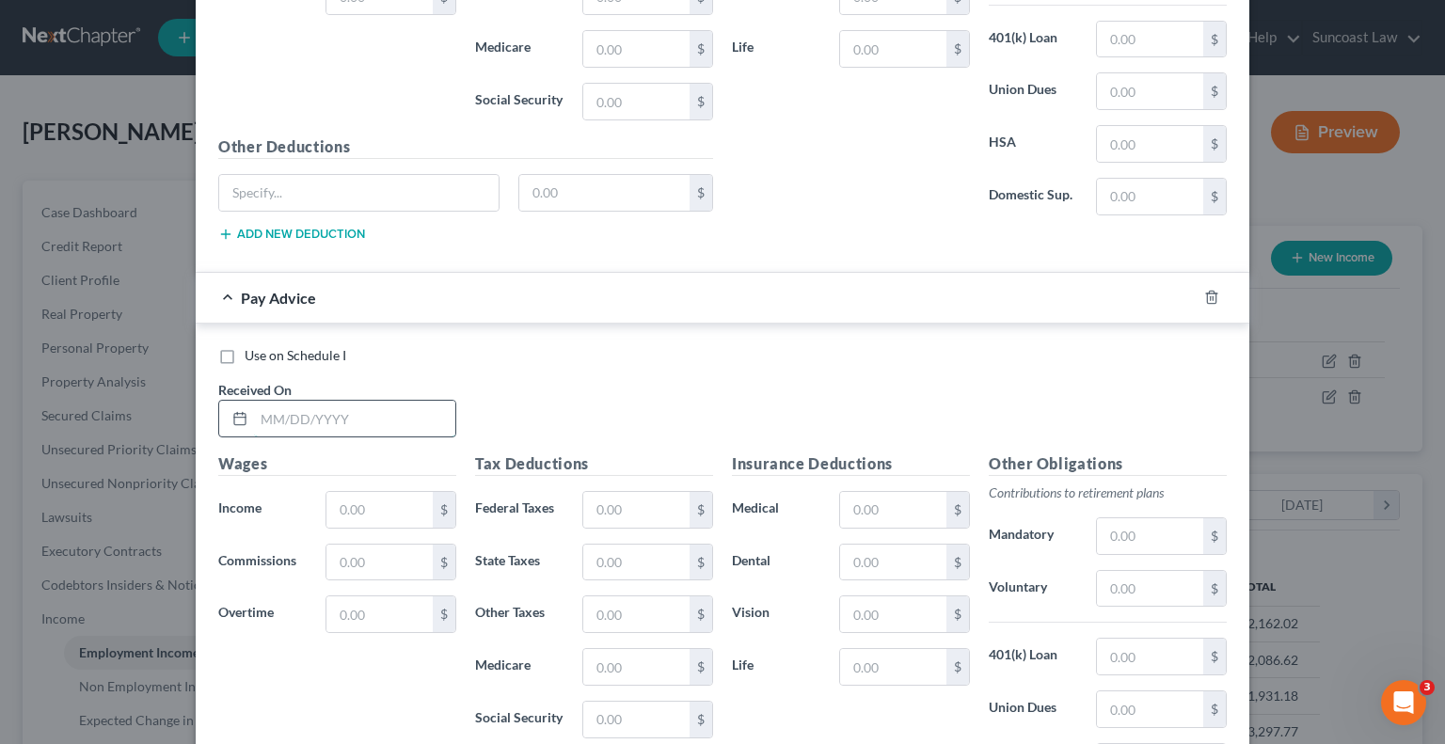
drag, startPoint x: 361, startPoint y: 417, endPoint x: 342, endPoint y: 398, distance: 27.3
click at [361, 417] on input "text" at bounding box center [354, 419] width 201 height 36
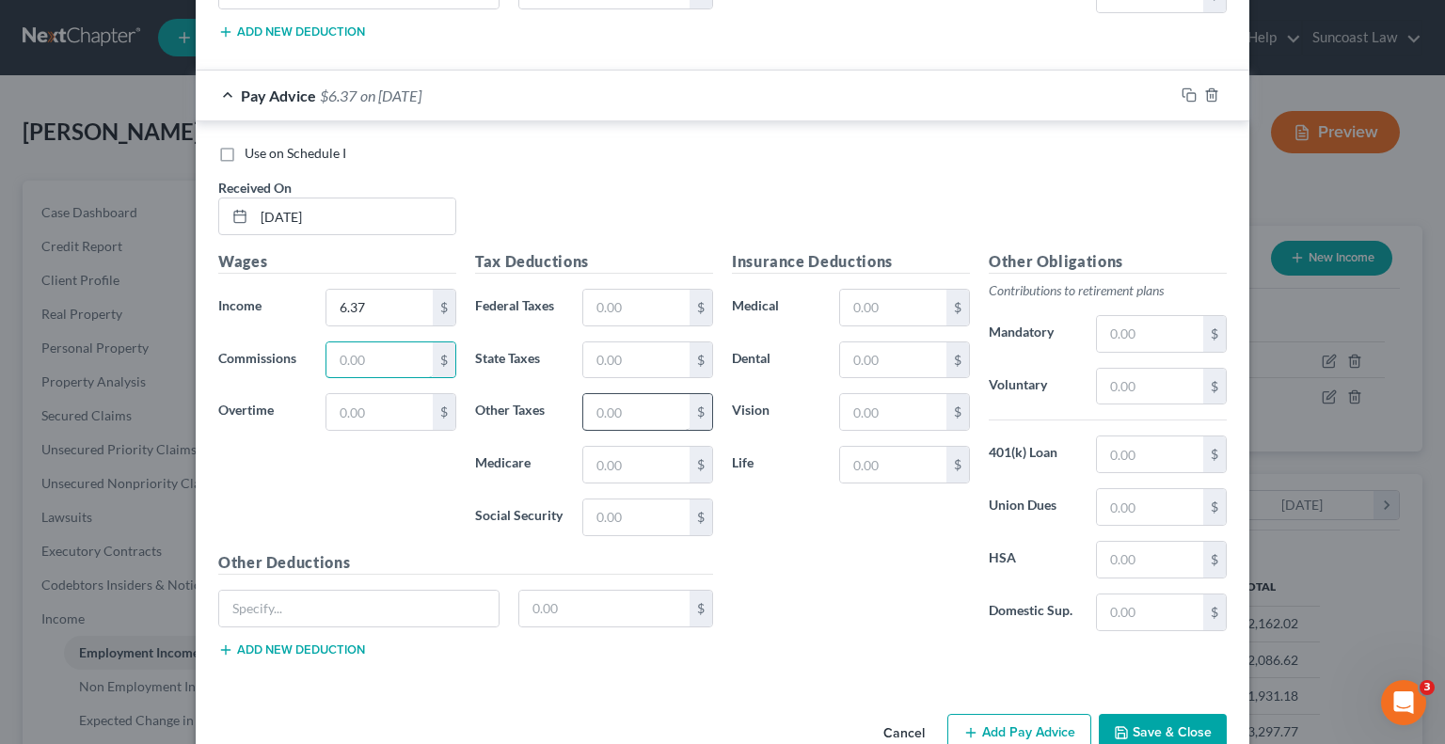
scroll to position [1799, 0]
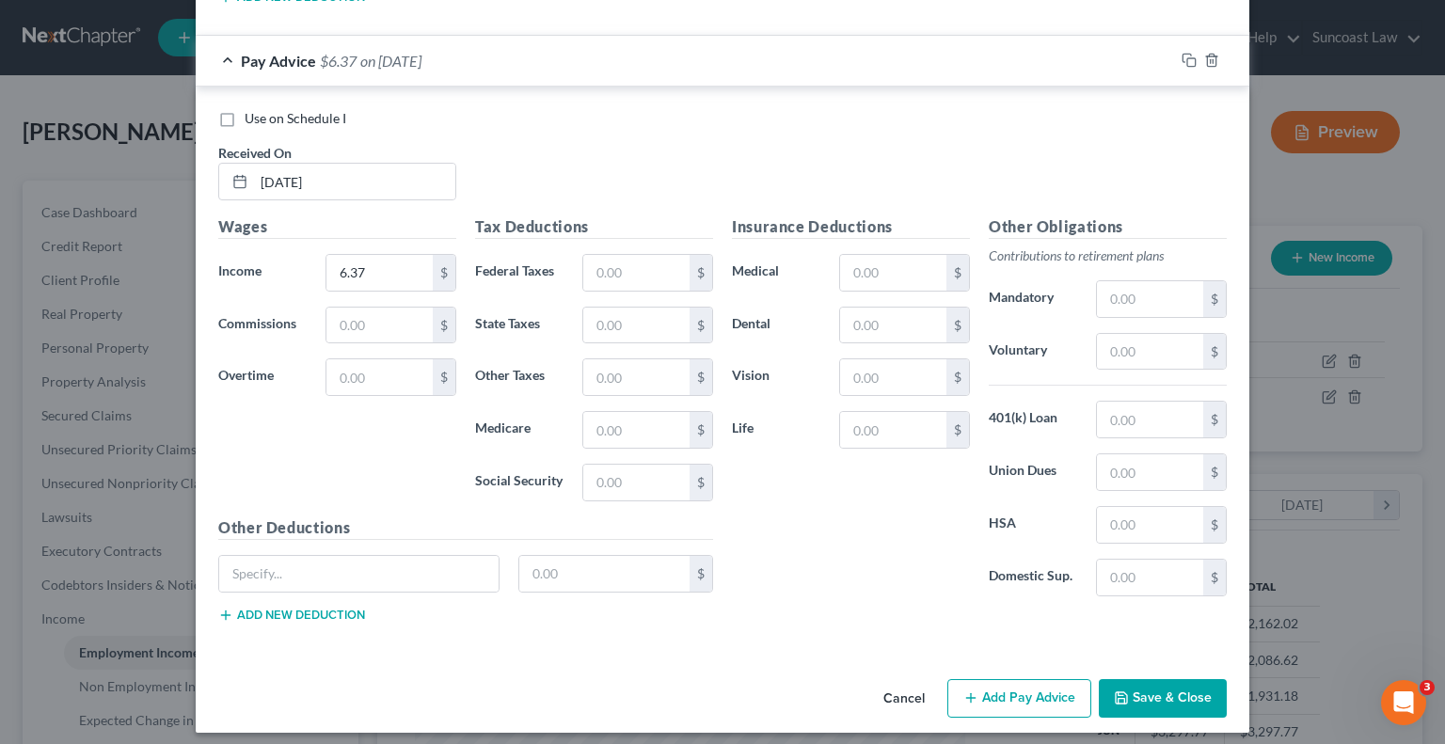
click at [1023, 689] on button "Add Pay Advice" at bounding box center [1019, 699] width 144 height 40
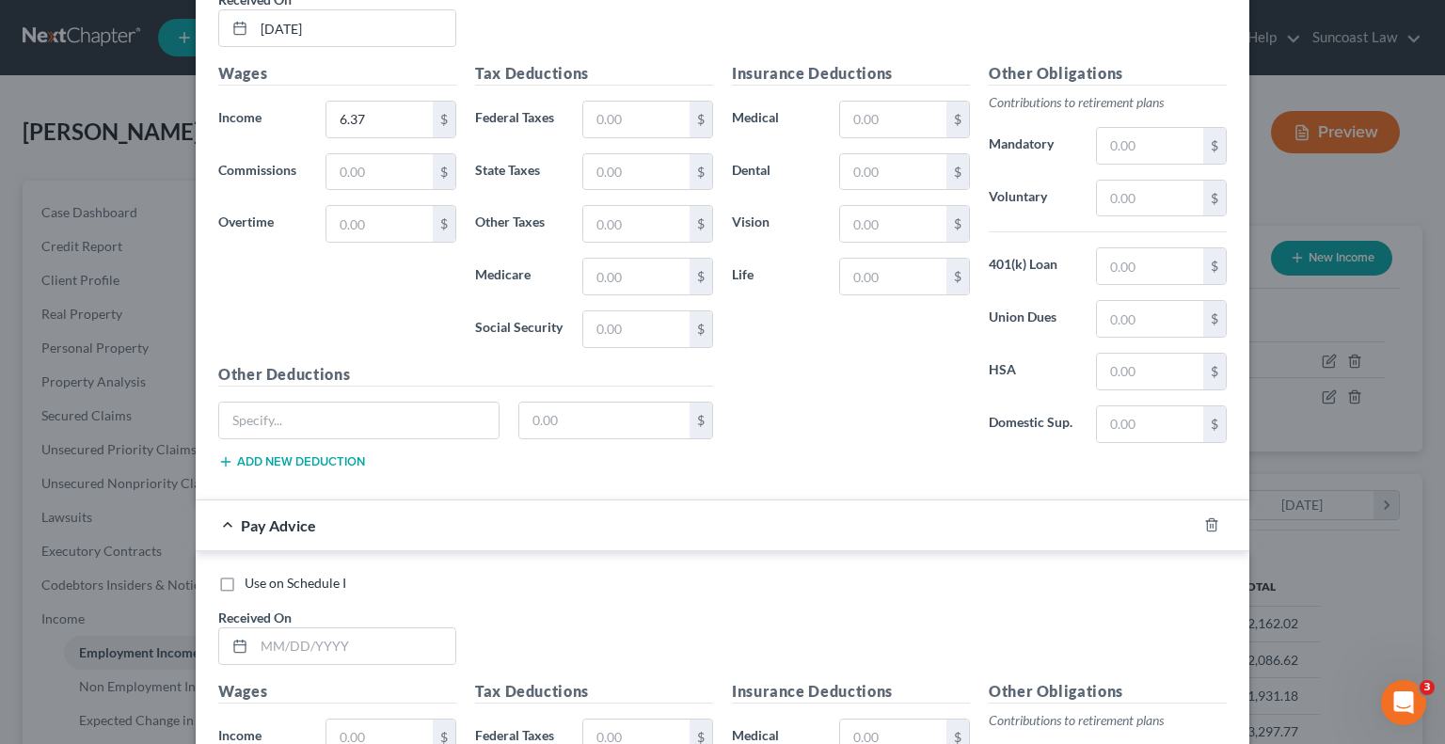
scroll to position [2175, 0]
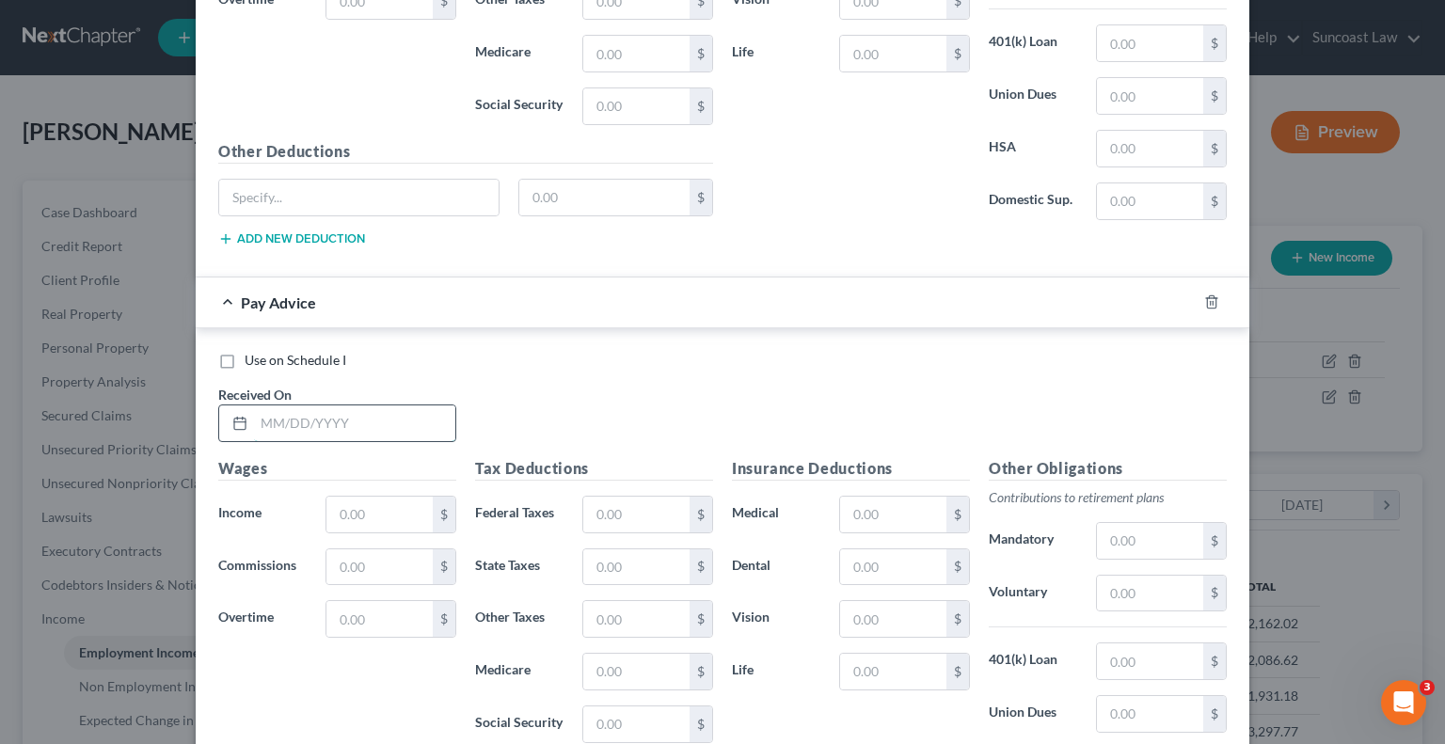
drag, startPoint x: 388, startPoint y: 422, endPoint x: 379, endPoint y: 416, distance: 10.2
click at [388, 422] on input "text" at bounding box center [354, 424] width 201 height 36
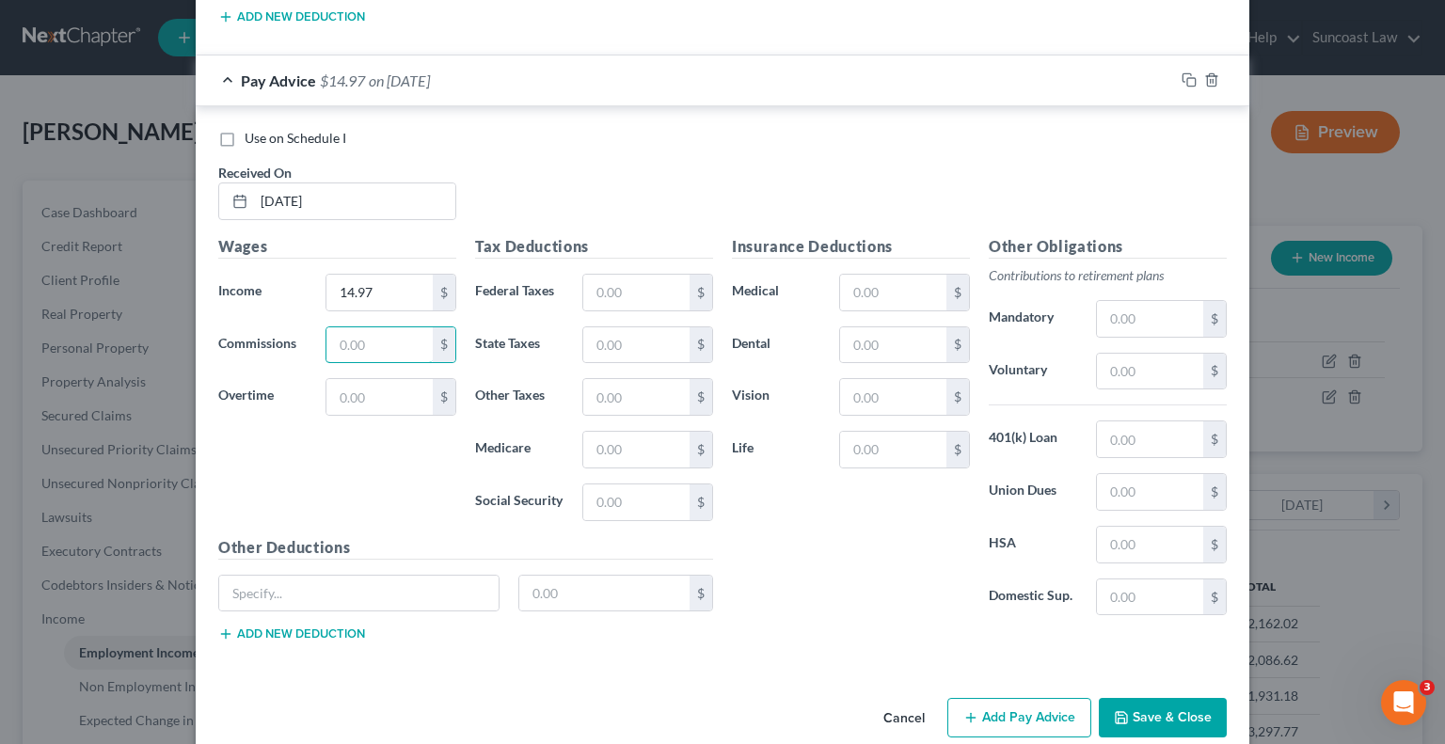
scroll to position [2414, 0]
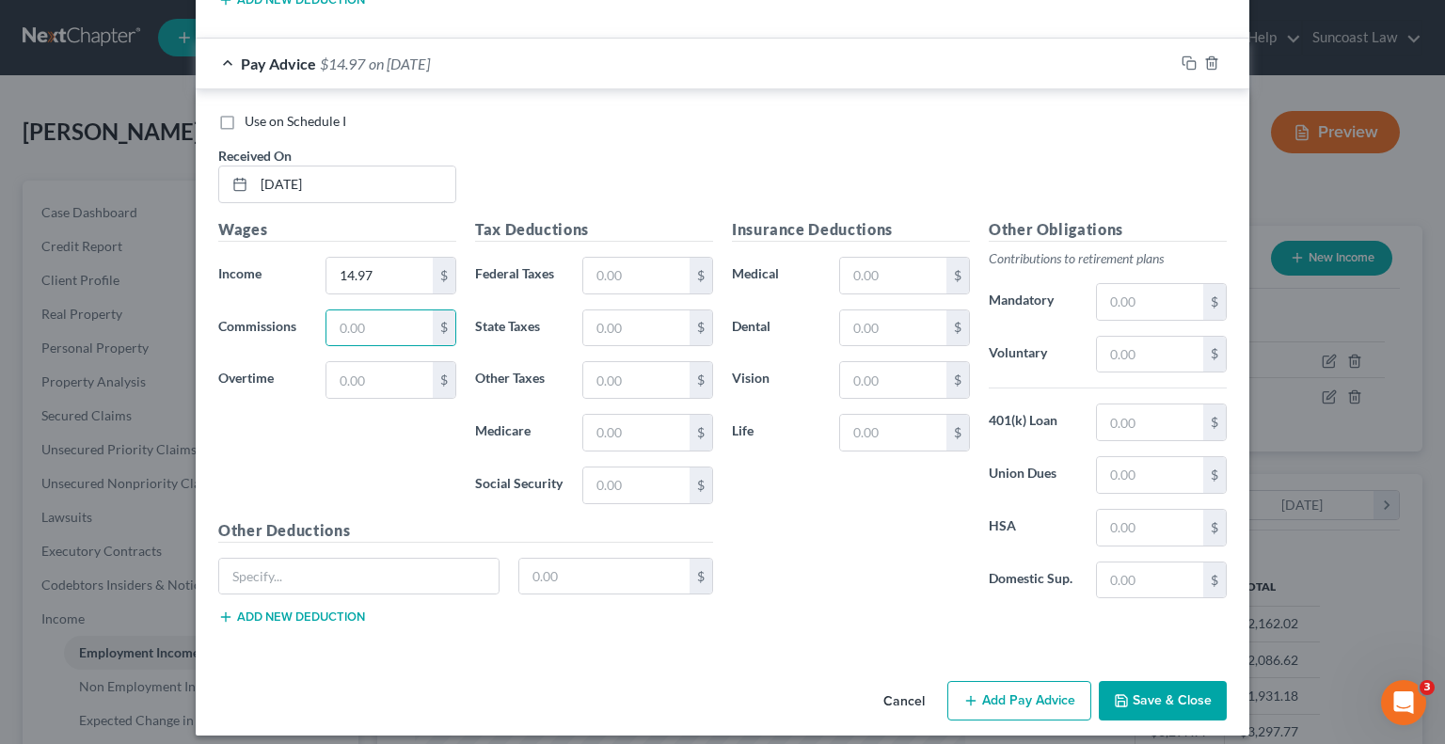
click at [997, 681] on button "Add Pay Advice" at bounding box center [1019, 701] width 144 height 40
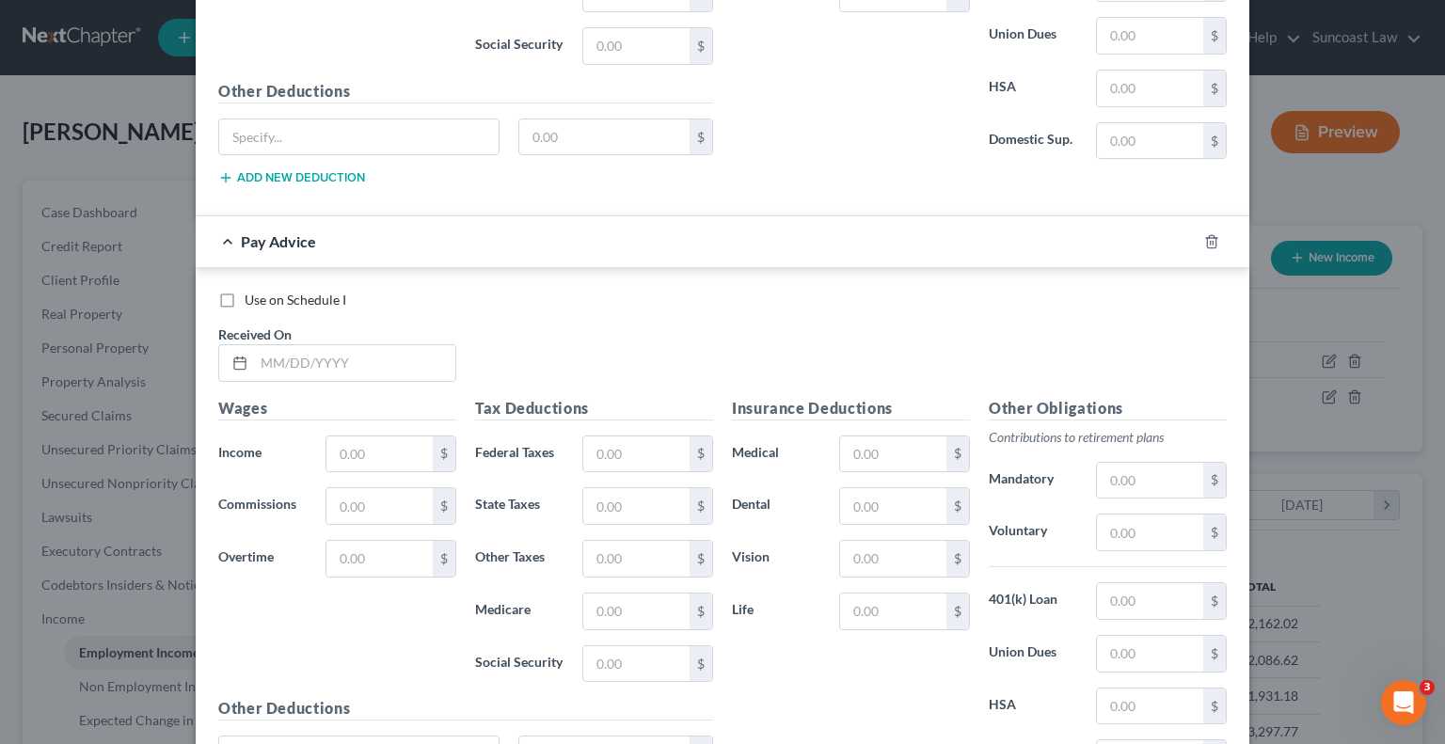
scroll to position [2885, 0]
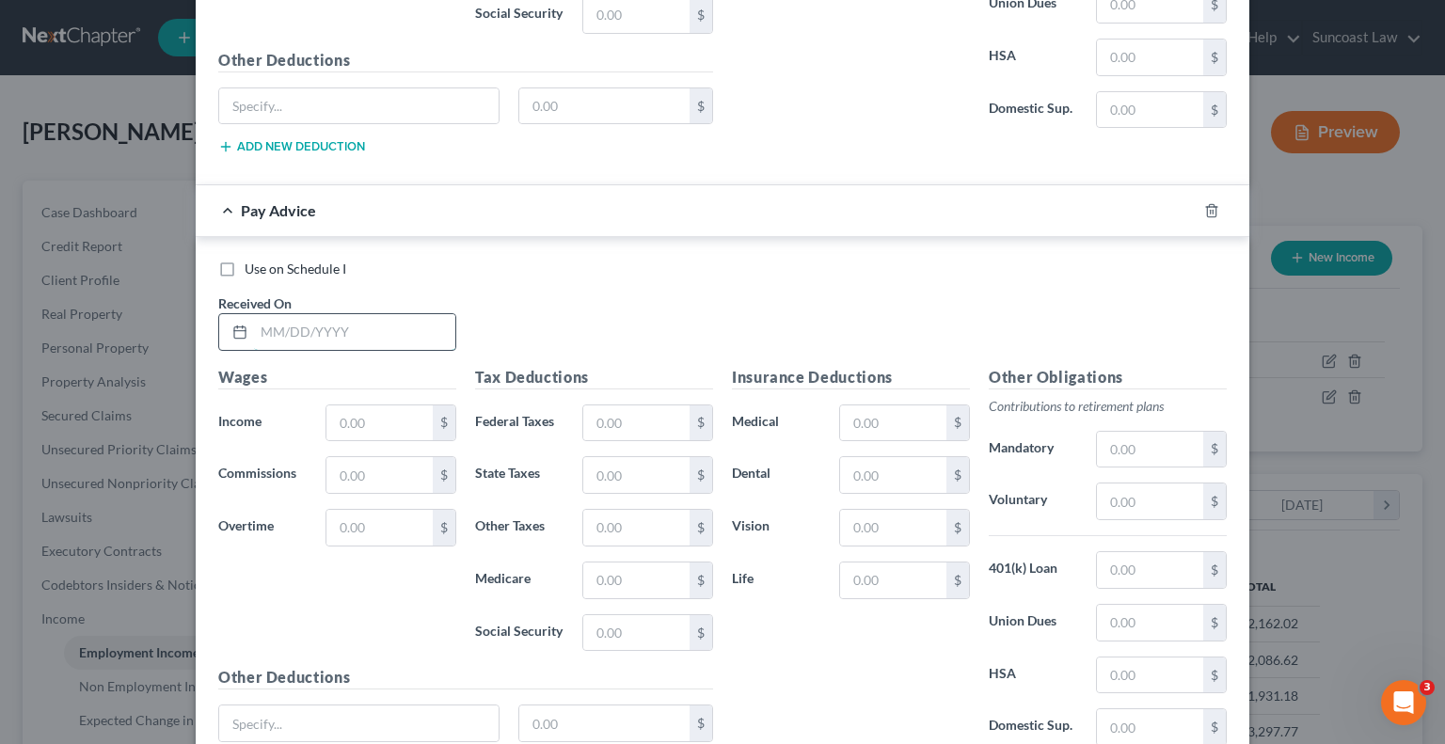
click at [359, 317] on input "text" at bounding box center [354, 332] width 201 height 36
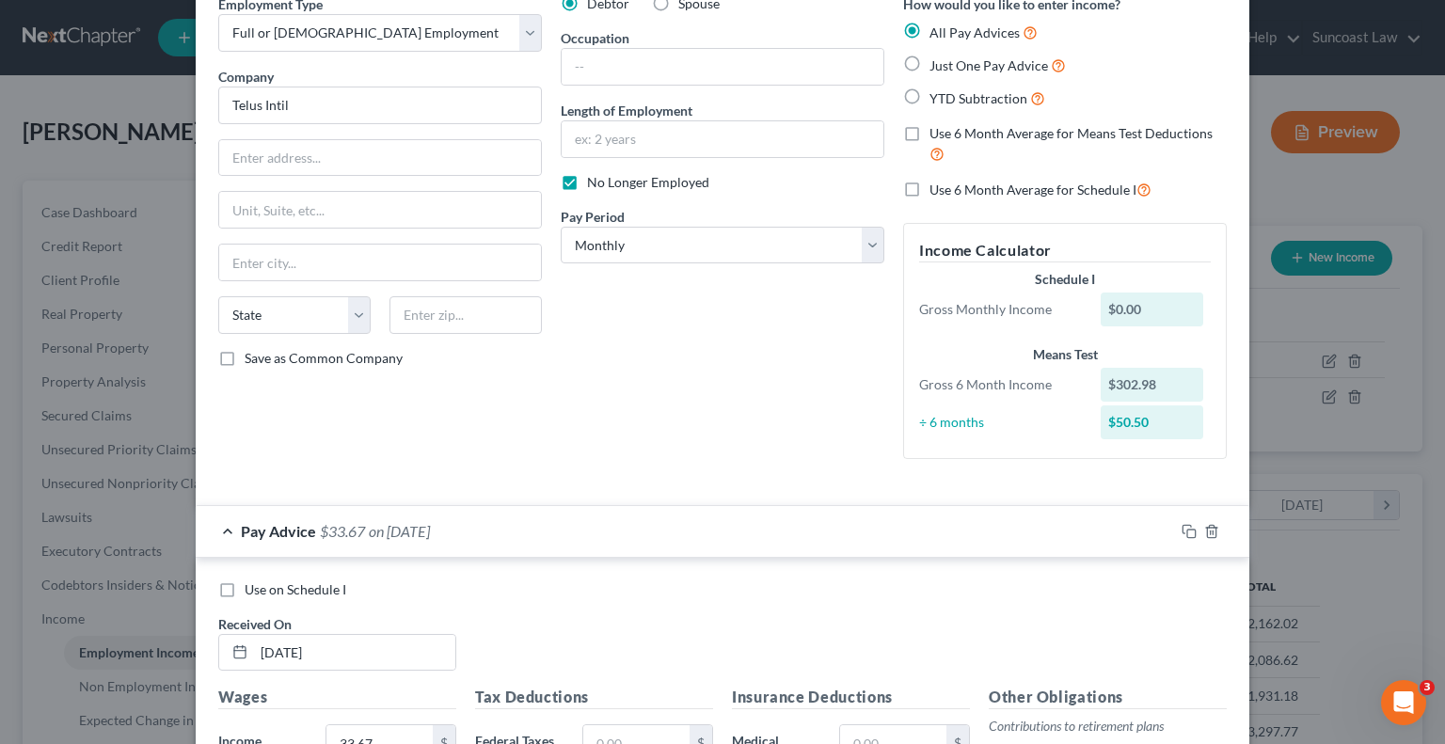
scroll to position [0, 0]
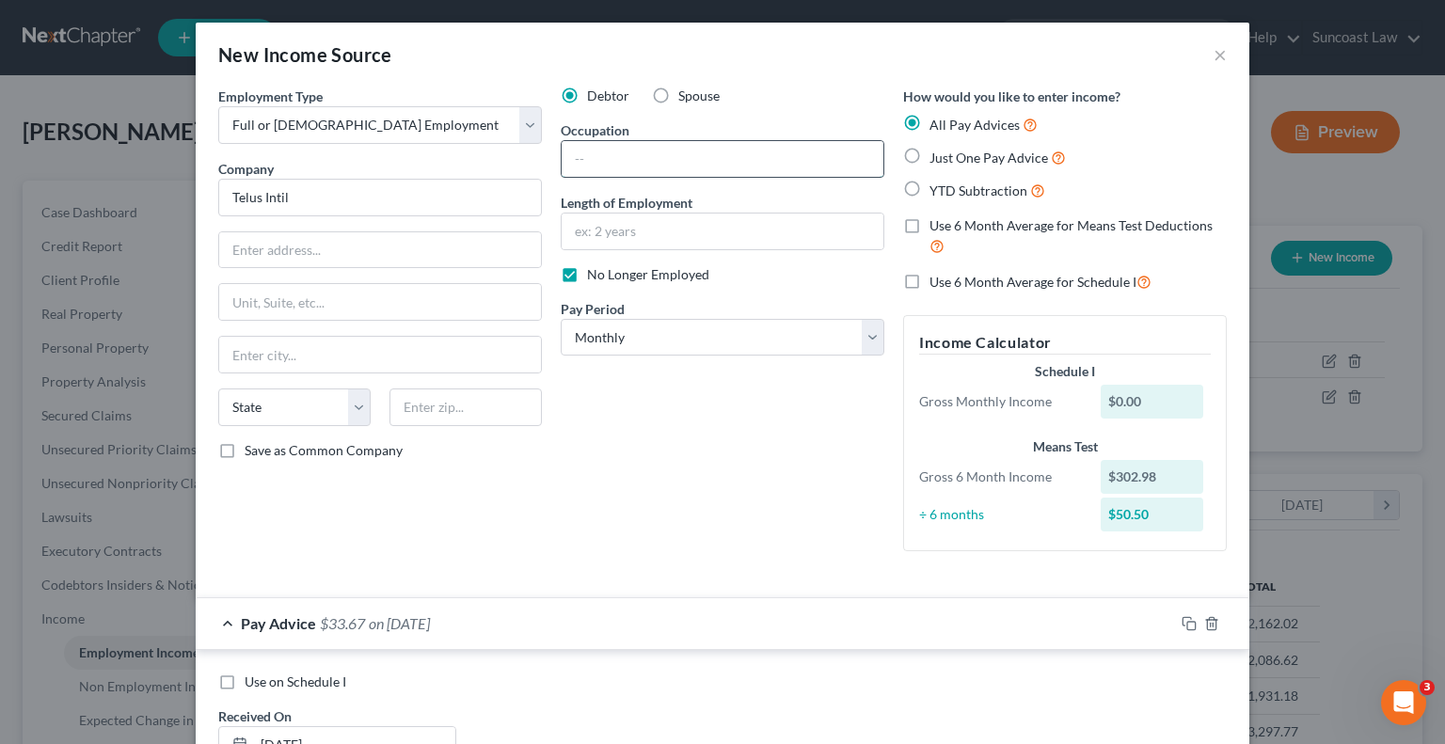
click at [715, 158] on input "text" at bounding box center [723, 159] width 322 height 36
click at [730, 231] on input "text" at bounding box center [723, 232] width 322 height 36
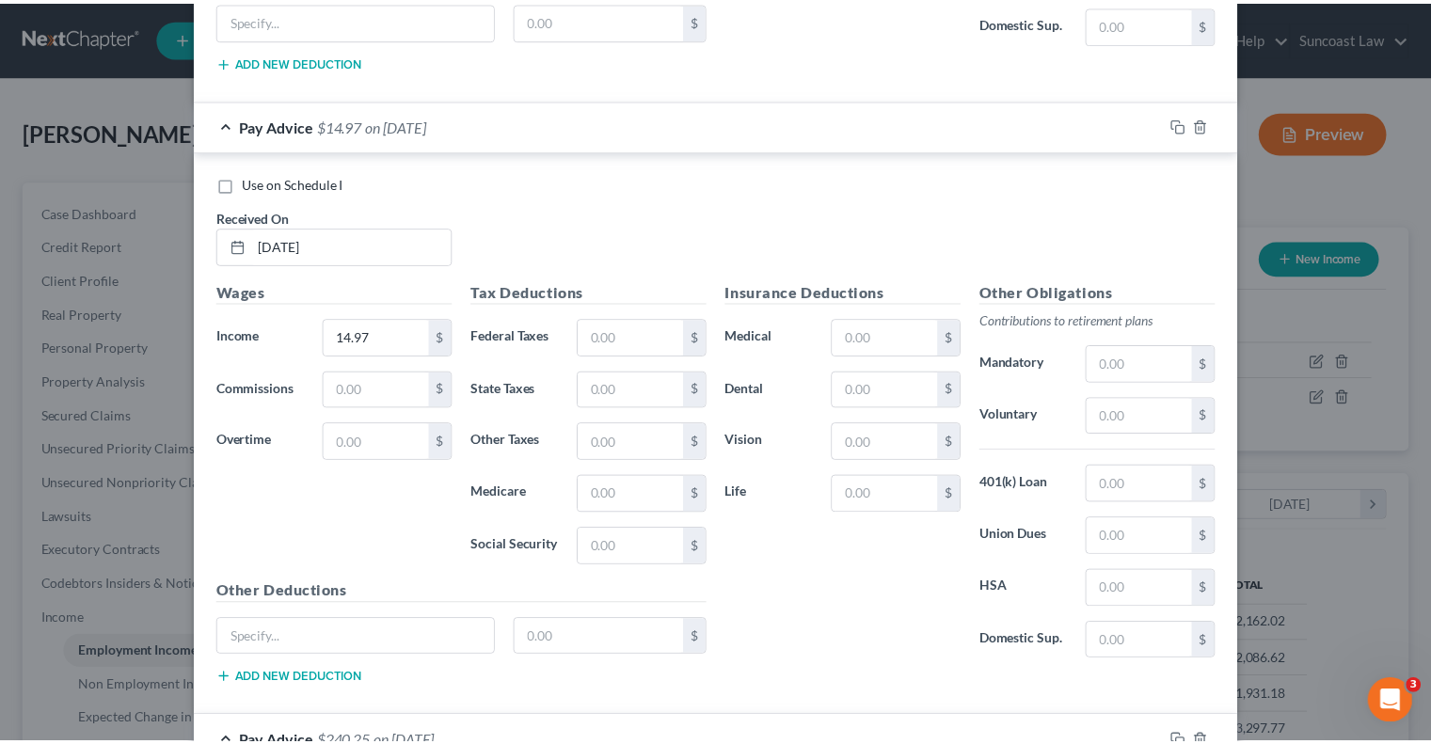
scroll to position [3030, 0]
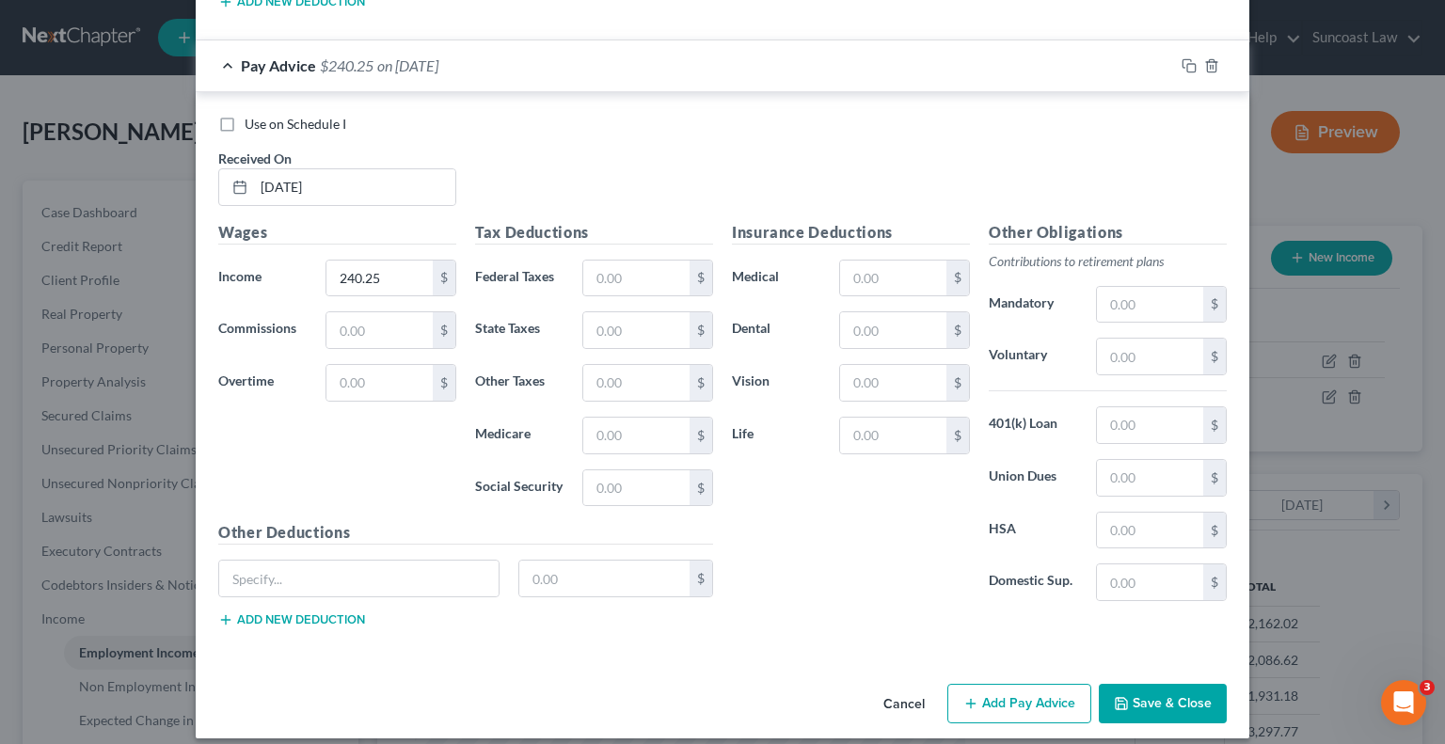
click at [1170, 694] on button "Save & Close" at bounding box center [1163, 704] width 128 height 40
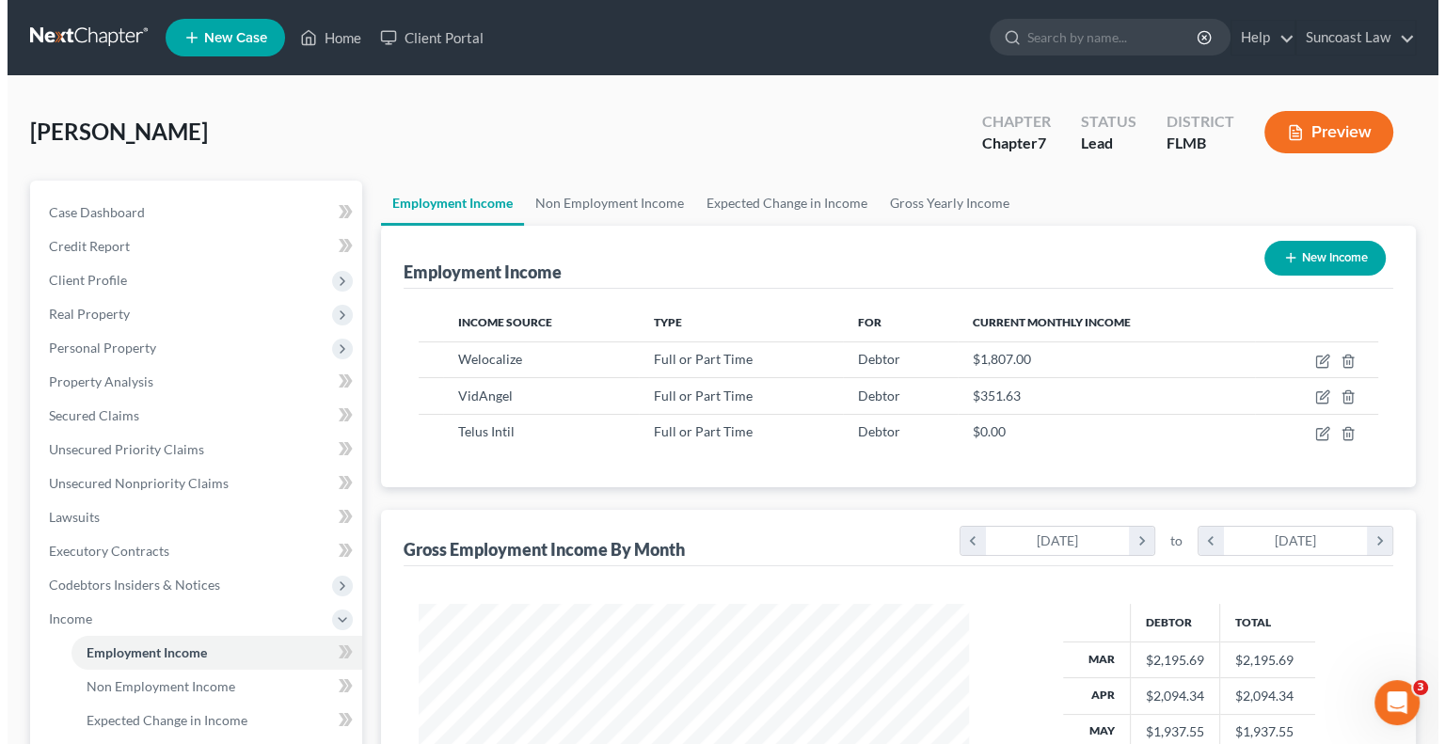
scroll to position [940547, 940300]
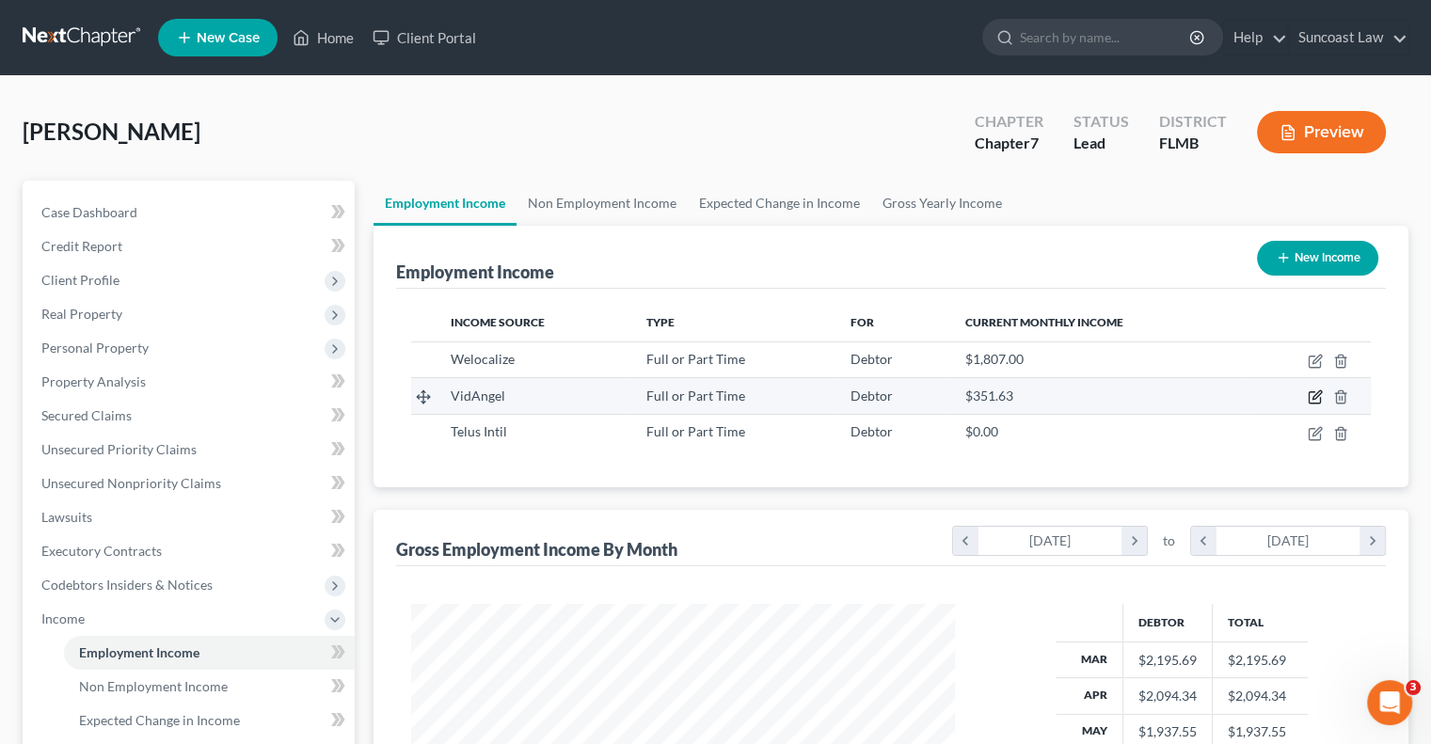
click at [1313, 393] on icon "button" at bounding box center [1315, 397] width 15 height 15
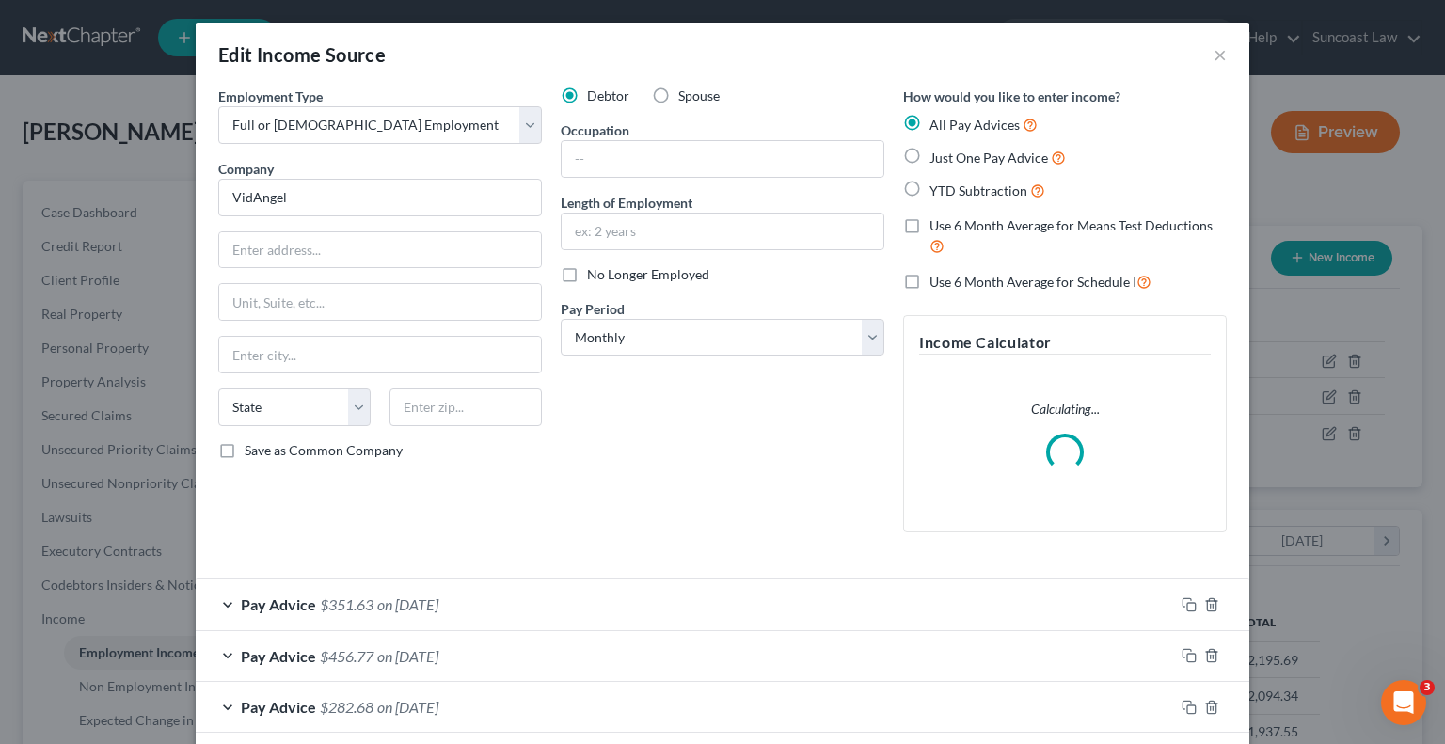
scroll to position [335, 587]
click at [379, 241] on input "text" at bounding box center [380, 250] width 322 height 36
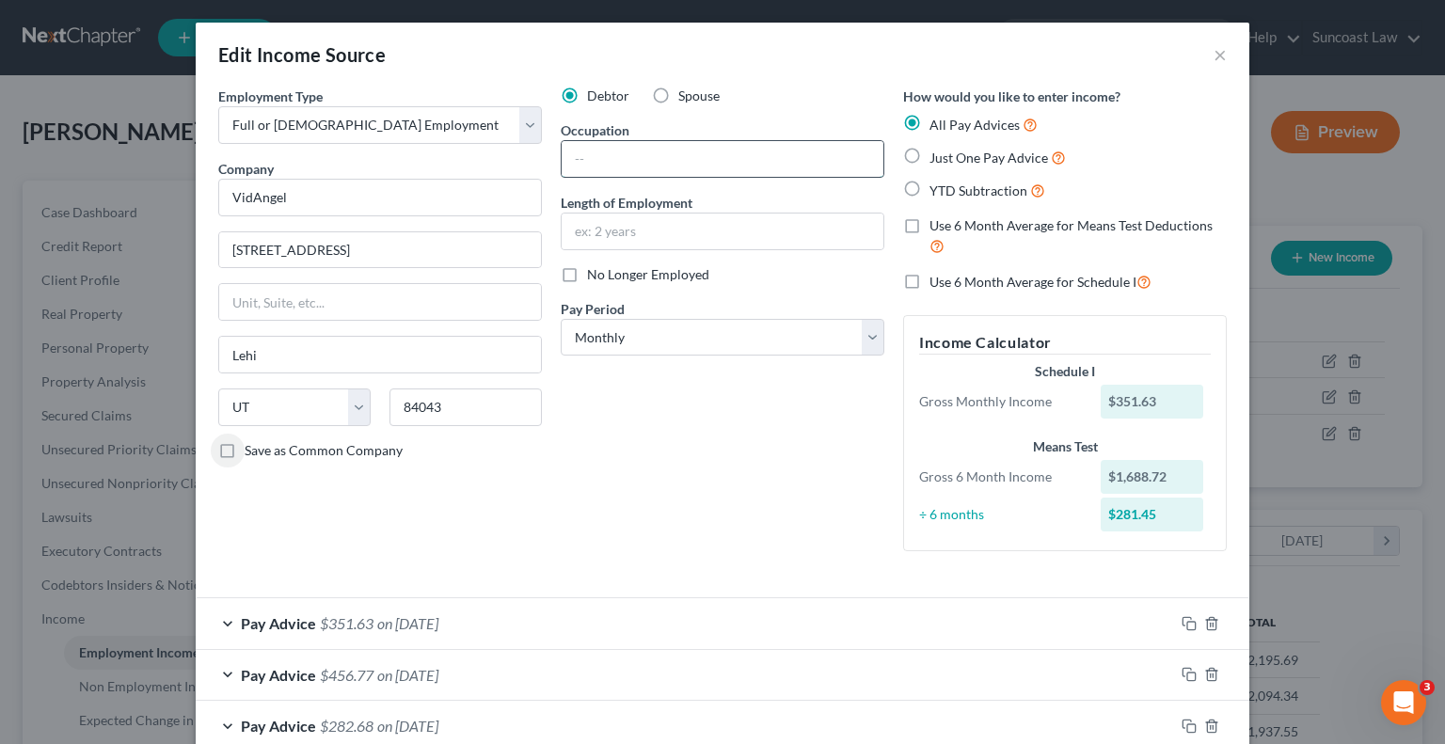
click at [692, 161] on input "text" at bounding box center [723, 159] width 322 height 36
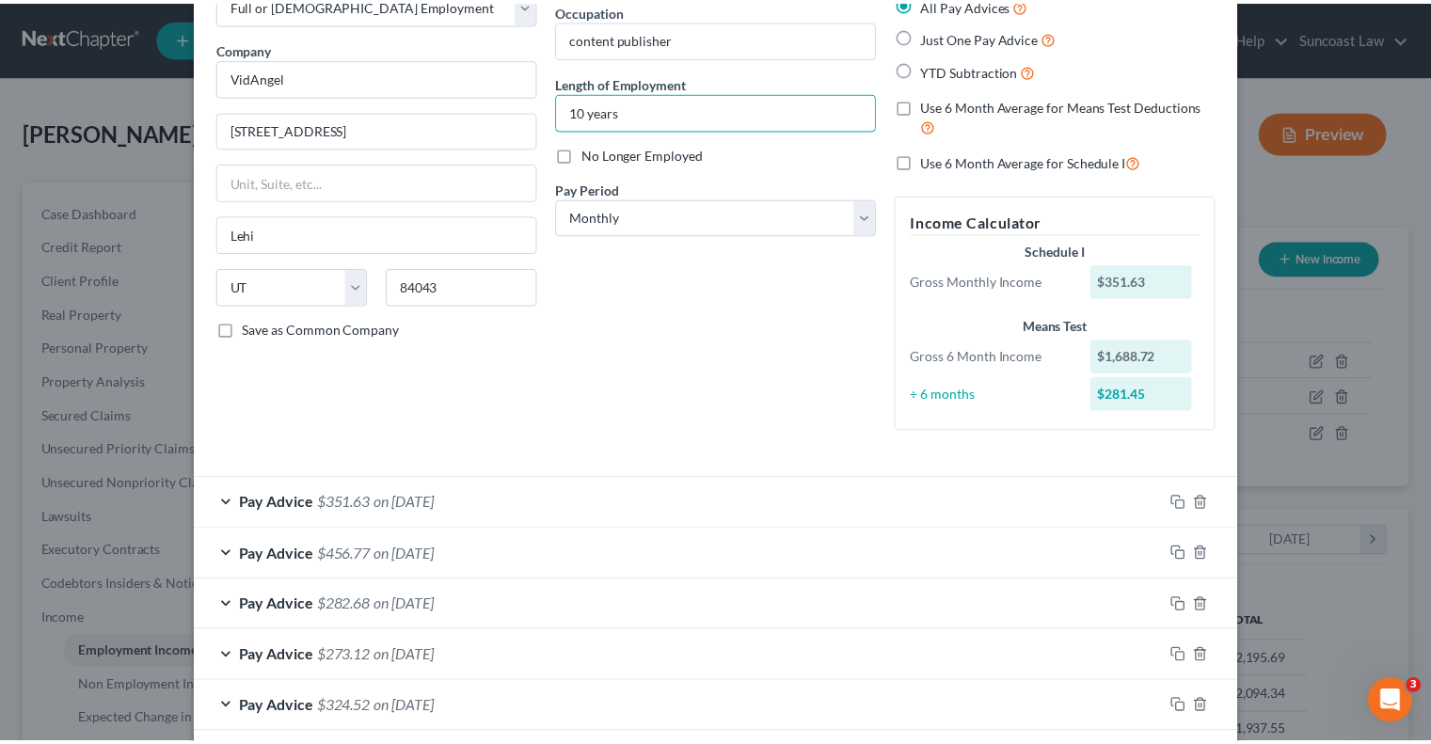
scroll to position [211, 0]
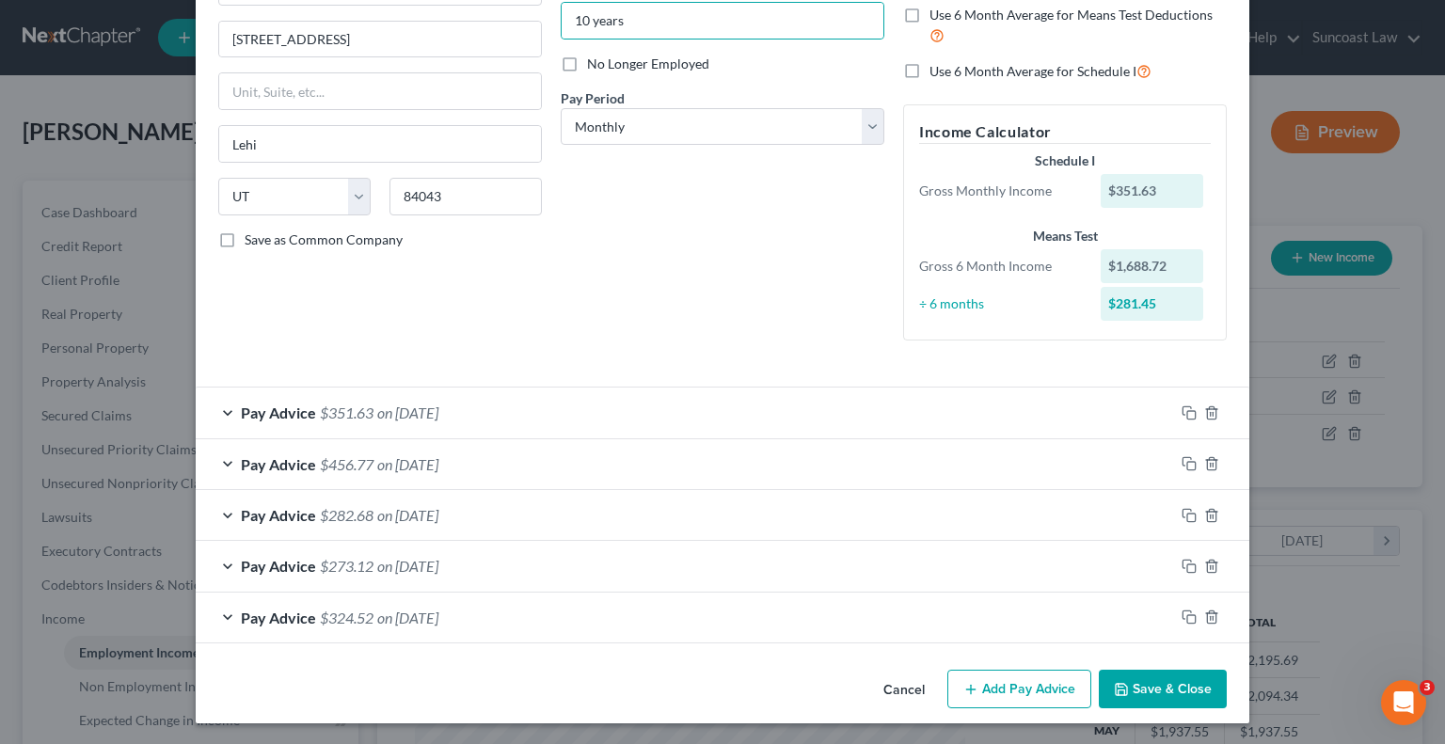
click at [1143, 680] on button "Save & Close" at bounding box center [1163, 690] width 128 height 40
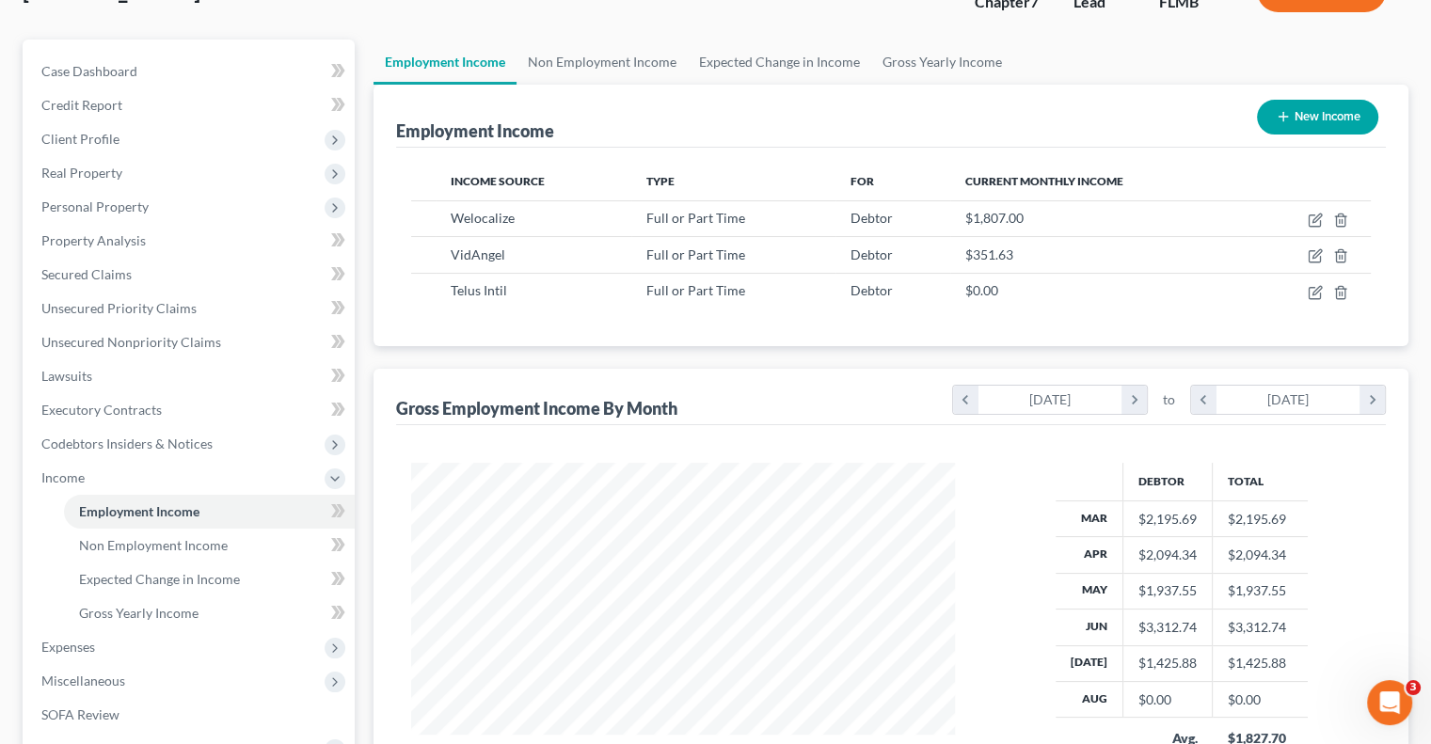
scroll to position [0, 0]
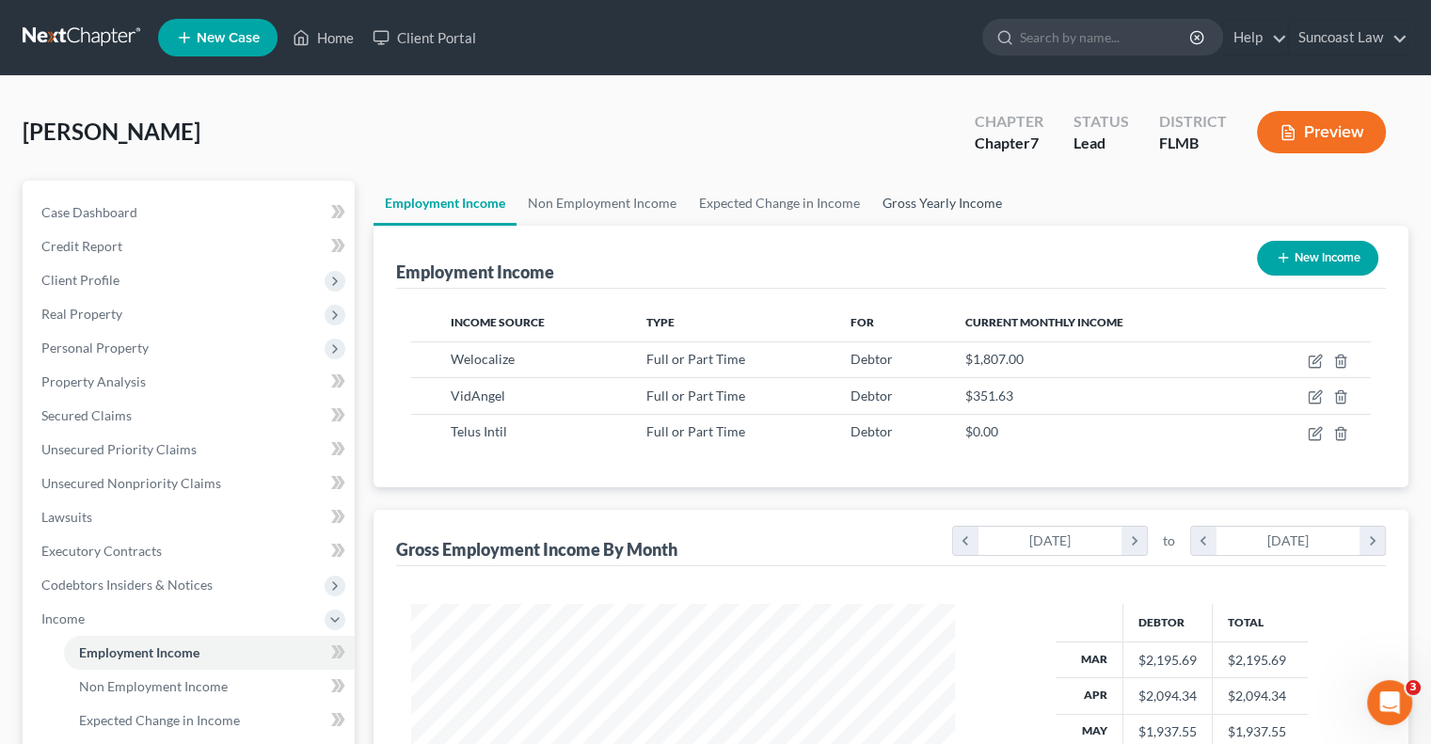
click at [967, 201] on link "Gross Yearly Income" at bounding box center [942, 203] width 142 height 45
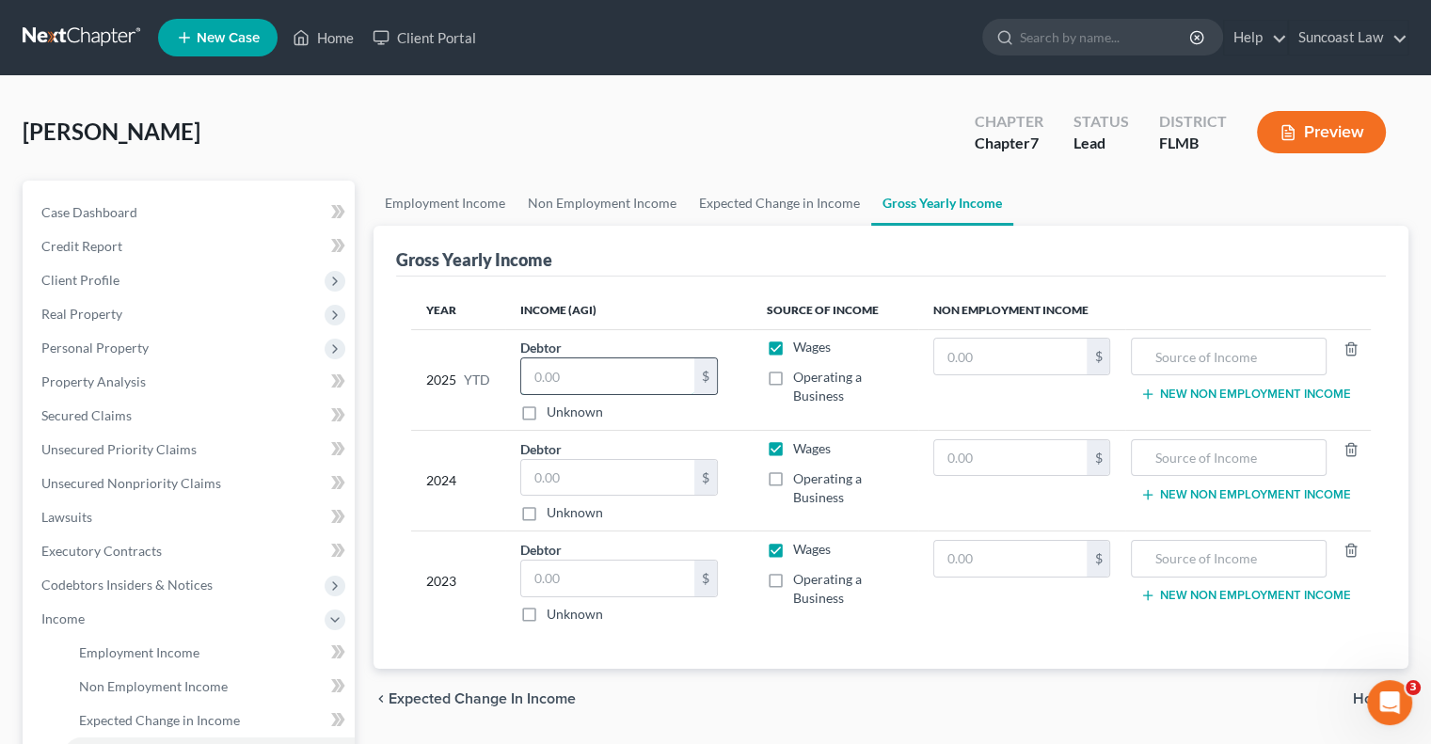
drag, startPoint x: 643, startPoint y: 380, endPoint x: 655, endPoint y: 375, distance: 13.1
click at [644, 379] on input "text" at bounding box center [607, 376] width 173 height 36
click at [643, 467] on input "text" at bounding box center [607, 478] width 173 height 36
click at [647, 575] on input "text" at bounding box center [607, 579] width 173 height 36
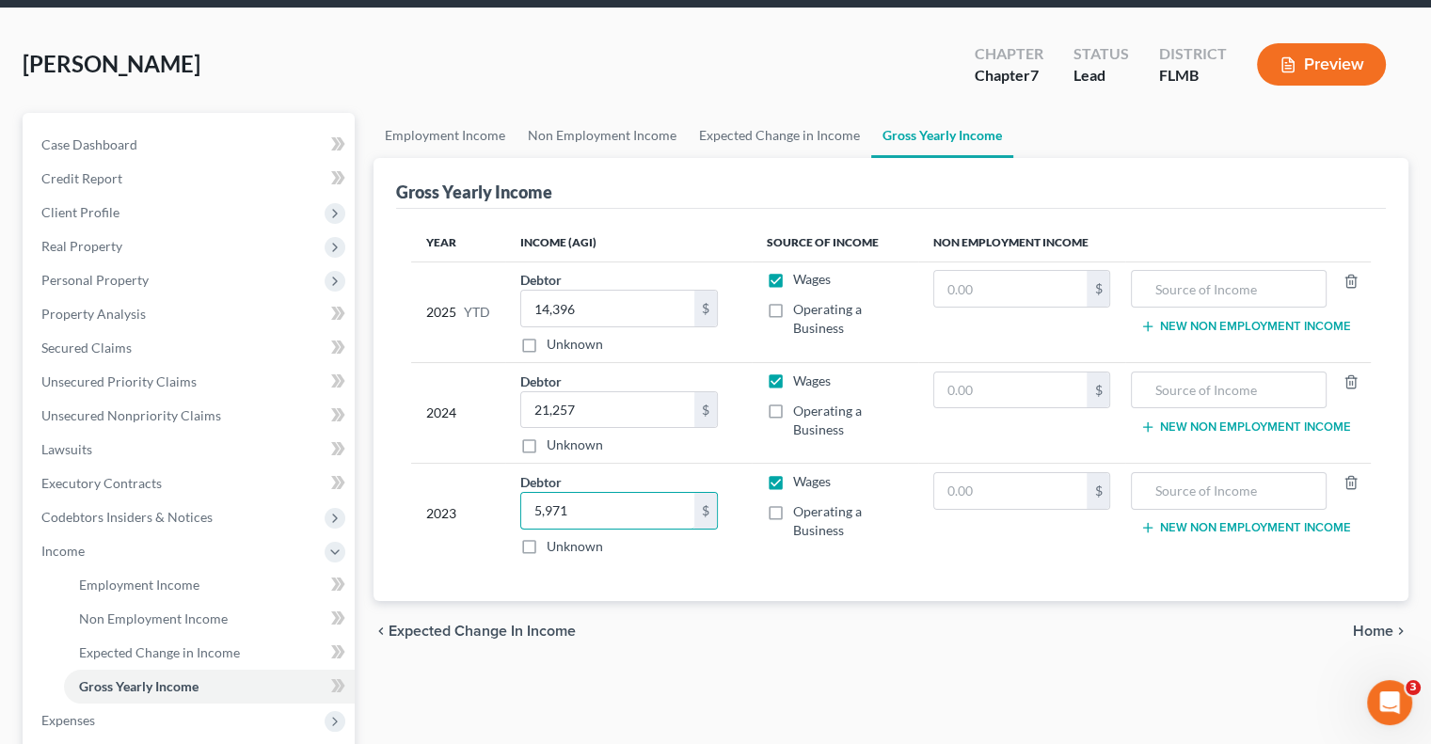
scroll to position [188, 0]
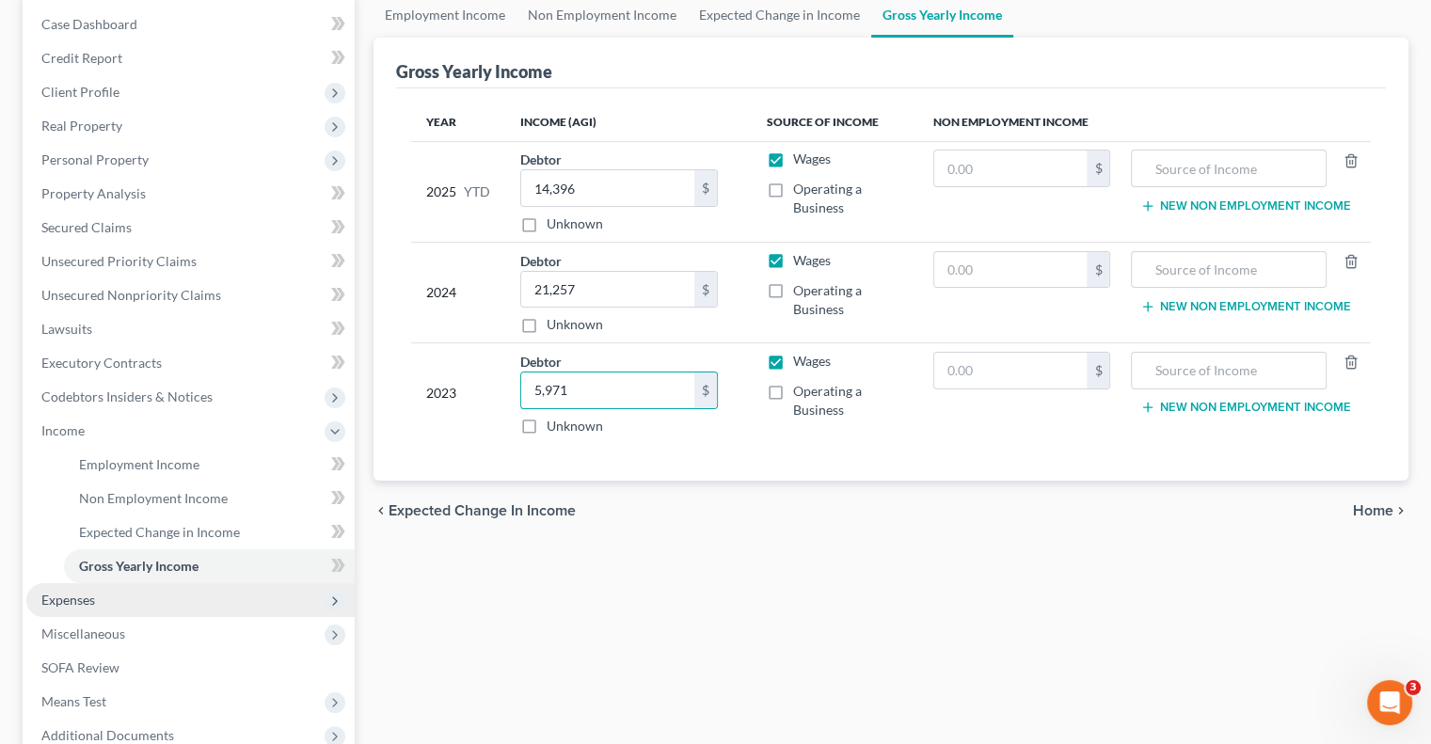
click at [93, 598] on span "Expenses" at bounding box center [68, 600] width 54 height 16
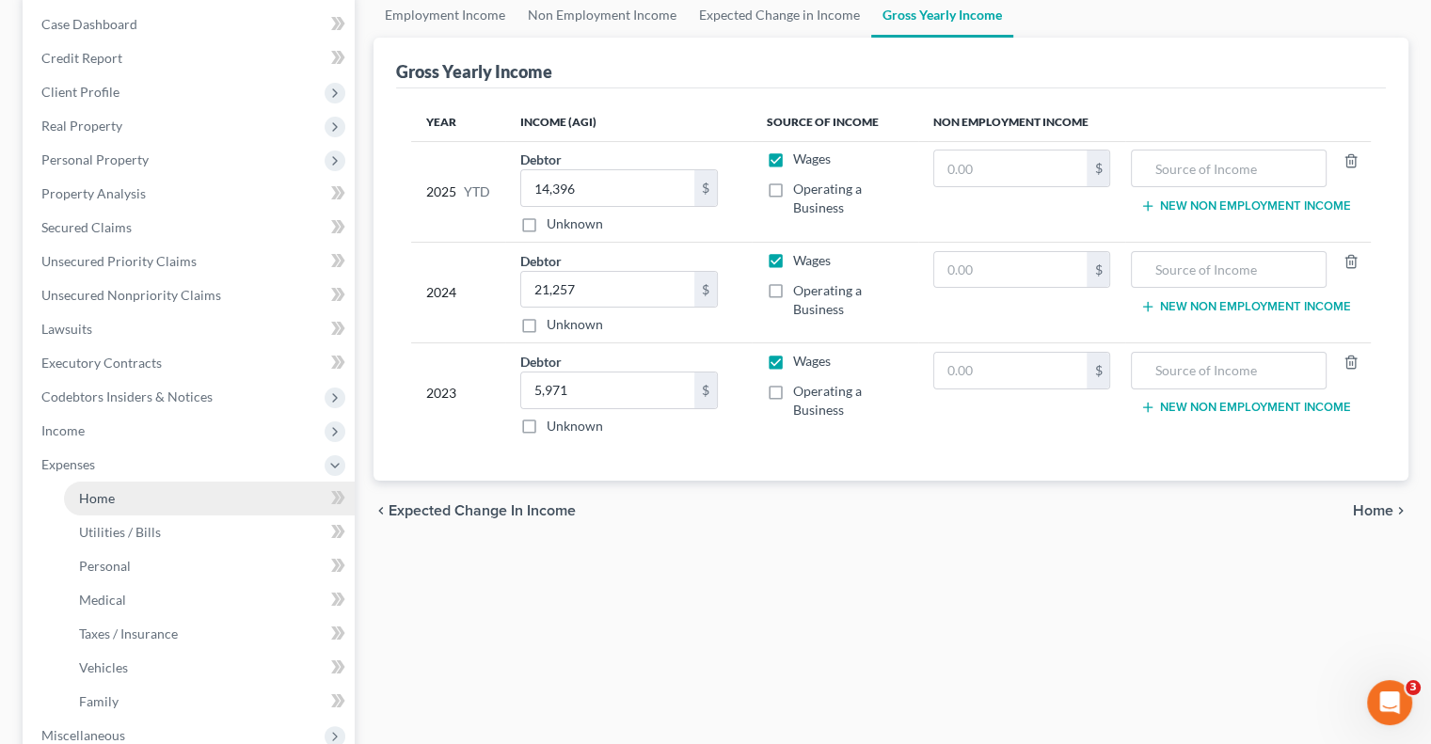
click at [101, 502] on span "Home" at bounding box center [97, 498] width 36 height 16
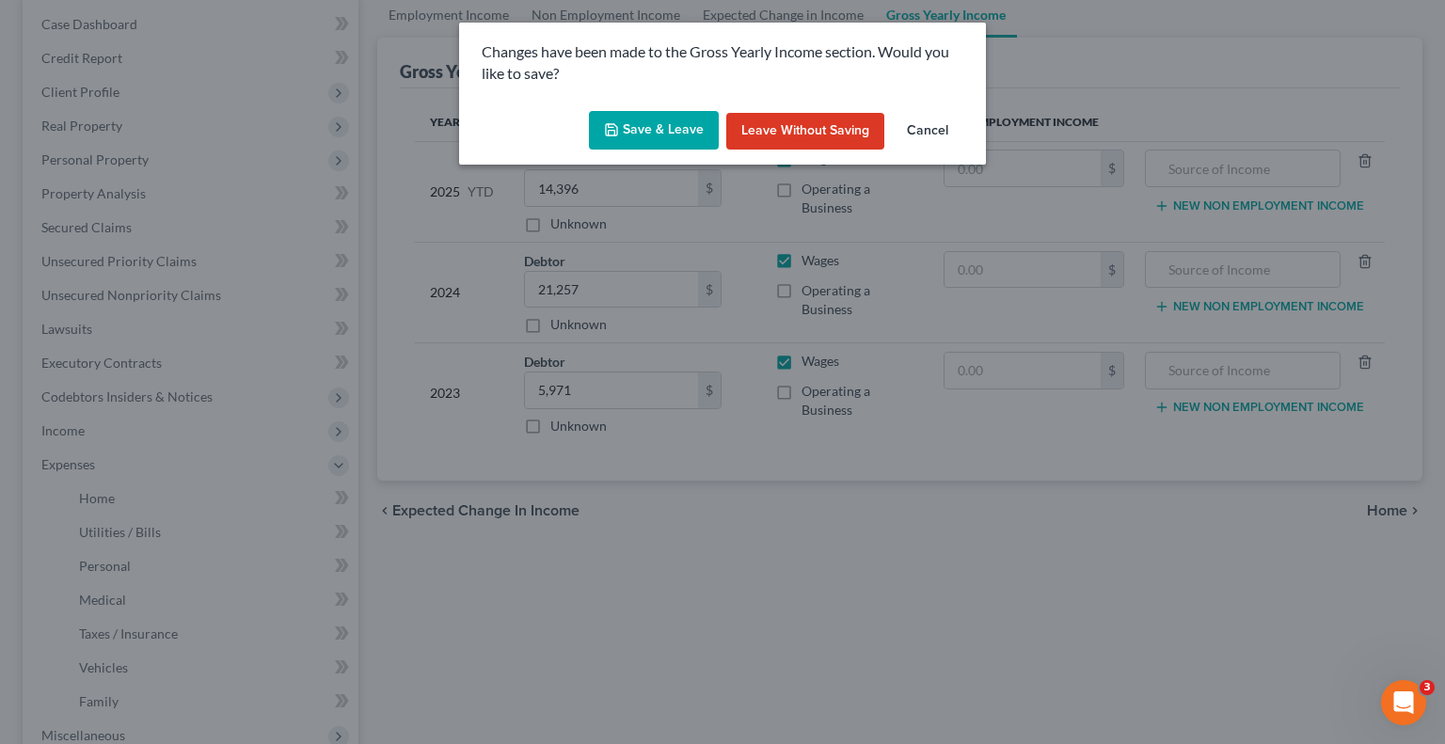
click at [682, 127] on button "Save & Leave" at bounding box center [654, 131] width 130 height 40
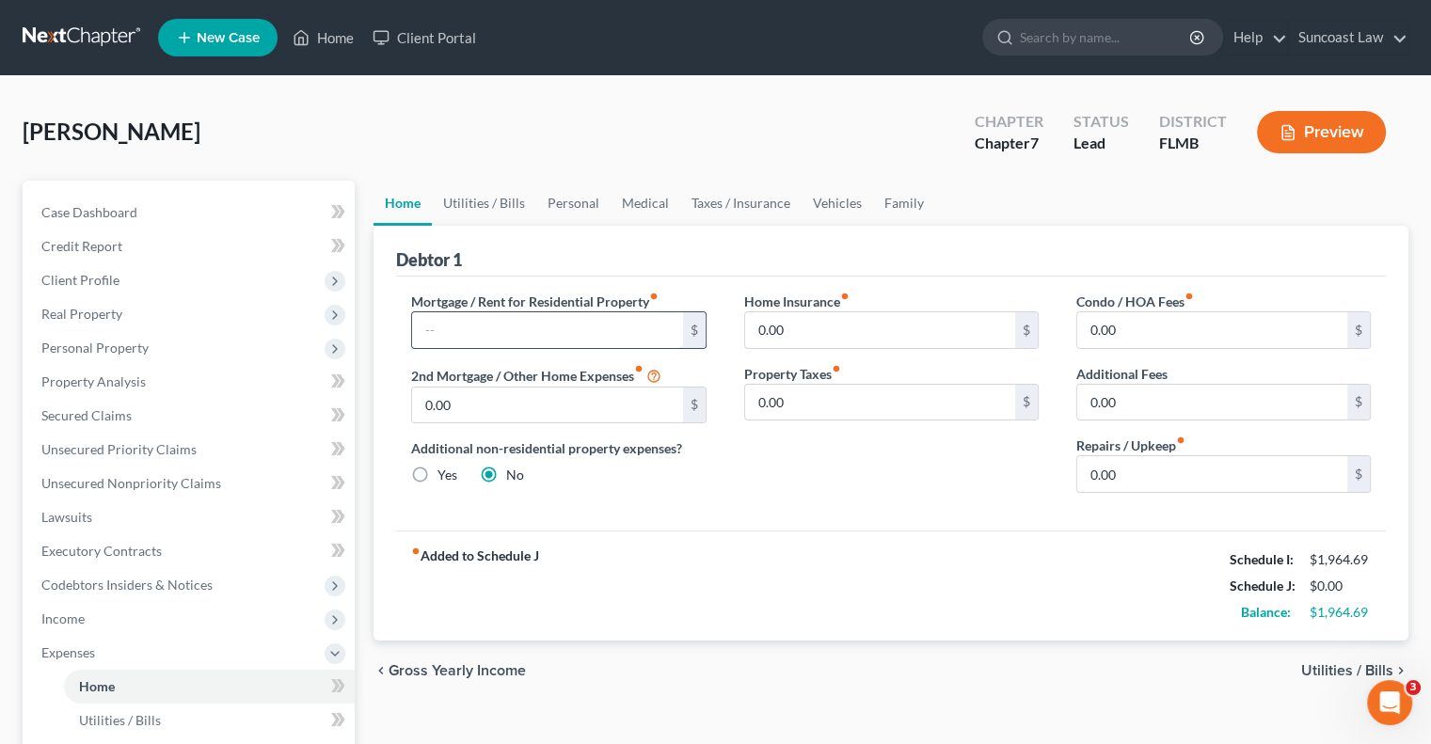
click at [564, 323] on input "text" at bounding box center [547, 330] width 270 height 36
click at [1124, 333] on input "0.00" at bounding box center [1212, 330] width 270 height 36
click at [493, 195] on link "Utilities / Bills" at bounding box center [484, 203] width 104 height 45
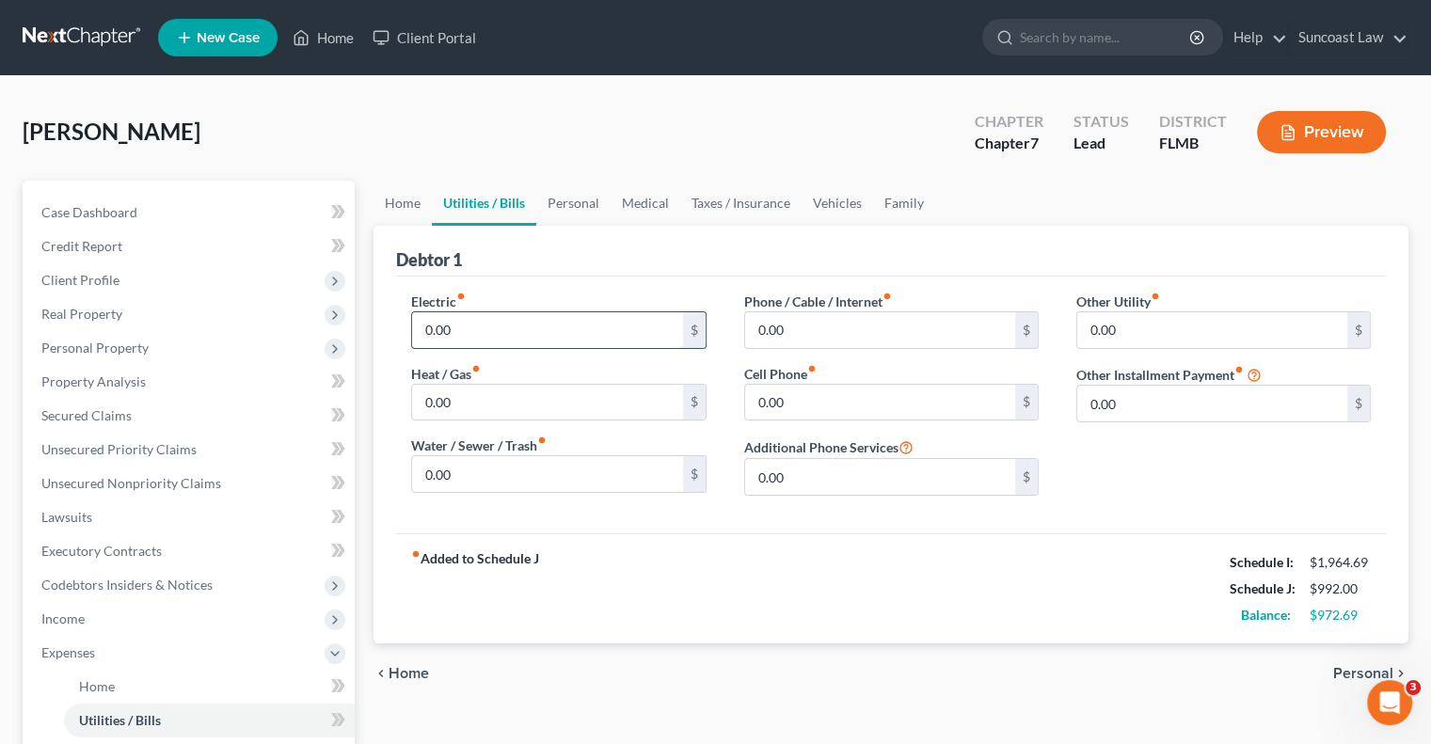
click at [491, 337] on input "0.00" at bounding box center [547, 330] width 270 height 36
click at [817, 337] on input "0.00" at bounding box center [880, 330] width 270 height 36
click at [579, 199] on link "Personal" at bounding box center [573, 203] width 74 height 45
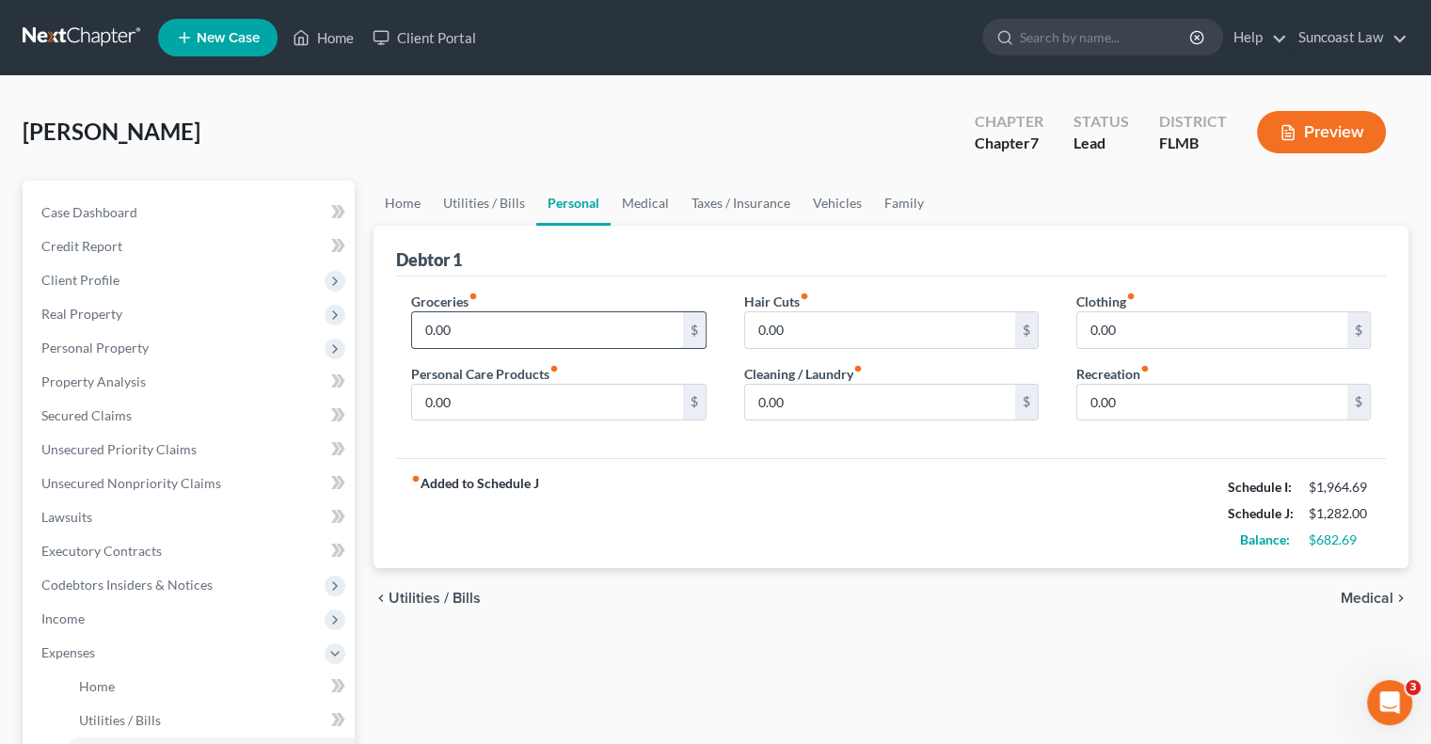
click at [516, 329] on input "0.00" at bounding box center [547, 330] width 270 height 36
drag, startPoint x: 835, startPoint y: 199, endPoint x: 696, endPoint y: 240, distance: 144.4
click at [835, 199] on link "Vehicles" at bounding box center [838, 203] width 72 height 45
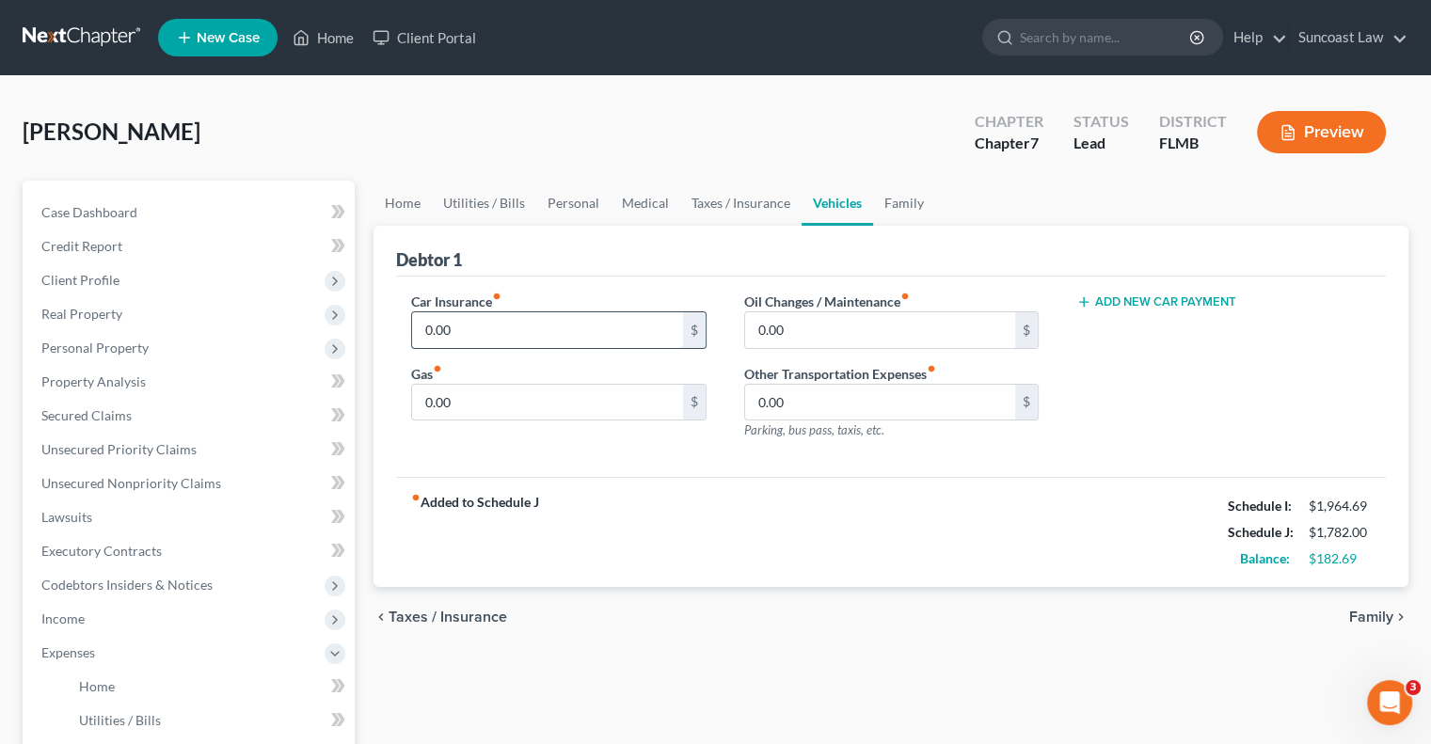
click at [481, 327] on input "0.00" at bounding box center [547, 330] width 270 height 36
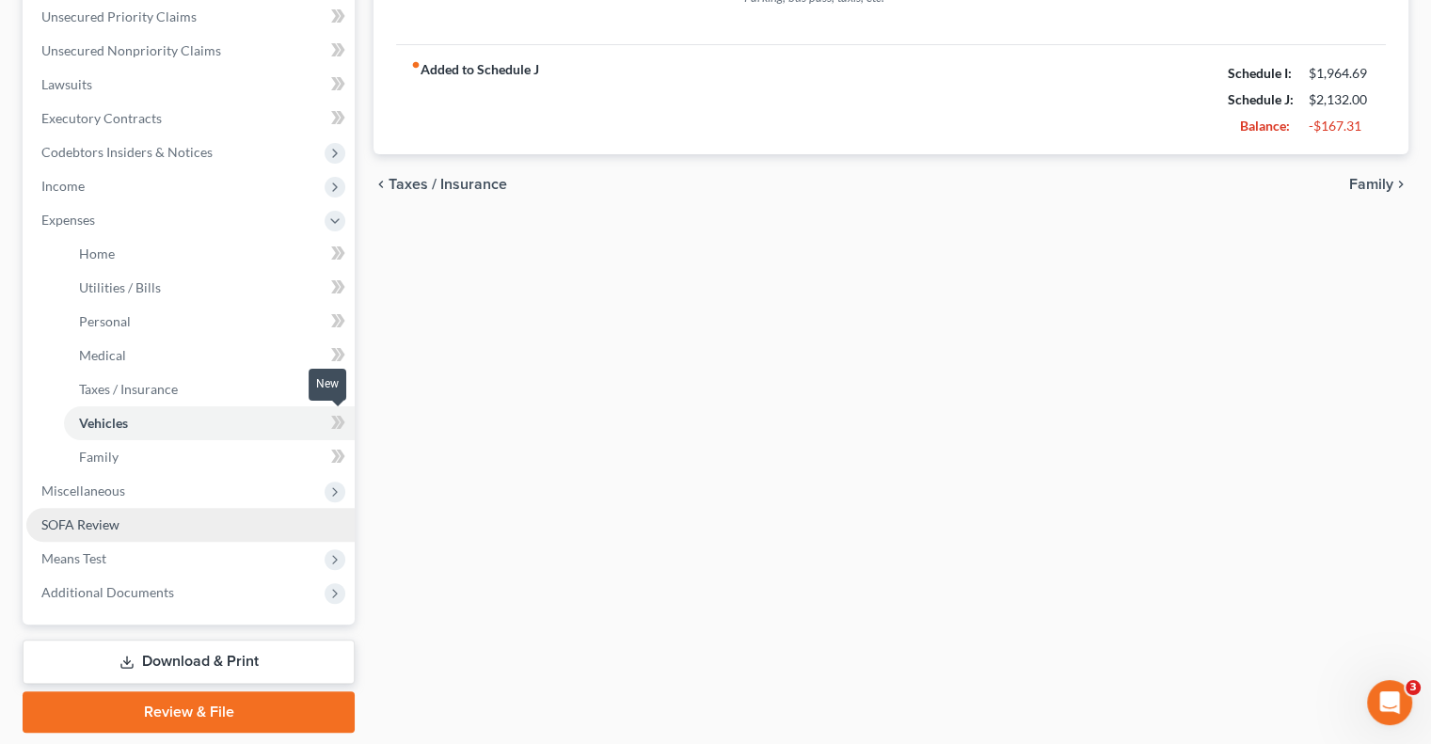
scroll to position [470, 0]
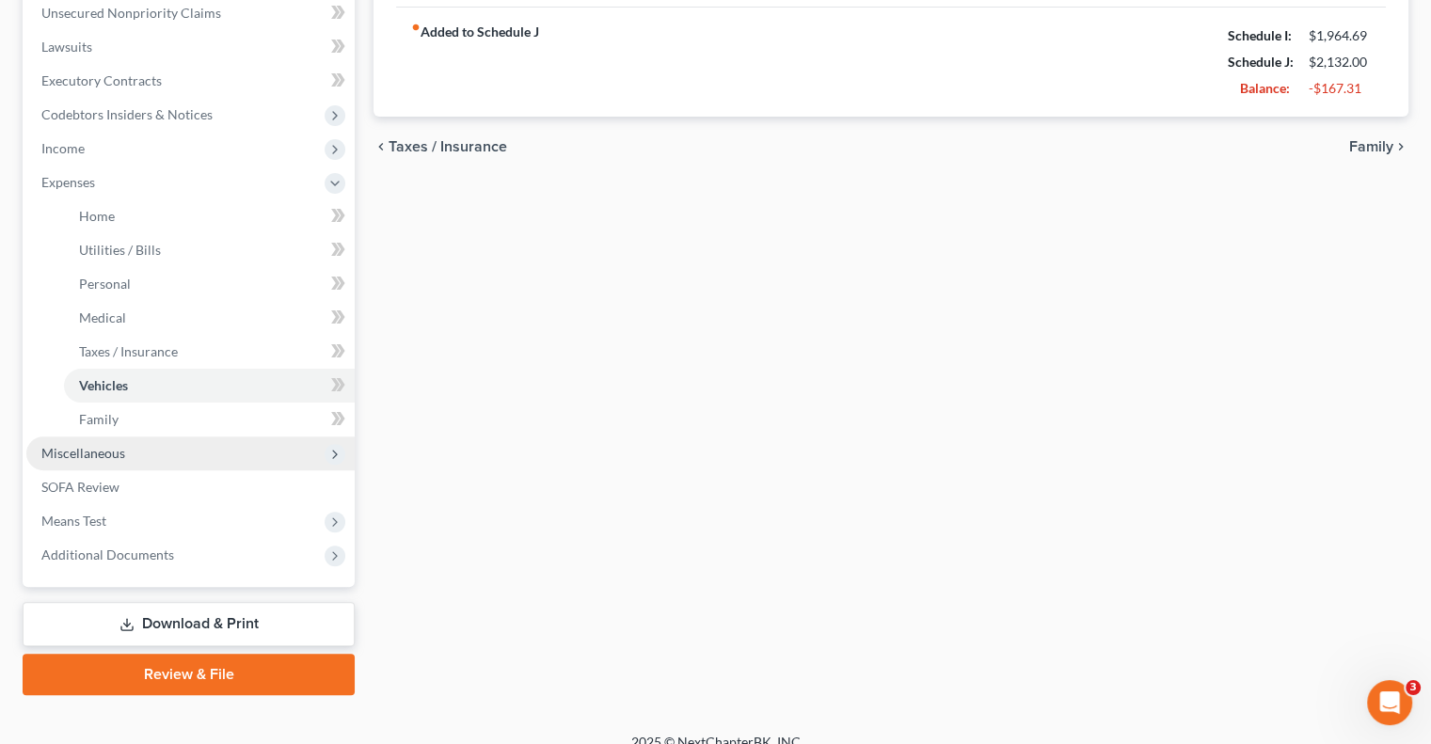
click at [117, 451] on span "Miscellaneous" at bounding box center [83, 453] width 84 height 16
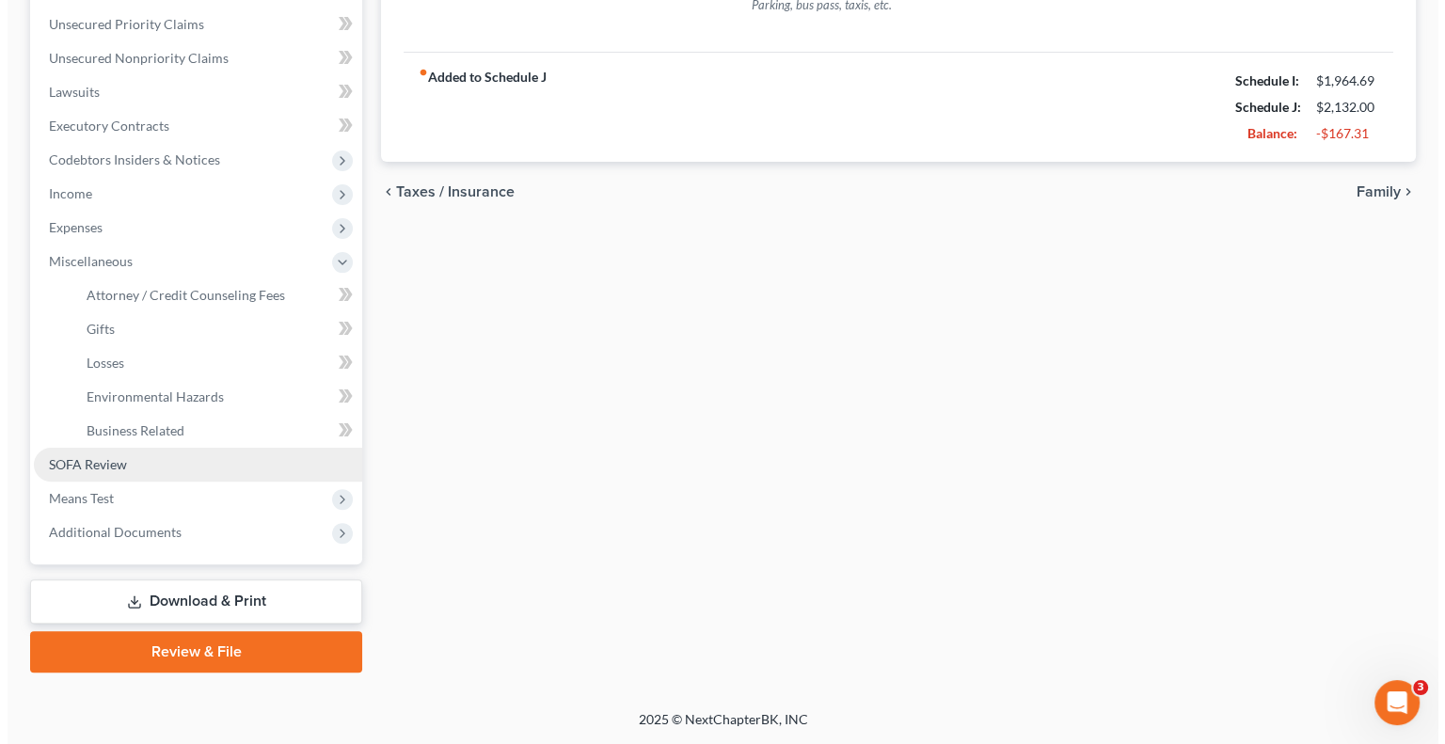
scroll to position [423, 0]
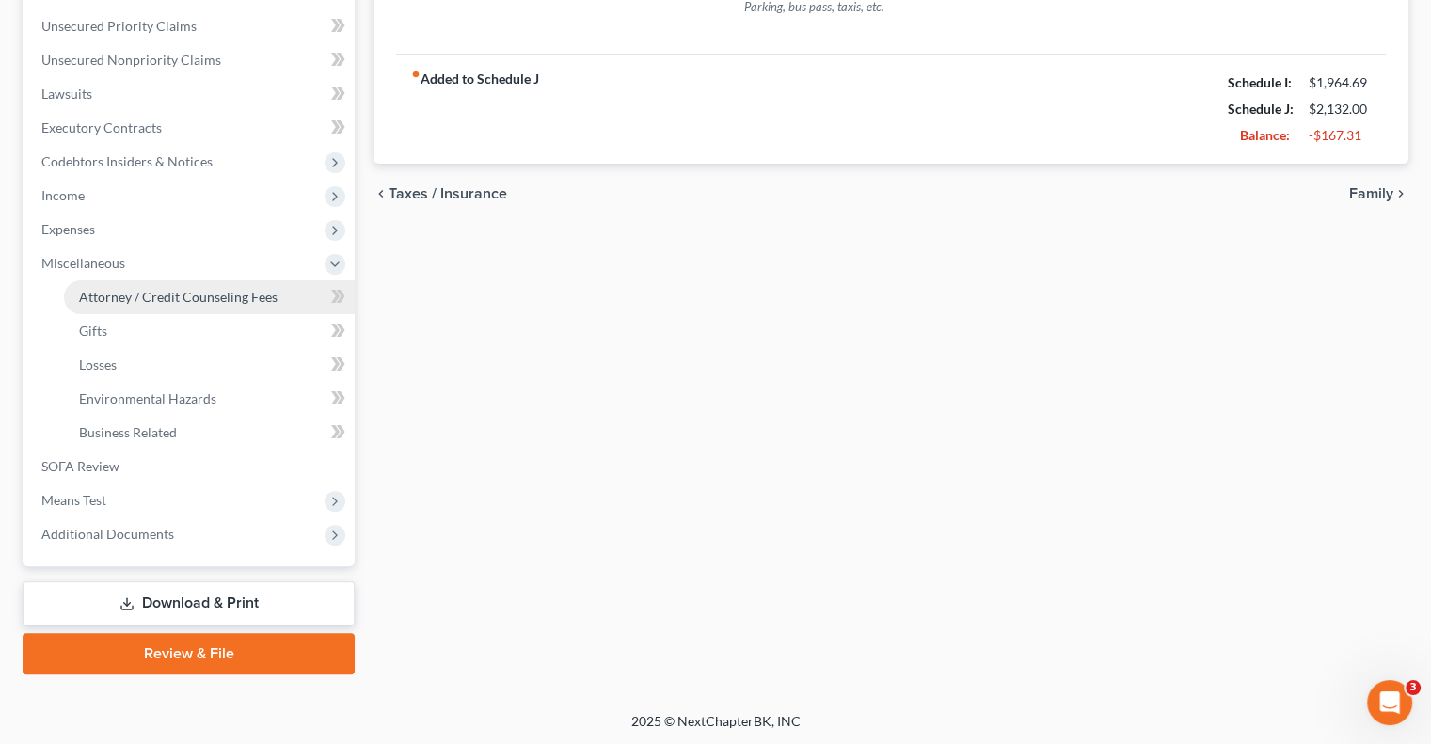
click at [179, 300] on span "Attorney / Credit Counseling Fees" at bounding box center [178, 297] width 199 height 16
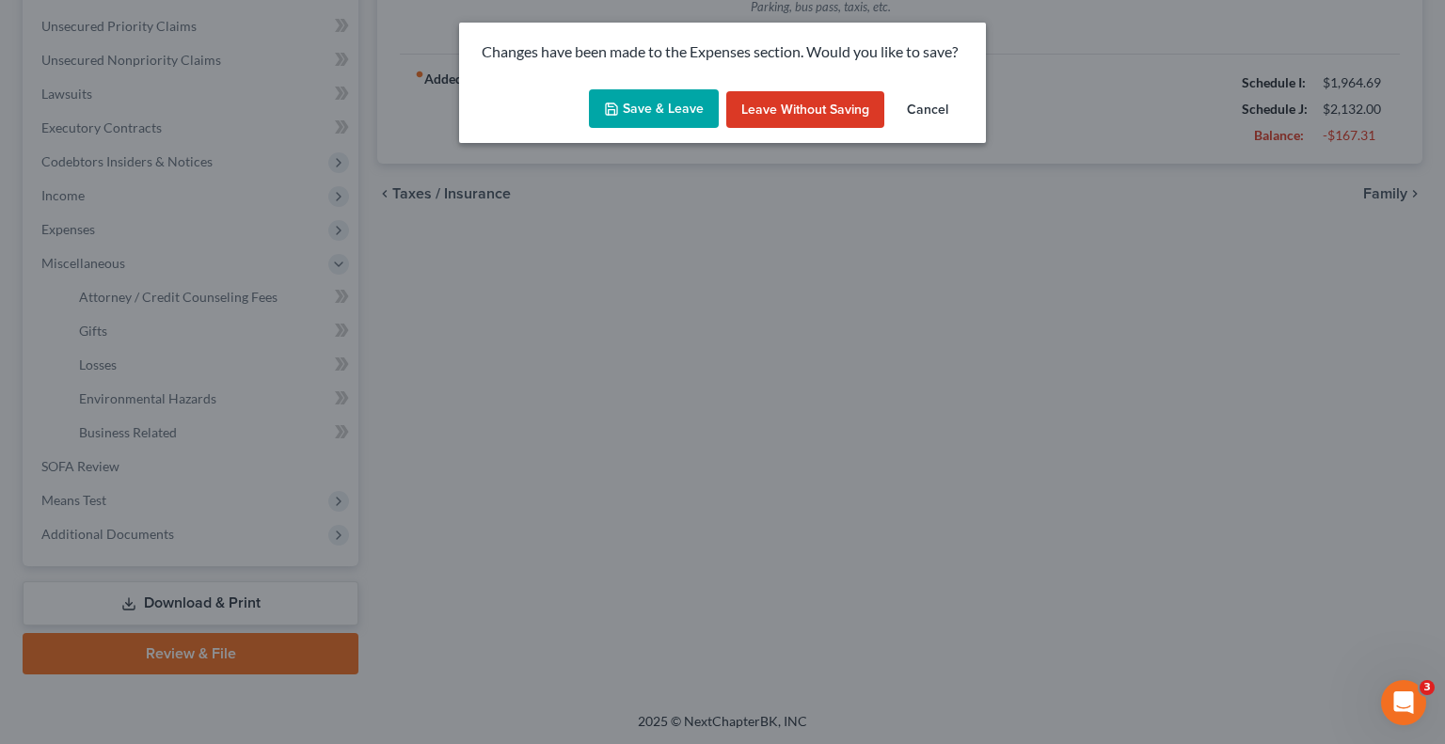
click at [689, 112] on button "Save & Leave" at bounding box center [654, 109] width 130 height 40
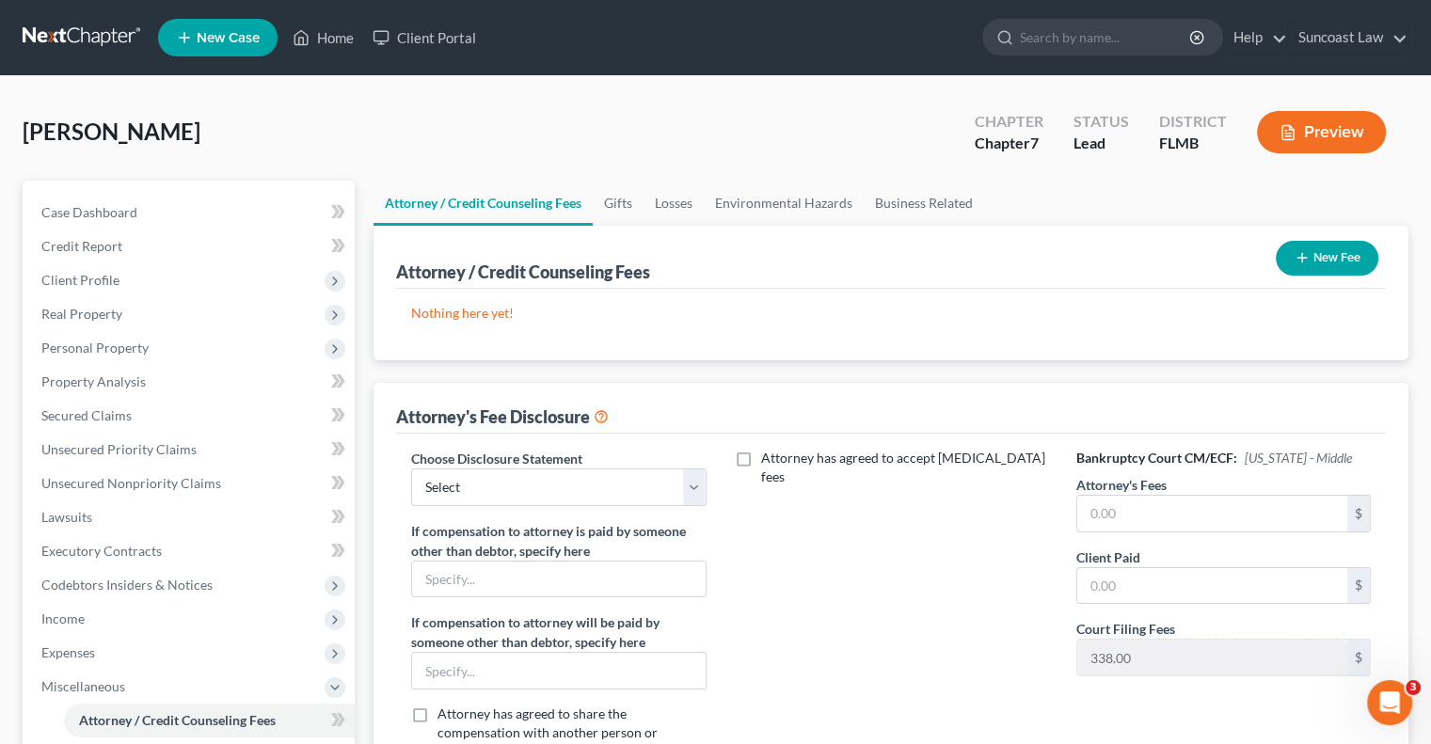
click at [1304, 248] on button "New Fee" at bounding box center [1327, 258] width 103 height 35
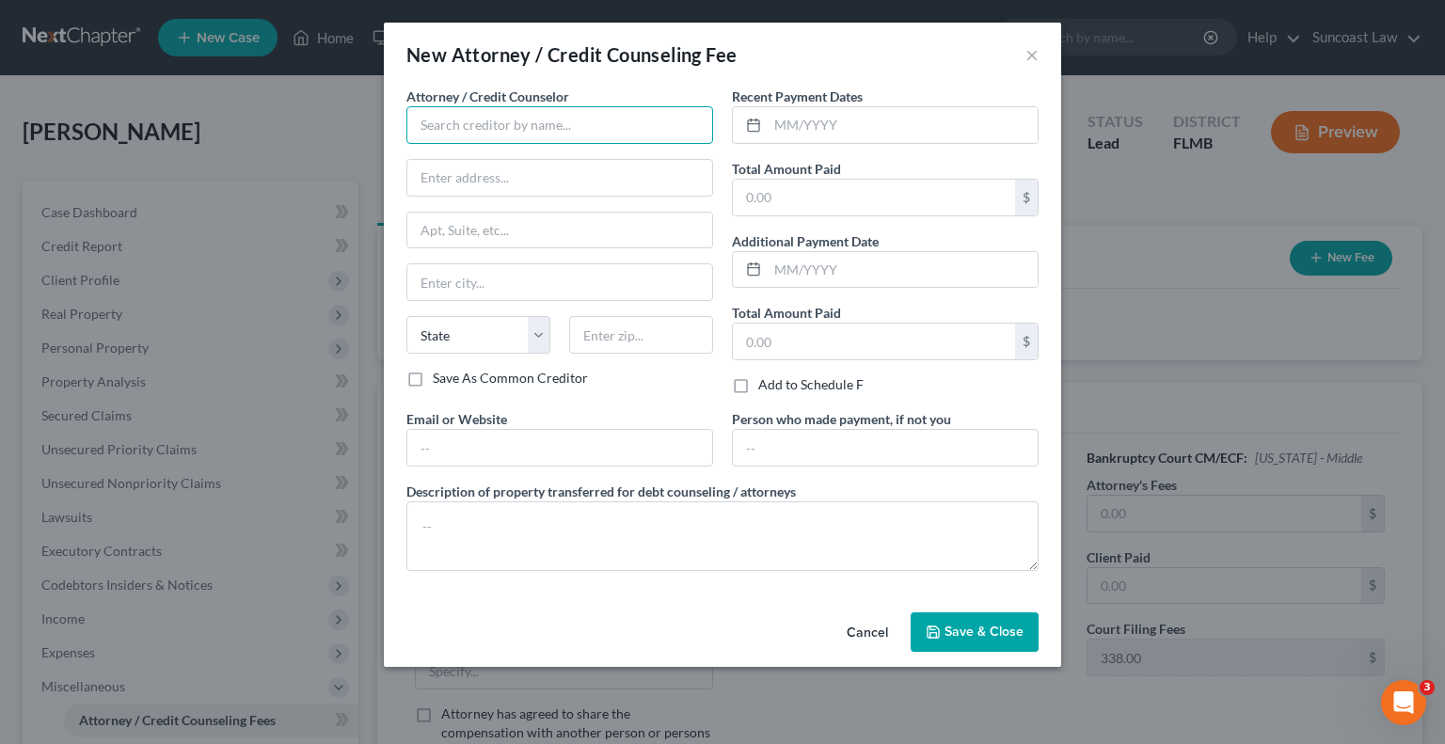
click at [446, 132] on input "text" at bounding box center [559, 125] width 307 height 38
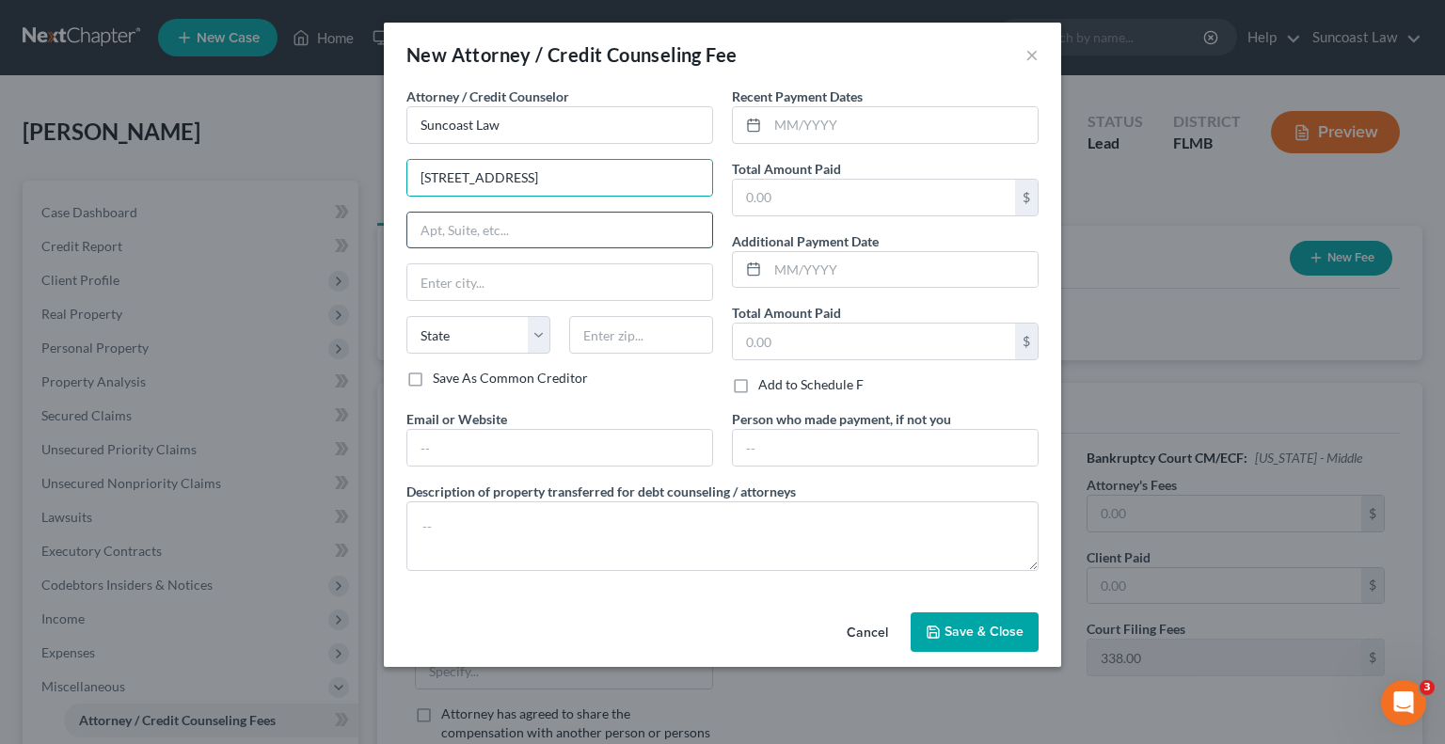
drag, startPoint x: 541, startPoint y: 231, endPoint x: 545, endPoint y: 244, distance: 12.8
click at [541, 231] on input "text" at bounding box center [559, 231] width 305 height 36
click at [689, 334] on input "text" at bounding box center [641, 335] width 144 height 38
click at [840, 135] on input "text" at bounding box center [903, 125] width 270 height 36
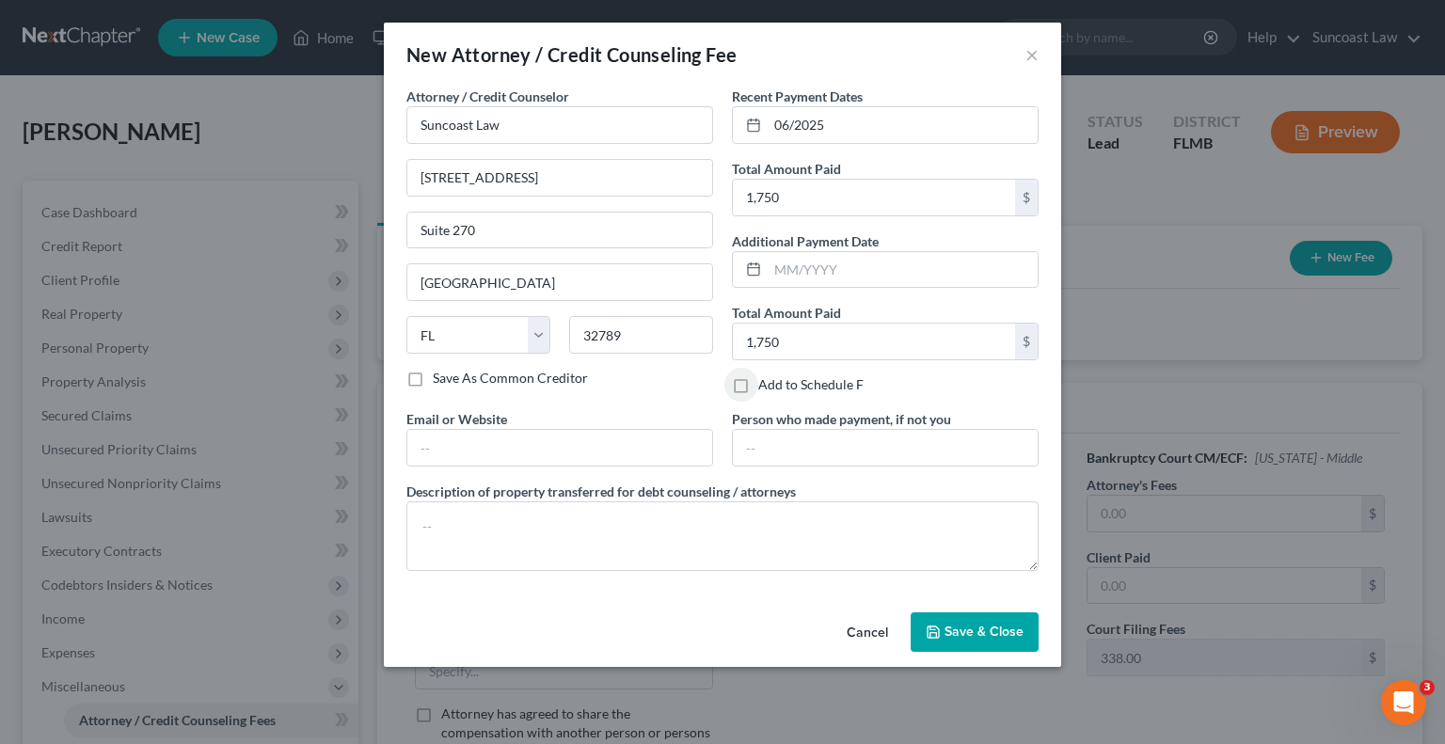
click at [978, 638] on button "Save & Close" at bounding box center [975, 633] width 128 height 40
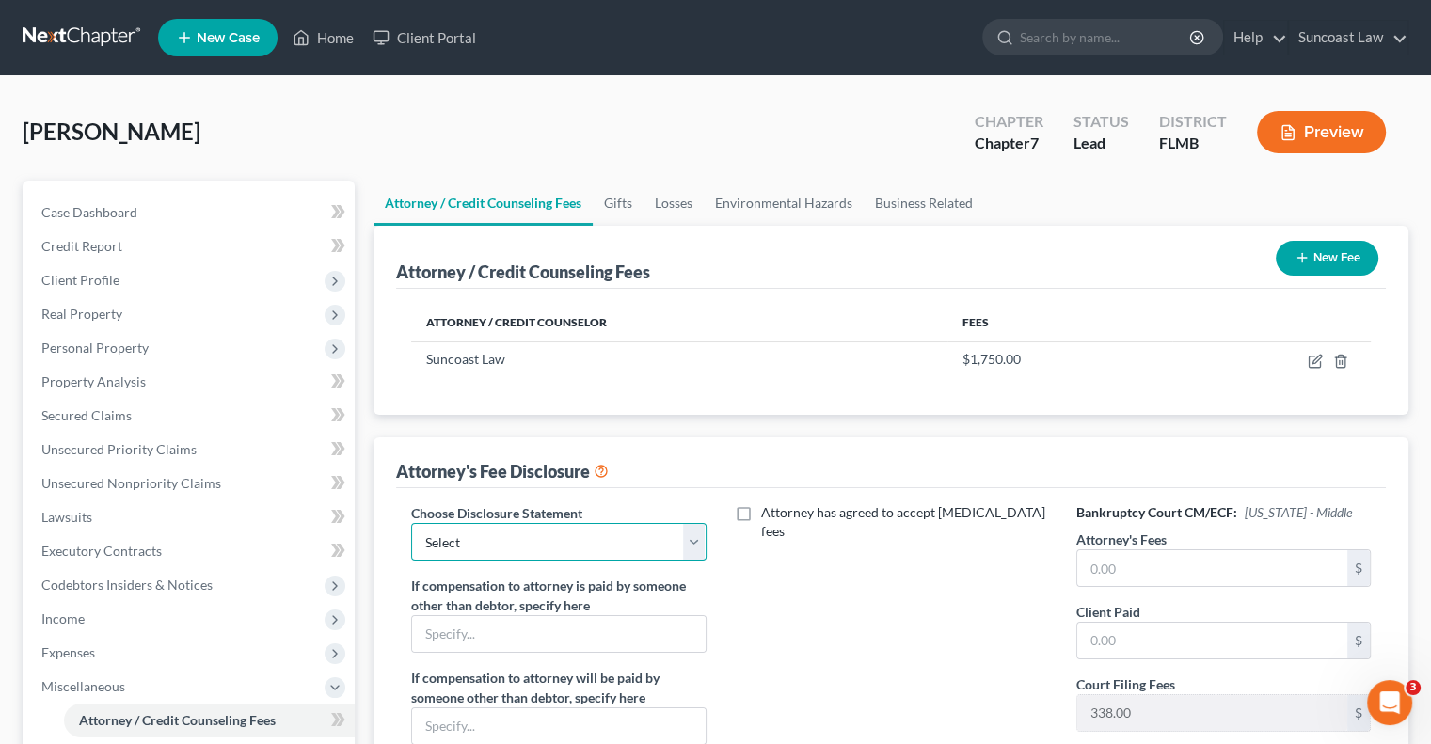
drag, startPoint x: 508, startPoint y: 527, endPoint x: 519, endPoint y: 554, distance: 29.5
click at [508, 528] on select "Select Attorney" at bounding box center [558, 542] width 294 height 38
click at [411, 523] on select "Select Attorney" at bounding box center [558, 542] width 294 height 38
click at [1189, 579] on input "text" at bounding box center [1212, 568] width 270 height 36
click at [1353, 249] on button "New Fee" at bounding box center [1327, 258] width 103 height 35
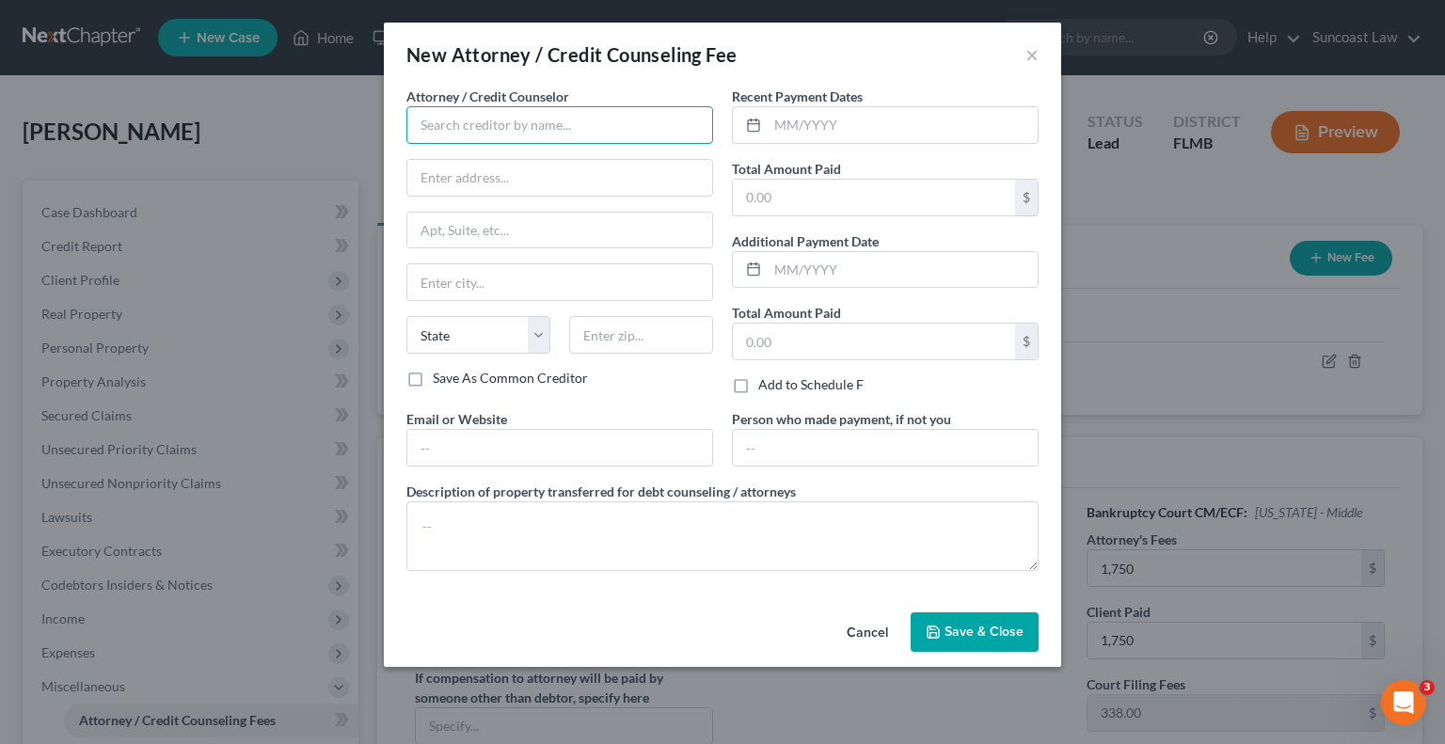
click at [485, 126] on input "text" at bounding box center [559, 125] width 307 height 38
click at [892, 123] on input "text" at bounding box center [903, 125] width 270 height 36
click at [990, 633] on span "Save & Close" at bounding box center [984, 632] width 79 height 16
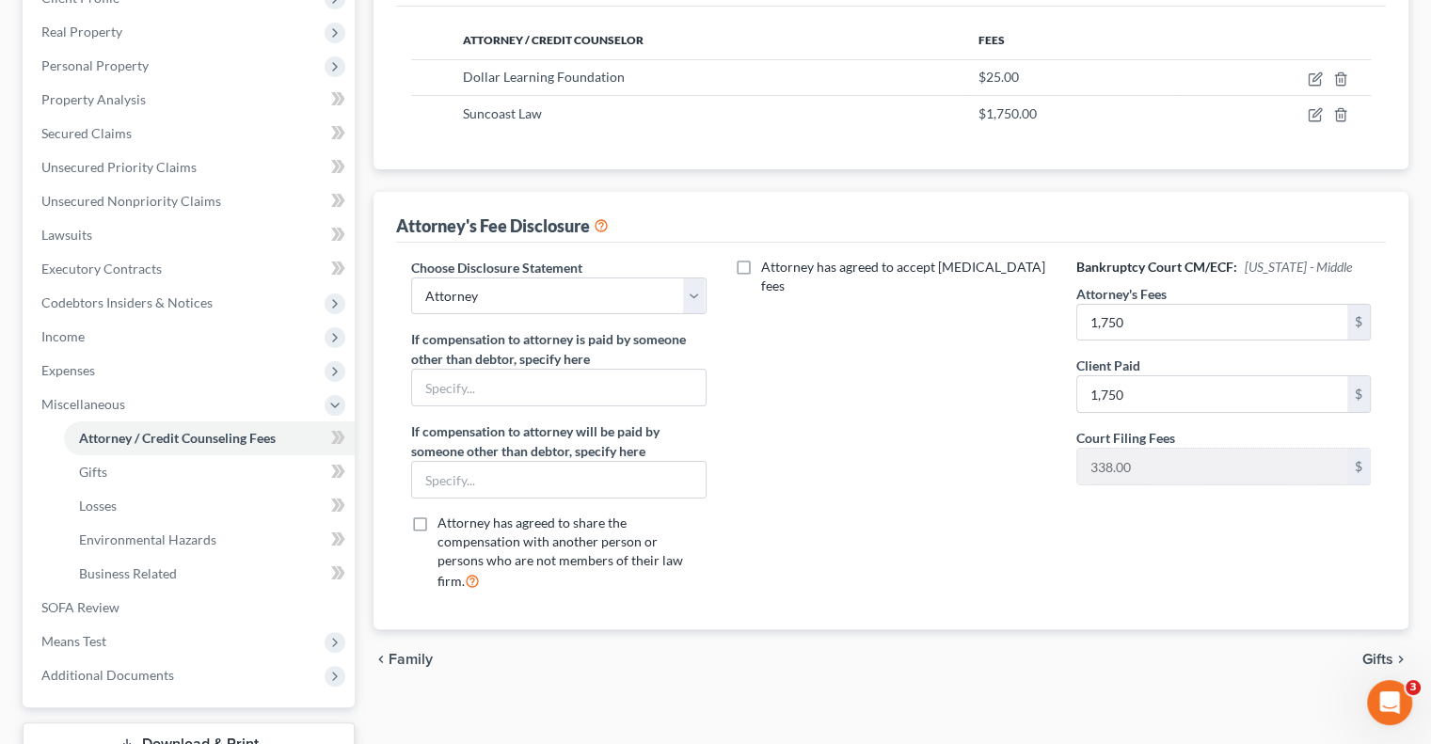
scroll to position [423, 0]
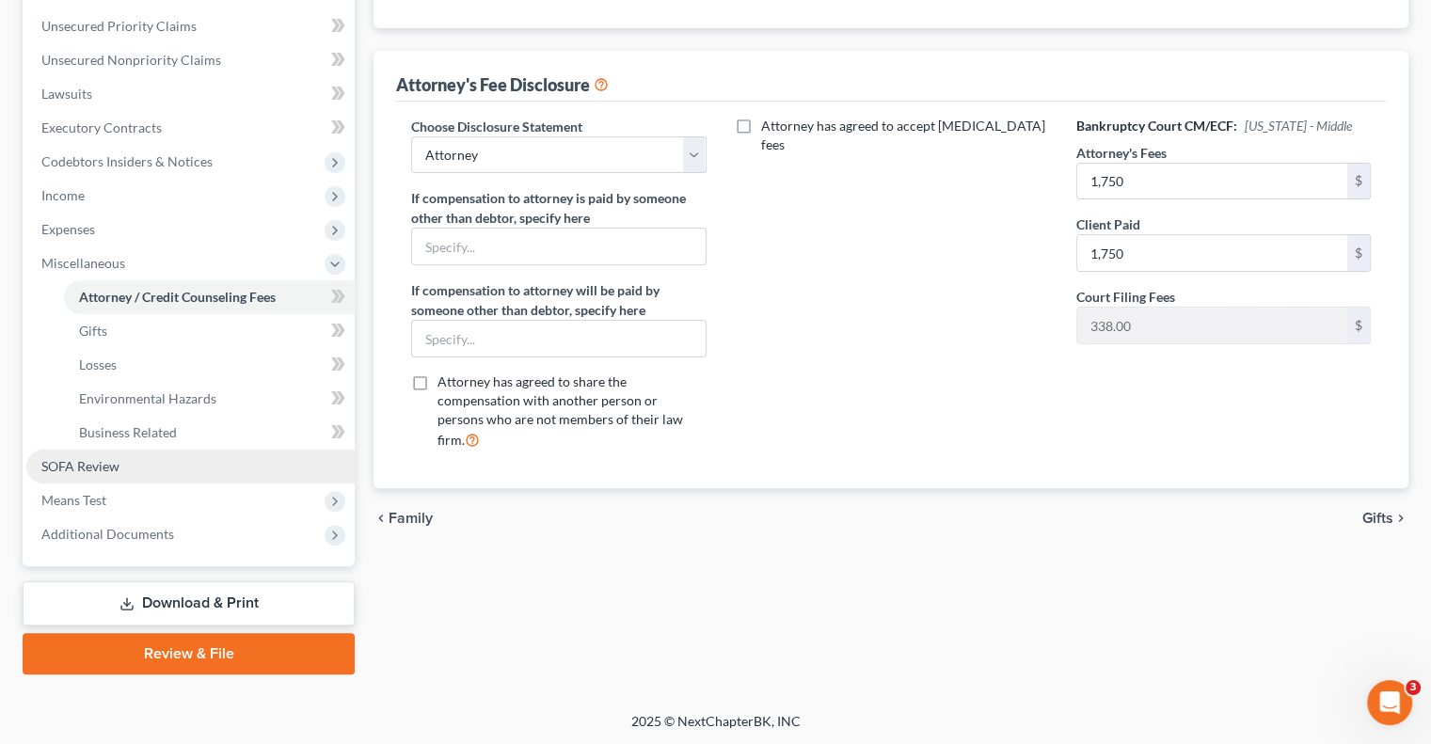
drag, startPoint x: 134, startPoint y: 460, endPoint x: 151, endPoint y: 470, distance: 20.2
click at [134, 460] on link "SOFA Review" at bounding box center [190, 467] width 328 height 34
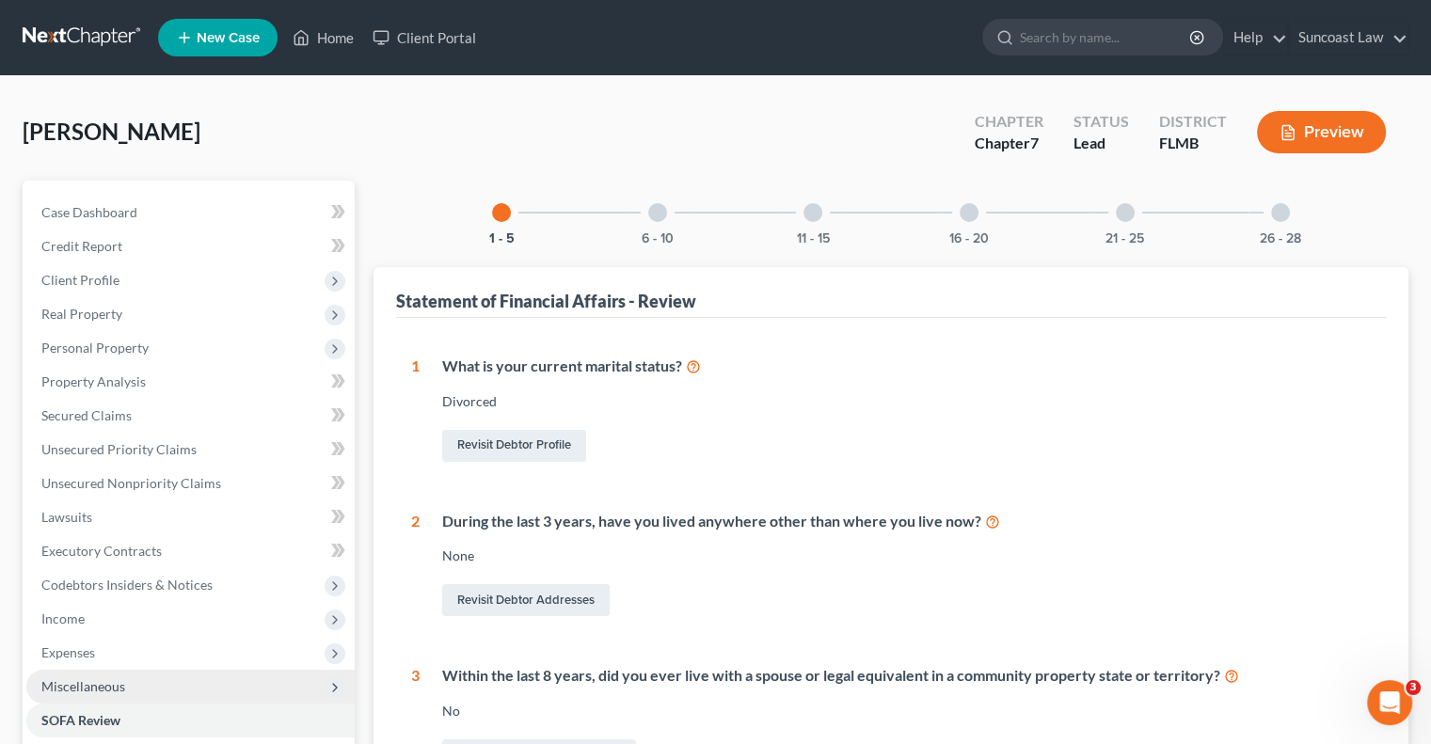
click at [128, 688] on span "Miscellaneous" at bounding box center [190, 687] width 328 height 34
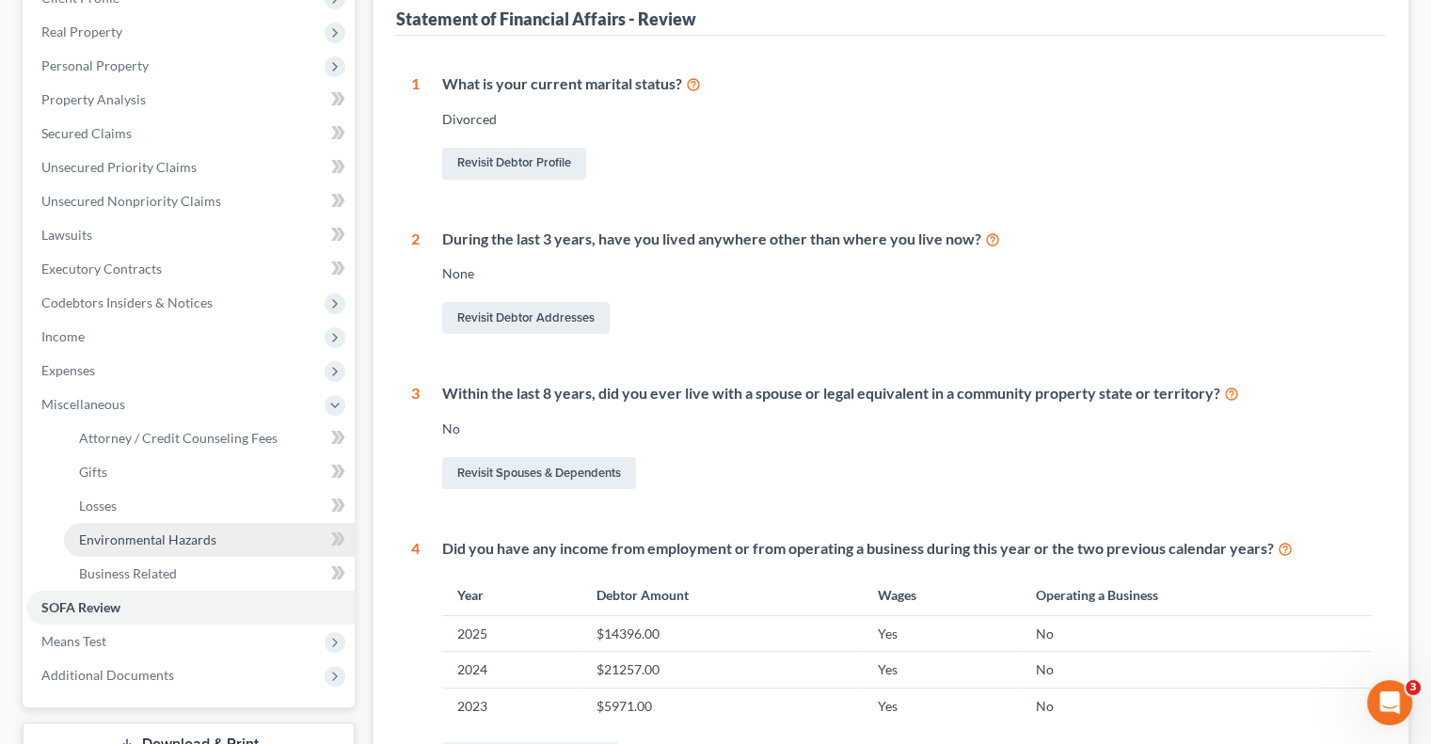
click at [135, 555] on link "Environmental Hazards" at bounding box center [209, 540] width 291 height 34
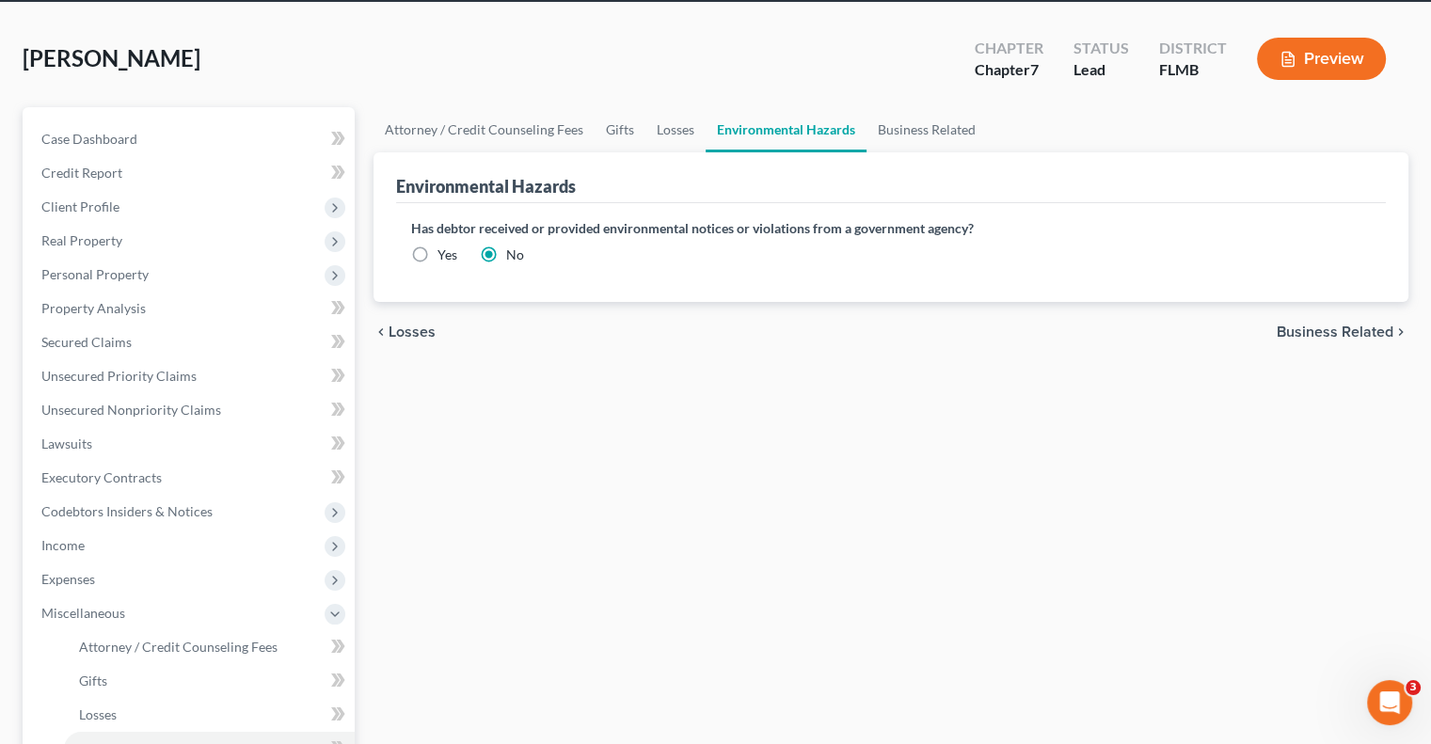
scroll to position [94, 0]
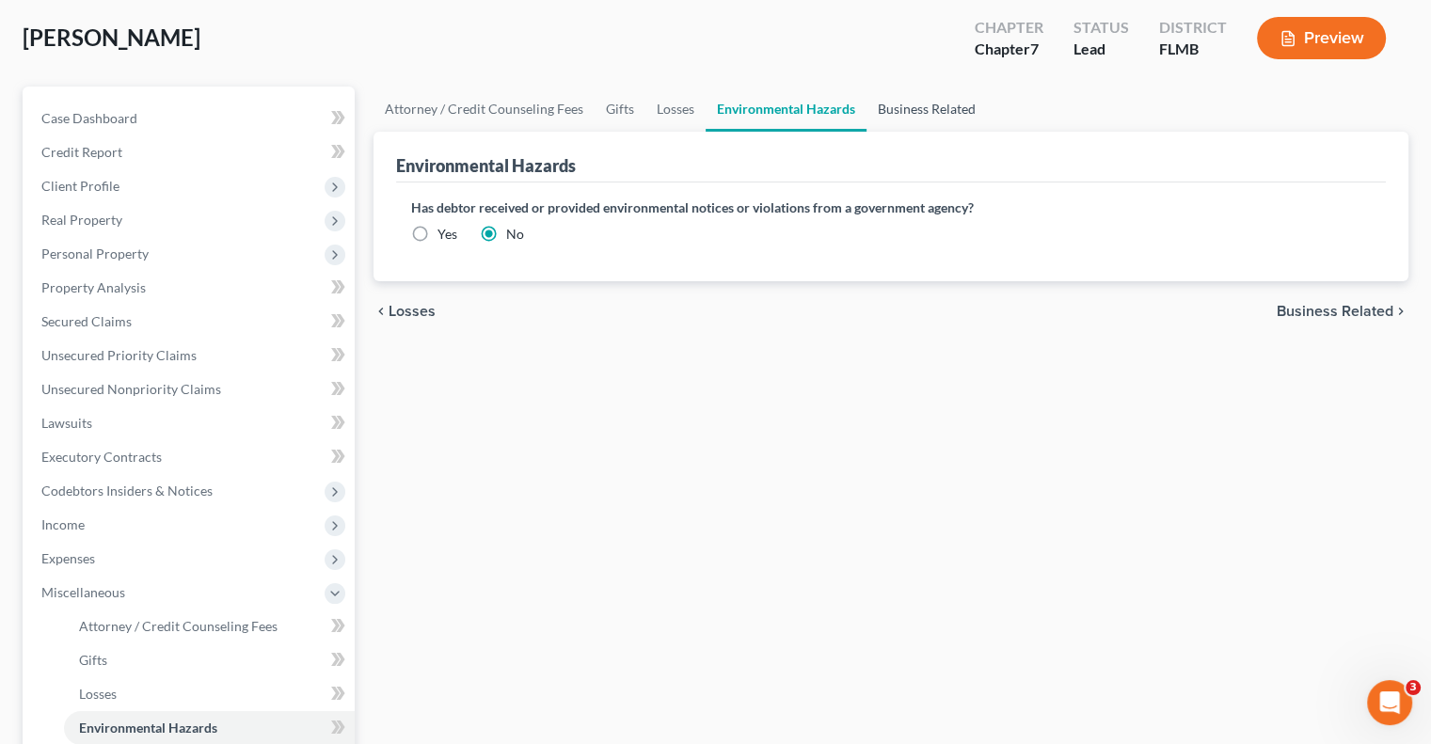
drag, startPoint x: 950, startPoint y: 97, endPoint x: 963, endPoint y: 101, distance: 13.7
click at [952, 97] on link "Business Related" at bounding box center [927, 109] width 120 height 45
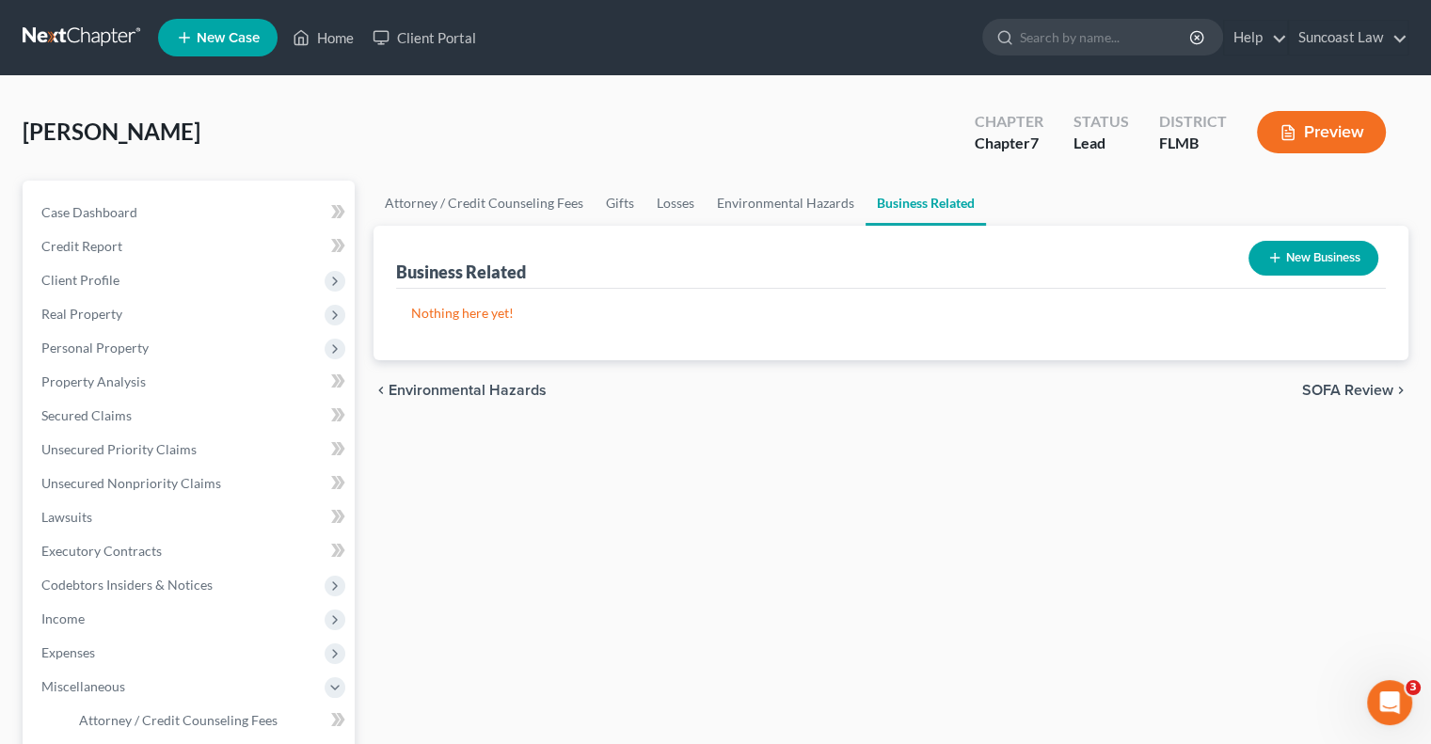
click at [1322, 249] on button "New Business" at bounding box center [1314, 258] width 130 height 35
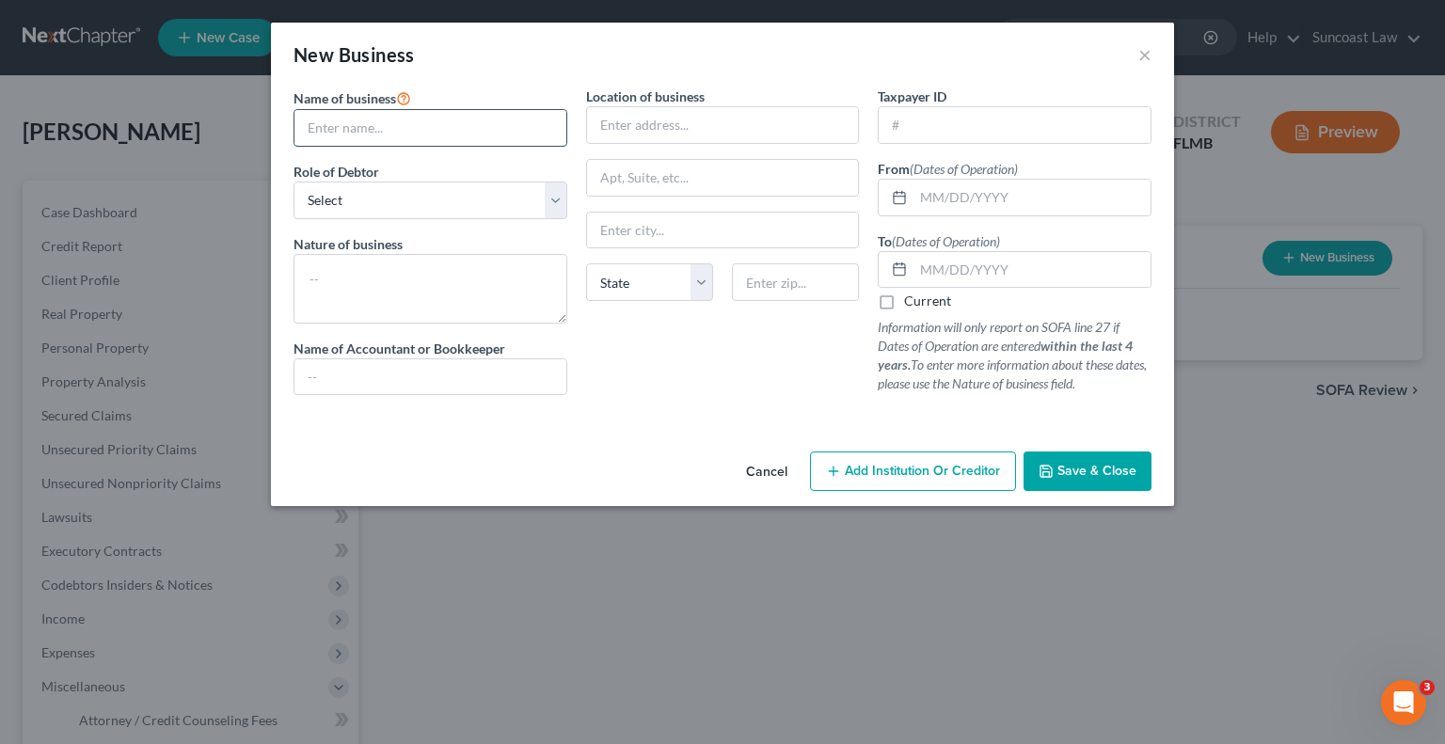
click at [460, 115] on input "text" at bounding box center [430, 128] width 272 height 36
click at [454, 200] on select "Select A member of a limited liability company (LLC) or limited liability partn…" at bounding box center [431, 201] width 274 height 38
click at [294, 182] on select "Select A member of a limited liability company (LLC) or limited liability partn…" at bounding box center [431, 201] width 274 height 38
click at [415, 281] on textarea at bounding box center [431, 289] width 274 height 70
click at [714, 124] on input "text" at bounding box center [723, 125] width 272 height 36
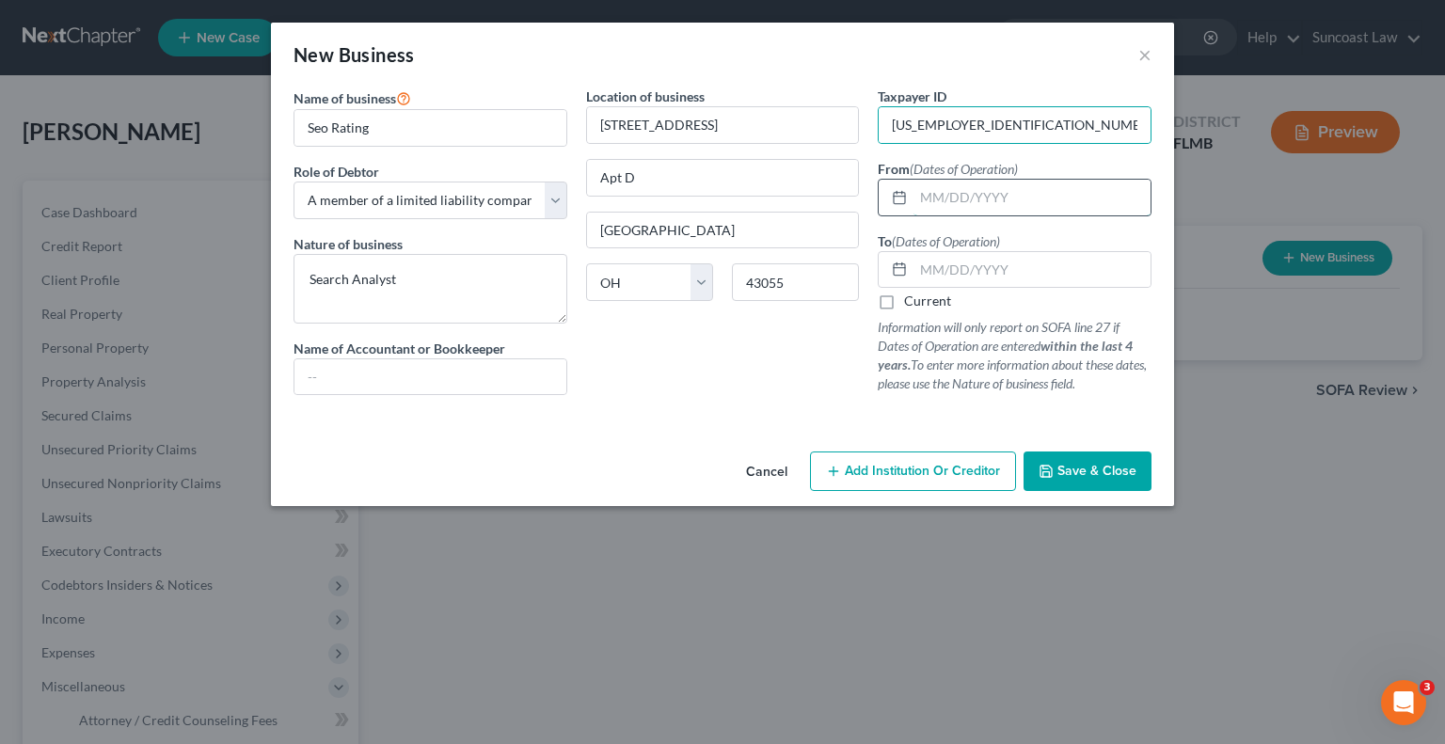
click at [995, 201] on input "text" at bounding box center [1032, 198] width 237 height 36
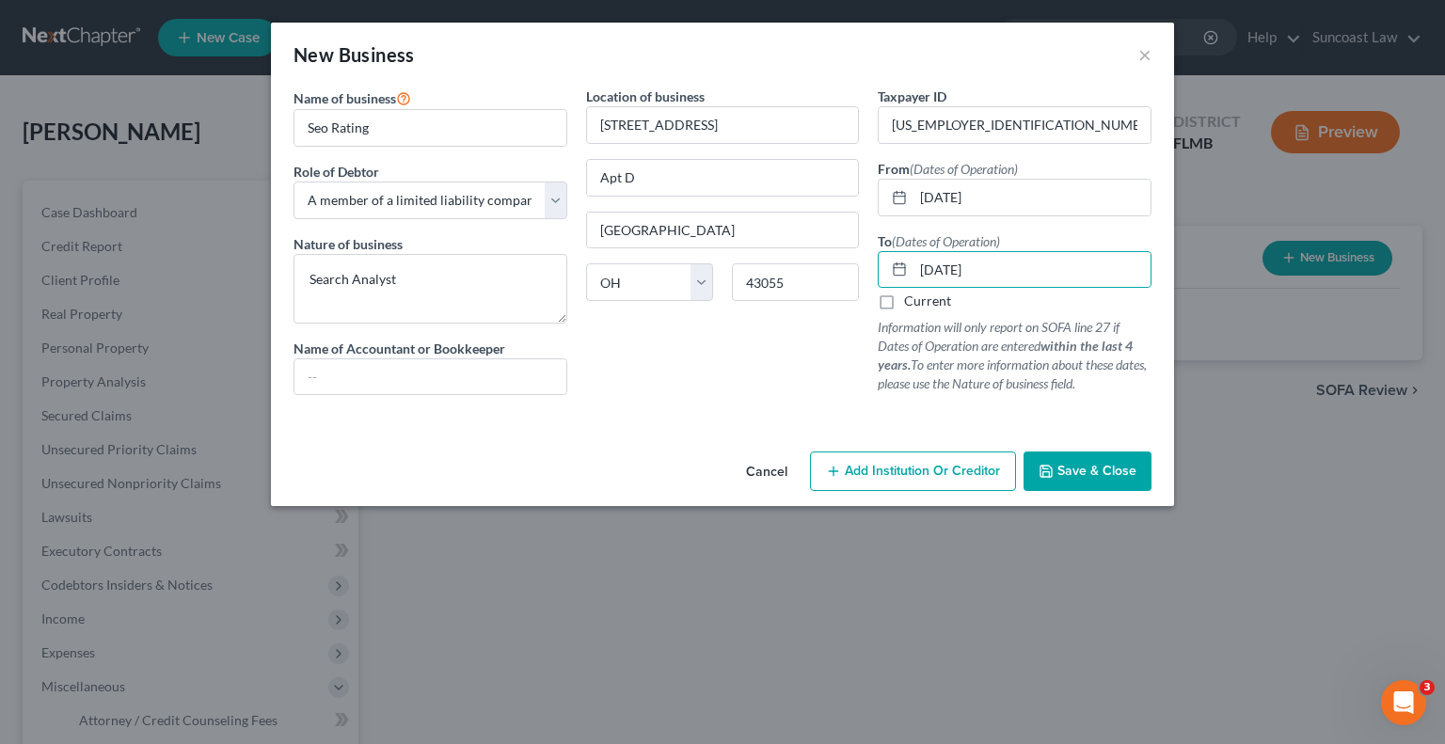
click at [1091, 475] on span "Save & Close" at bounding box center [1097, 471] width 79 height 16
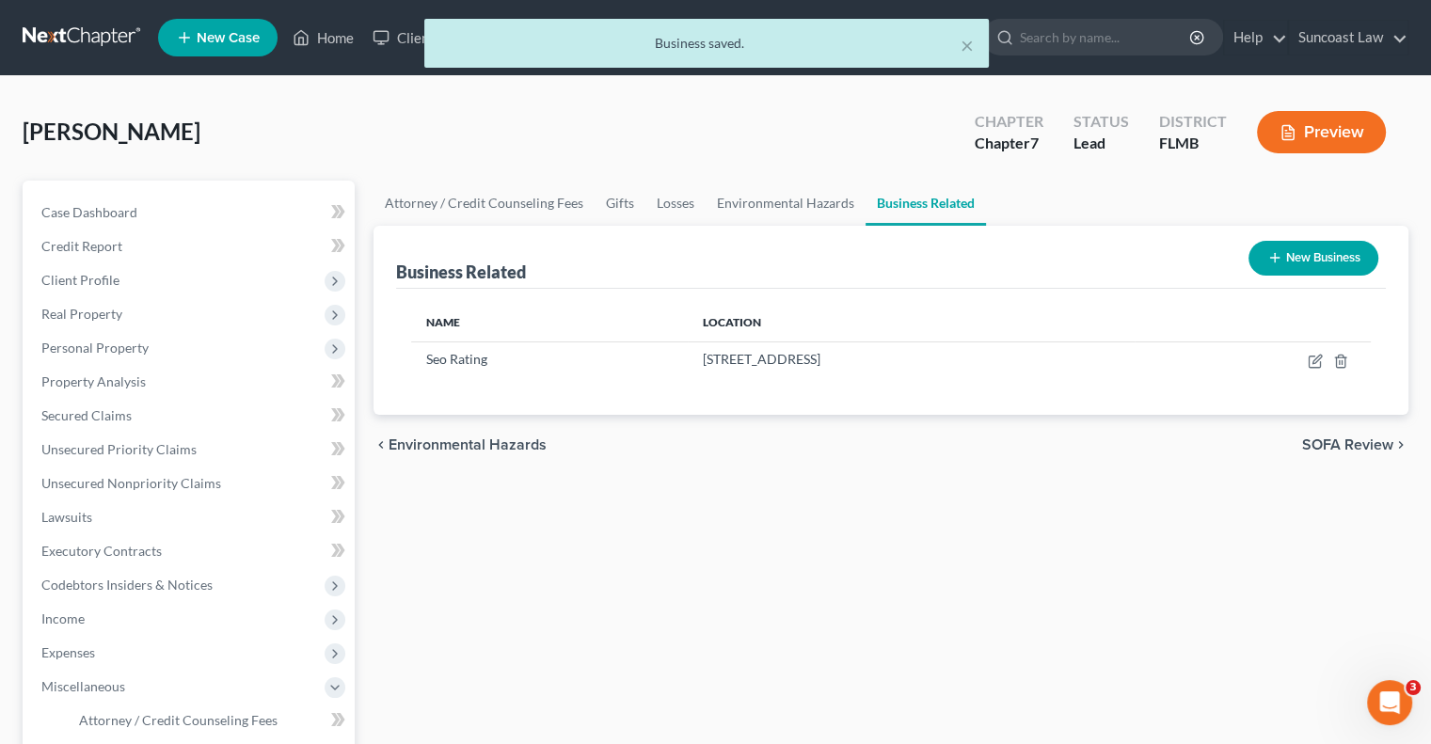
click at [1339, 270] on button "New Business" at bounding box center [1314, 258] width 130 height 35
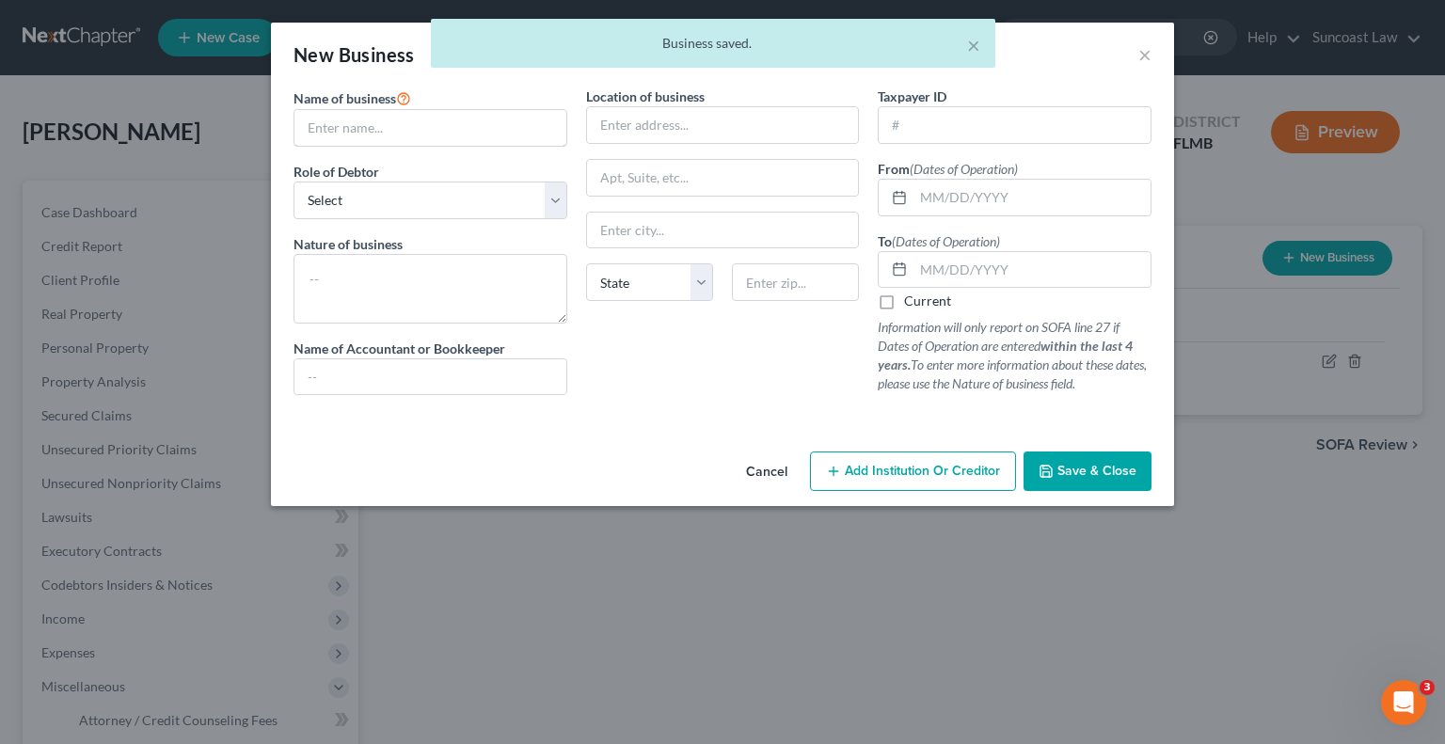
drag, startPoint x: 423, startPoint y: 130, endPoint x: 438, endPoint y: 96, distance: 36.7
click at [423, 130] on input "text" at bounding box center [430, 128] width 272 height 36
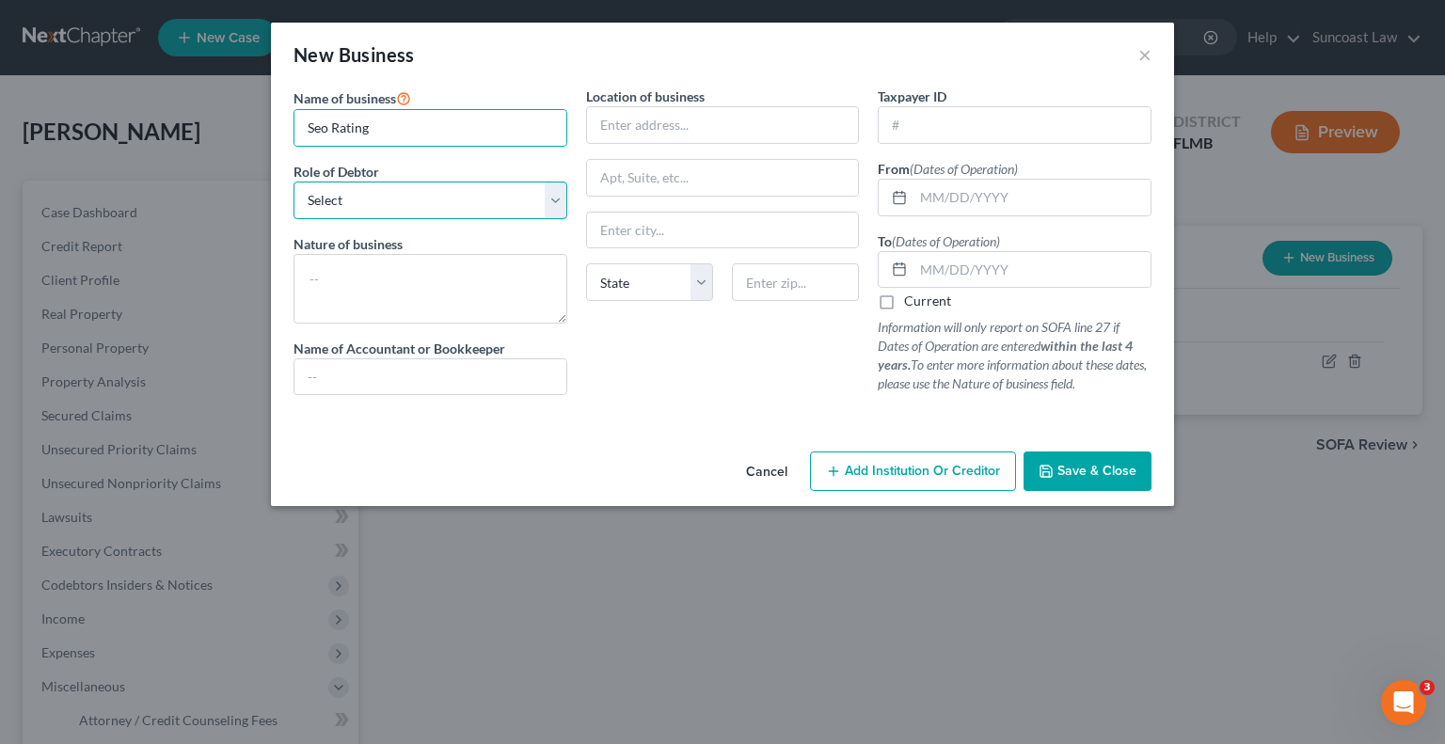
drag, startPoint x: 472, startPoint y: 200, endPoint x: 472, endPoint y: 213, distance: 12.2
click at [472, 199] on select "Select A member of a limited liability company (LLC) or limited liability partn…" at bounding box center [431, 201] width 274 height 38
click at [294, 182] on select "Select A member of a limited liability company (LLC) or limited liability partn…" at bounding box center [431, 201] width 274 height 38
click at [440, 199] on select "Select A member of a limited liability company (LLC) or limited liability partn…" at bounding box center [431, 201] width 274 height 38
click at [294, 182] on select "Select A member of a limited liability company (LLC) or limited liability partn…" at bounding box center [431, 201] width 274 height 38
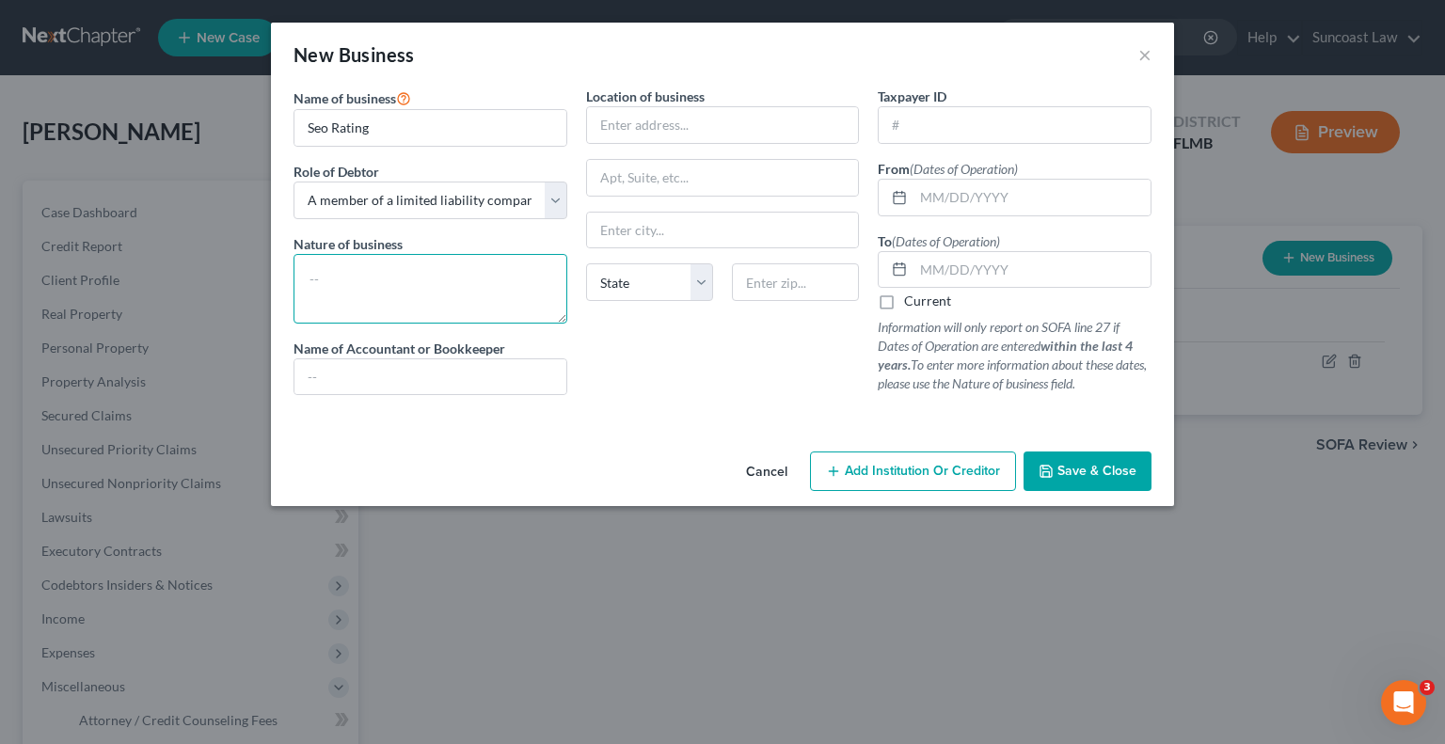
click at [395, 281] on textarea at bounding box center [431, 289] width 274 height 70
click at [689, 119] on input "text" at bounding box center [723, 125] width 272 height 36
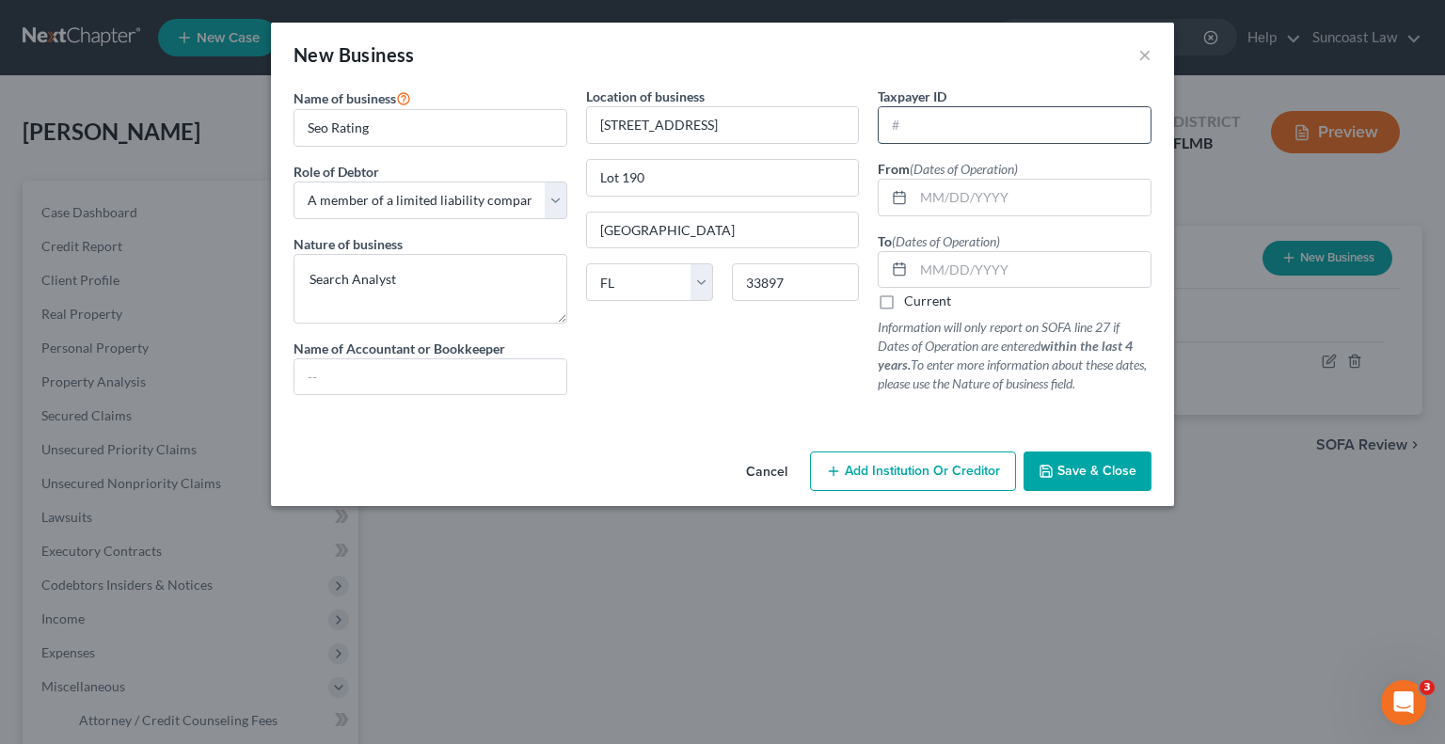
click at [1027, 129] on input "text" at bounding box center [1015, 125] width 272 height 36
click at [1114, 461] on button "Save & Close" at bounding box center [1088, 472] width 128 height 40
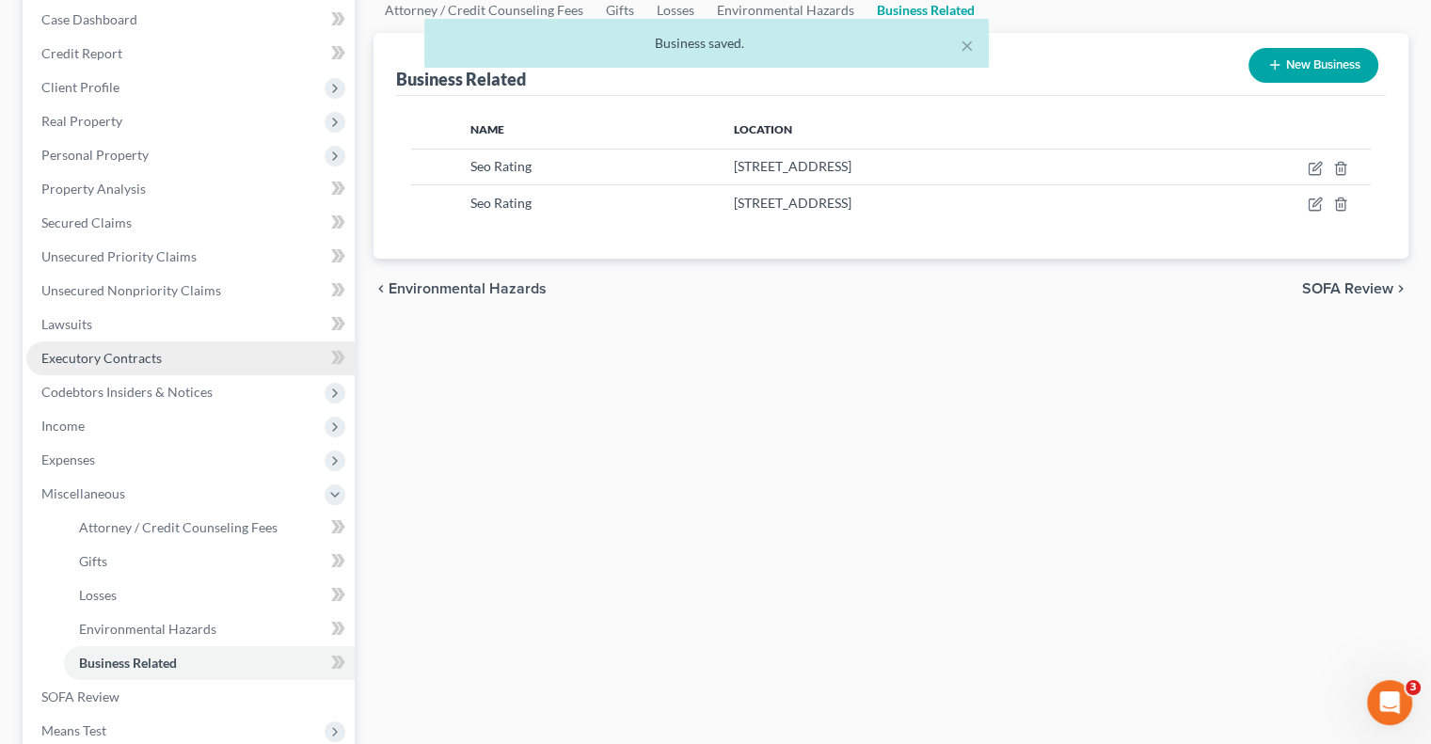
scroll to position [376, 0]
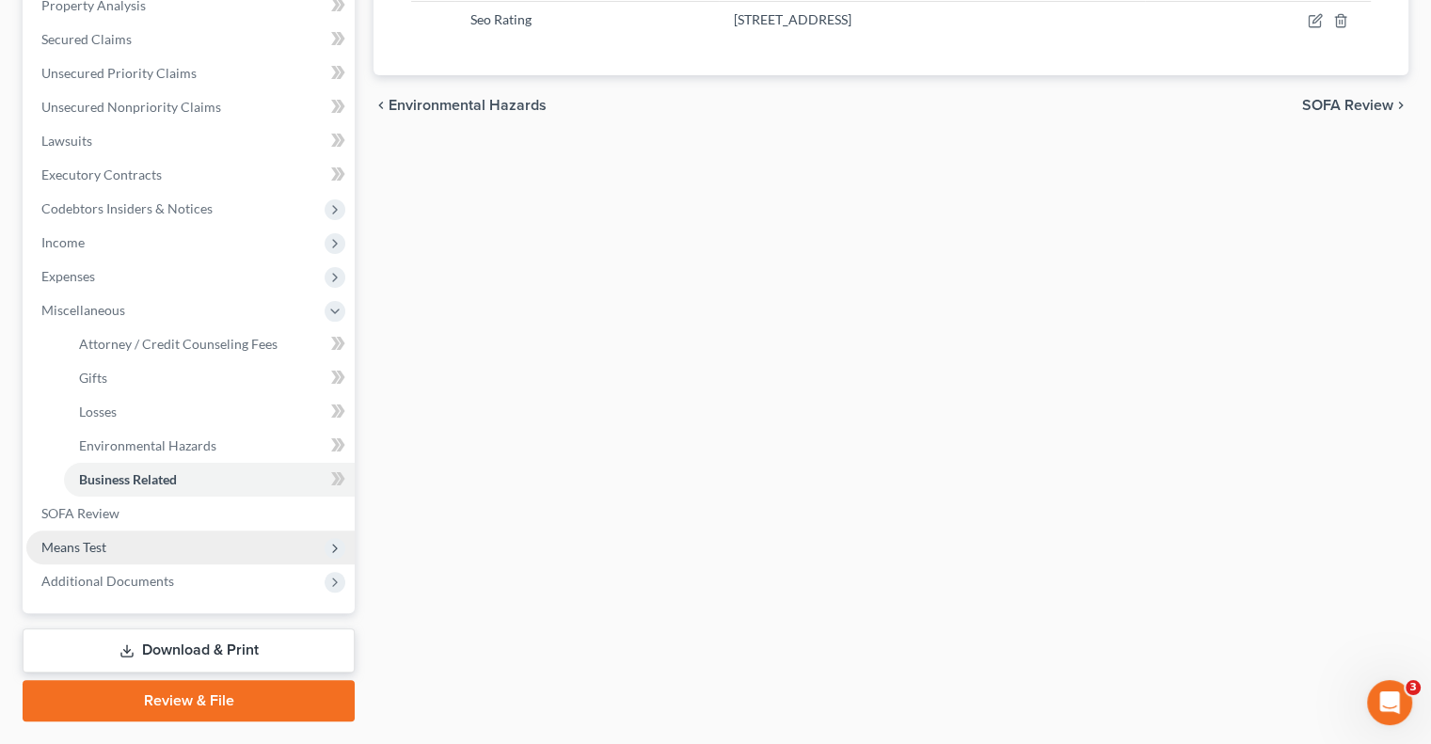
click at [155, 549] on span "Means Test" at bounding box center [190, 548] width 328 height 34
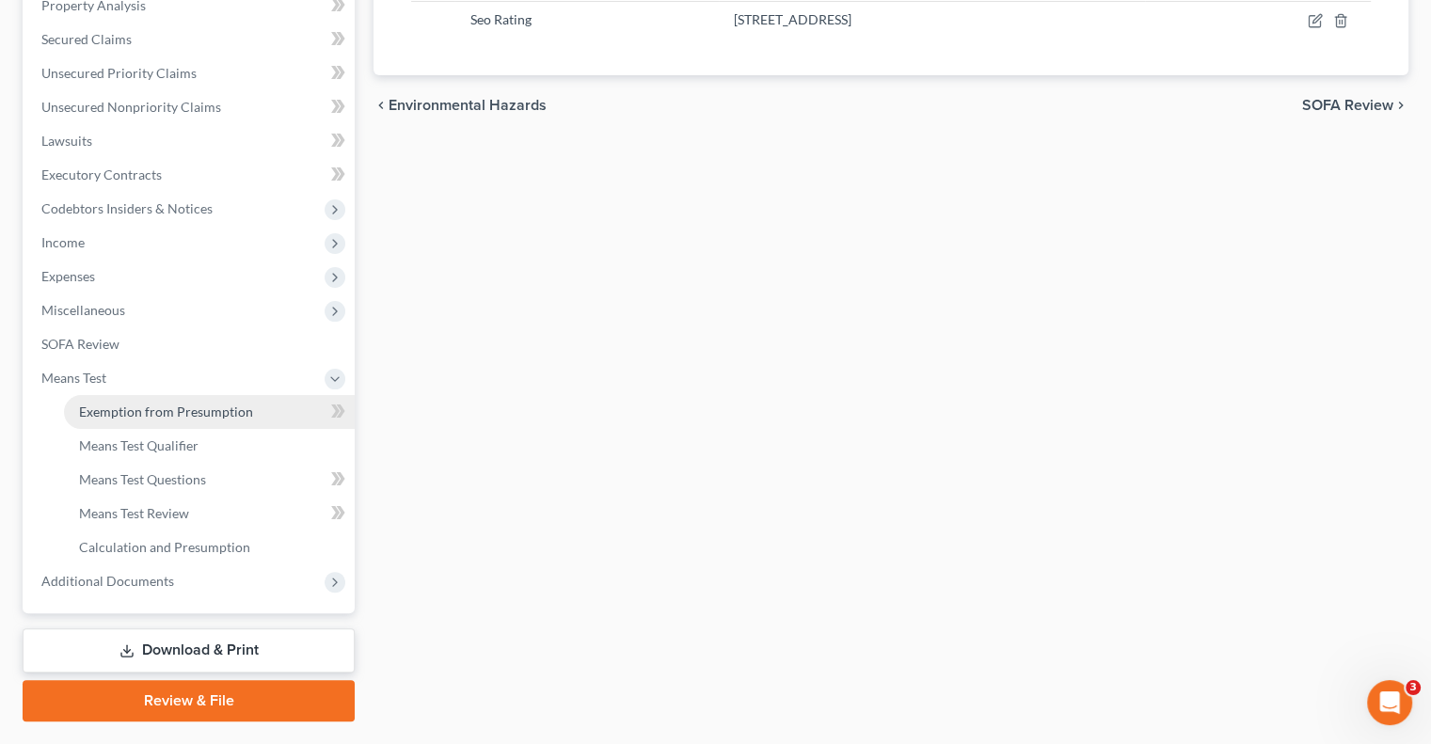
click at [181, 406] on span "Exemption from Presumption" at bounding box center [166, 412] width 174 height 16
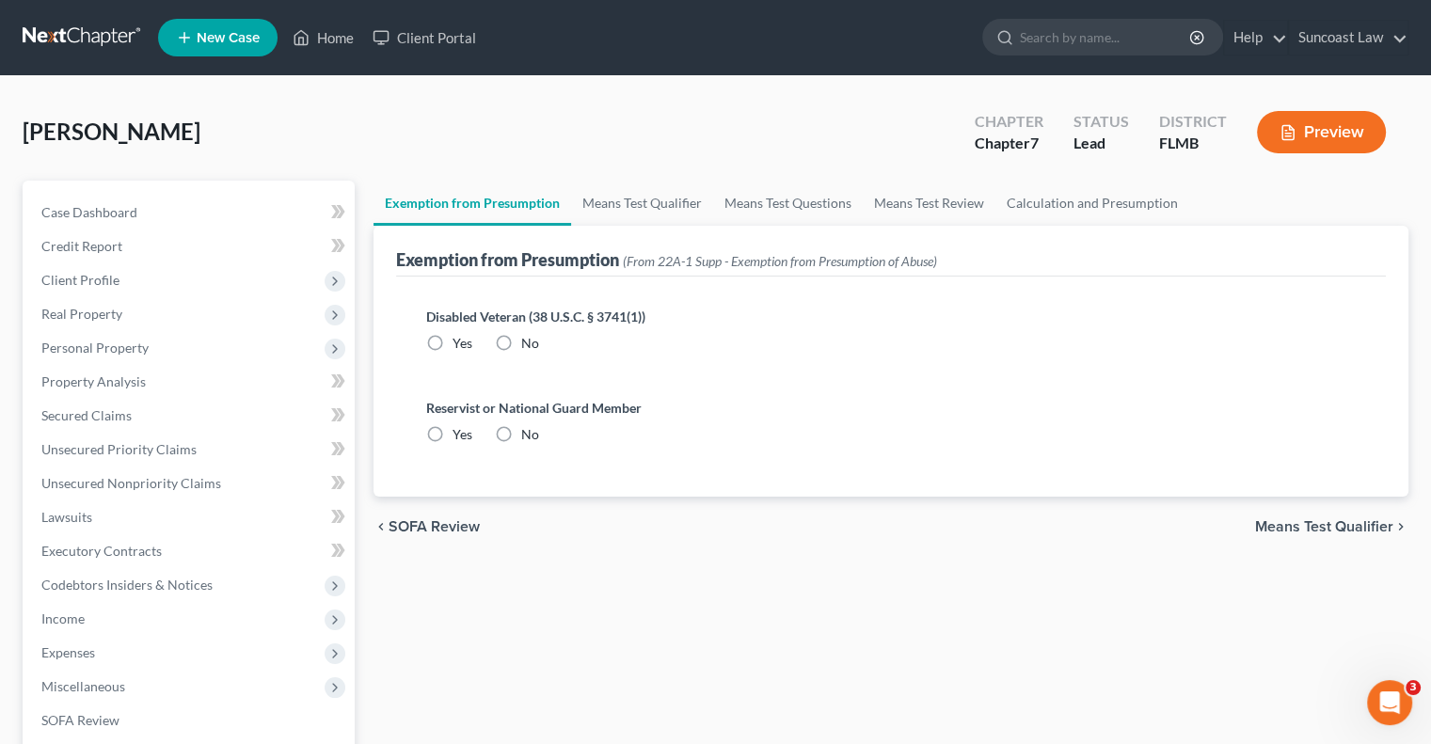
click at [521, 337] on label "No" at bounding box center [530, 343] width 18 height 19
click at [529, 337] on input "No" at bounding box center [535, 340] width 12 height 12
drag, startPoint x: 506, startPoint y: 429, endPoint x: 594, endPoint y: 417, distance: 88.4
click at [521, 429] on label "No" at bounding box center [530, 434] width 18 height 19
click at [529, 429] on input "No" at bounding box center [535, 431] width 12 height 12
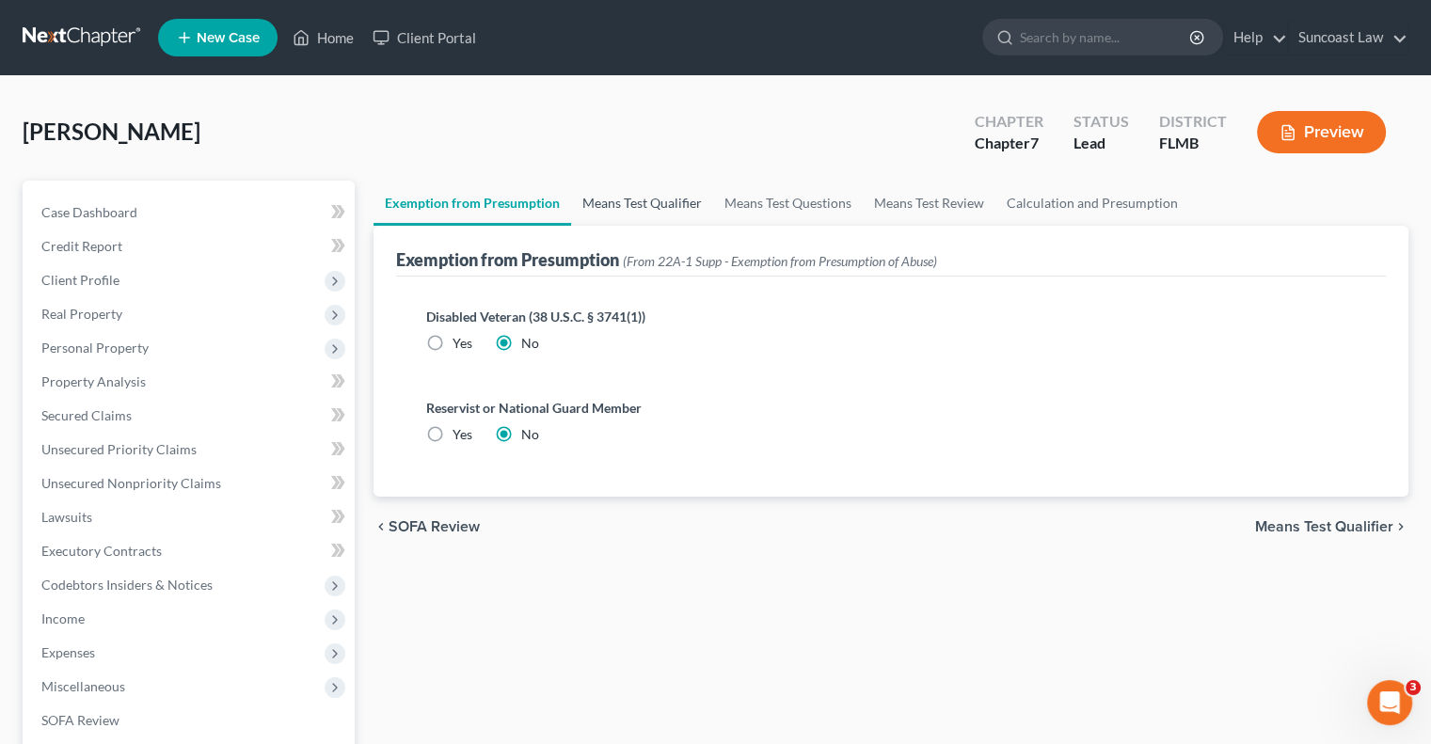
click at [666, 205] on link "Means Test Qualifier" at bounding box center [642, 203] width 142 height 45
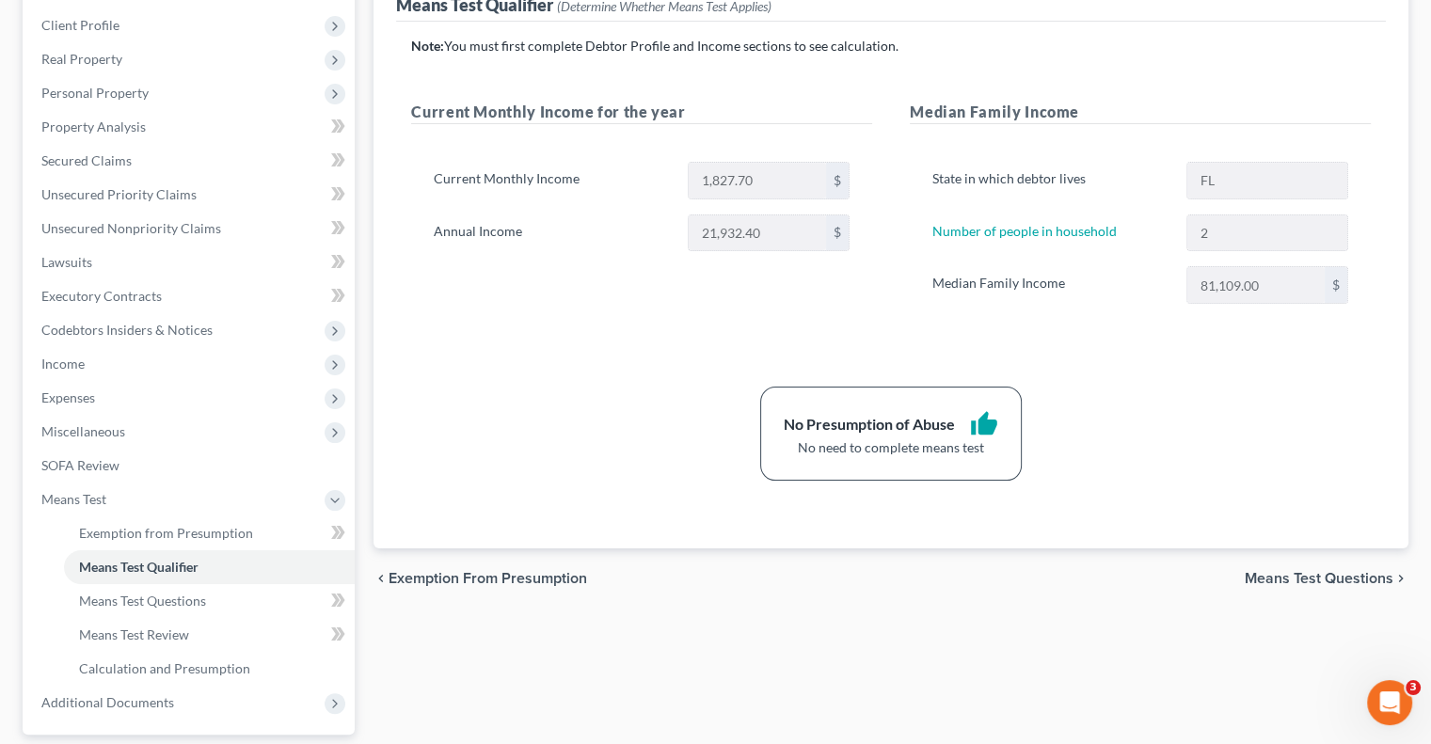
scroll to position [282, 0]
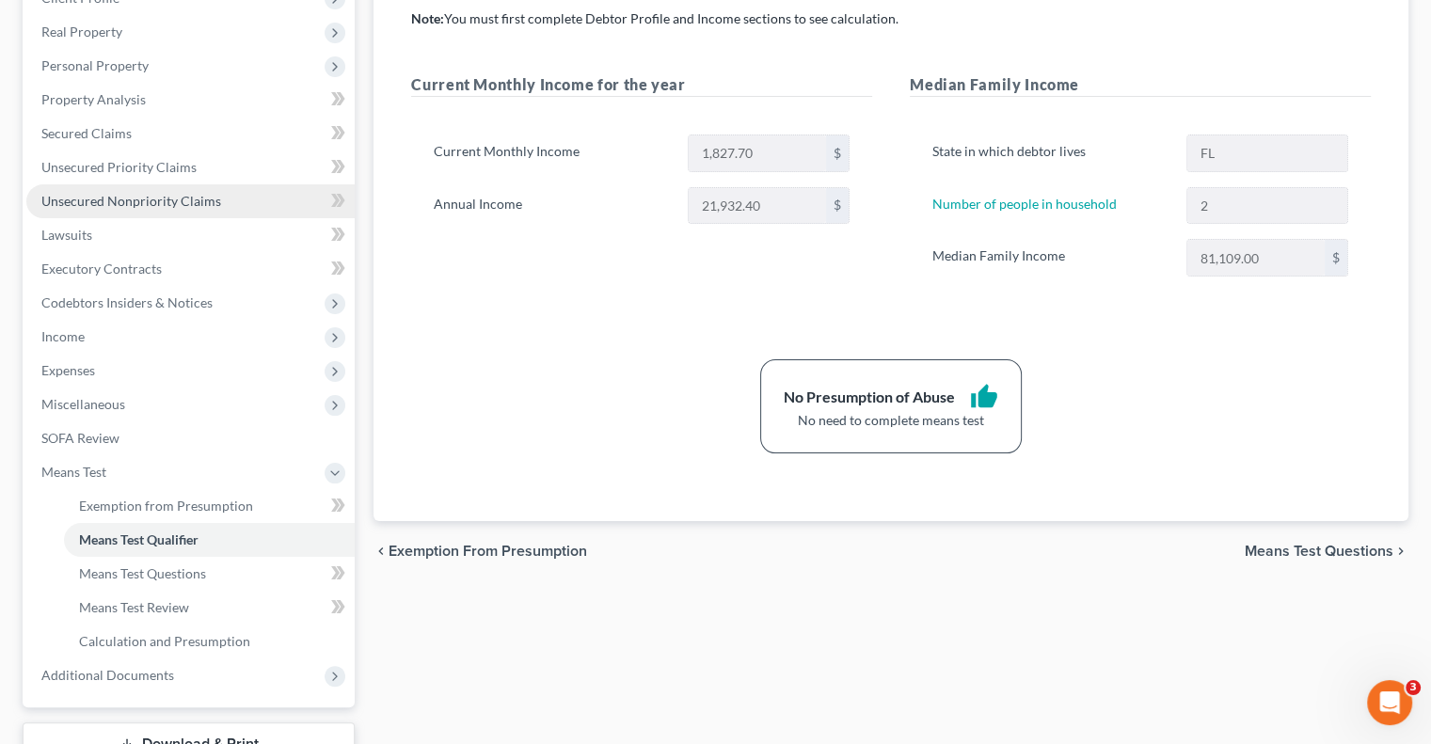
click at [176, 210] on link "Unsecured Nonpriority Claims" at bounding box center [190, 201] width 328 height 34
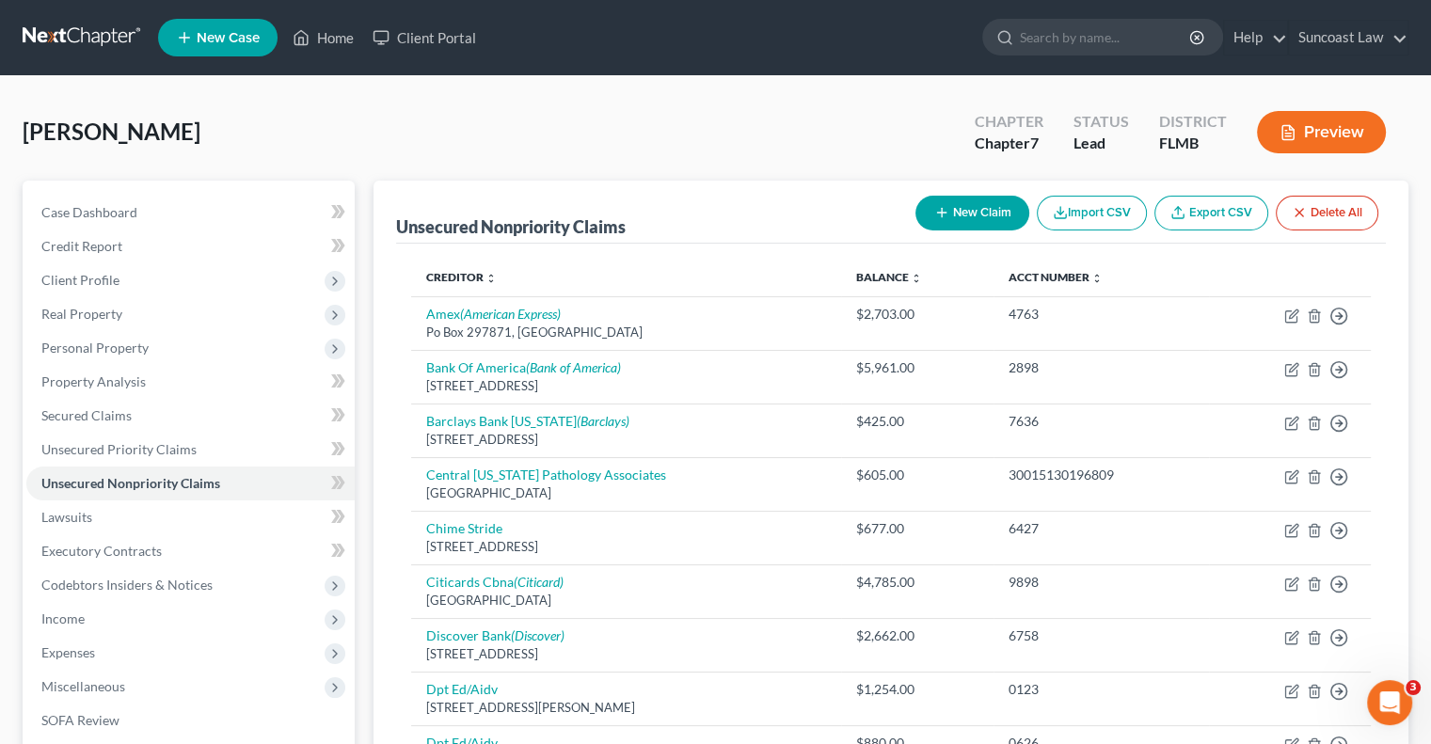
click at [999, 212] on button "New Claim" at bounding box center [972, 213] width 114 height 35
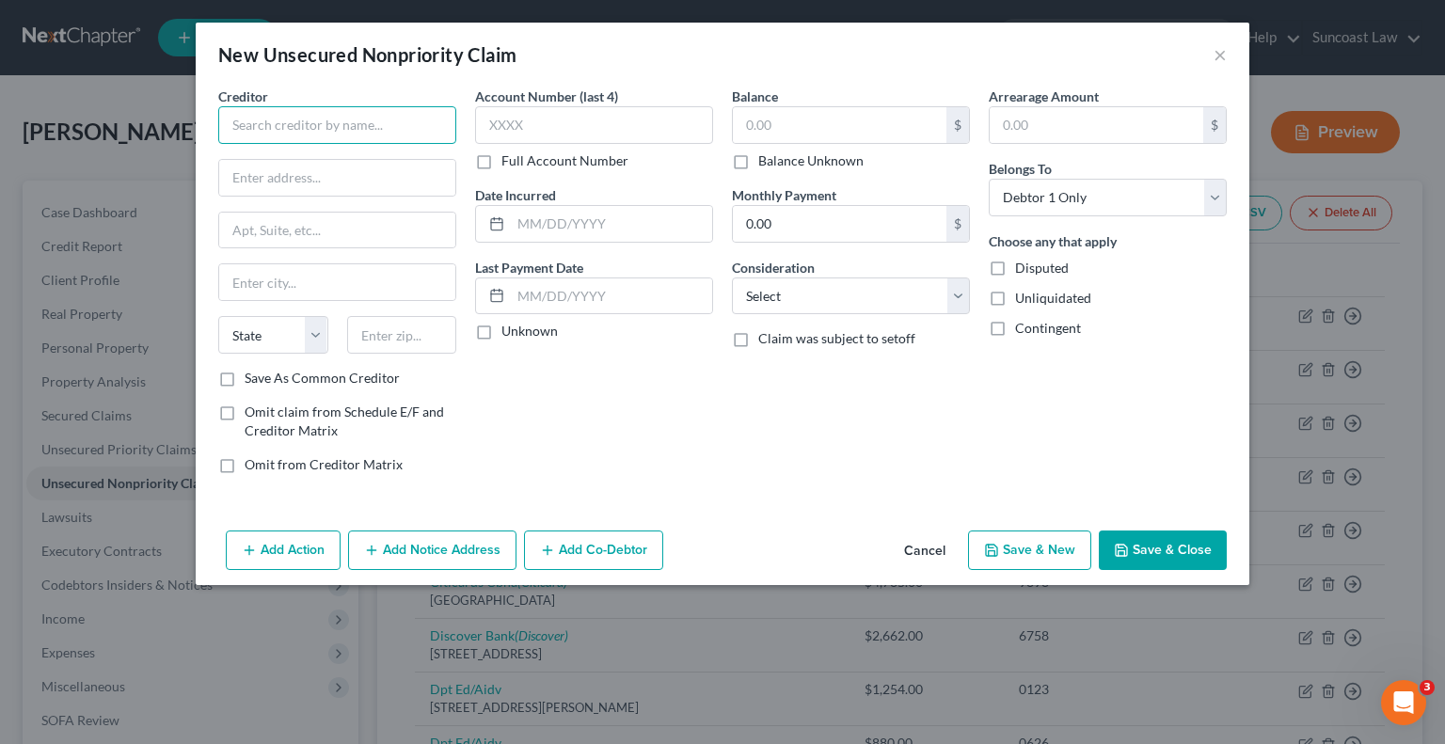
click at [283, 119] on input "text" at bounding box center [337, 125] width 238 height 38
click at [245, 410] on label "Omit claim from Schedule E/F and Creditor Matrix" at bounding box center [351, 422] width 212 height 38
click at [252, 410] on input "Omit claim from Schedule E/F and Creditor Matrix" at bounding box center [258, 409] width 12 height 12
click at [245, 466] on label "Omit from Creditor Matrix" at bounding box center [324, 464] width 158 height 19
click at [252, 466] on input "Omit from Creditor Matrix" at bounding box center [258, 461] width 12 height 12
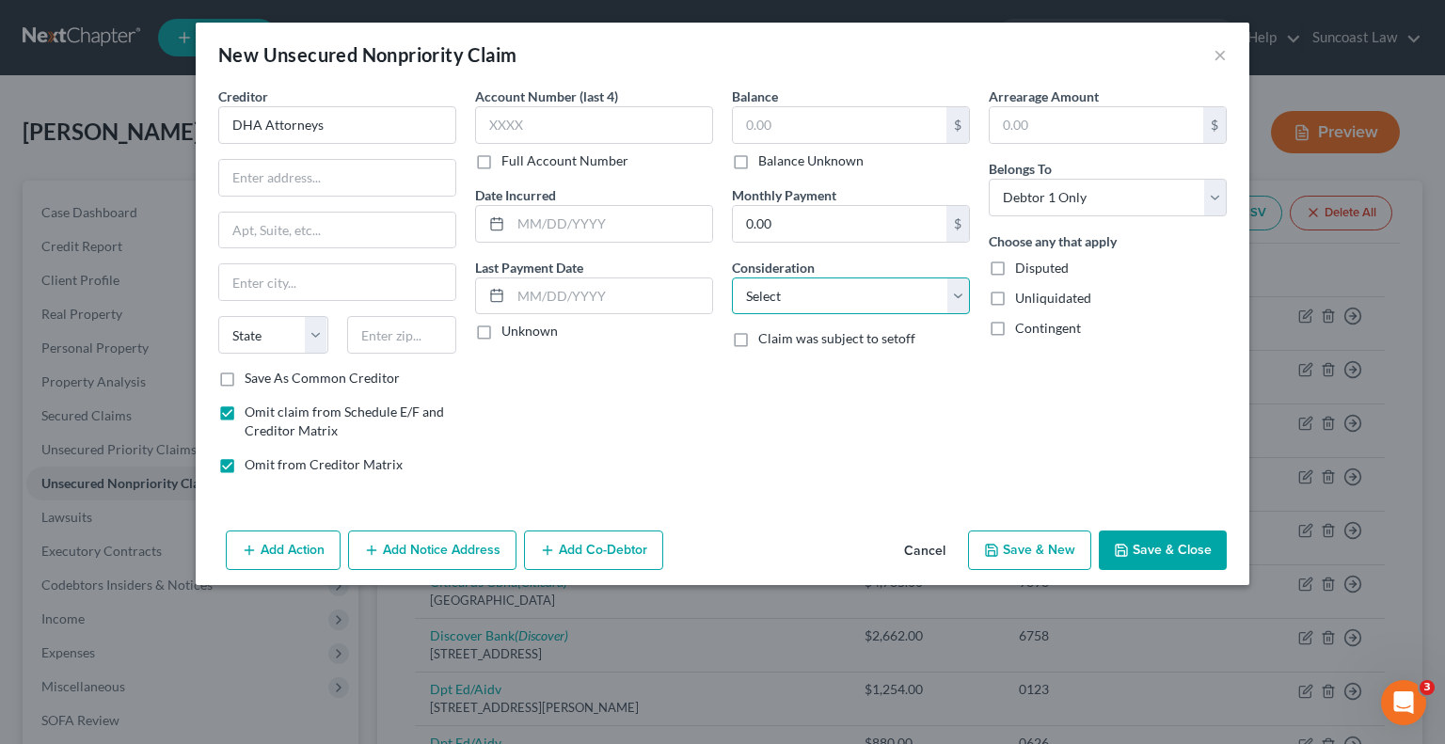
drag, startPoint x: 827, startPoint y: 302, endPoint x: 832, endPoint y: 311, distance: 10.5
click at [827, 302] on select "Select Cable / Satellite Services Collection Agency Credit Card Debt Debt Couns…" at bounding box center [851, 297] width 238 height 38
click at [732, 278] on select "Select Cable / Satellite Services Collection Agency Credit Card Debt Debt Couns…" at bounding box center [851, 297] width 238 height 38
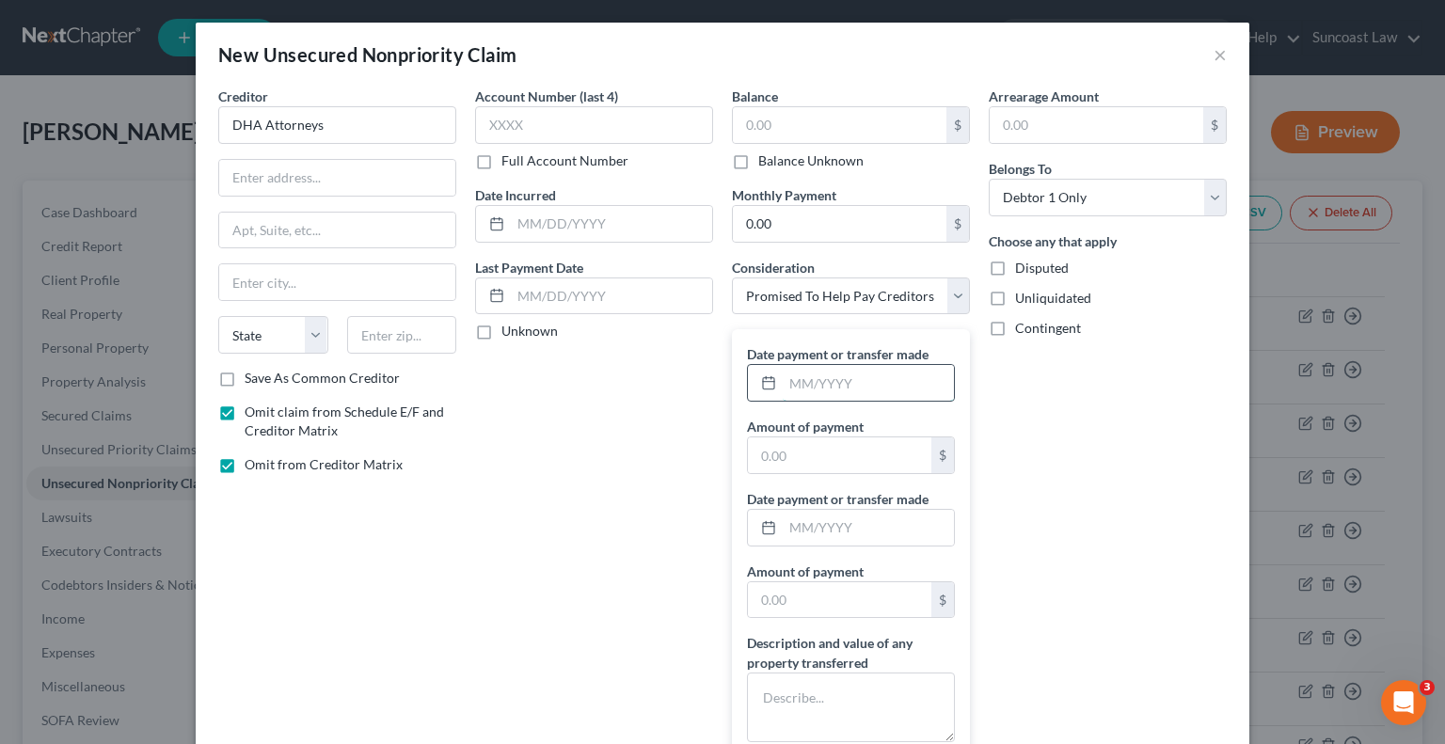
drag, startPoint x: 840, startPoint y: 386, endPoint x: 839, endPoint y: 376, distance: 9.5
click at [841, 386] on input "text" at bounding box center [868, 383] width 171 height 36
click at [850, 706] on textarea at bounding box center [851, 708] width 208 height 70
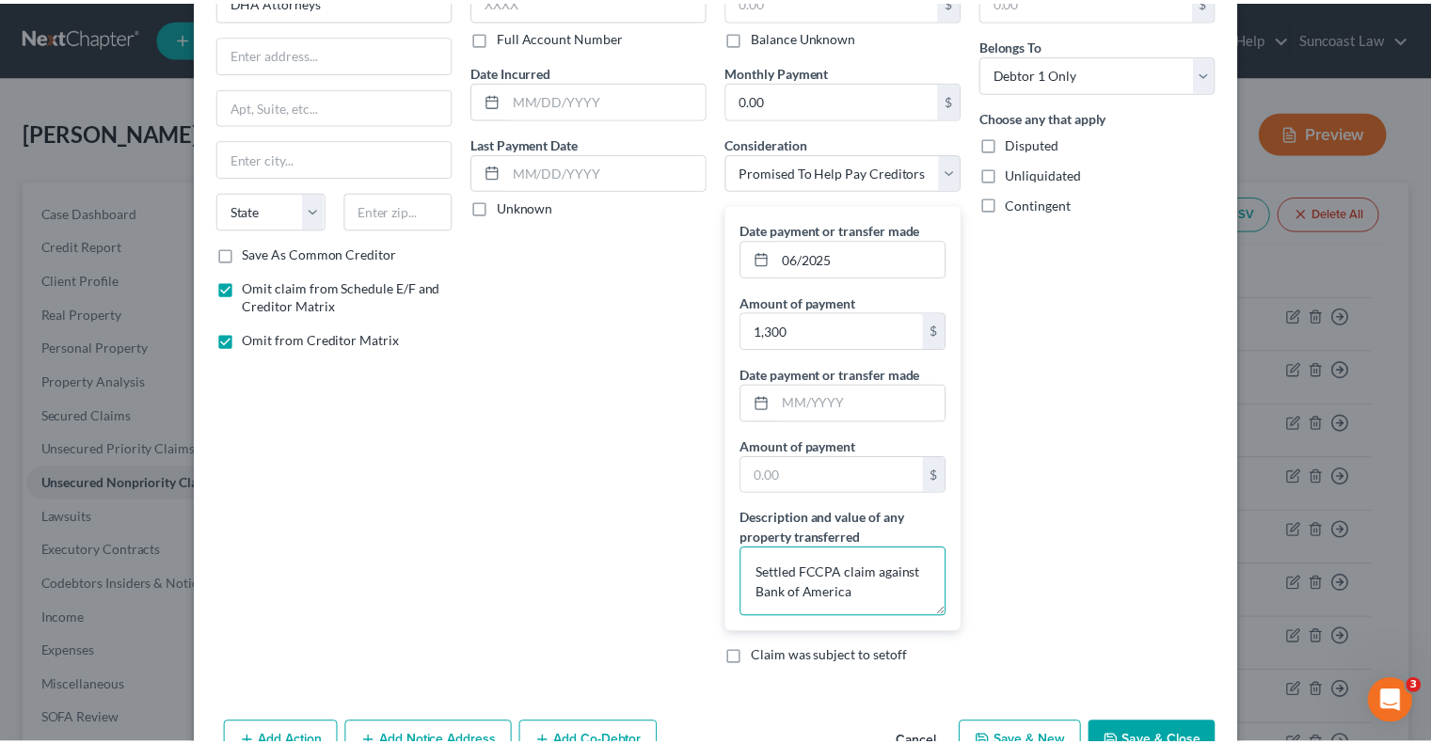
scroll to position [177, 0]
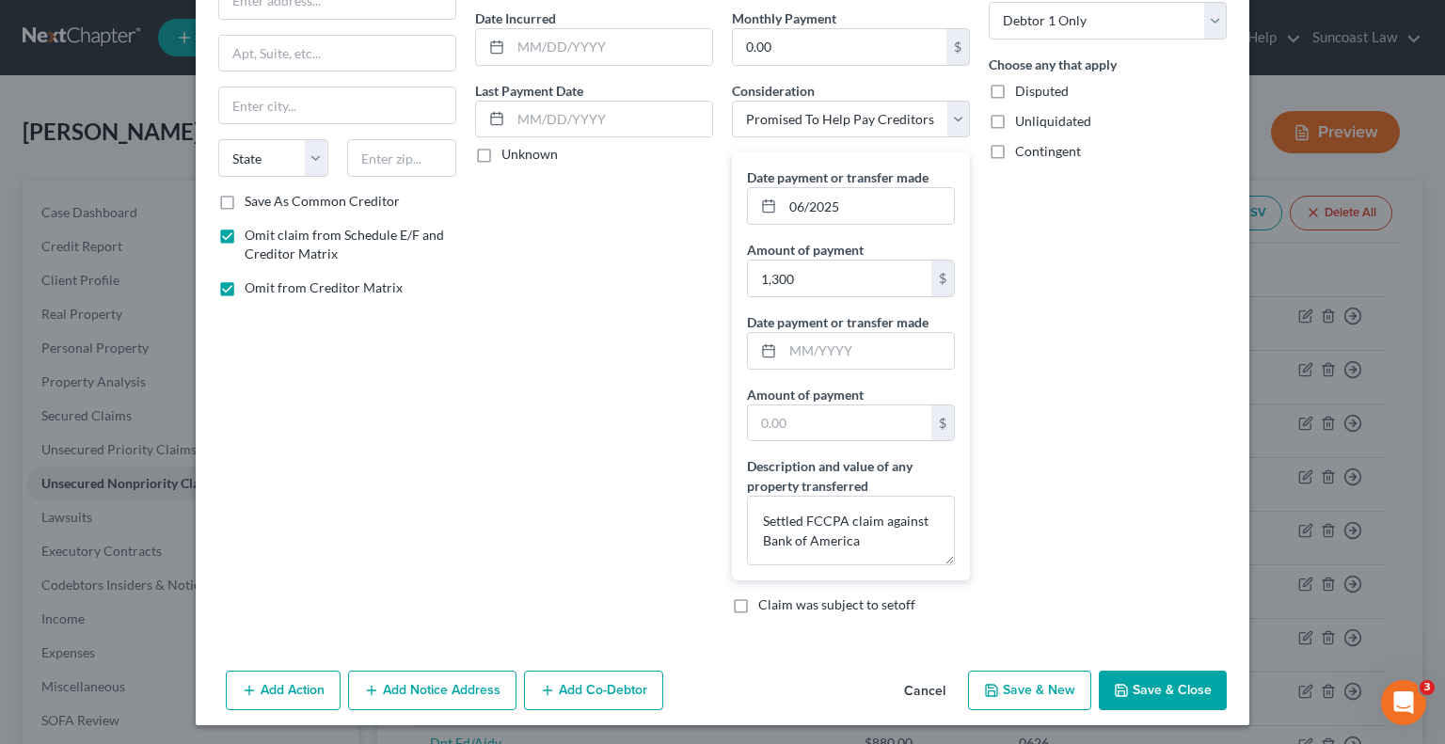
click at [1163, 694] on button "Save & Close" at bounding box center [1163, 691] width 128 height 40
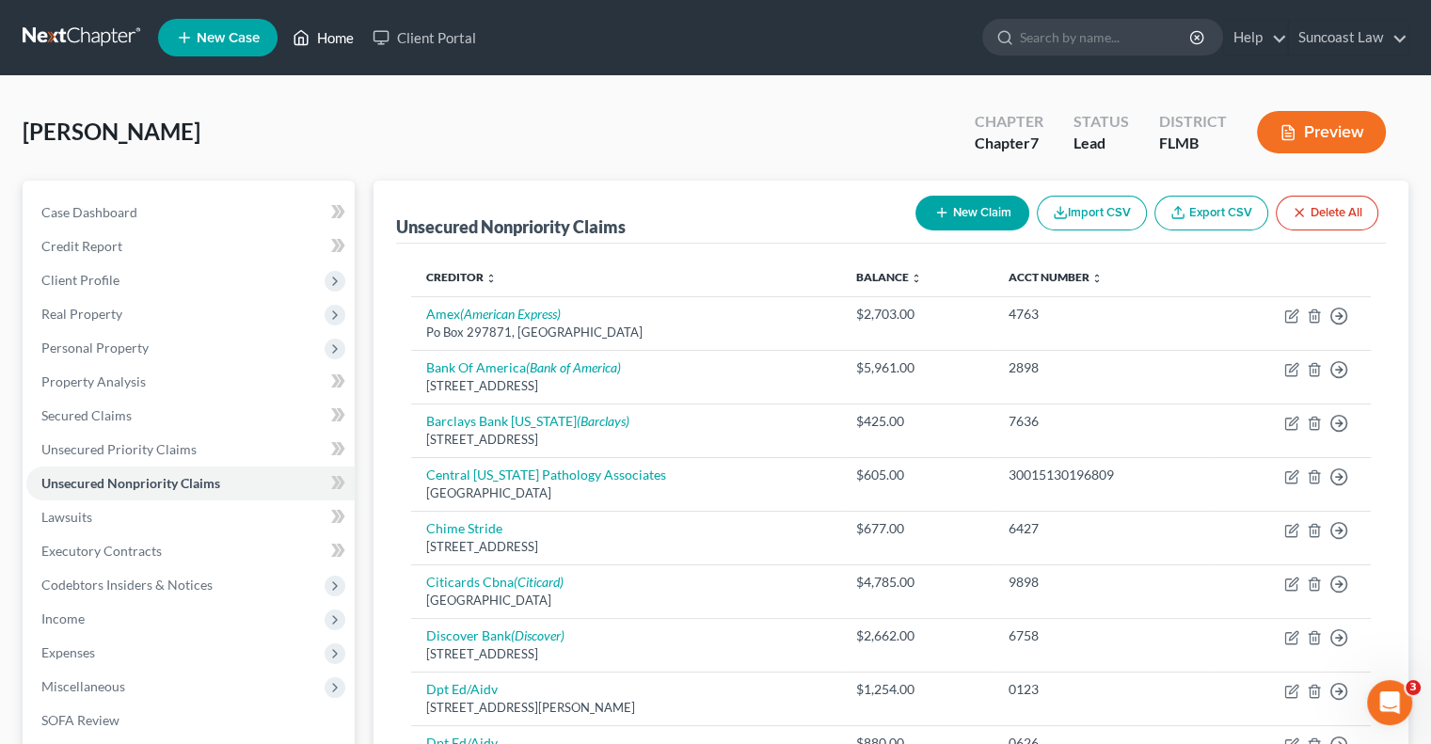
drag, startPoint x: 342, startPoint y: 39, endPoint x: 389, endPoint y: 74, distance: 58.3
click at [342, 39] on link "Home" at bounding box center [323, 38] width 80 height 34
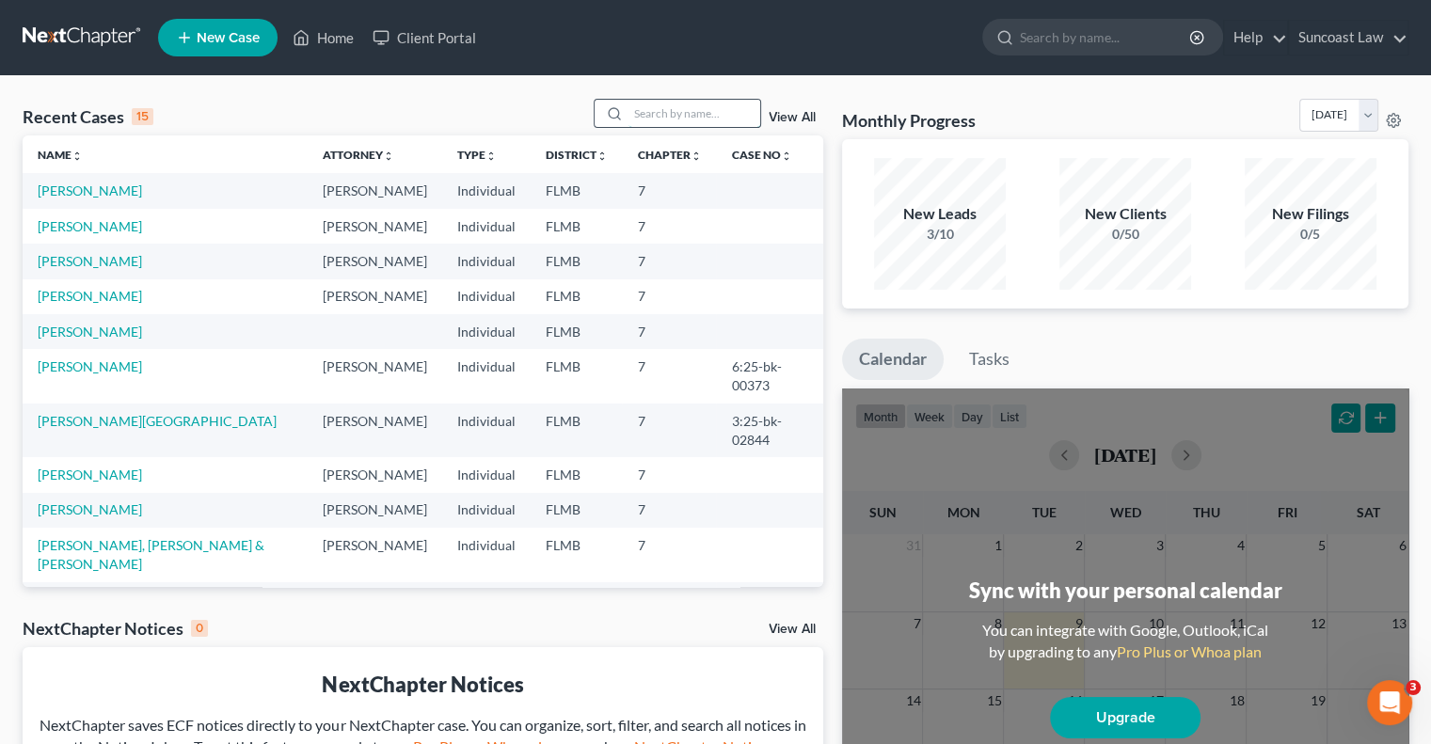
click at [708, 111] on input "search" at bounding box center [695, 113] width 132 height 27
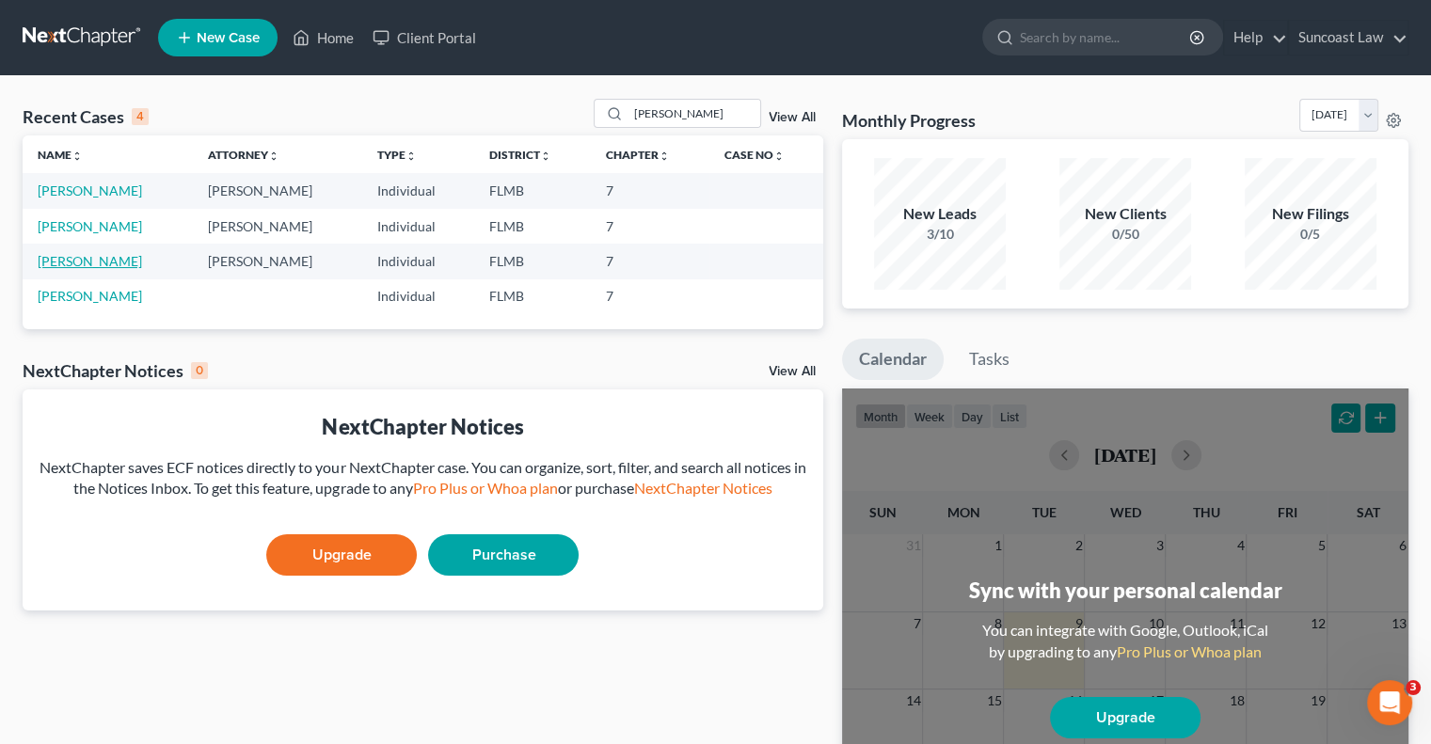
click at [111, 261] on link "[PERSON_NAME]" at bounding box center [90, 261] width 104 height 16
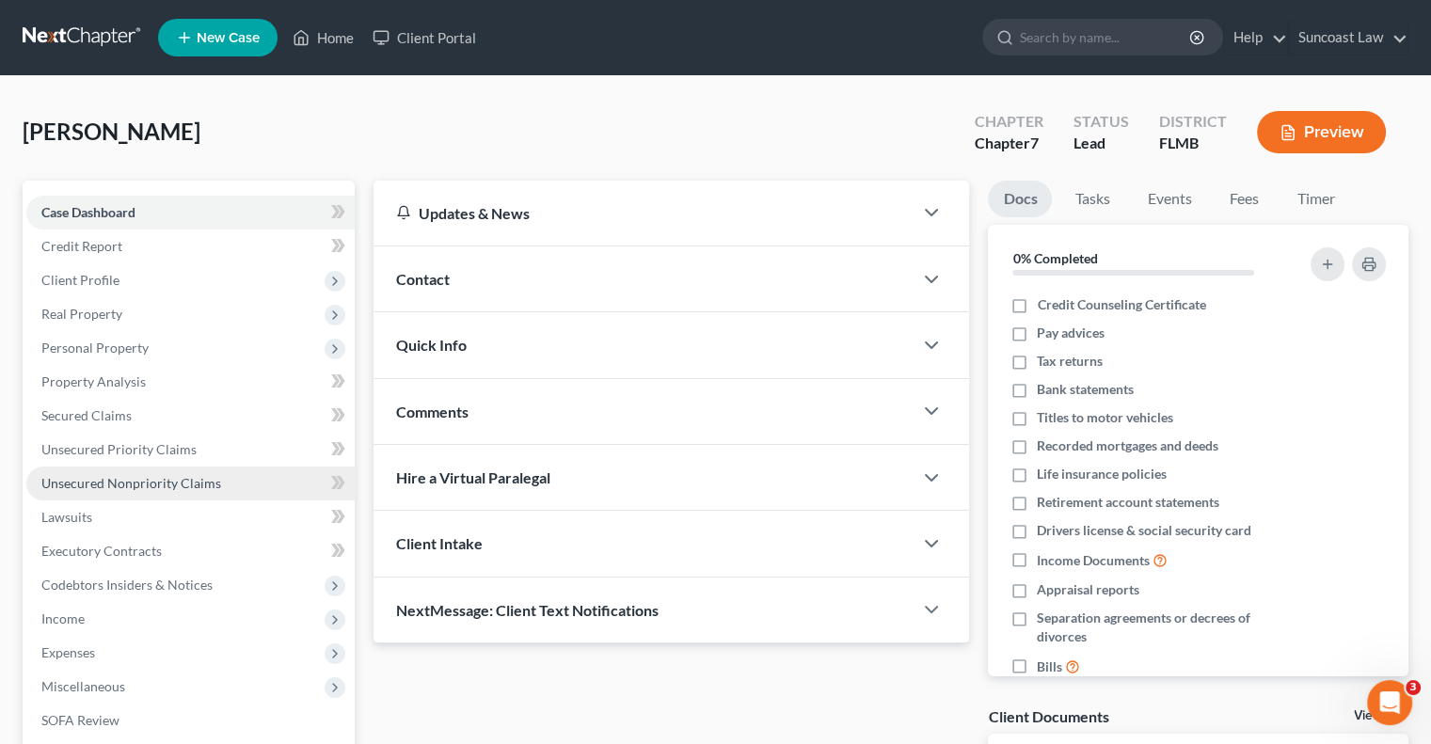
click at [211, 483] on span "Unsecured Nonpriority Claims" at bounding box center [131, 483] width 180 height 16
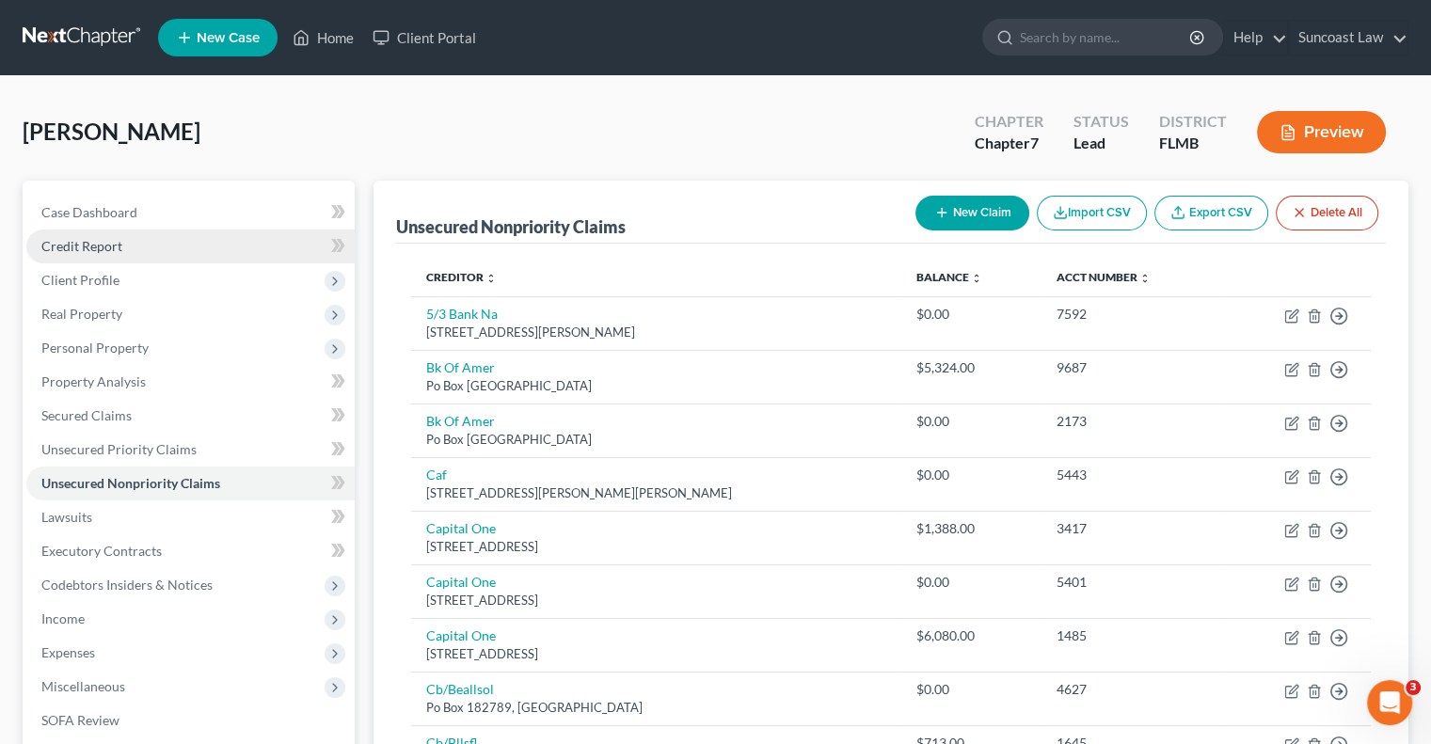
click at [108, 245] on span "Credit Report" at bounding box center [81, 246] width 81 height 16
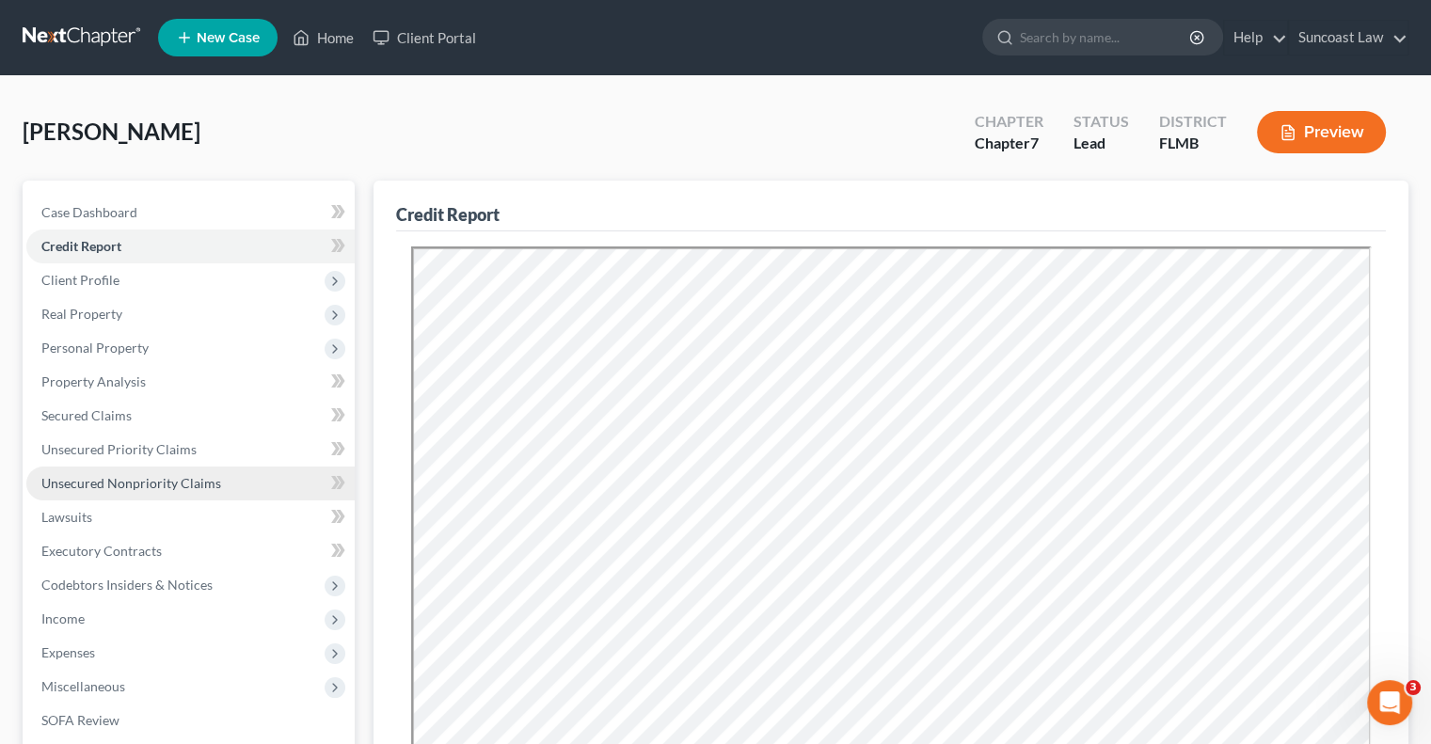
click at [199, 481] on span "Unsecured Nonpriority Claims" at bounding box center [131, 483] width 180 height 16
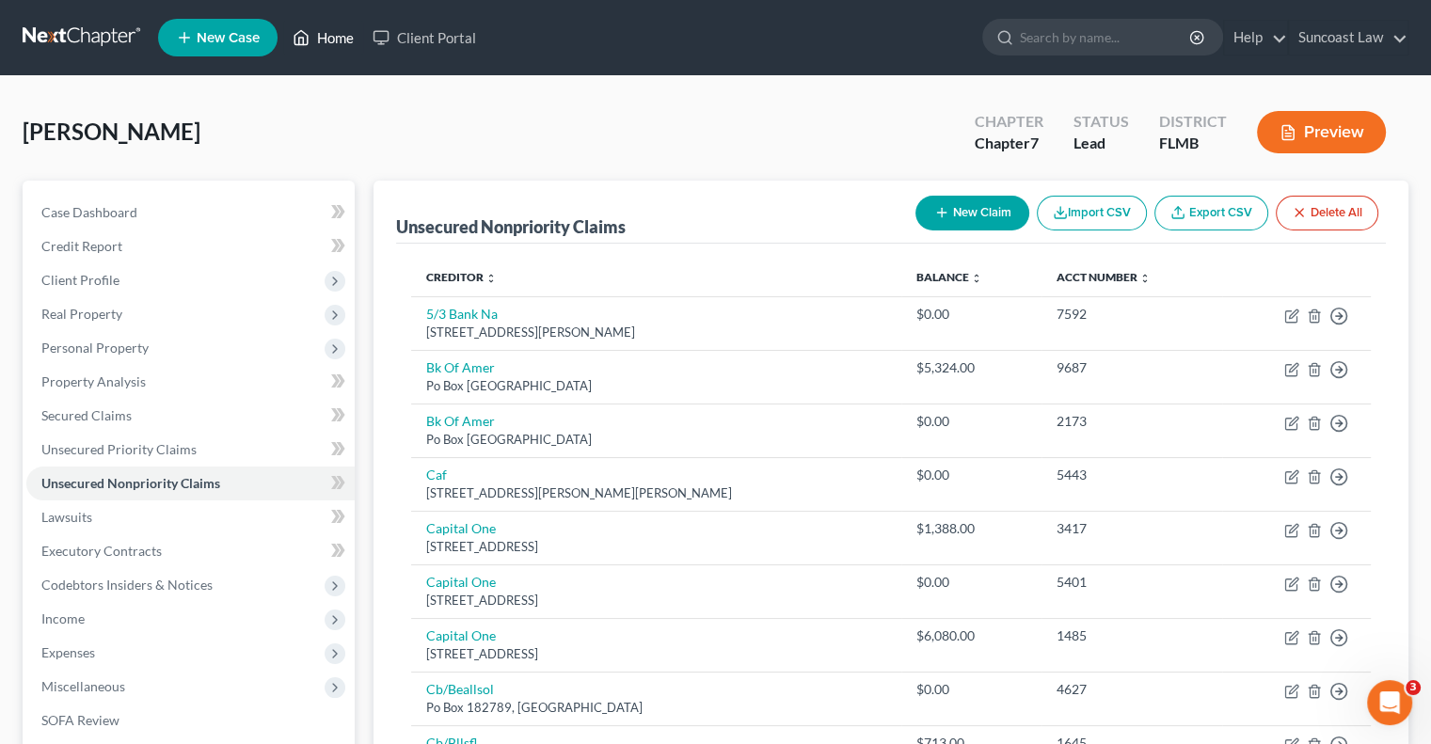
drag, startPoint x: 338, startPoint y: 40, endPoint x: 349, endPoint y: 58, distance: 21.9
click at [338, 40] on link "Home" at bounding box center [323, 38] width 80 height 34
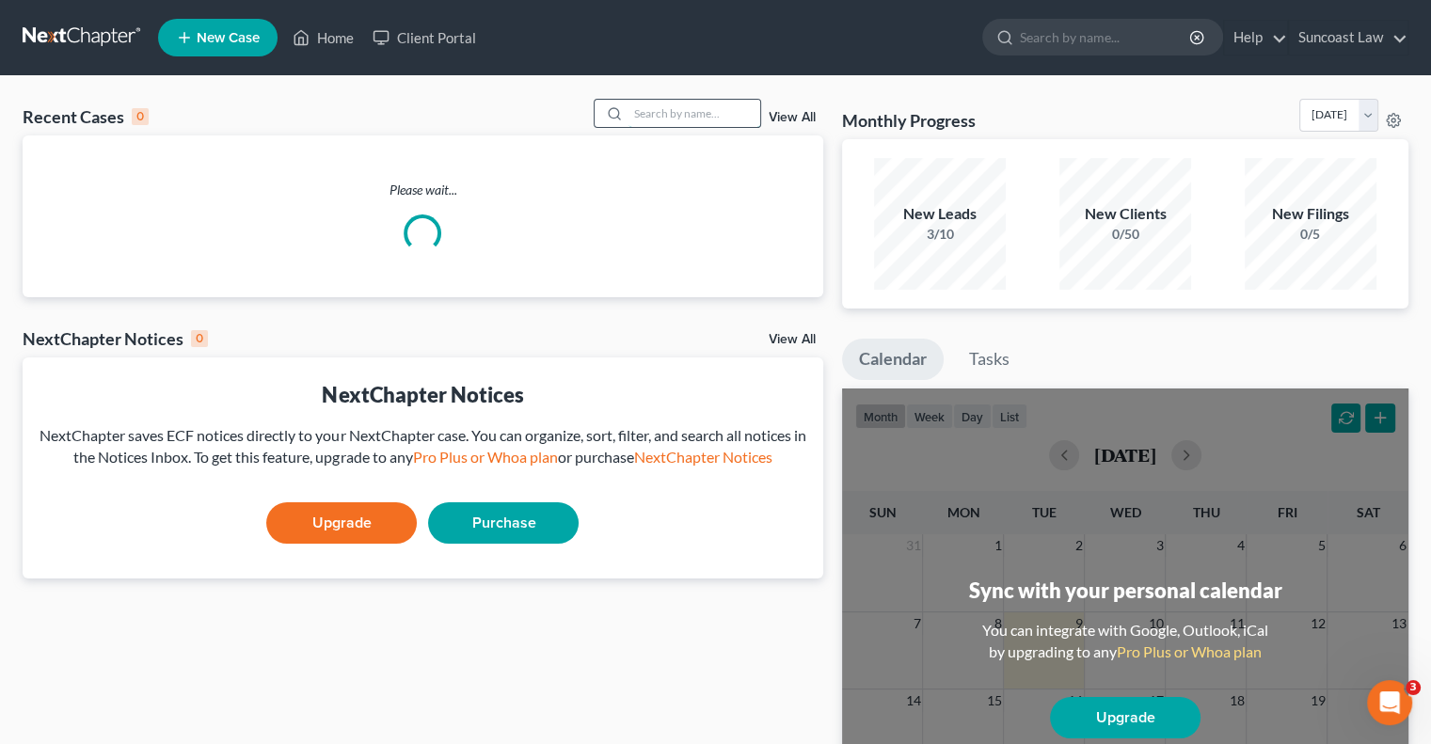
click at [659, 109] on input "search" at bounding box center [695, 113] width 132 height 27
